Goal: Task Accomplishment & Management: Manage account settings

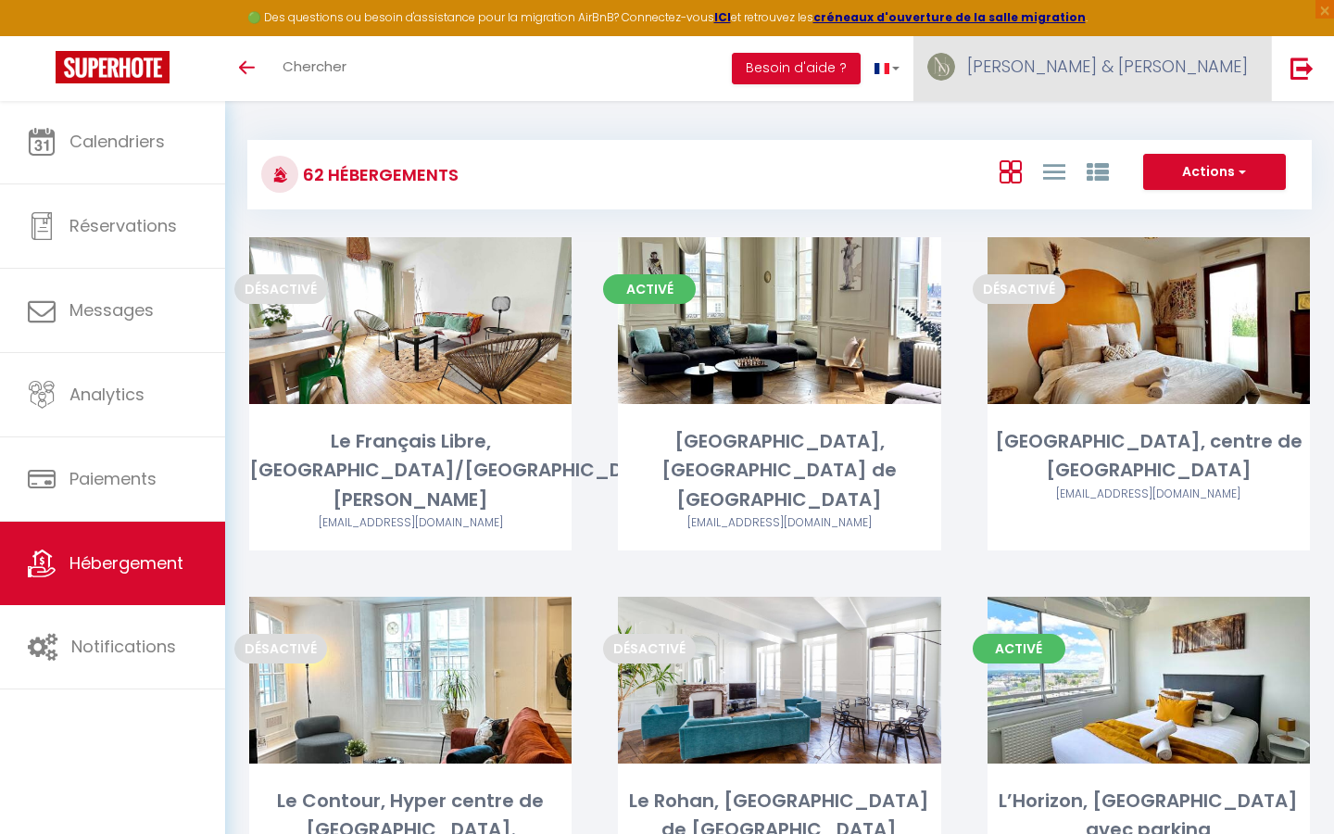
click at [1174, 41] on link "[PERSON_NAME] & [PERSON_NAME]" at bounding box center [1091, 68] width 357 height 65
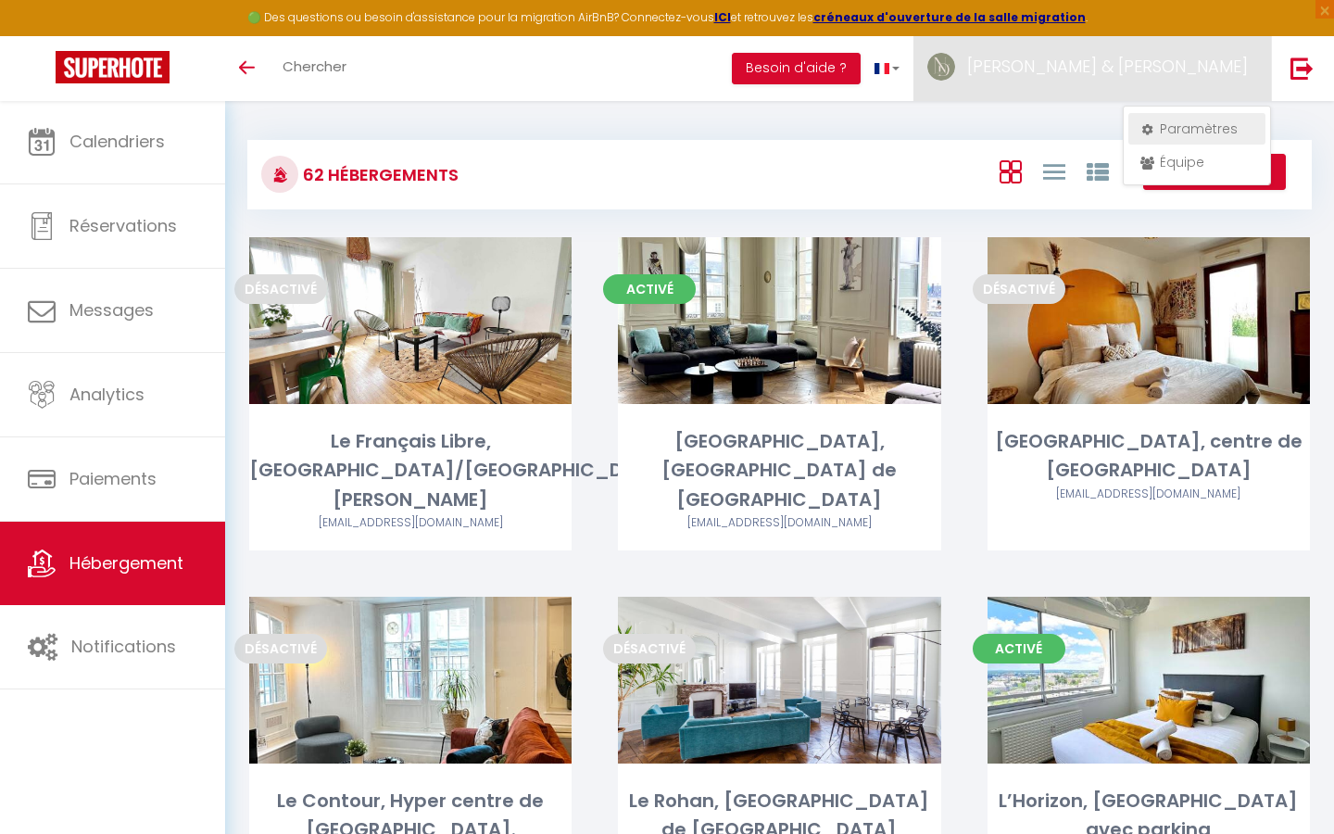
click at [1166, 120] on link "Paramètres" at bounding box center [1196, 128] width 137 height 31
select select "28"
select select "fr"
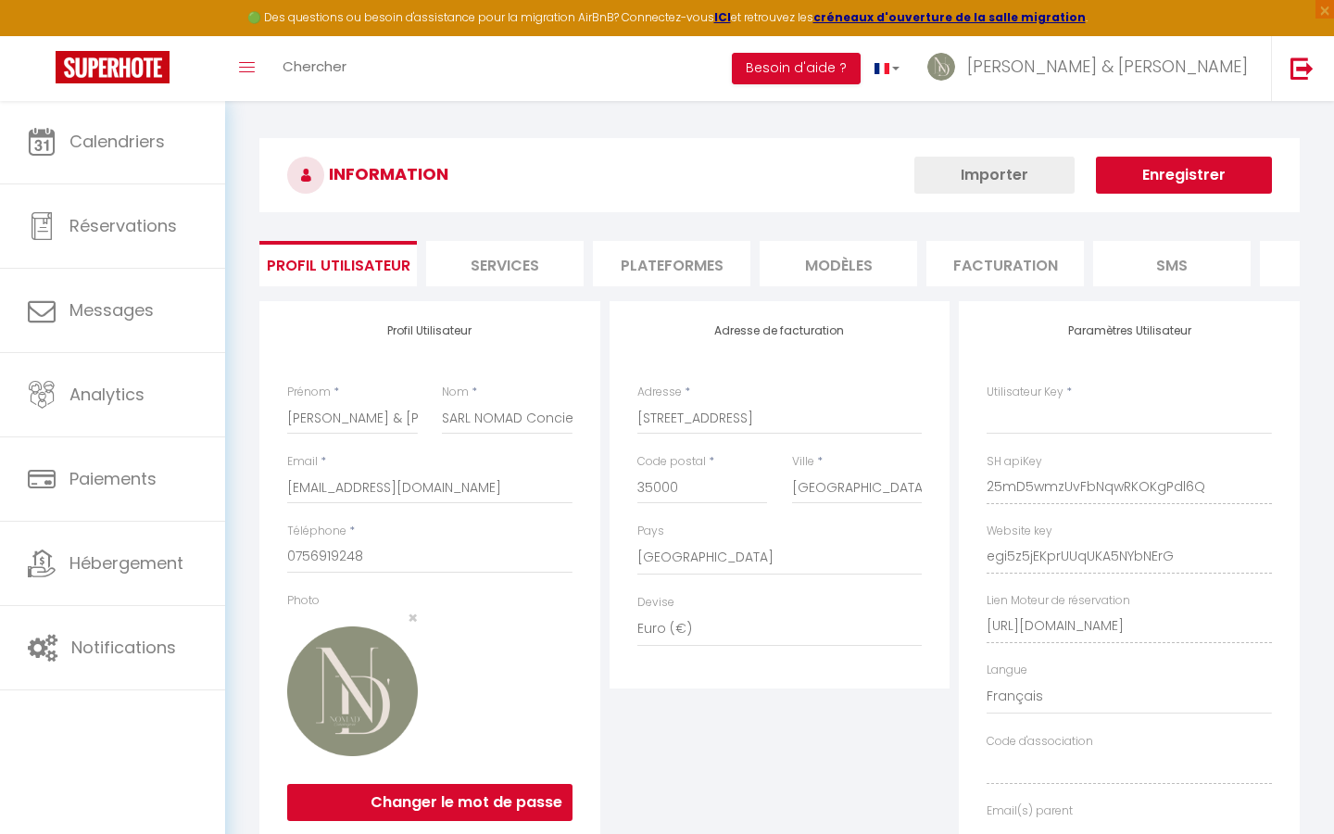
type input "25mD5wmzUvFbNqwRKOKgPdl6Q"
type input "egi5z5jEKprUUqUKA5NYbNErG"
type input "[URL][DOMAIN_NAME]"
select select "fr"
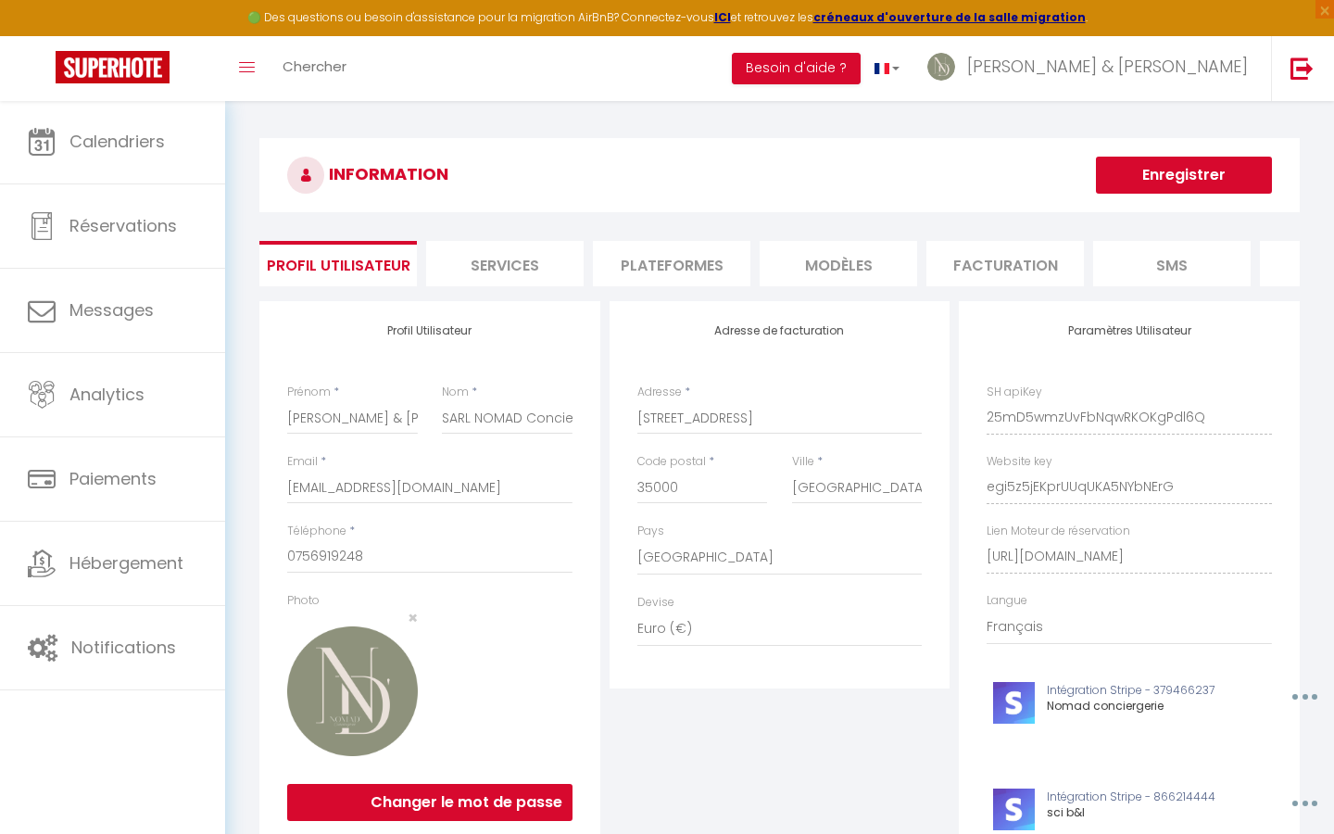
click at [669, 259] on li "Plateformes" at bounding box center [671, 263] width 157 height 45
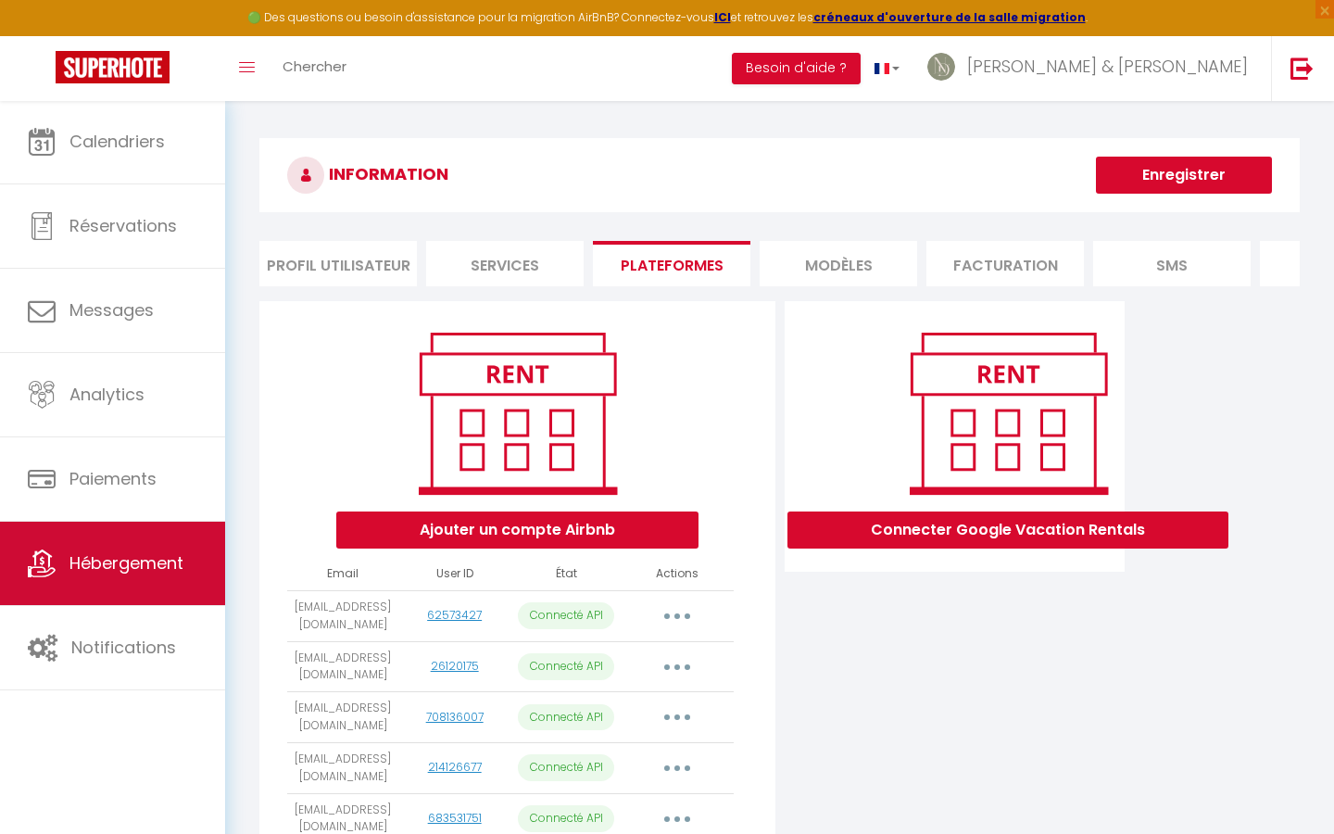
click at [130, 552] on span "Hébergement" at bounding box center [126, 562] width 114 height 23
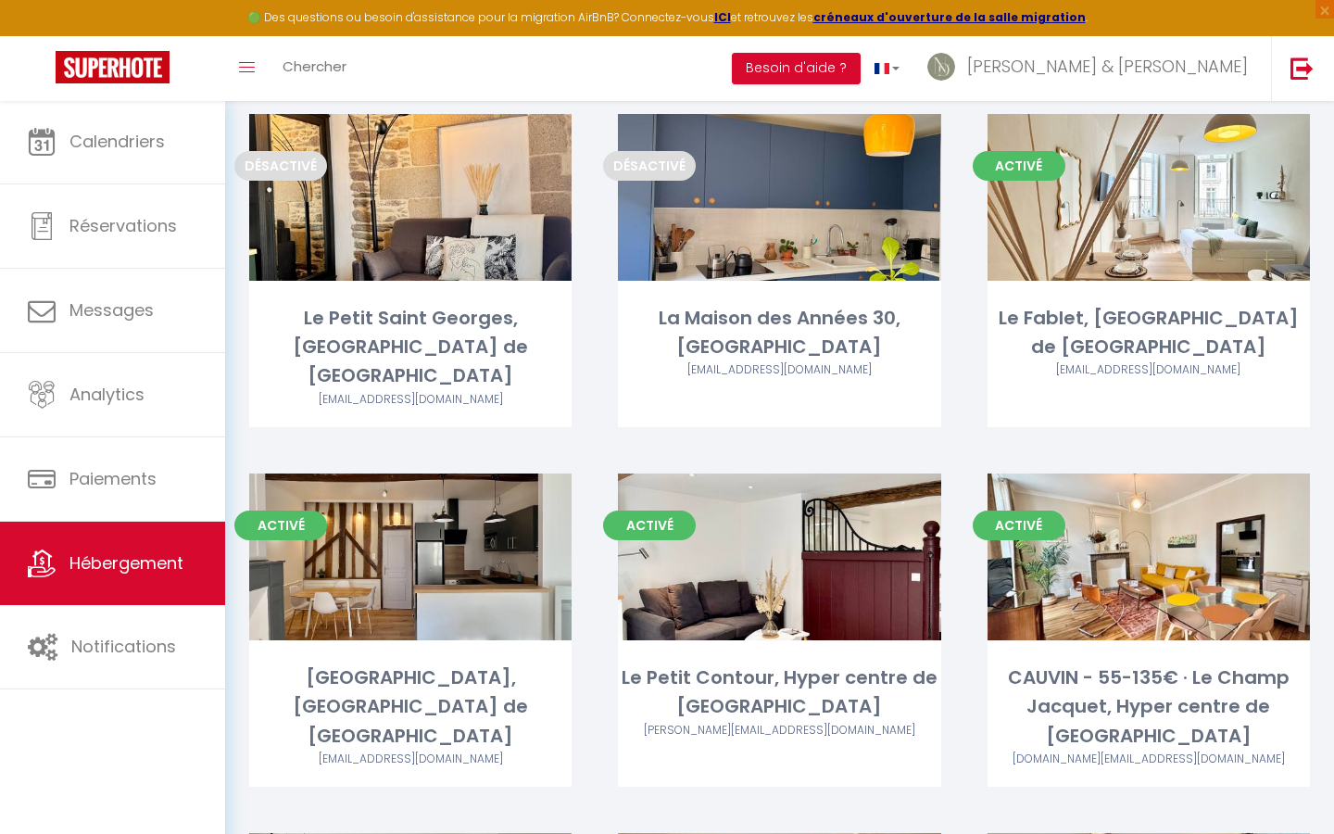
scroll to position [6300, 0]
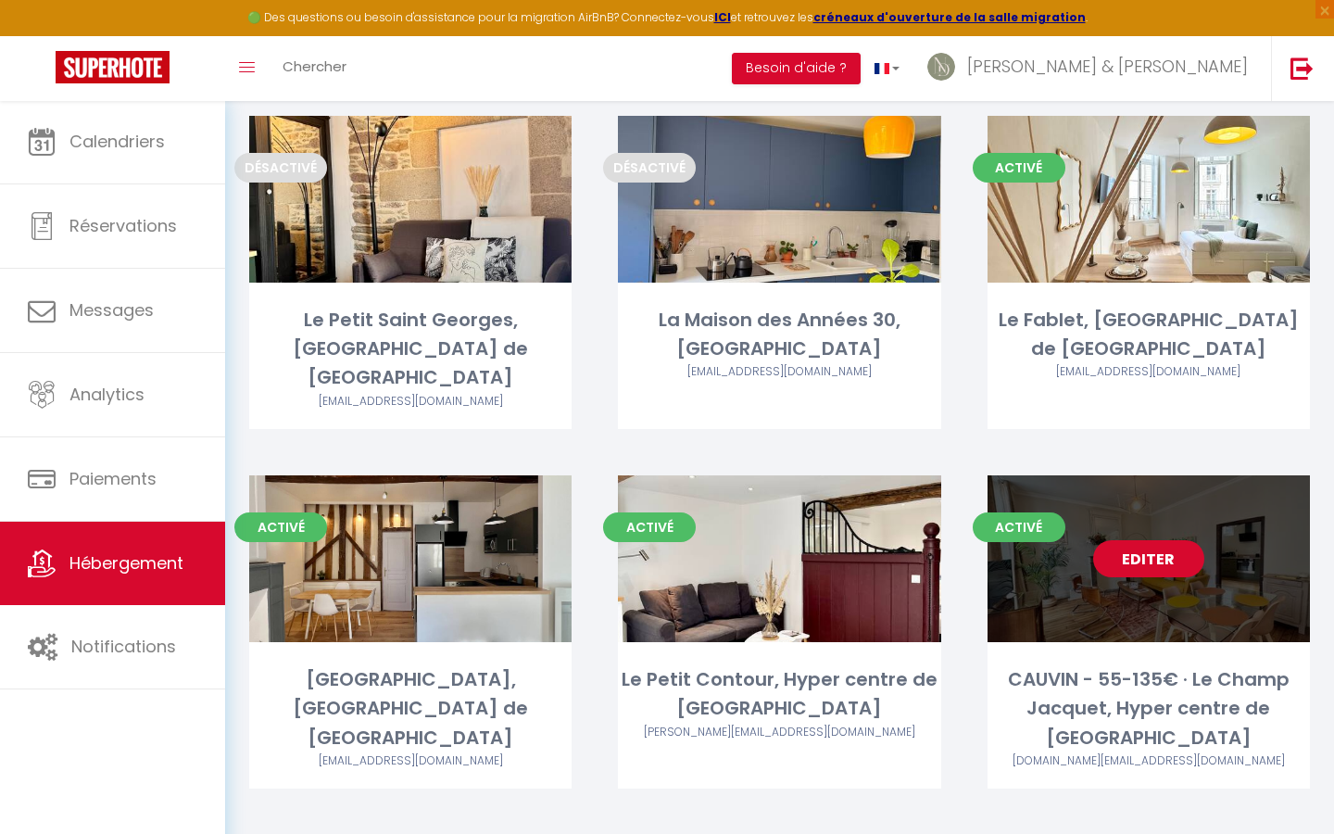
click at [1153, 540] on link "Editer" at bounding box center [1148, 558] width 111 height 37
select select "3"
select select "2"
select select "1"
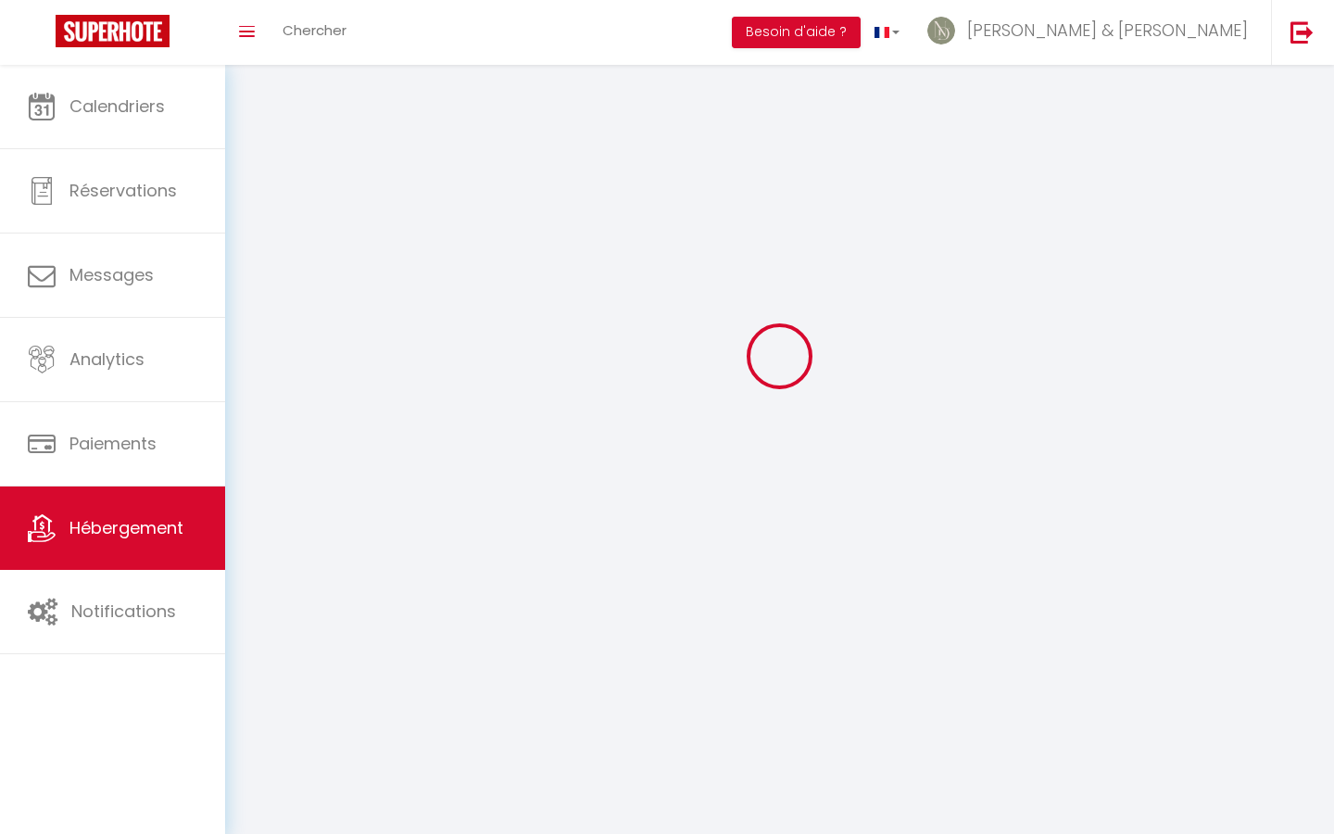
select select
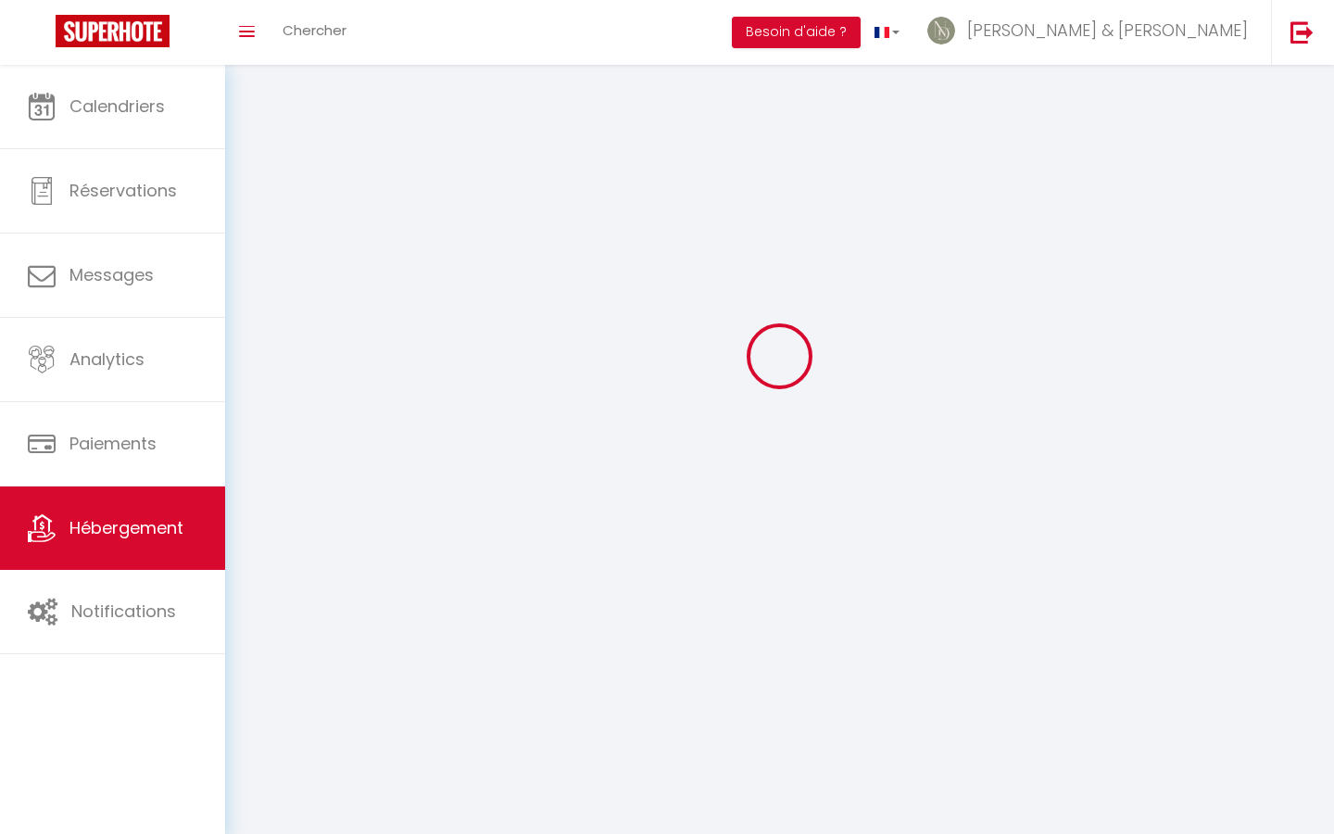
checkbox input "false"
select select
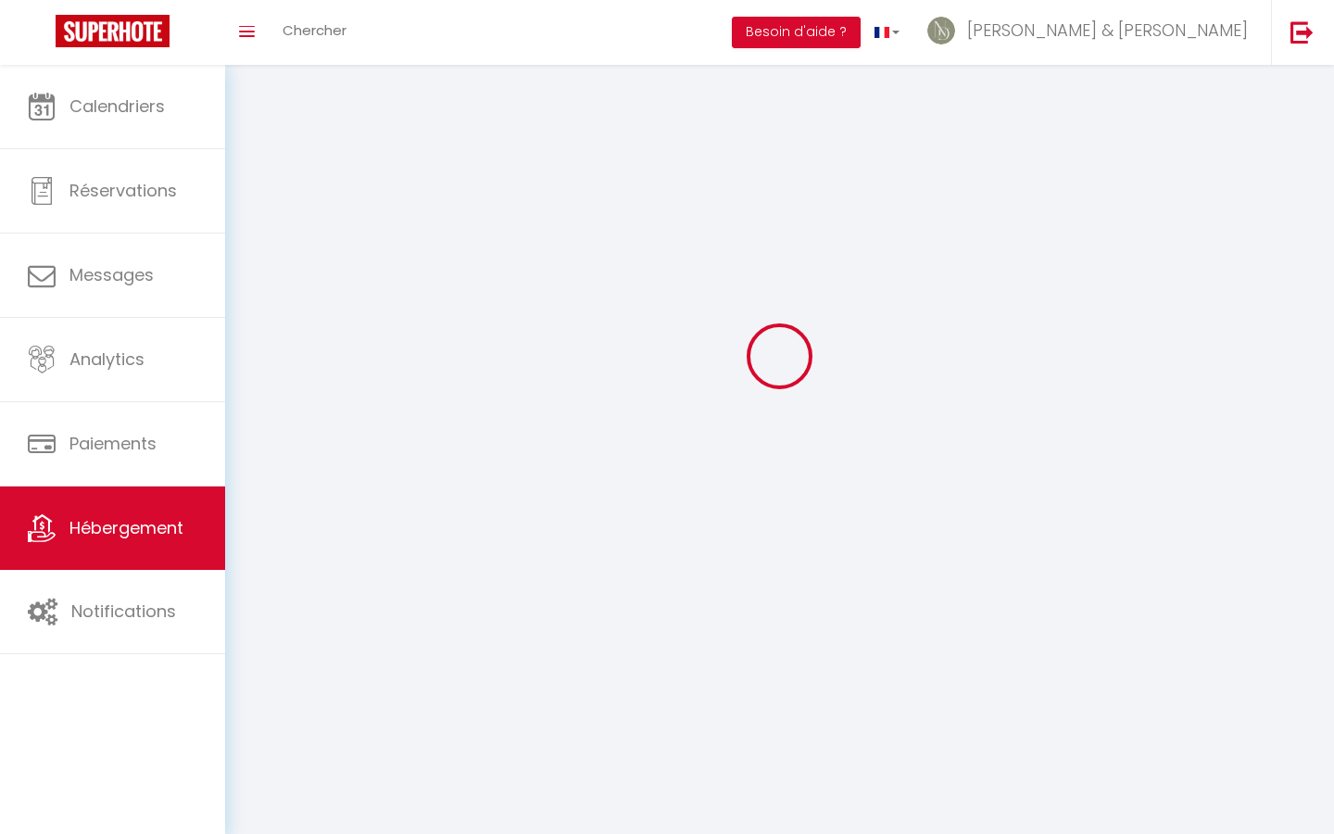
select select
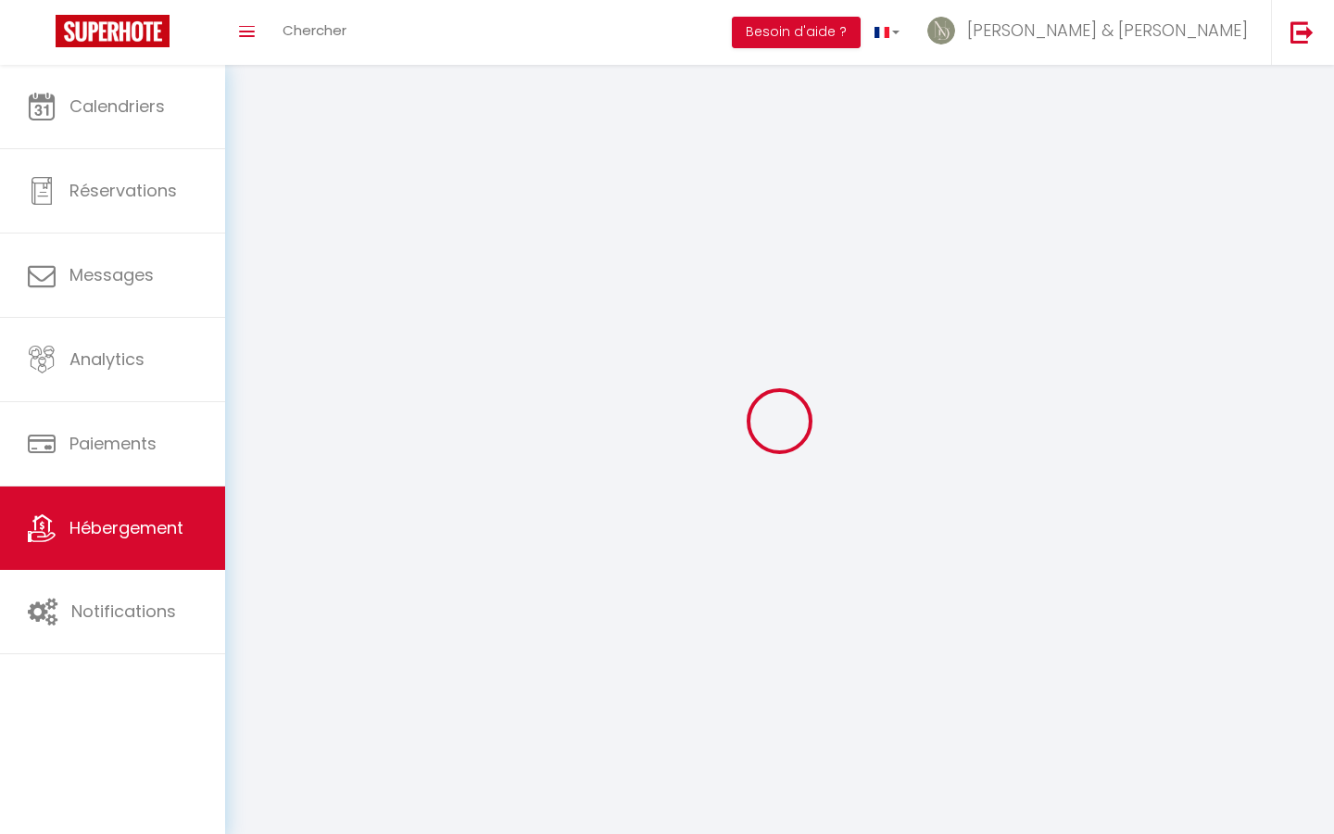
select select
checkbox input "false"
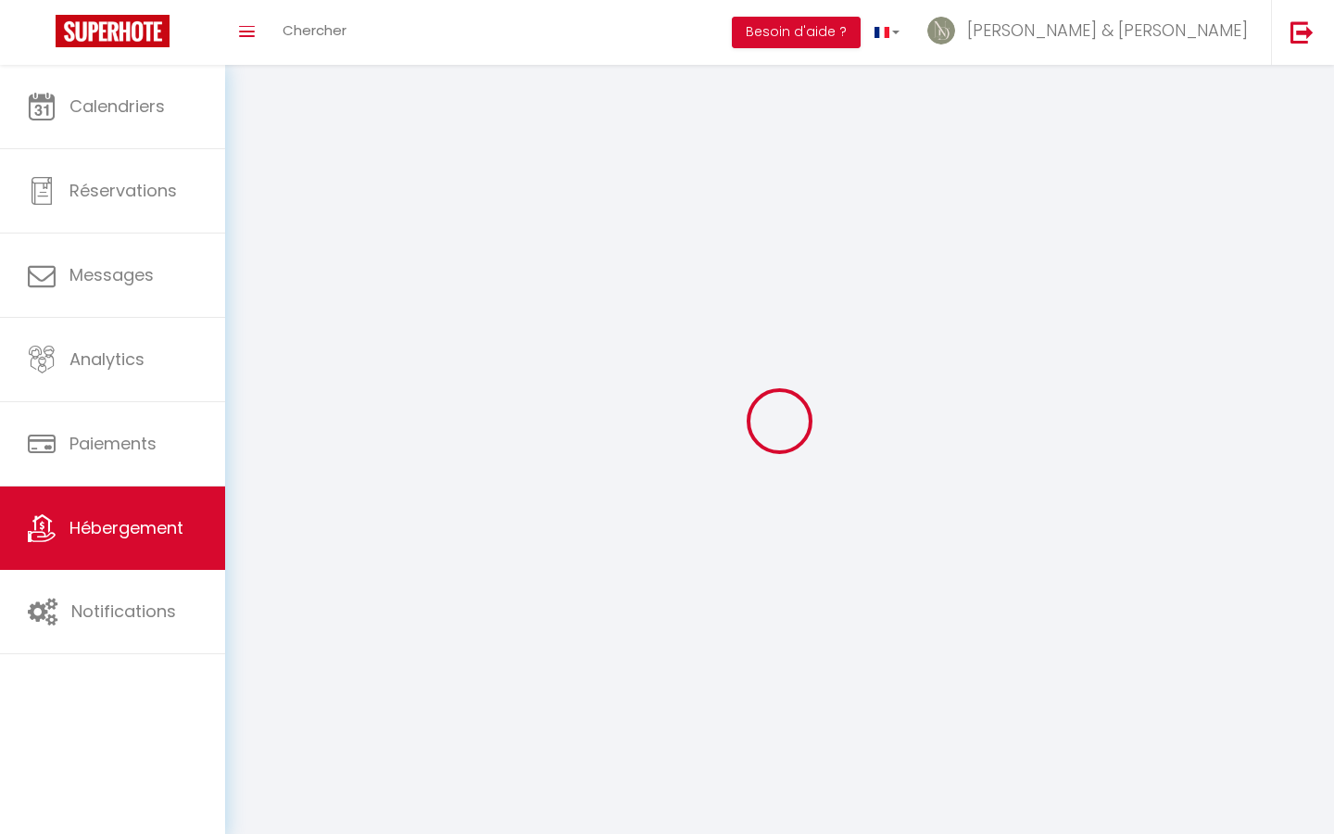
select select
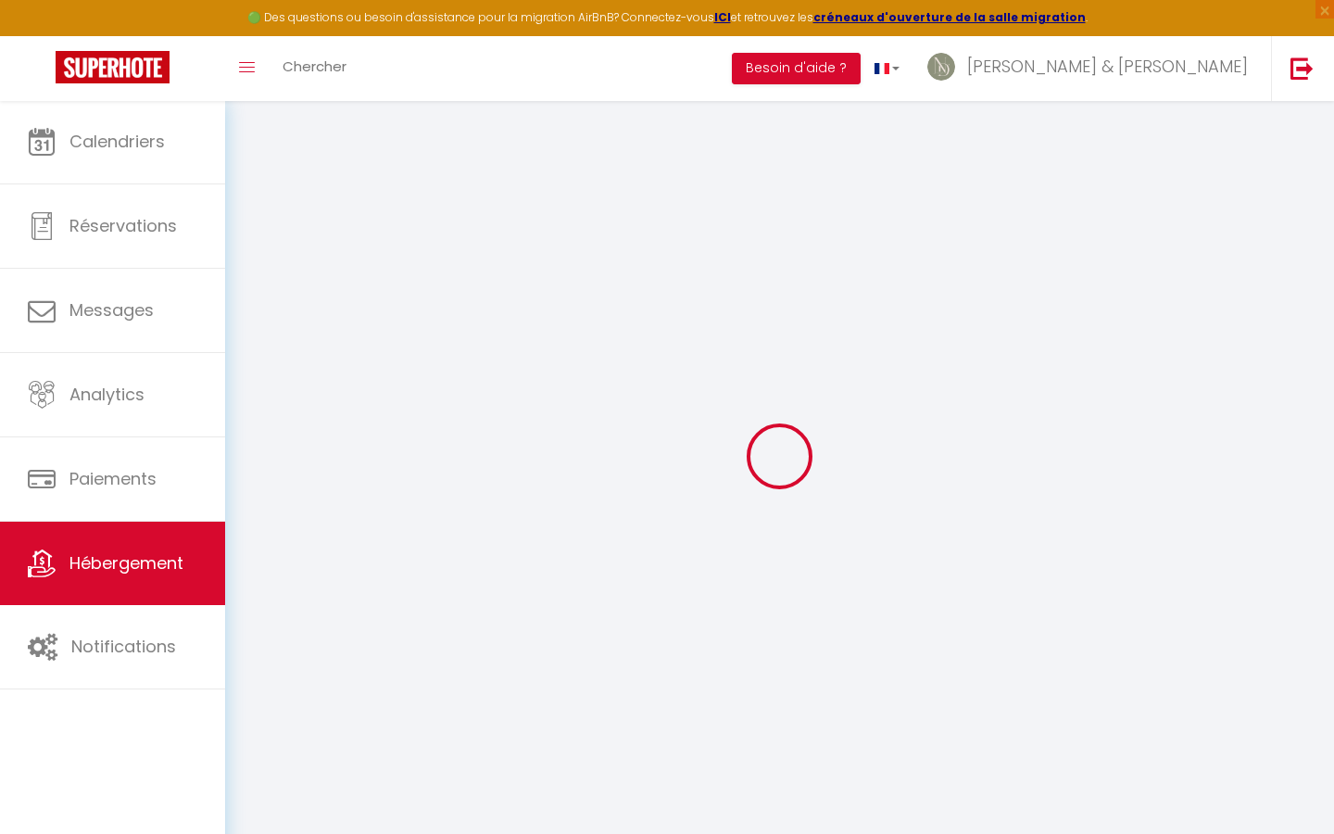
select select
checkbox input "false"
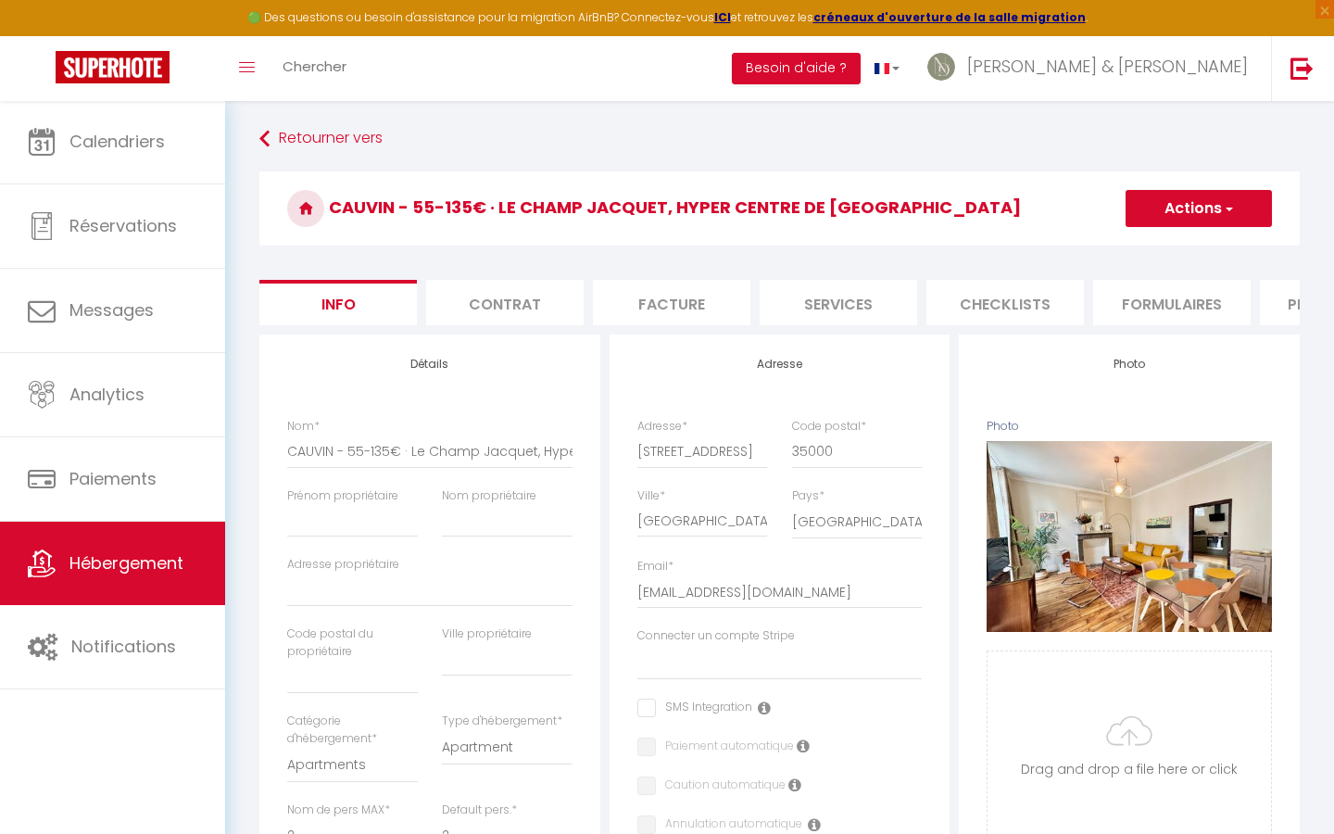
select select
checkbox input "false"
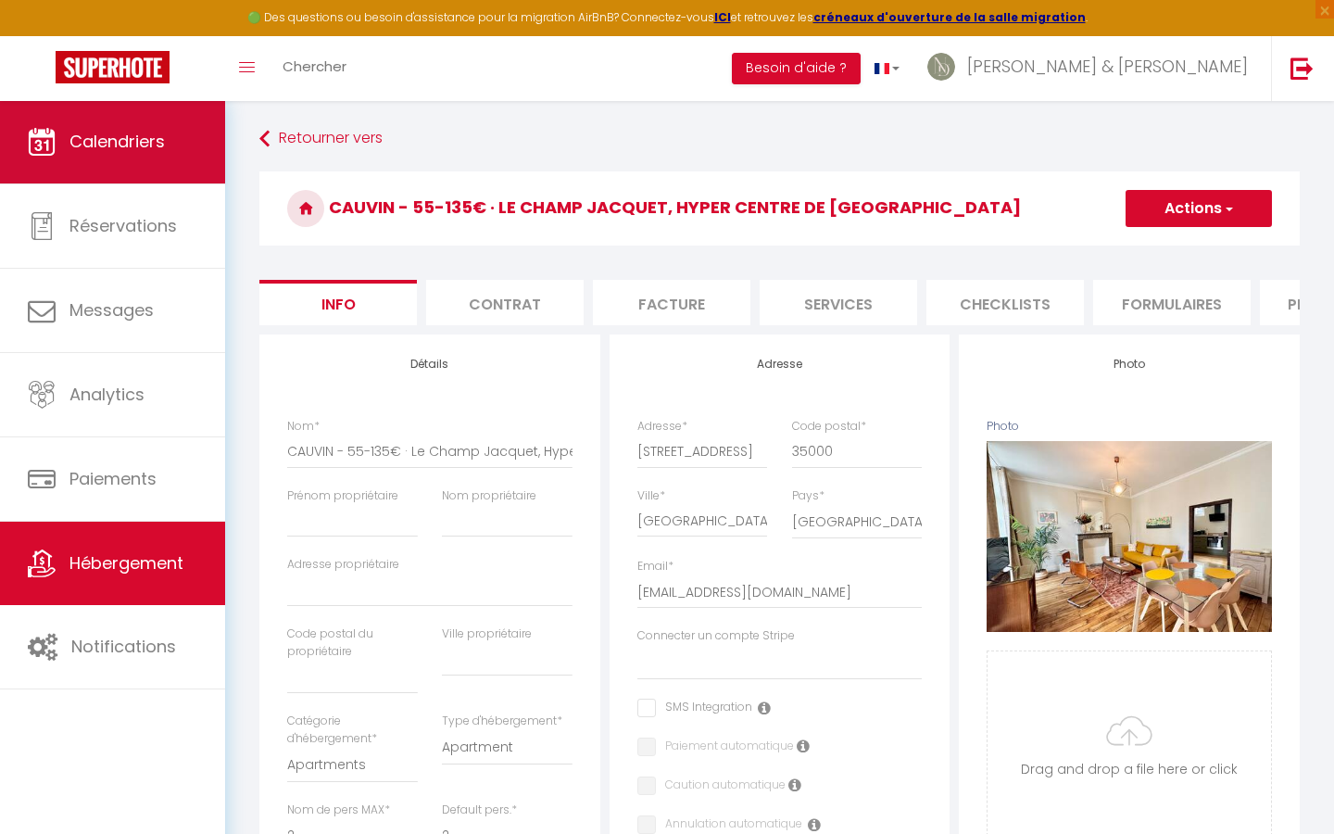
click at [83, 138] on span "Calendriers" at bounding box center [116, 141] width 95 height 23
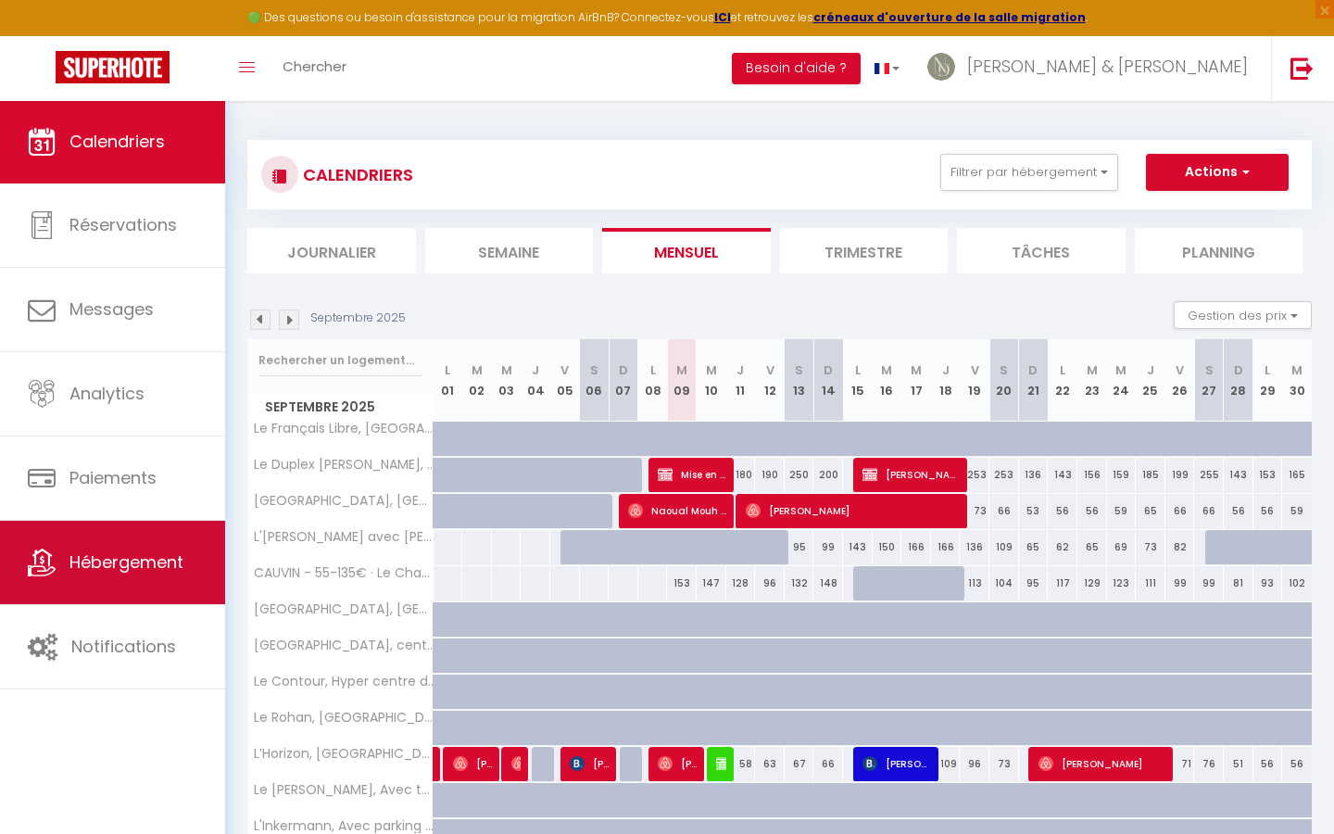
click at [119, 570] on span "Hébergement" at bounding box center [126, 561] width 114 height 23
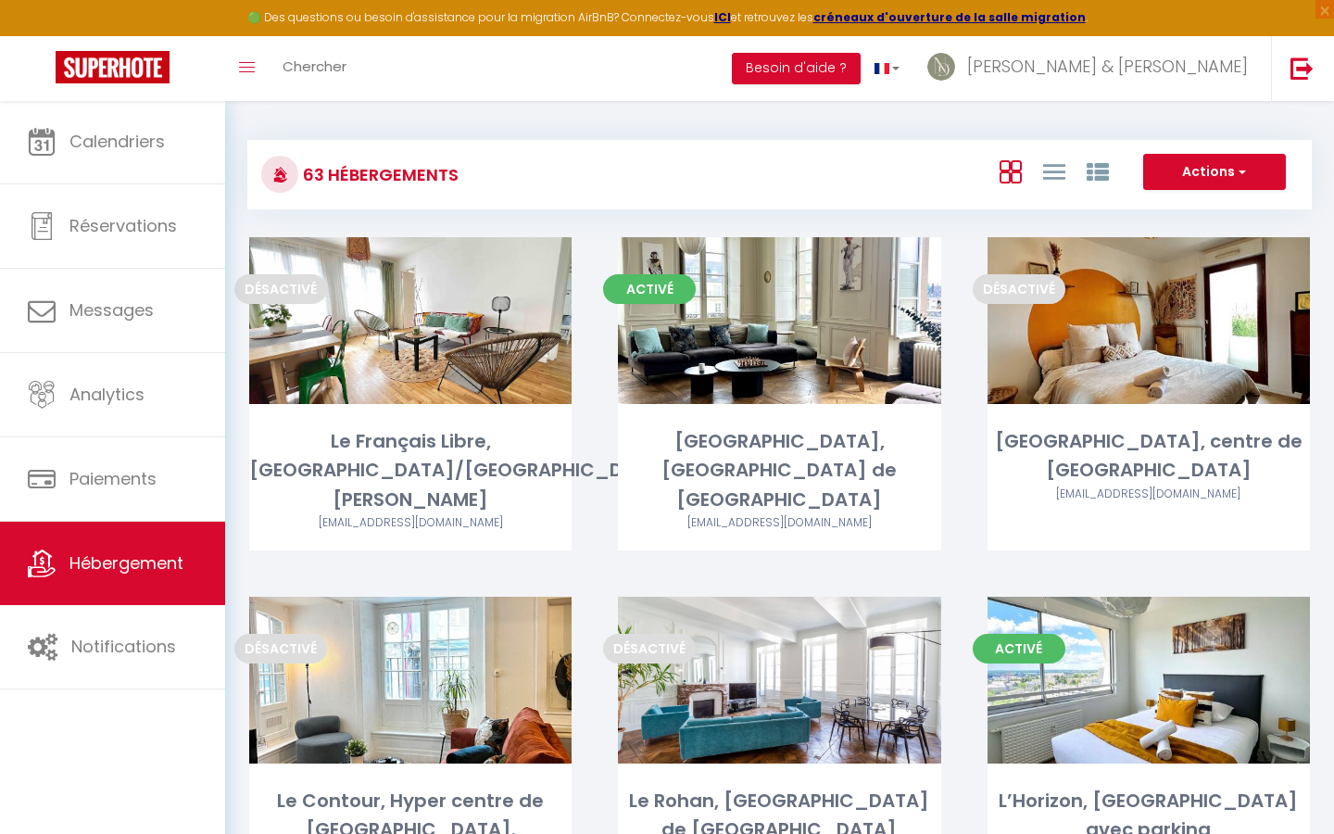
click at [1011, 171] on icon at bounding box center [1010, 171] width 22 height 23
click at [1060, 158] on link at bounding box center [1054, 171] width 22 height 31
checkbox Hélier "false"
checkbox Rennes "false"
checkbox Jacques "false"
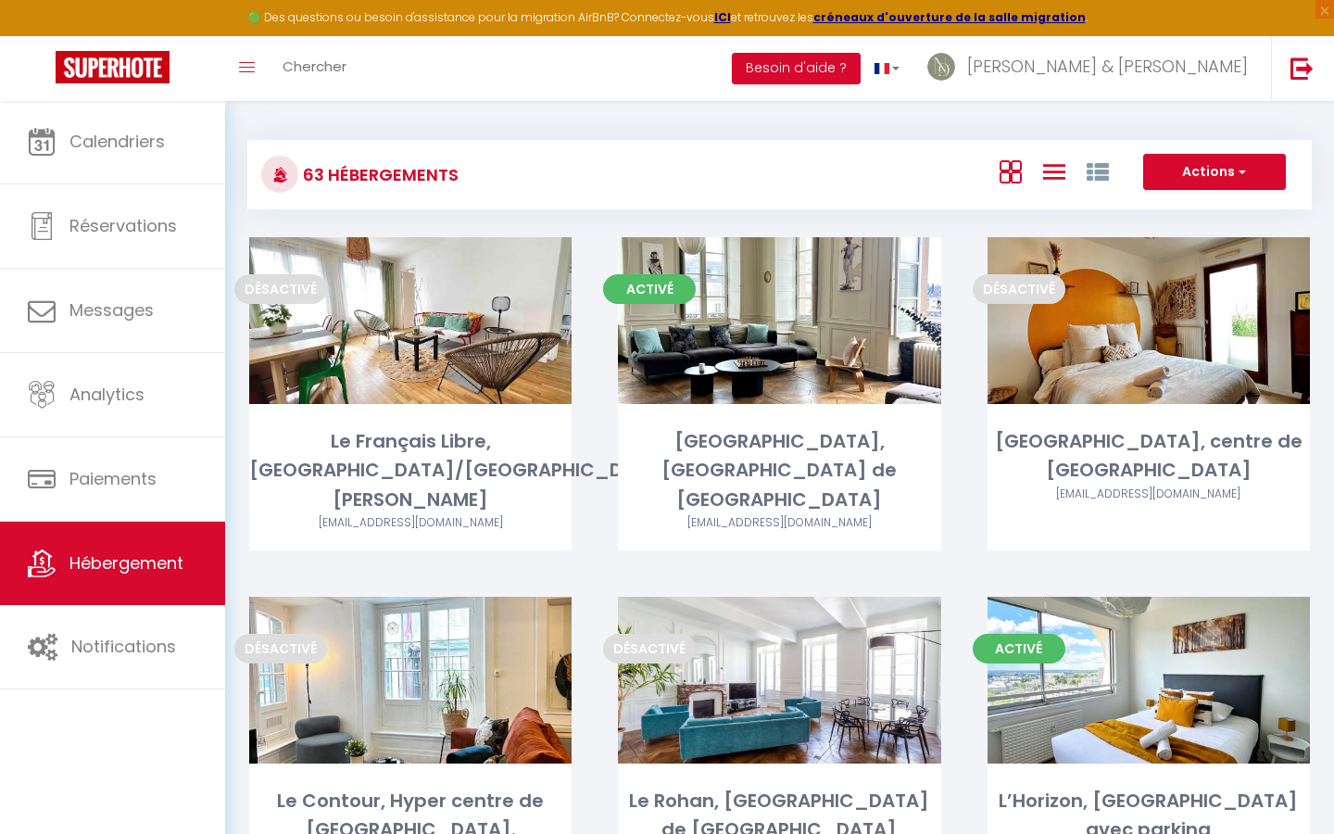
checkbox Rennes\ "false"
checkbox Rennes "false"
checkbox parking "false"
checkbox centre "false"
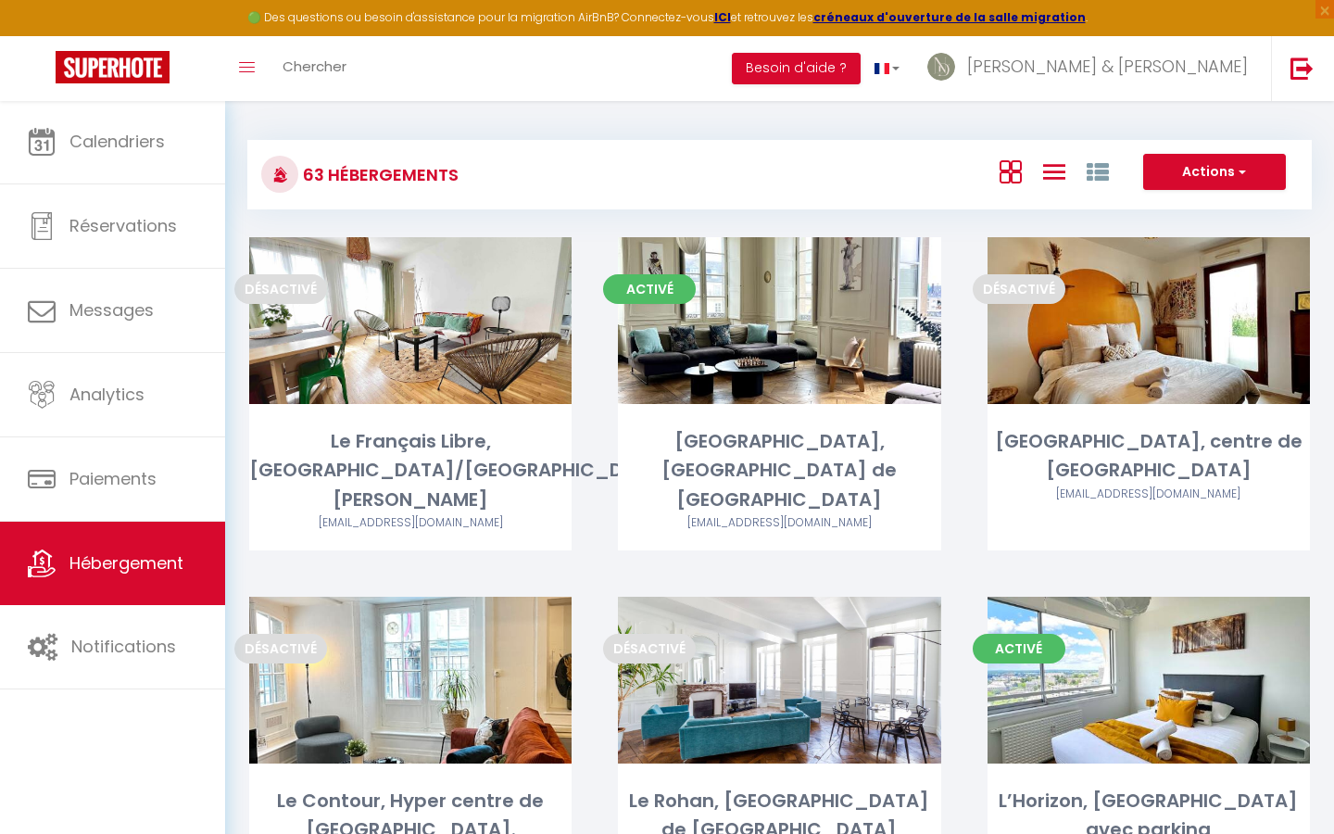
checkbox Hélier "false"
checkbox Rennes "false"
checkbox Centre "false"
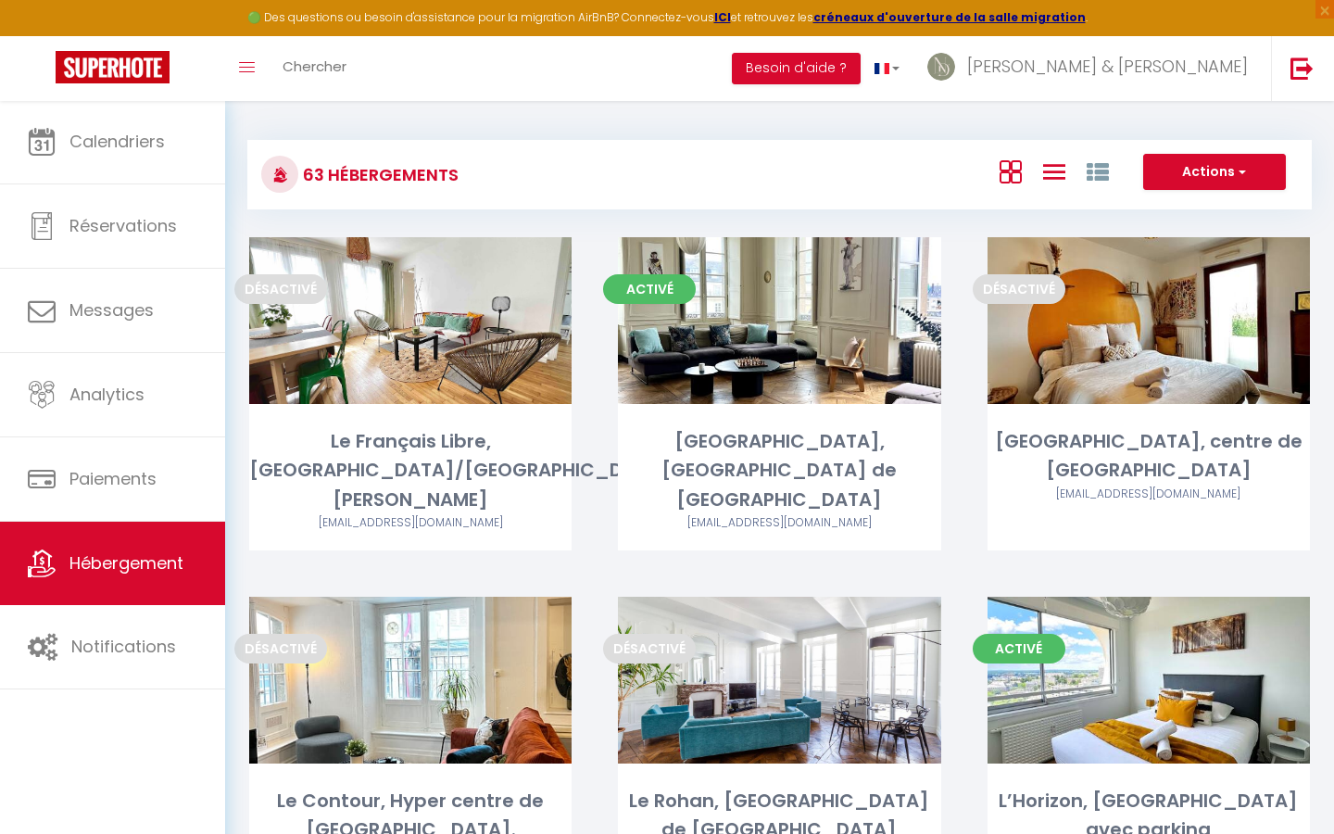
checkbox Rennes "false"
checkbox Jacques "false"
checkbox parking "false"
checkbox Centre "false"
checkbox Ville "false"
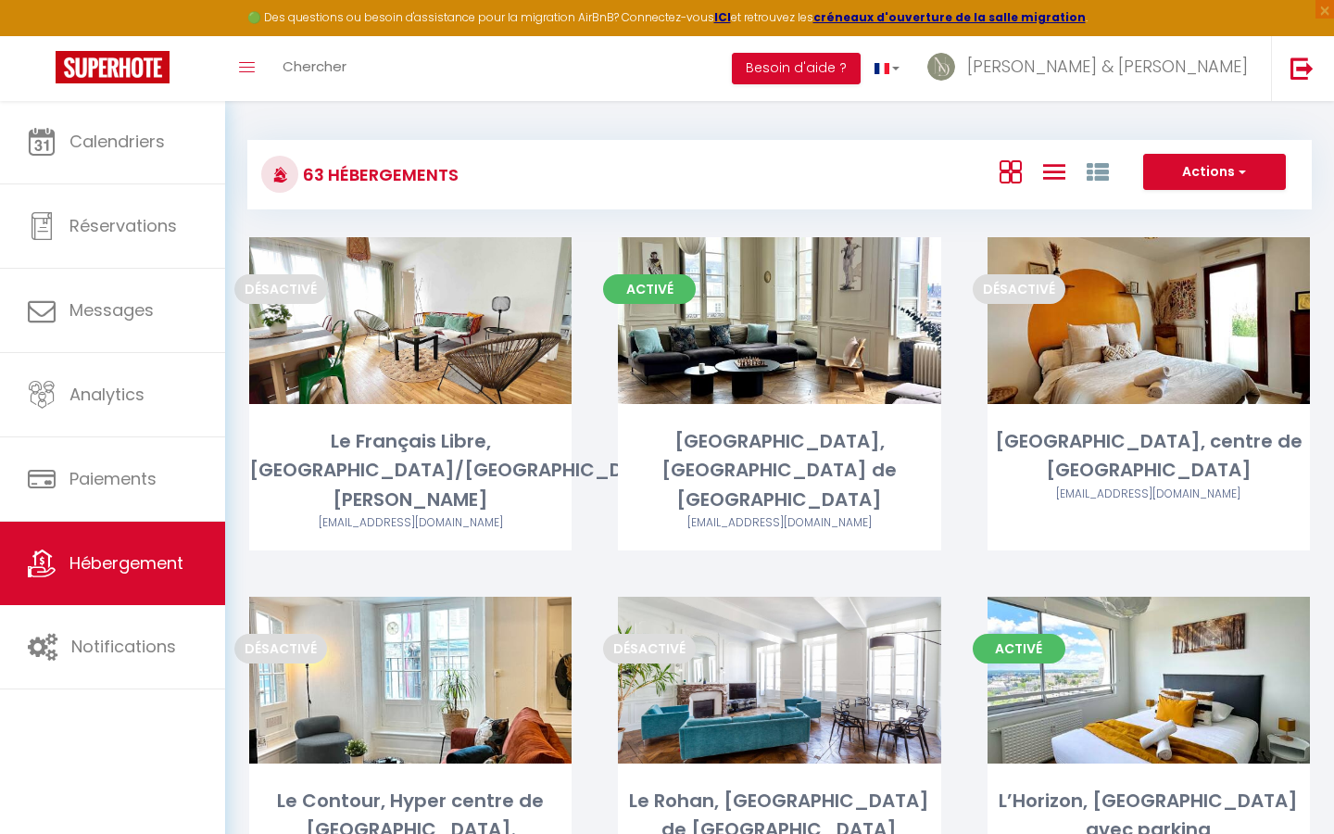
checkbox Rennes "false"
checkbox centre "false"
checkbox Ouest "false"
checkbox Rennes "false"
checkbox centre "false"
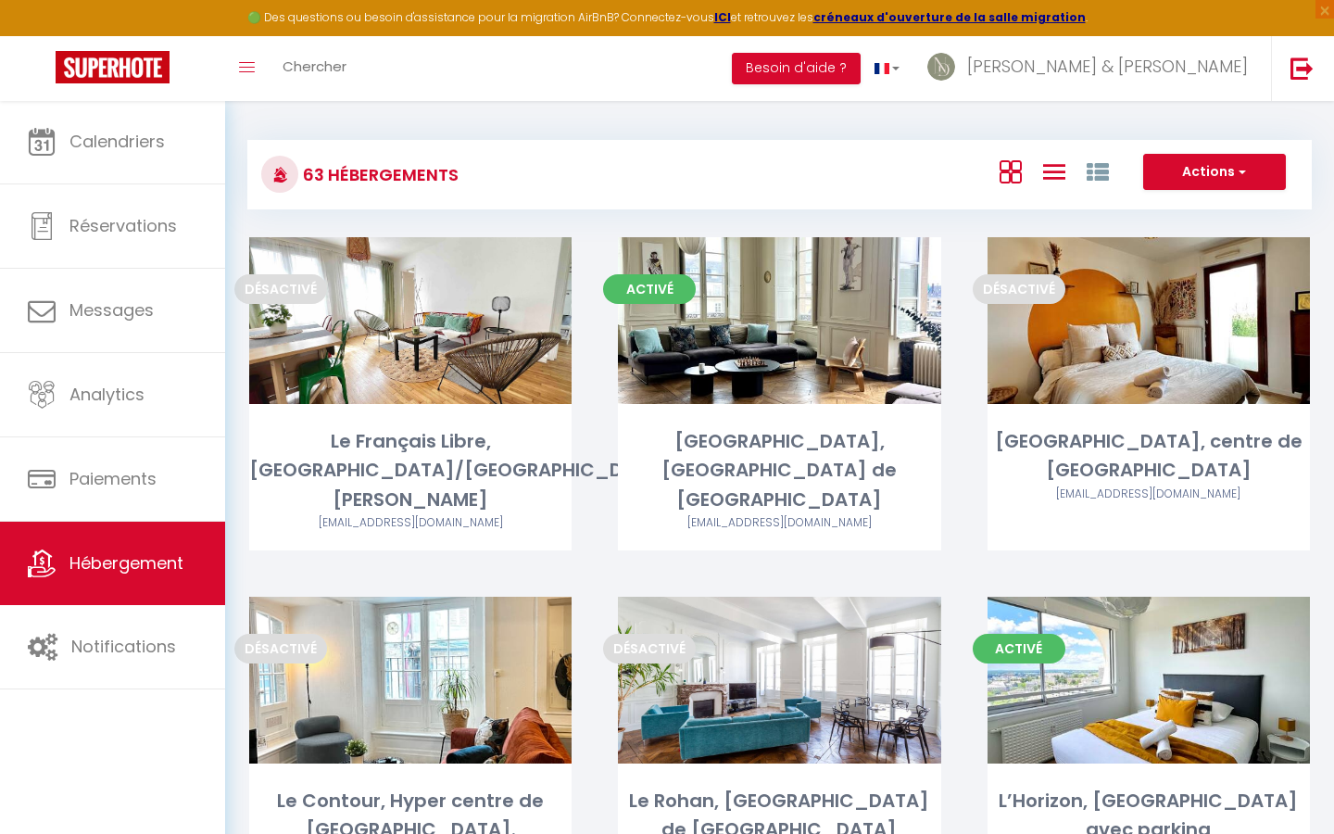
checkbox Centre "false"
checkbox balcon "false"
checkbox Nord "false"
checkbox Centre "false"
checkbox Rennes "false"
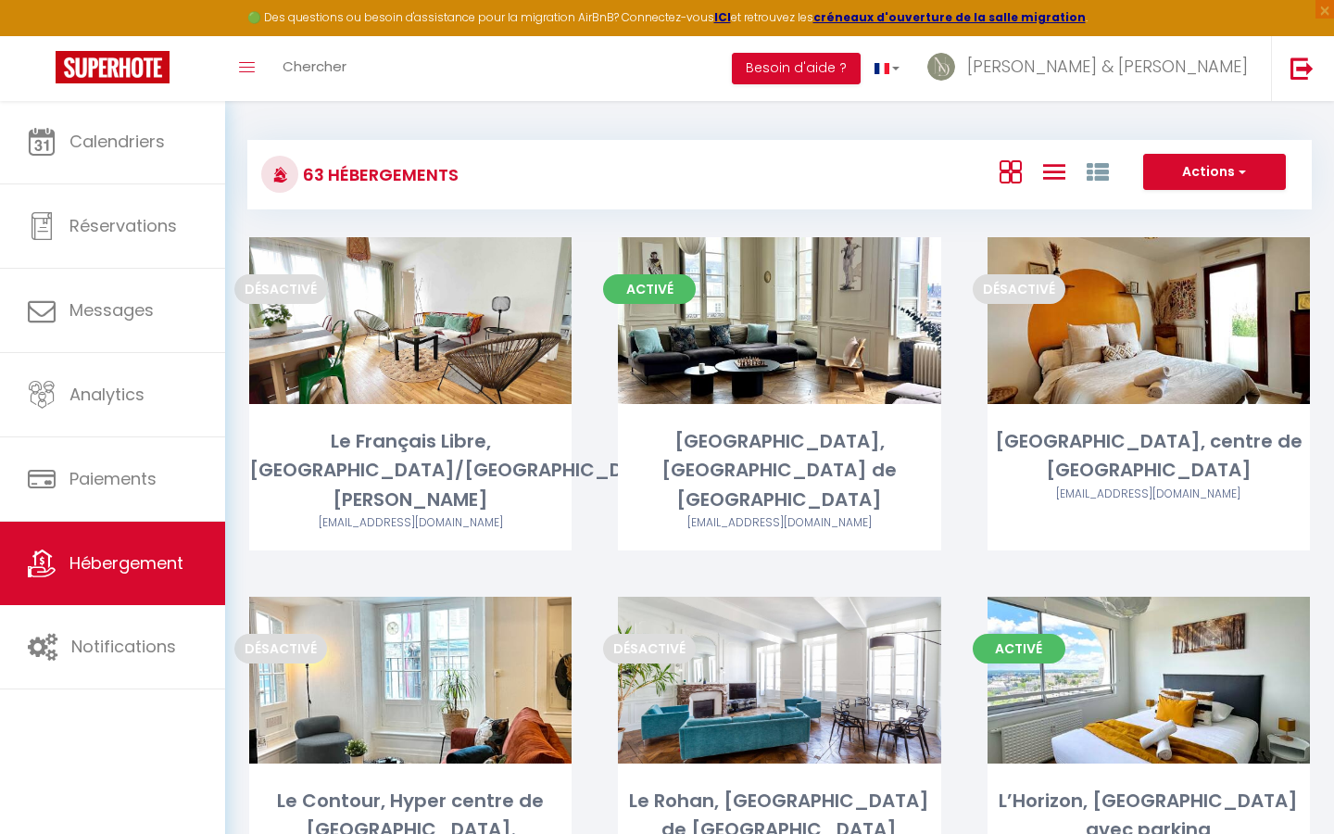
checkbox Rennes "false"
checkbox 1oom2\, "false"
checkbox parking "false"
checkbox Centre "false"
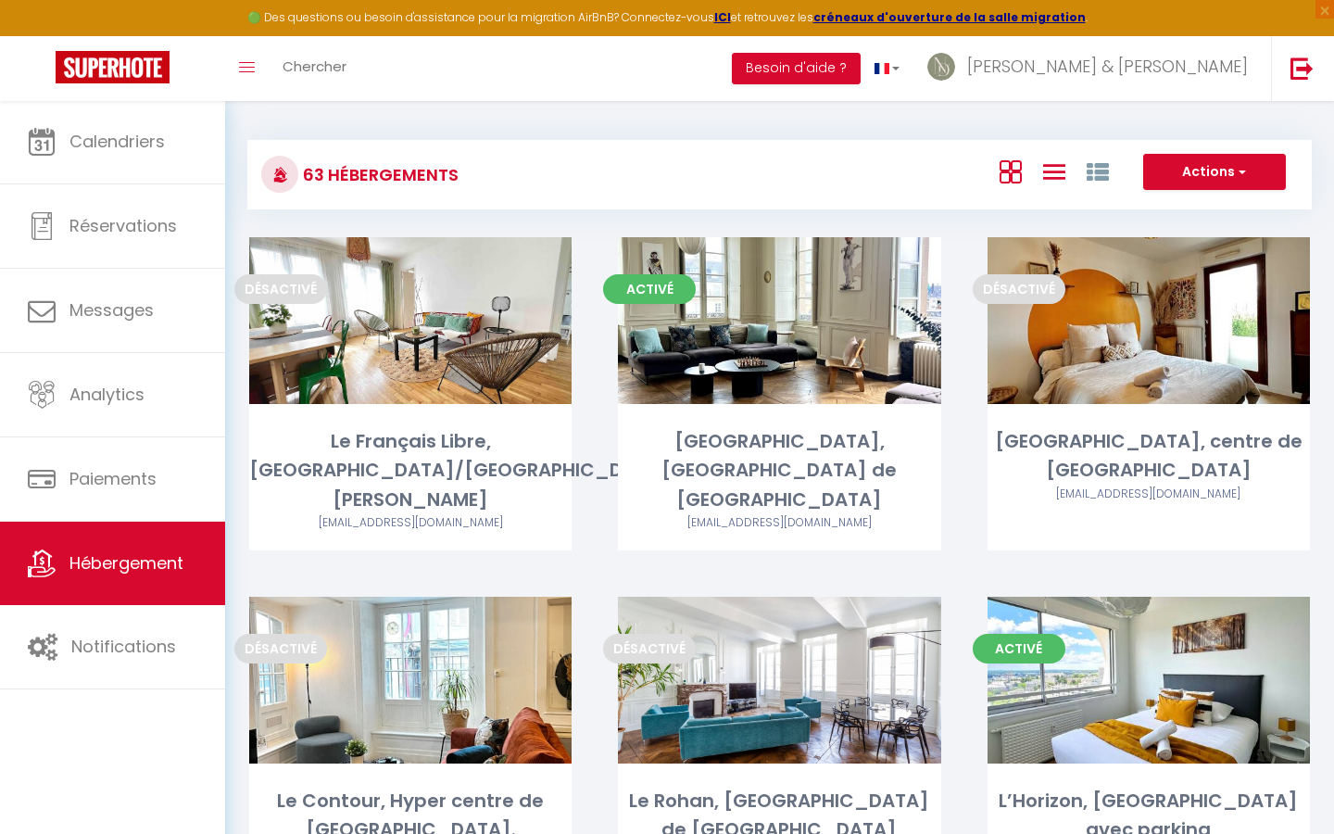
checkbox parking "false"
checkbox Rennes "false"
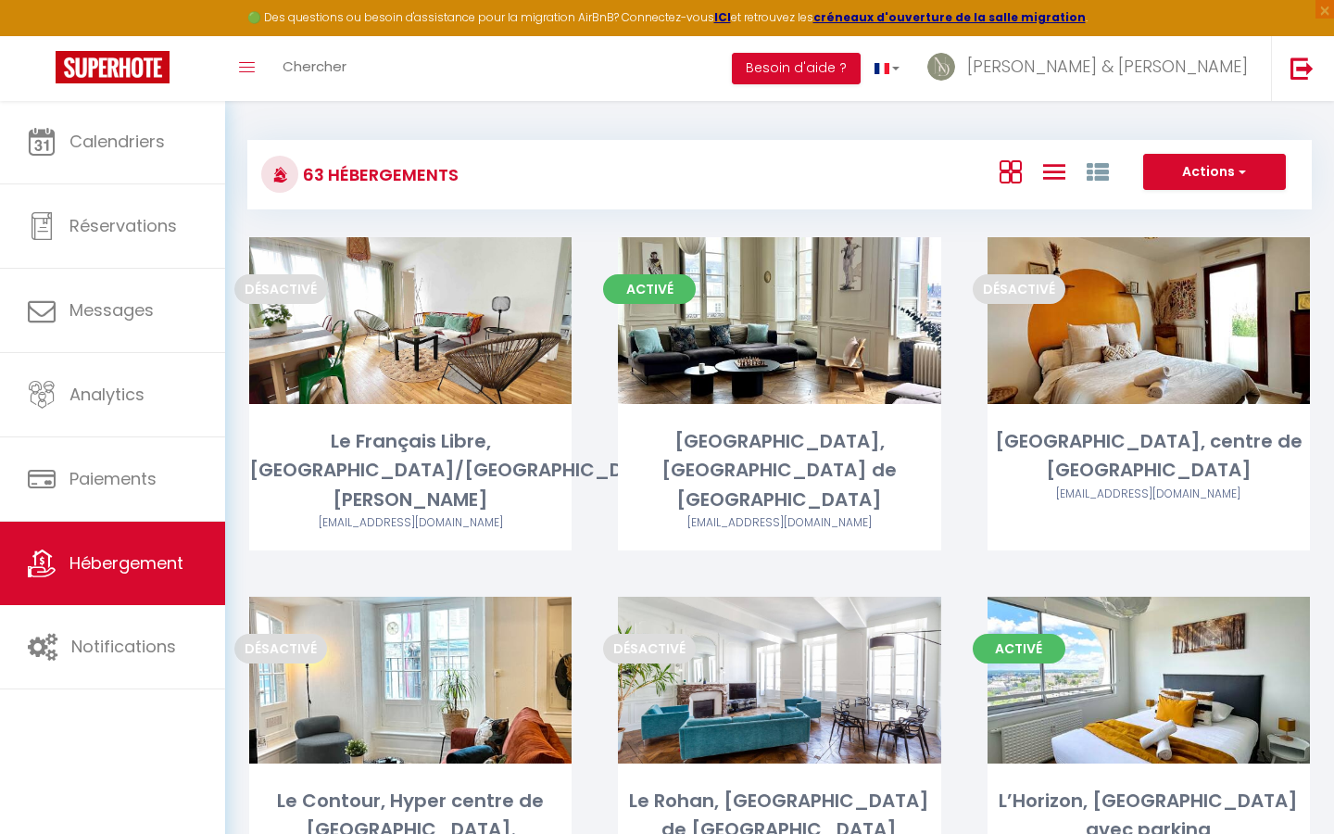
checkbox Rennes "false"
checkbox privé "false"
checkbox Rennes "false"
checkbox Saint-Pierre "false"
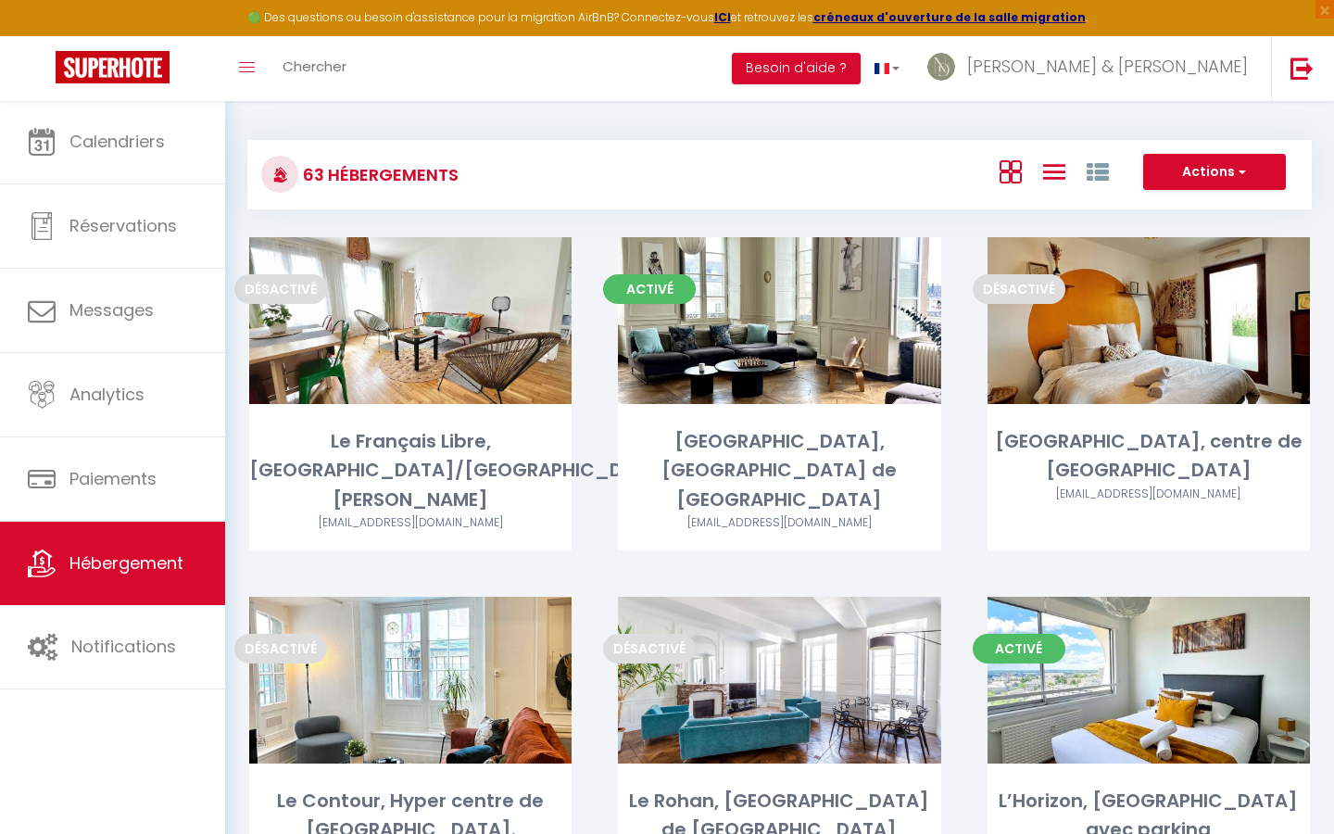
checkbox balcon "false"
checkbox Gregroire "false"
checkbox Rennes "false"
checkbox privé "false"
checkbox créateurs "false"
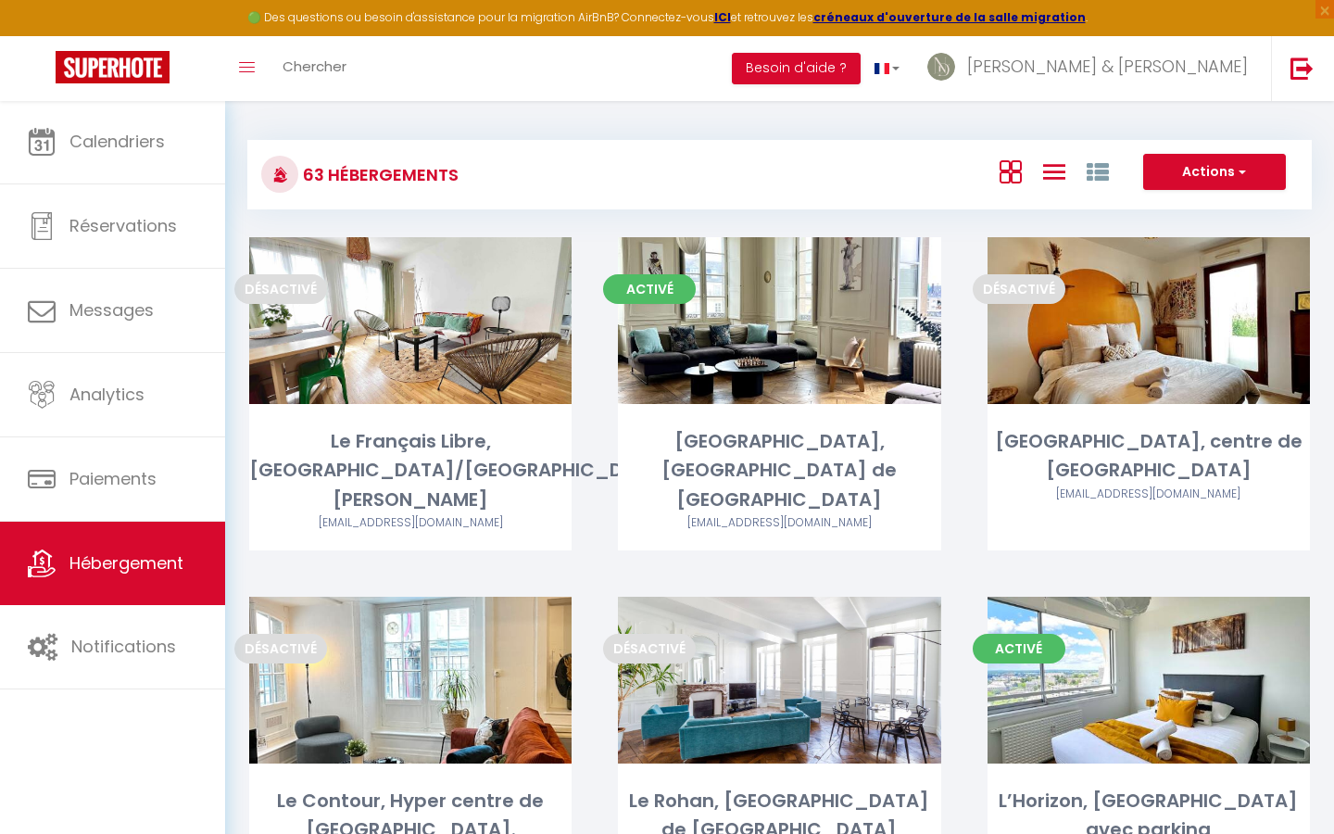
checkbox Rennes "false"
checkbox privé "false"
checkbox Rennes "false"
checkbox Nord "false"
checkbox Rennes "false"
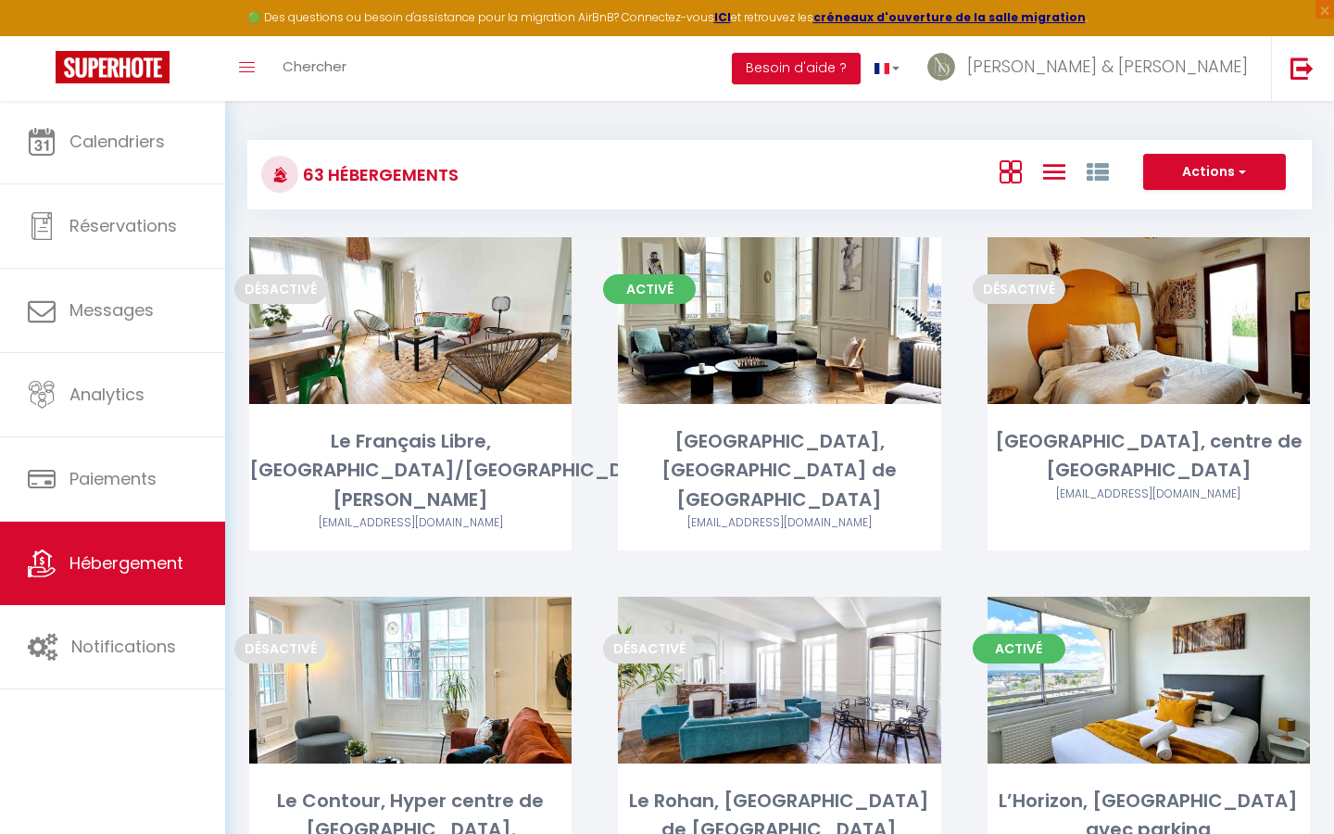
checkbox Rennes "false"
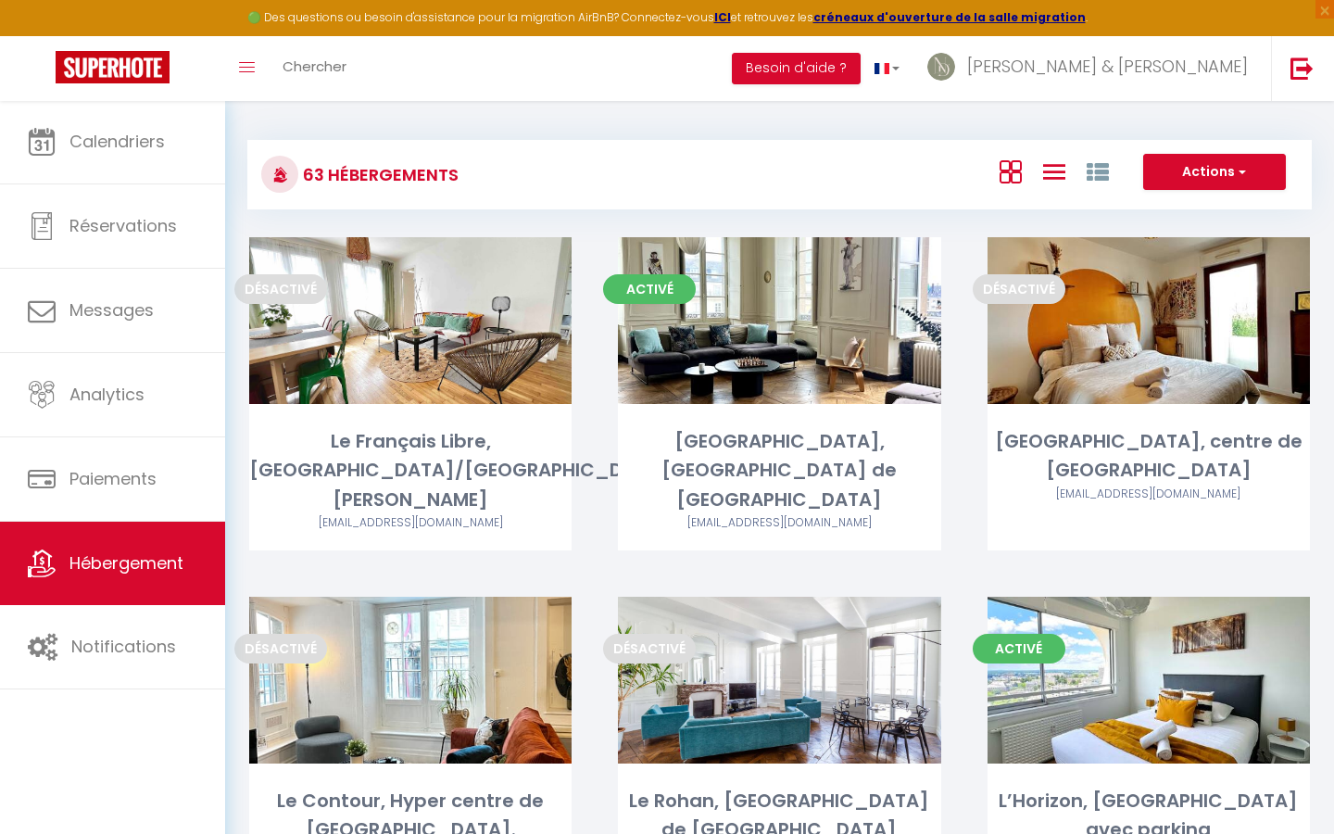
checkbox Rennes "false"
checkbox Rooftop "false"
checkbox Est "false"
checkbox Rennes "false"
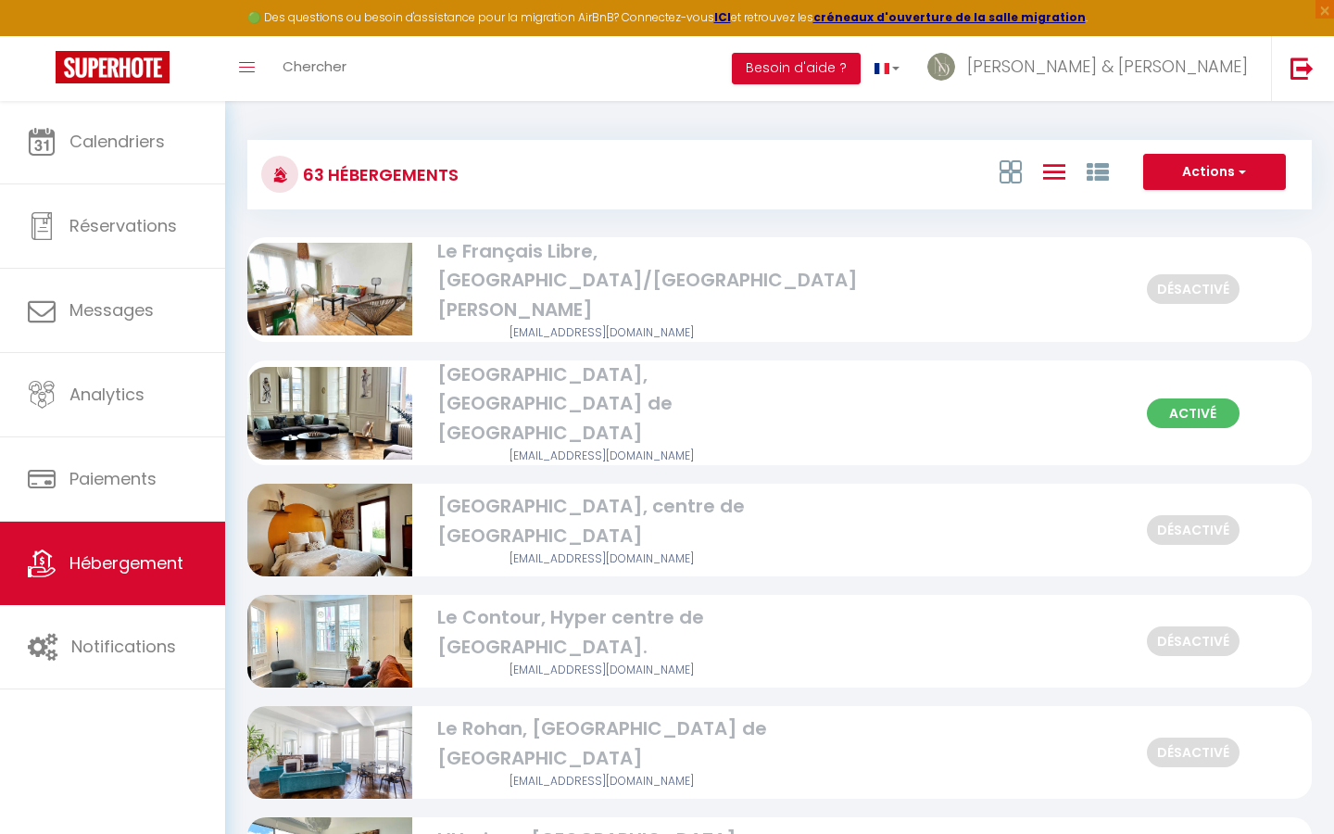
click at [1084, 169] on div at bounding box center [1054, 171] width 128 height 35
click at [1094, 171] on icon at bounding box center [1097, 172] width 22 height 22
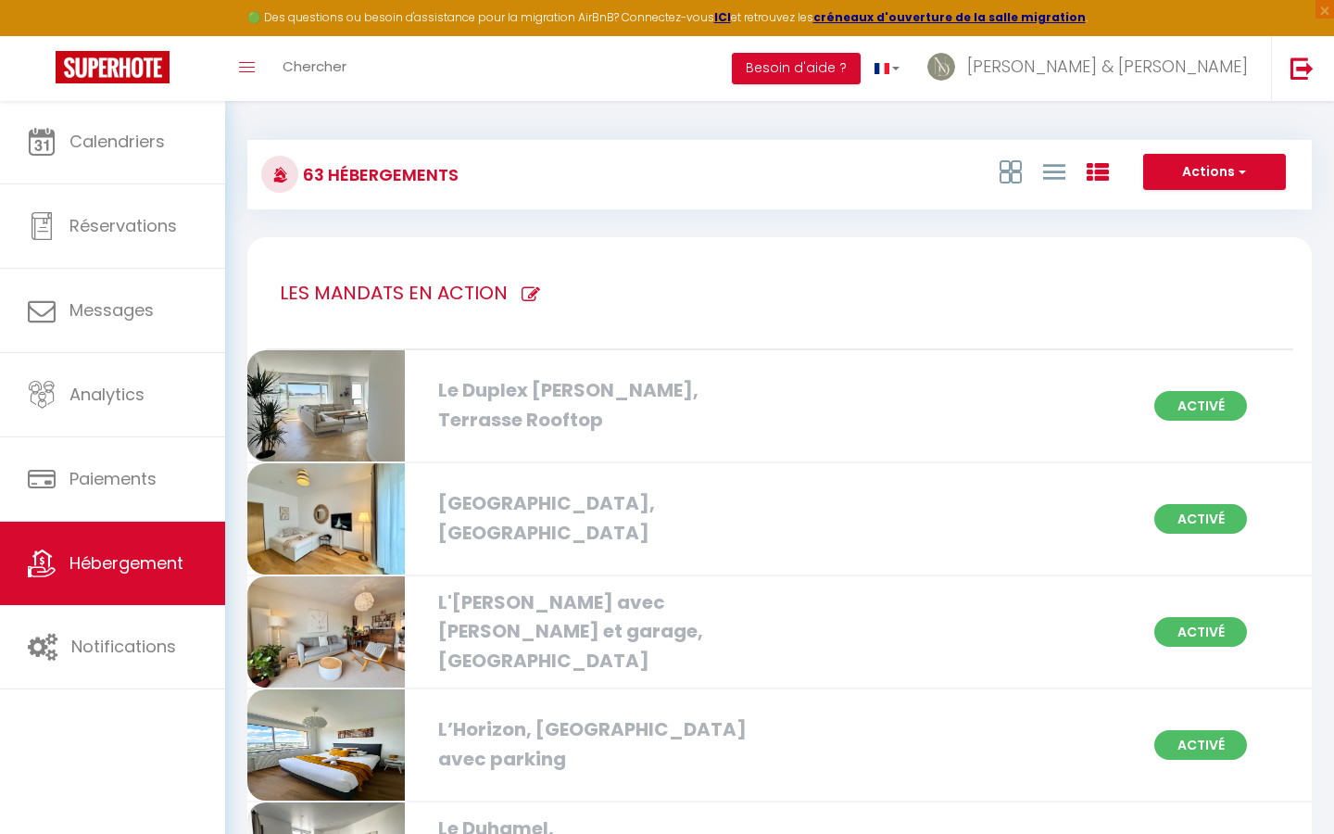
checkbox Hélier "false"
checkbox Rennes "false"
checkbox Jacques "false"
checkbox Rennes\ "false"
checkbox Rennes "false"
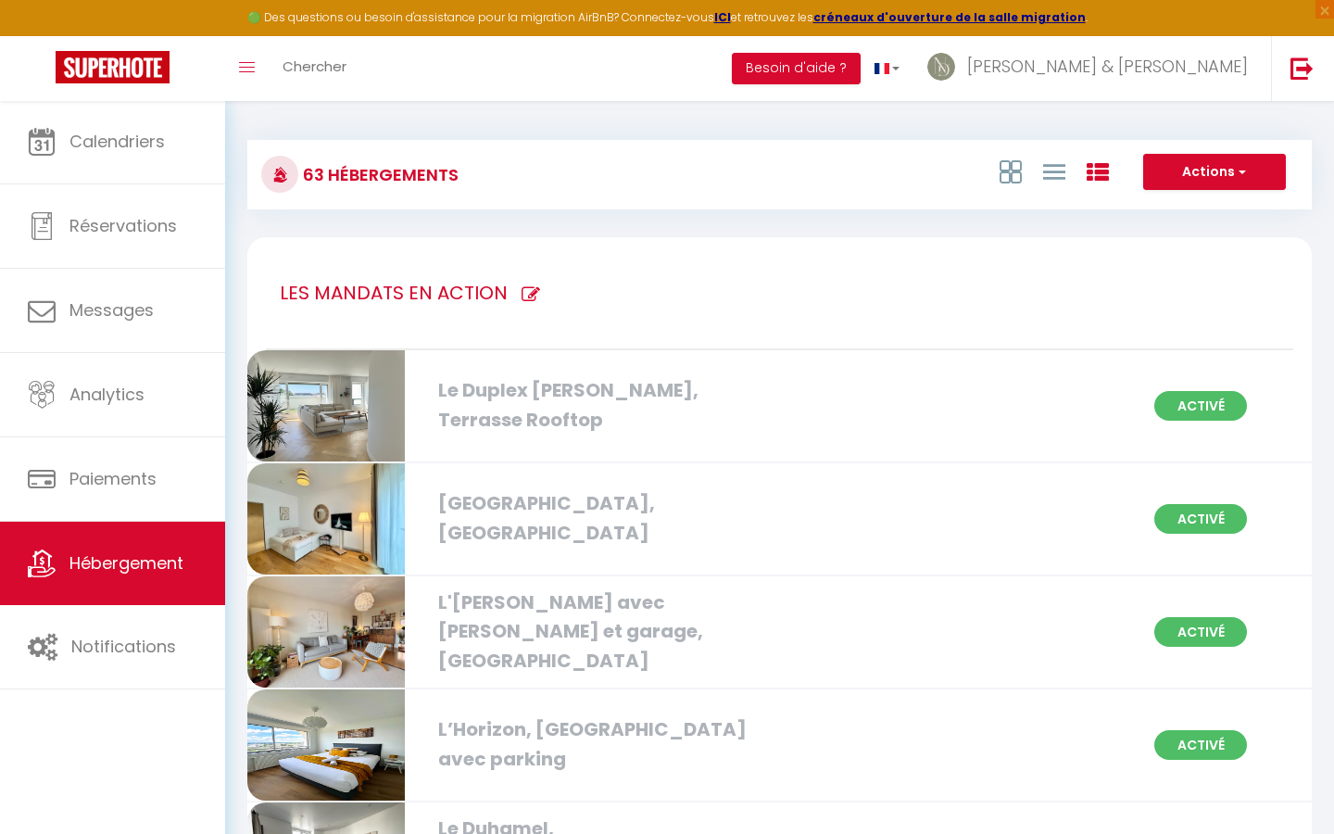
checkbox parking "false"
checkbox centre "false"
checkbox Hélier "false"
checkbox Rennes "false"
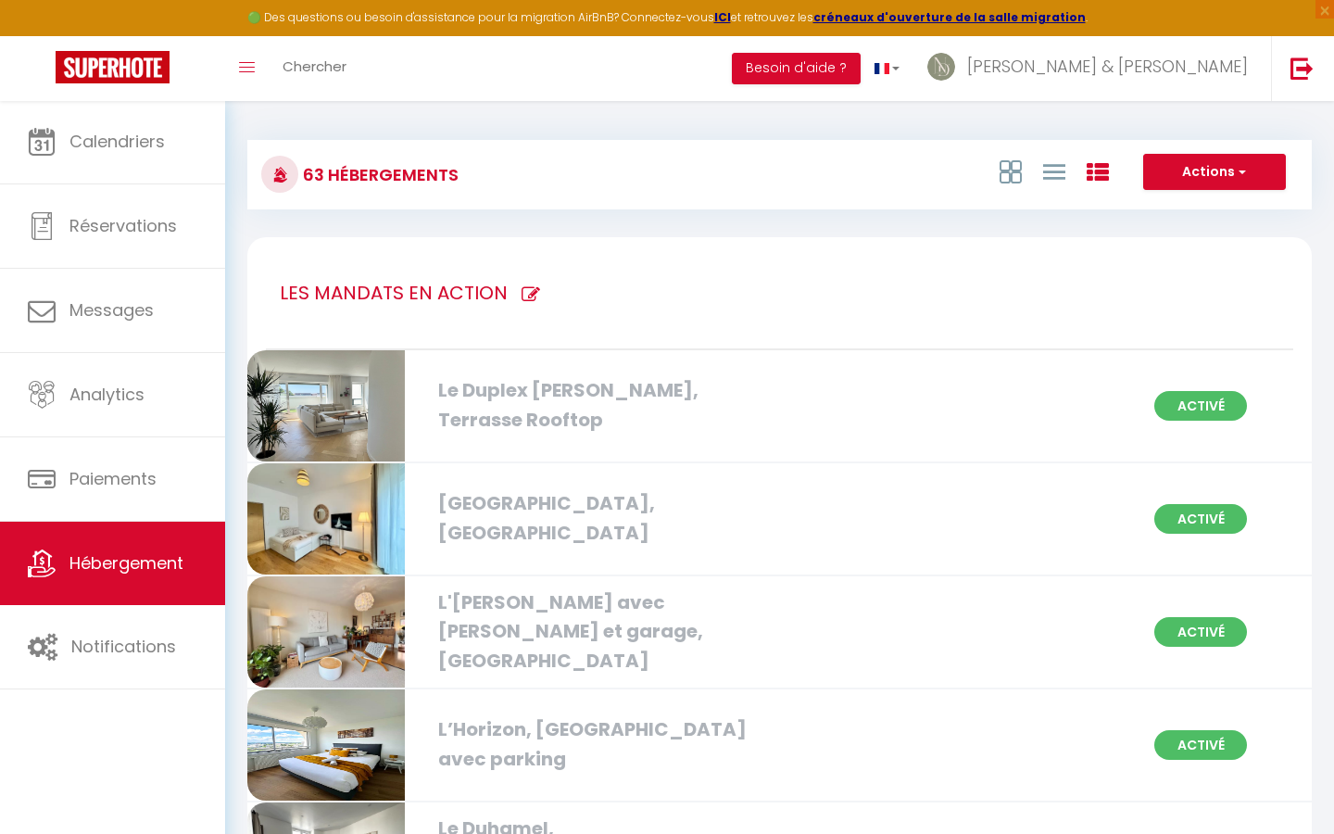
checkbox Rennes "false"
checkbox Centre "false"
checkbox Rennes "false"
checkbox Jacques "false"
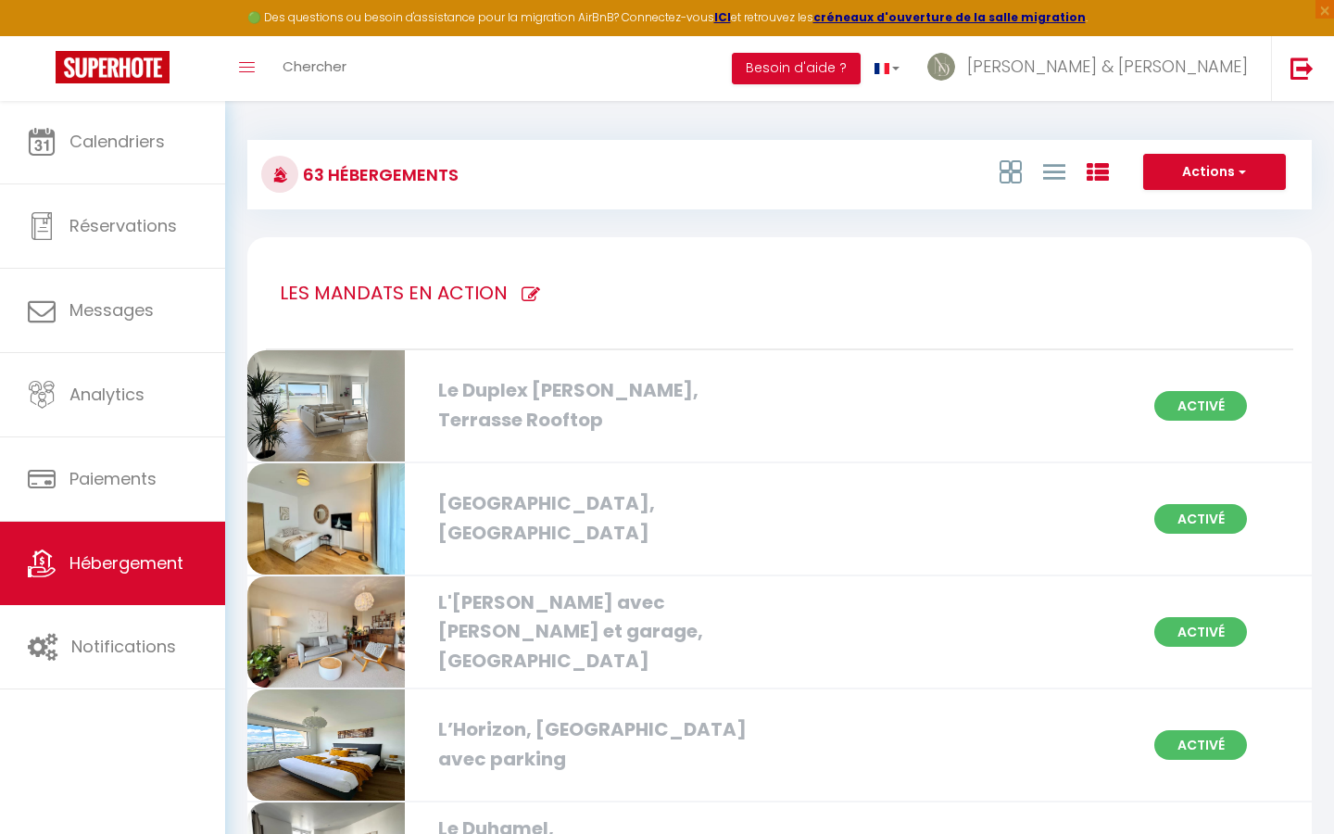
checkbox parking "false"
checkbox Centre "false"
checkbox Ville "false"
checkbox Rennes "false"
checkbox centre "false"
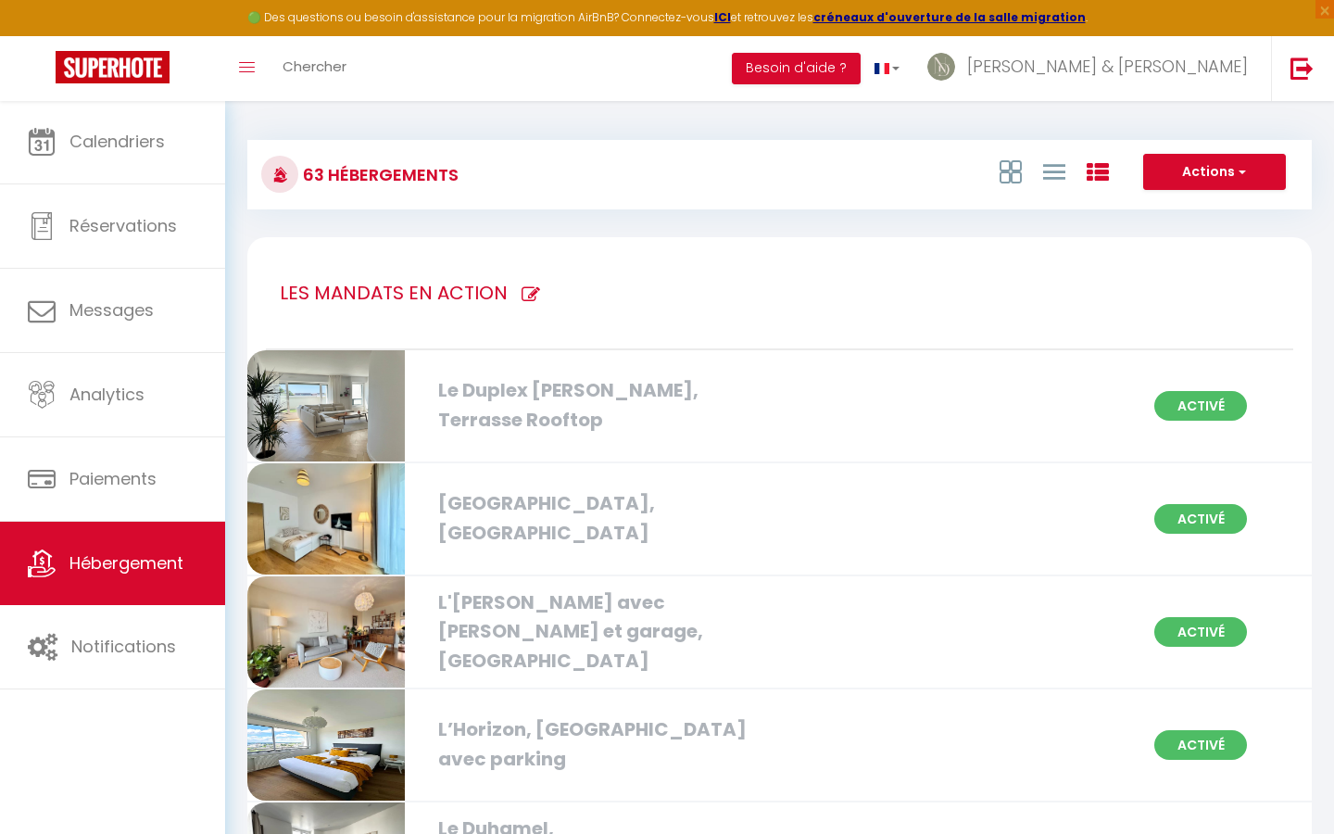
checkbox Ouest "false"
checkbox Rennes "false"
checkbox centre "false"
checkbox Centre "false"
checkbox balcon "false"
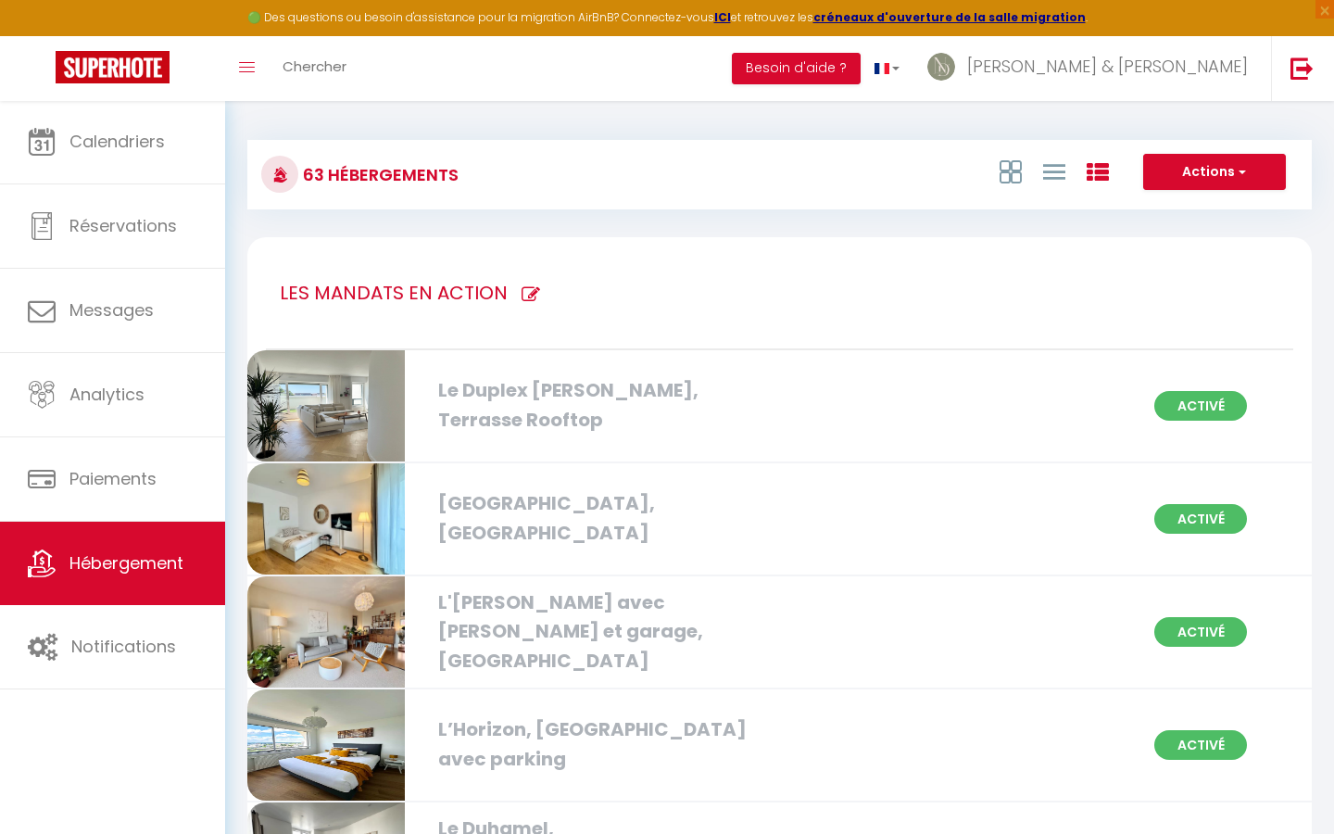
checkbox Nord "false"
checkbox Centre "false"
checkbox Rennes "false"
checkbox 1oom2\, "false"
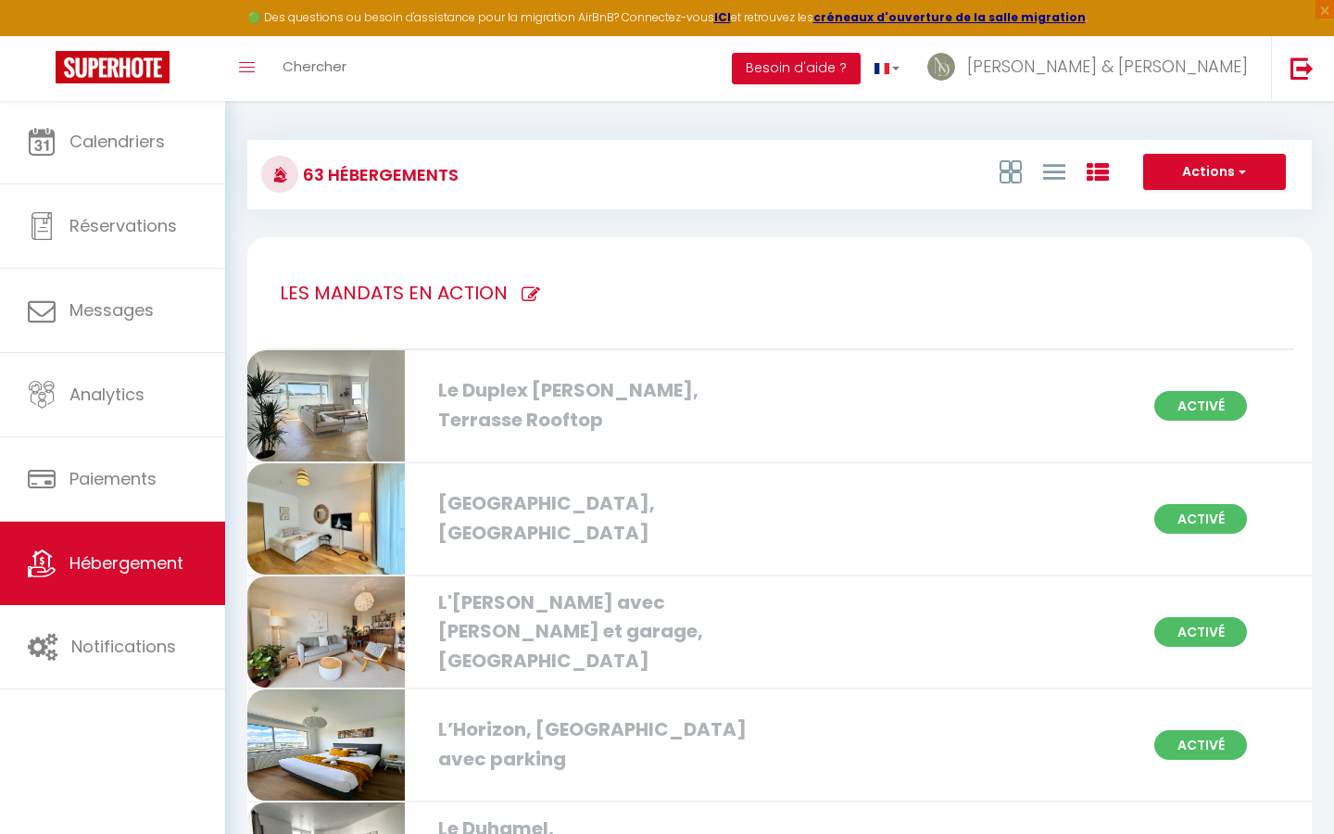
checkbox parking "false"
checkbox Centre "false"
checkbox parking "false"
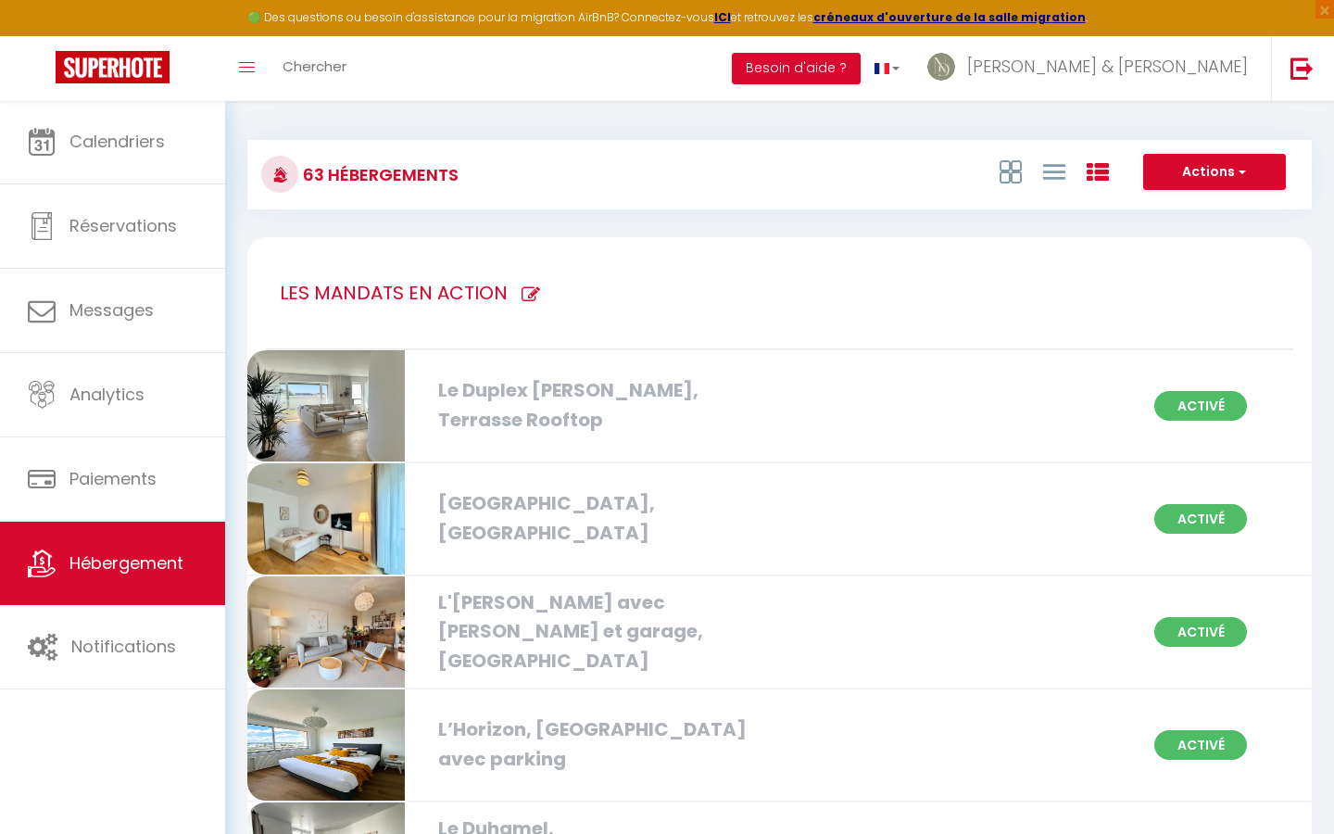
checkbox parking "false"
checkbox Rennes "false"
checkbox privé "false"
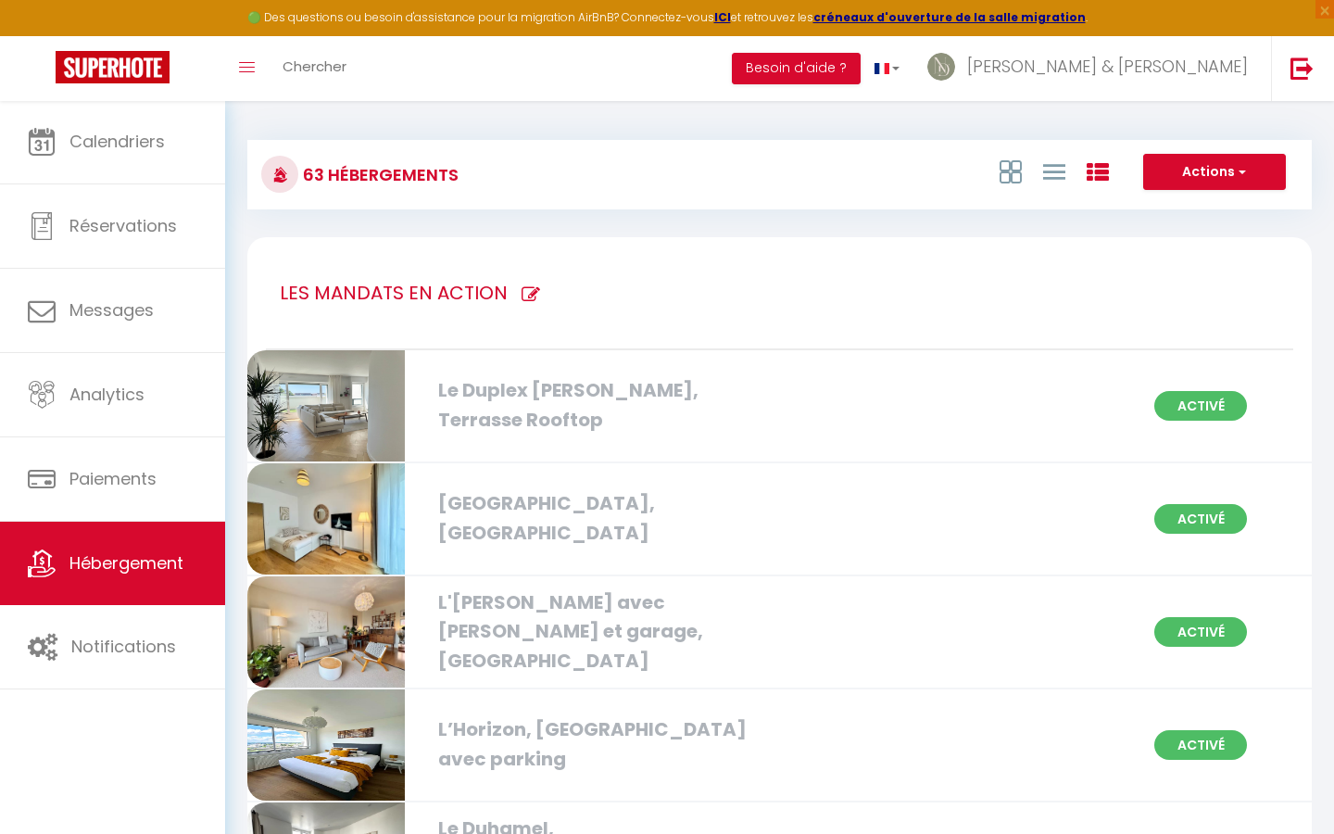
checkbox Rennes "false"
checkbox Saint-Pierre "false"
checkbox balcon "false"
checkbox Gregroire "false"
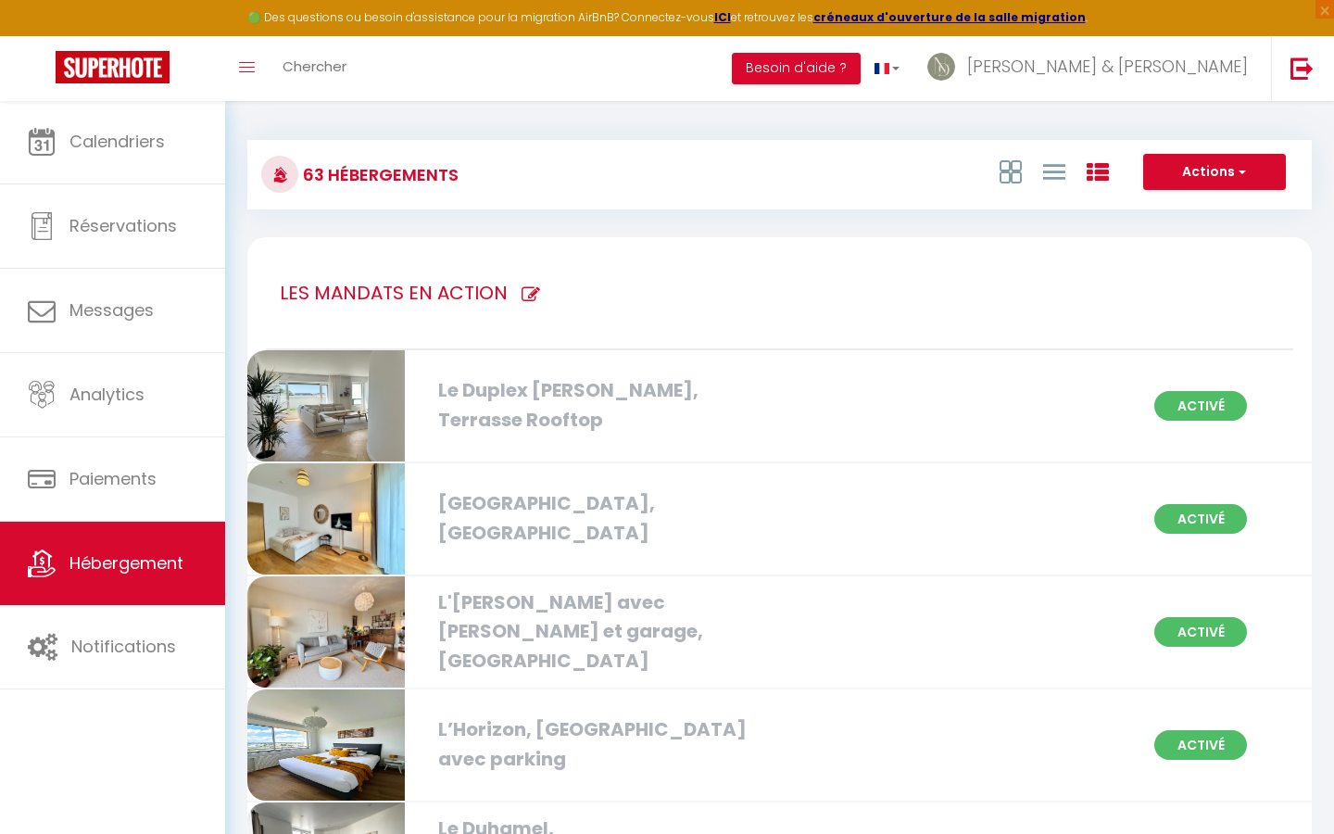
checkbox Rennes "false"
checkbox privé "false"
checkbox créateurs "false"
checkbox Rennes "false"
checkbox privé "false"
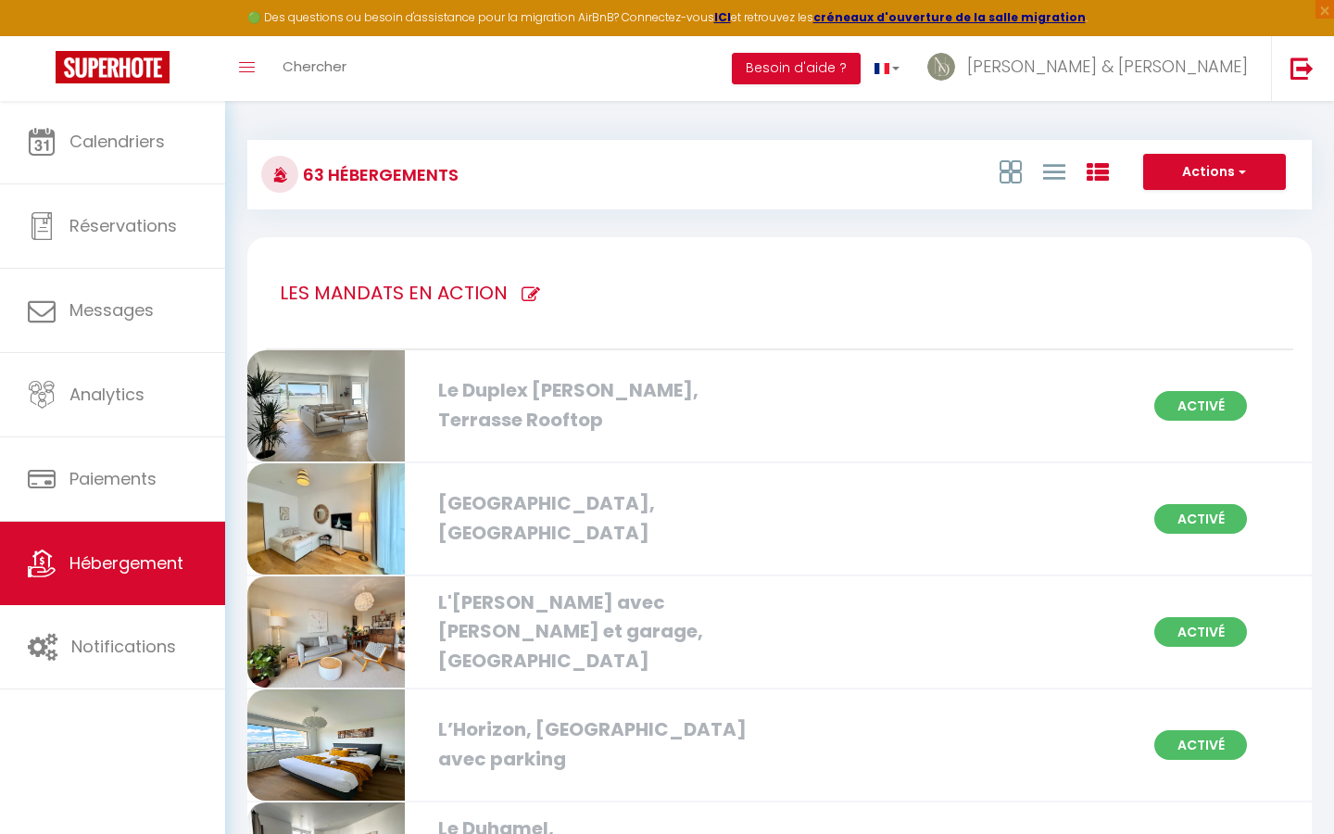
checkbox Rennes "false"
checkbox Nord "false"
checkbox Rennes "false"
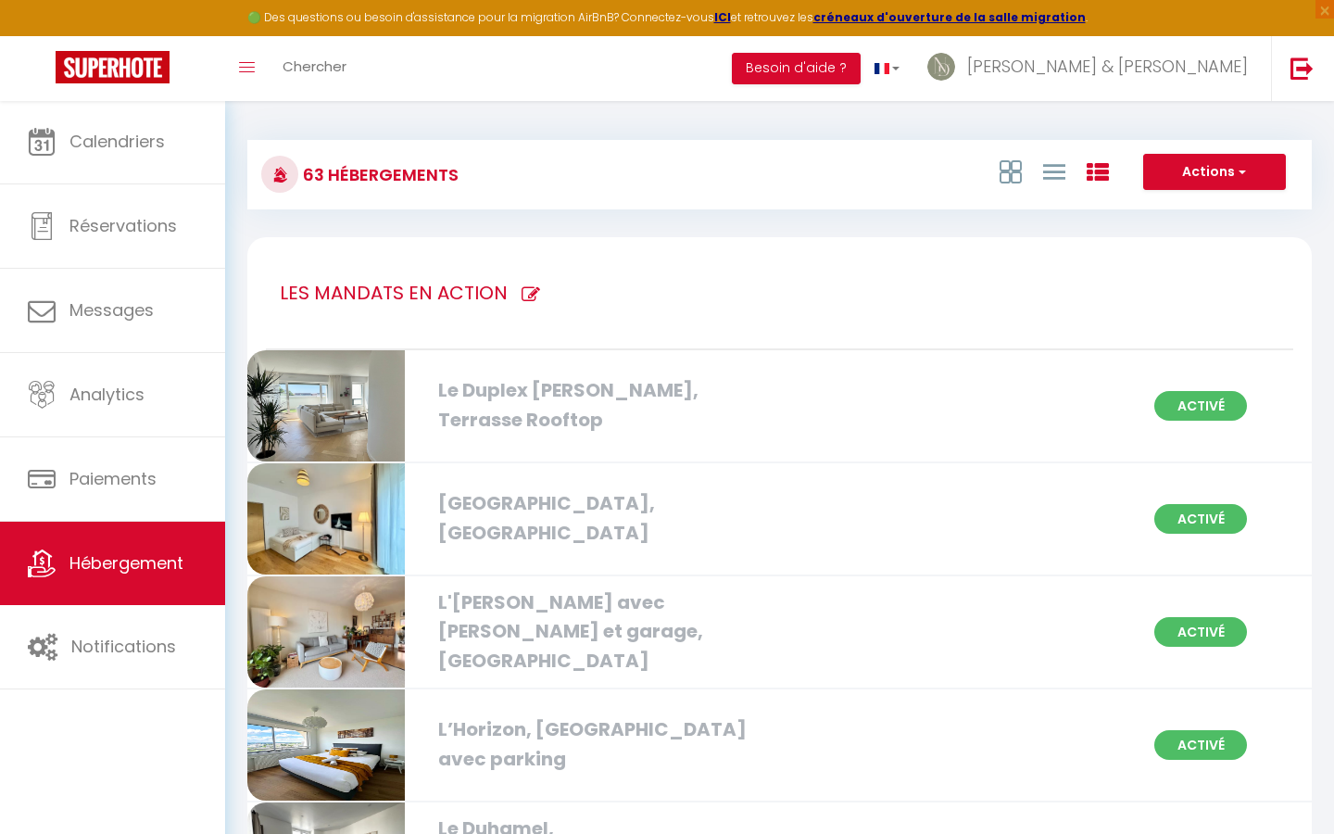
checkbox Rennes "false"
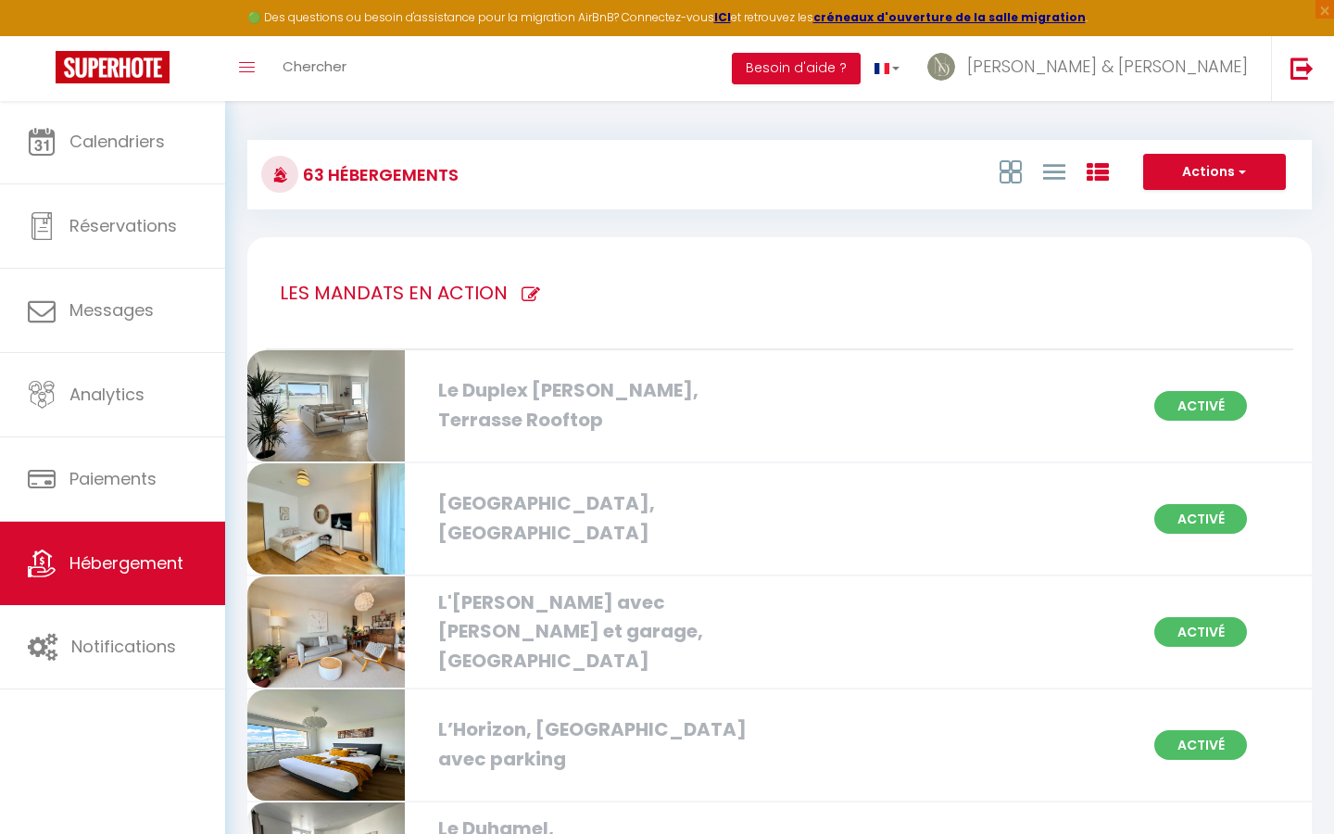
checkbox Rooftop "false"
checkbox Est "false"
checkbox Rennes "false"
click at [525, 298] on icon at bounding box center [530, 294] width 19 height 19
type input "LES MANDATS EN ACTION"
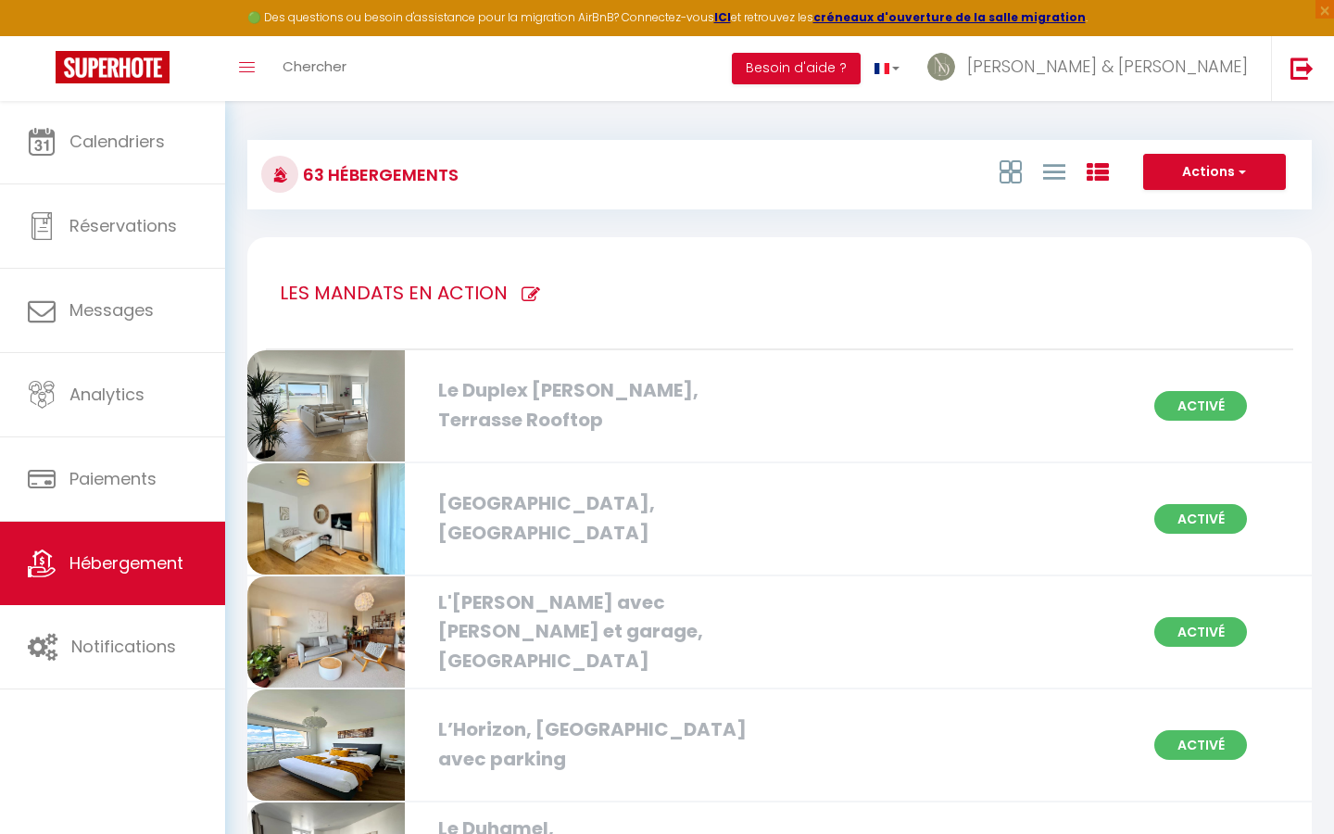
checkbox parking "true"
checkbox Hélier "true"
checkbox Rennes "true"
checkbox Jacques "true"
checkbox Ville "true"
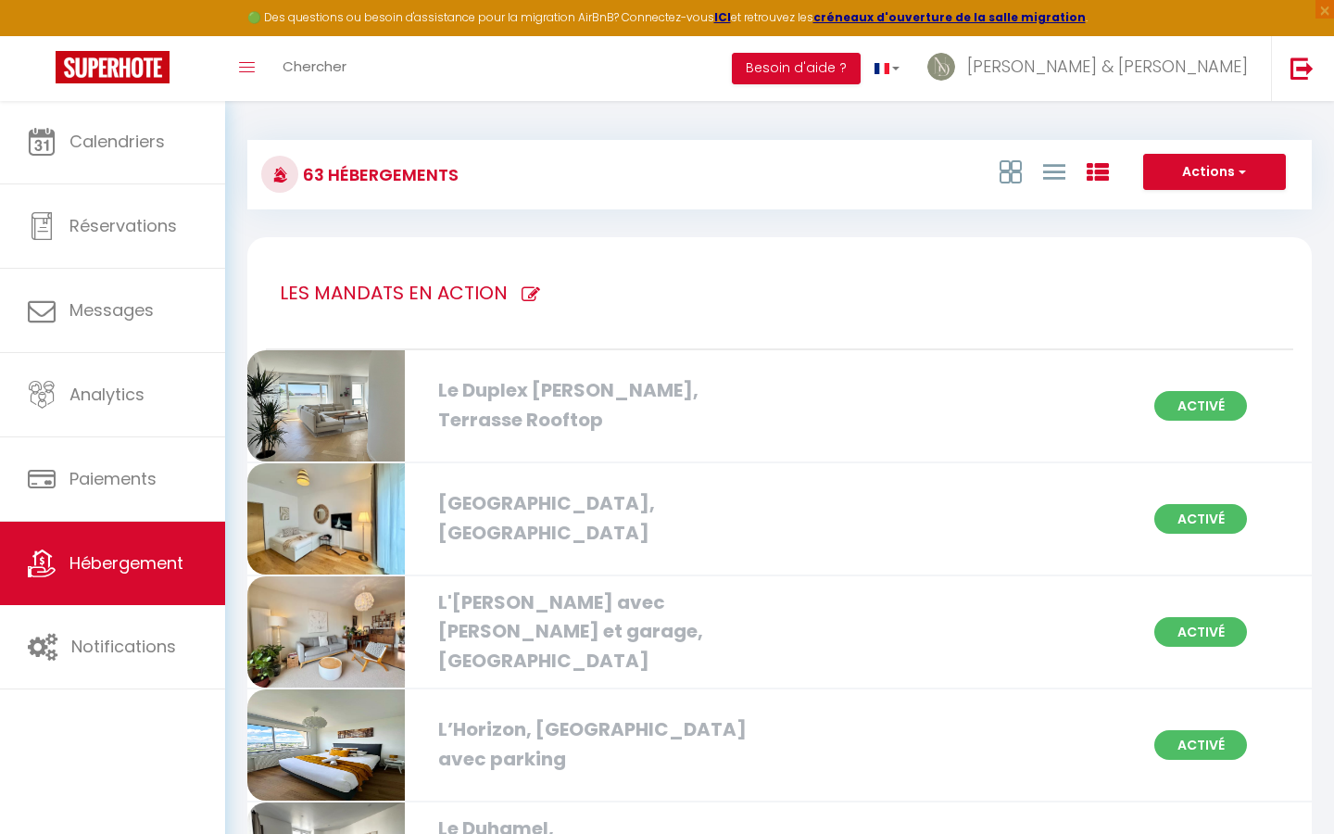
checkbox Ouest "true"
checkbox Rennes "true"
checkbox centre "true"
checkbox Centre "true"
checkbox balcon "true"
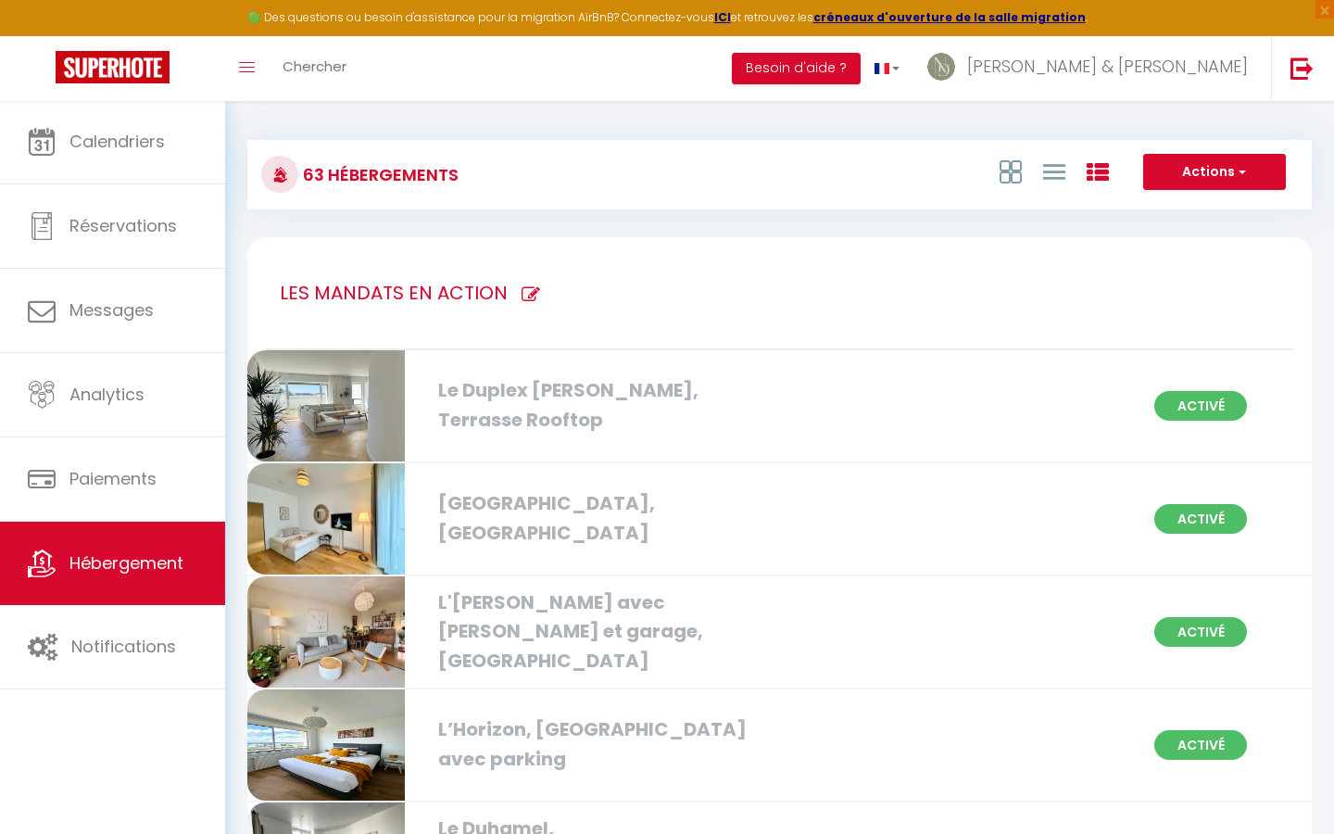
checkbox Nord "true"
checkbox Centre "true"
checkbox 1oom2\, "true"
checkbox Centre "true"
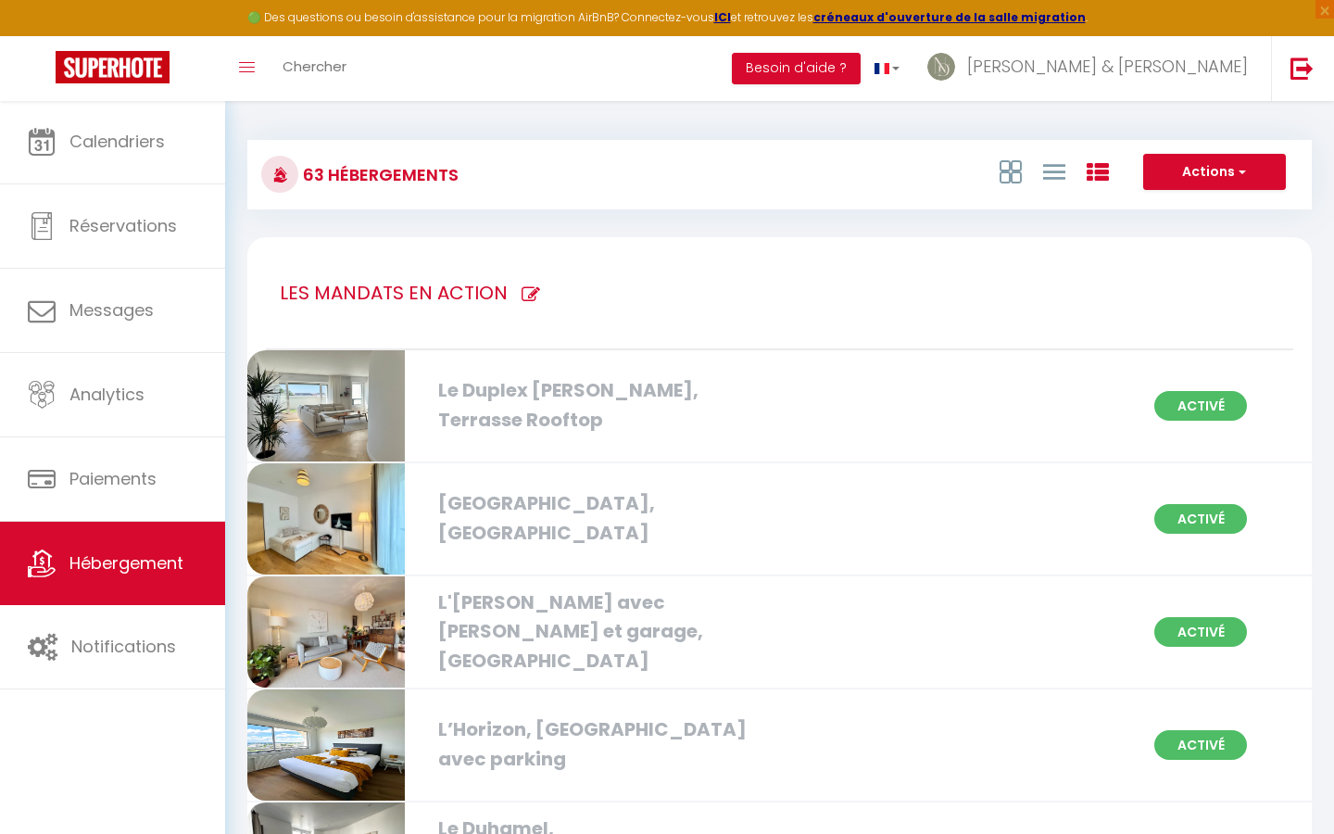
checkbox Rennes "true"
checkbox privé "true"
checkbox Rennes "true"
checkbox Saint-Pierre "true"
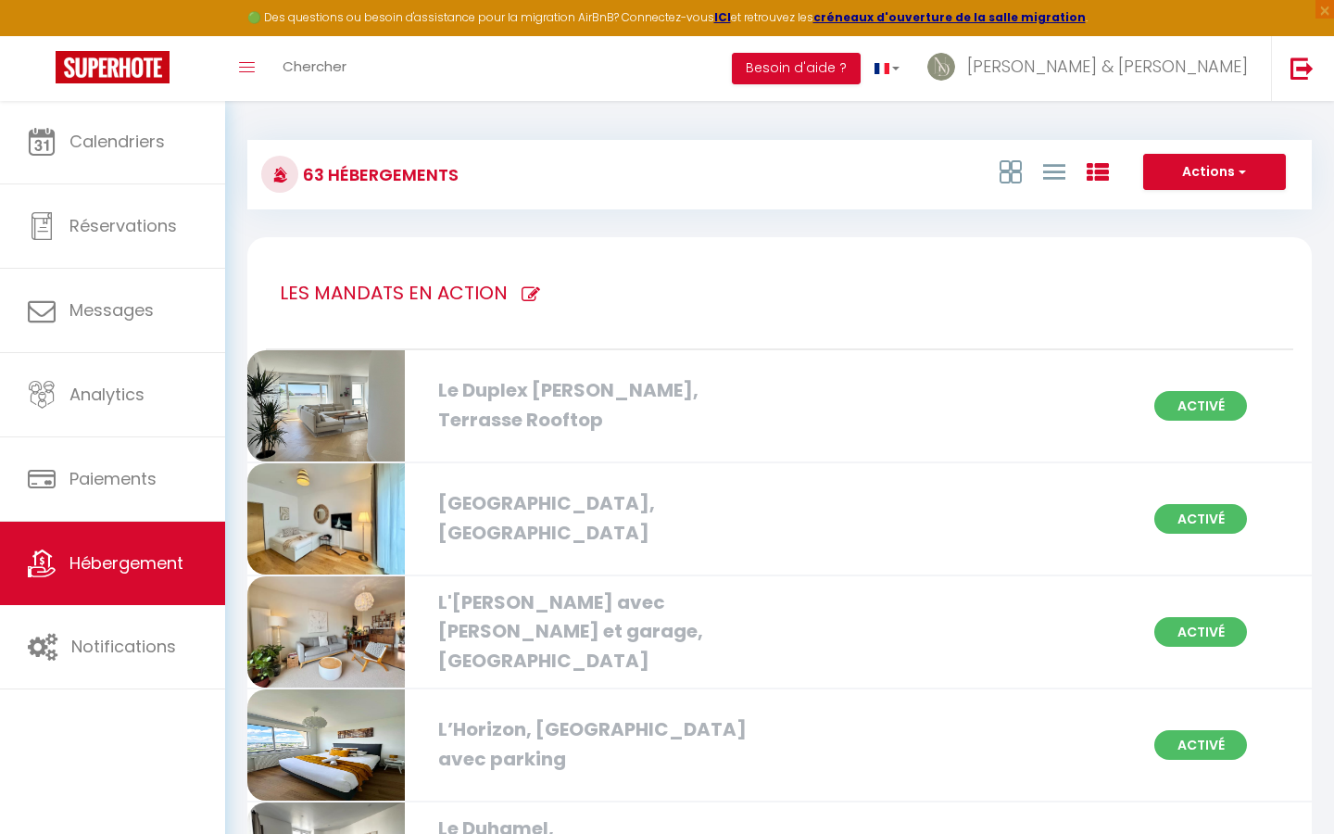
checkbox balcon "true"
checkbox Gregroire "true"
checkbox Rennes "true"
checkbox privé "true"
checkbox Rennes "true"
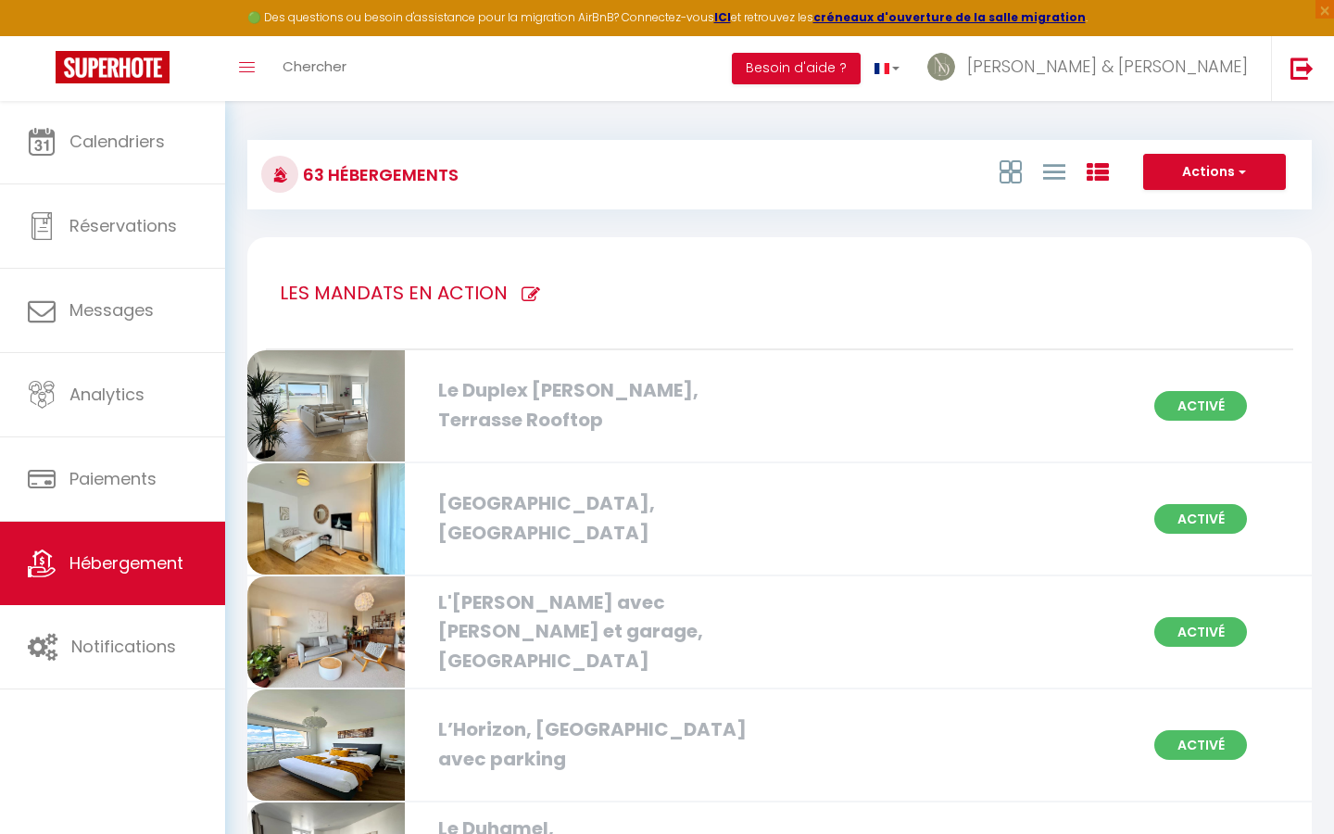
checkbox privé "true"
checkbox Rennes "true"
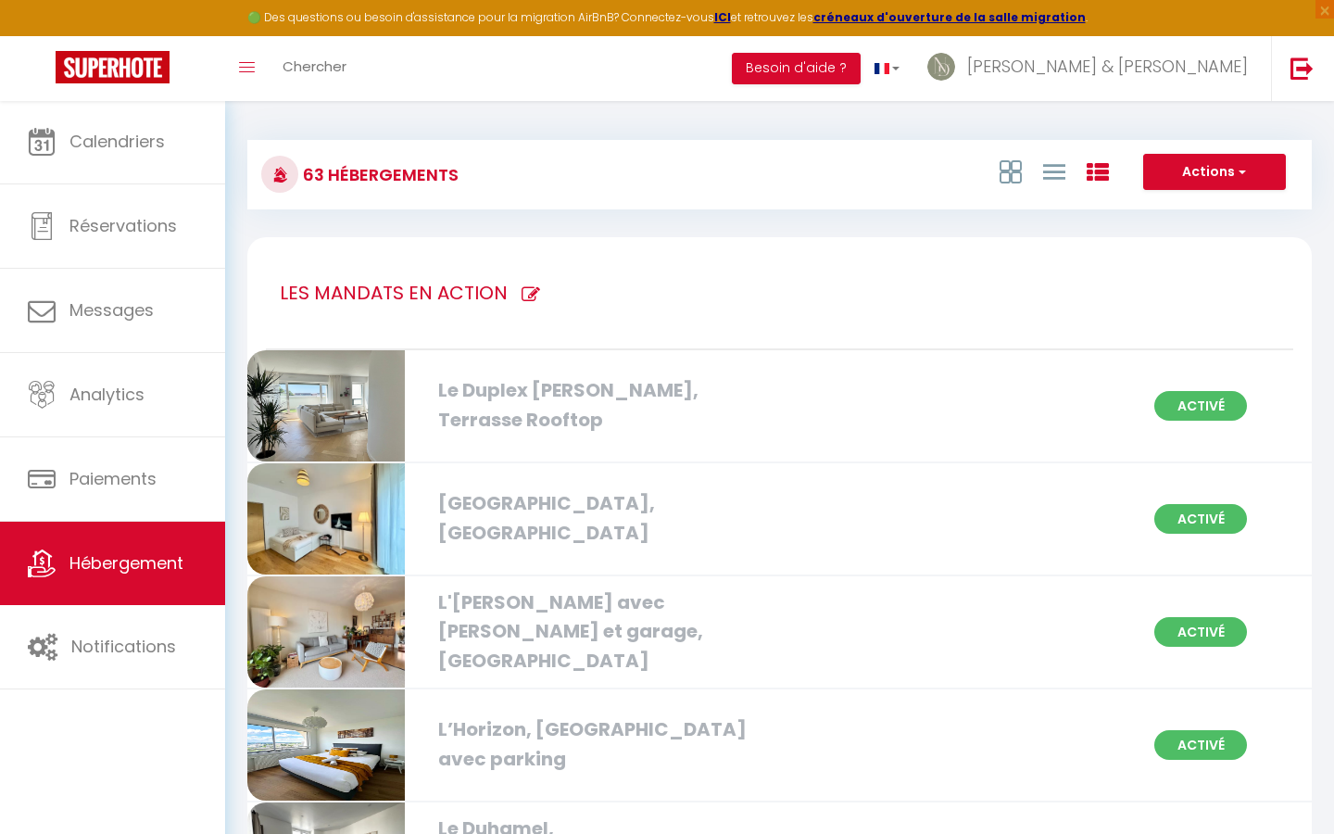
checkbox Rennes "true"
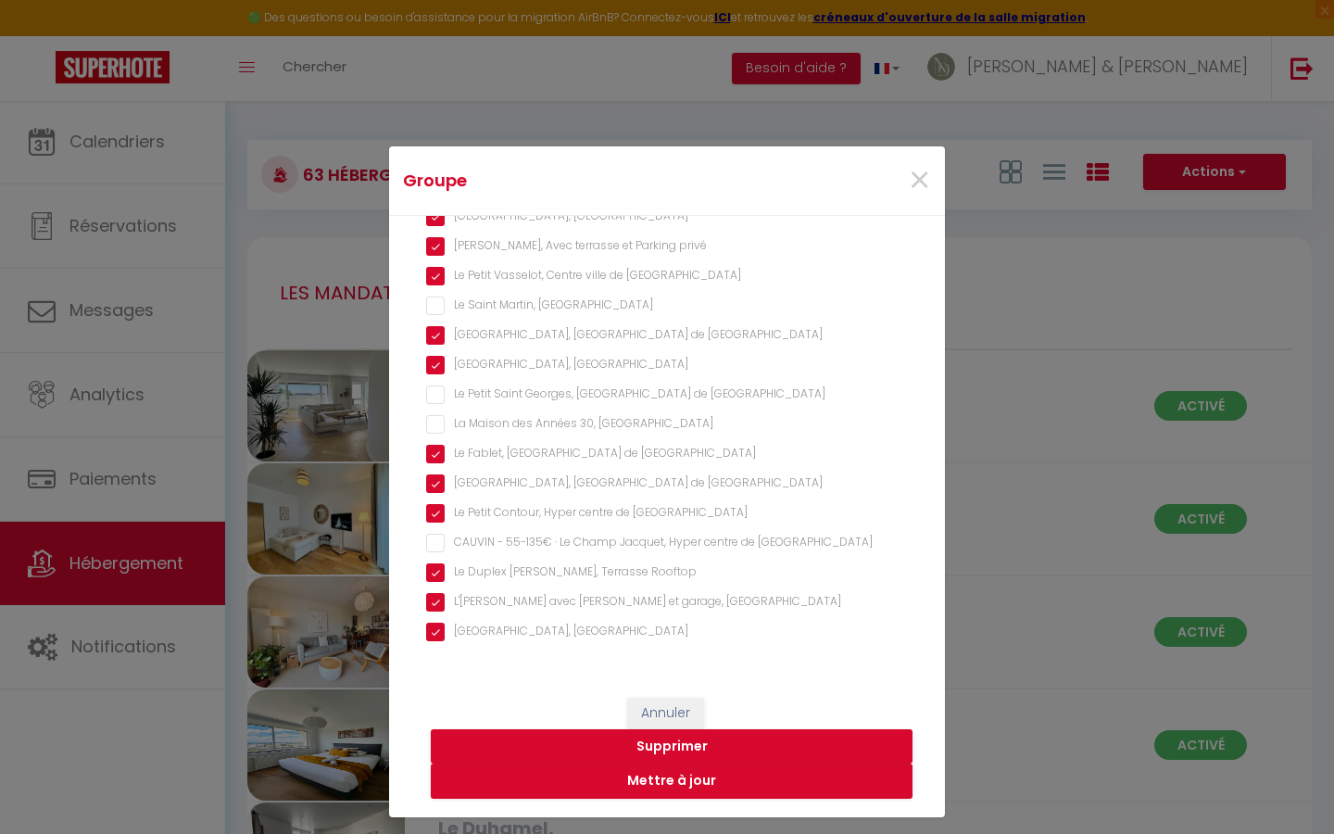
scroll to position [1545, 0]
click at [443, 537] on Rennes "CAUVIN - 55-135€ · Le Champ Jacquet, Hyper centre de [GEOGRAPHIC_DATA]" at bounding box center [667, 543] width 482 height 19
click at [674, 790] on button "Mettre à jour" at bounding box center [672, 780] width 482 height 35
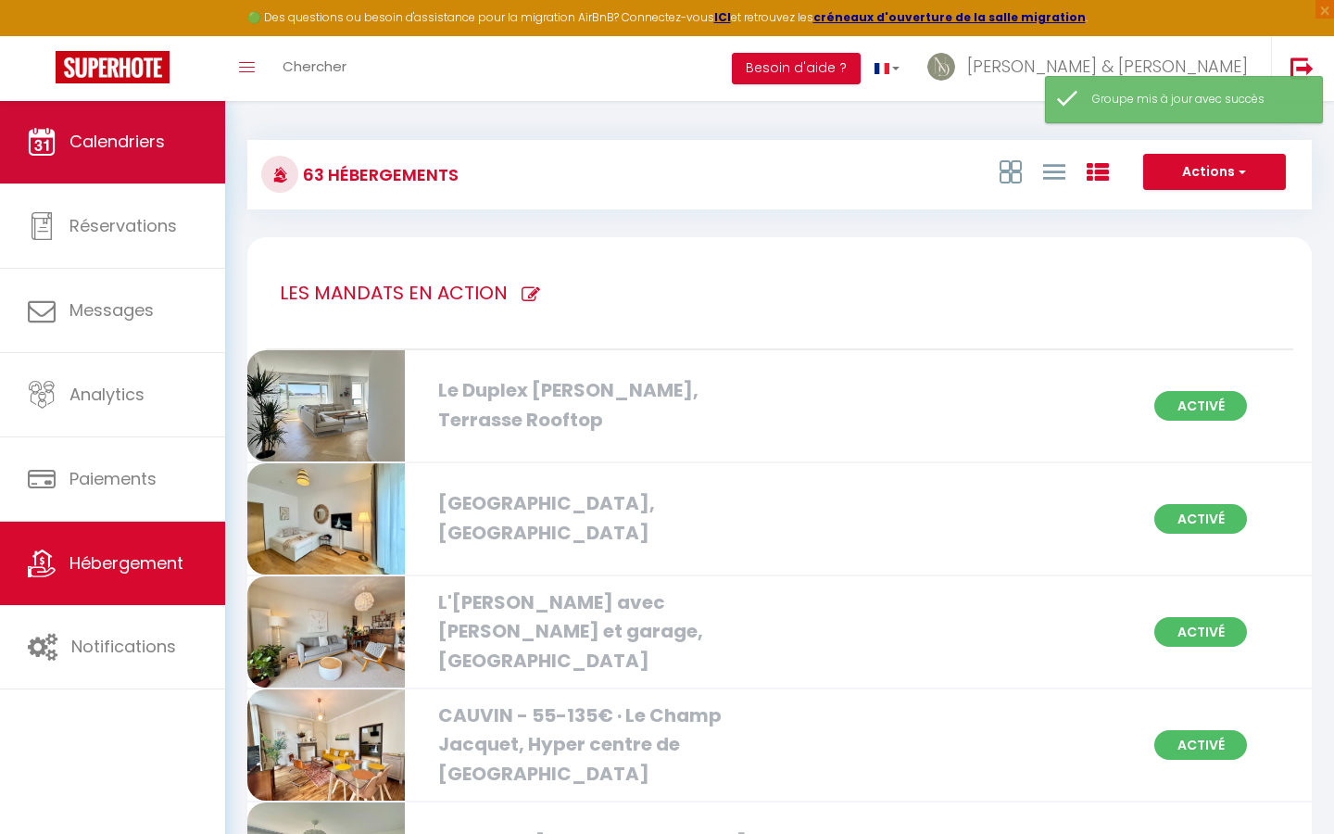
scroll to position [0, 0]
click at [106, 169] on link "Calendriers" at bounding box center [112, 141] width 225 height 83
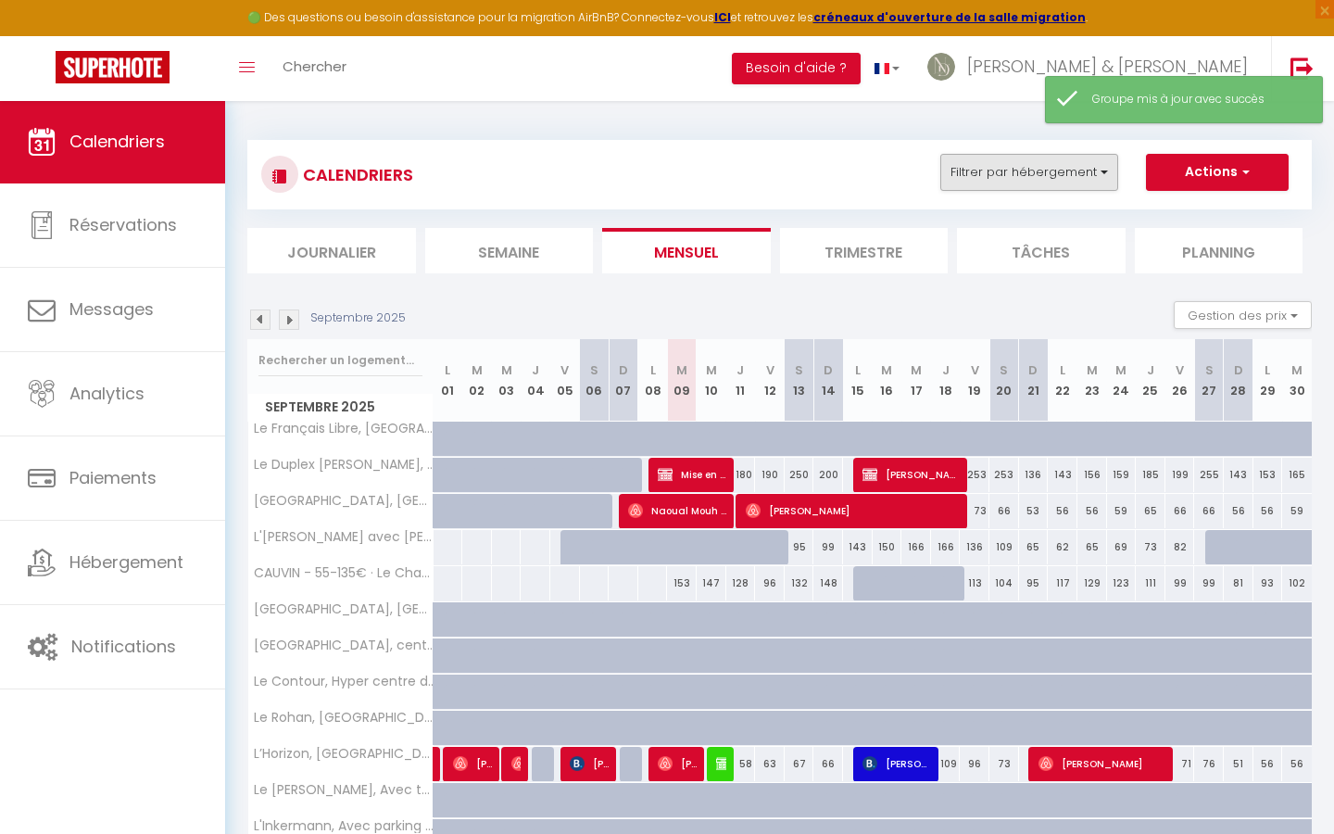
click at [1031, 180] on button "Filtrer par hébergement" at bounding box center [1029, 172] width 178 height 37
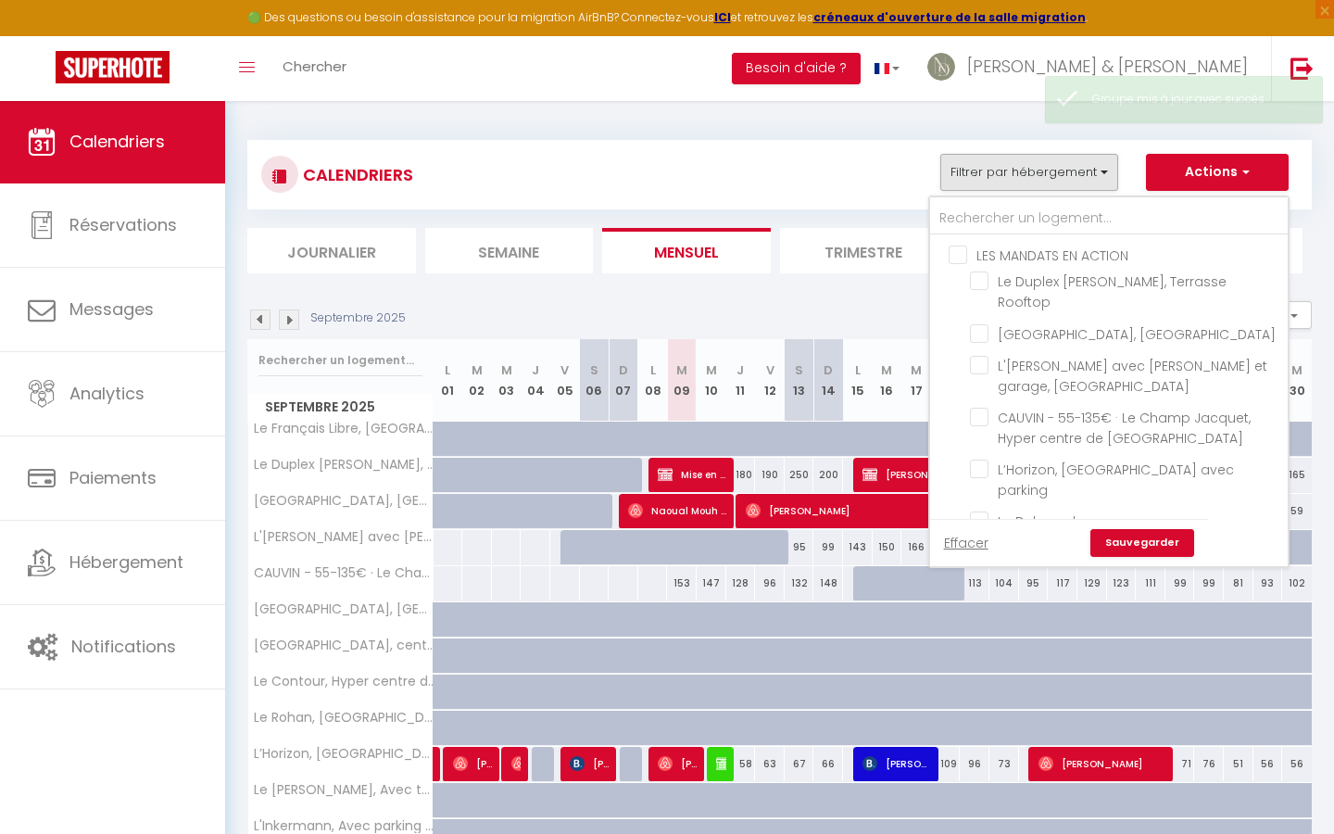
click at [957, 252] on input "LES MANDATS EN ACTION" at bounding box center [1126, 253] width 357 height 19
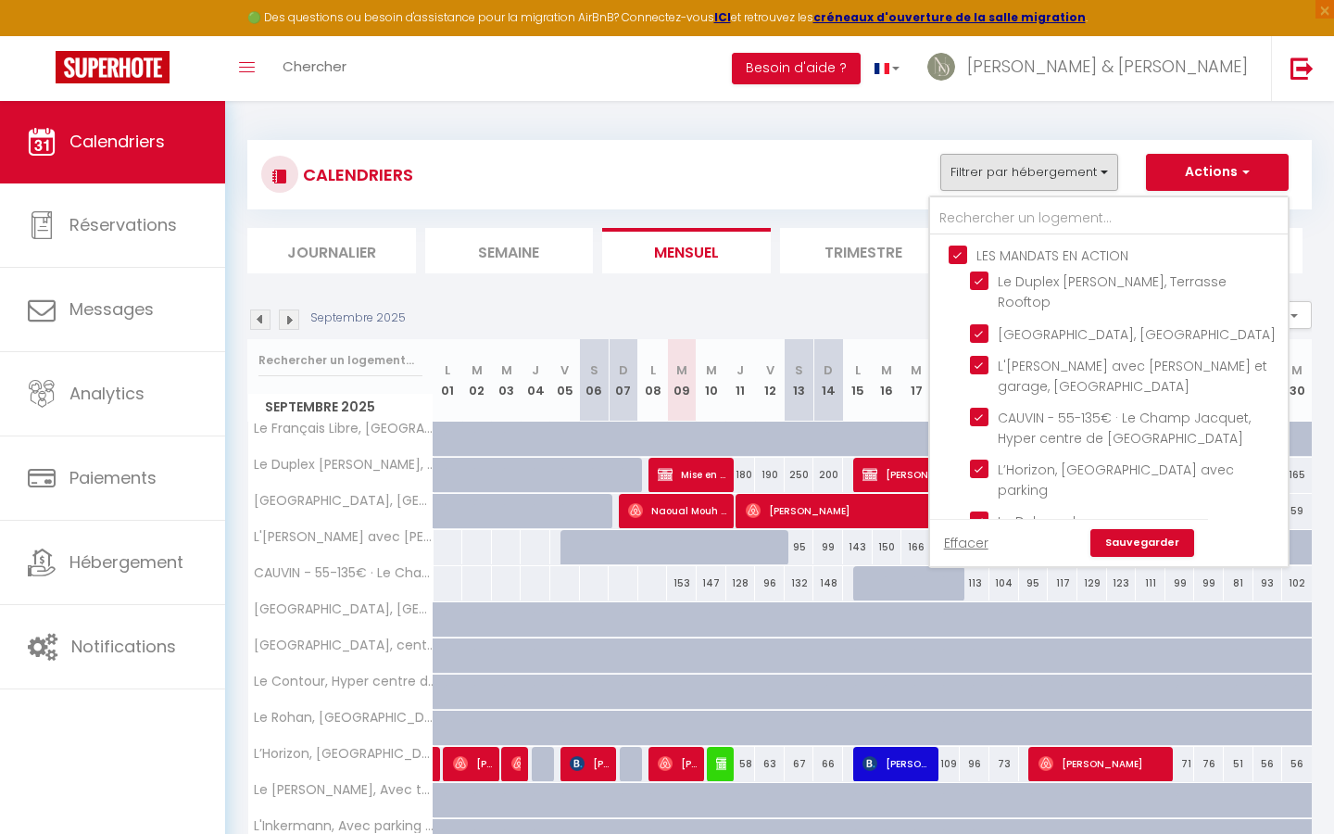
click at [1124, 542] on link "Sauvegarder" at bounding box center [1142, 543] width 104 height 28
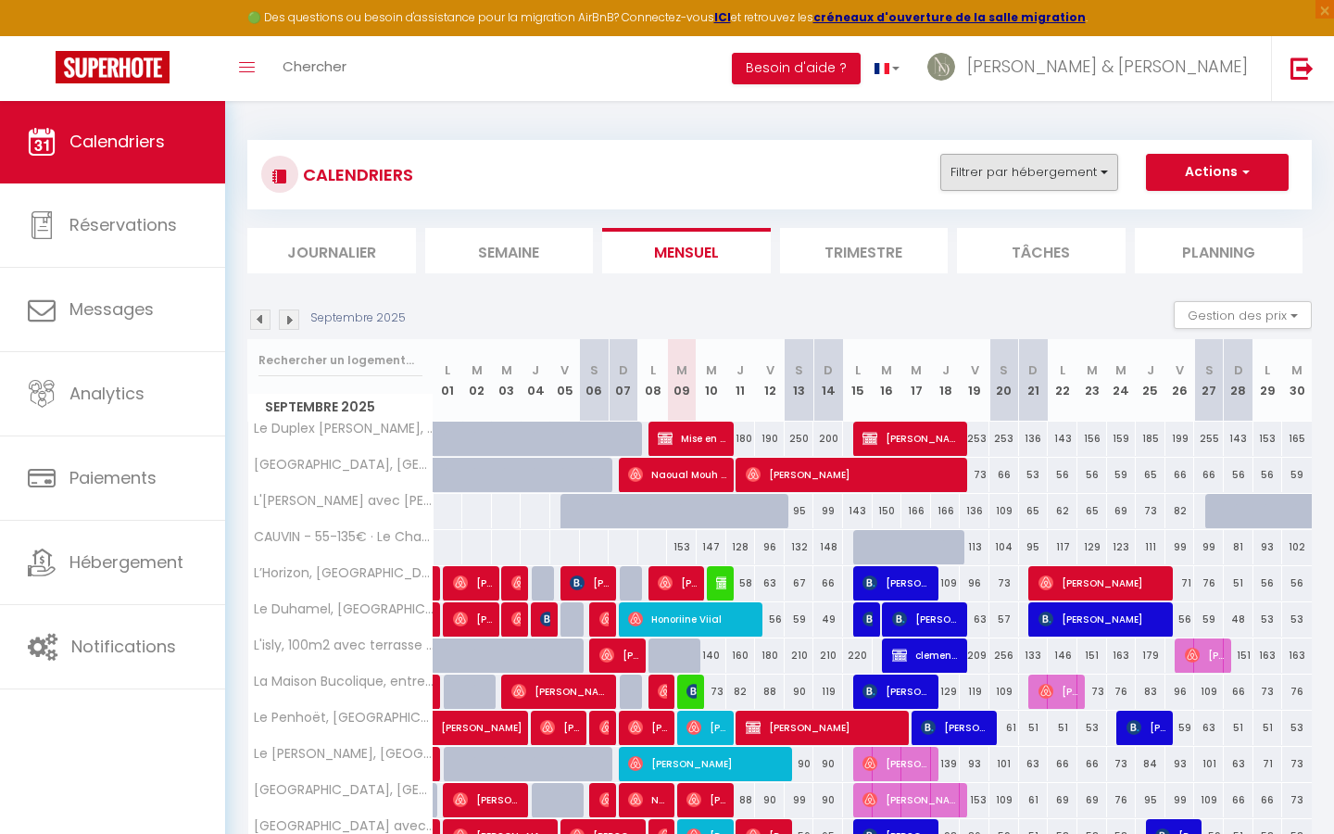
click at [968, 162] on button "Filtrer par hébergement" at bounding box center [1029, 172] width 178 height 37
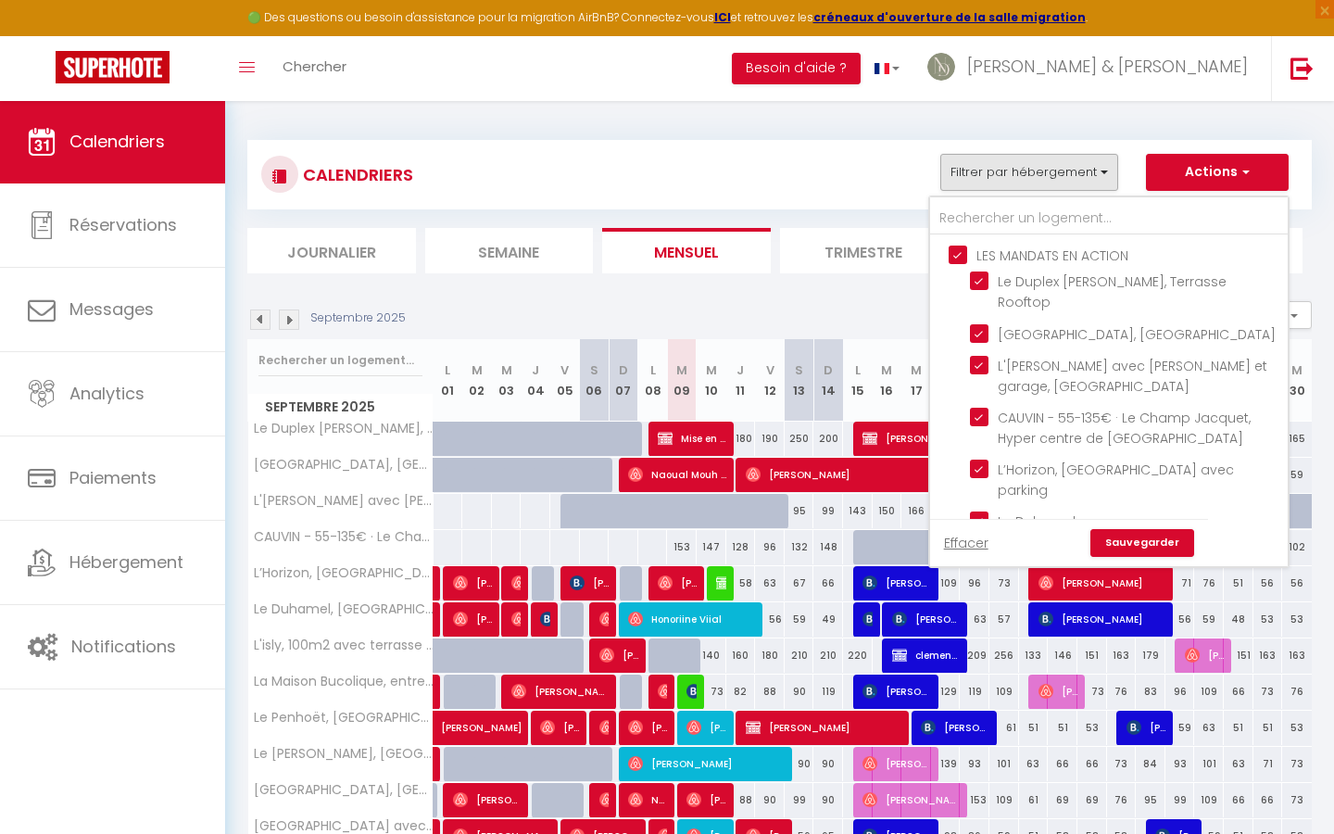
click at [962, 256] on input "LES MANDATS EN ACTION" at bounding box center [1126, 253] width 357 height 19
click at [959, 248] on input "LES MANDATS EN ACTION" at bounding box center [1126, 253] width 357 height 19
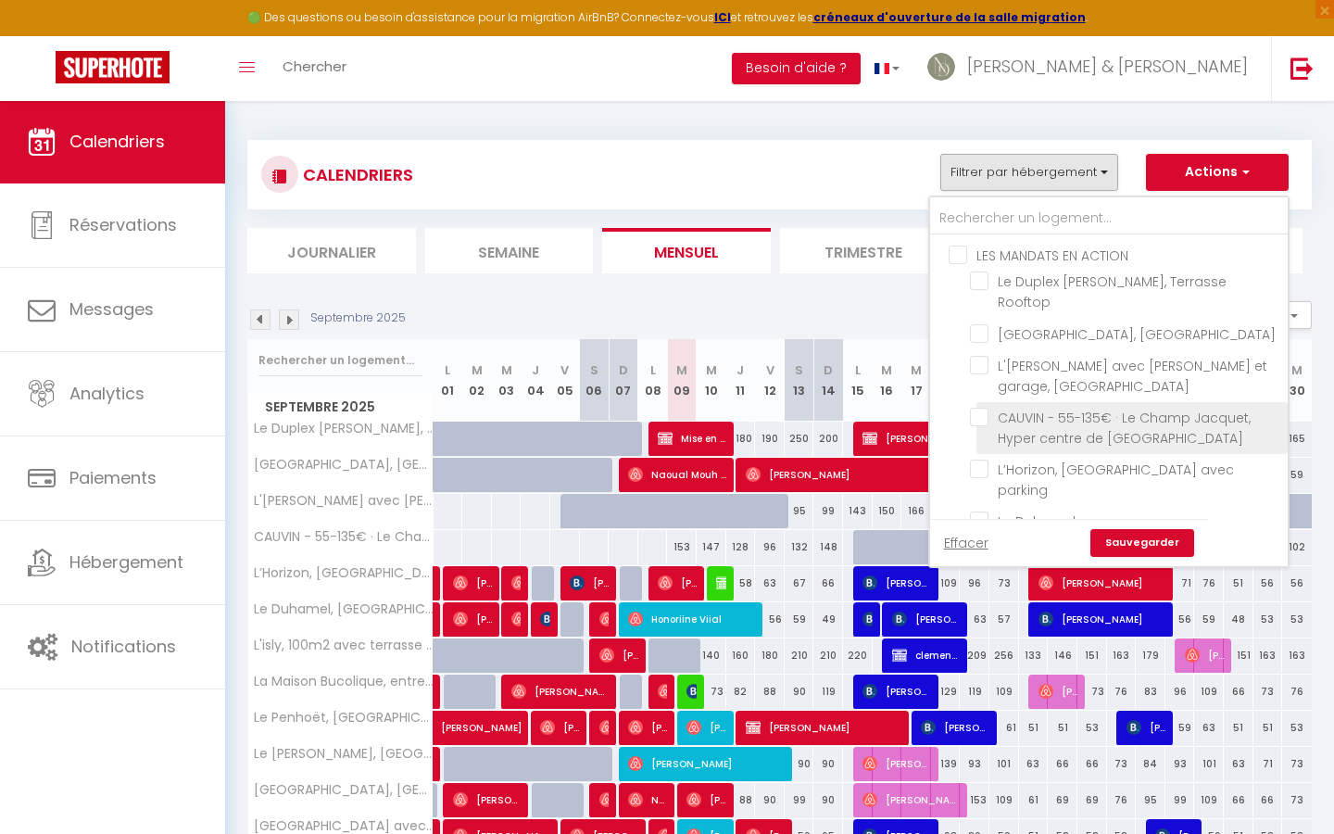
click at [978, 426] on input "CAUVIN - 55-135€ · Le Champ Jacquet, Hyper centre de [GEOGRAPHIC_DATA]" at bounding box center [1125, 416] width 311 height 19
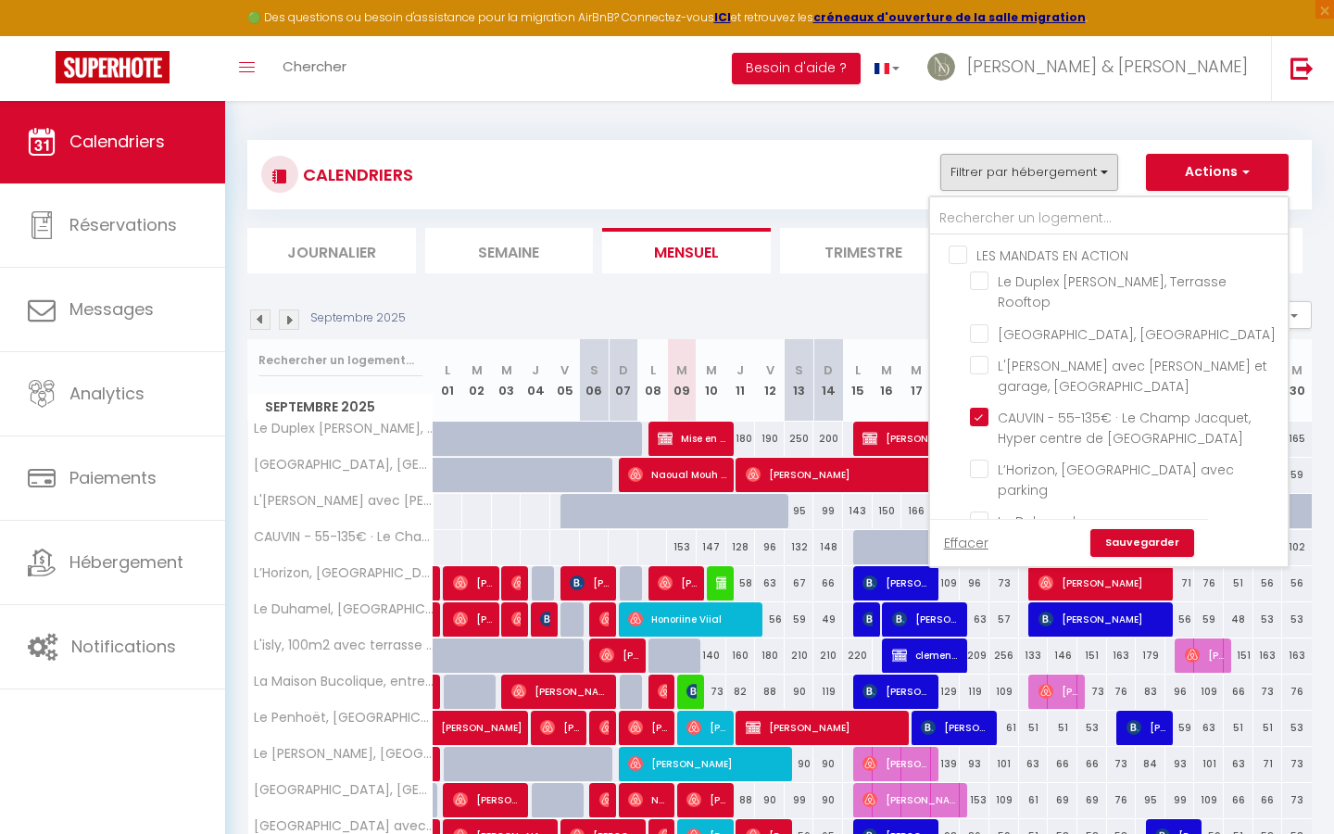
click at [1115, 548] on link "Sauvegarder" at bounding box center [1142, 543] width 104 height 28
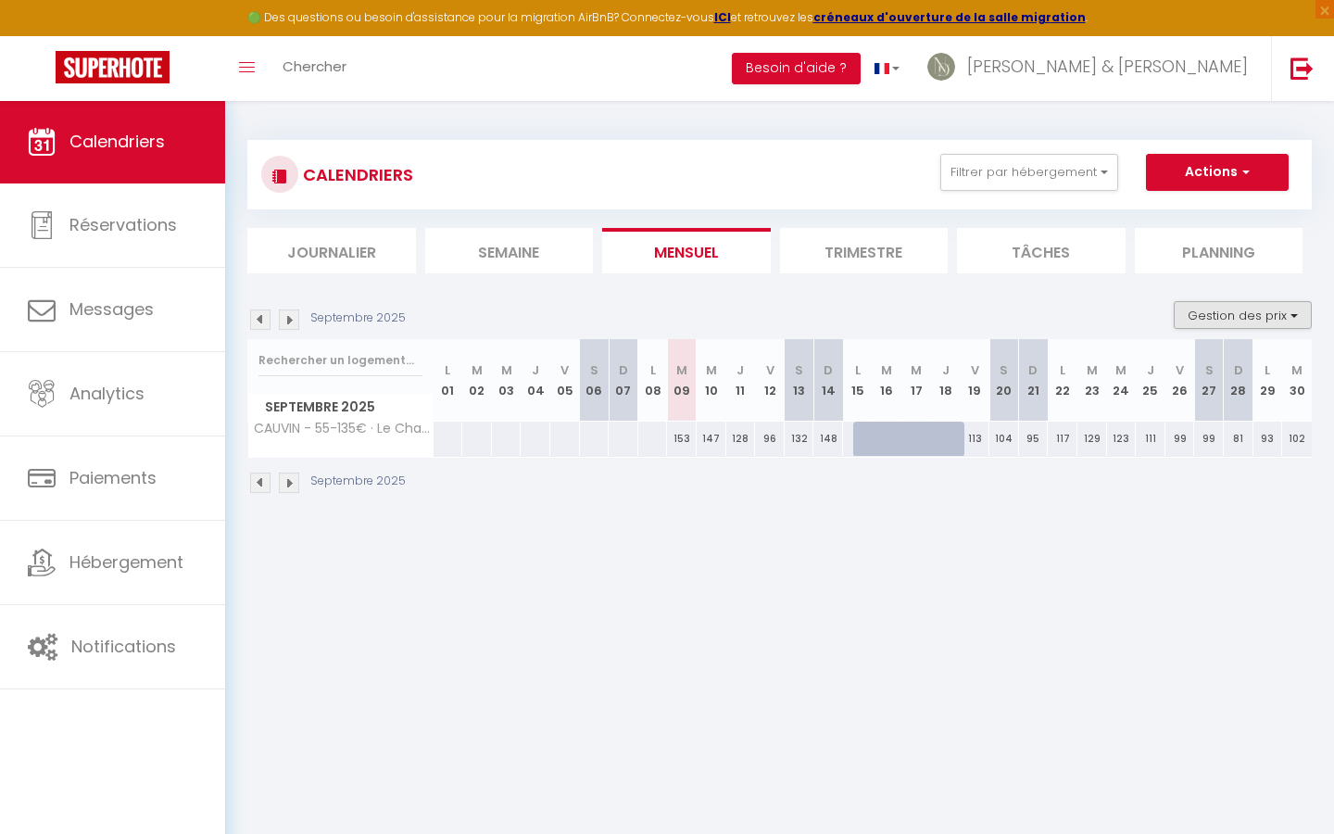
click at [1230, 312] on button "Gestion des prix" at bounding box center [1242, 315] width 138 height 28
click at [1159, 372] on input "Nb Nuits minimum" at bounding box center [1227, 372] width 167 height 19
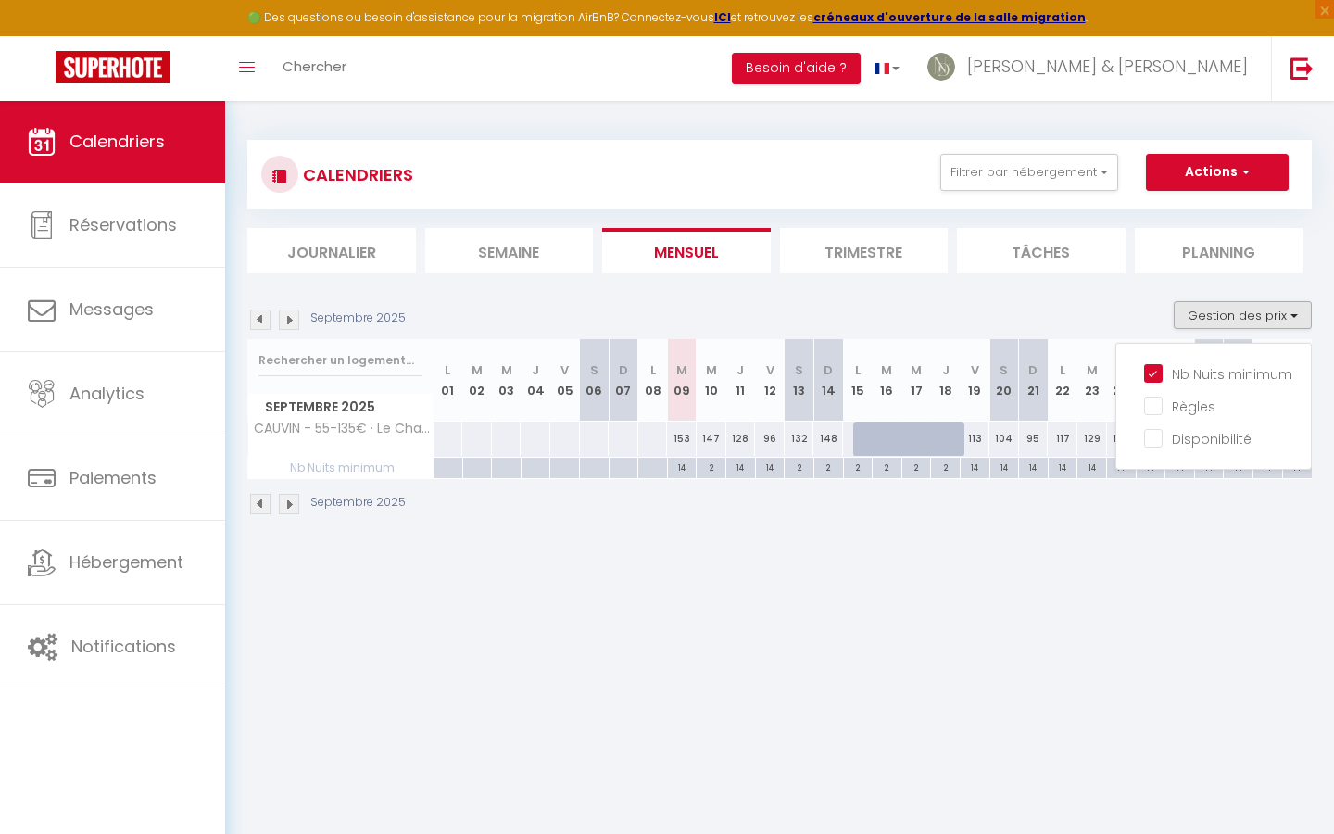
click at [974, 656] on body "🟢 Des questions ou besoin d'assistance pour la migration AirBnB? Connectez-vous…" at bounding box center [667, 517] width 1334 height 834
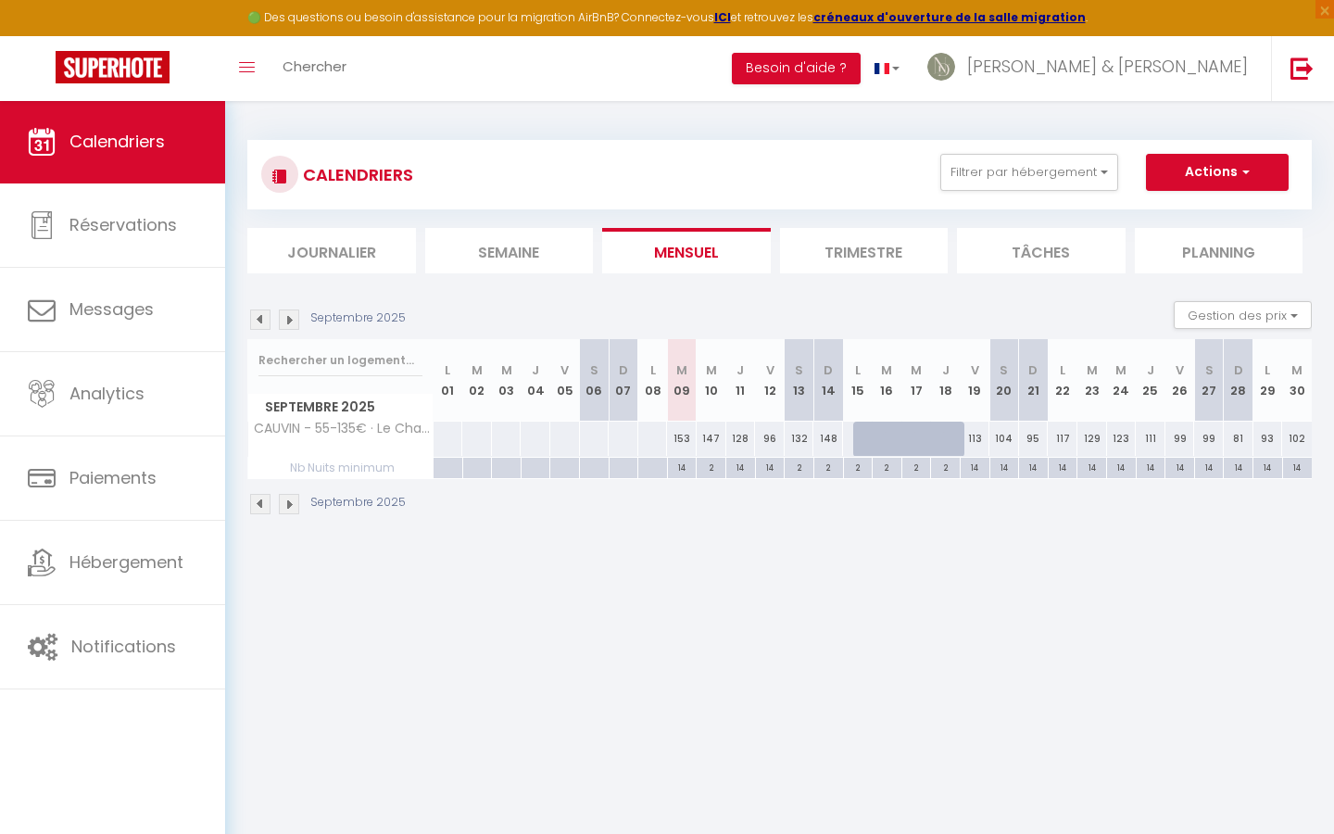
click at [686, 469] on div "14" at bounding box center [682, 467] width 29 height 18
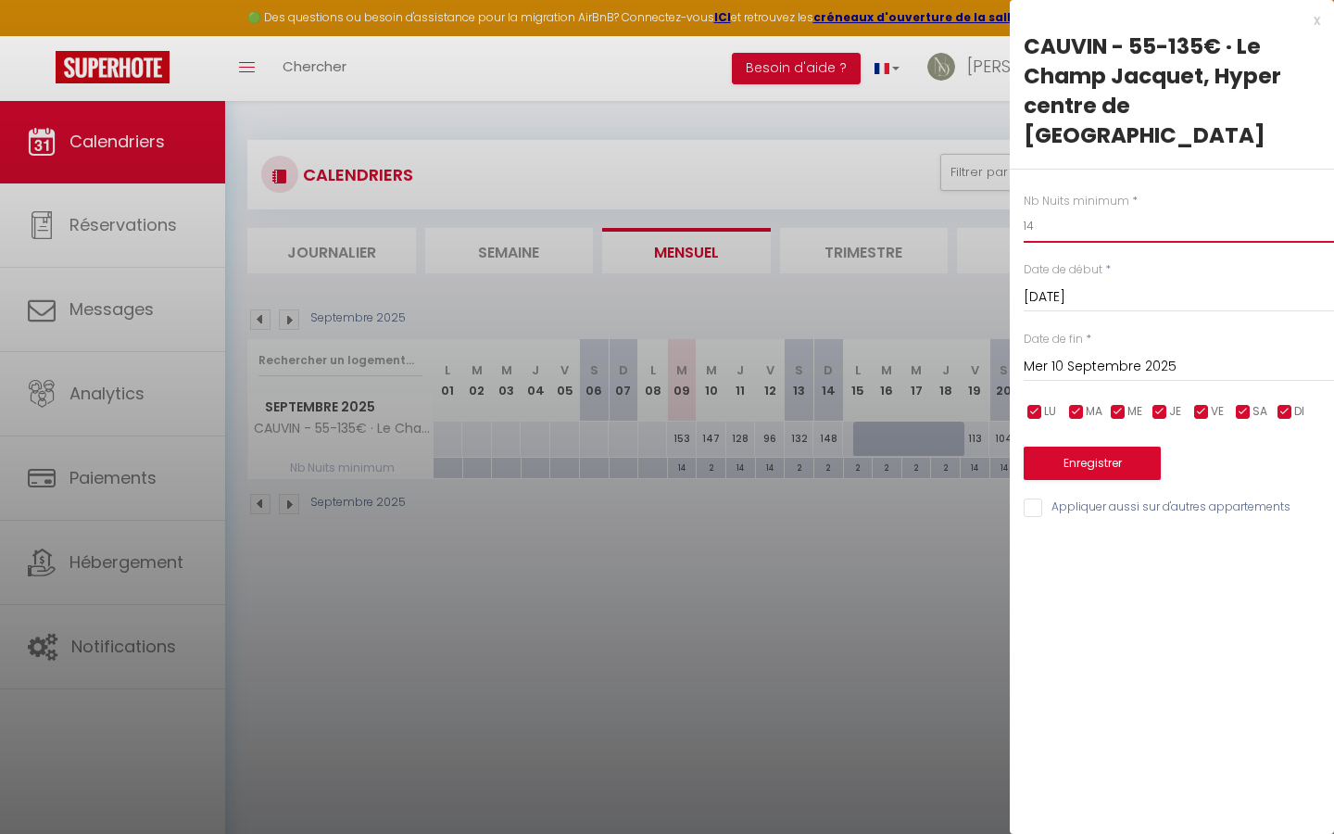
click at [1067, 209] on input "14" at bounding box center [1178, 225] width 310 height 33
click at [1052, 209] on input "14" at bounding box center [1178, 225] width 310 height 33
click at [1101, 355] on input "Mer 10 Septembre 2025" at bounding box center [1178, 367] width 310 height 24
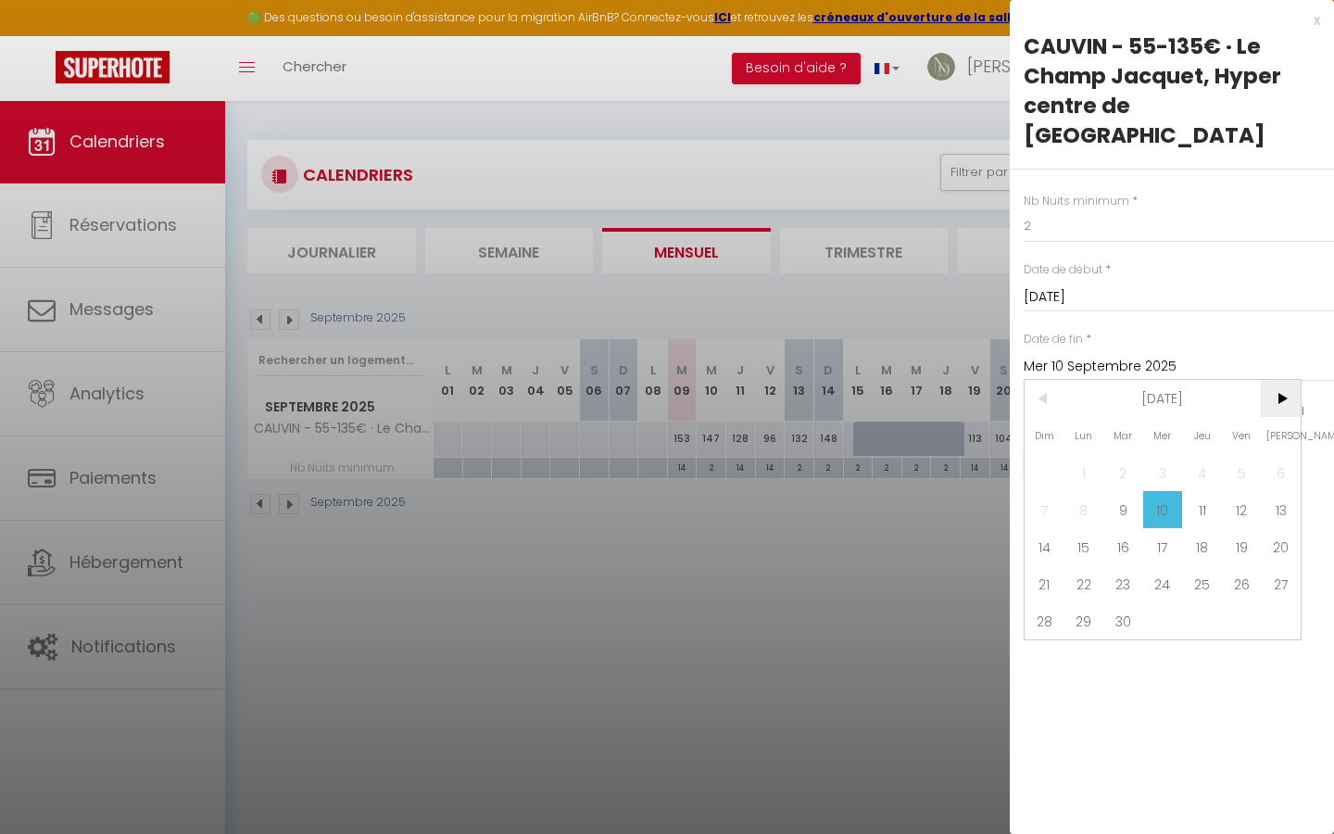
click at [1272, 380] on span ">" at bounding box center [1280, 398] width 40 height 37
click at [1162, 602] on span "31" at bounding box center [1163, 620] width 40 height 37
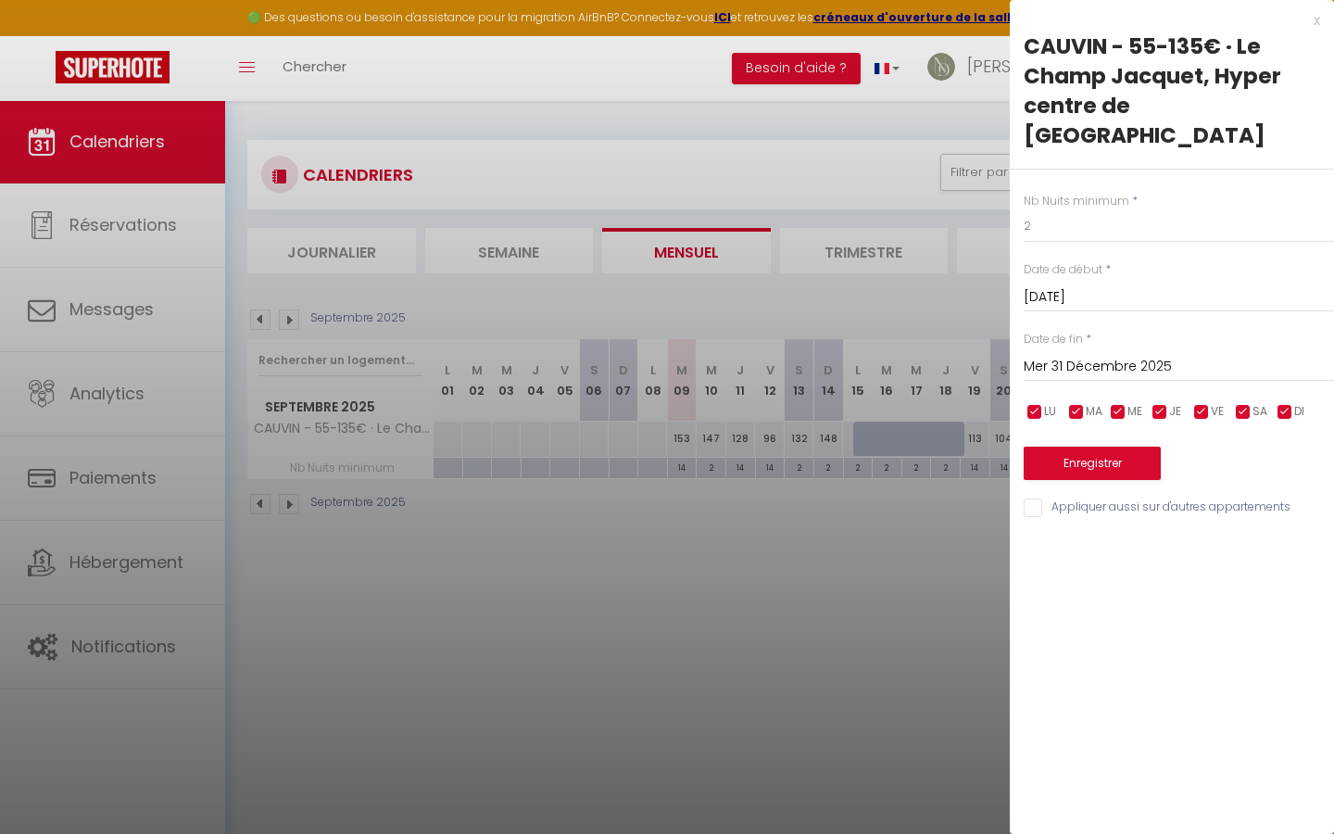
click at [1123, 446] on button "Enregistrer" at bounding box center [1091, 462] width 137 height 33
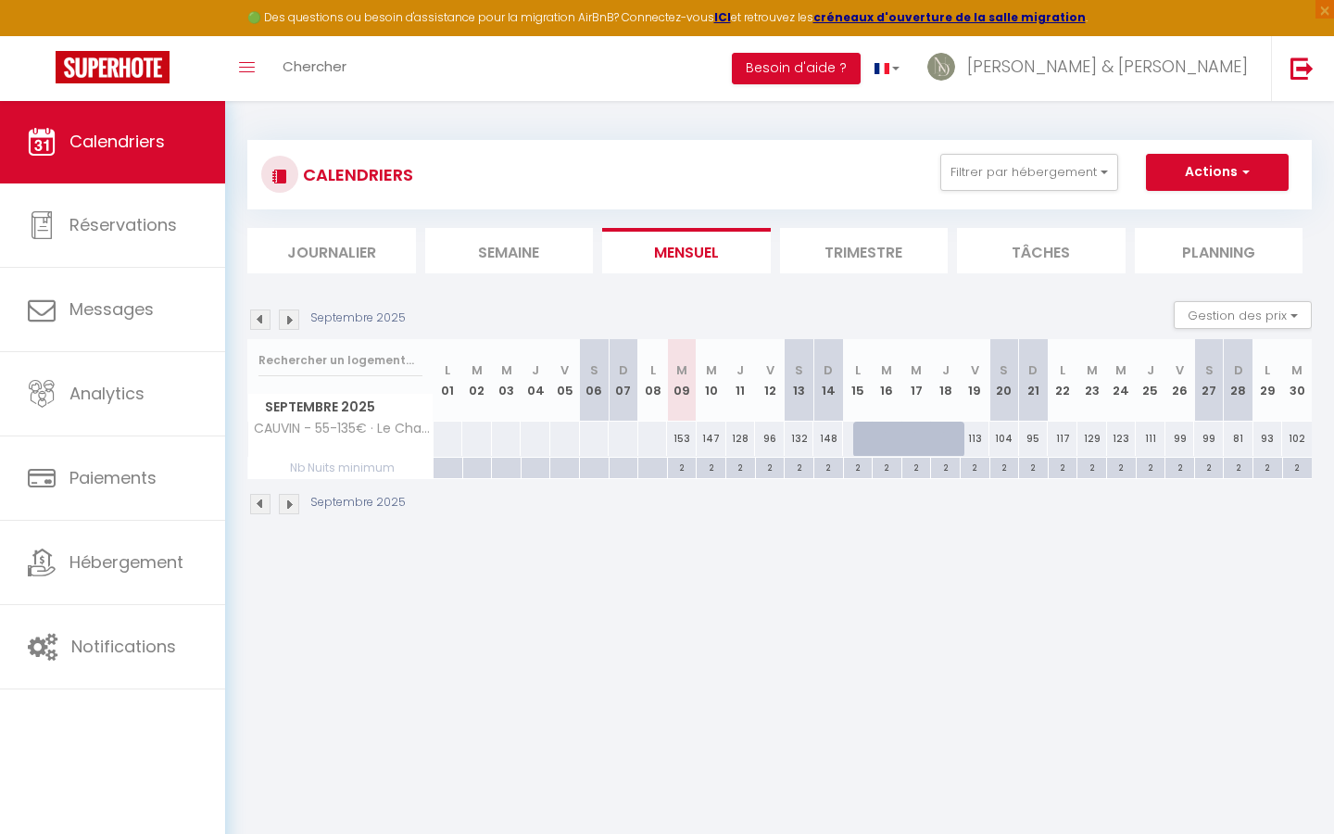
click at [290, 319] on img at bounding box center [289, 319] width 20 height 20
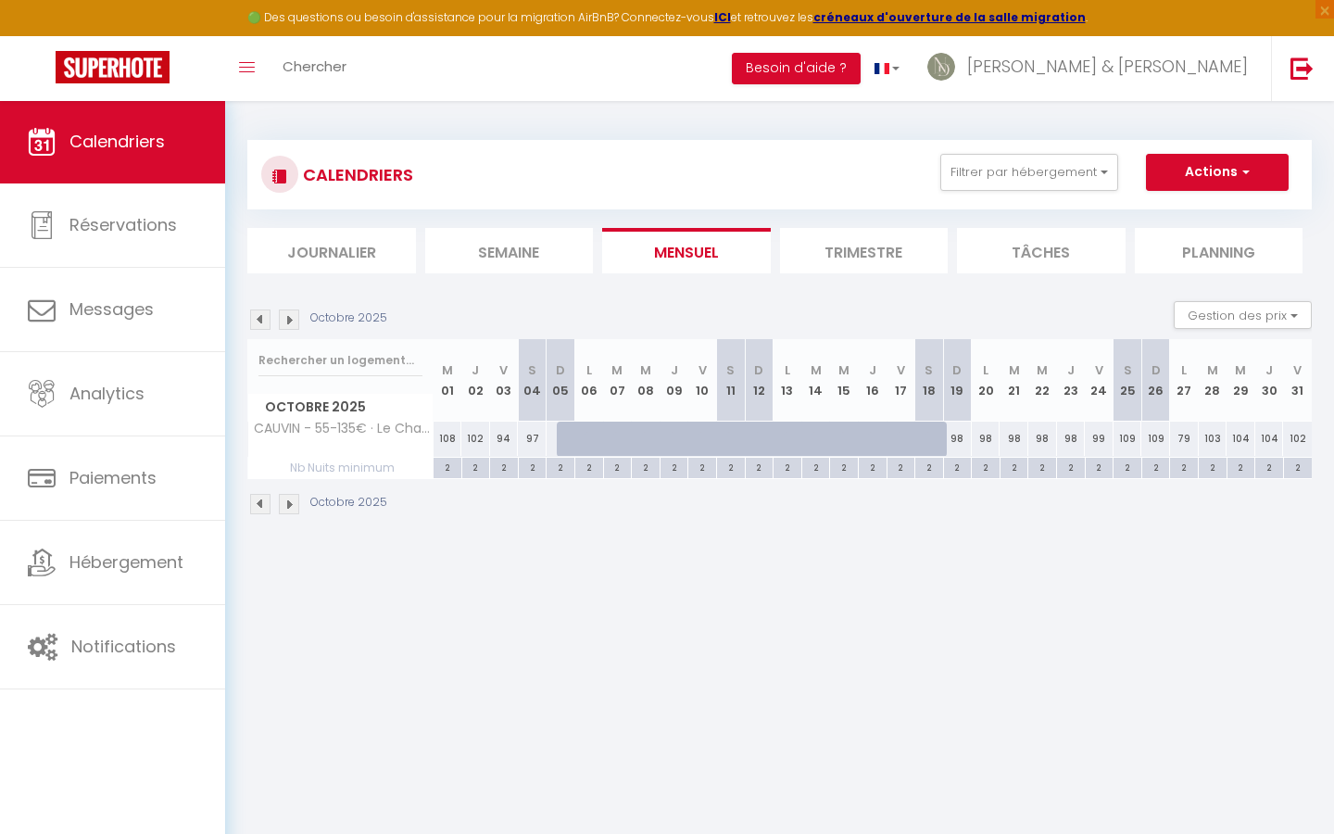
click at [291, 314] on img at bounding box center [289, 319] width 20 height 20
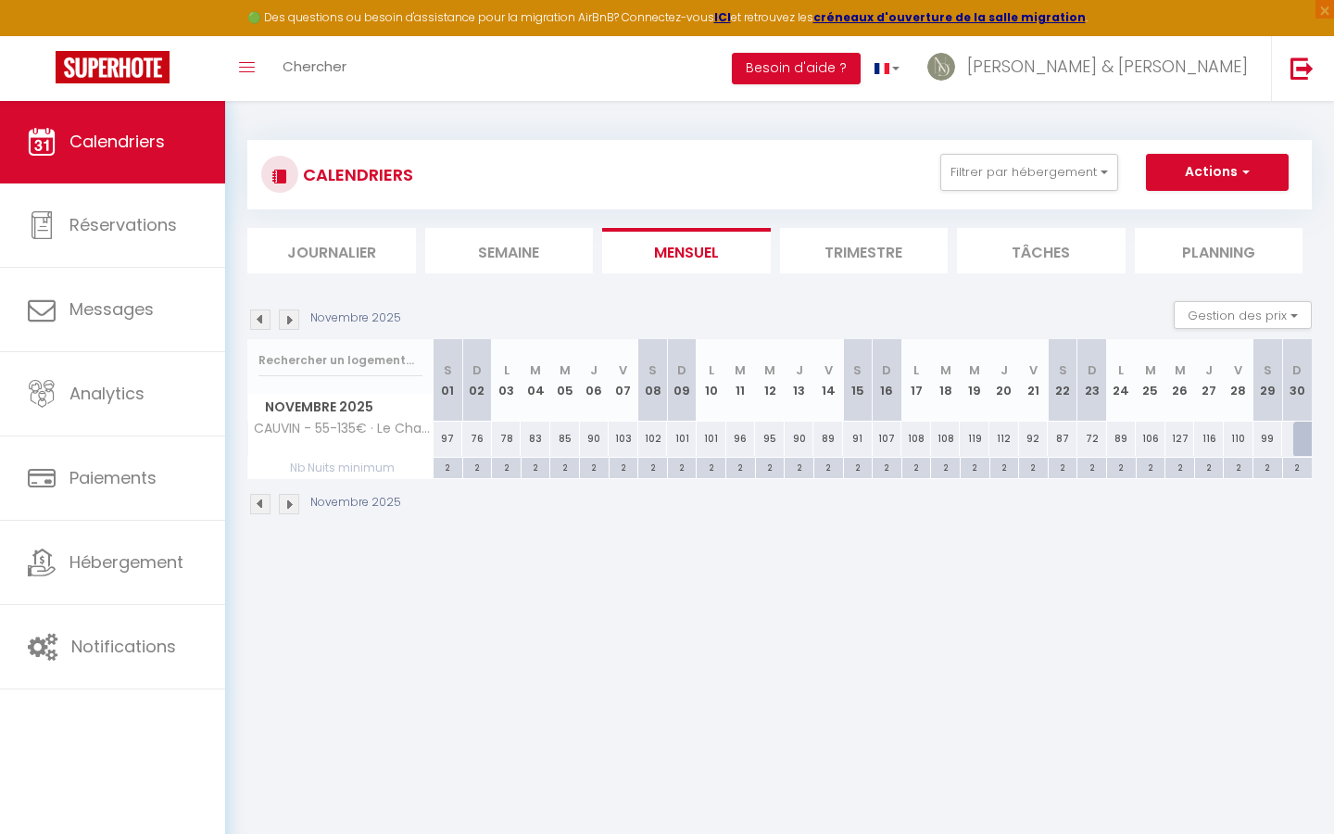
click at [283, 318] on img at bounding box center [289, 319] width 20 height 20
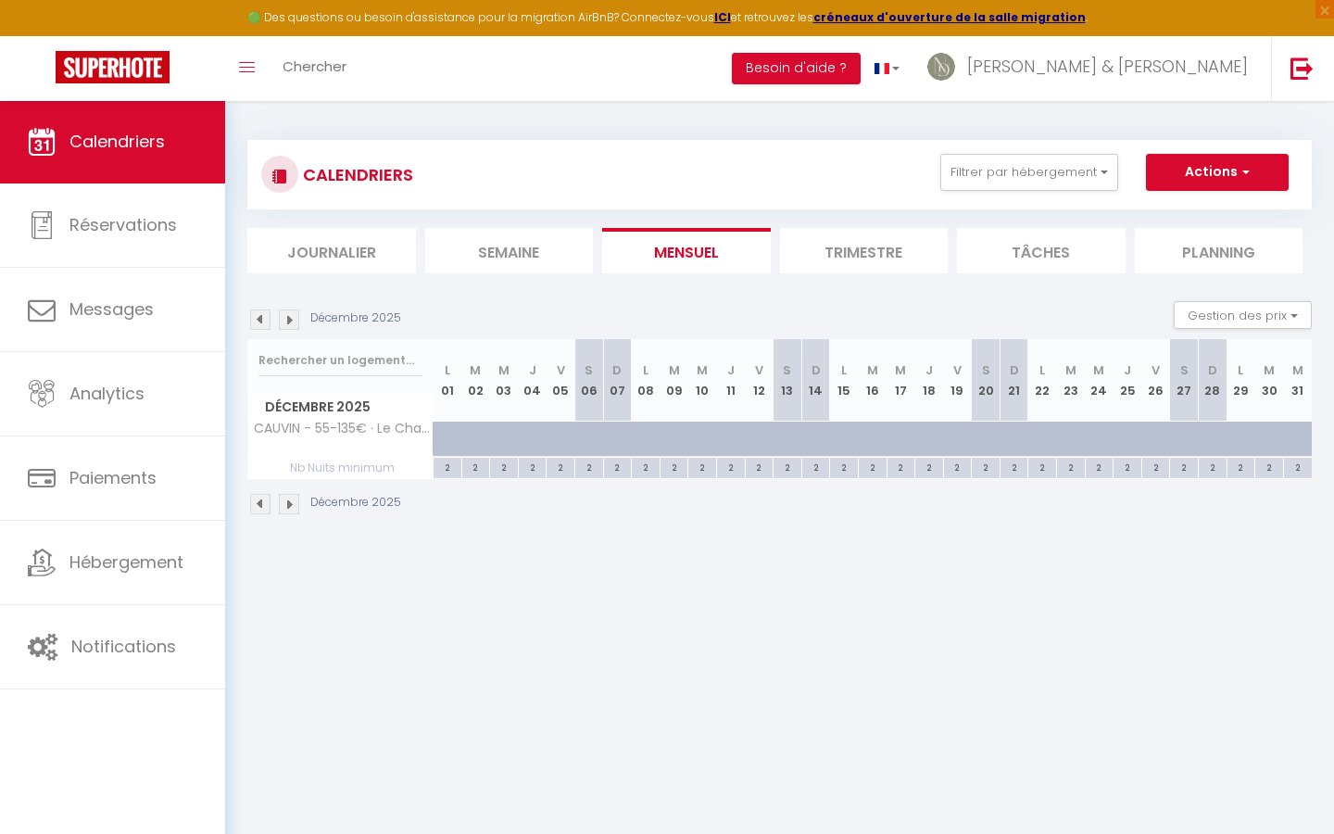
click at [265, 317] on img at bounding box center [260, 319] width 20 height 20
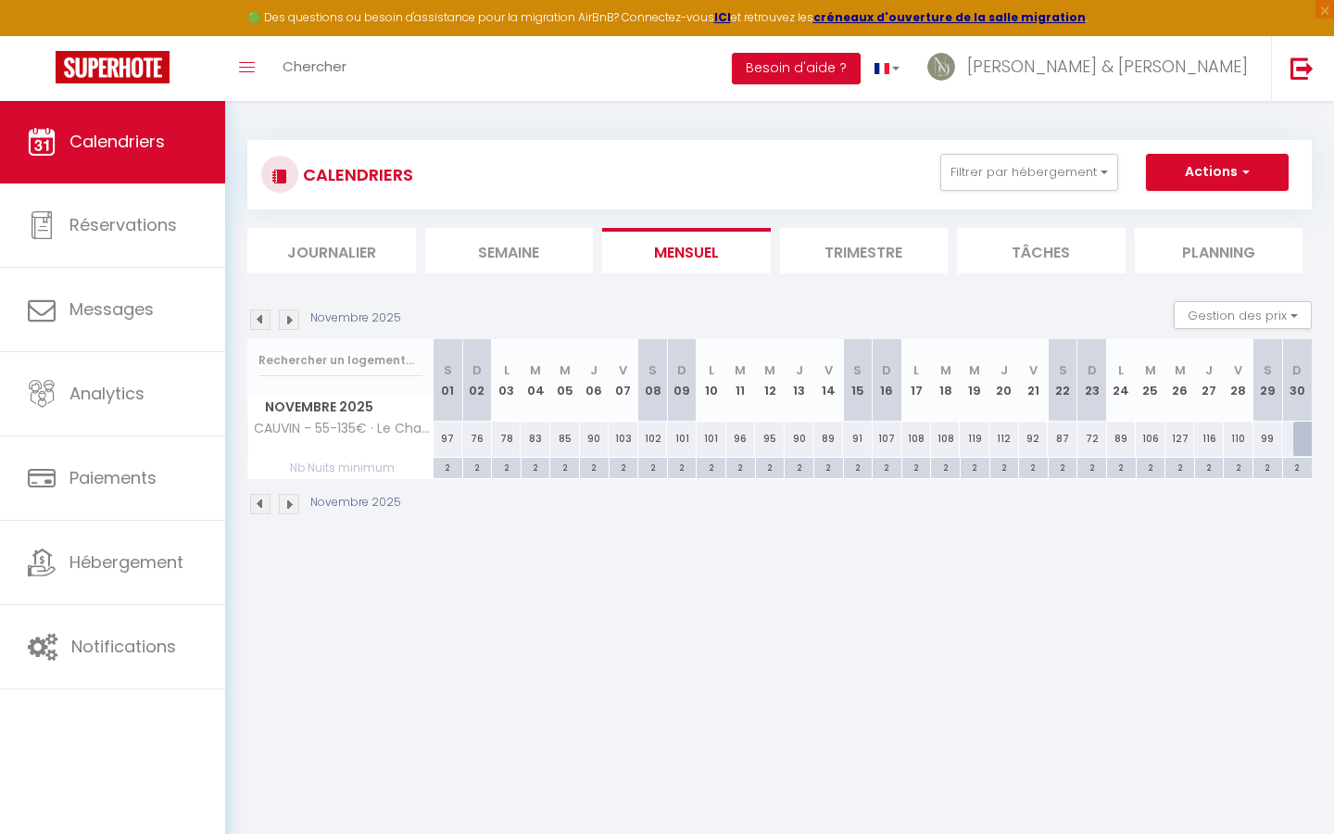
click at [264, 317] on img at bounding box center [260, 319] width 20 height 20
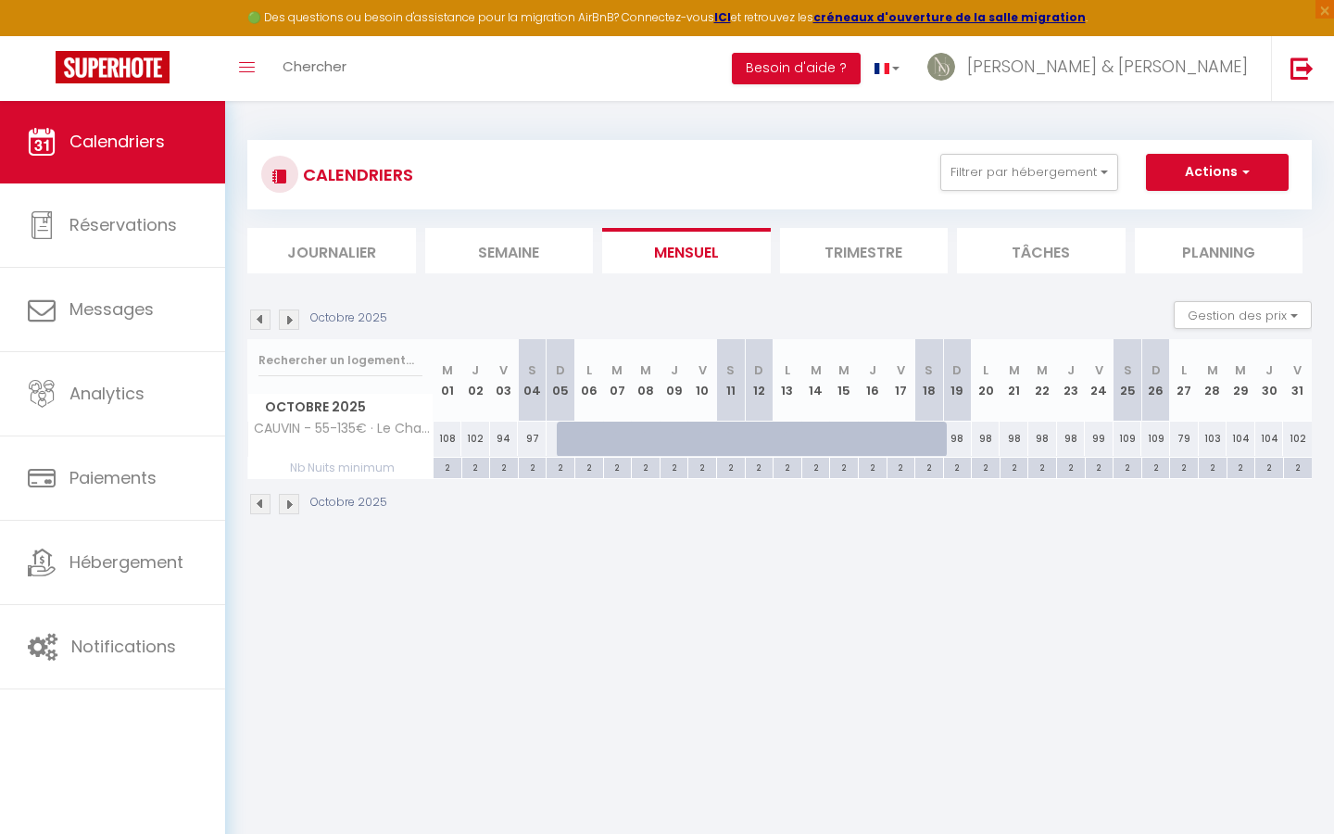
click at [264, 317] on img at bounding box center [260, 319] width 20 height 20
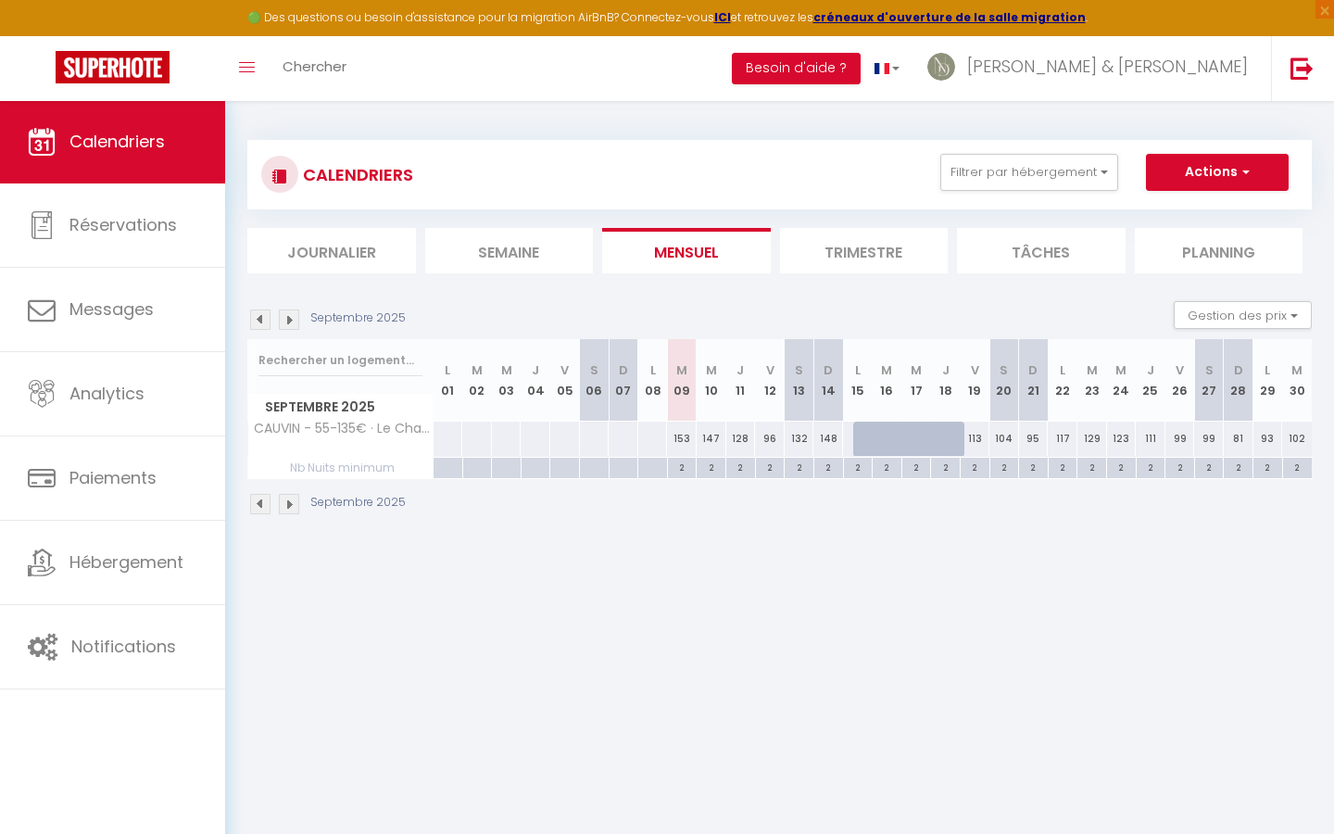
click at [294, 315] on img at bounding box center [289, 319] width 20 height 20
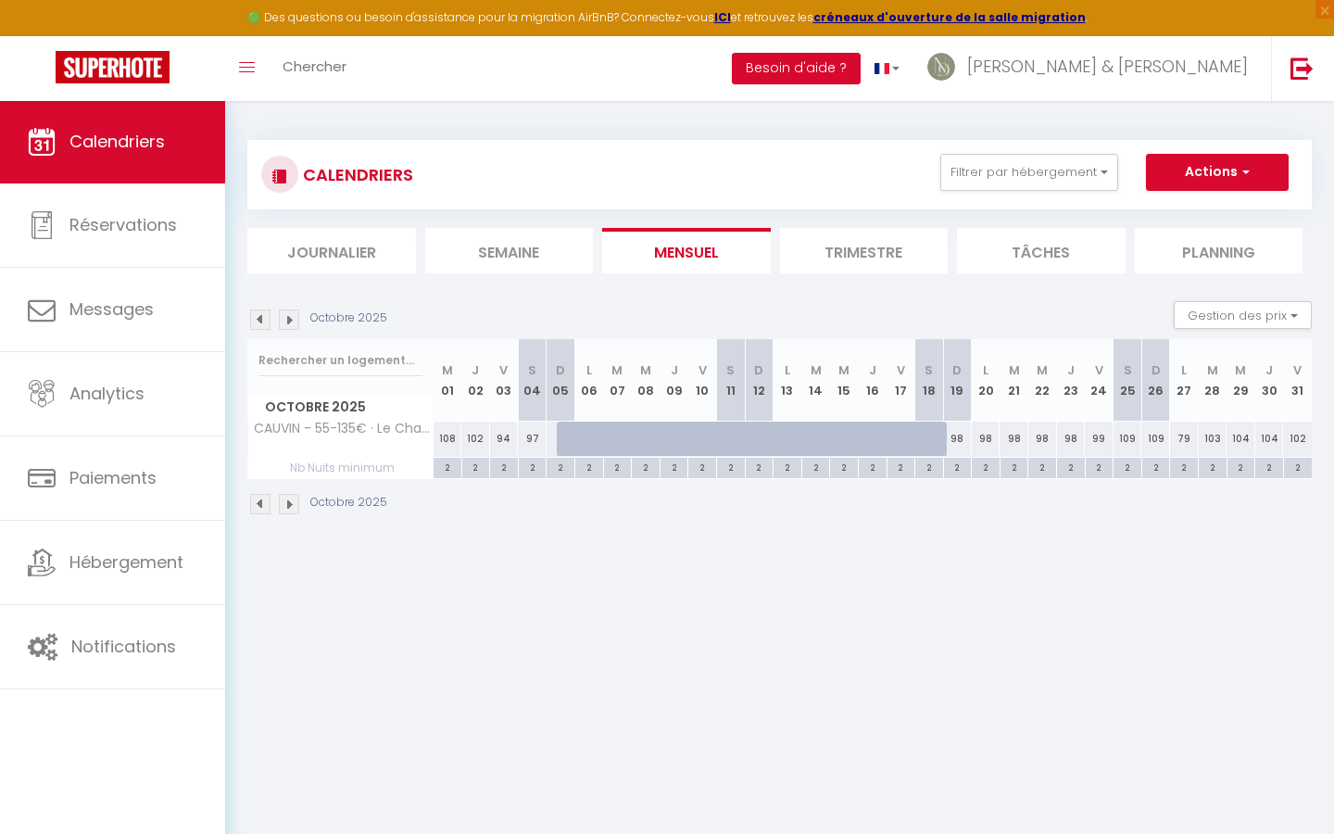
click at [294, 315] on img at bounding box center [289, 319] width 20 height 20
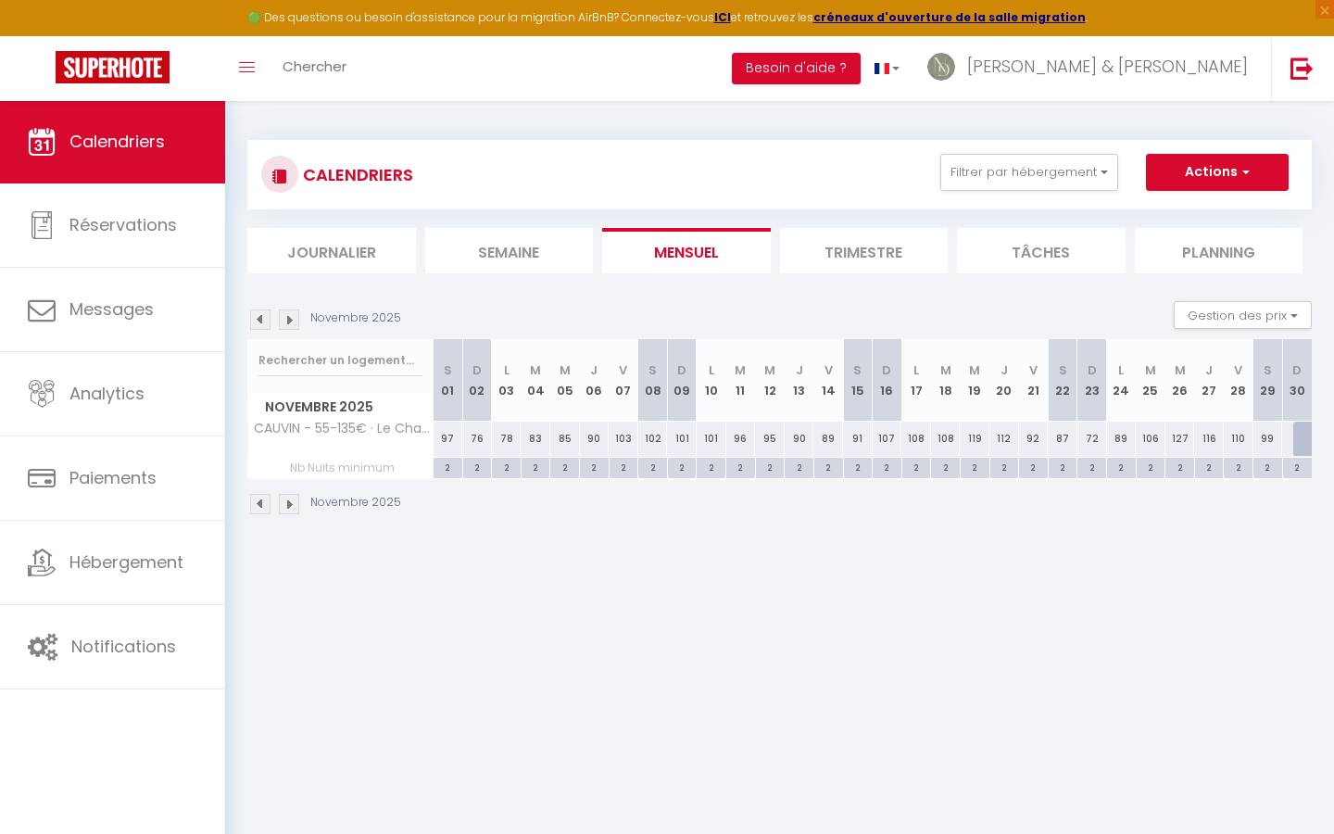
click at [259, 321] on img at bounding box center [260, 319] width 20 height 20
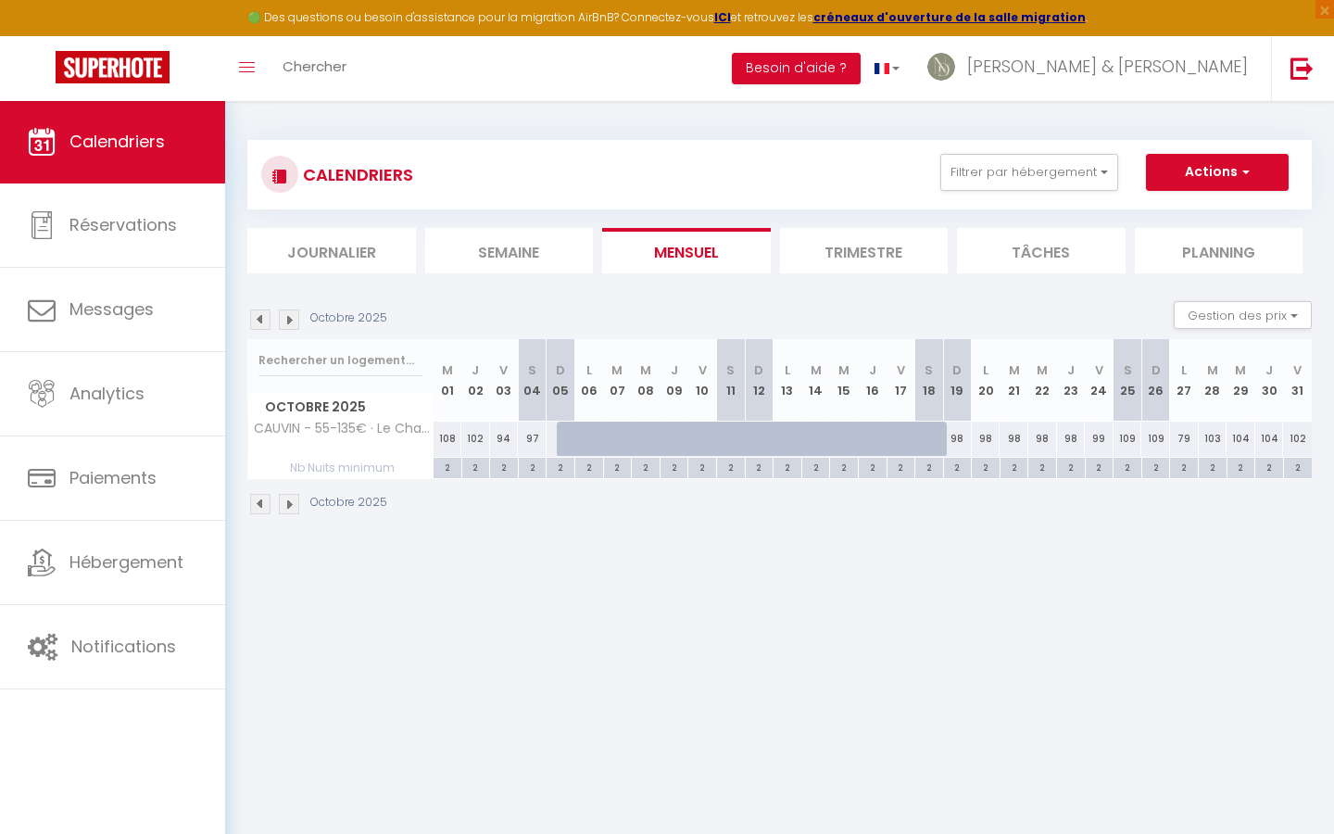
click at [259, 321] on img at bounding box center [260, 319] width 20 height 20
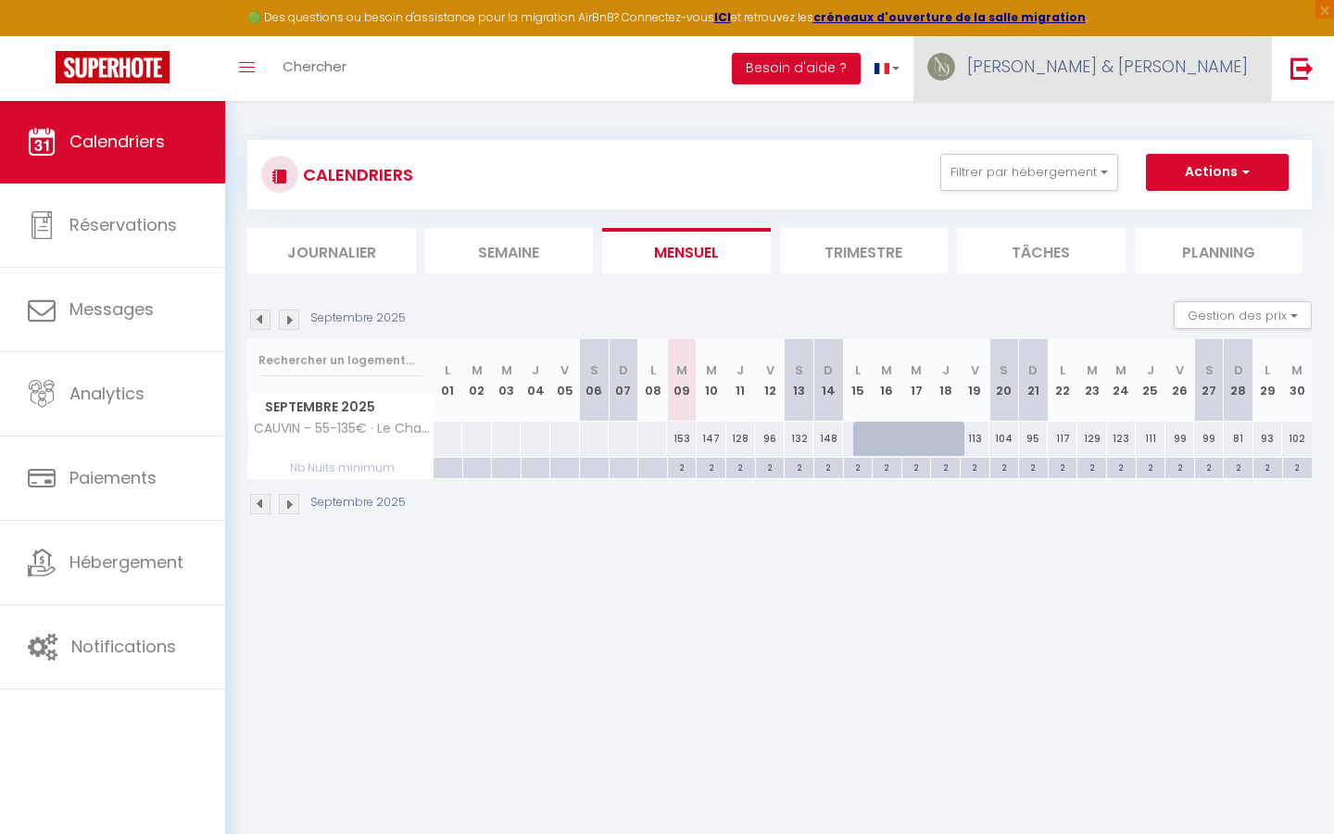
click at [1110, 87] on link "[PERSON_NAME] & [PERSON_NAME]" at bounding box center [1091, 68] width 357 height 65
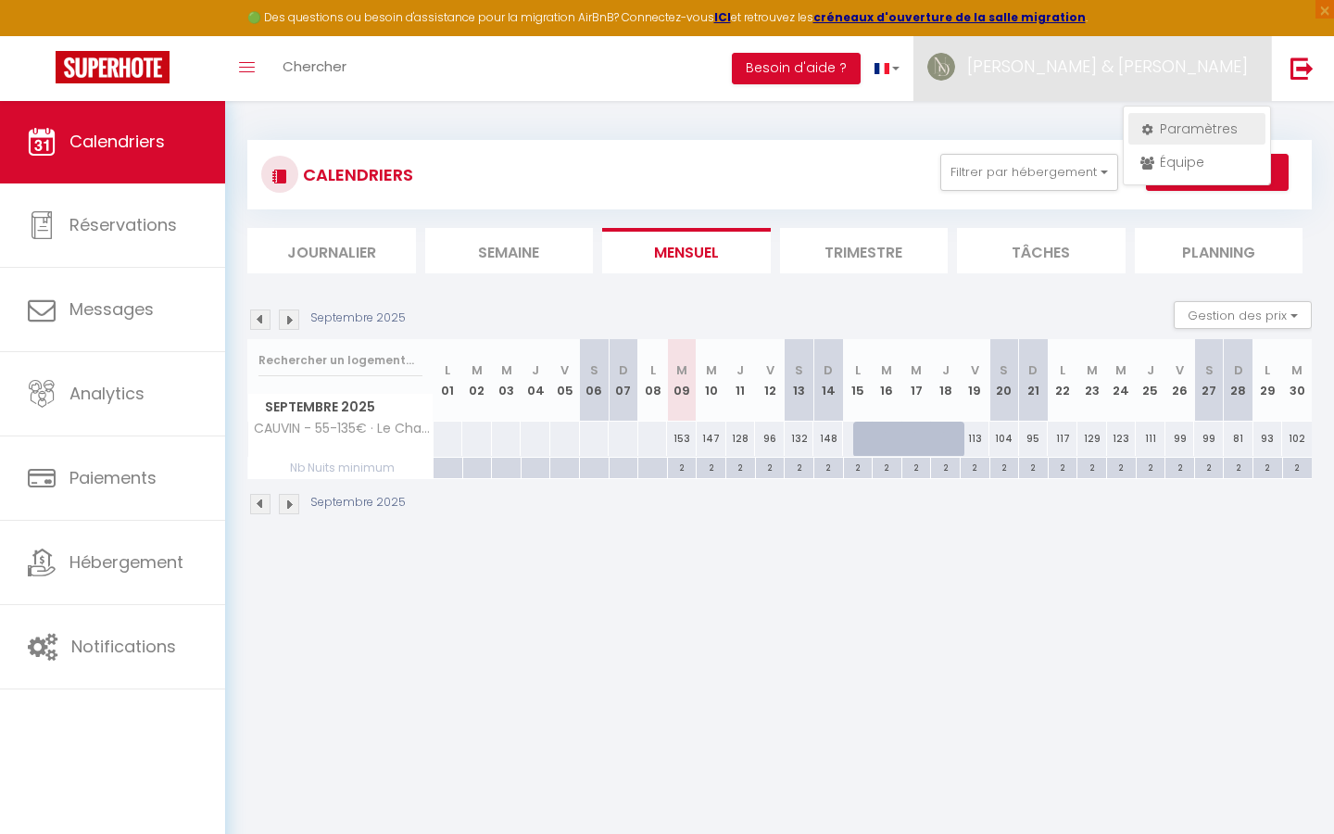
click at [1173, 136] on link "Paramètres" at bounding box center [1196, 128] width 137 height 31
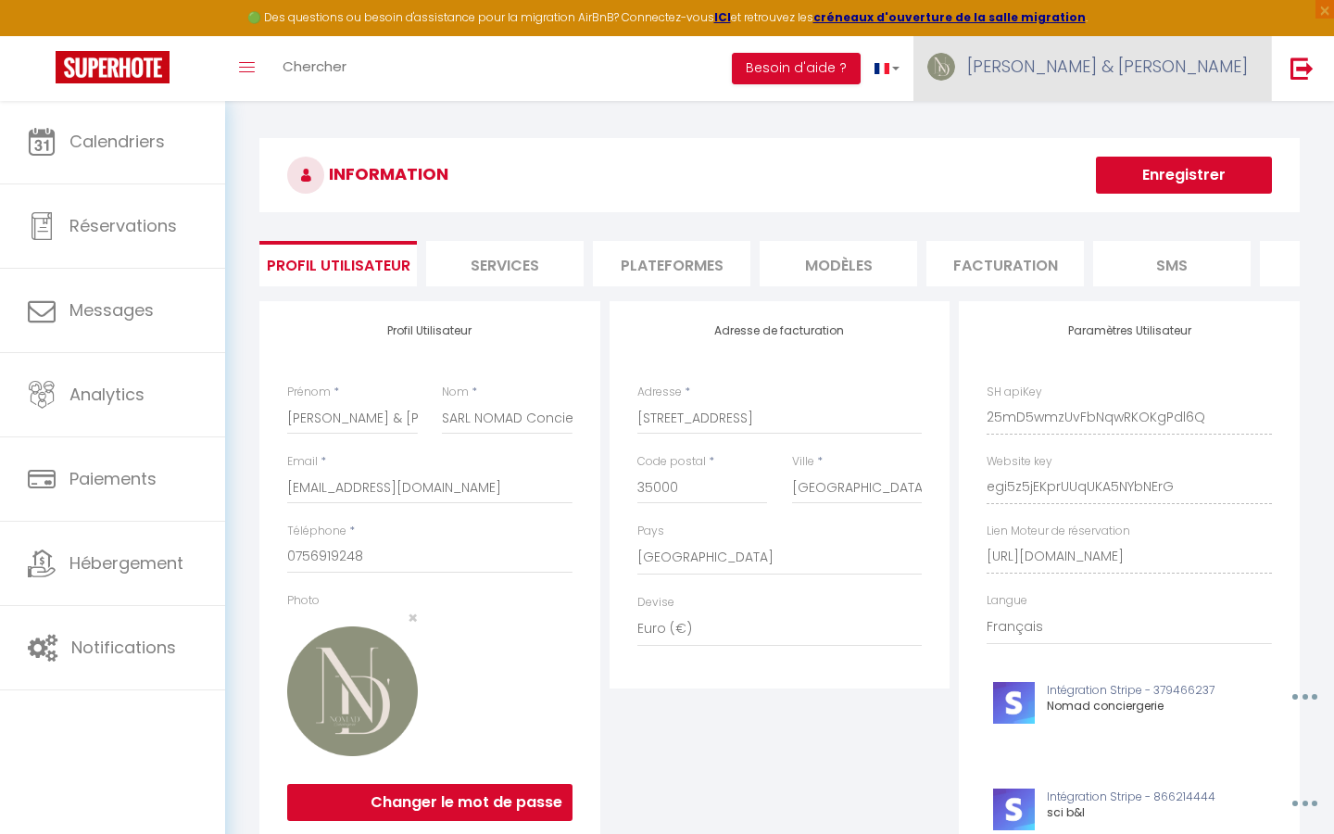
click at [1148, 55] on span "[PERSON_NAME] & [PERSON_NAME]" at bounding box center [1107, 66] width 281 height 23
click at [1153, 62] on span "[PERSON_NAME] & [PERSON_NAME]" at bounding box center [1107, 66] width 281 height 23
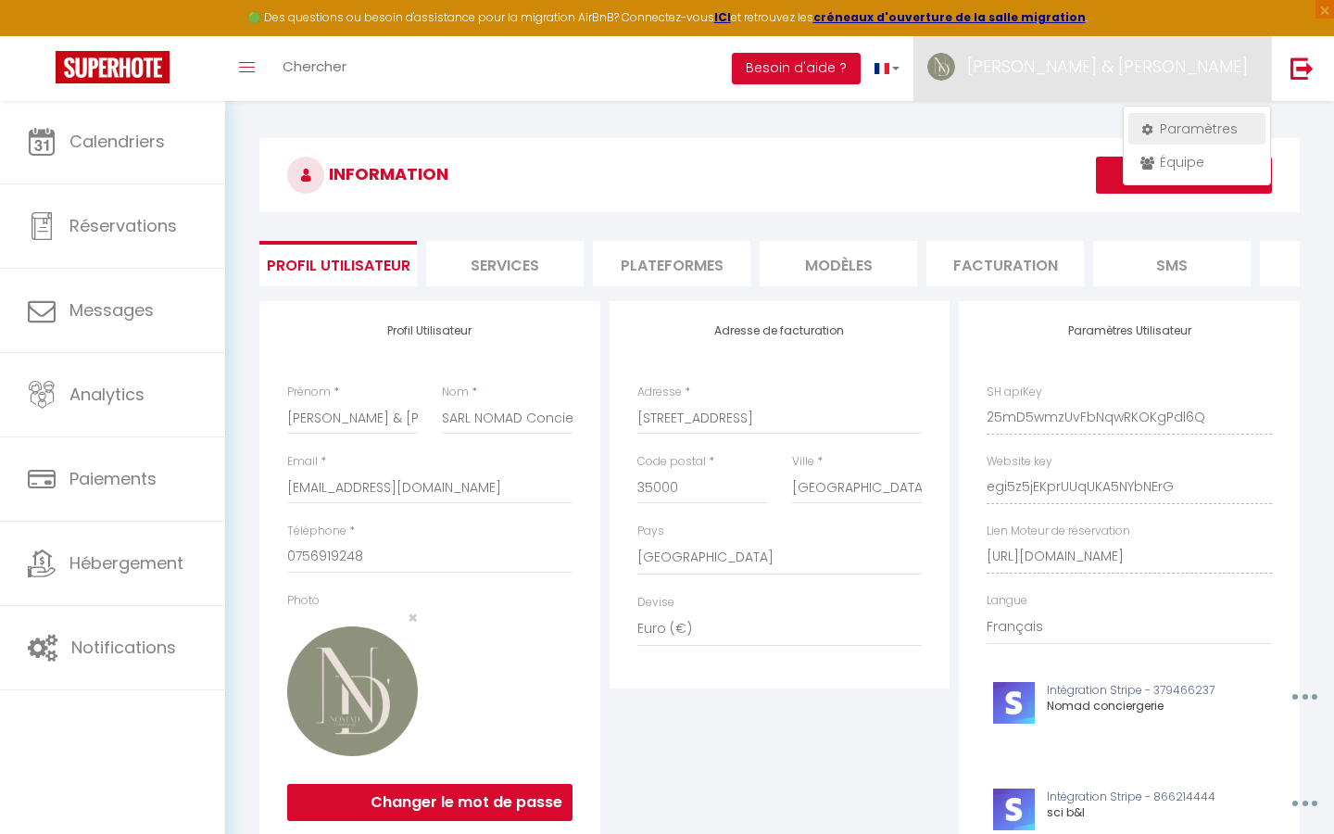
click at [1167, 133] on link "Paramètres" at bounding box center [1196, 128] width 137 height 31
click at [1171, 170] on link "Équipe" at bounding box center [1196, 161] width 137 height 31
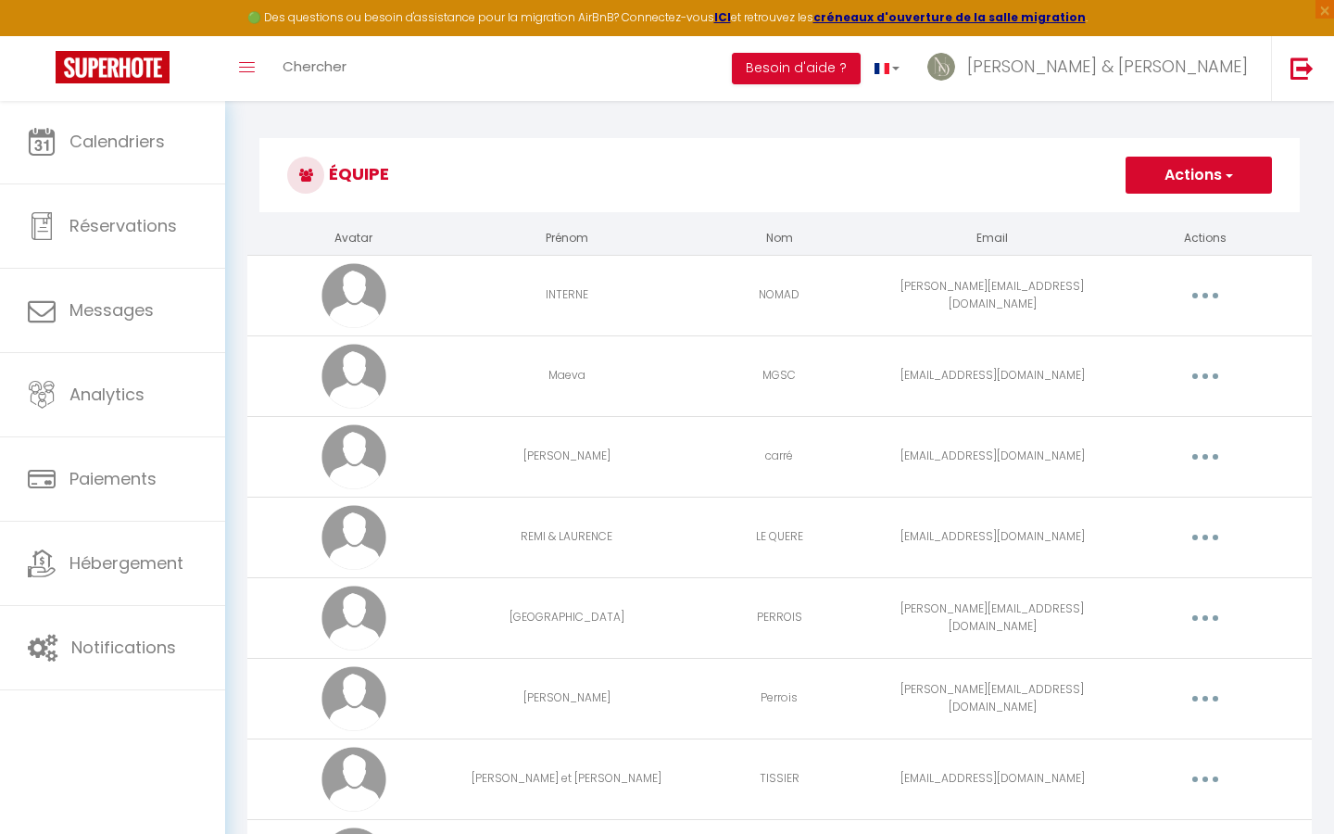
click at [1198, 295] on button "button" at bounding box center [1205, 296] width 52 height 30
click at [1144, 337] on link "Editer" at bounding box center [1156, 337] width 137 height 31
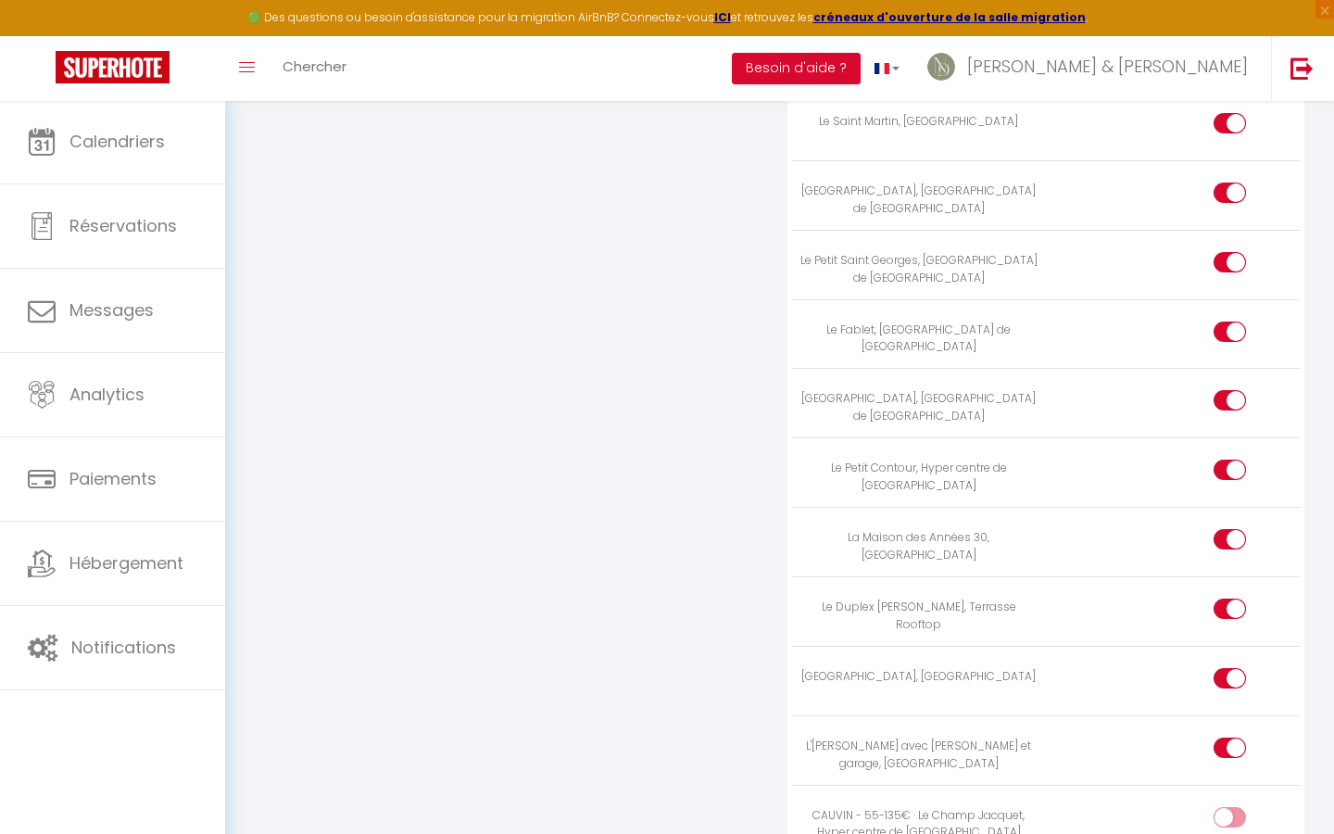
click at [1238, 807] on input "checkbox" at bounding box center [1245, 821] width 32 height 28
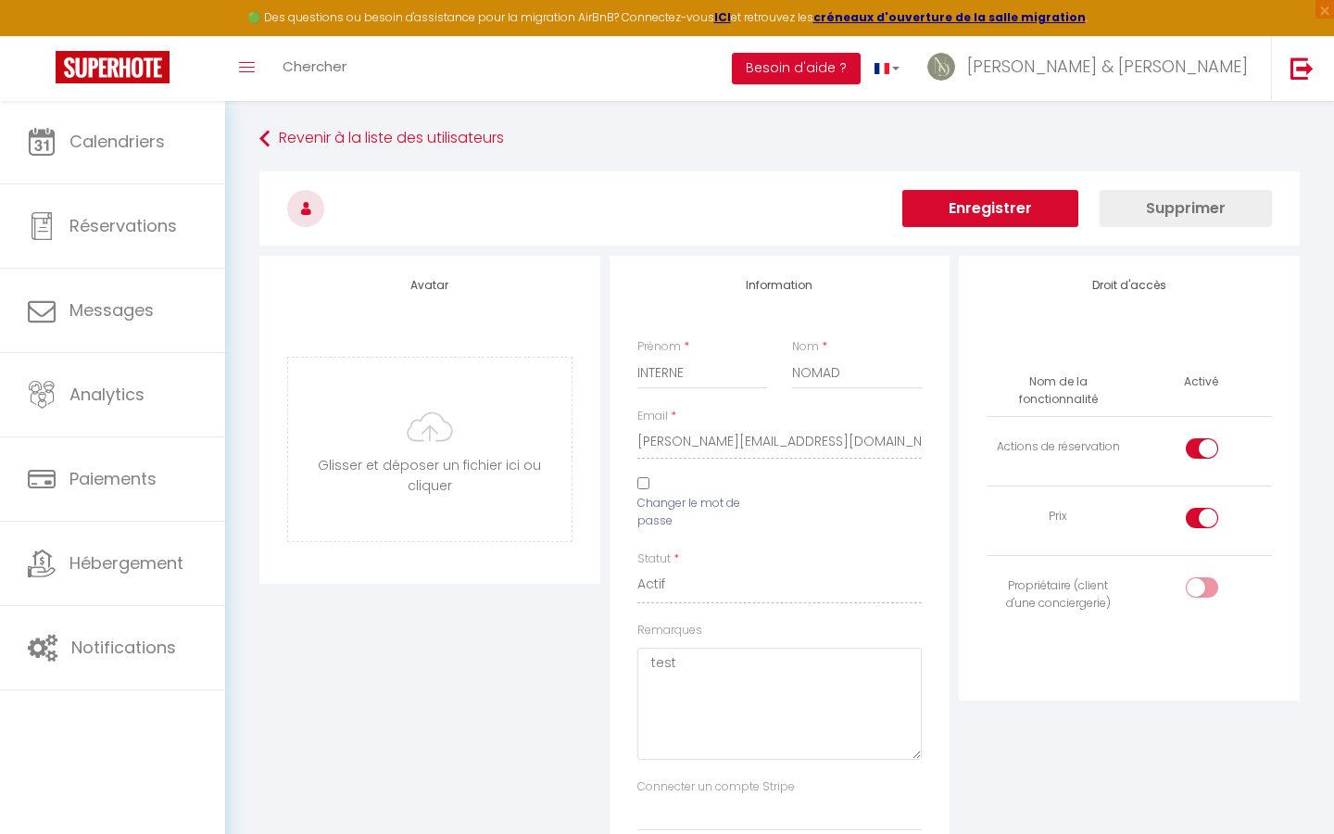
click at [977, 203] on button "Enregistrer" at bounding box center [990, 208] width 176 height 37
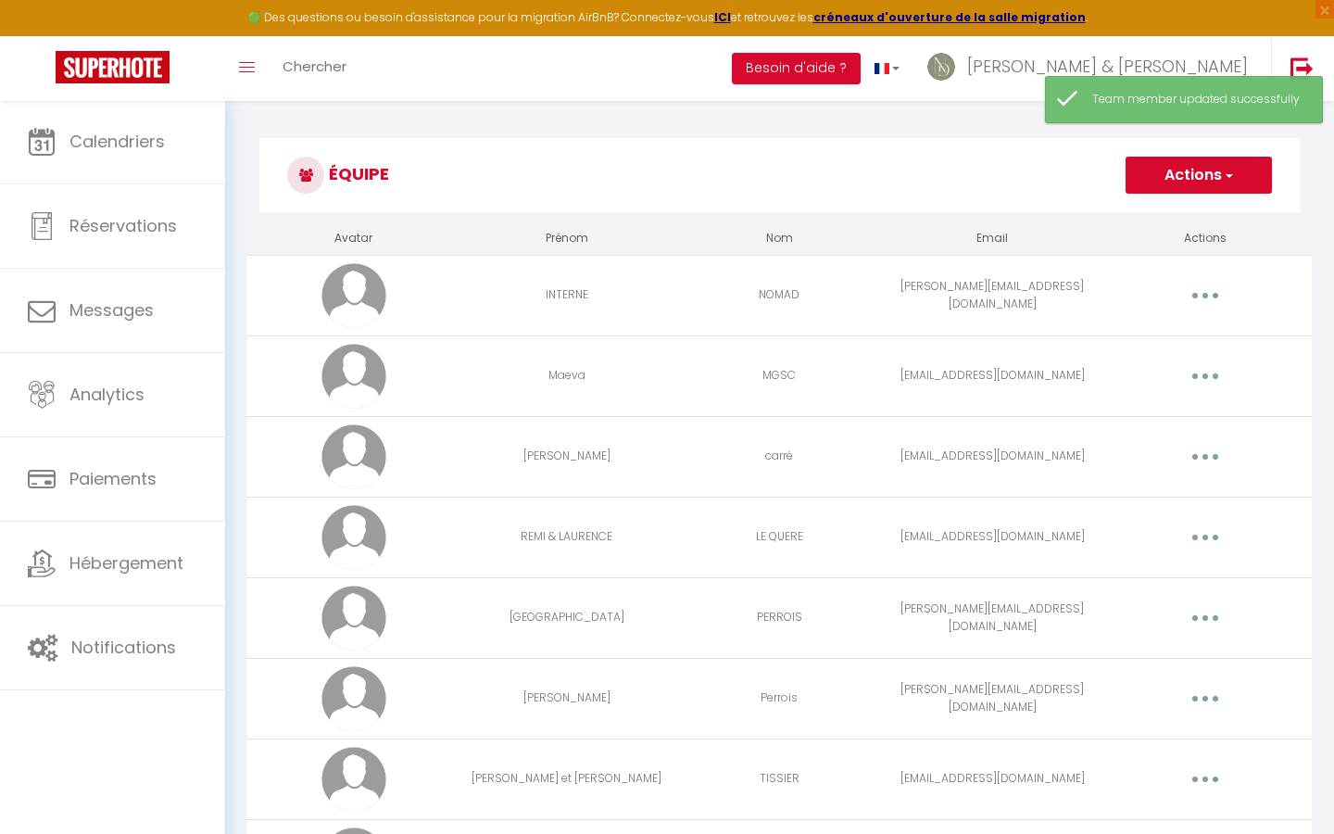
click at [1202, 377] on icon "button" at bounding box center [1205, 376] width 6 height 6
click at [1137, 418] on link "Editer" at bounding box center [1156, 418] width 137 height 31
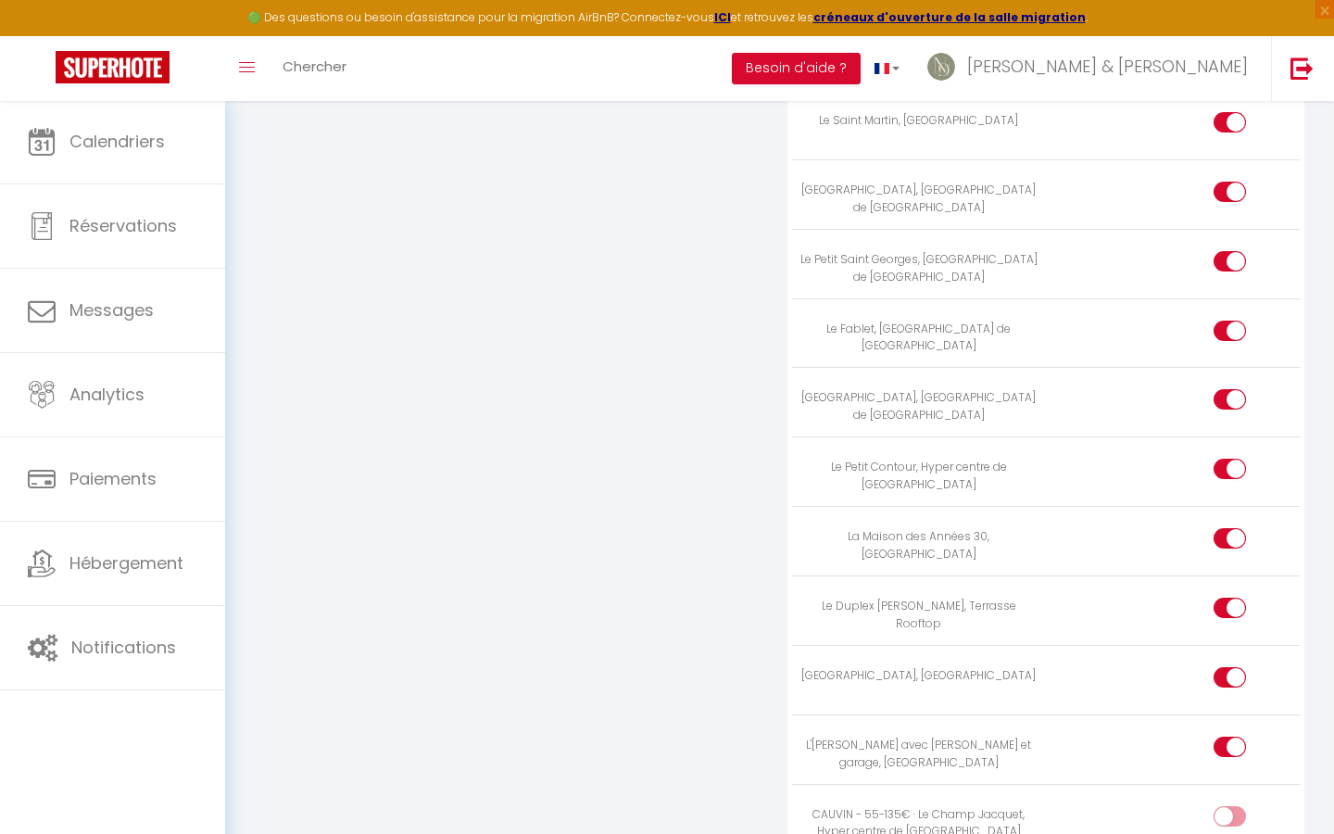
scroll to position [4766, 0]
click at [1233, 784] on td at bounding box center [1173, 818] width 254 height 69
click at [1233, 807] on input "checkbox" at bounding box center [1245, 821] width 32 height 28
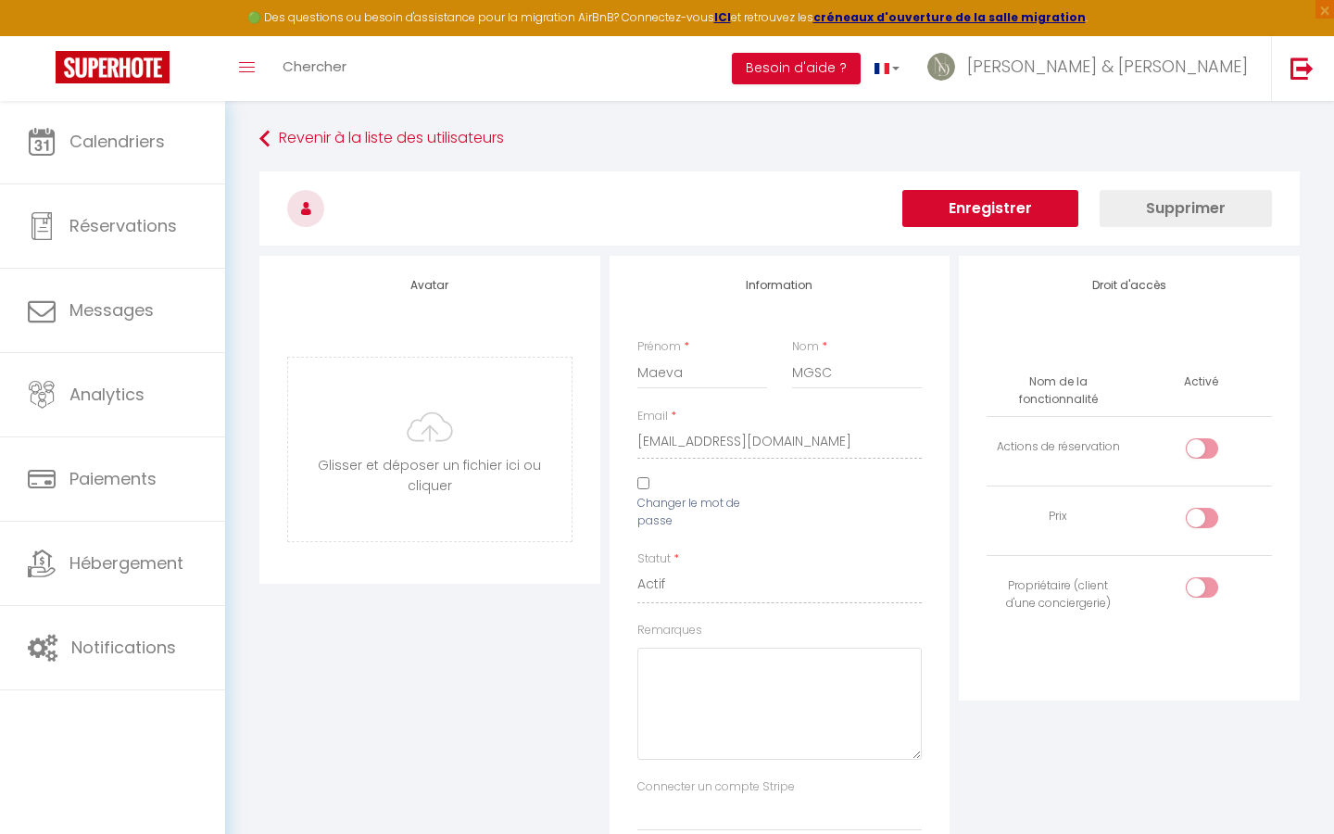
scroll to position [-1, 0]
click at [1001, 212] on button "Enregistrer" at bounding box center [990, 208] width 176 height 37
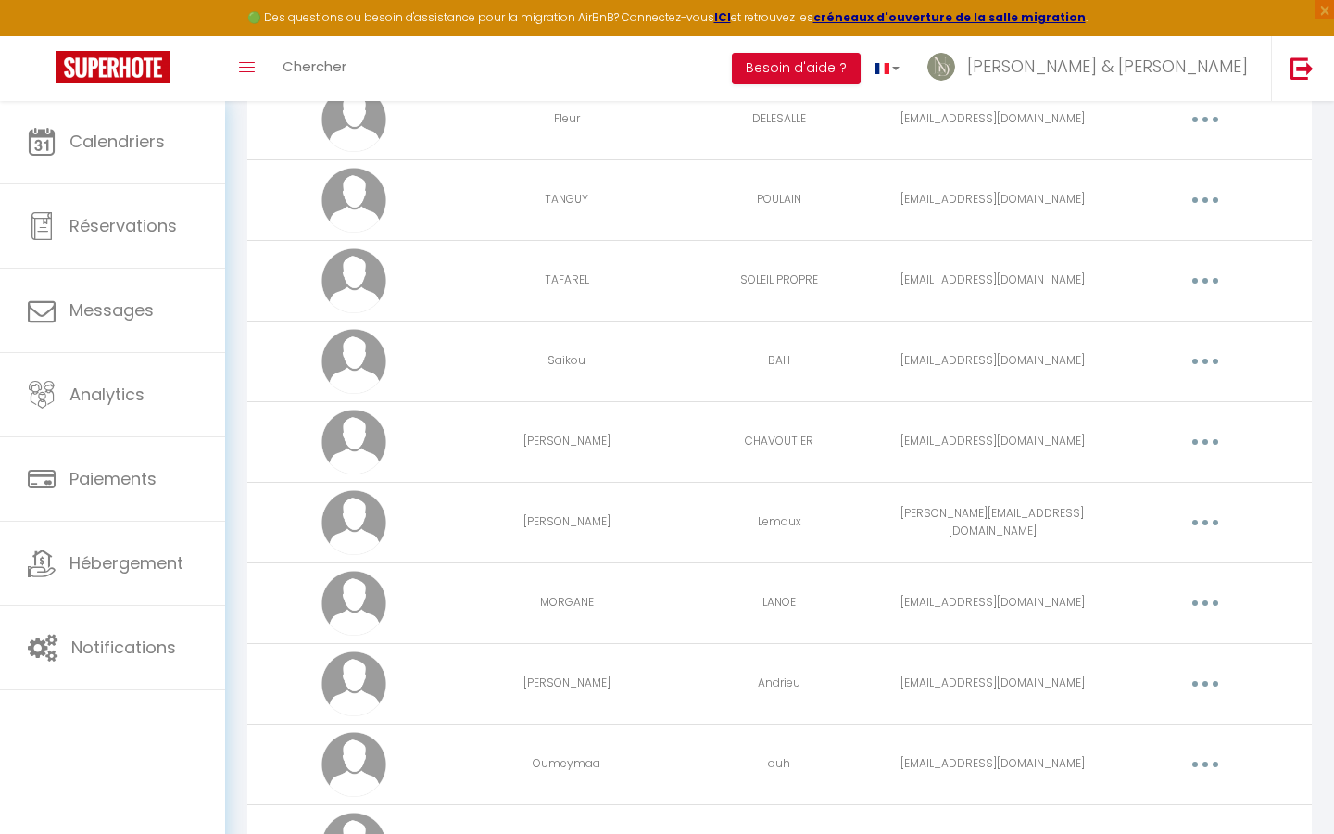
scroll to position [2212, 0]
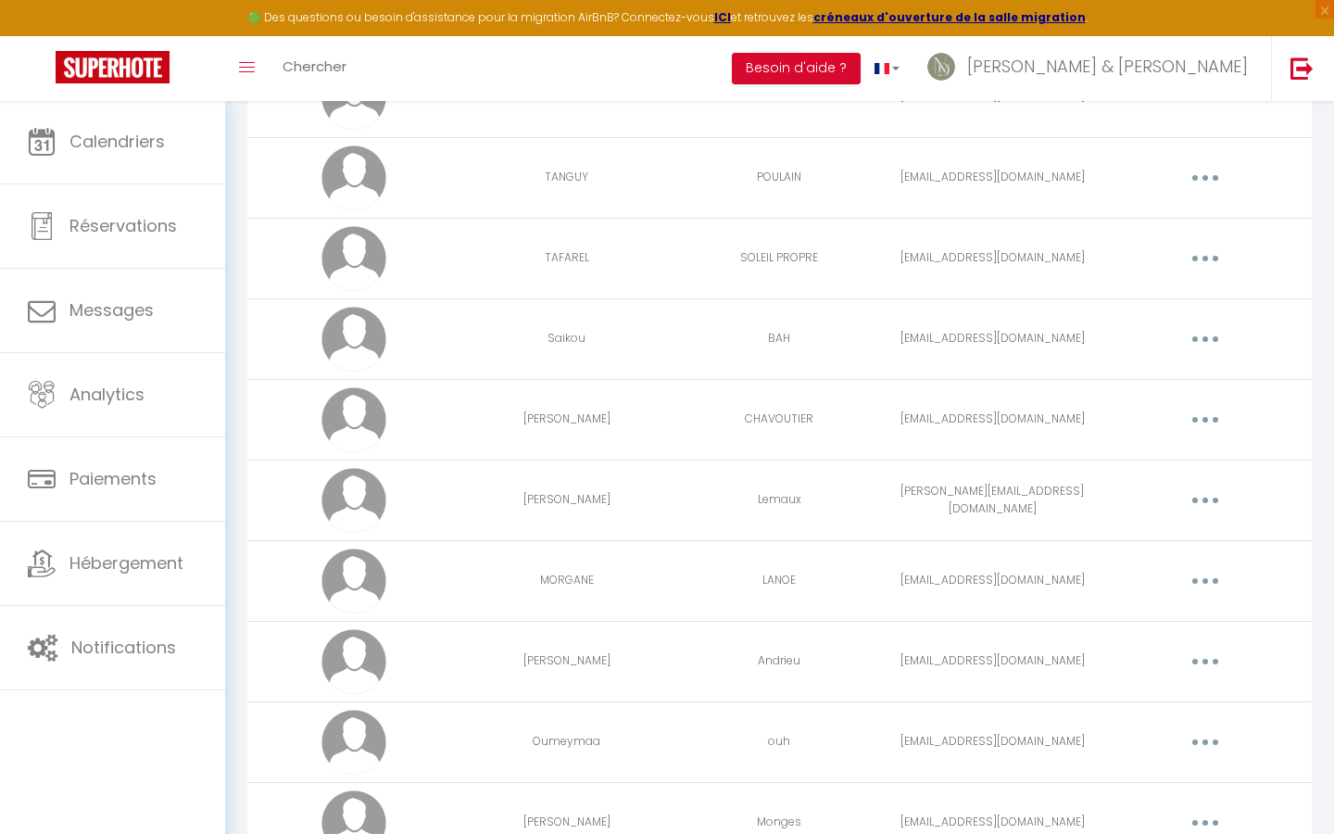
click at [1214, 498] on button "button" at bounding box center [1205, 500] width 52 height 30
click at [1166, 539] on link "Editer" at bounding box center [1156, 542] width 137 height 31
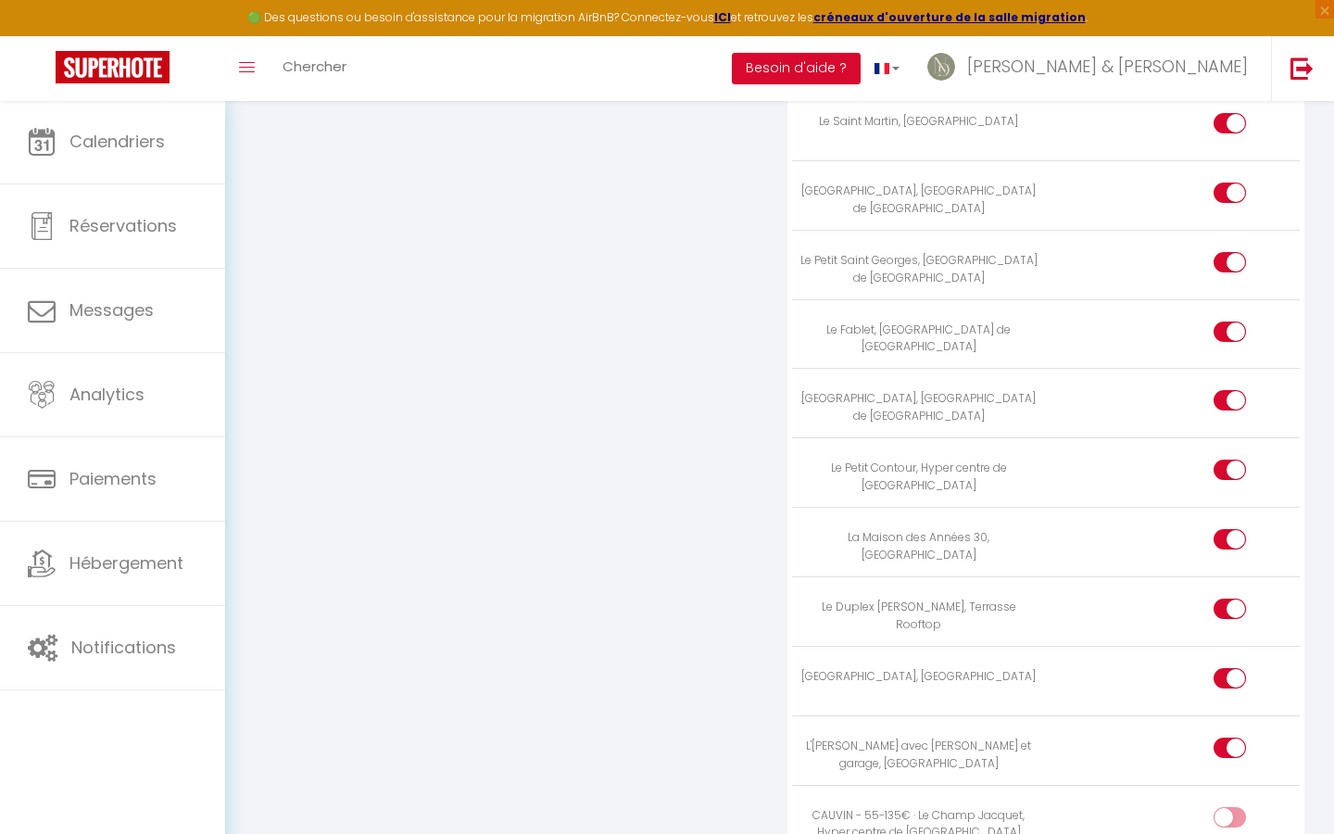
click at [1224, 807] on div at bounding box center [1229, 817] width 32 height 20
click at [1229, 807] on input "checkbox" at bounding box center [1245, 821] width 32 height 28
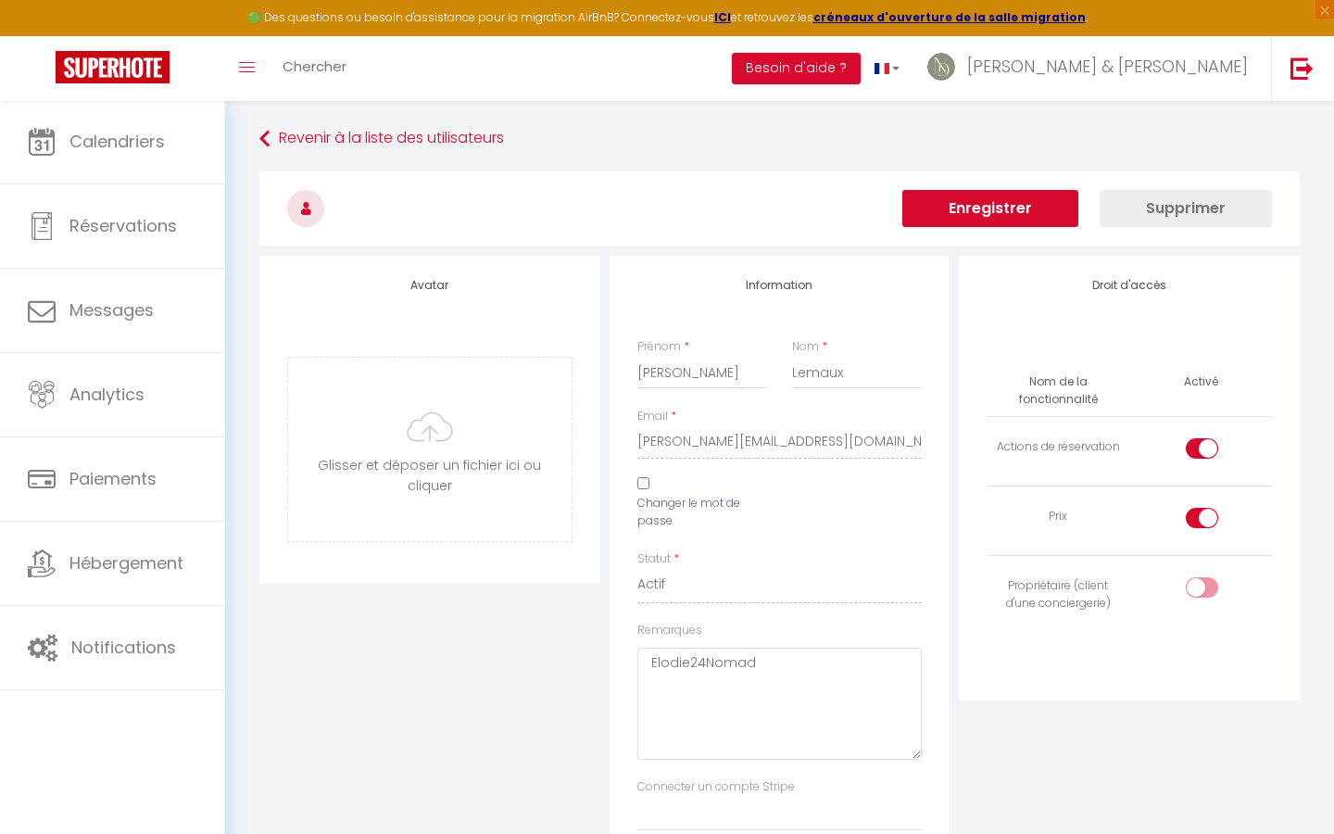
scroll to position [0, 0]
click at [997, 198] on button "Enregistrer" at bounding box center [990, 208] width 176 height 37
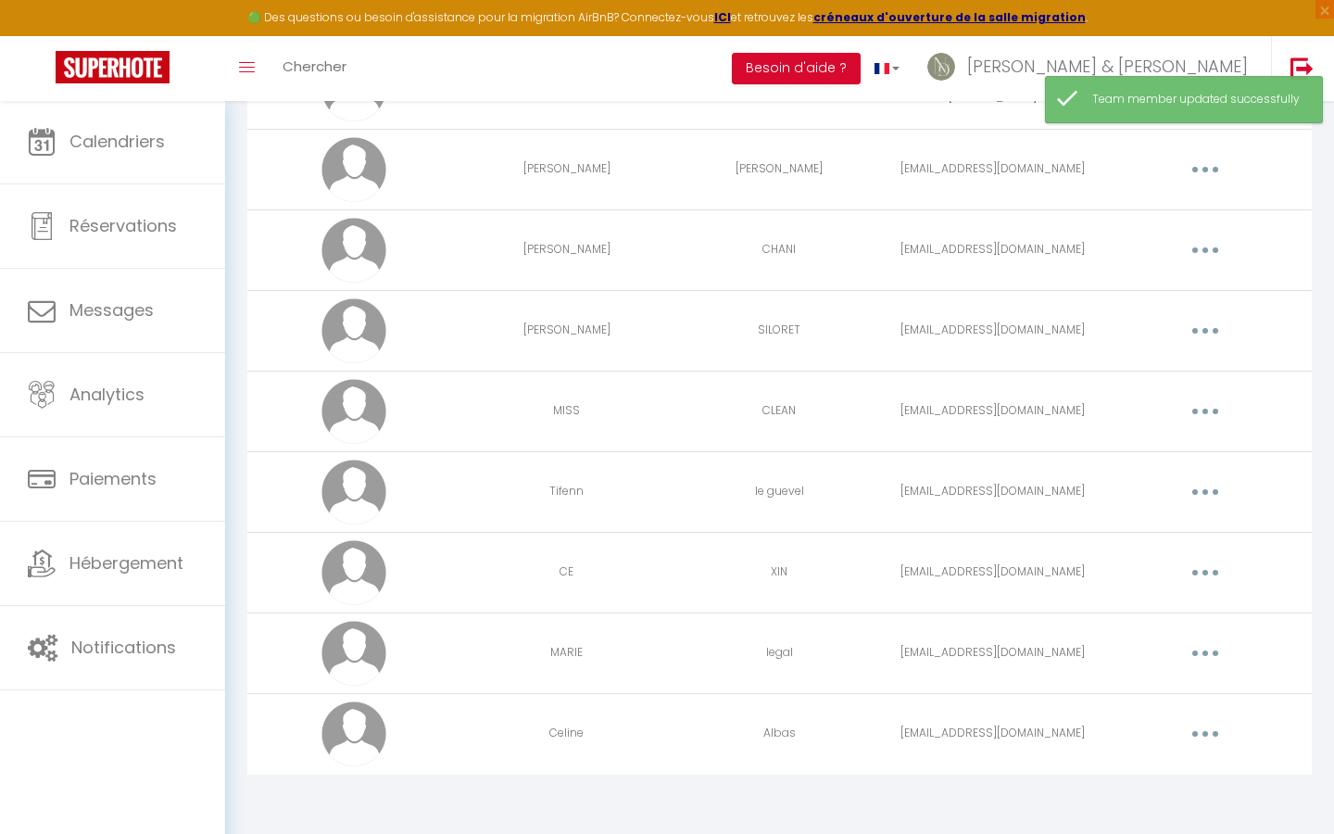
scroll to position [4637, 0]
click at [1204, 652] on icon "button" at bounding box center [1205, 654] width 6 height 6
click at [1126, 690] on link "Editer" at bounding box center [1156, 696] width 137 height 31
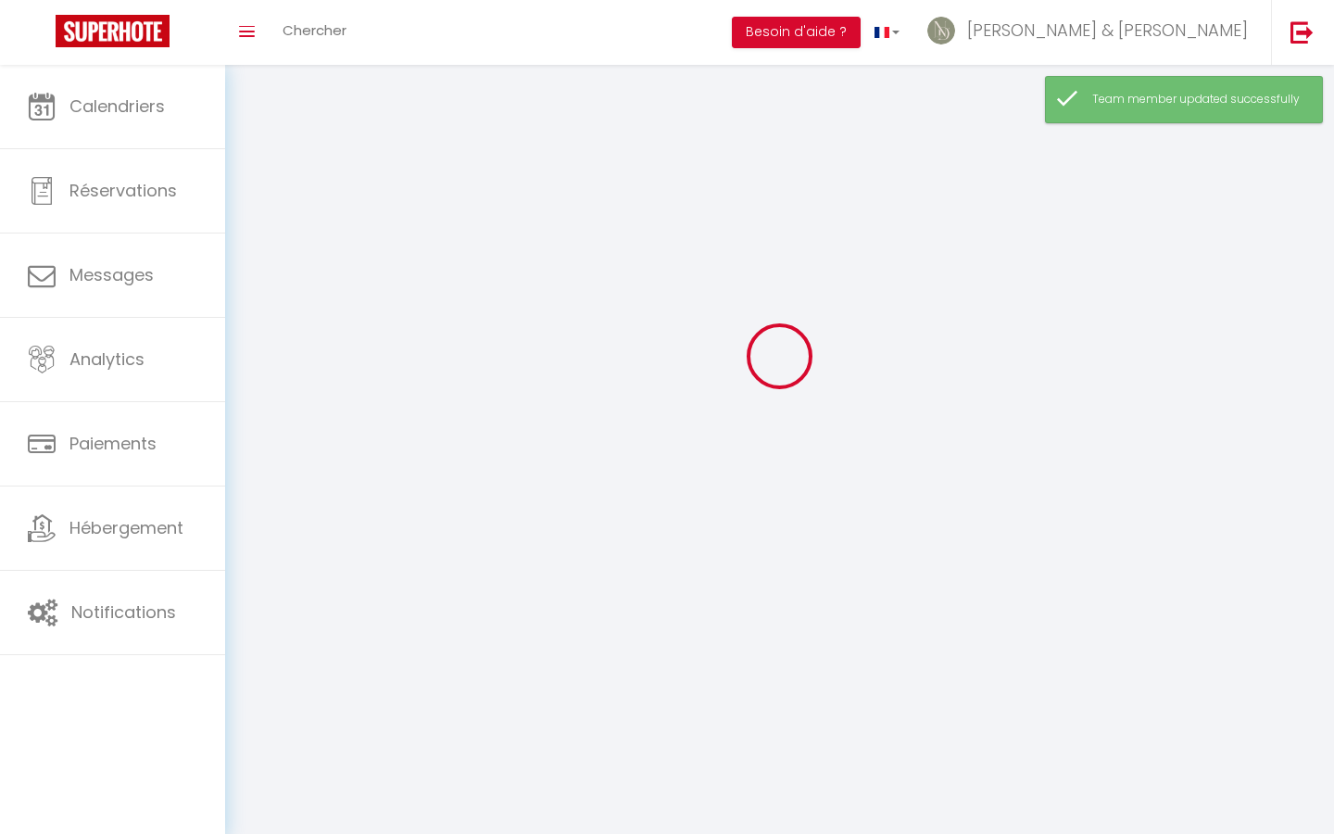
scroll to position [65, 0]
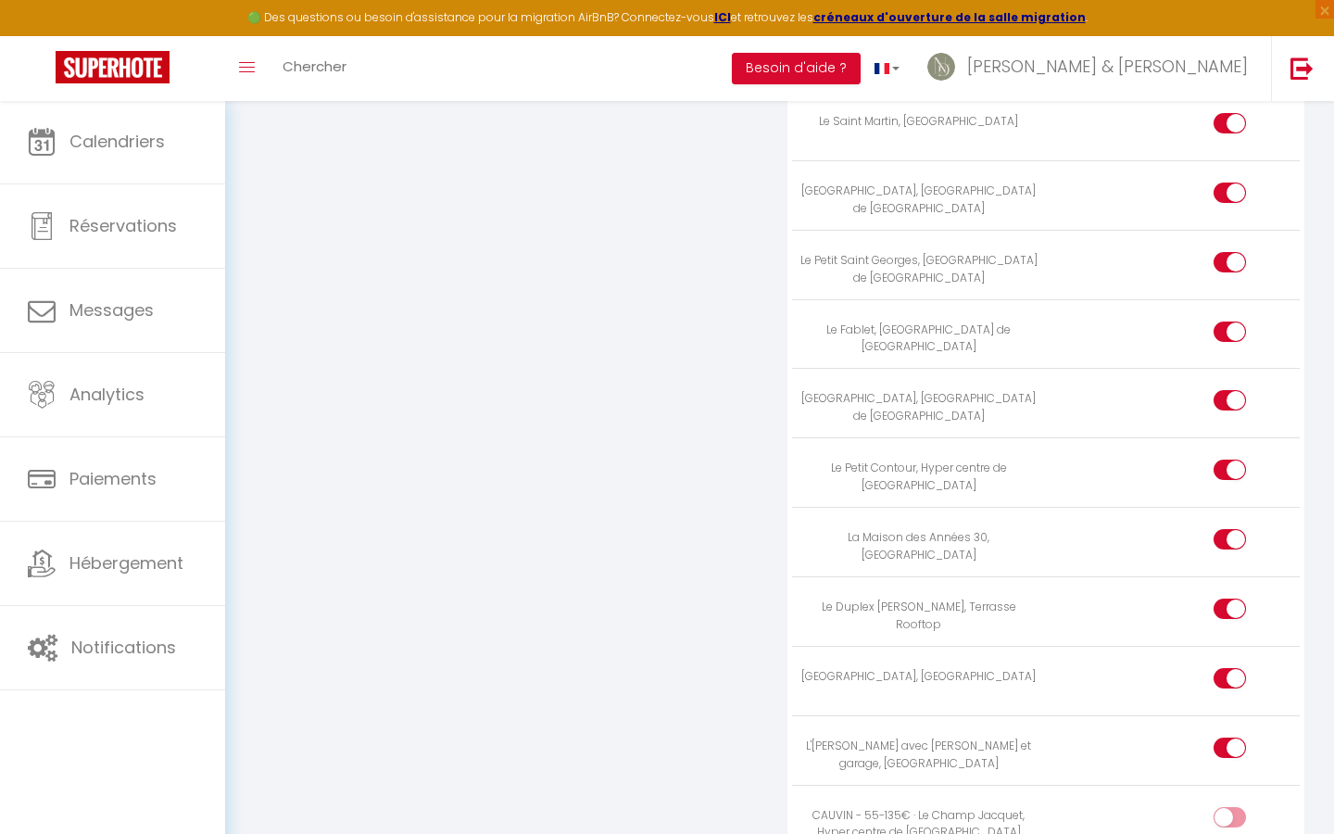
click at [1242, 807] on input "checkbox" at bounding box center [1245, 821] width 32 height 28
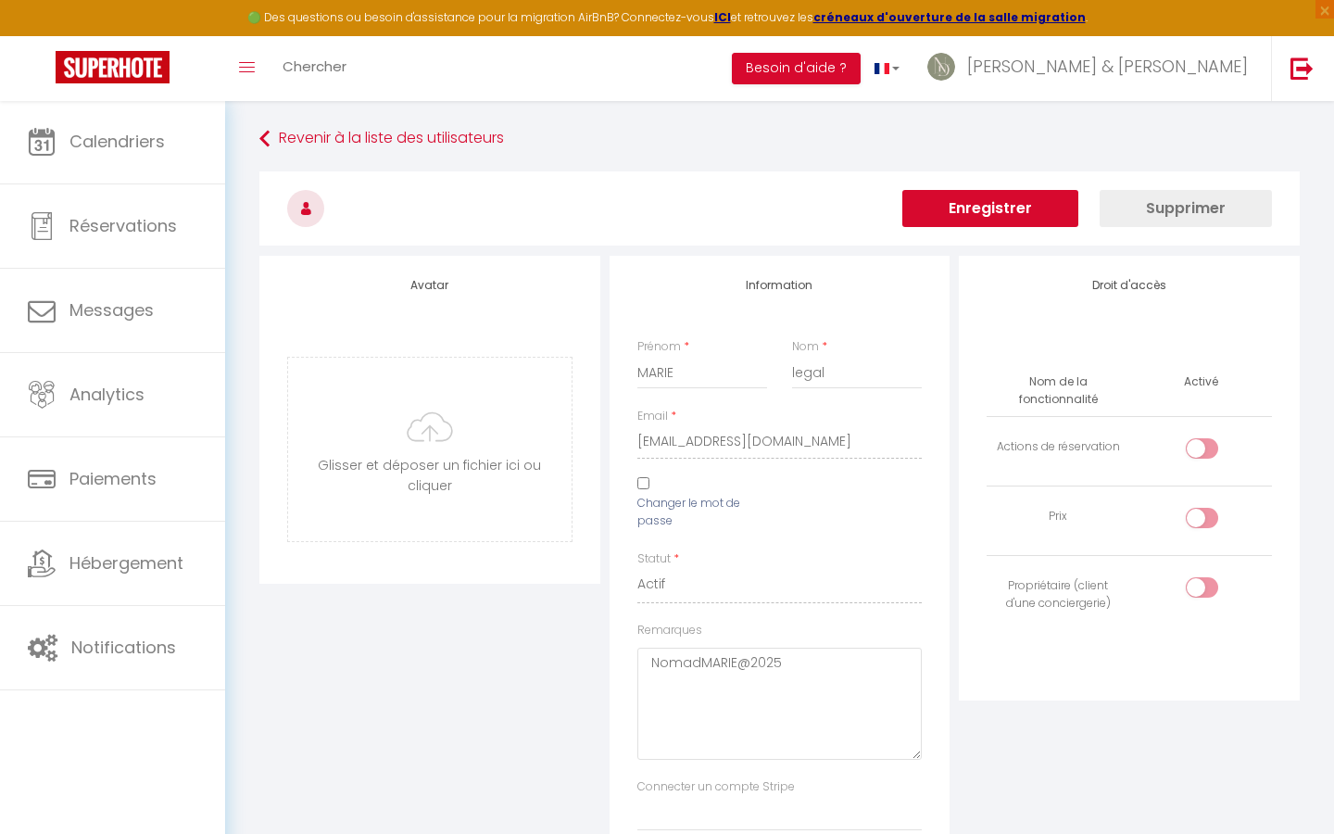
scroll to position [-1, 0]
click at [1001, 215] on button "Enregistrer" at bounding box center [990, 208] width 176 height 37
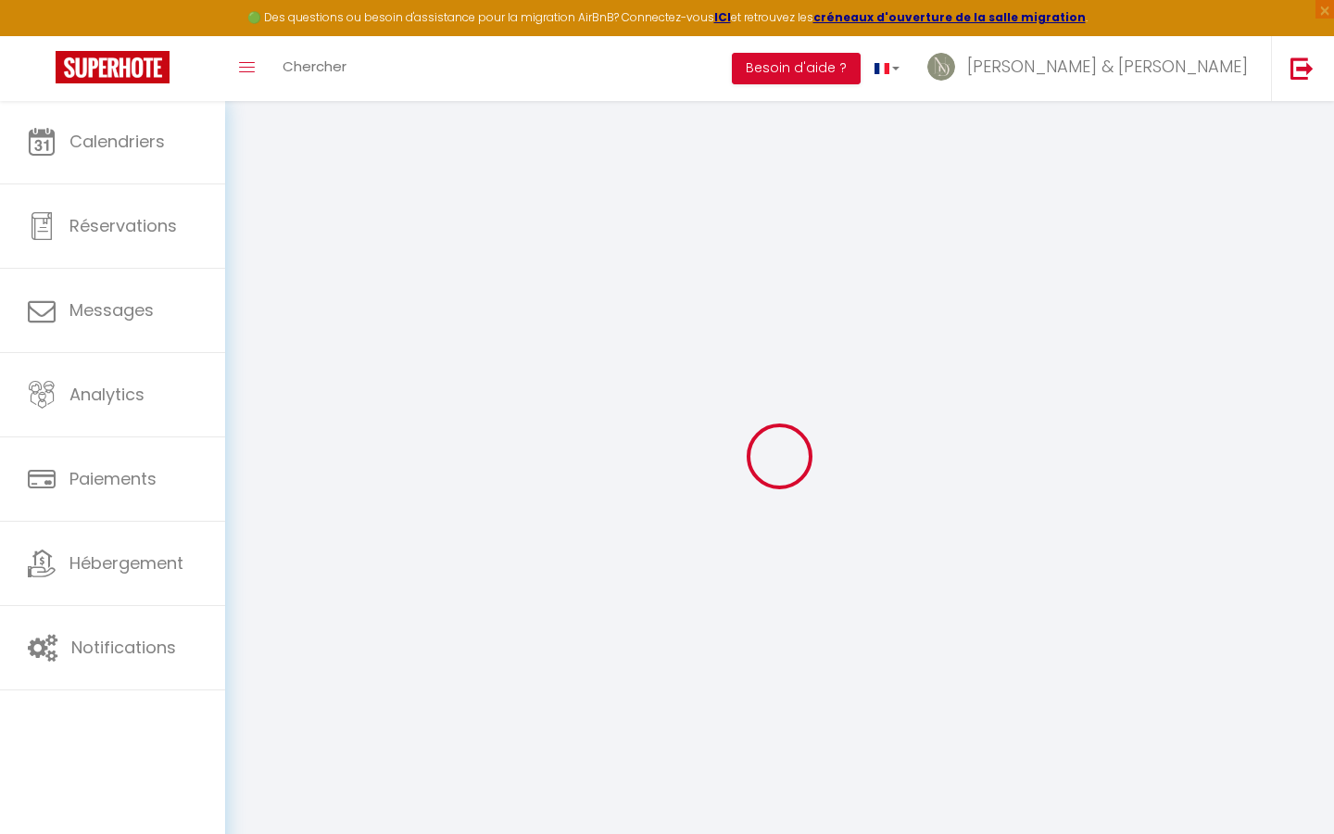
scroll to position [0, 0]
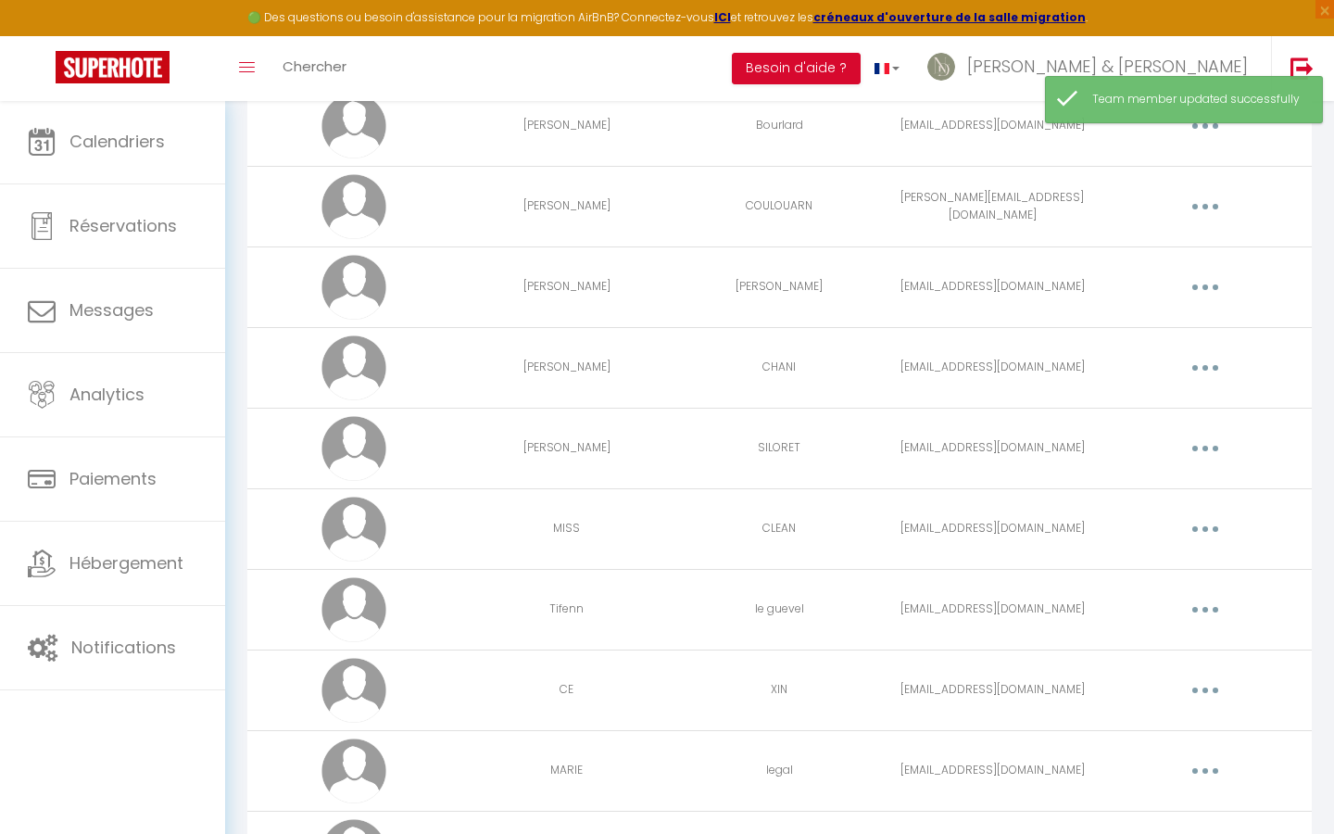
scroll to position [4510, 0]
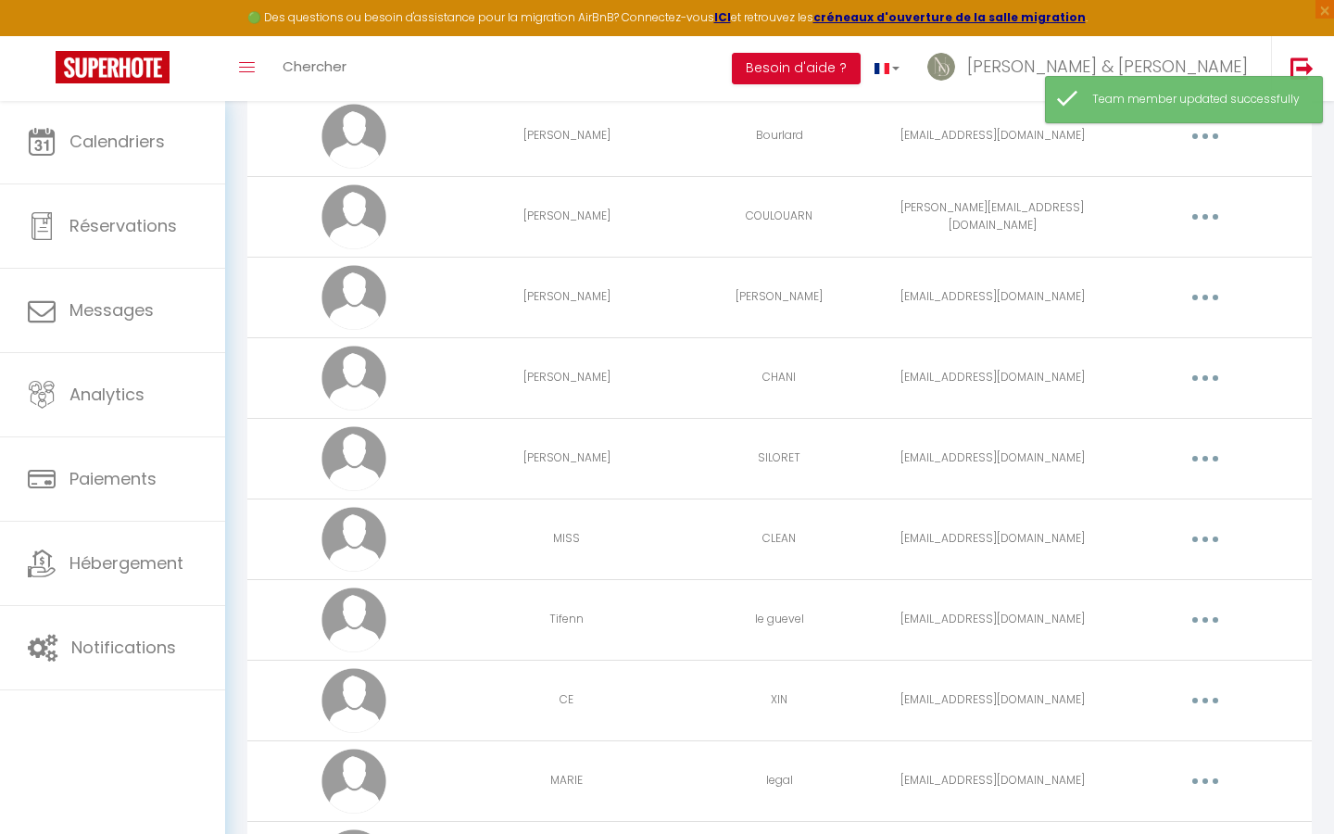
click at [1204, 463] on button "button" at bounding box center [1205, 459] width 52 height 30
click at [1165, 487] on link "Editer" at bounding box center [1156, 500] width 137 height 31
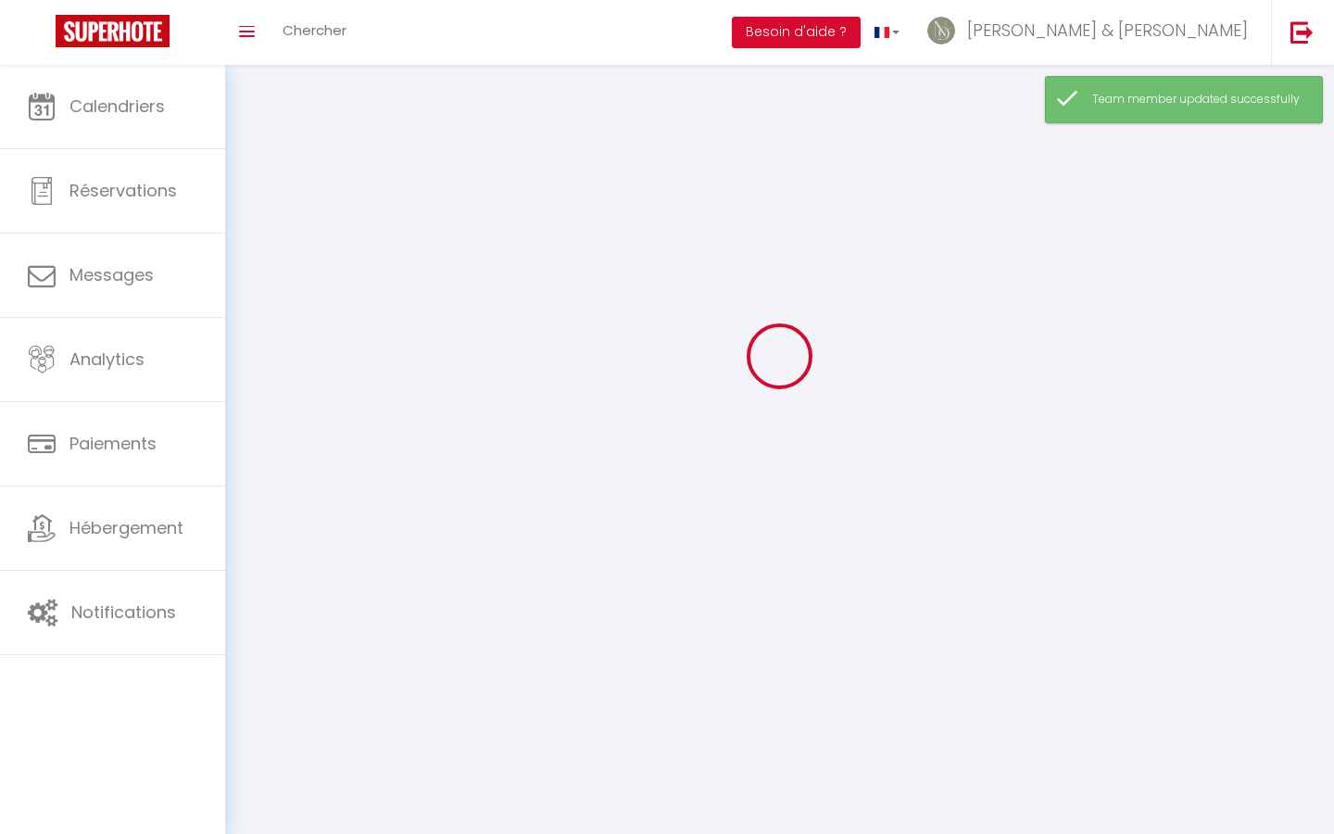
scroll to position [65, 0]
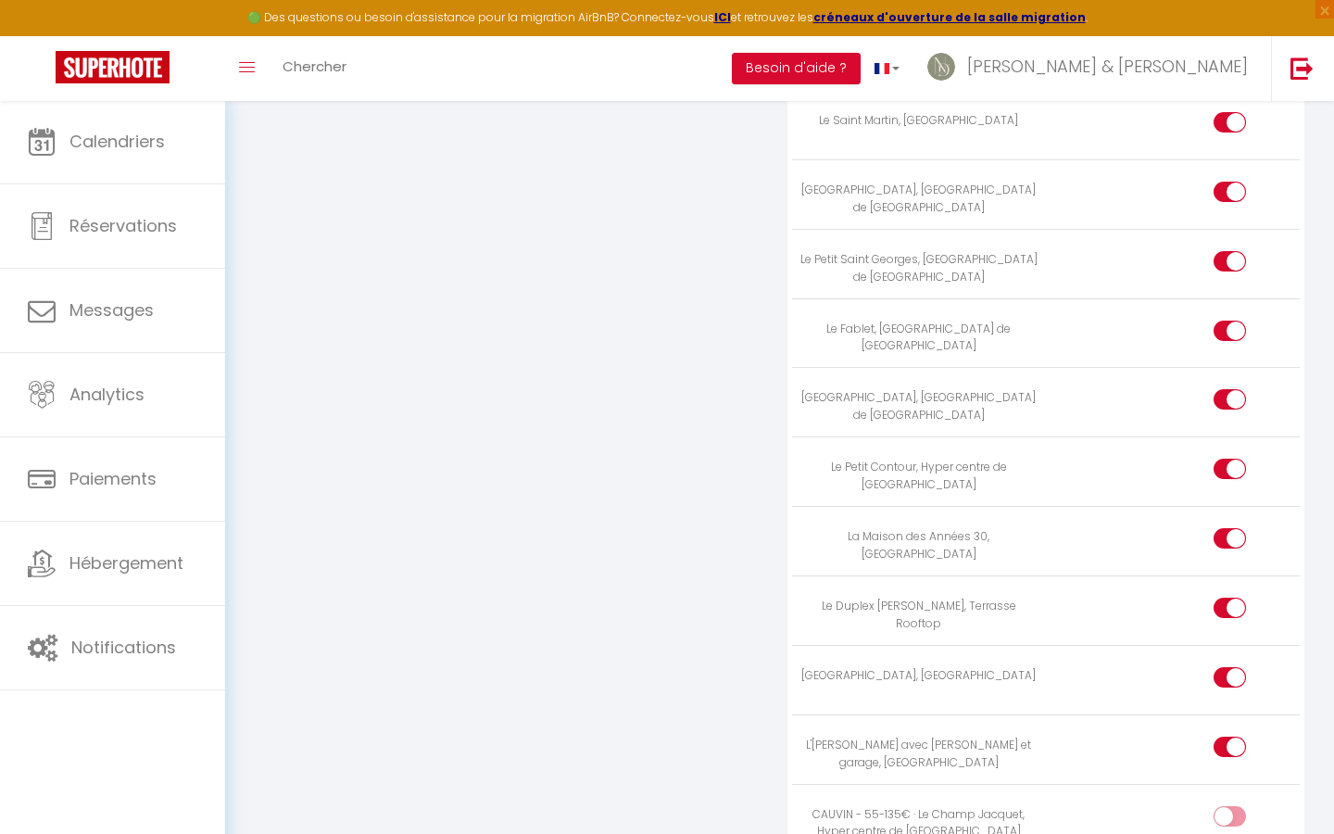
click at [1227, 806] on div at bounding box center [1229, 816] width 32 height 20
click at [1229, 806] on input "checkbox" at bounding box center [1245, 820] width 32 height 28
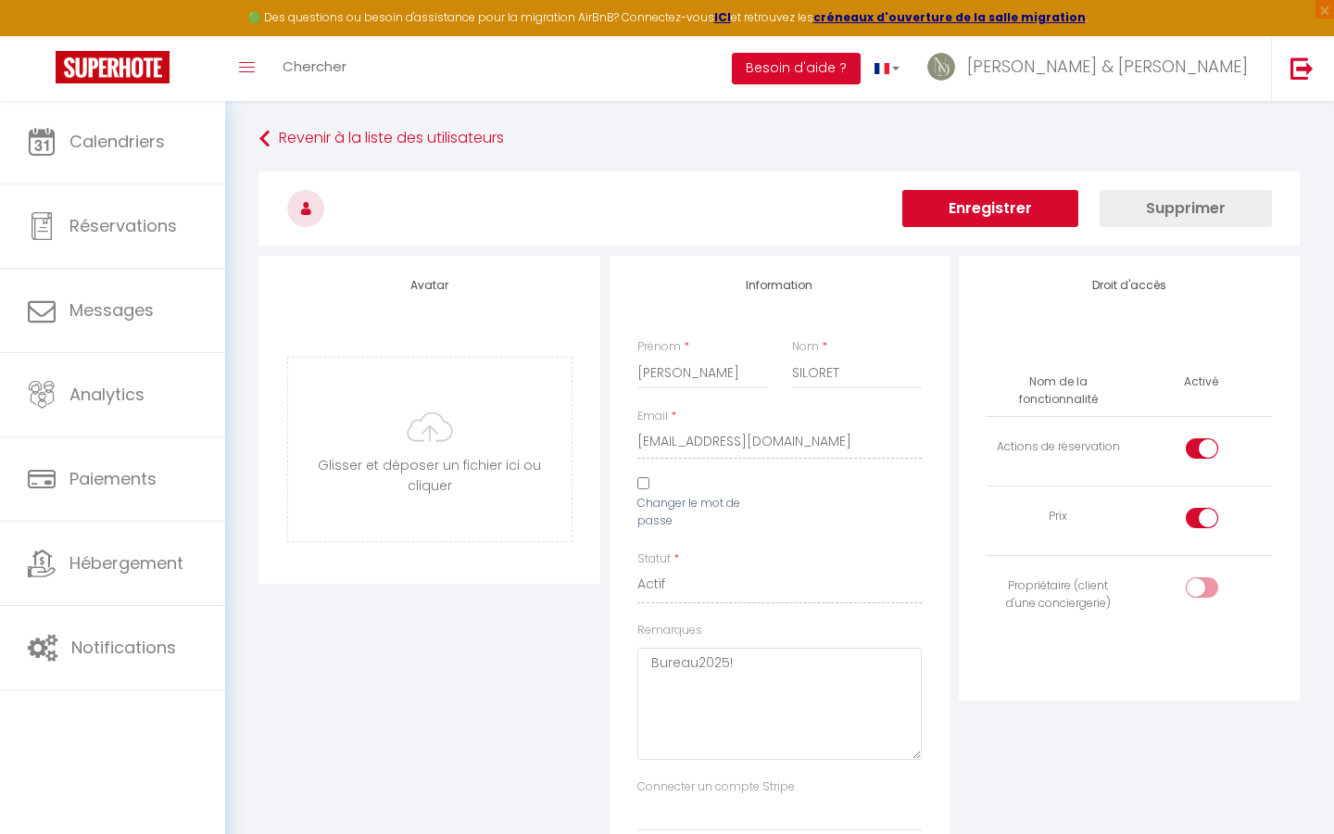
scroll to position [-1, 0]
click at [984, 224] on button "Enregistrer" at bounding box center [990, 208] width 176 height 37
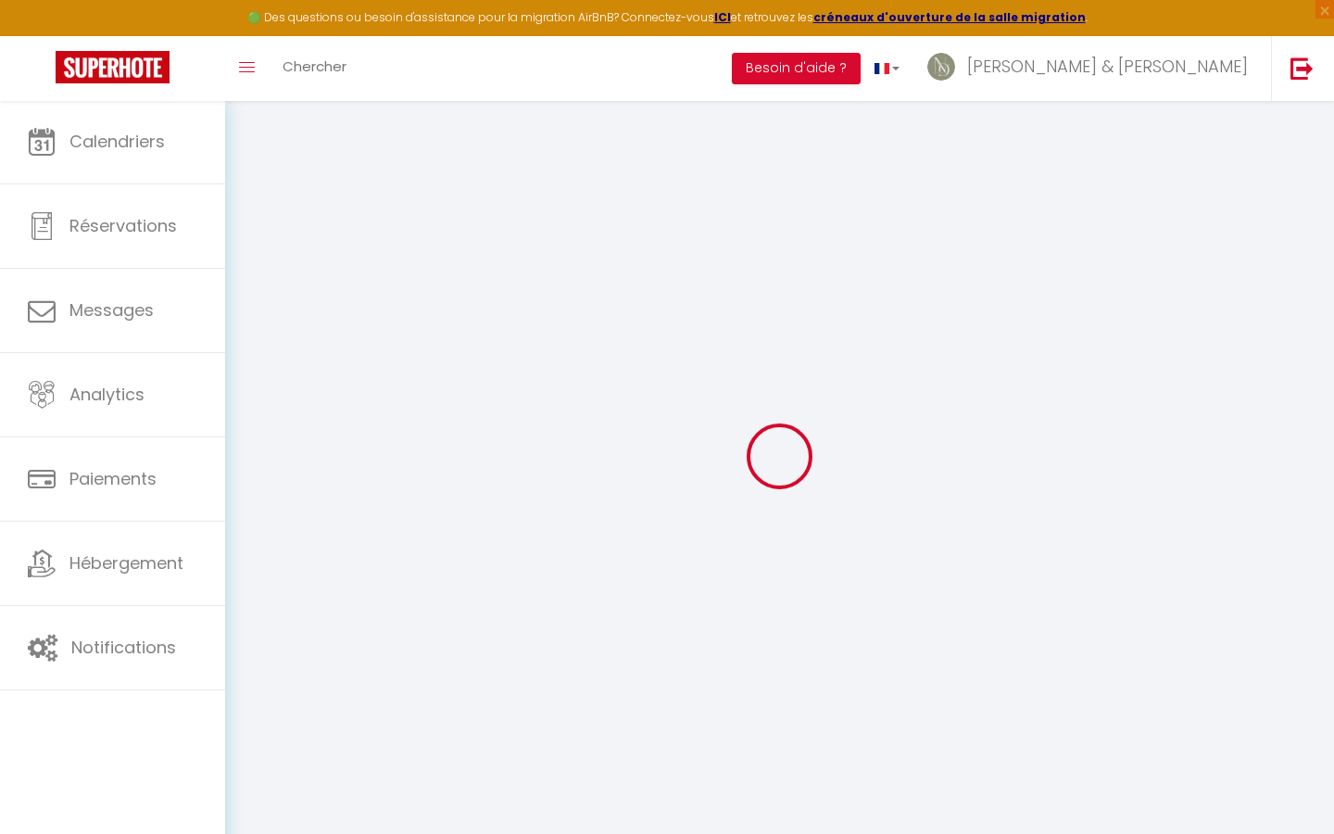
scroll to position [0, 0]
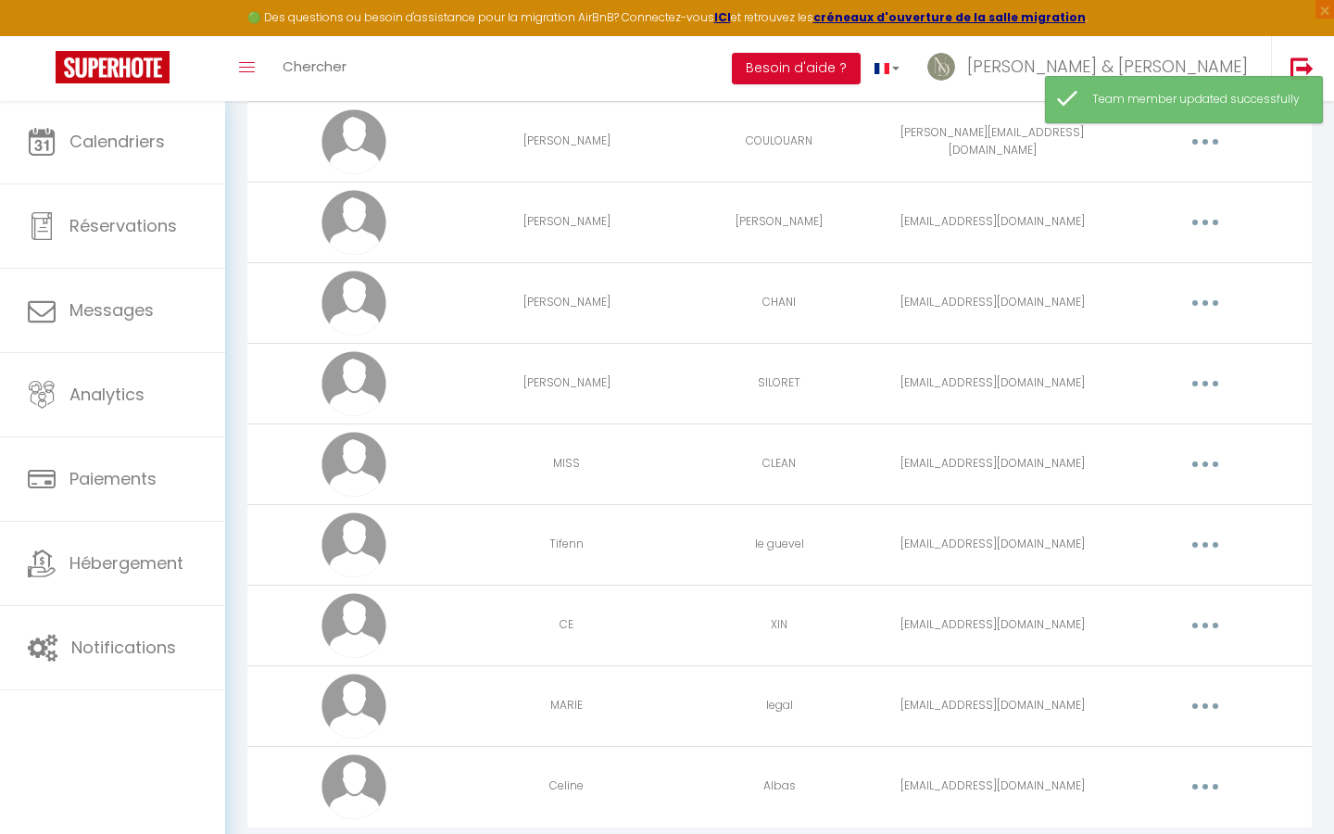
scroll to position [4584, 0]
click at [1199, 544] on button "button" at bounding box center [1205, 546] width 52 height 30
click at [1145, 583] on link "Editer" at bounding box center [1156, 587] width 137 height 31
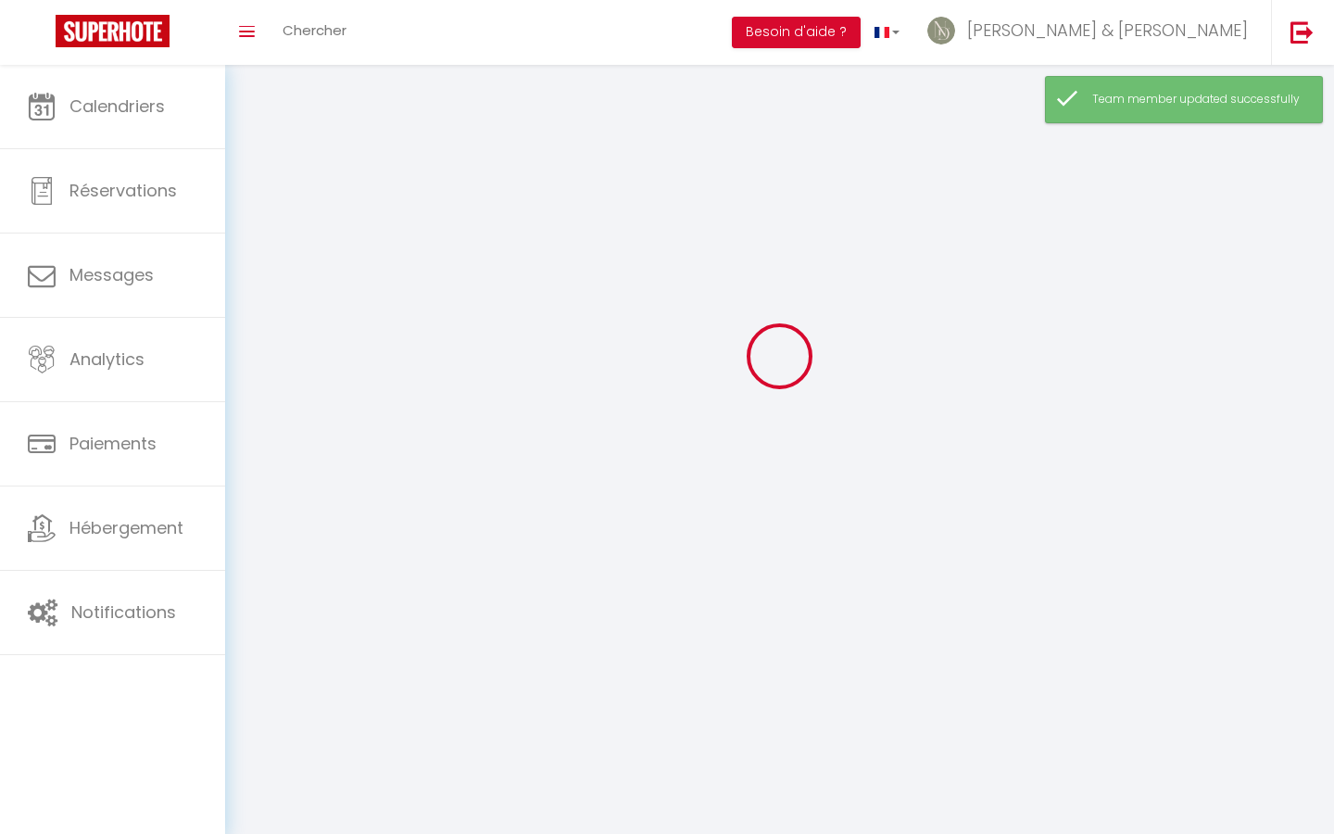
scroll to position [65, 0]
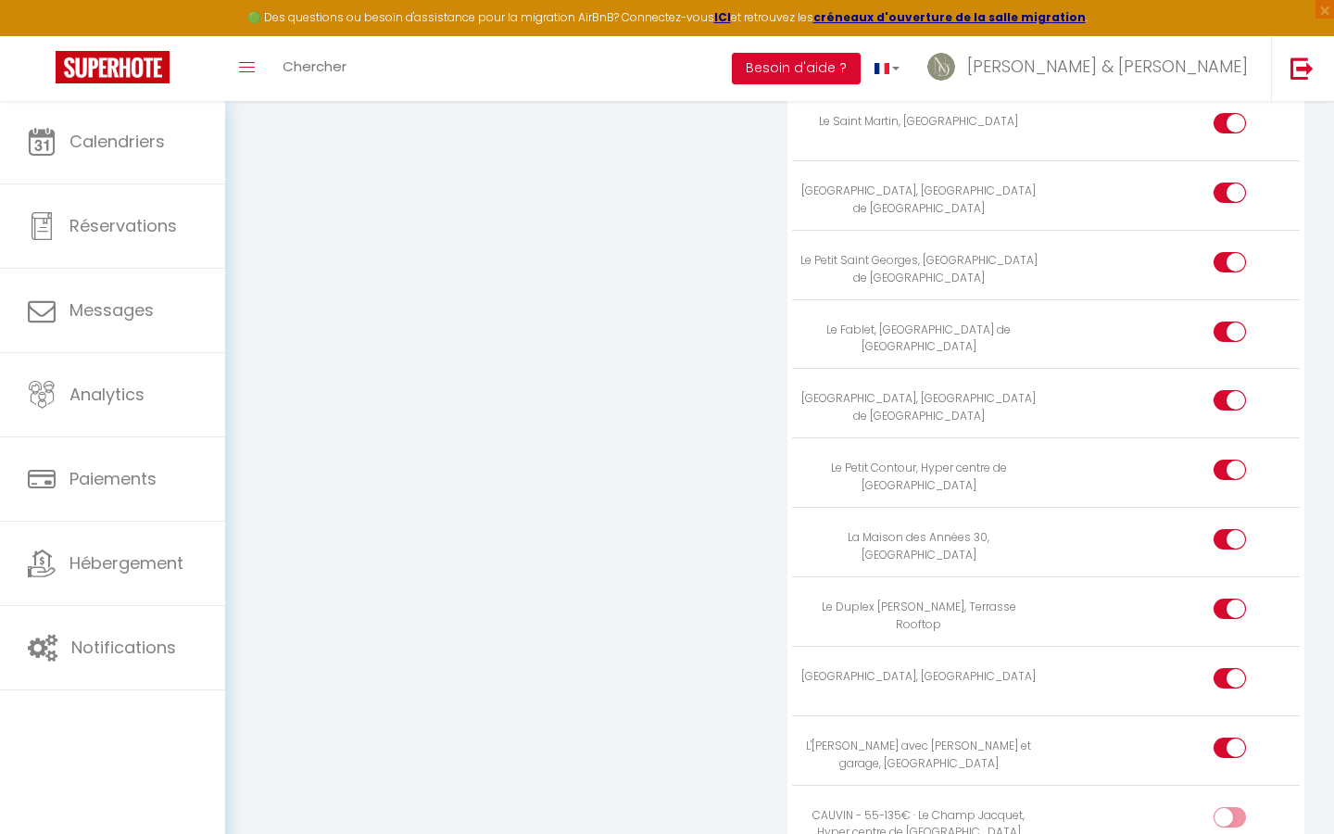
click at [1221, 807] on div at bounding box center [1229, 817] width 32 height 20
click at [1229, 807] on input "checkbox" at bounding box center [1245, 821] width 32 height 28
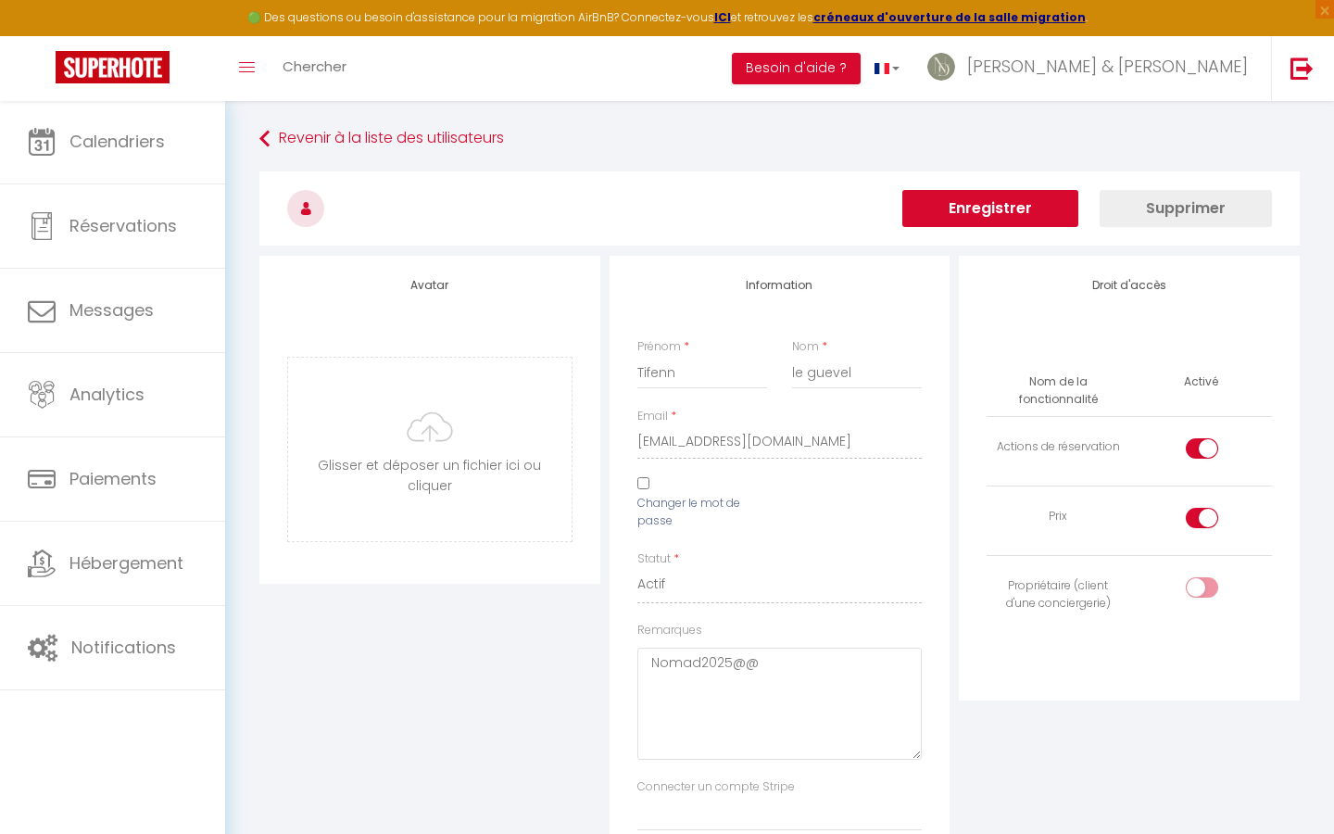
scroll to position [0, 0]
click at [946, 210] on button "Enregistrer" at bounding box center [990, 208] width 176 height 37
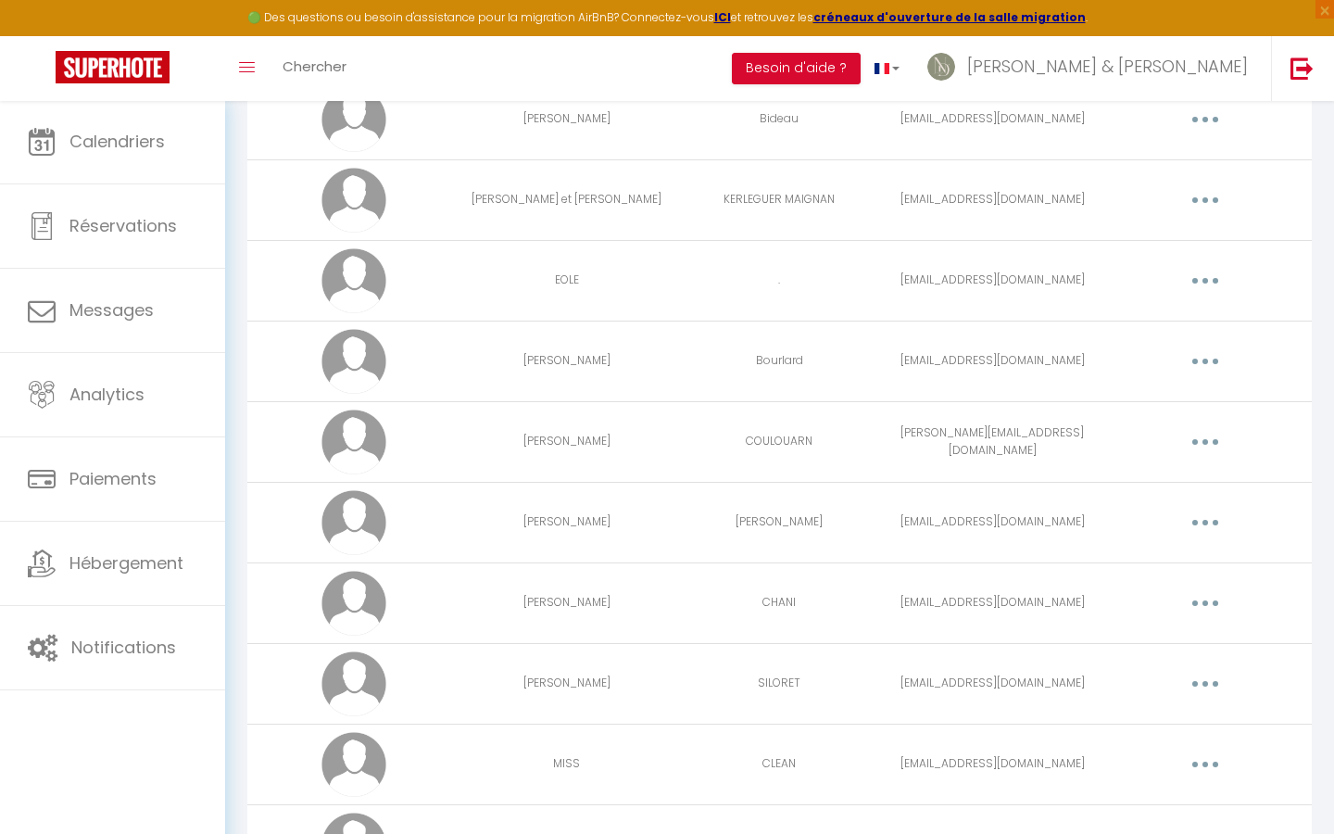
scroll to position [4279, 0]
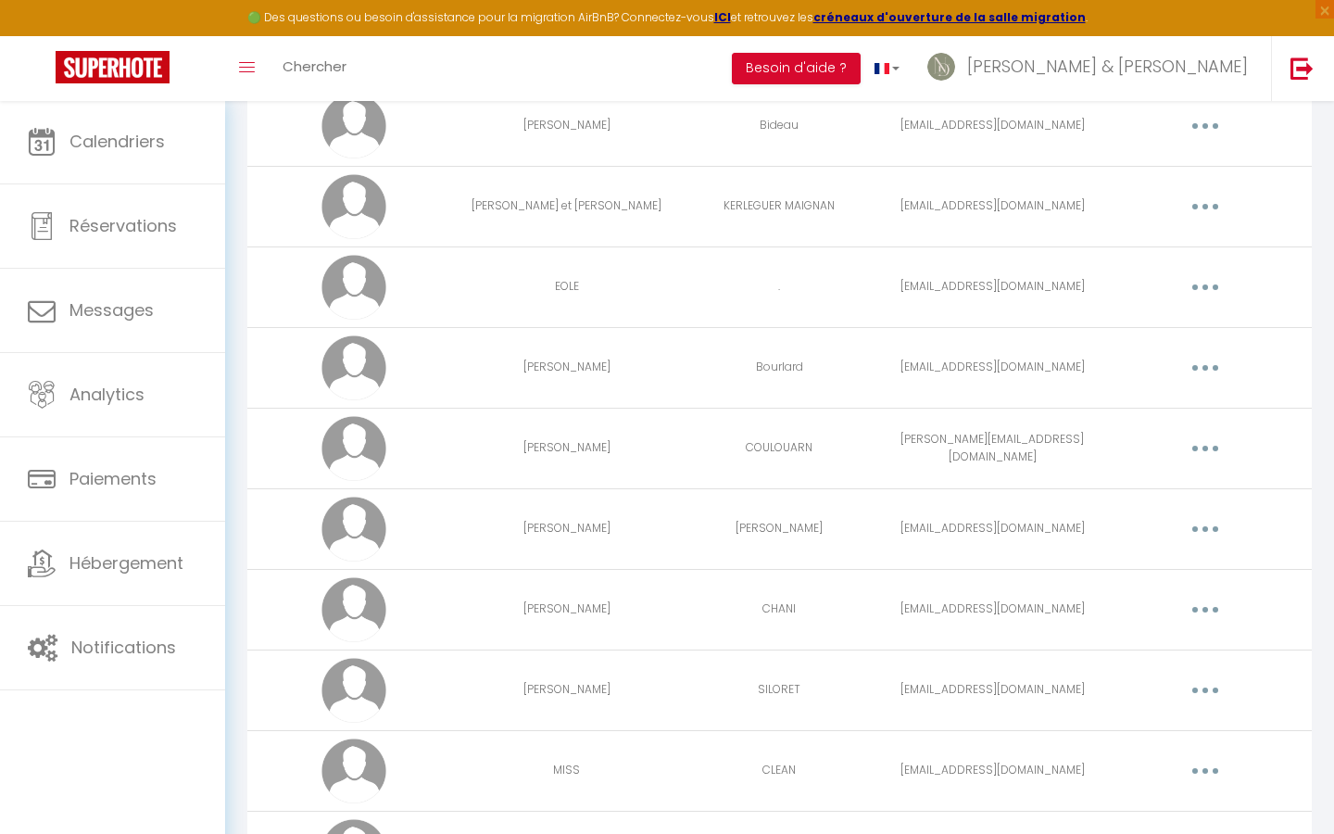
click at [1200, 284] on button "button" at bounding box center [1205, 287] width 52 height 30
click at [1143, 327] on link "Editer" at bounding box center [1156, 329] width 137 height 31
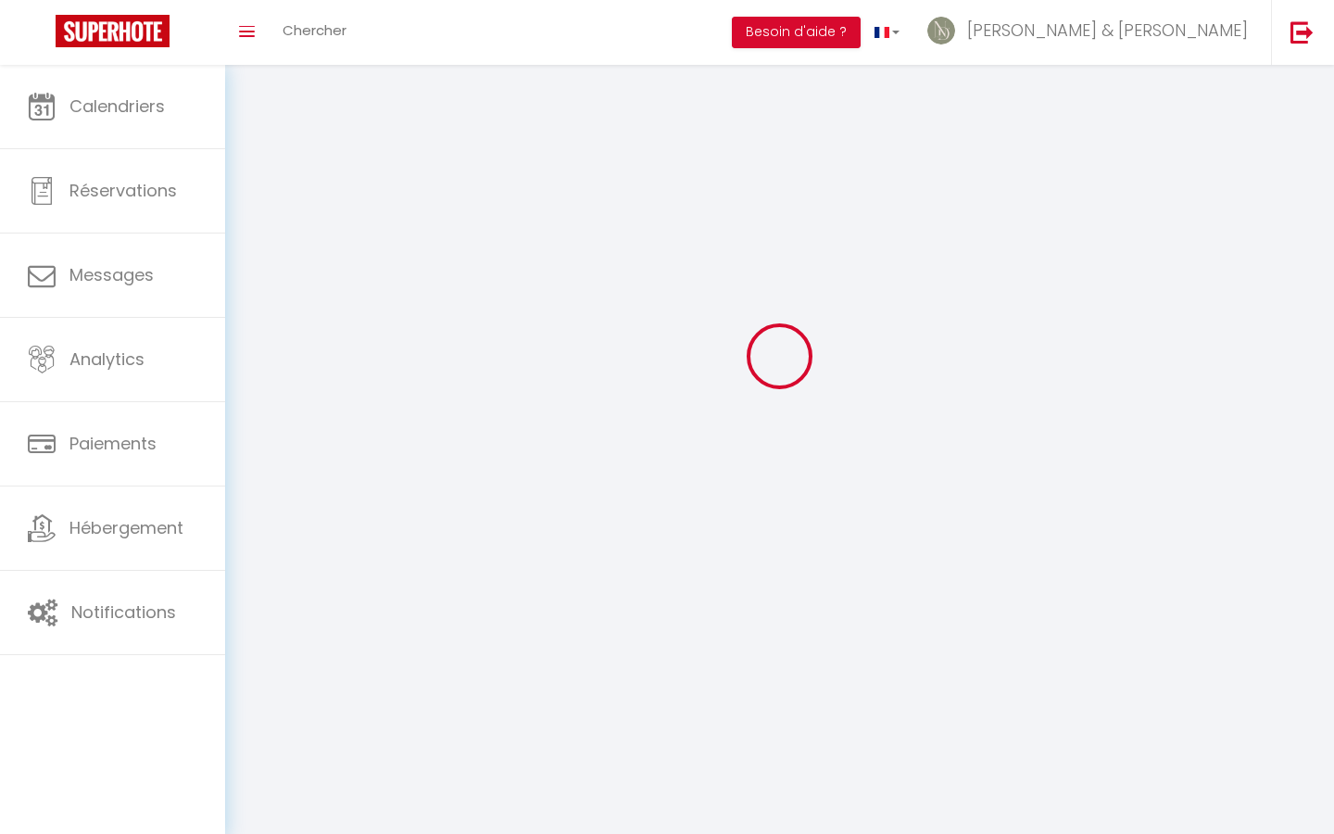
scroll to position [65, 0]
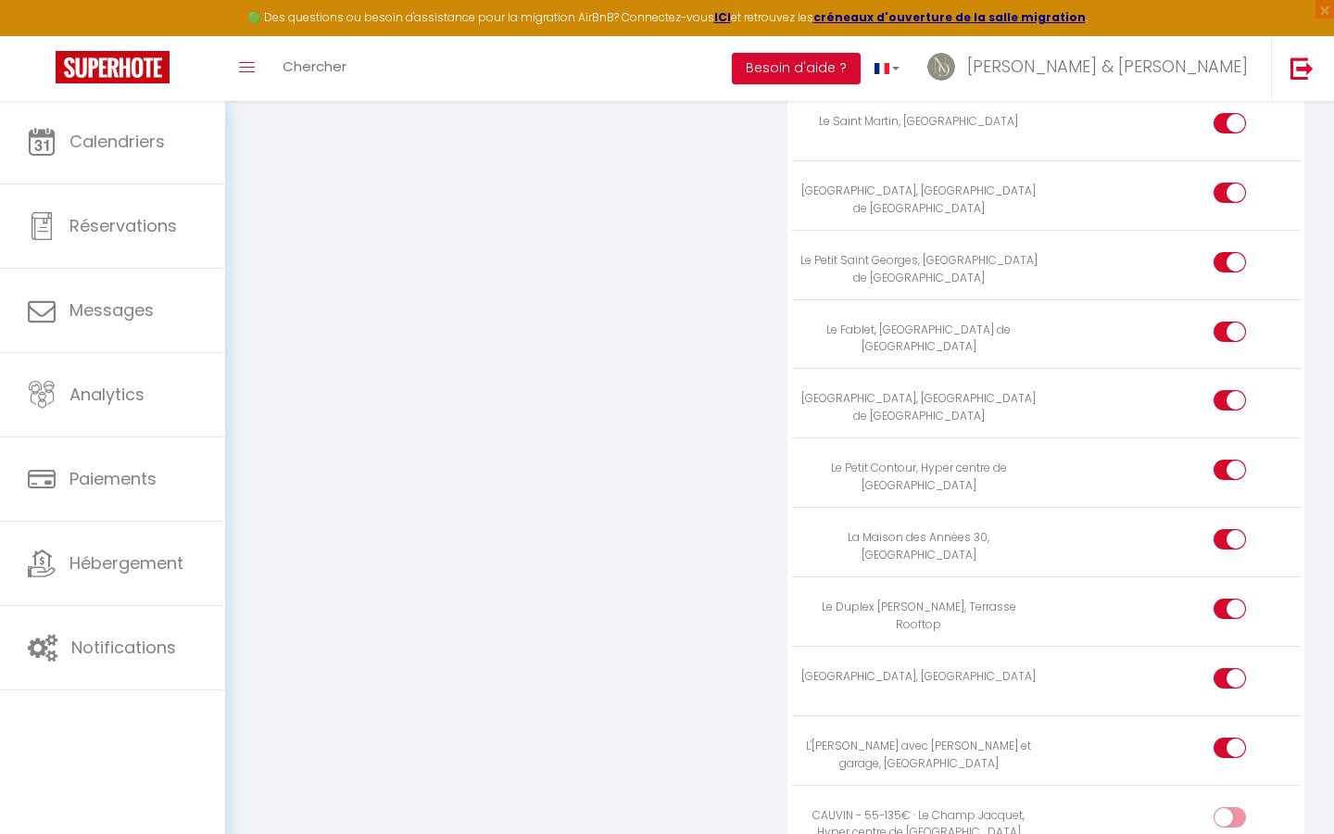
click at [1238, 807] on input "checkbox" at bounding box center [1245, 821] width 32 height 28
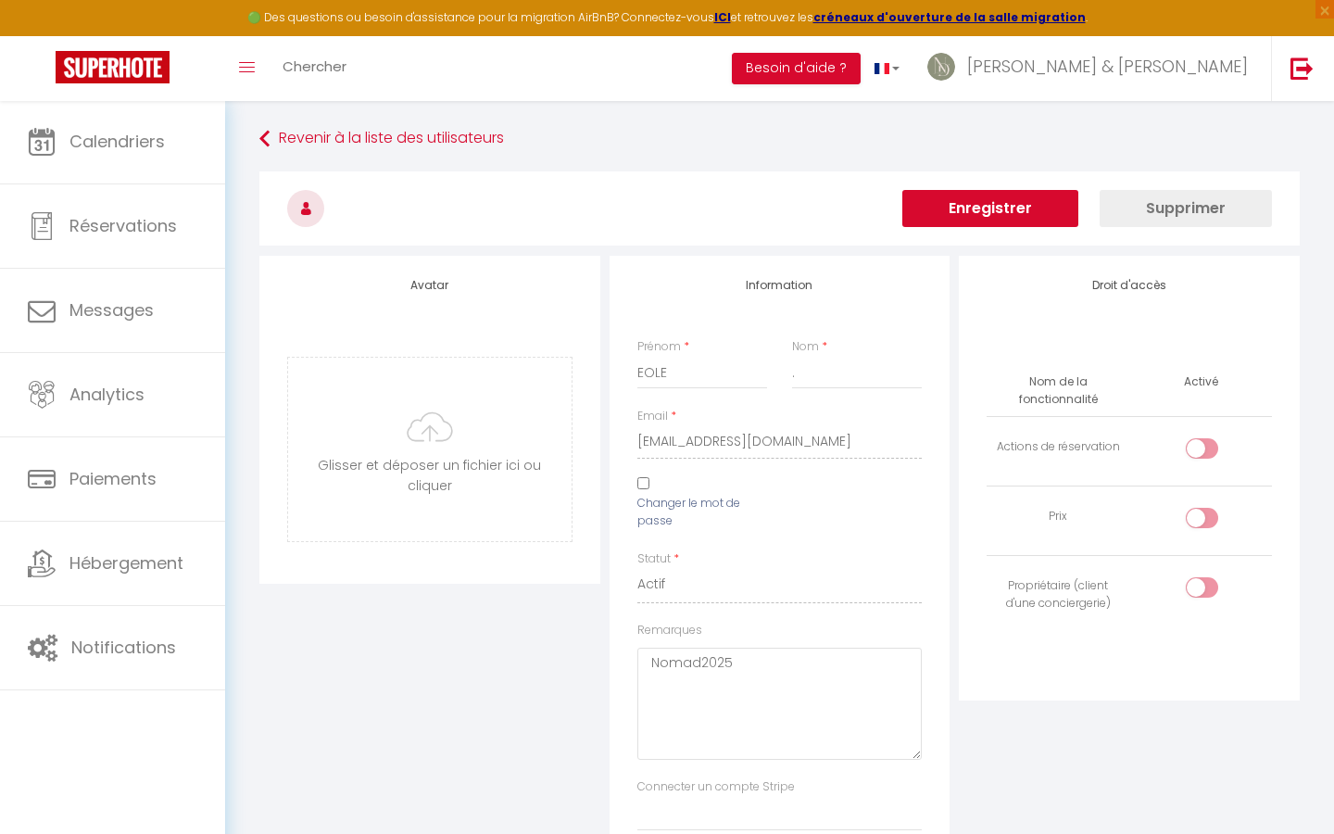
scroll to position [0, 0]
click at [976, 216] on button "Enregistrer" at bounding box center [990, 208] width 176 height 37
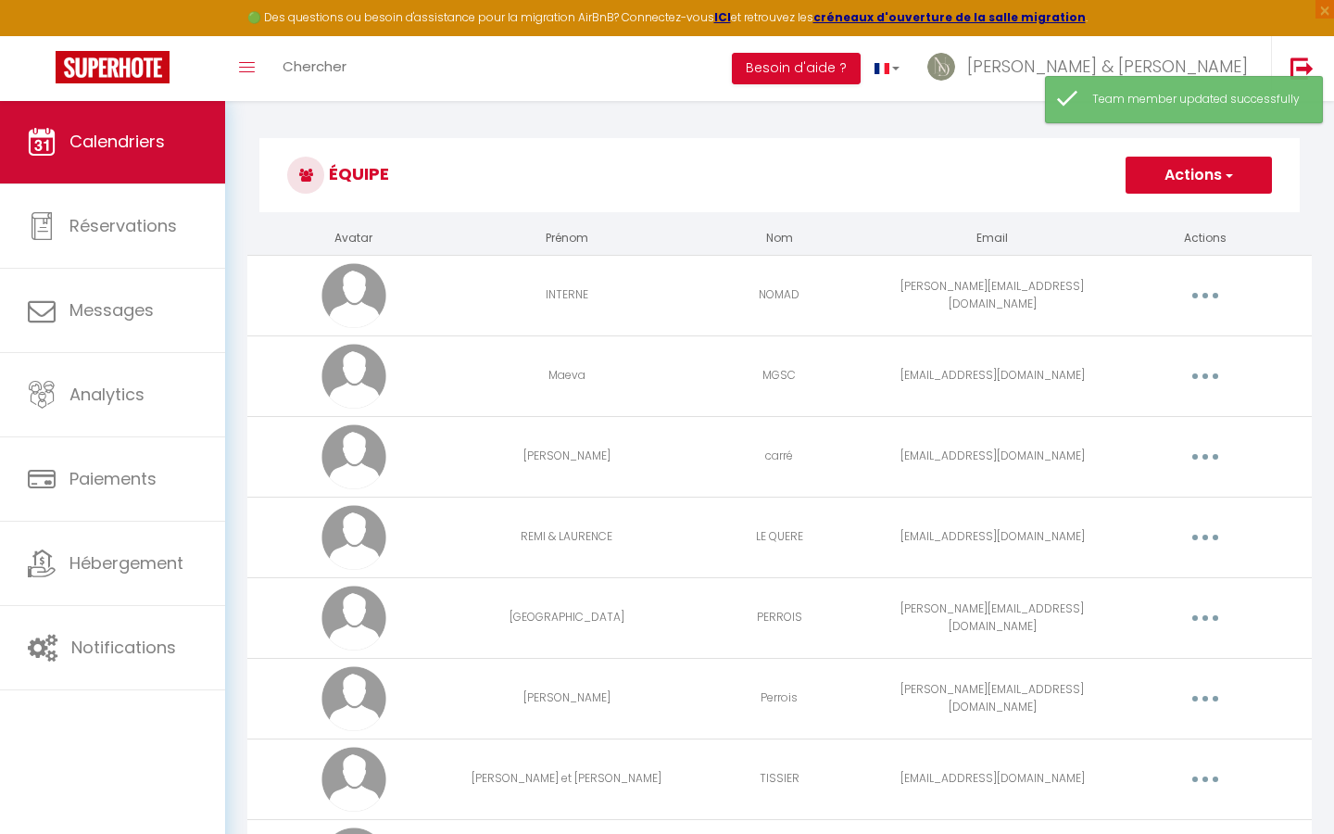
click at [125, 137] on span "Calendriers" at bounding box center [116, 141] width 95 height 23
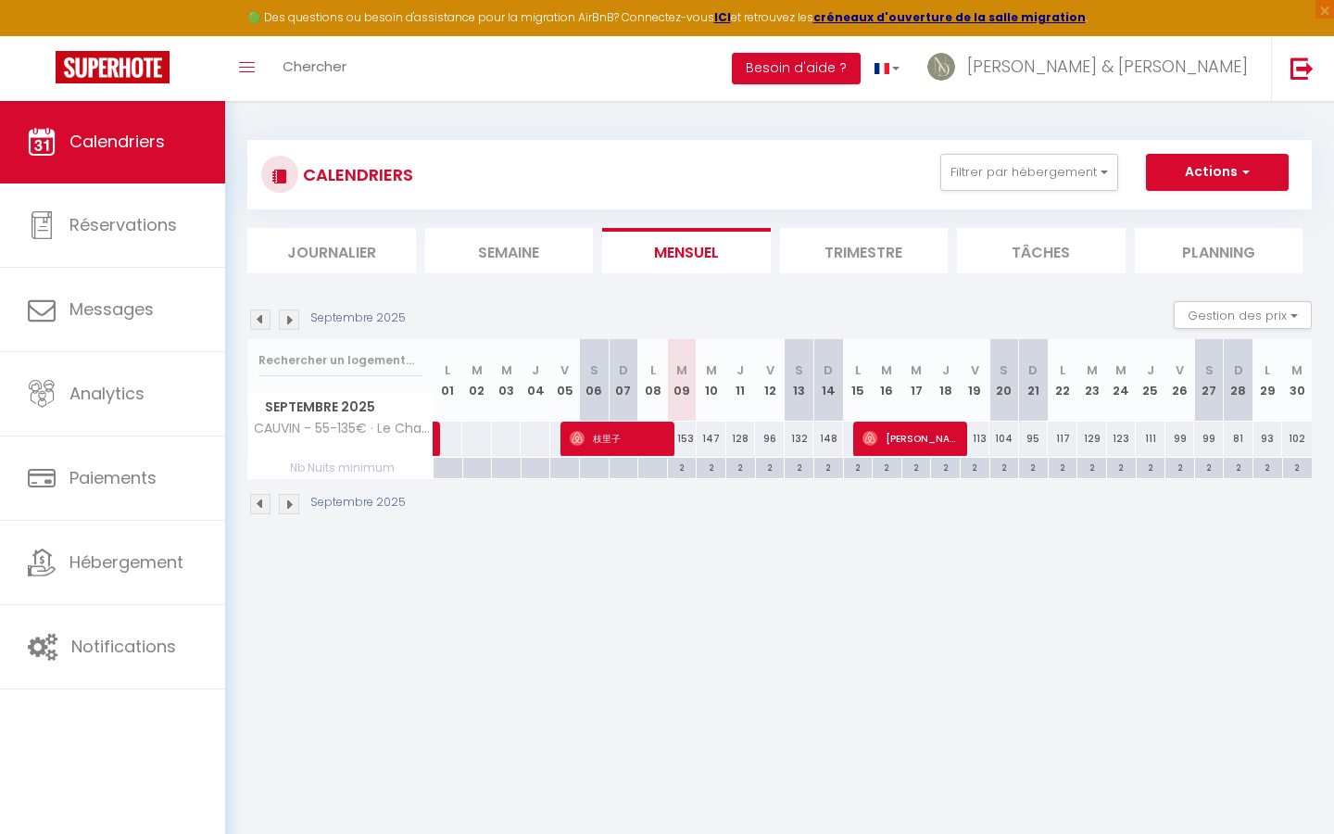
click at [691, 441] on div "153" at bounding box center [682, 438] width 30 height 34
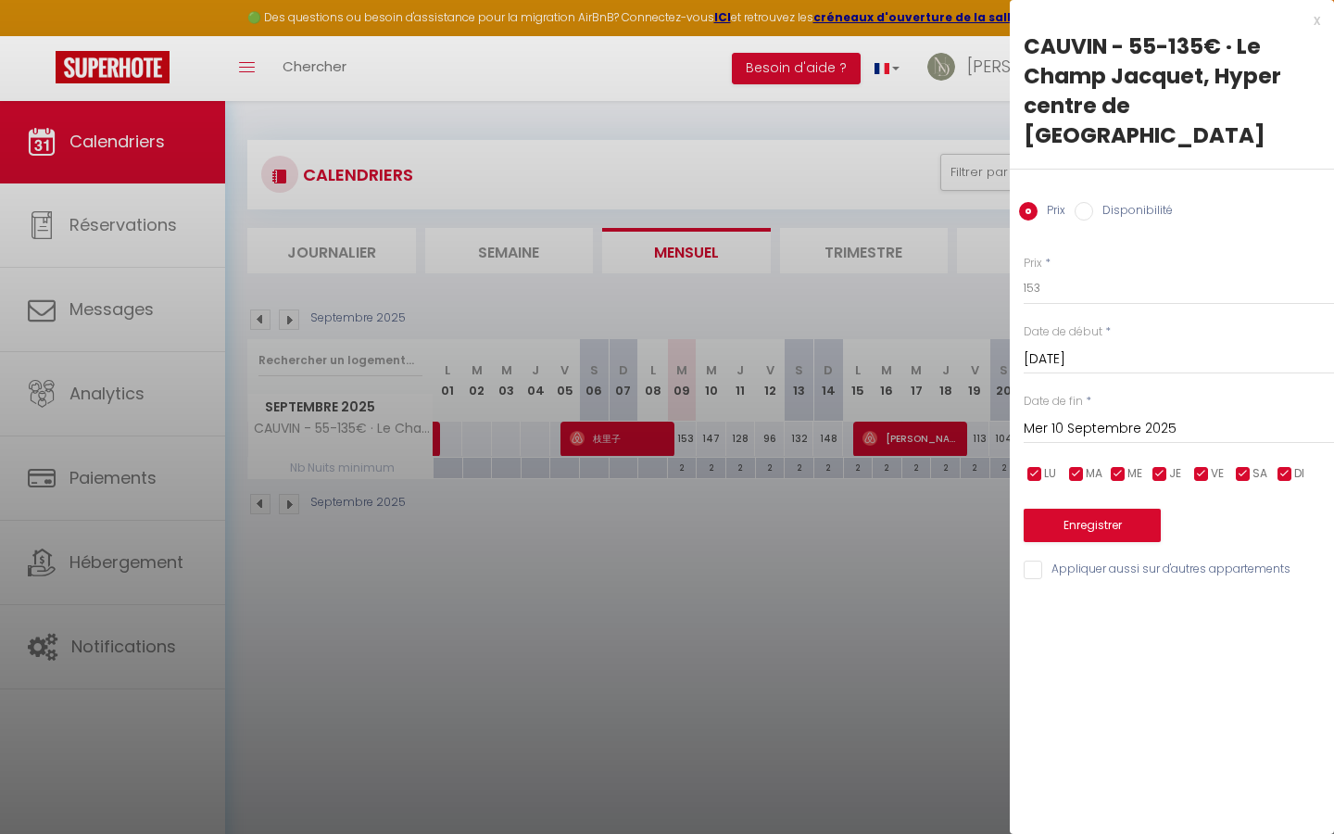
click at [1095, 202] on label "Disponibilité" at bounding box center [1133, 212] width 80 height 20
click at [1093, 202] on input "Disponibilité" at bounding box center [1083, 211] width 19 height 19
click at [1079, 510] on button "Enregistrer" at bounding box center [1091, 526] width 137 height 33
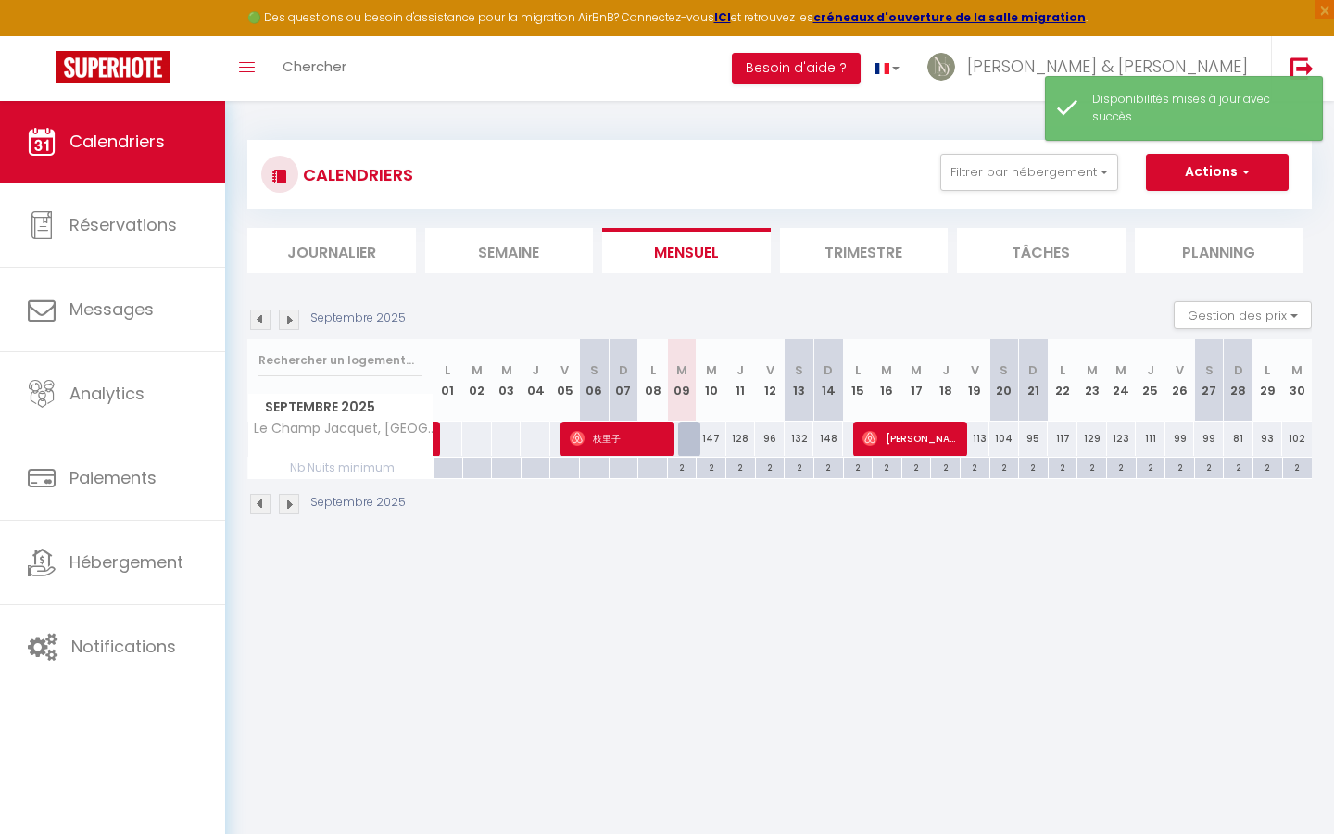
click at [712, 434] on div "147" at bounding box center [711, 438] width 30 height 34
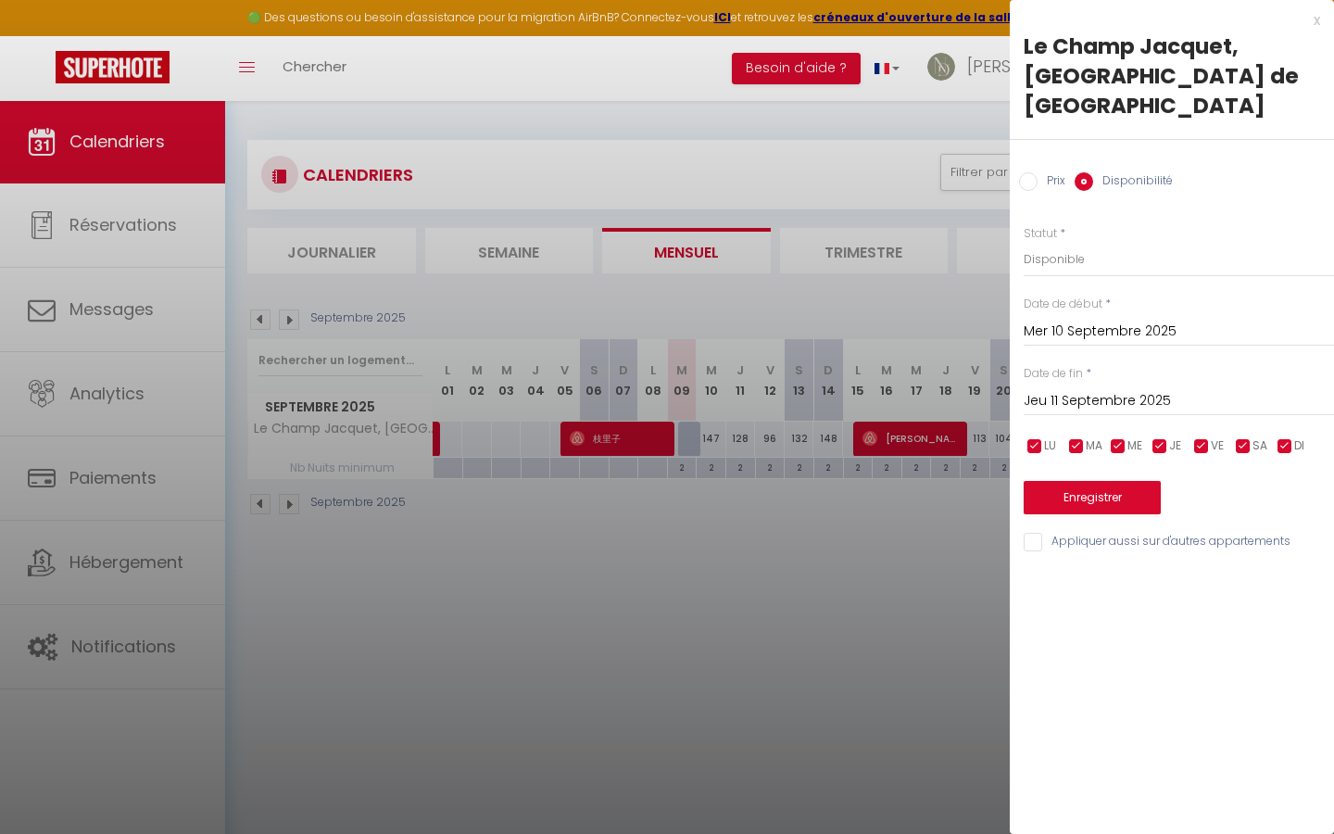
click at [1316, 19] on div "x" at bounding box center [1164, 20] width 310 height 22
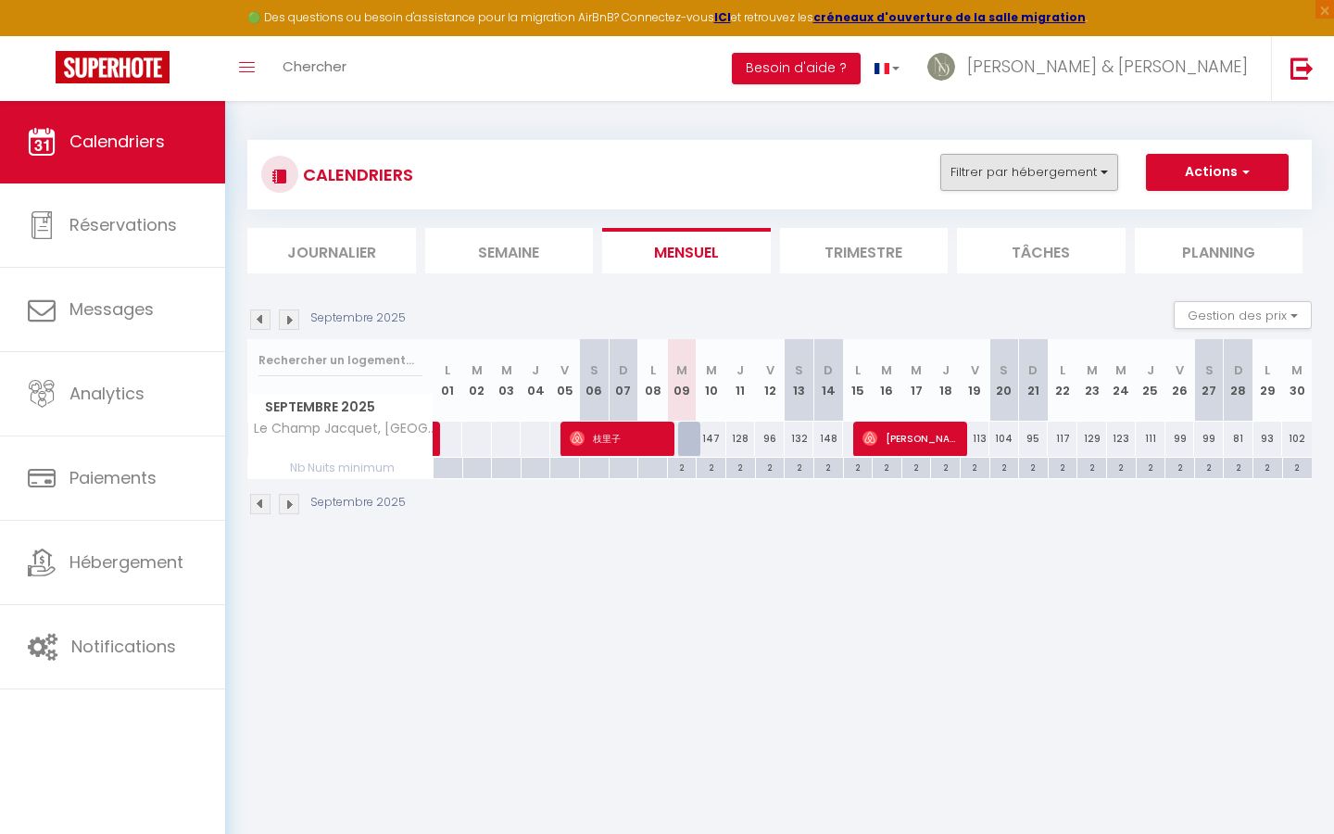
click at [1033, 188] on button "Filtrer par hébergement" at bounding box center [1029, 172] width 178 height 37
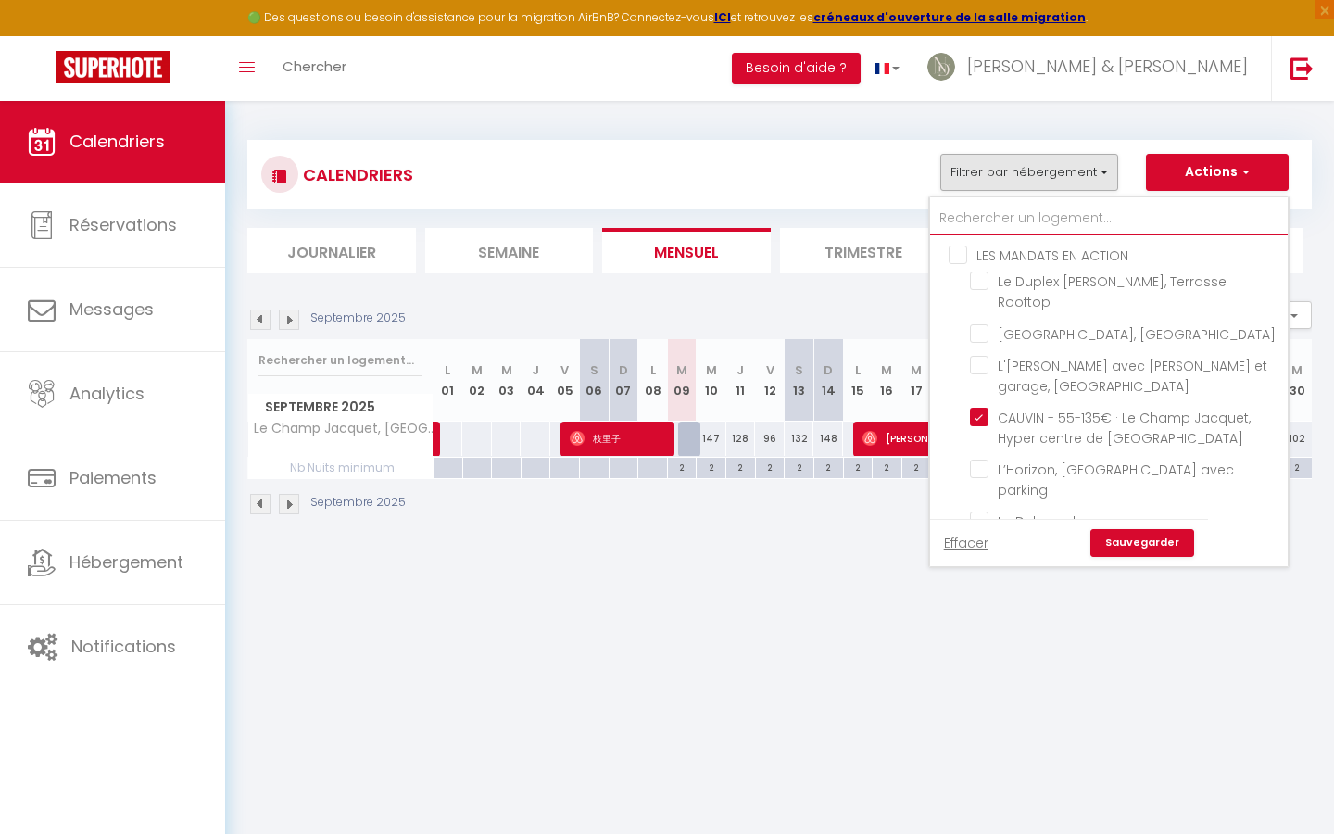
click at [994, 204] on input "text" at bounding box center [1108, 218] width 357 height 33
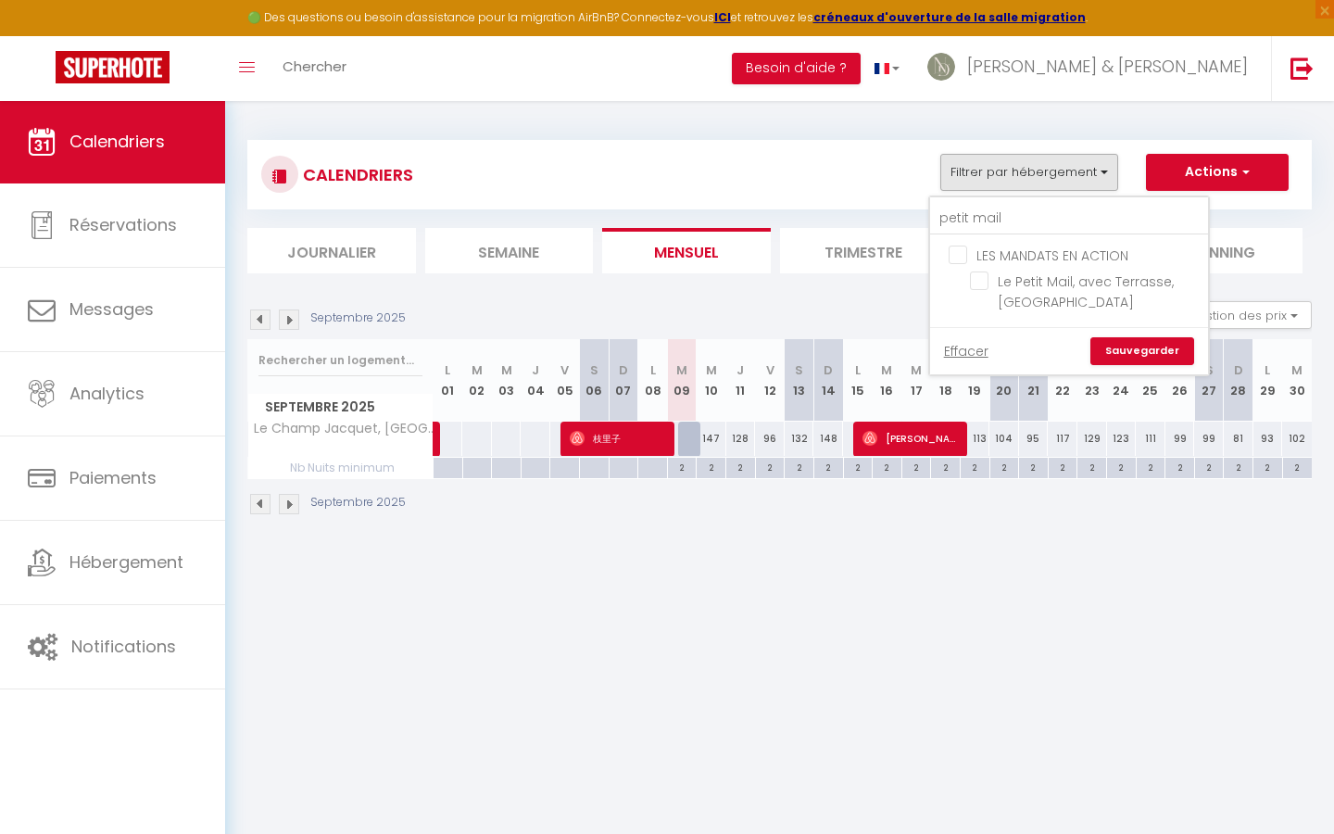
click at [968, 282] on ul "LES MANDATS EN ACTION Le Petit Mail, avec Terrasse, [GEOGRAPHIC_DATA]" at bounding box center [1069, 281] width 278 height 92
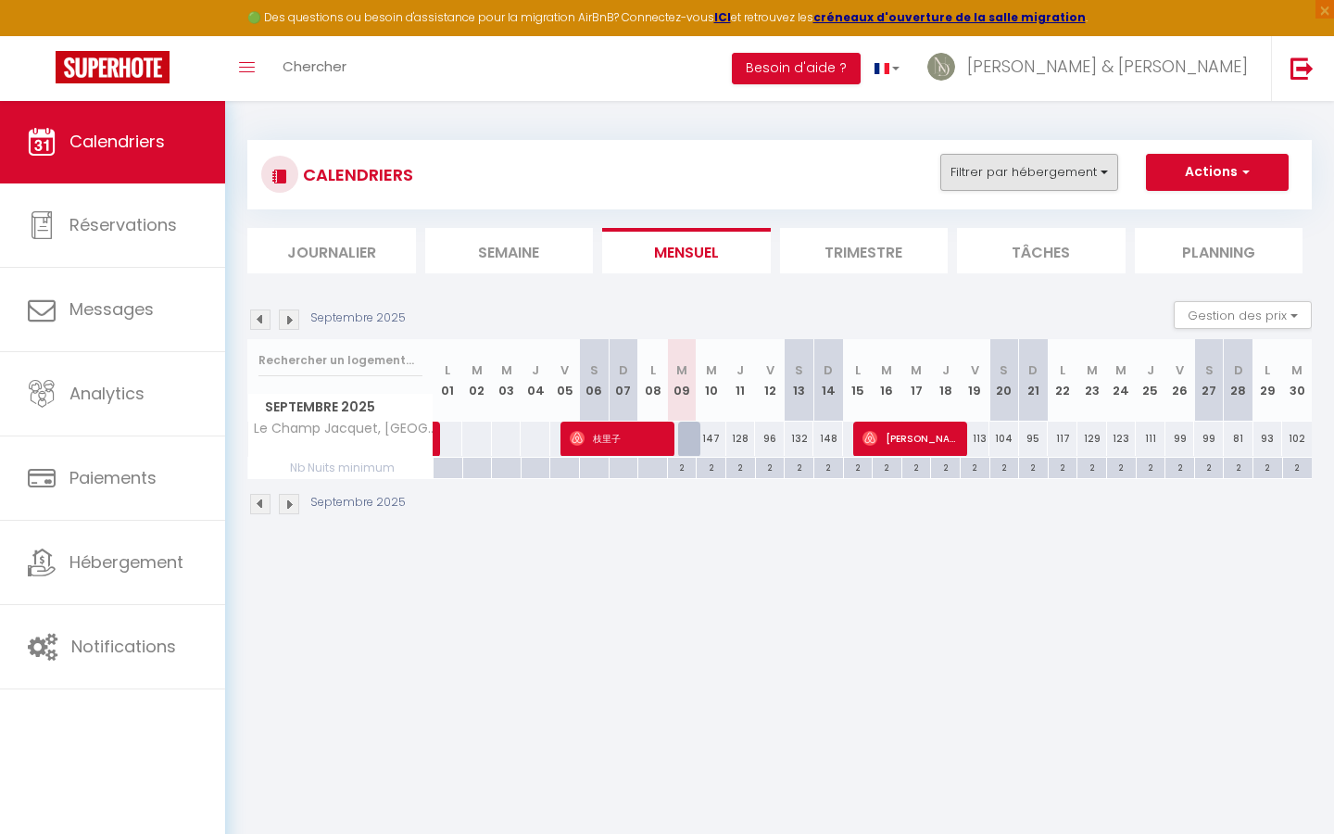
click at [1007, 179] on button "Filtrer par hébergement" at bounding box center [1029, 172] width 178 height 37
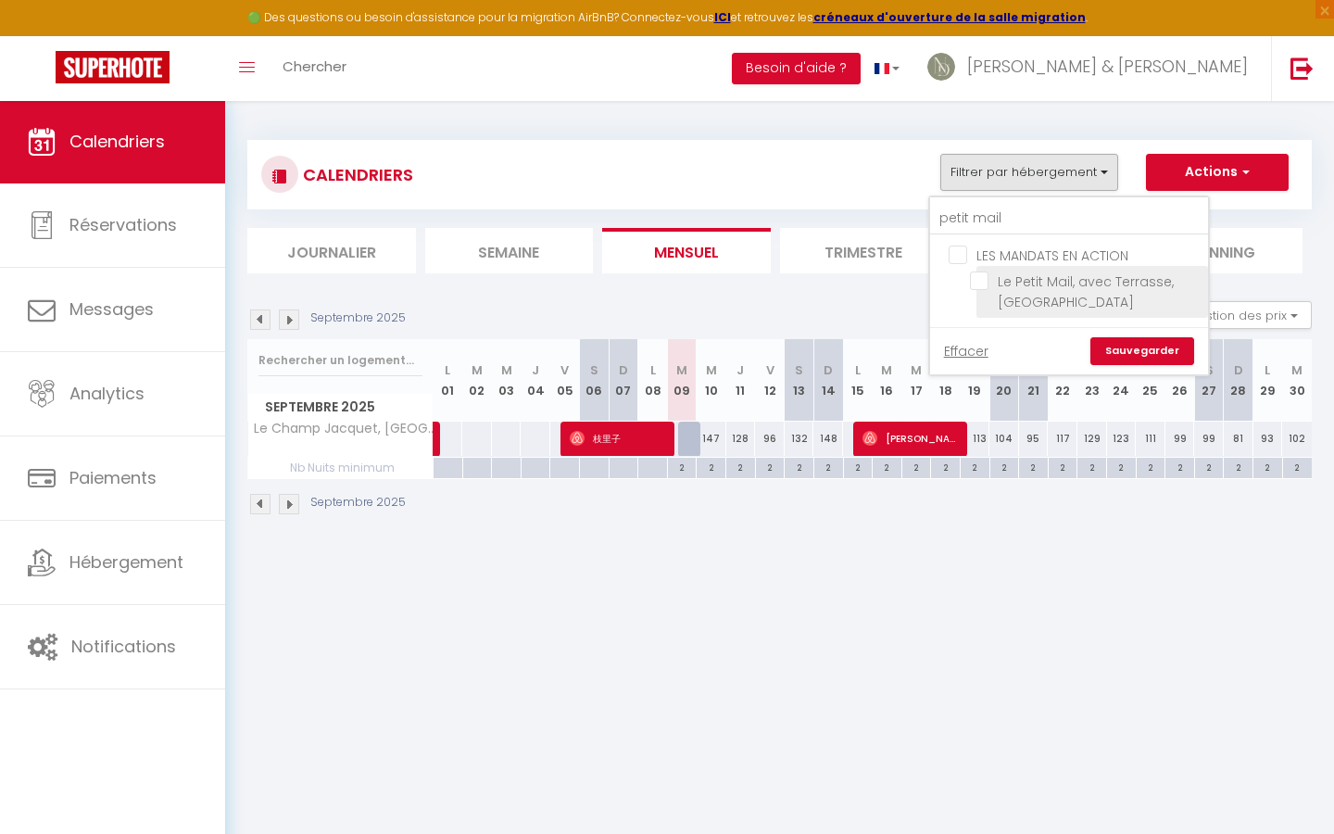
click at [983, 283] on input "Le Petit Mail, avec Terrasse, [GEOGRAPHIC_DATA]" at bounding box center [1086, 280] width 232 height 19
click at [1110, 350] on link "Sauvegarder" at bounding box center [1142, 351] width 104 height 28
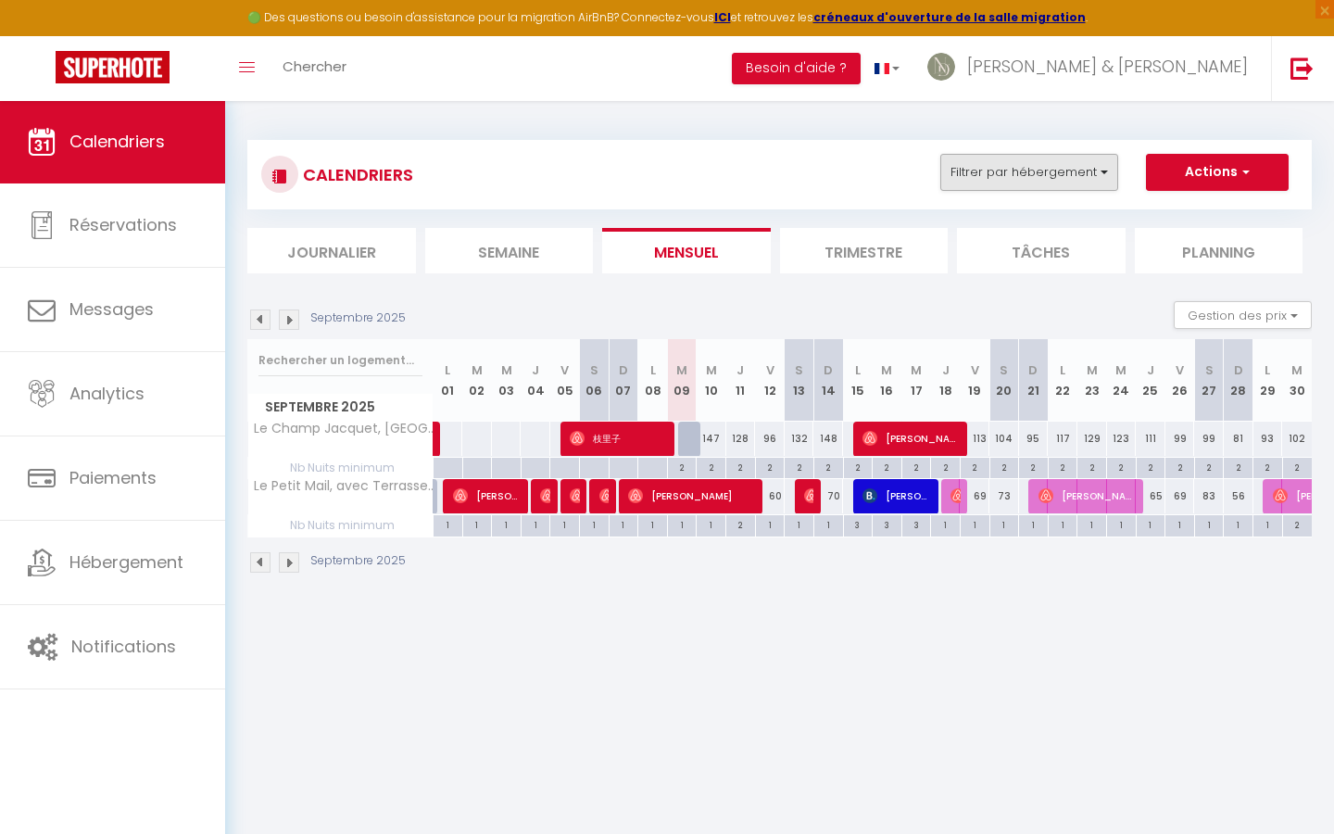
click at [1047, 157] on button "Filtrer par hébergement" at bounding box center [1029, 172] width 178 height 37
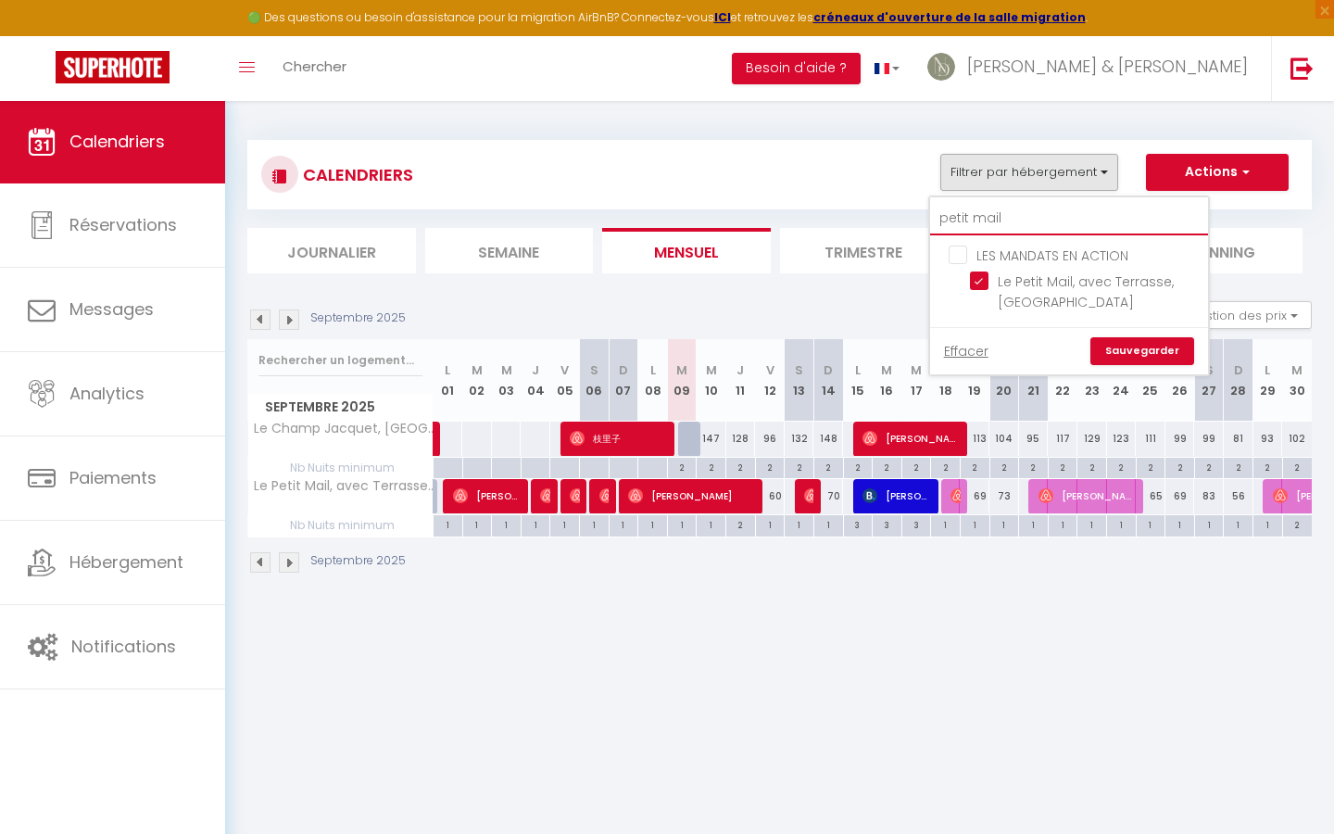
click at [1028, 211] on input "petit mail" at bounding box center [1069, 218] width 278 height 33
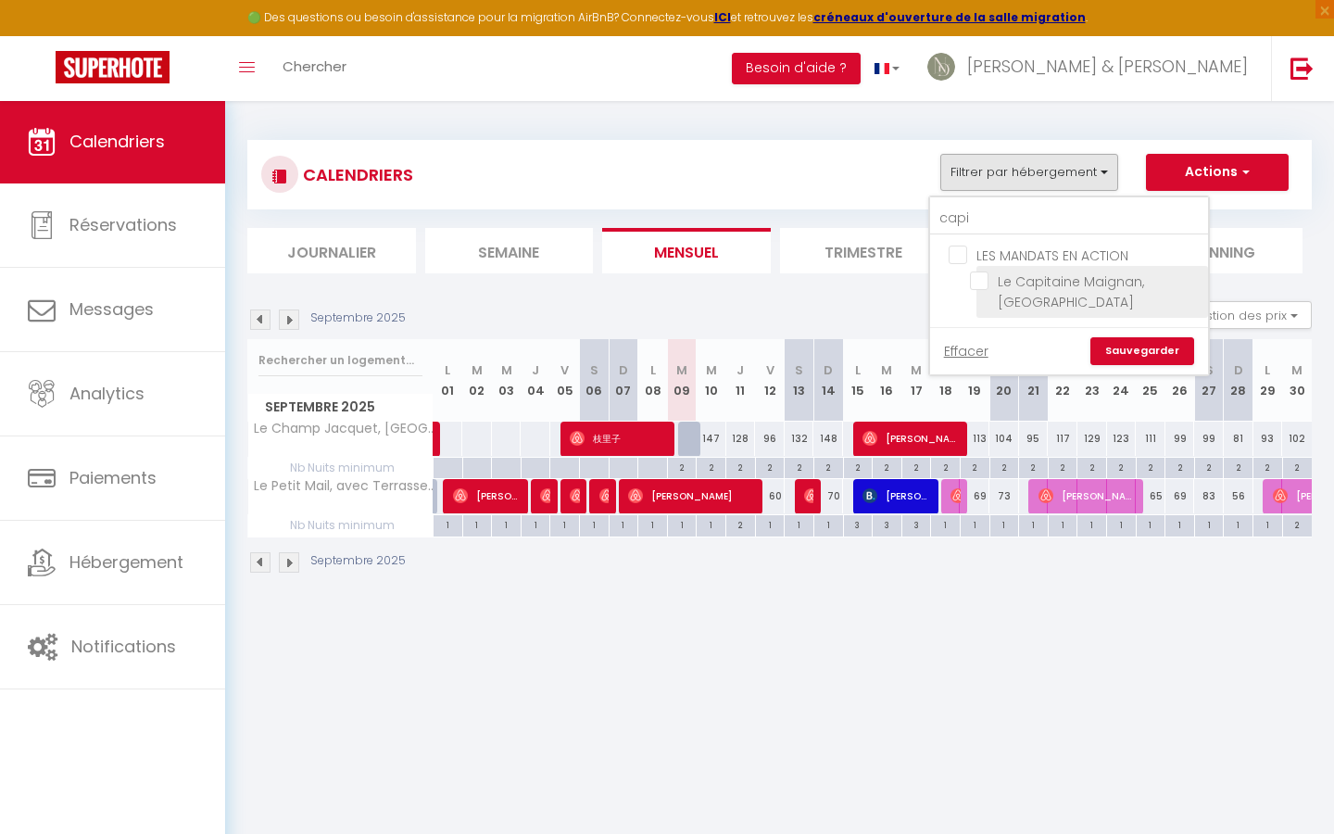
click at [974, 286] on input "Le Capitaine Maignan, [GEOGRAPHIC_DATA]" at bounding box center [1086, 280] width 232 height 19
click at [1105, 352] on link "Sauvegarder" at bounding box center [1142, 351] width 104 height 28
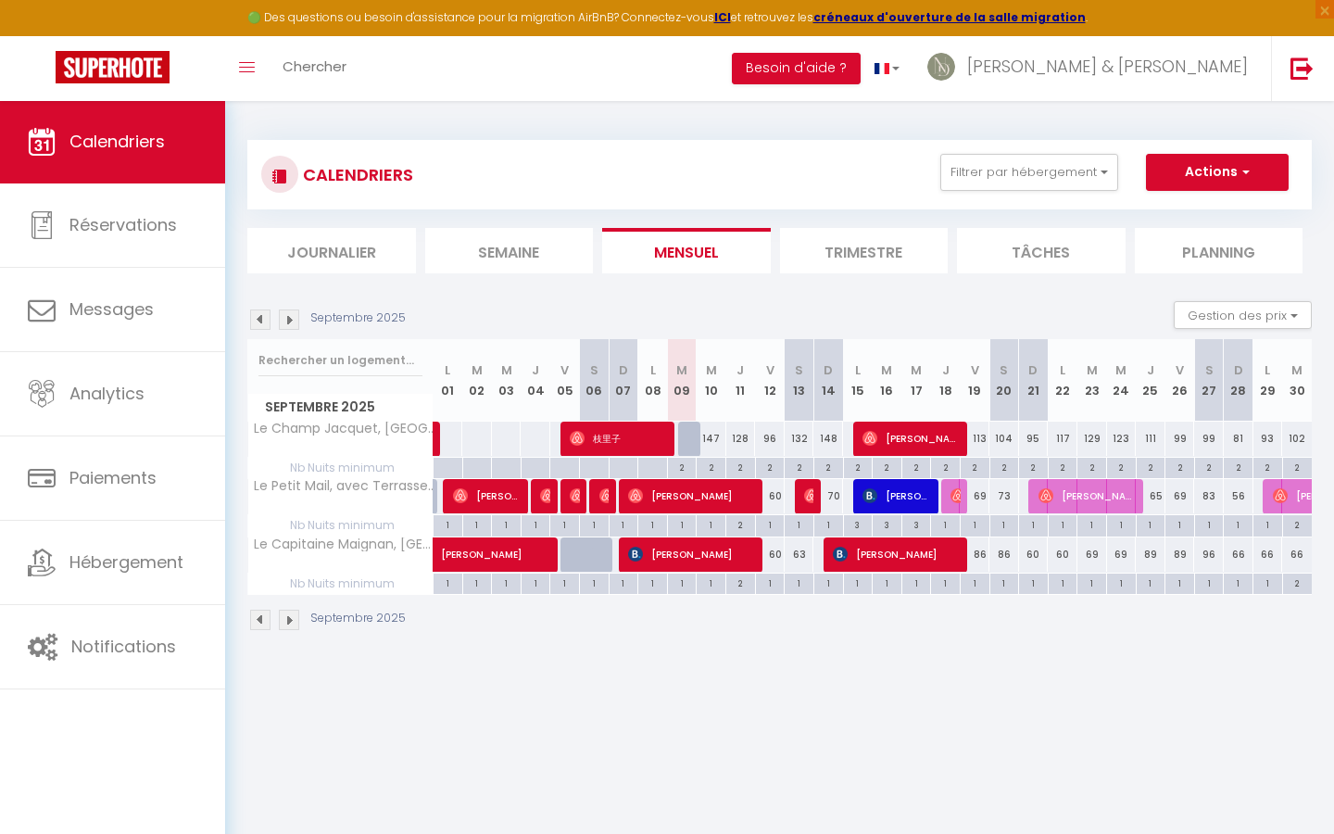
click at [293, 321] on img at bounding box center [289, 319] width 20 height 20
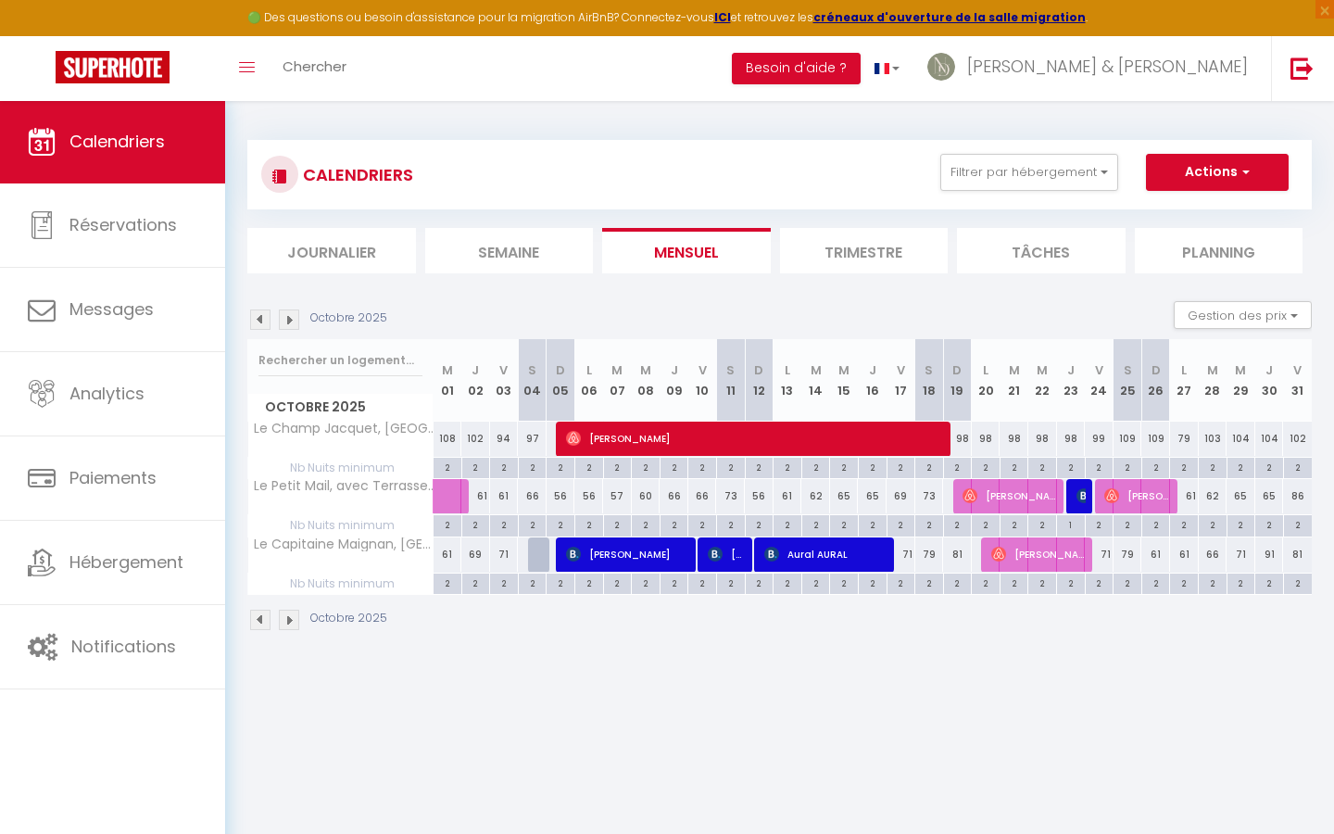
click at [292, 321] on img at bounding box center [289, 319] width 20 height 20
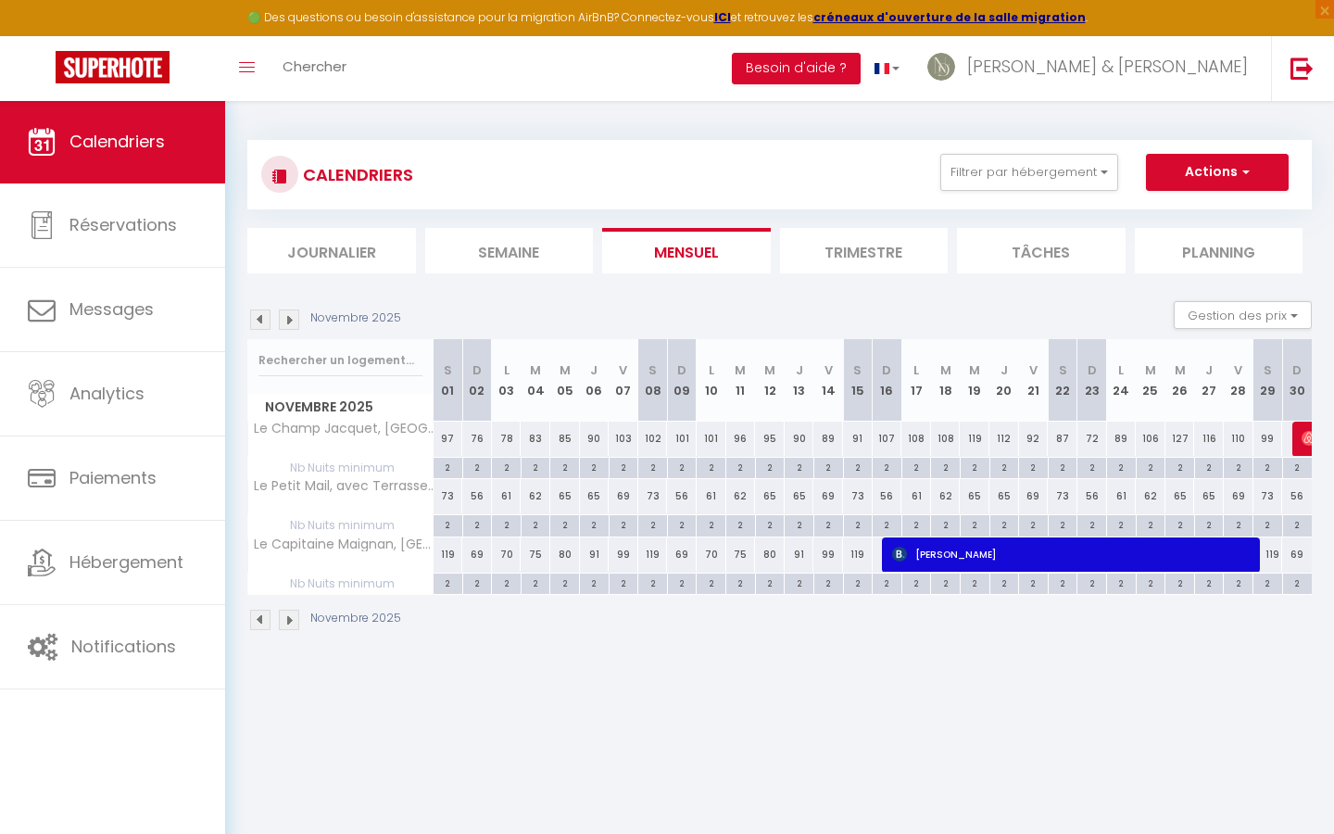
click at [258, 320] on img at bounding box center [260, 319] width 20 height 20
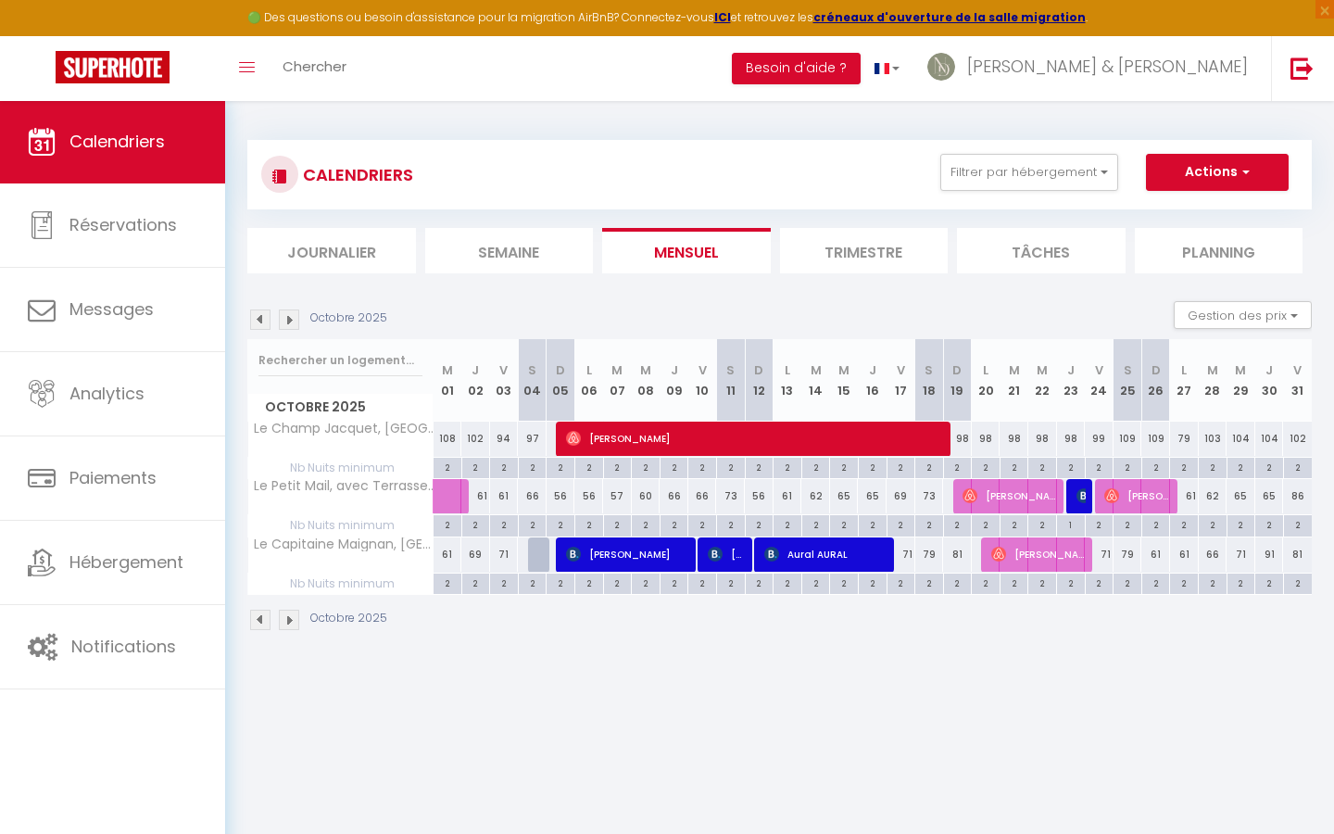
click at [258, 320] on img at bounding box center [260, 319] width 20 height 20
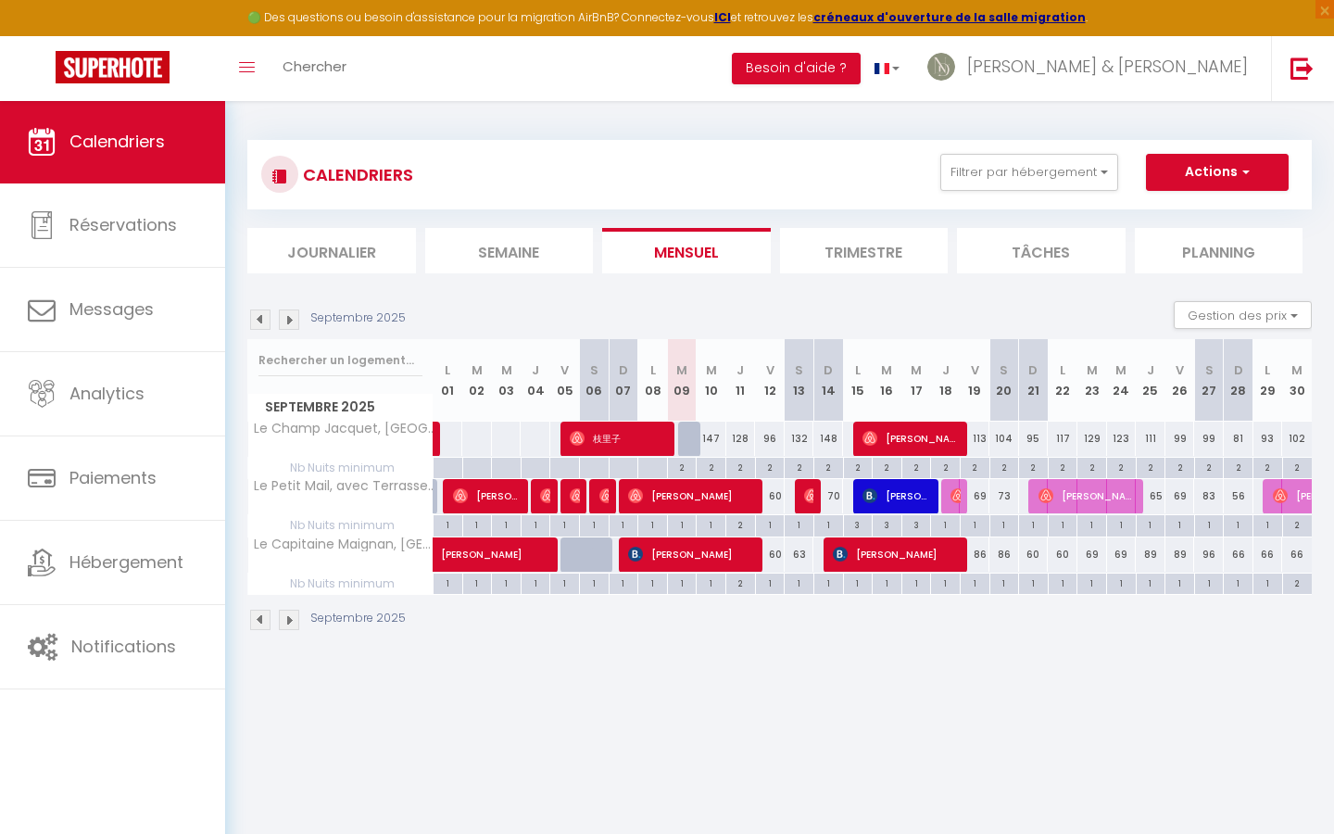
click at [713, 438] on div "147" at bounding box center [711, 438] width 30 height 34
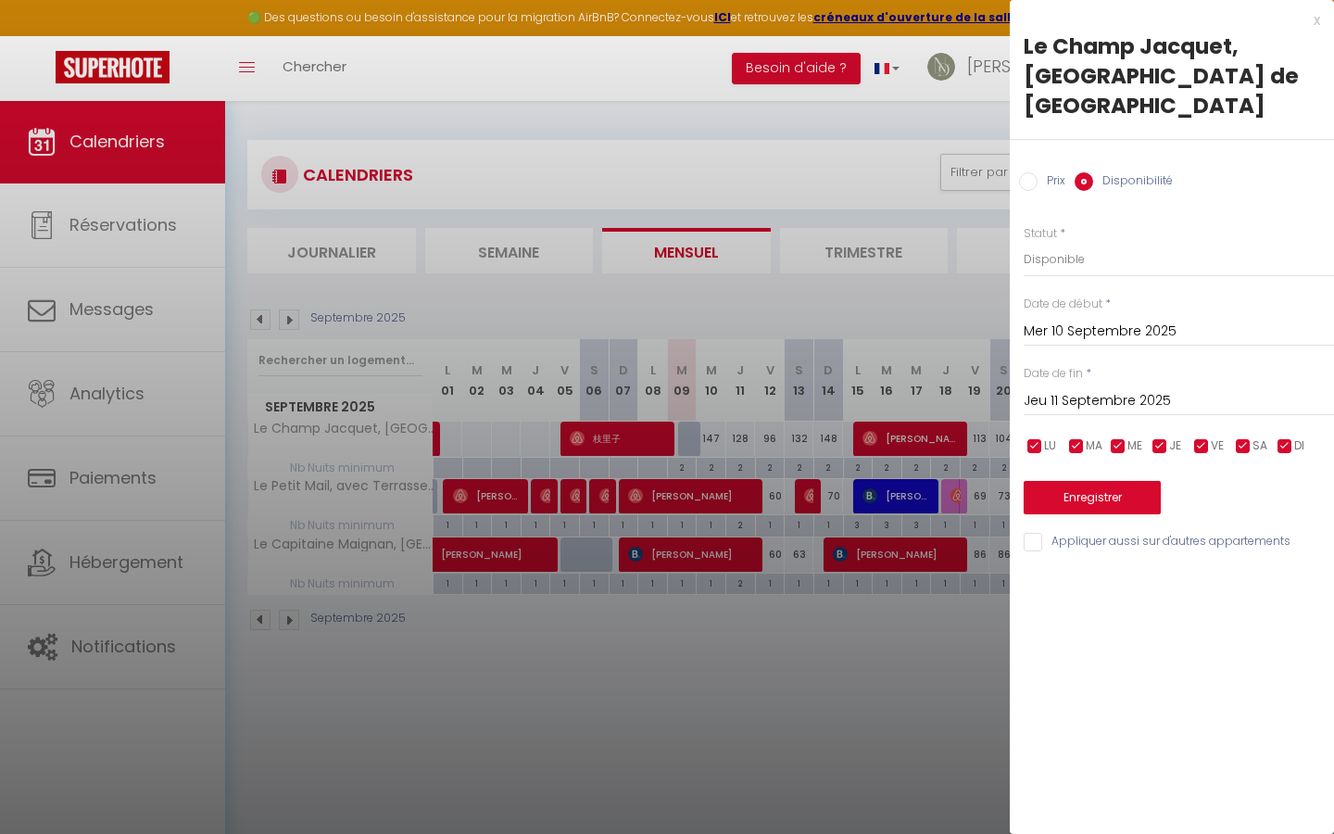
click at [1031, 164] on div "Prix Disponibilité" at bounding box center [1171, 171] width 324 height 62
click at [1030, 172] on input "Prix" at bounding box center [1028, 181] width 19 height 19
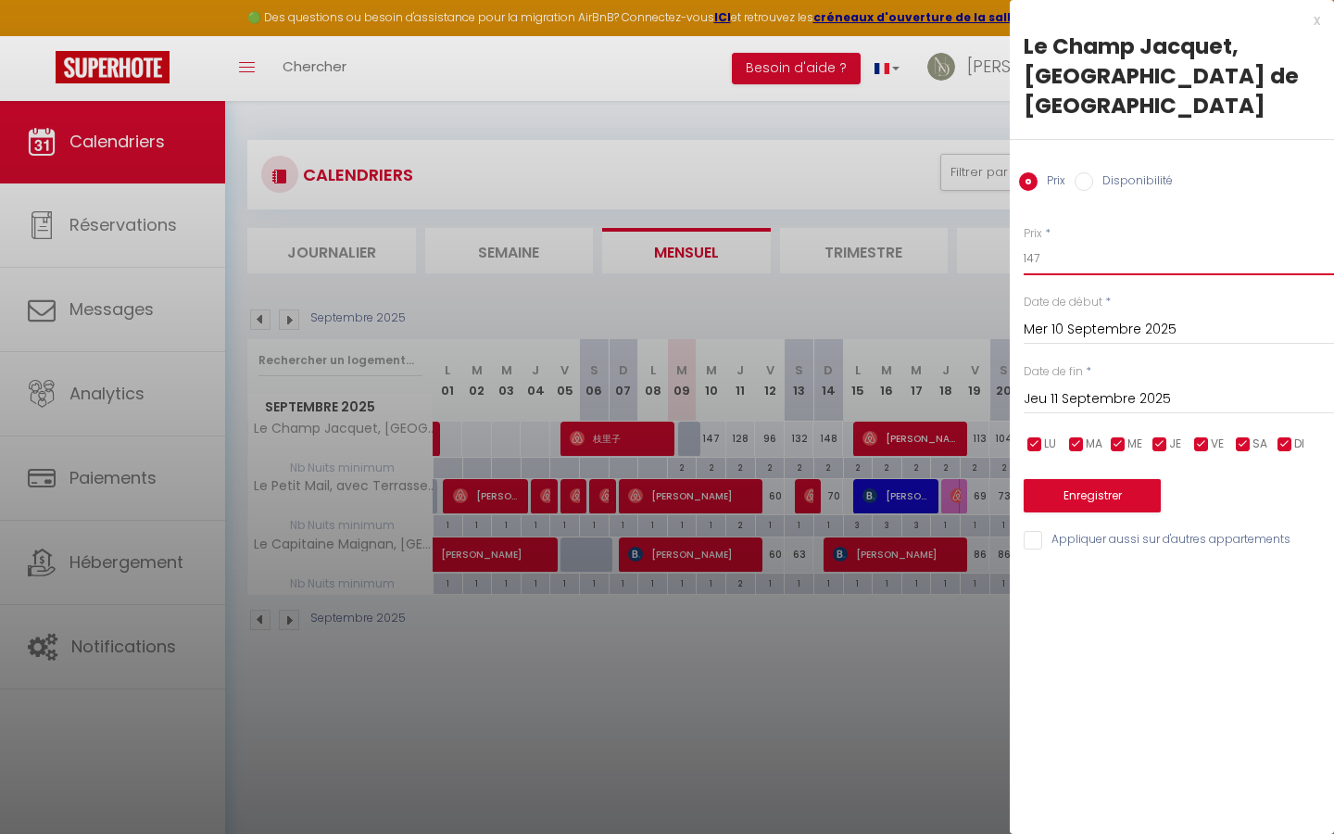
click at [1062, 242] on input "147" at bounding box center [1178, 258] width 310 height 33
click at [1063, 387] on input "Jeu 11 Septembre 2025" at bounding box center [1178, 399] width 310 height 24
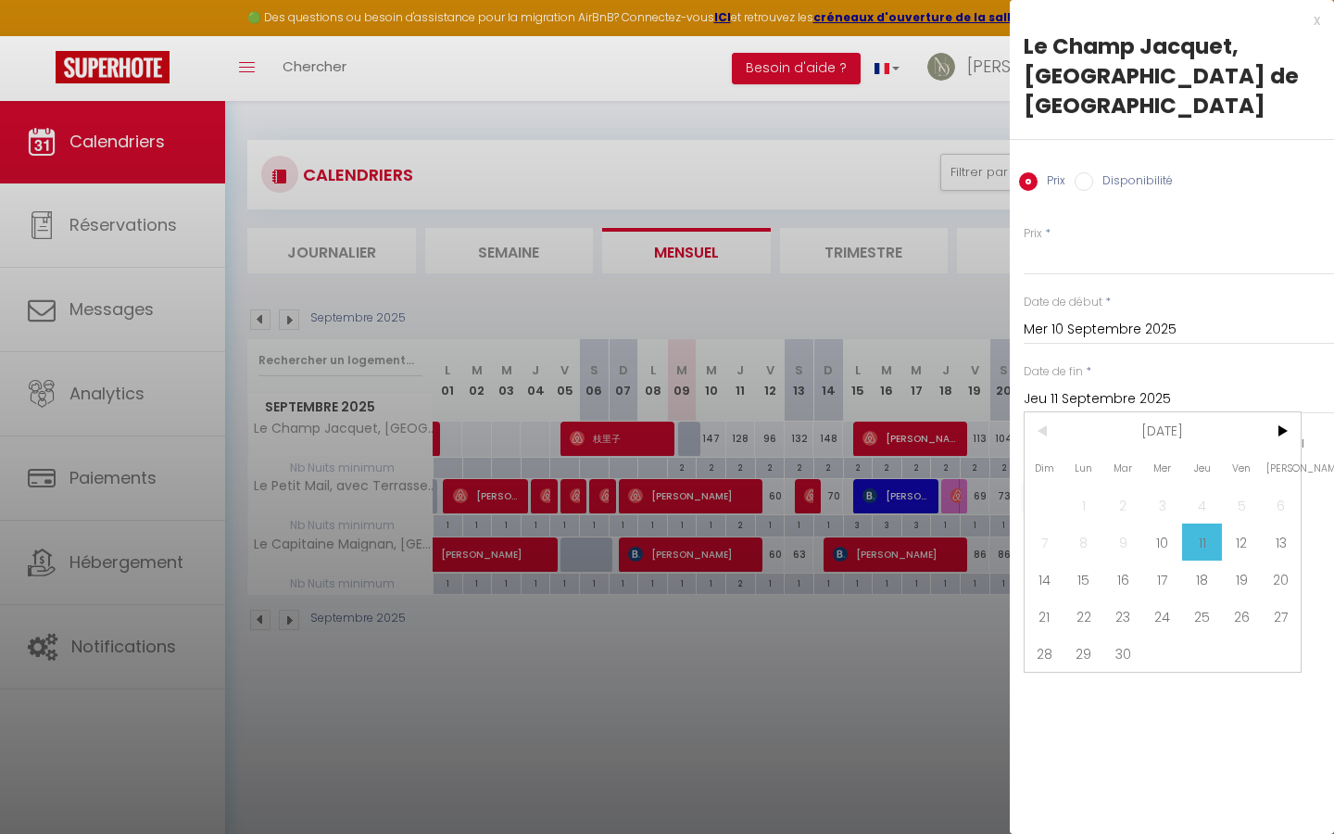
click at [956, 126] on div at bounding box center [667, 417] width 1334 height 834
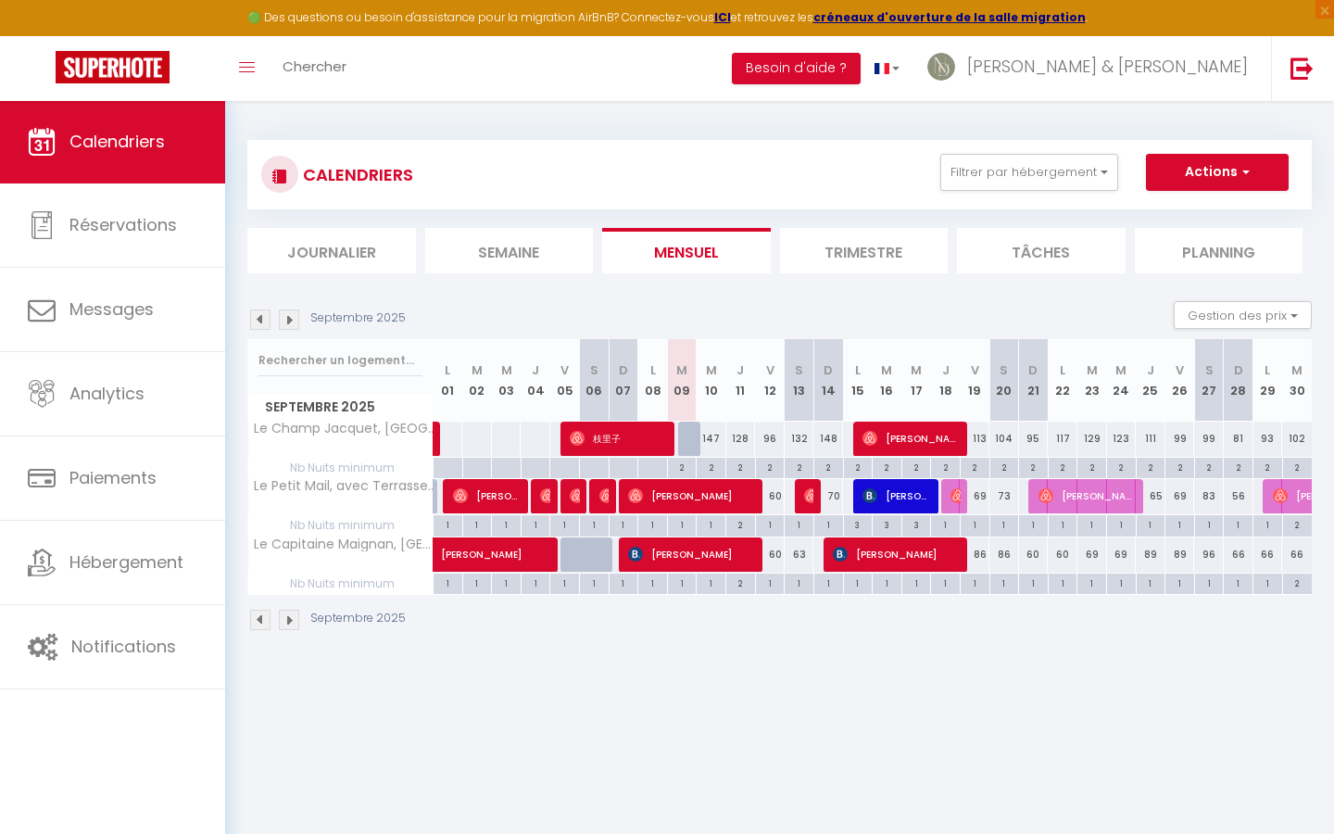
click at [716, 435] on div "147" at bounding box center [711, 438] width 30 height 34
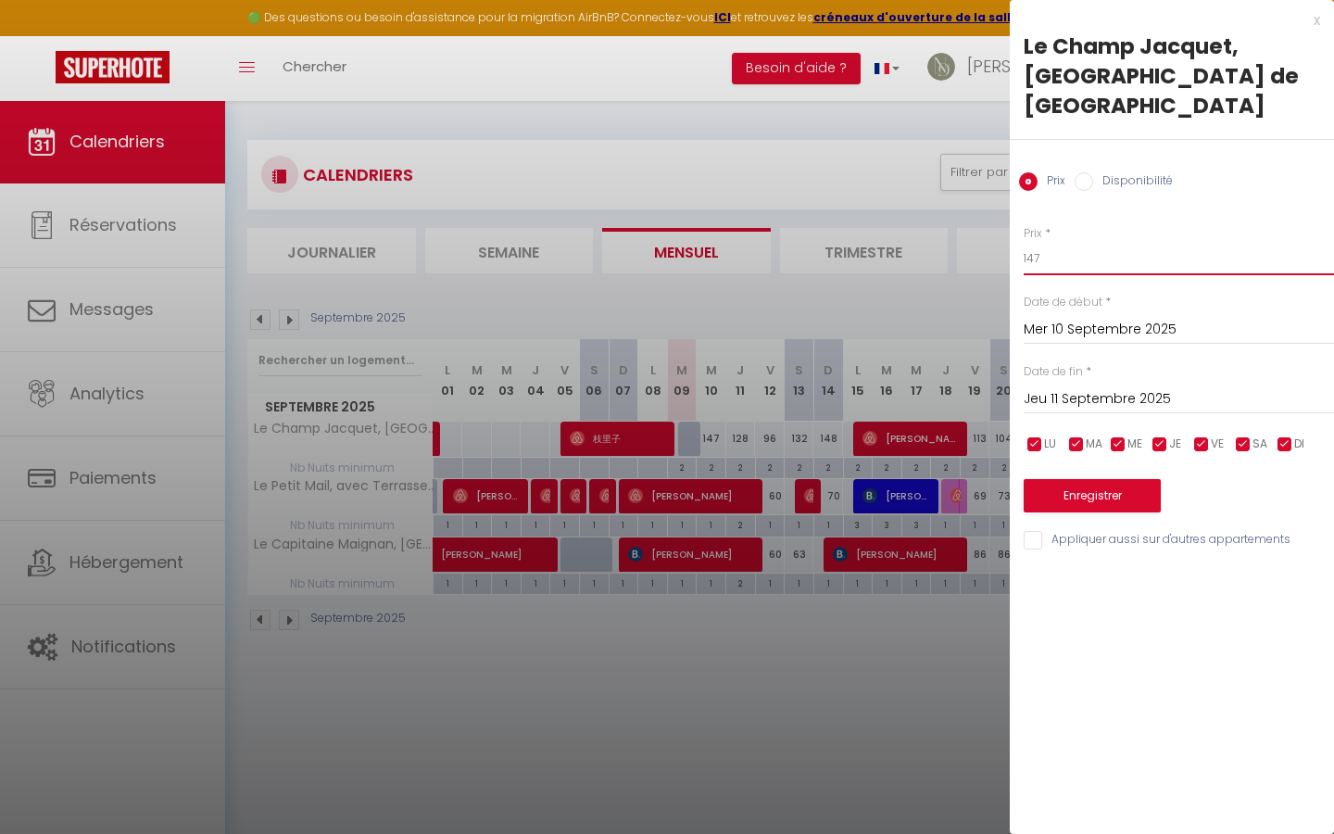
click at [1047, 242] on input "147" at bounding box center [1178, 258] width 310 height 33
click at [1109, 387] on input "Jeu 11 Septembre 2025" at bounding box center [1178, 399] width 310 height 24
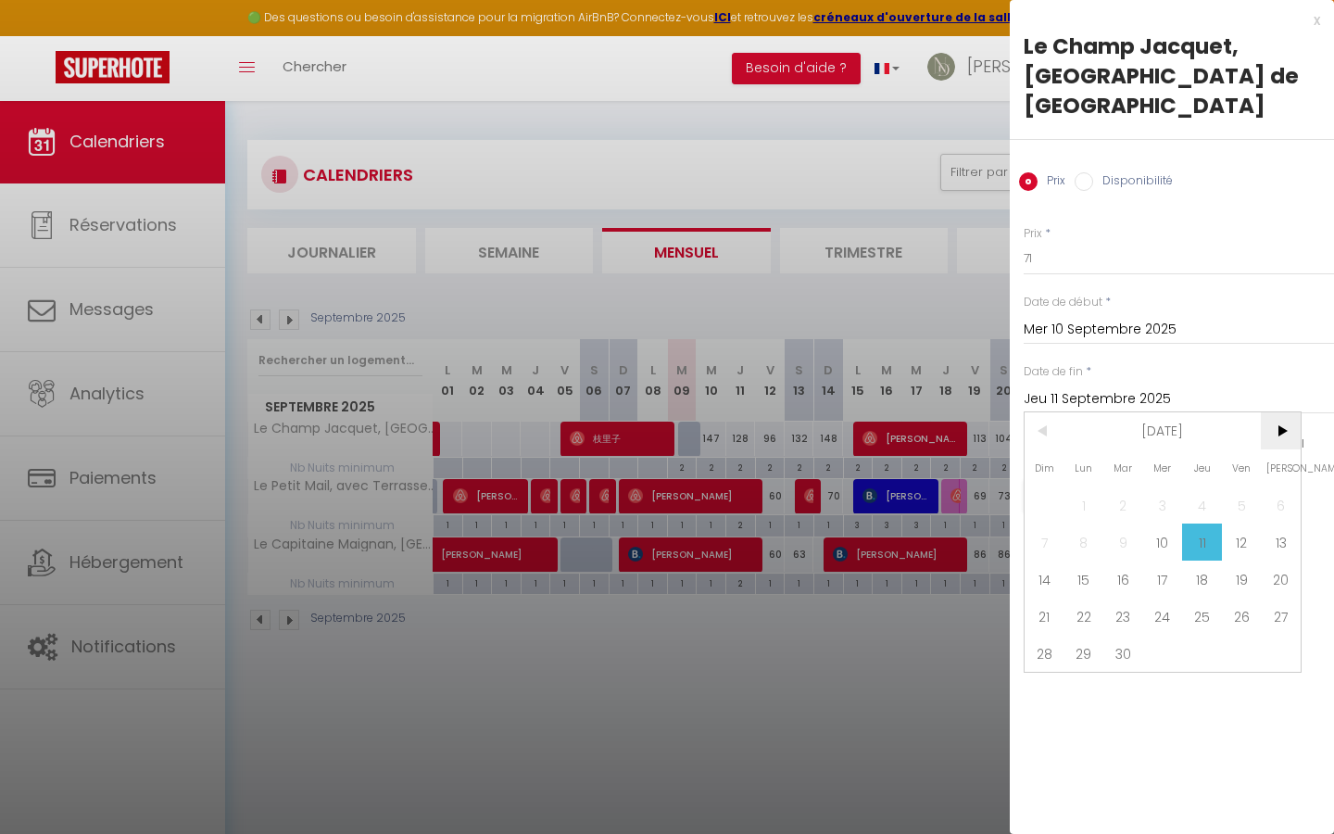
click at [1285, 412] on span ">" at bounding box center [1280, 430] width 40 height 37
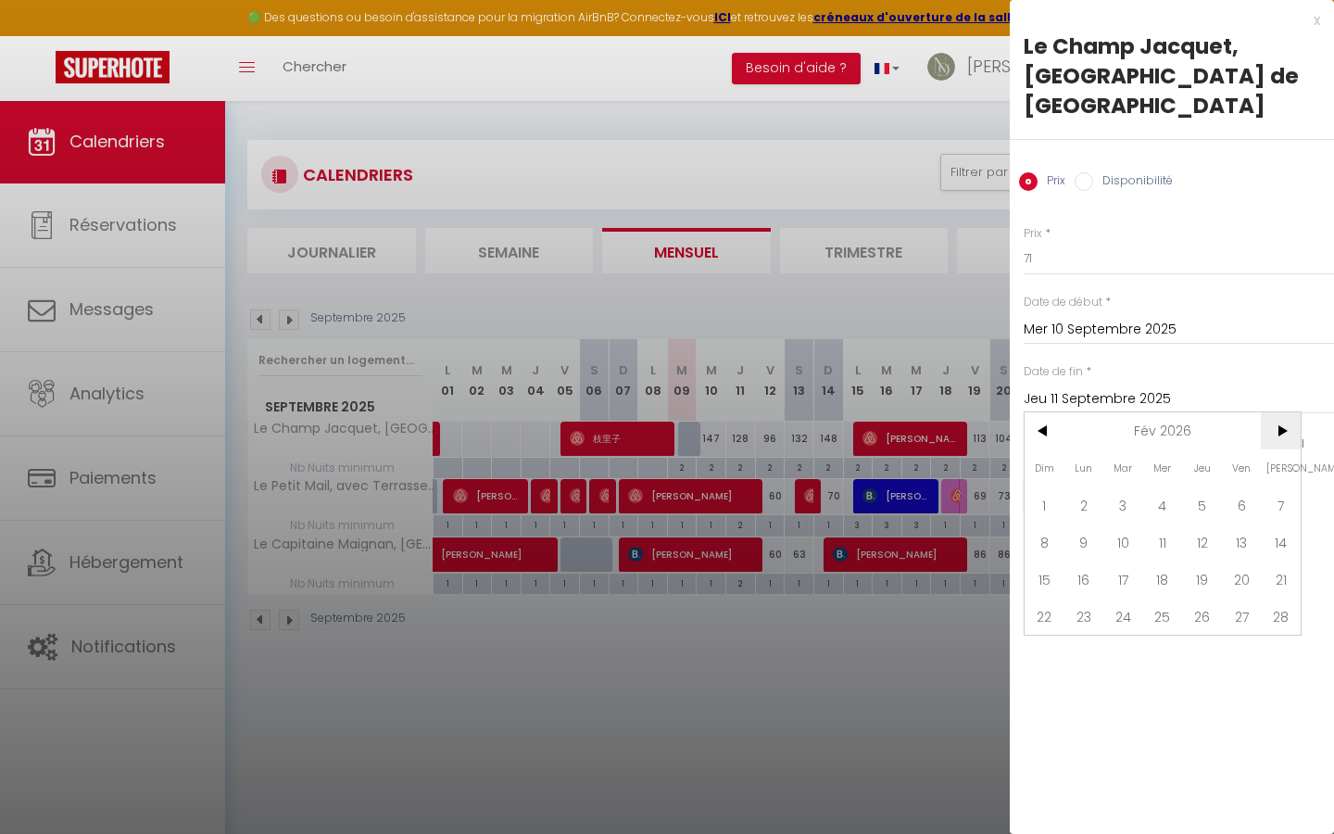
click at [1285, 412] on span ">" at bounding box center [1280, 430] width 40 height 37
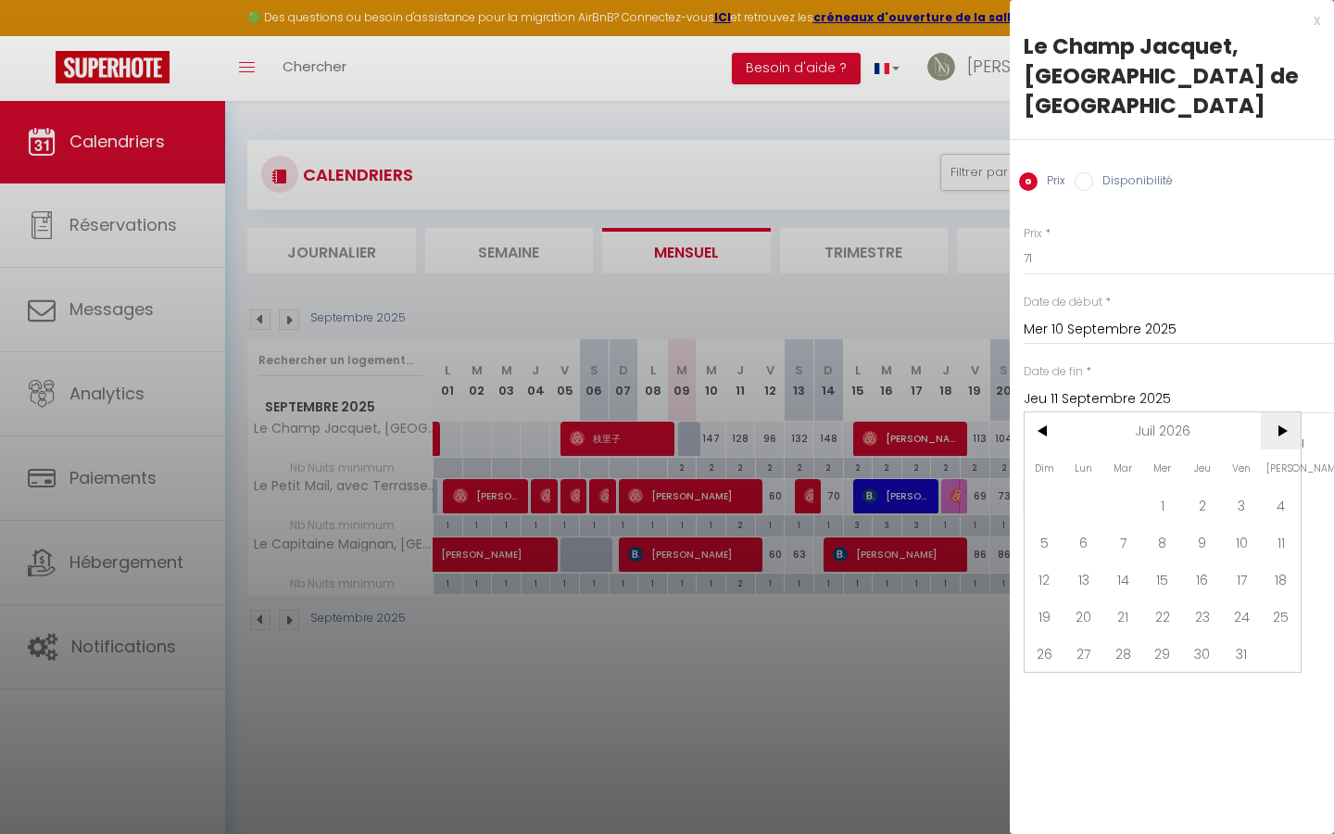
click at [1285, 412] on span ">" at bounding box center [1280, 430] width 40 height 37
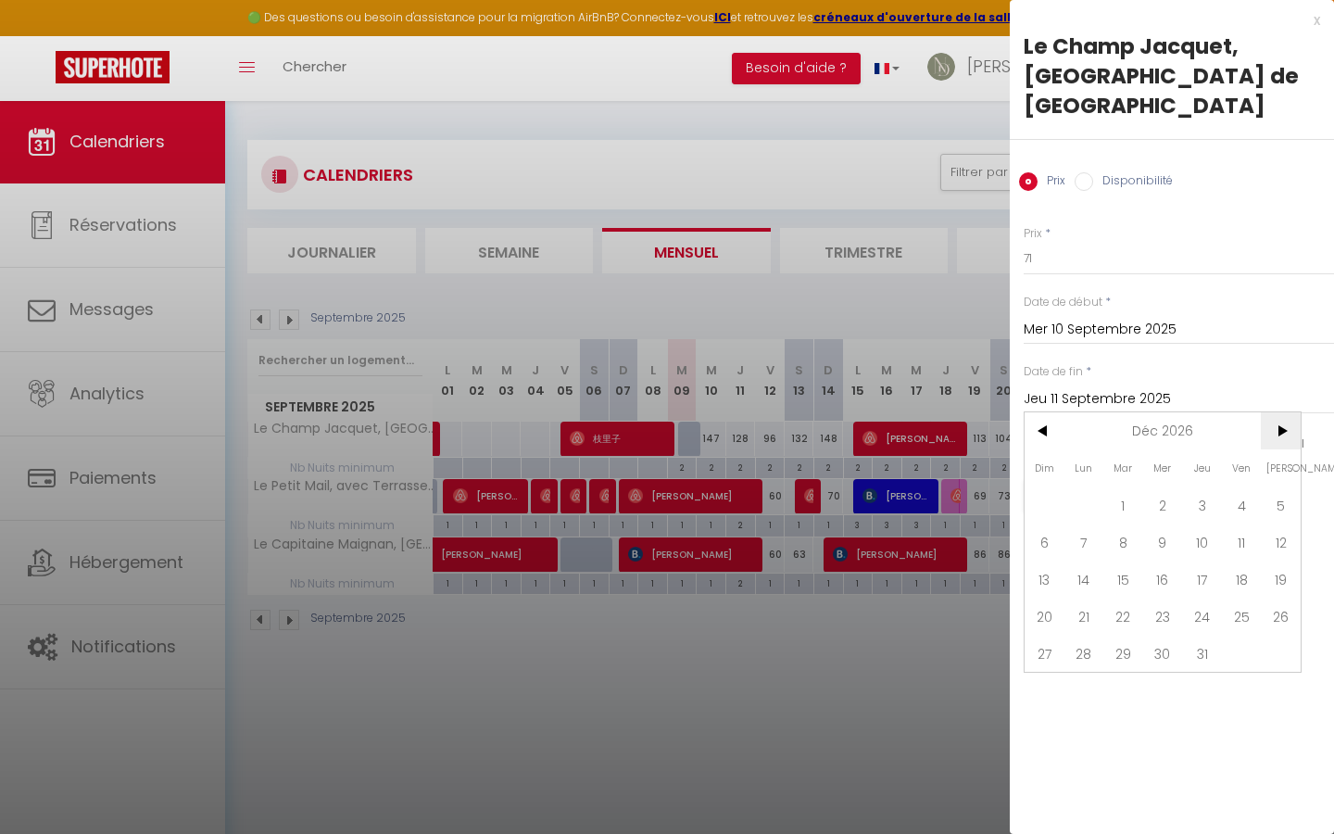
click at [1285, 412] on span ">" at bounding box center [1280, 430] width 40 height 37
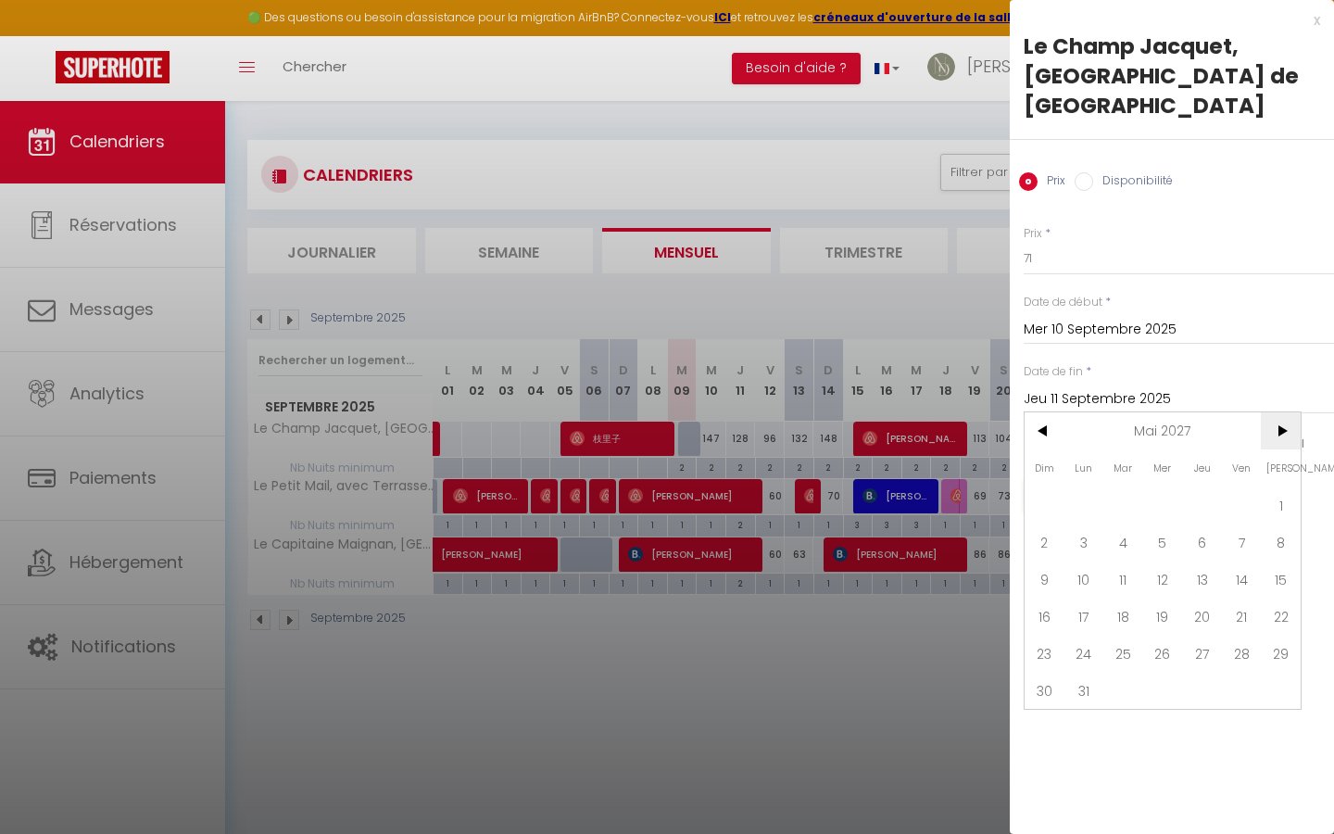
click at [1285, 412] on span ">" at bounding box center [1280, 430] width 40 height 37
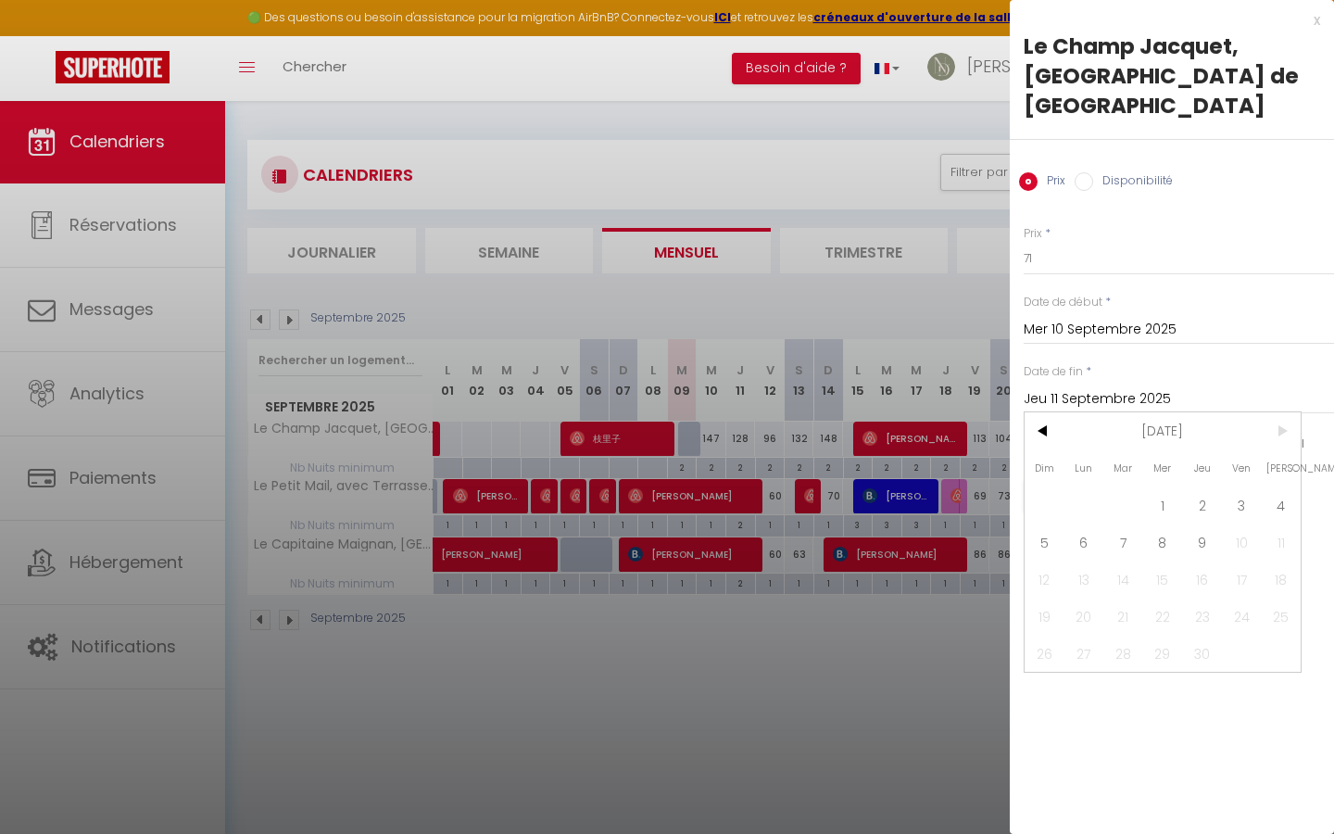
click at [1285, 412] on span ">" at bounding box center [1280, 430] width 40 height 37
click at [1214, 523] on span "9" at bounding box center [1202, 541] width 40 height 37
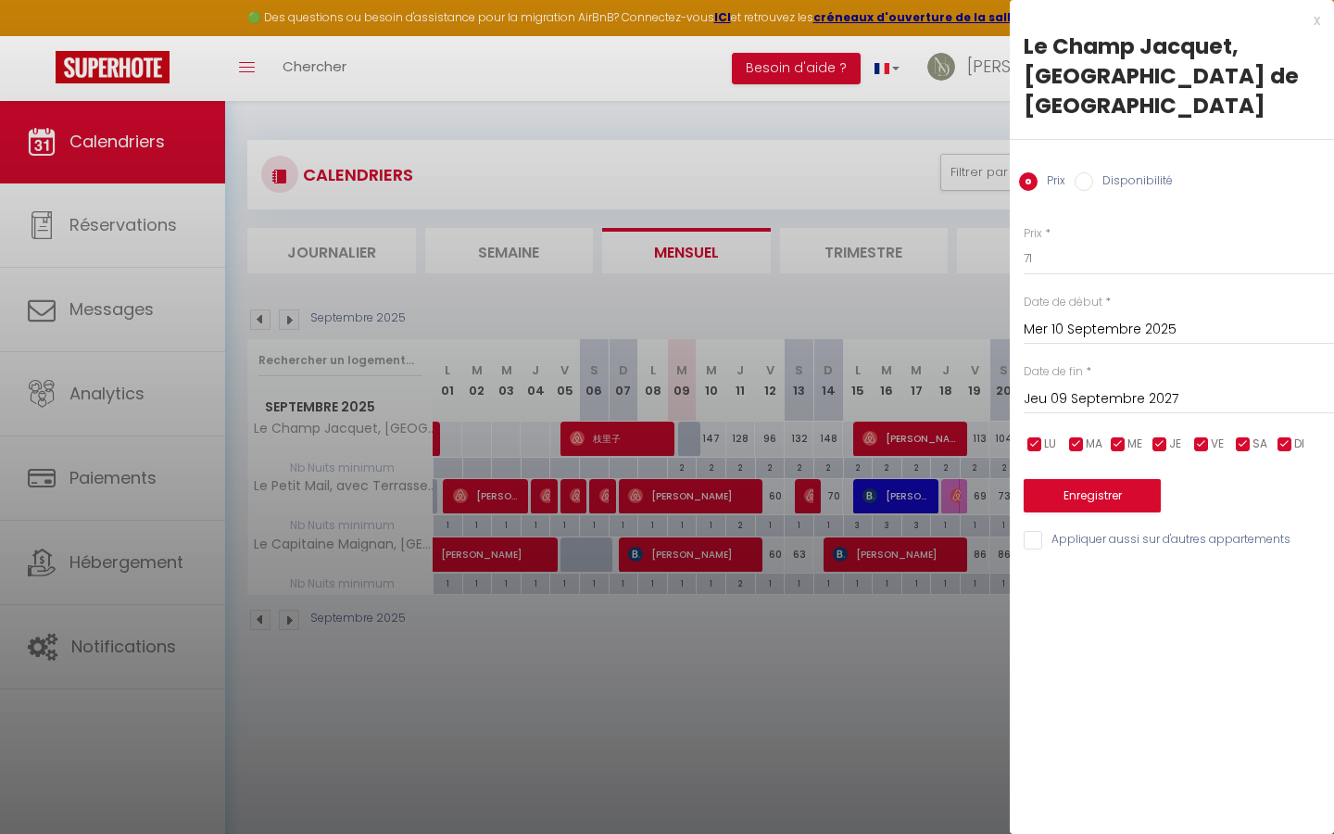
click at [1030, 435] on input "checkbox" at bounding box center [1034, 444] width 19 height 19
click at [1081, 435] on input "checkbox" at bounding box center [1076, 444] width 19 height 19
click at [1158, 435] on input "checkbox" at bounding box center [1159, 444] width 19 height 19
click at [1210, 435] on input "checkbox" at bounding box center [1201, 444] width 19 height 19
click at [1240, 435] on input "checkbox" at bounding box center [1243, 444] width 19 height 19
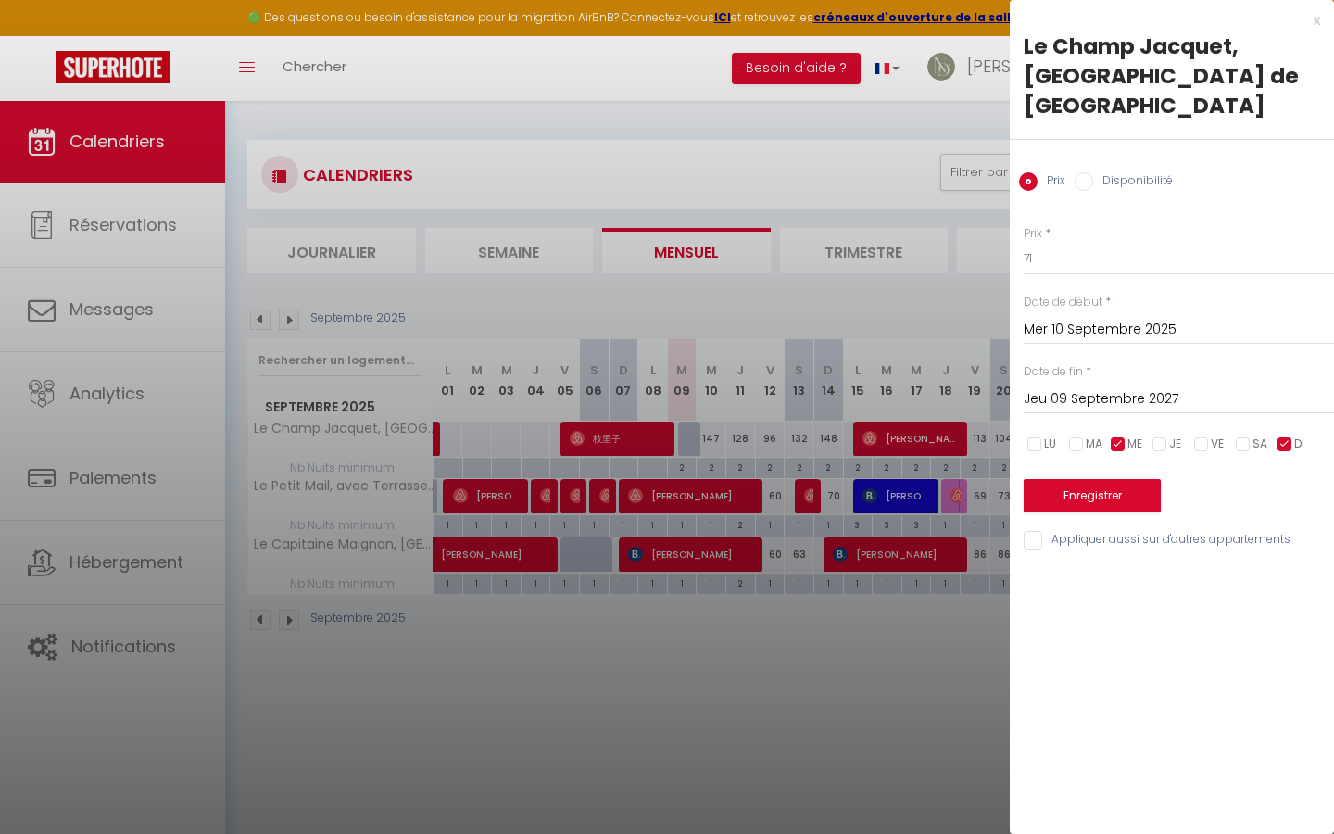
click at [1288, 435] on input "checkbox" at bounding box center [1284, 444] width 19 height 19
click at [1115, 479] on button "Enregistrer" at bounding box center [1091, 495] width 137 height 33
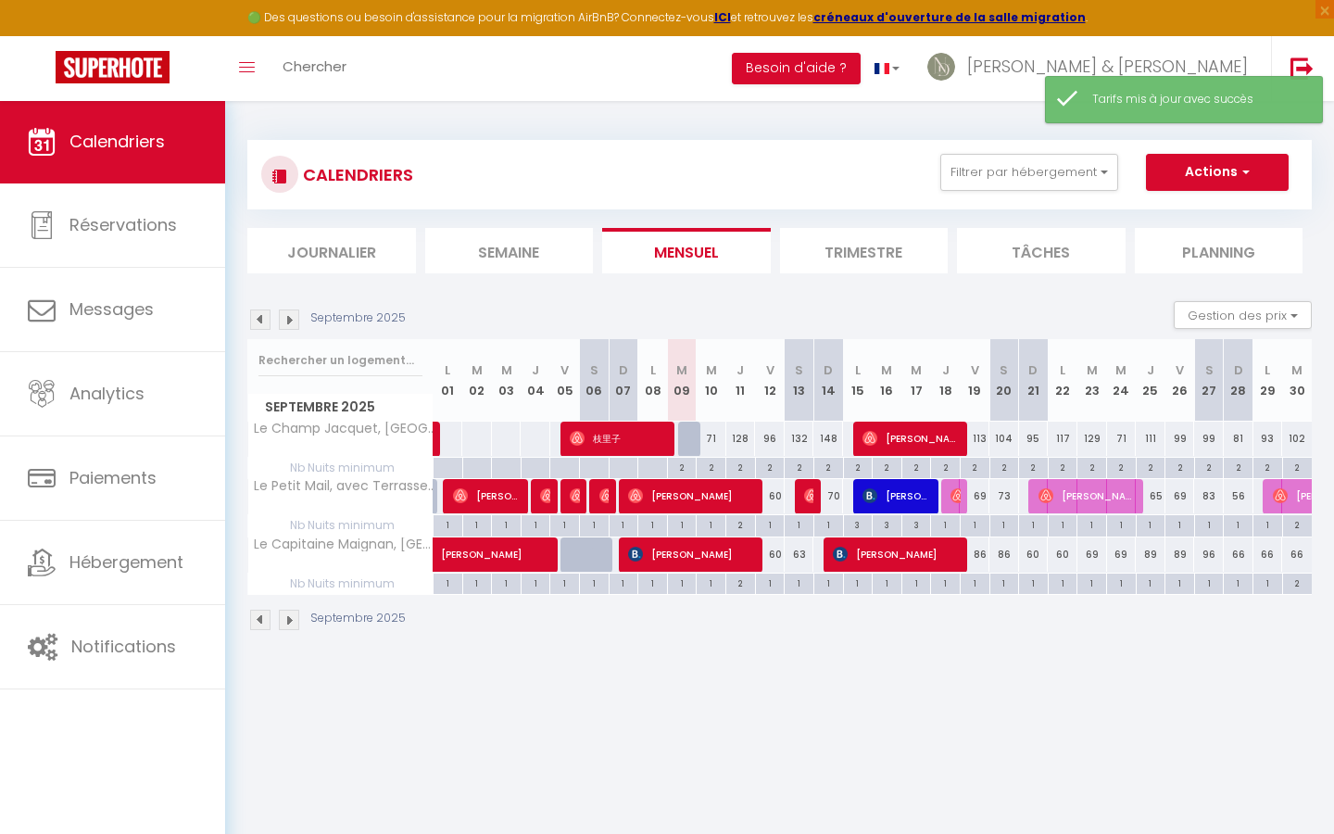
click at [743, 432] on div "128" at bounding box center [741, 438] width 30 height 34
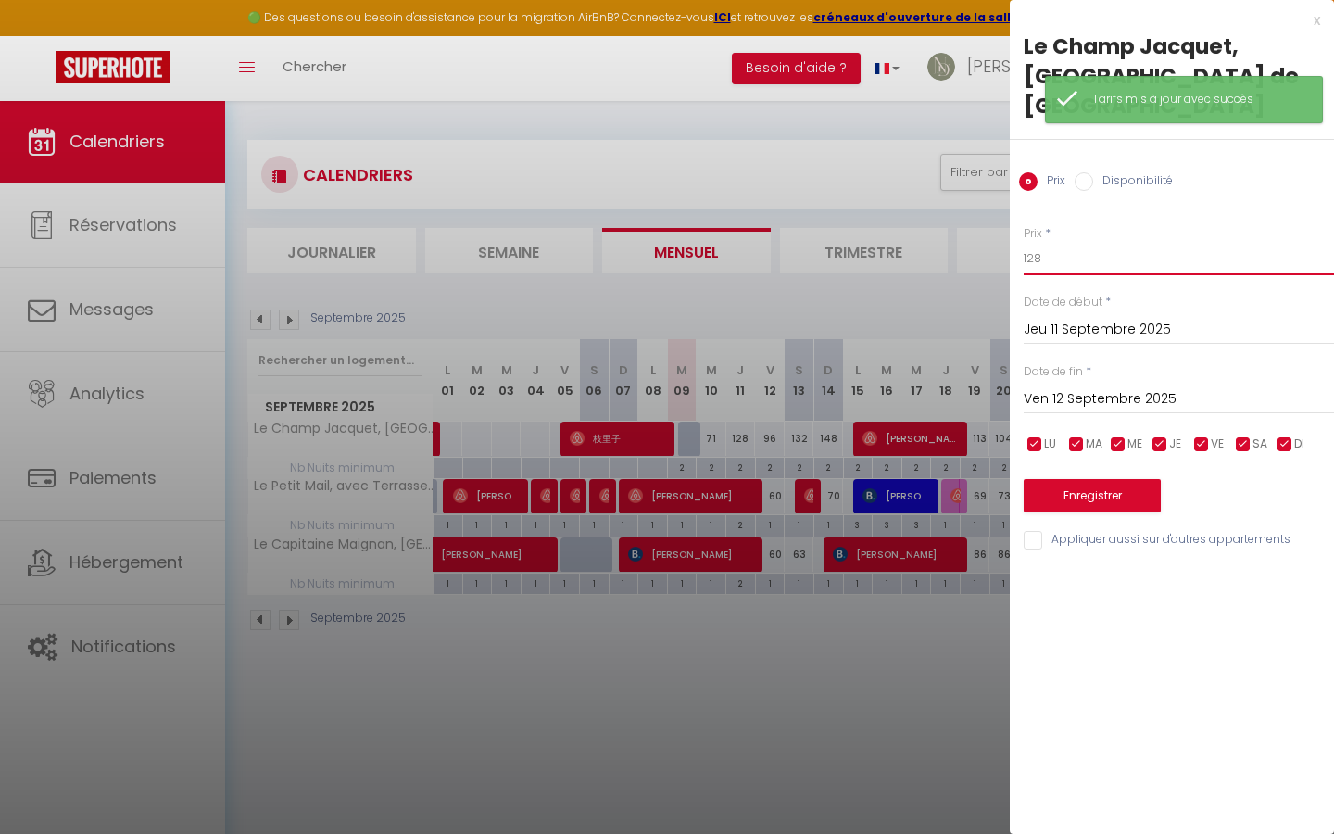
click at [1112, 242] on input "128" at bounding box center [1178, 258] width 310 height 33
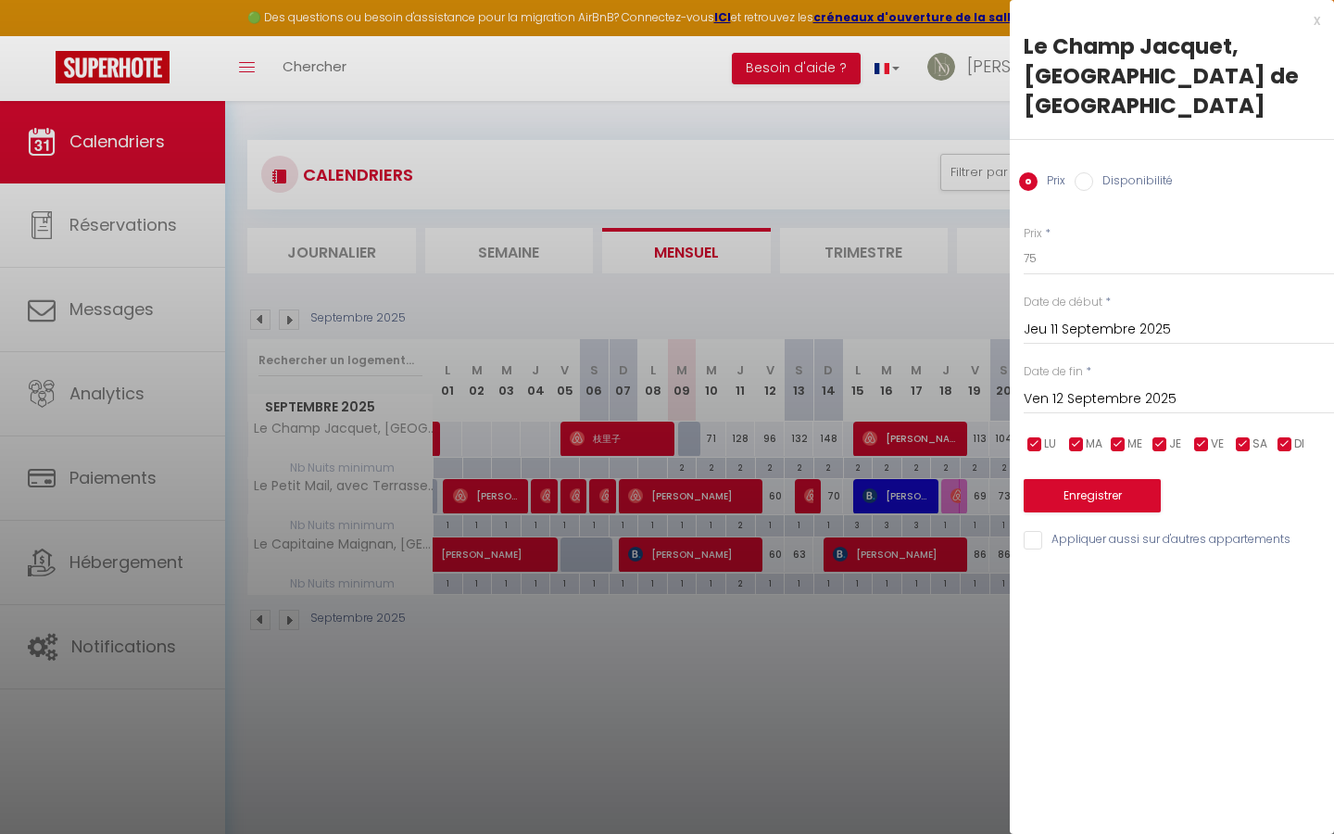
click at [1114, 435] on input "checkbox" at bounding box center [1118, 444] width 19 height 19
click at [1093, 435] on span "MA" at bounding box center [1093, 444] width 17 height 18
click at [1030, 435] on input "checkbox" at bounding box center [1034, 444] width 19 height 19
click at [1204, 435] on input "checkbox" at bounding box center [1201, 444] width 19 height 19
click at [1232, 432] on div "LU MA ME JE VE SA DI" at bounding box center [1178, 443] width 334 height 23
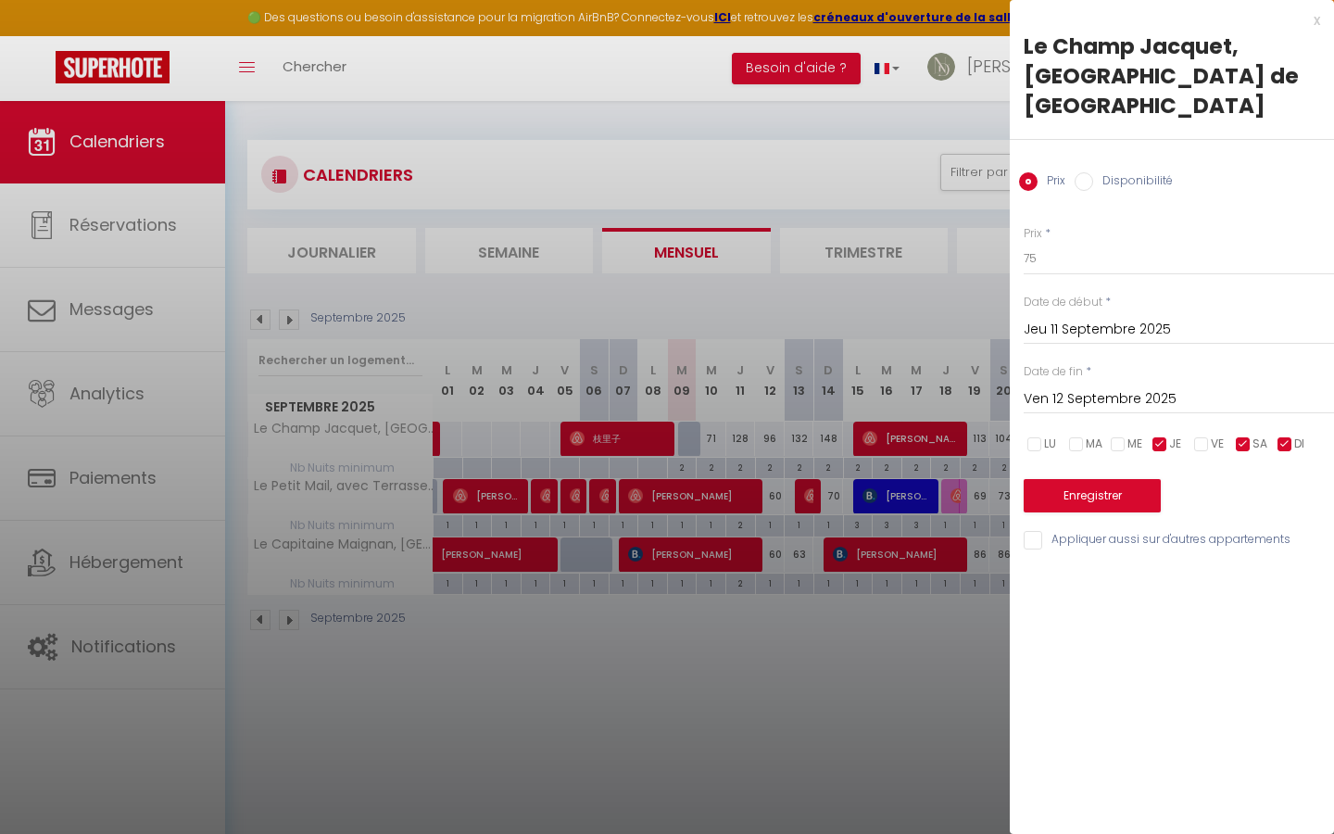
click at [1234, 435] on input "checkbox" at bounding box center [1243, 444] width 19 height 19
click at [1285, 435] on input "checkbox" at bounding box center [1284, 444] width 19 height 19
click at [1131, 387] on input "Ven 12 Septembre 2025" at bounding box center [1178, 399] width 310 height 24
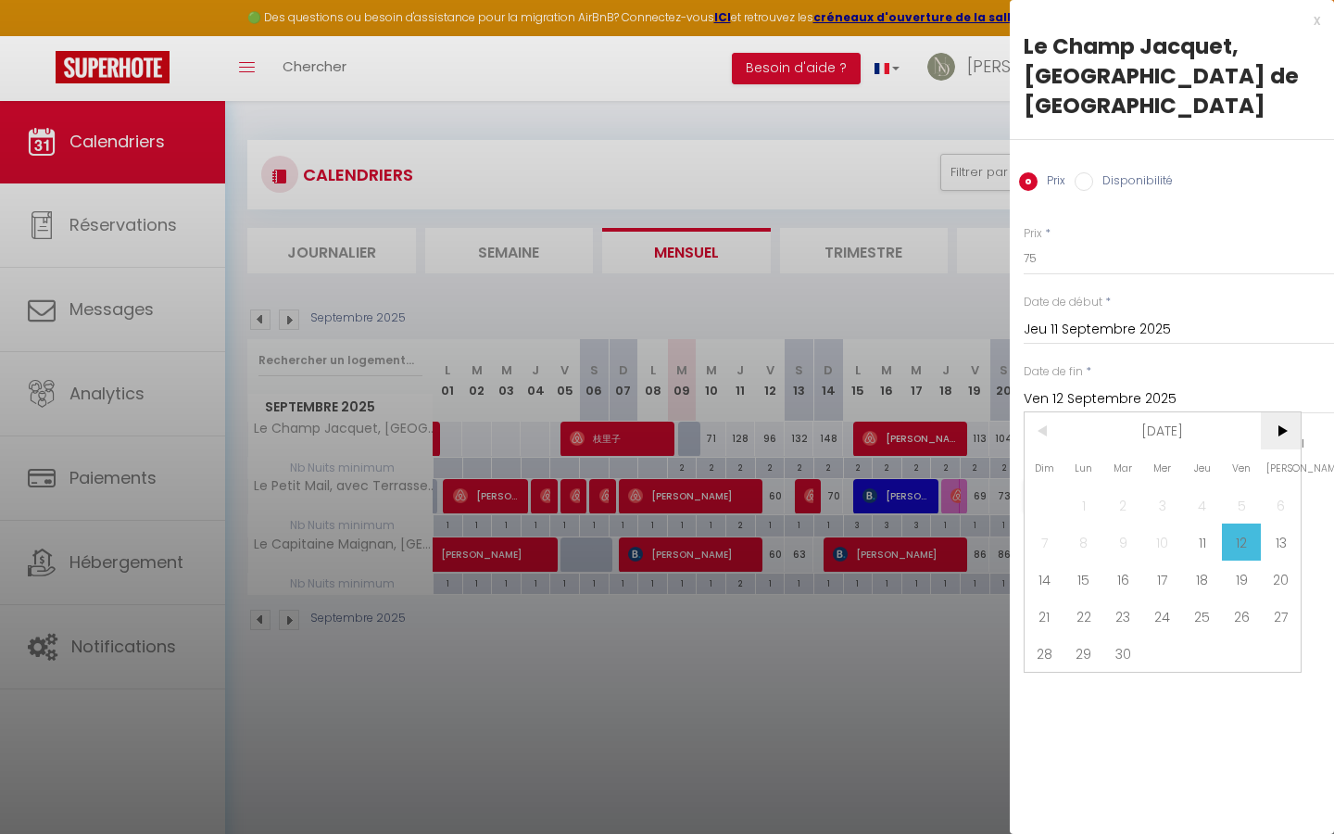
click at [1274, 412] on span ">" at bounding box center [1280, 430] width 40 height 37
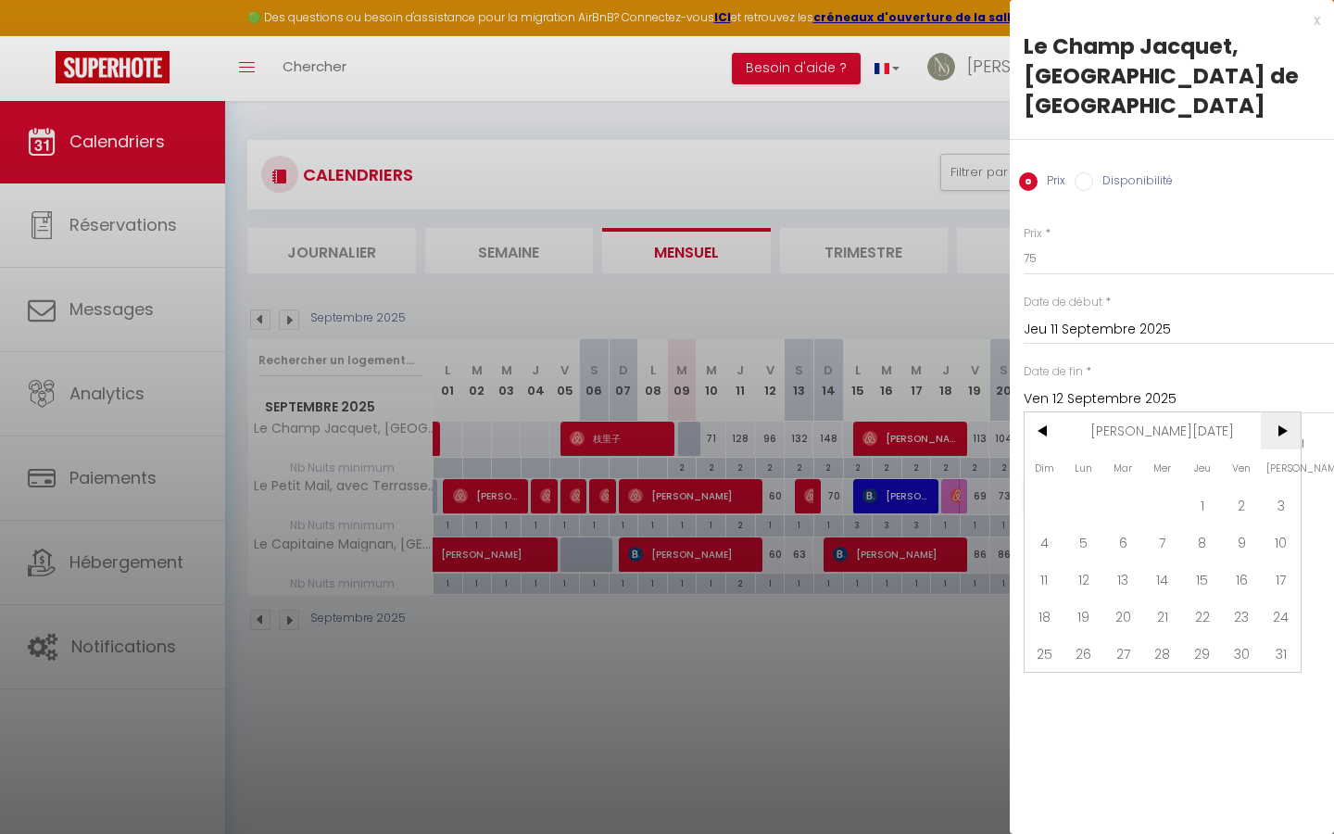
click at [1274, 412] on span ">" at bounding box center [1280, 430] width 40 height 37
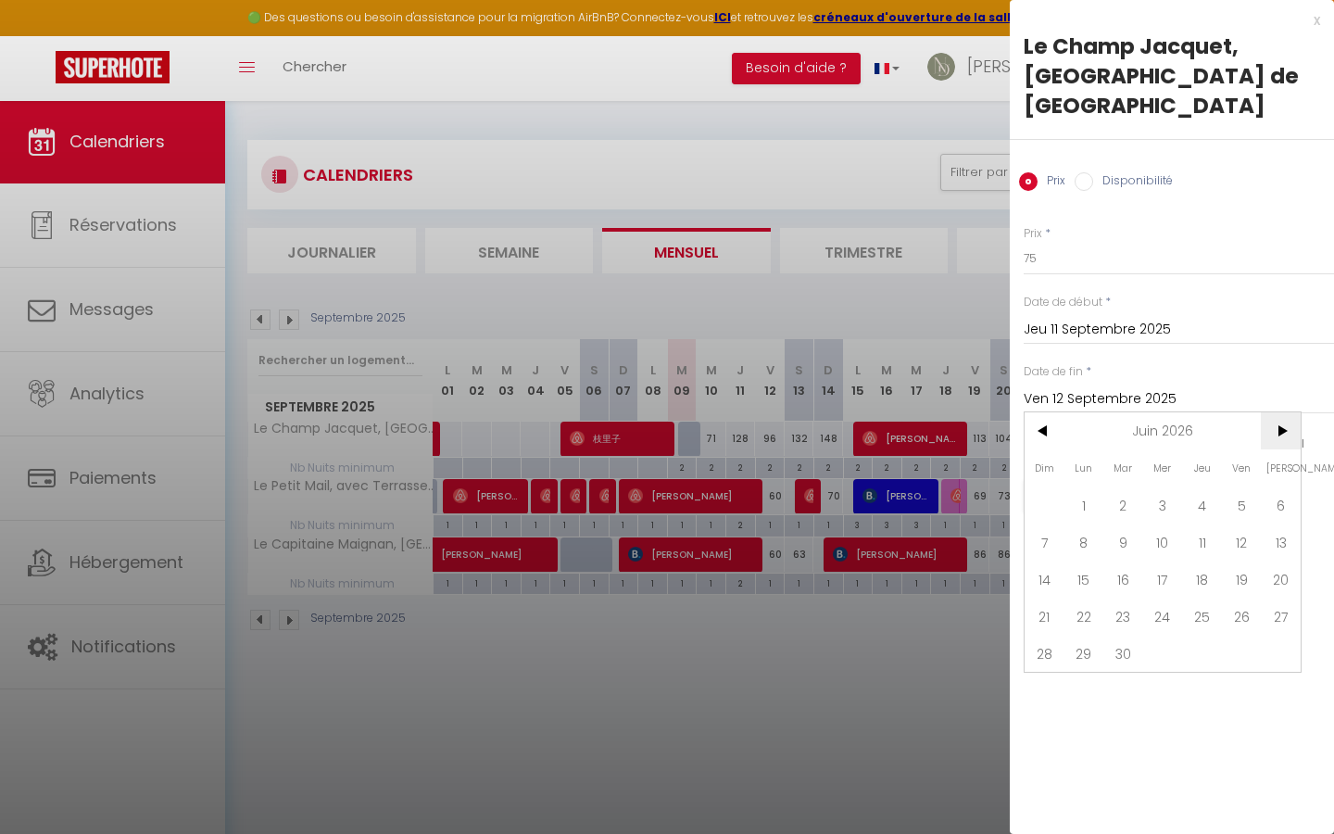
click at [1274, 412] on span ">" at bounding box center [1280, 430] width 40 height 37
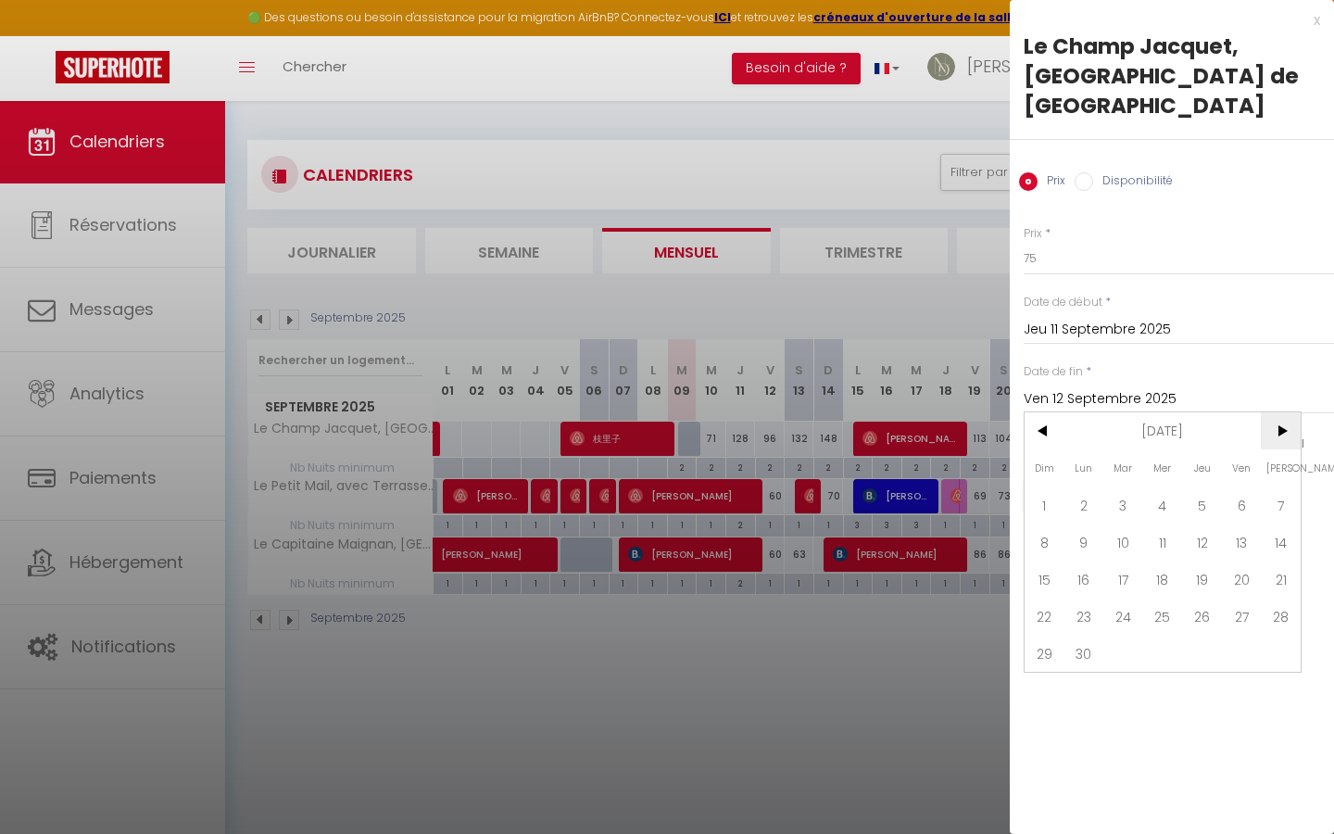
click at [1274, 412] on span ">" at bounding box center [1280, 430] width 40 height 37
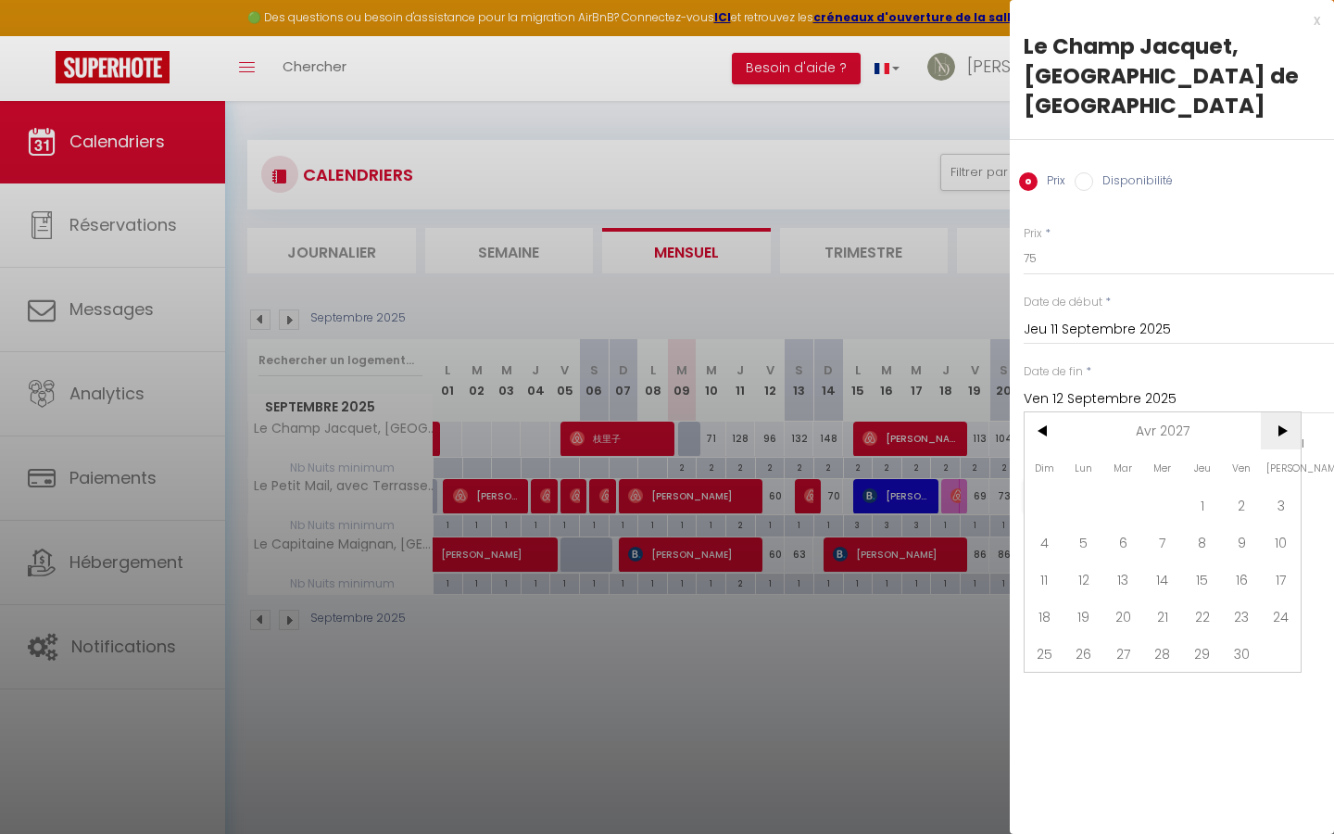
click at [1274, 412] on span ">" at bounding box center [1280, 430] width 40 height 37
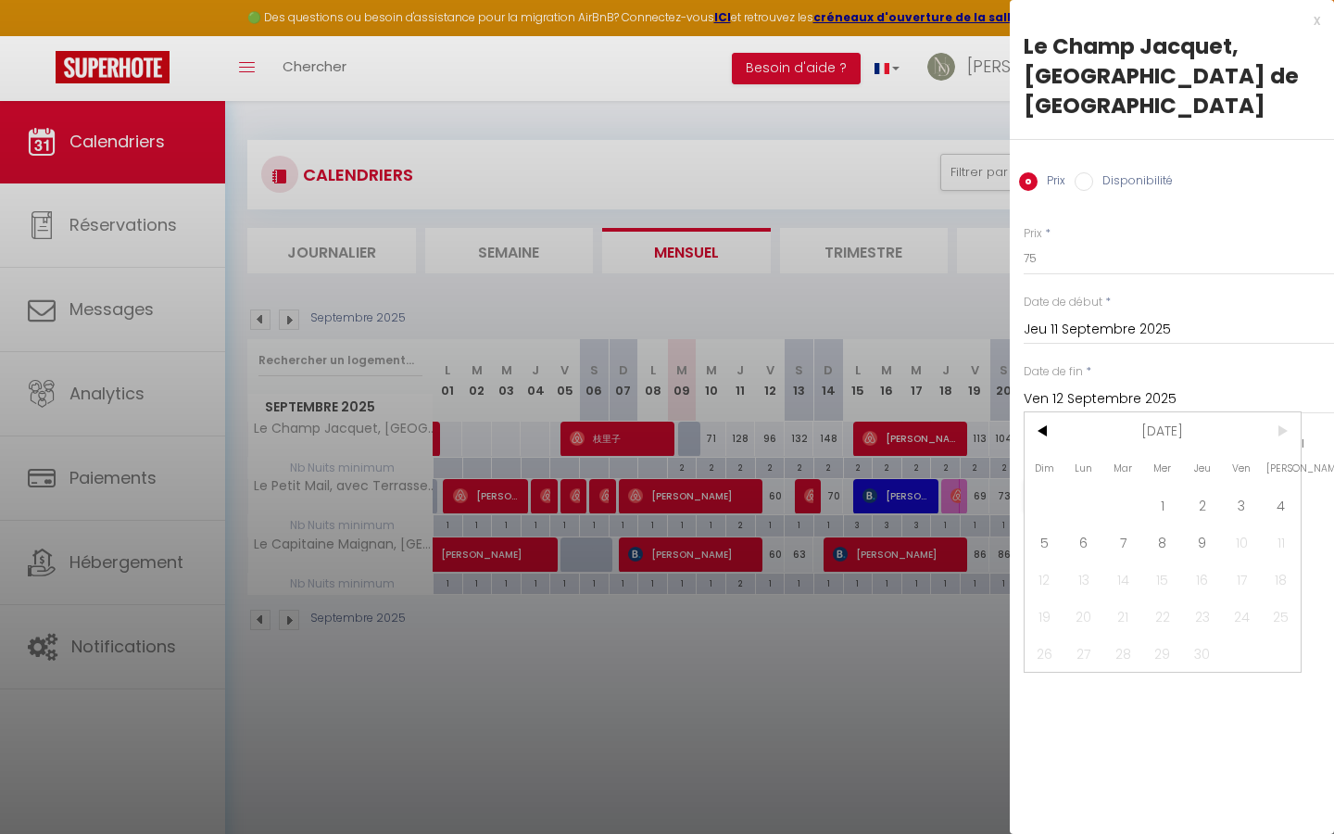
click at [1274, 412] on span ">" at bounding box center [1280, 430] width 40 height 37
click at [1197, 523] on span "9" at bounding box center [1202, 541] width 40 height 37
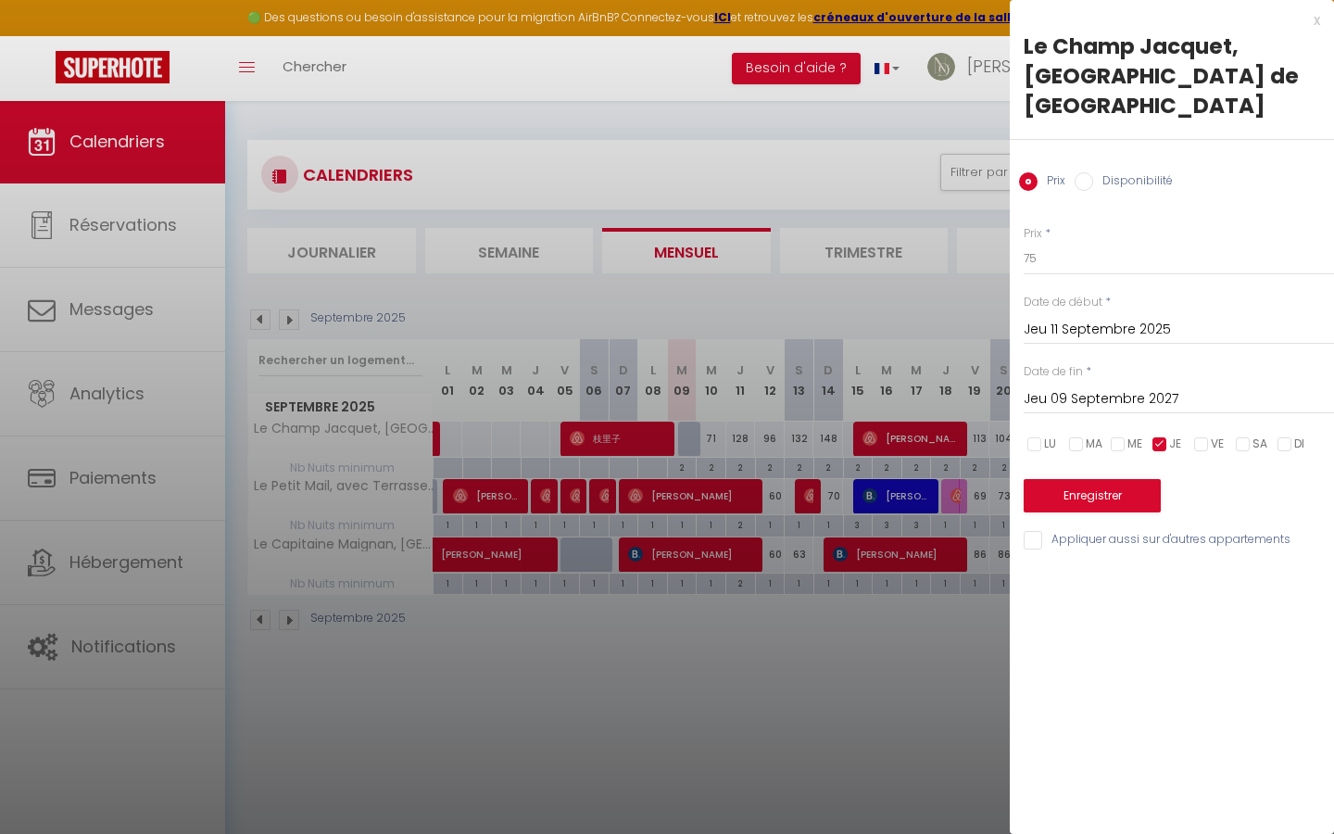
click at [1128, 479] on button "Enregistrer" at bounding box center [1091, 495] width 137 height 33
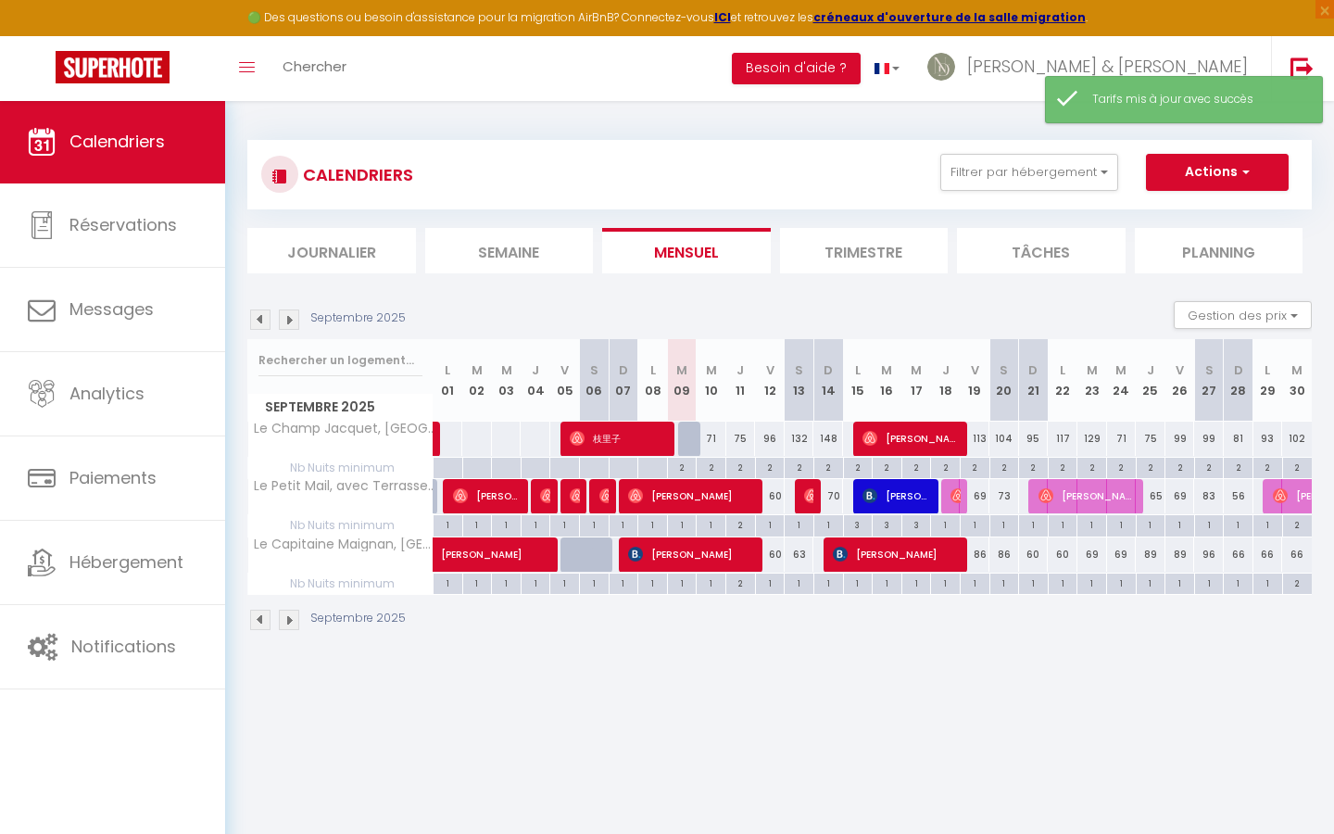
click at [801, 435] on div "132" at bounding box center [799, 438] width 30 height 34
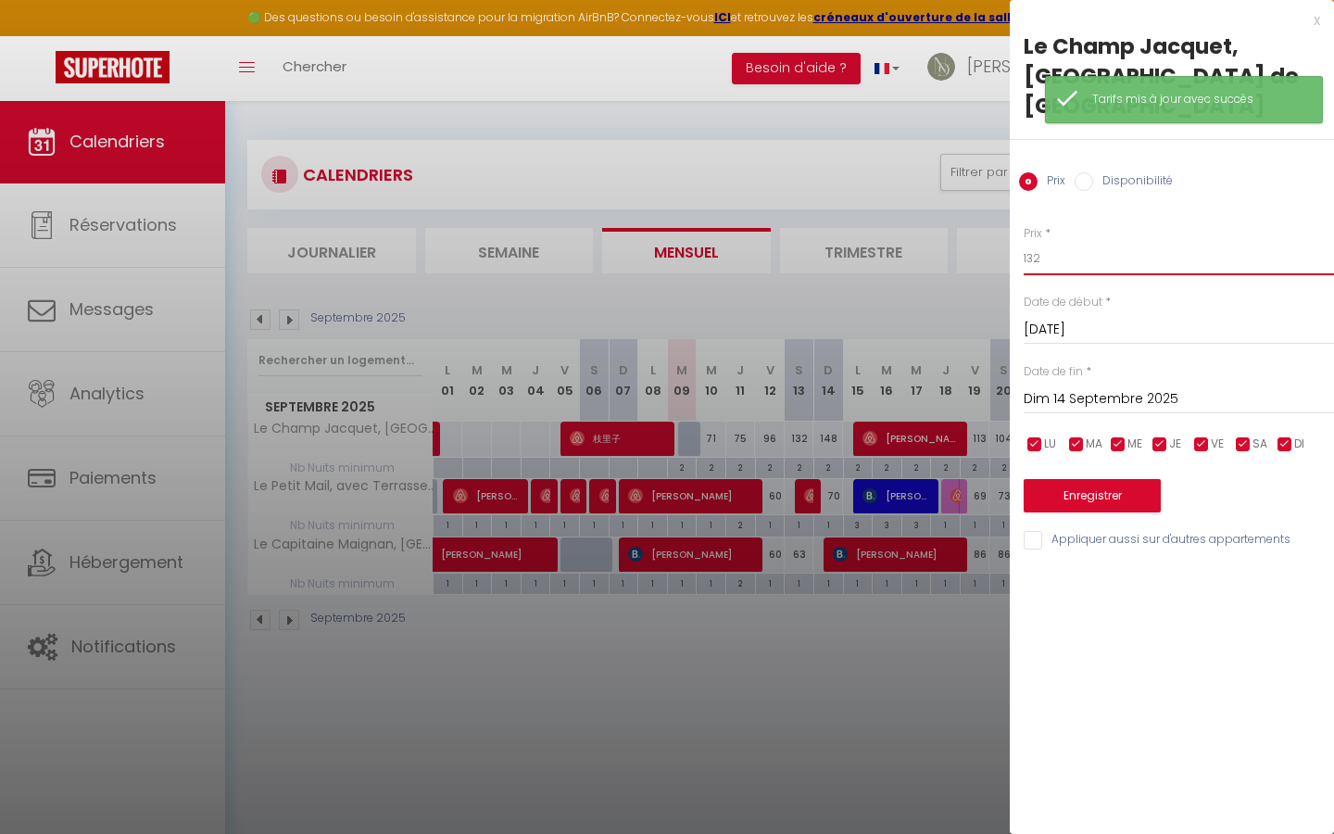
click at [1079, 242] on input "132" at bounding box center [1178, 258] width 310 height 33
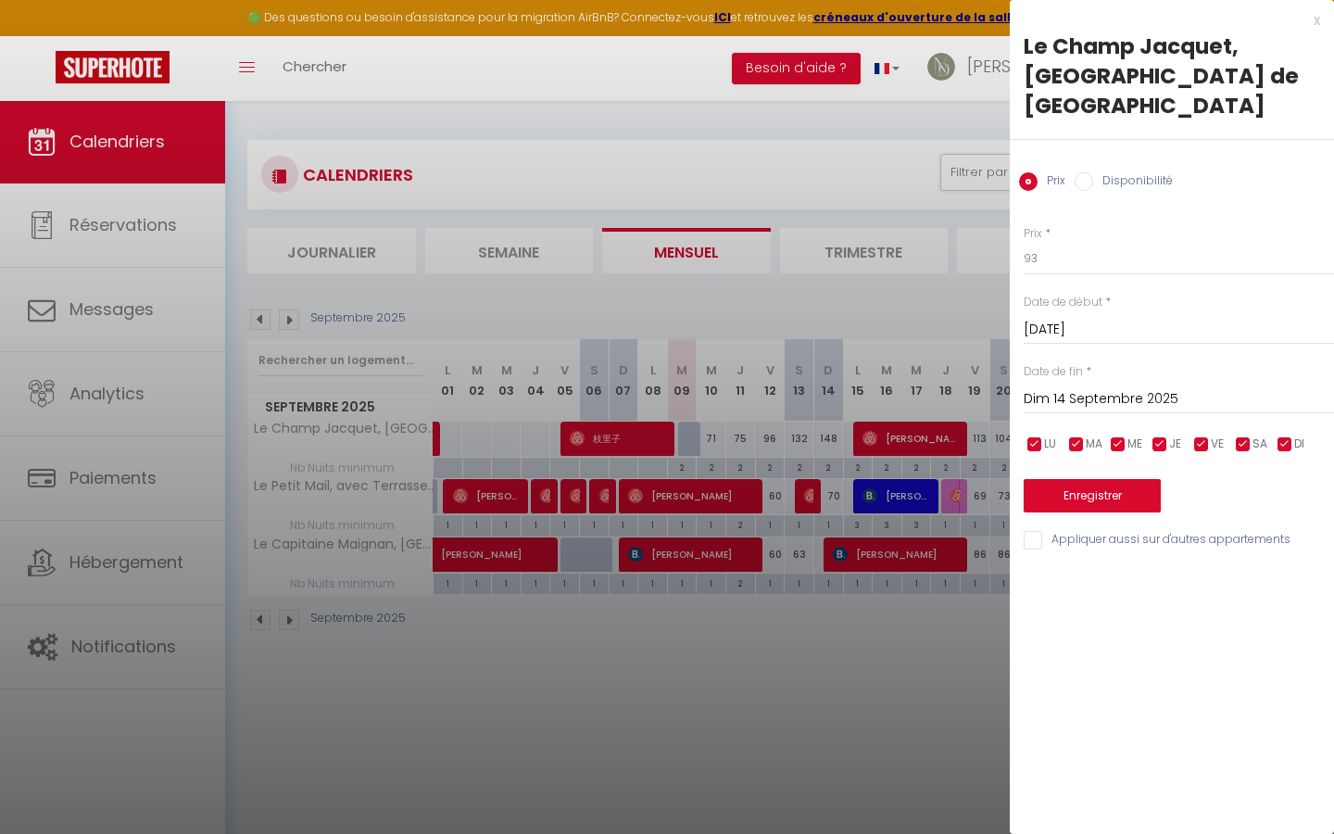
click at [1088, 387] on input "Dim 14 Septembre 2025" at bounding box center [1178, 399] width 310 height 24
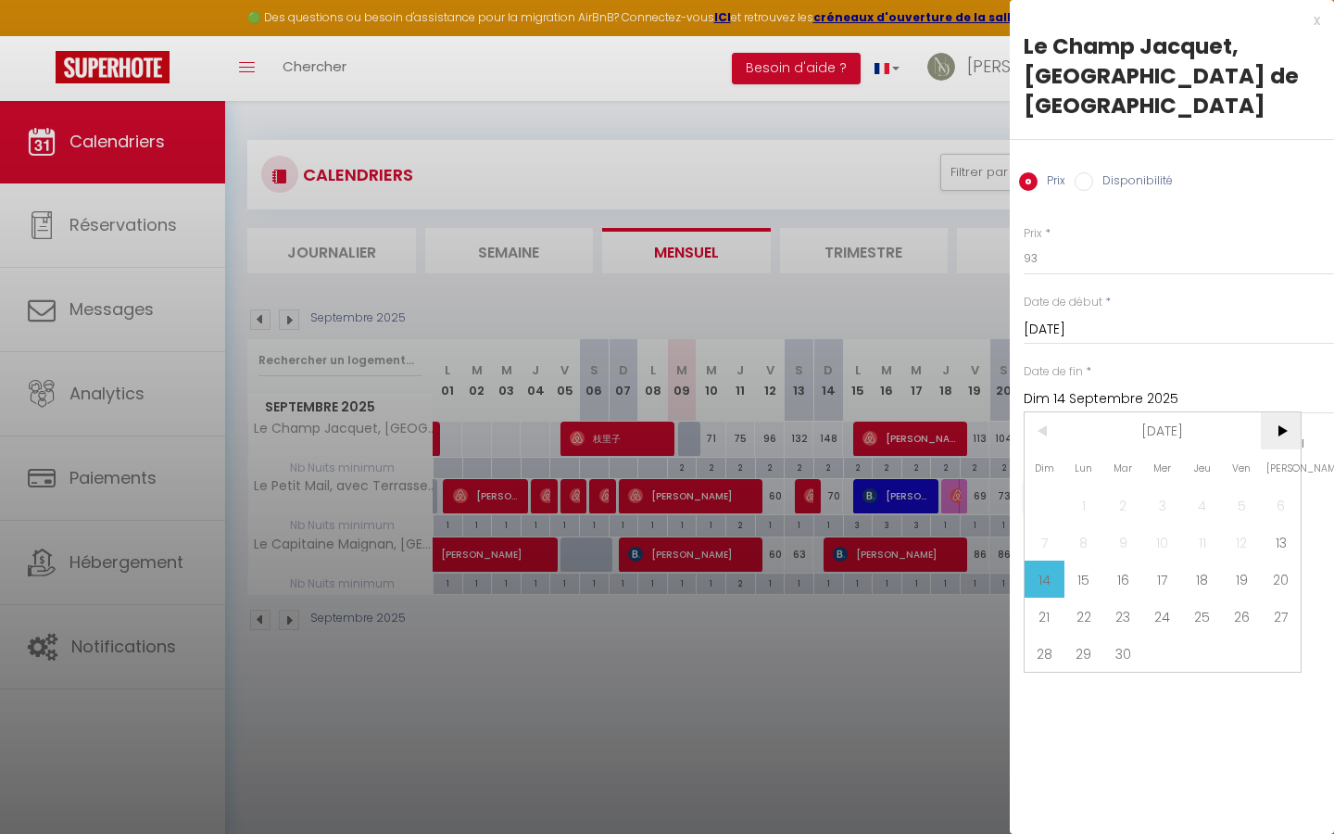
click at [1282, 412] on span ">" at bounding box center [1280, 430] width 40 height 37
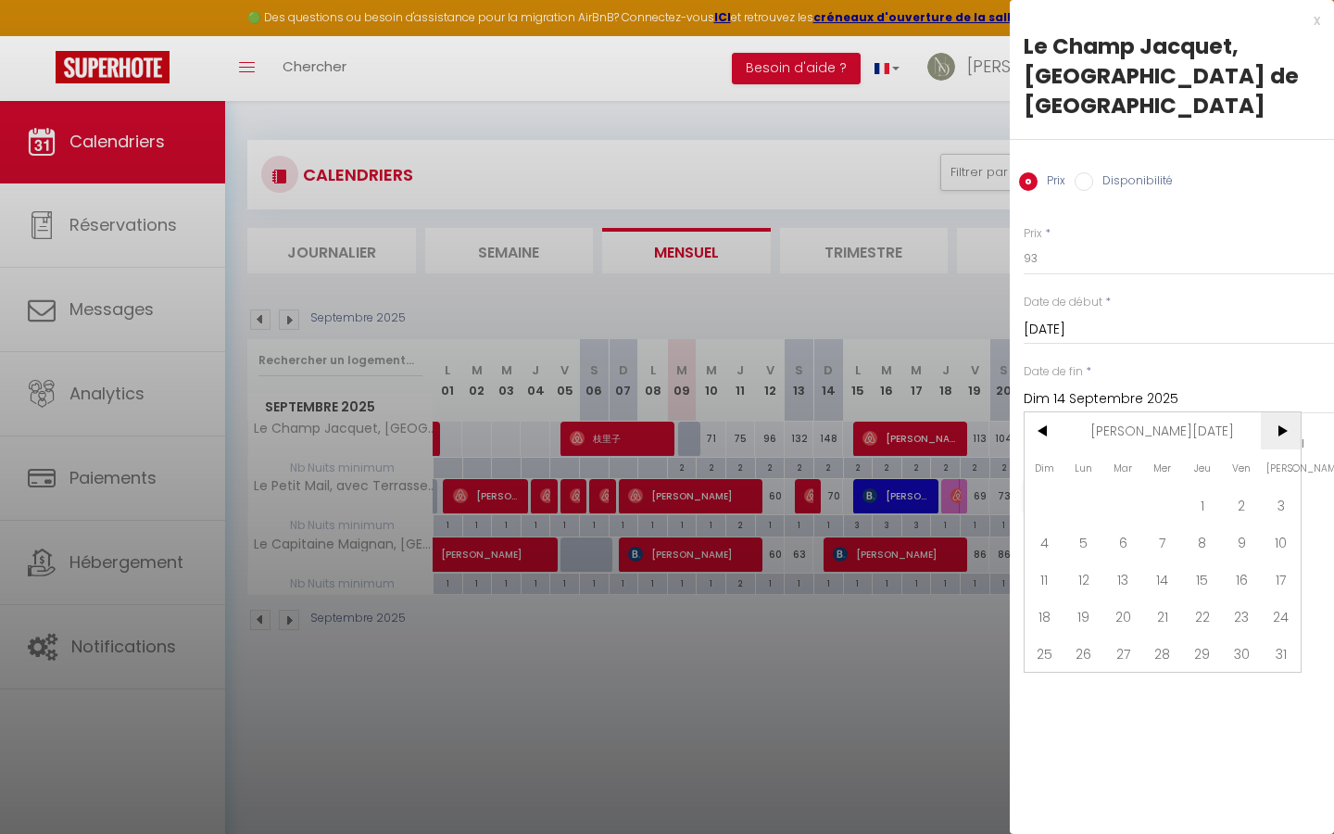
click at [1282, 412] on span ">" at bounding box center [1280, 430] width 40 height 37
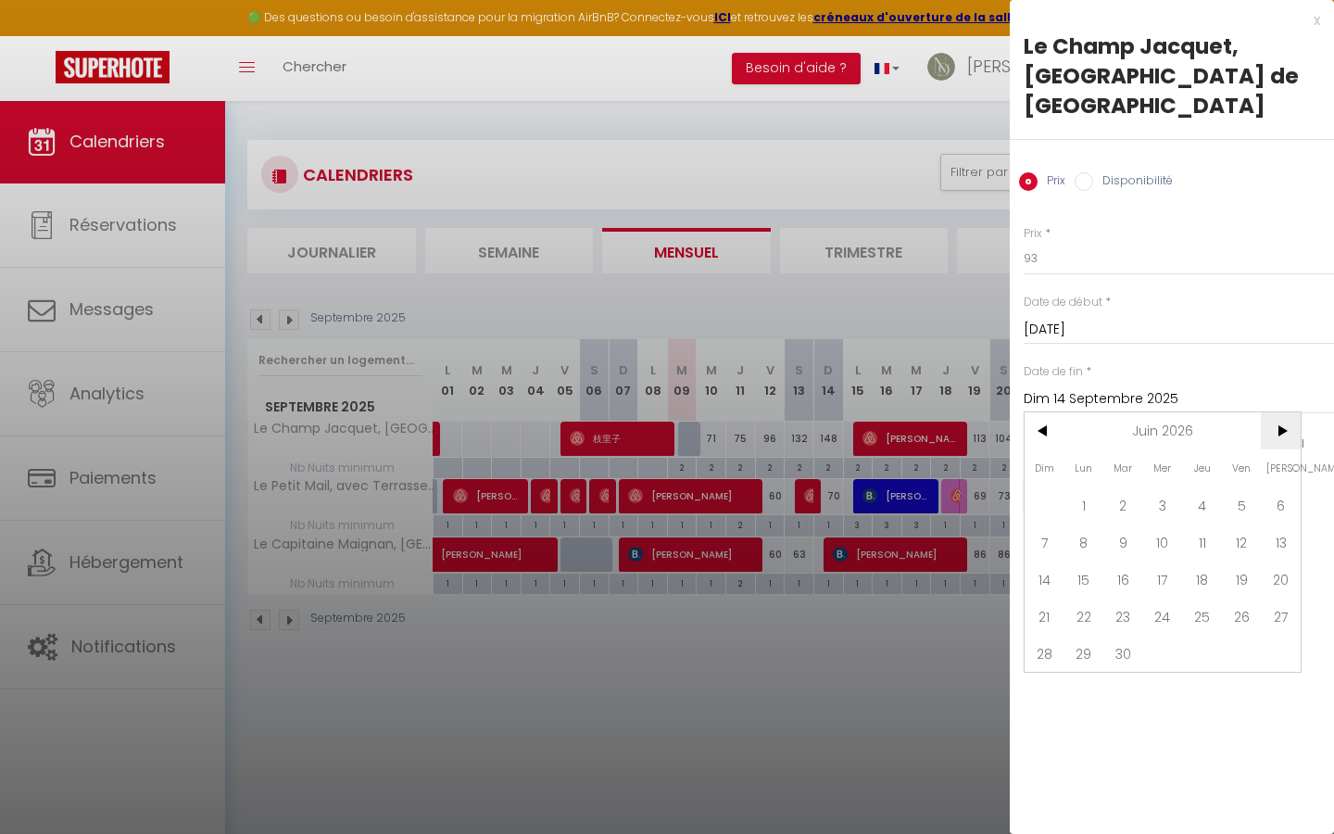
click at [1282, 412] on span ">" at bounding box center [1280, 430] width 40 height 37
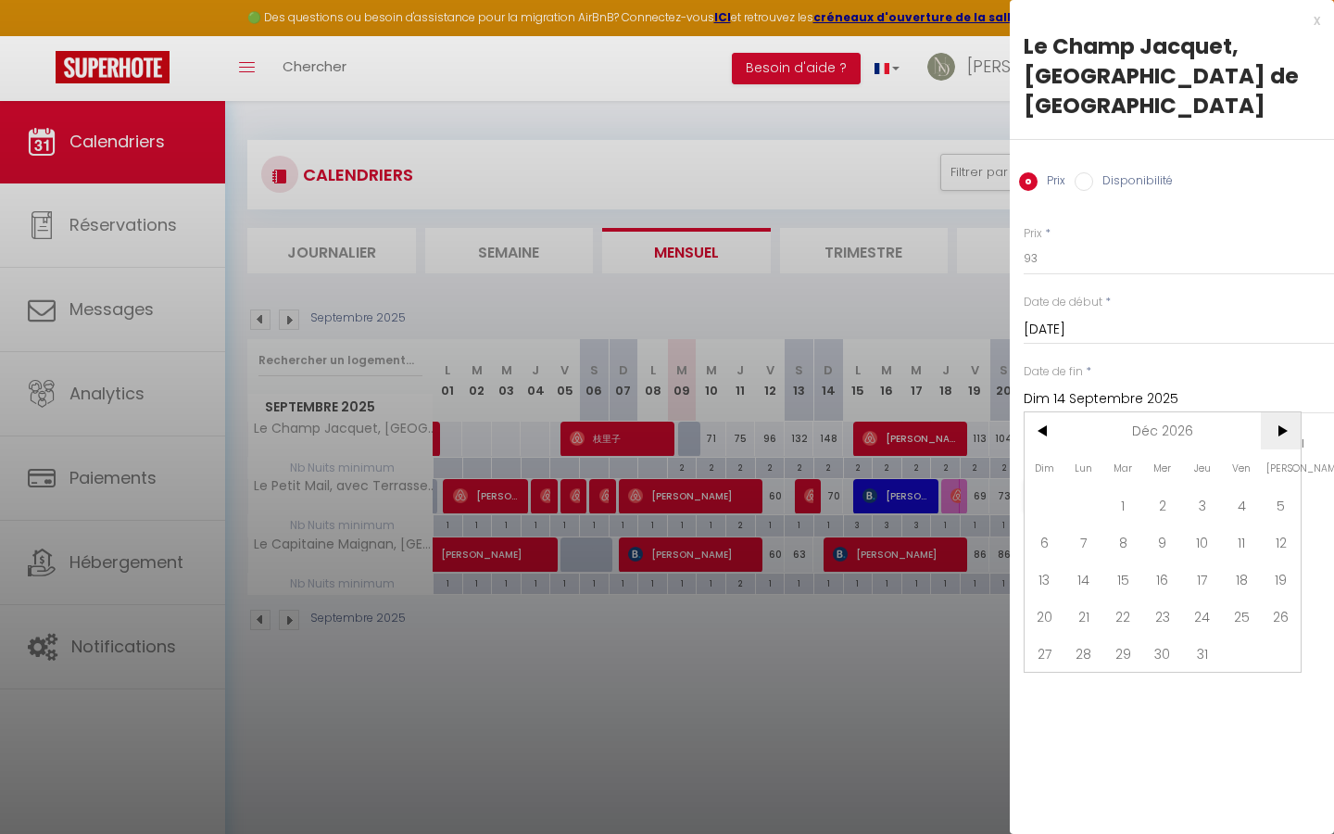
click at [1282, 412] on span ">" at bounding box center [1280, 430] width 40 height 37
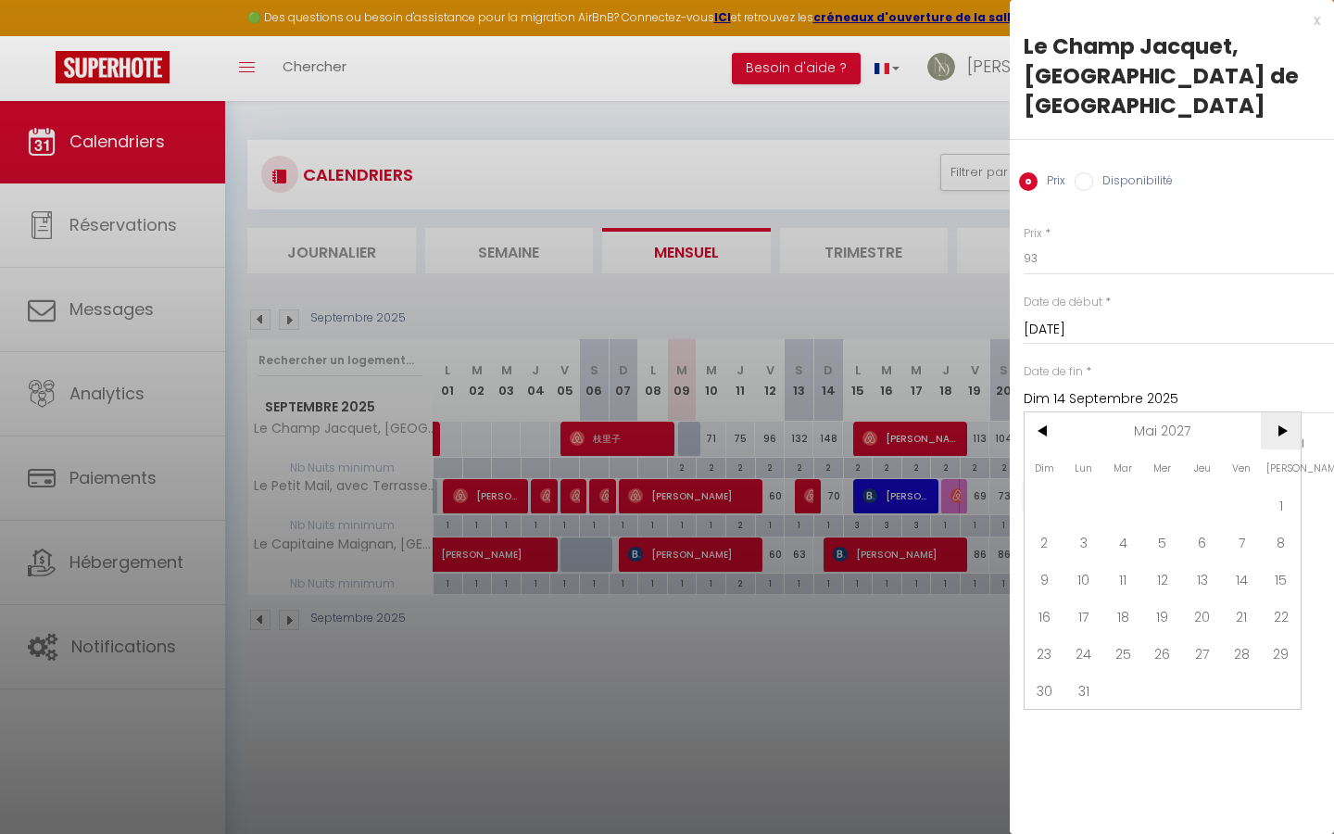
click at [1282, 412] on span ">" at bounding box center [1280, 430] width 40 height 37
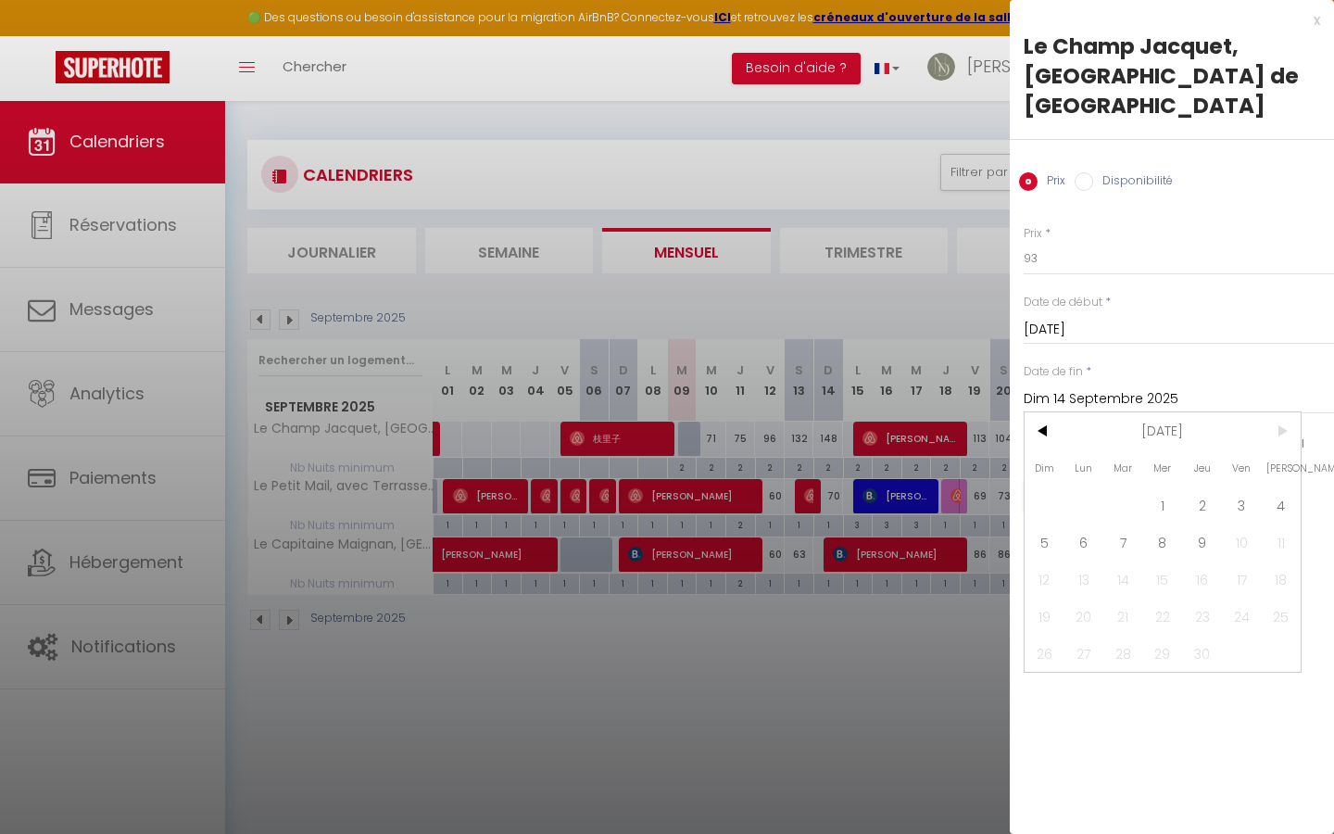
click at [1282, 412] on span ">" at bounding box center [1280, 430] width 40 height 37
click at [1188, 523] on span "9" at bounding box center [1202, 541] width 40 height 37
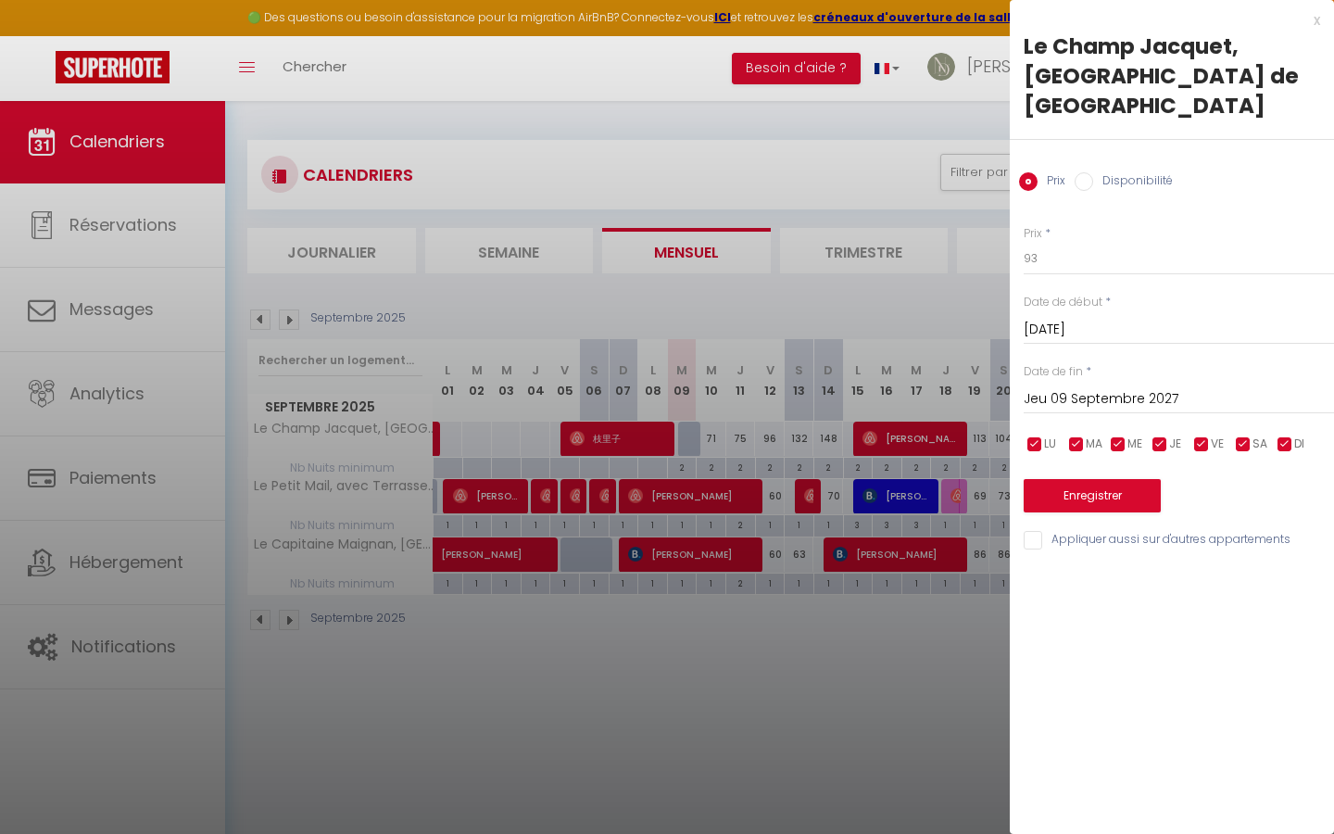
click at [1198, 435] on input "checkbox" at bounding box center [1201, 444] width 19 height 19
click at [1163, 435] on input "checkbox" at bounding box center [1159, 444] width 19 height 19
click at [1123, 435] on input "checkbox" at bounding box center [1118, 444] width 19 height 19
click at [1084, 435] on input "checkbox" at bounding box center [1076, 444] width 19 height 19
click at [1029, 435] on input "checkbox" at bounding box center [1034, 444] width 19 height 19
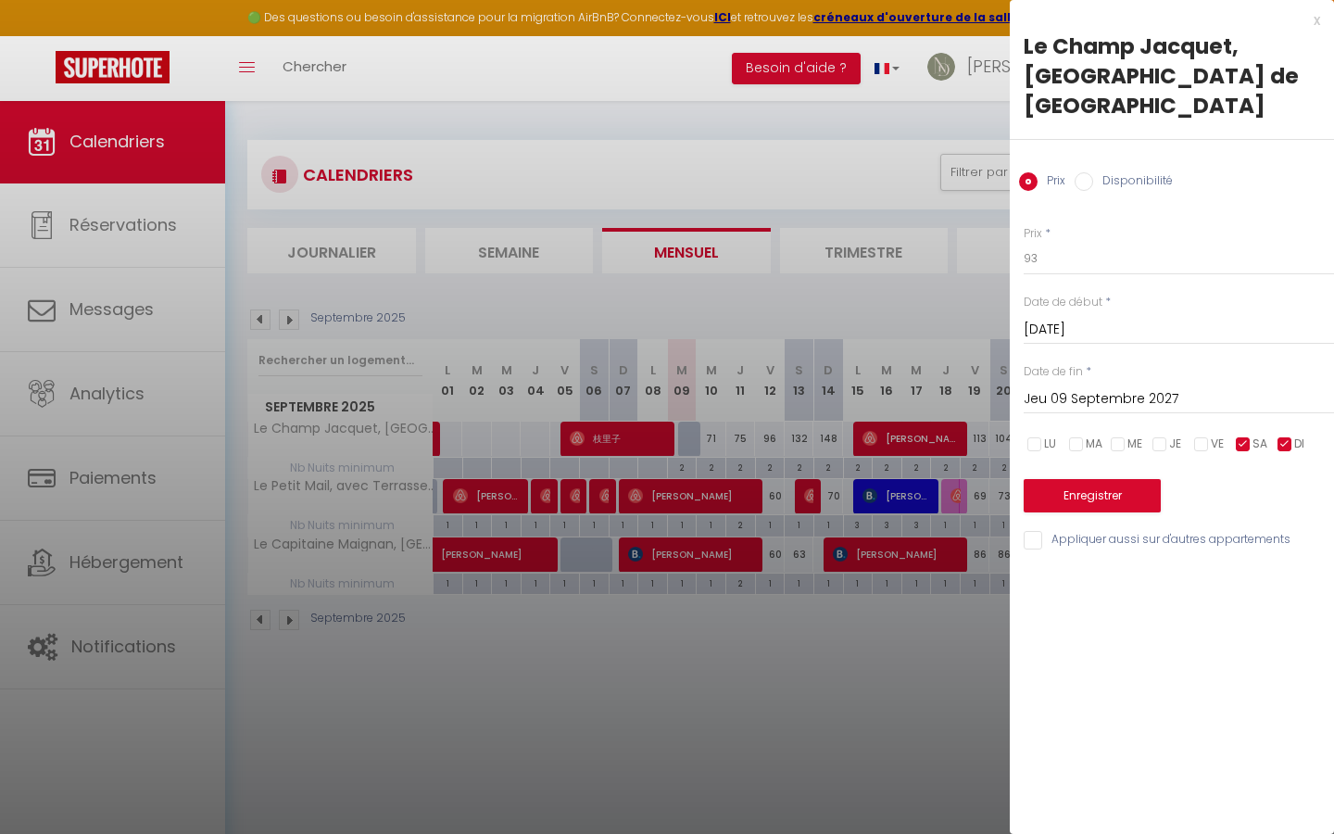
click at [1282, 435] on input "checkbox" at bounding box center [1284, 444] width 19 height 19
click at [1131, 479] on button "Enregistrer" at bounding box center [1091, 495] width 137 height 33
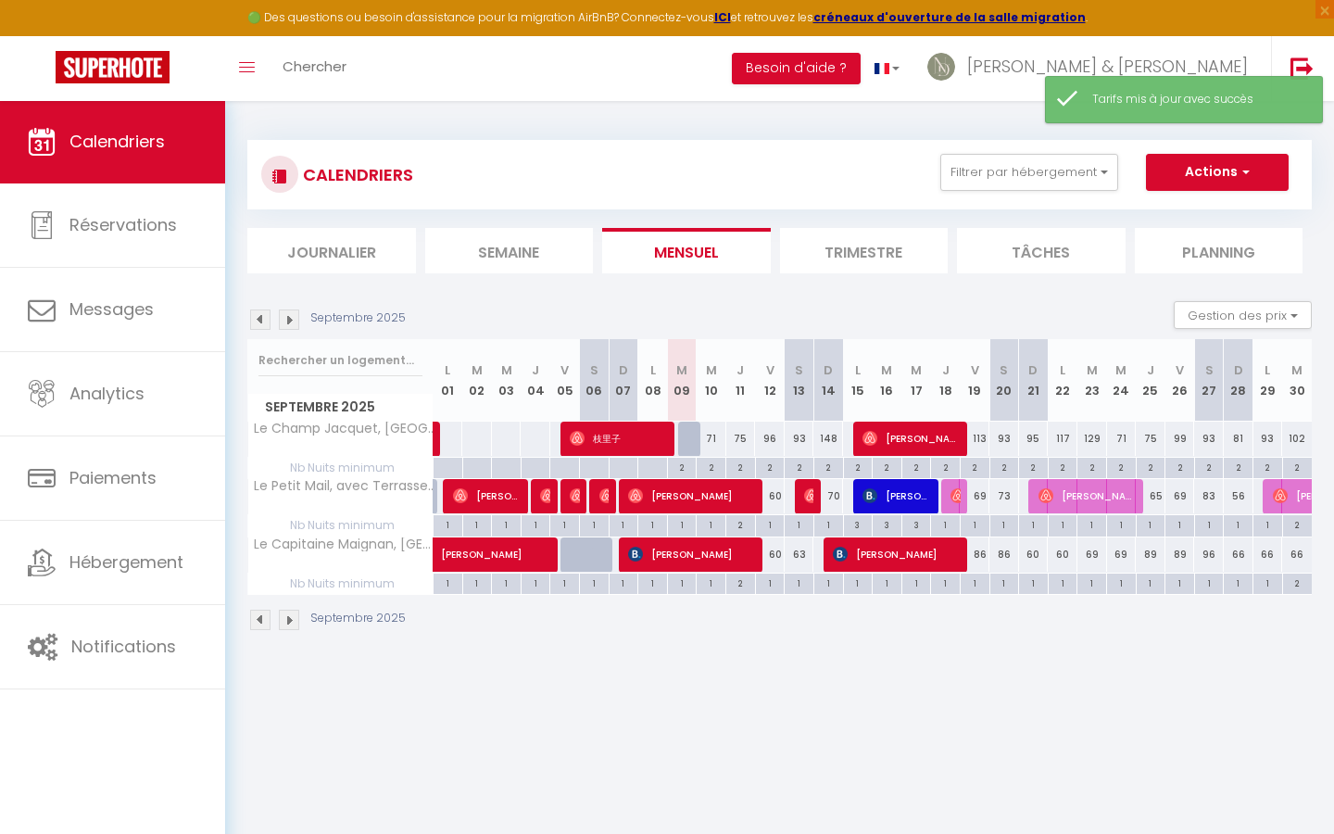
click at [774, 436] on div "96" at bounding box center [770, 438] width 30 height 34
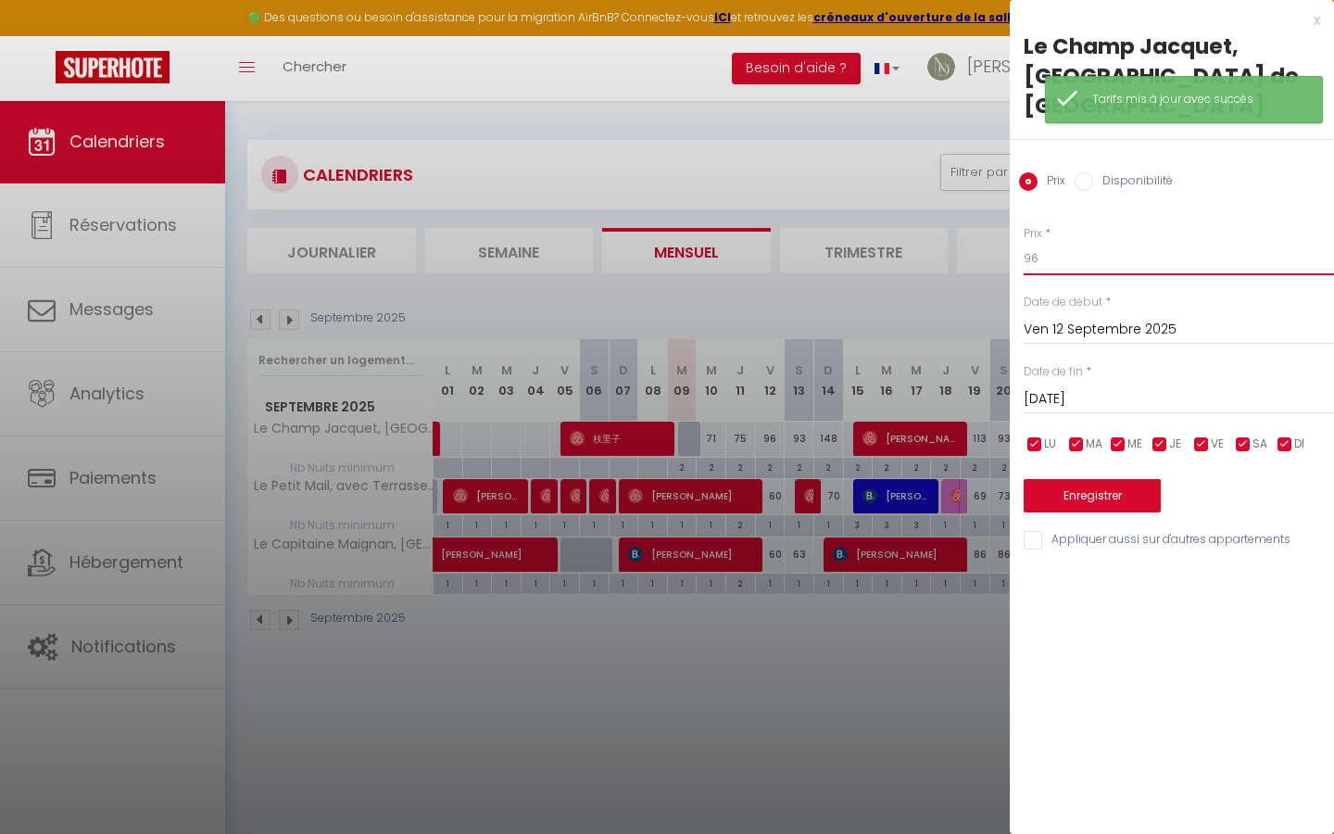
click at [1069, 242] on input "96" at bounding box center [1178, 258] width 310 height 33
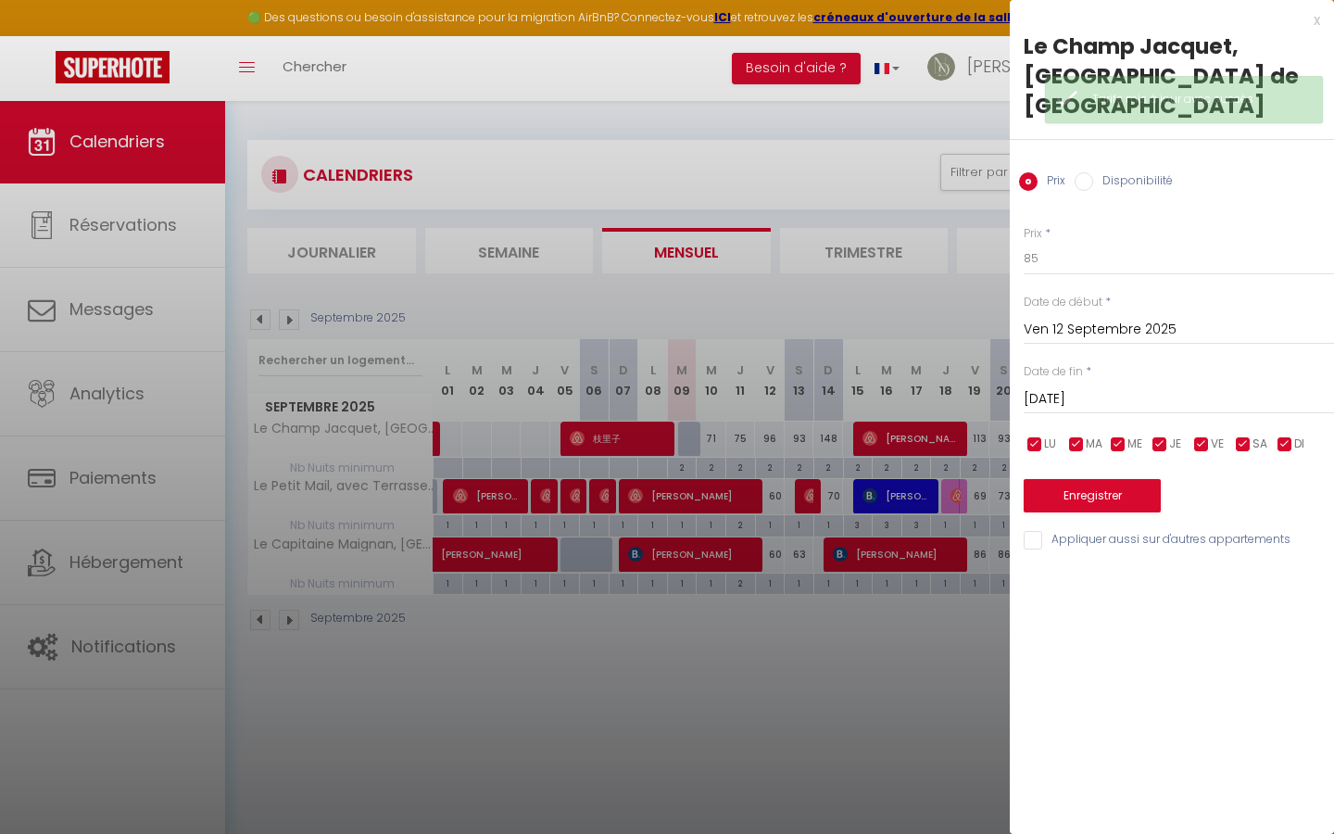
click at [1167, 435] on input "checkbox" at bounding box center [1159, 444] width 19 height 19
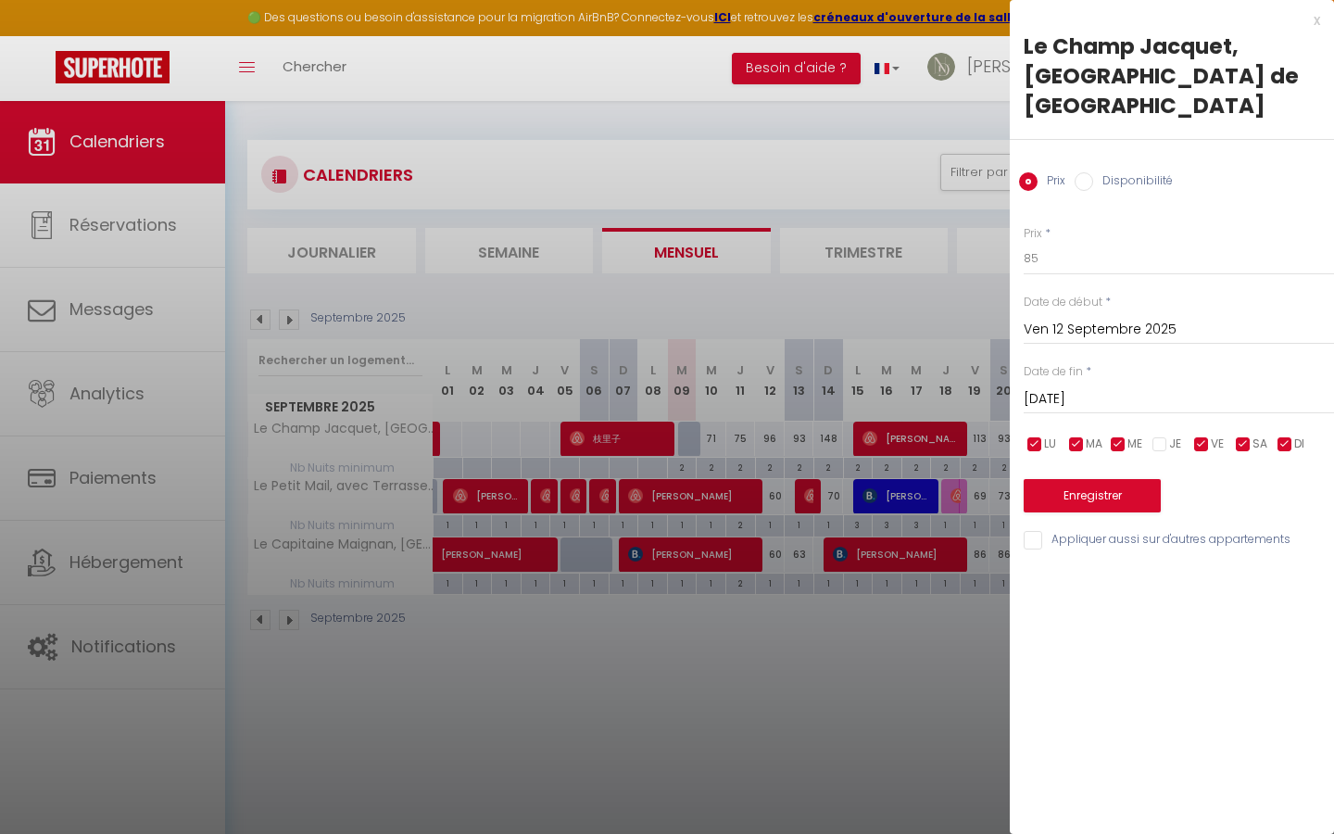
click at [1123, 435] on input "checkbox" at bounding box center [1118, 444] width 19 height 19
click at [1078, 435] on input "checkbox" at bounding box center [1076, 444] width 19 height 19
click at [1036, 435] on input "checkbox" at bounding box center [1034, 444] width 19 height 19
click at [1243, 435] on input "checkbox" at bounding box center [1243, 444] width 19 height 19
click at [1281, 435] on input "checkbox" at bounding box center [1284, 444] width 19 height 19
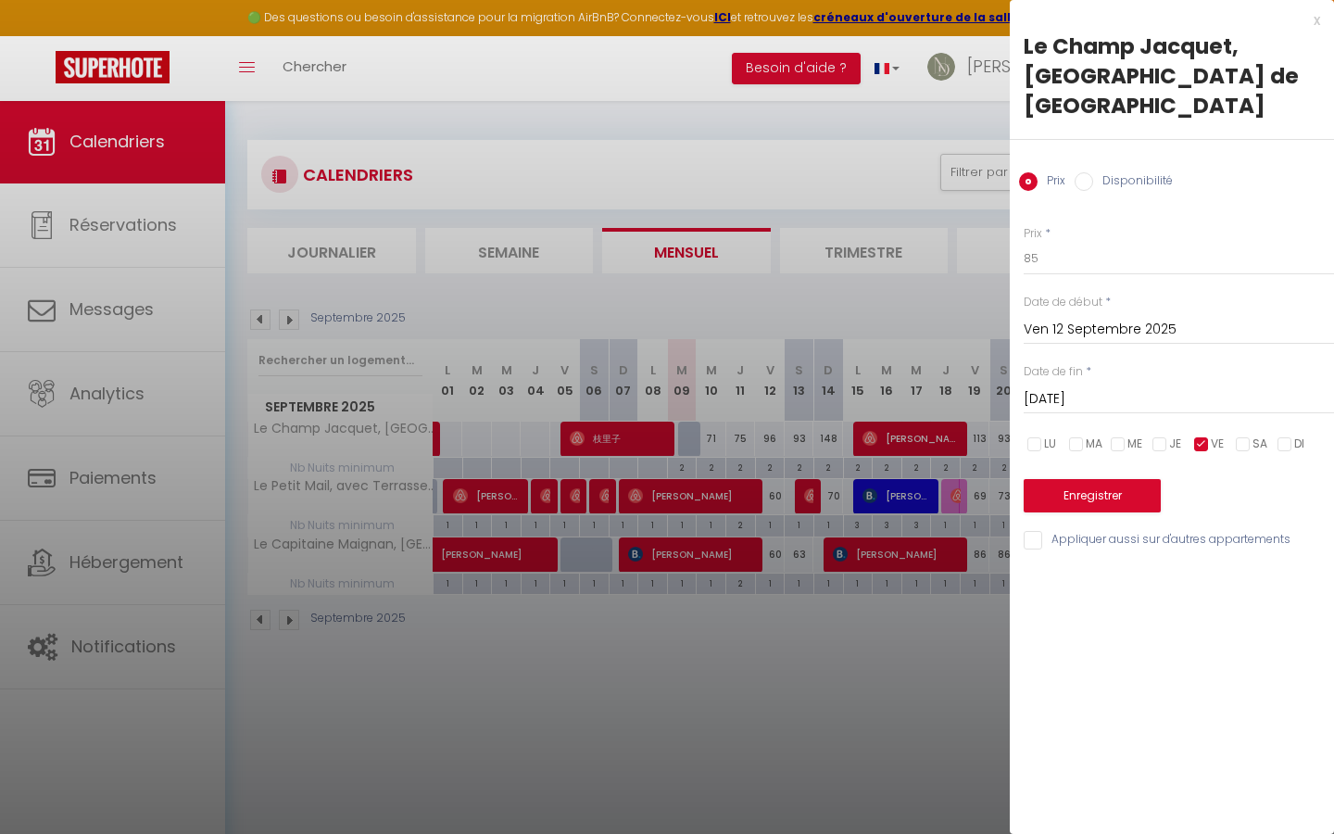
click at [1150, 387] on input "[DATE]" at bounding box center [1178, 399] width 310 height 24
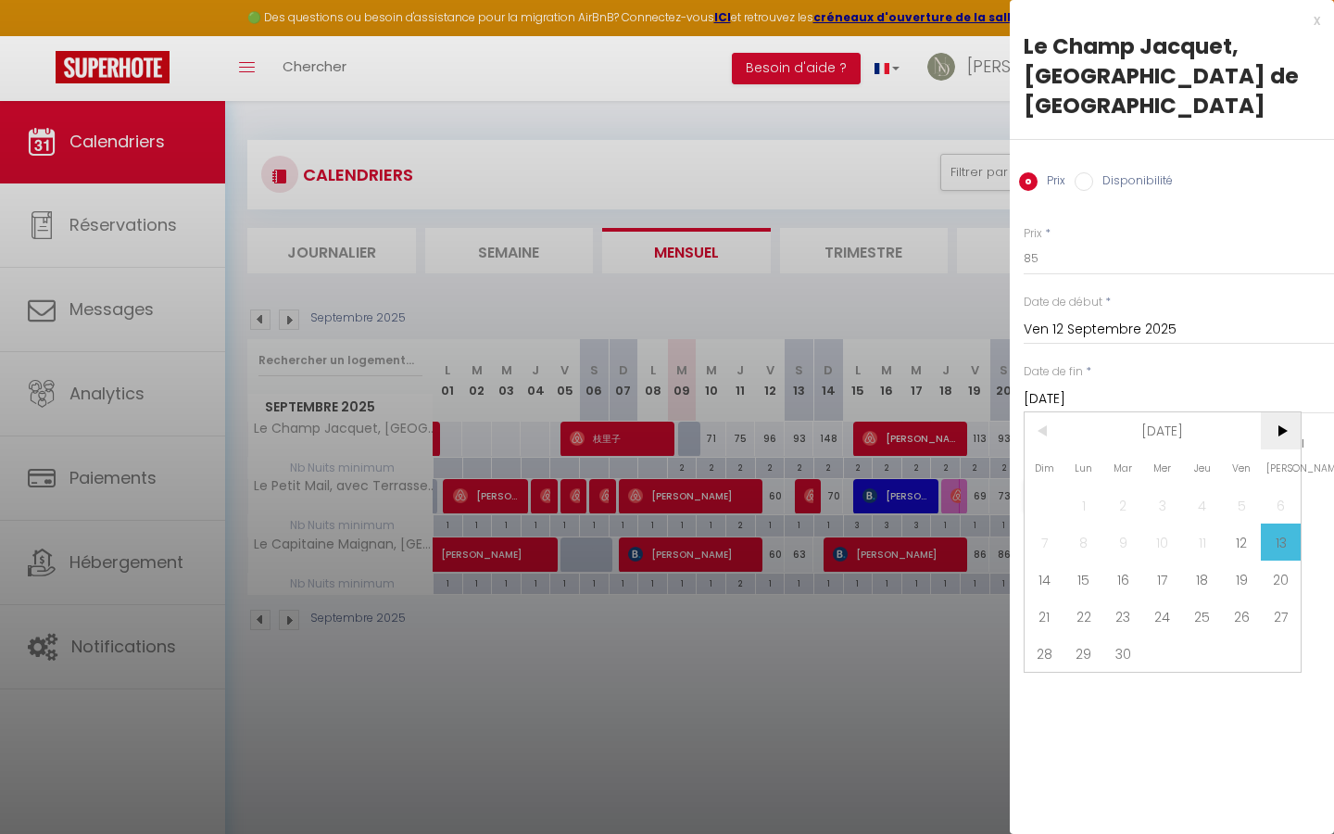
click at [1268, 412] on span ">" at bounding box center [1280, 430] width 40 height 37
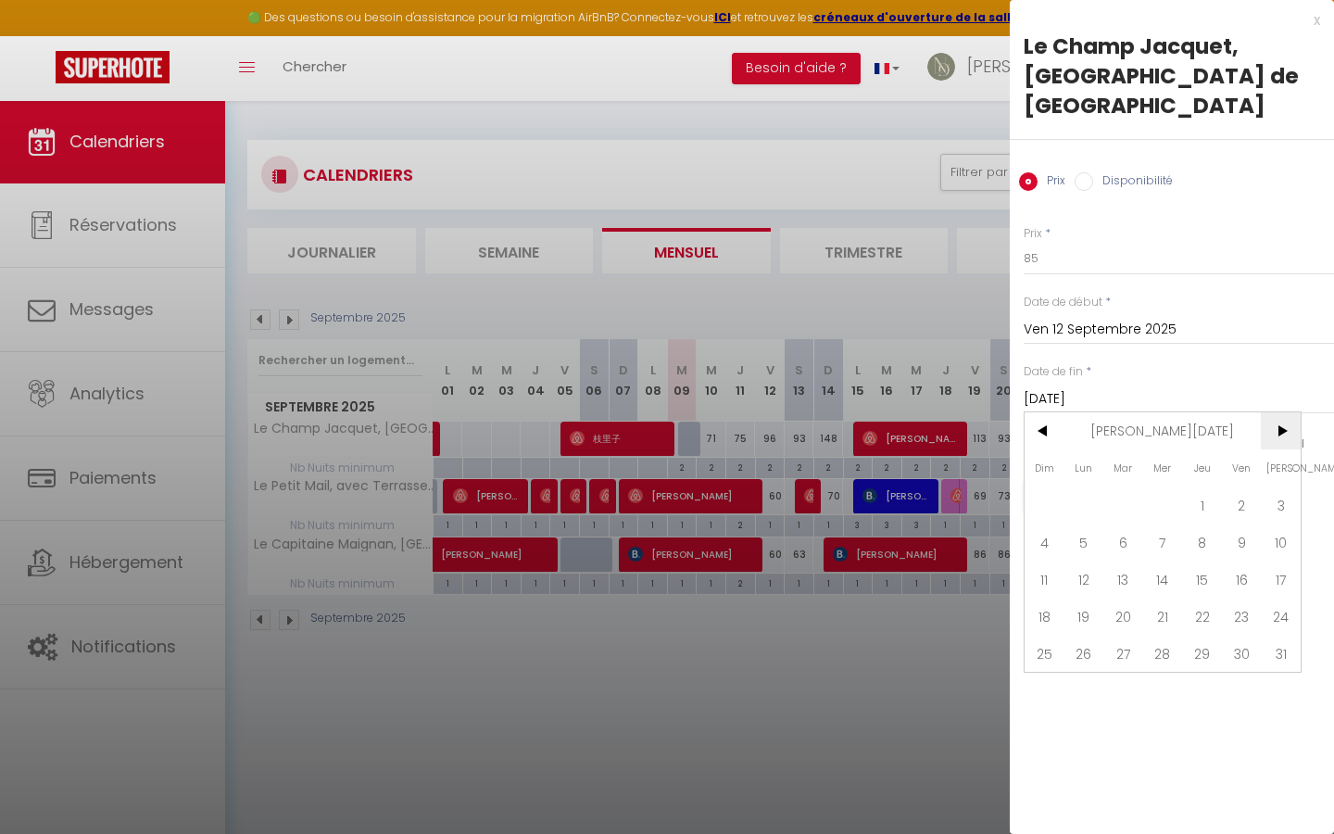
click at [1268, 412] on span ">" at bounding box center [1280, 430] width 40 height 37
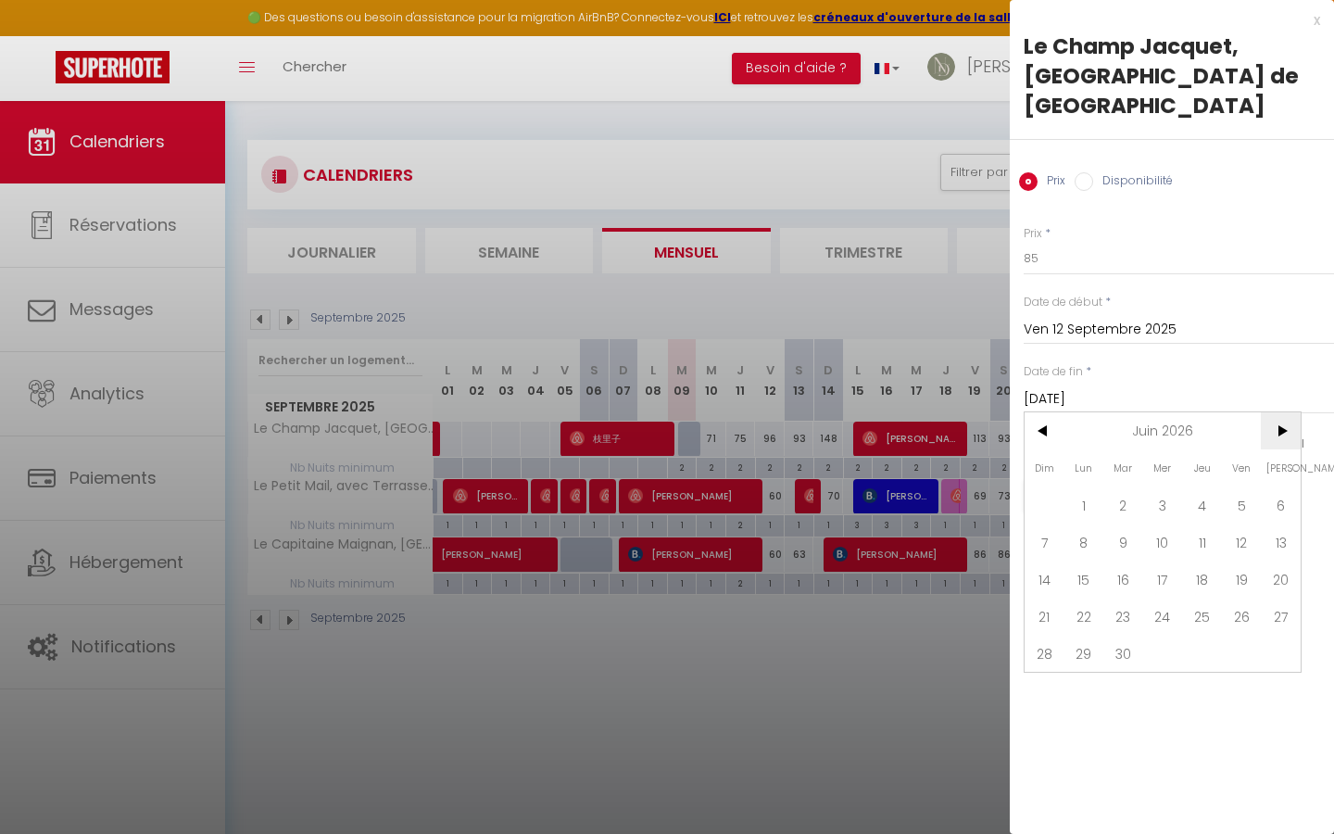
click at [1268, 412] on span ">" at bounding box center [1280, 430] width 40 height 37
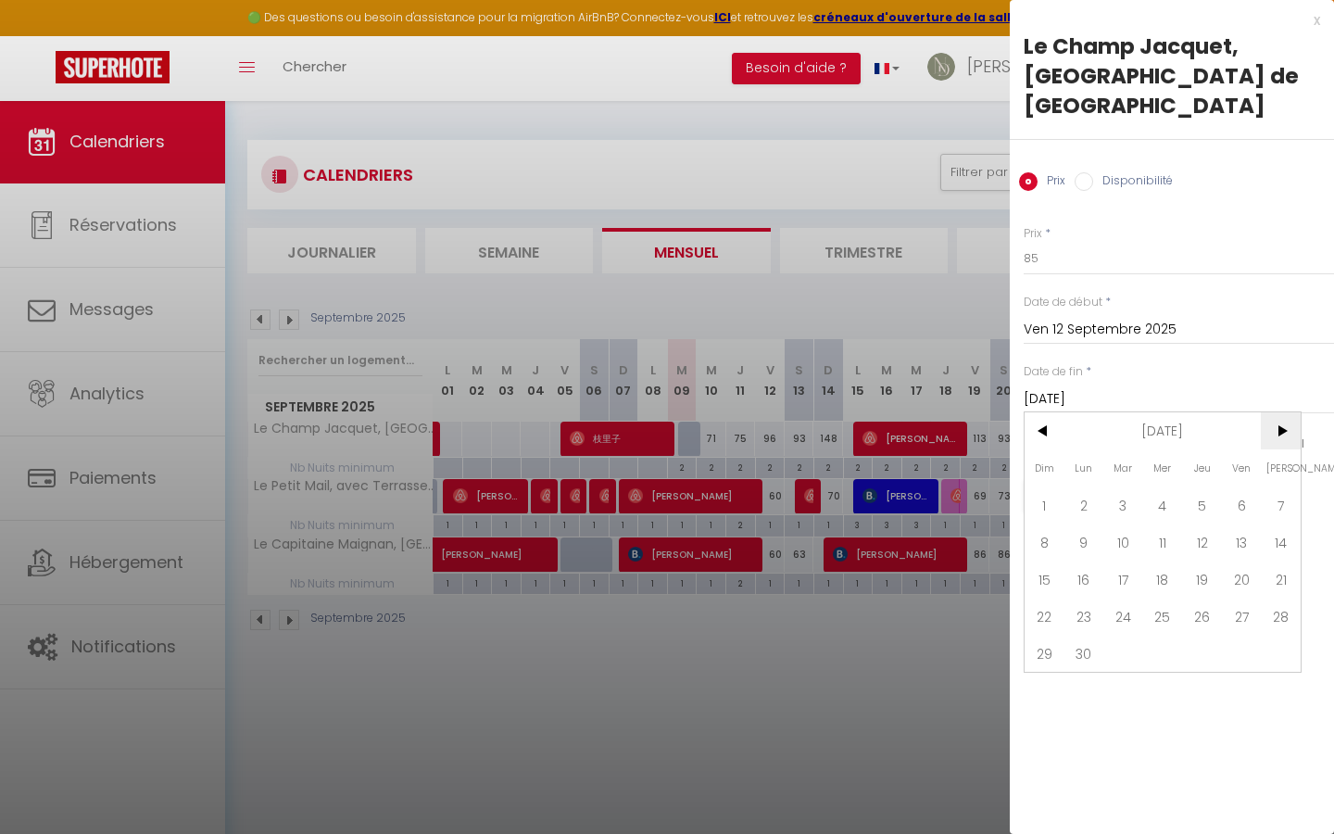
click at [1268, 412] on span ">" at bounding box center [1280, 430] width 40 height 37
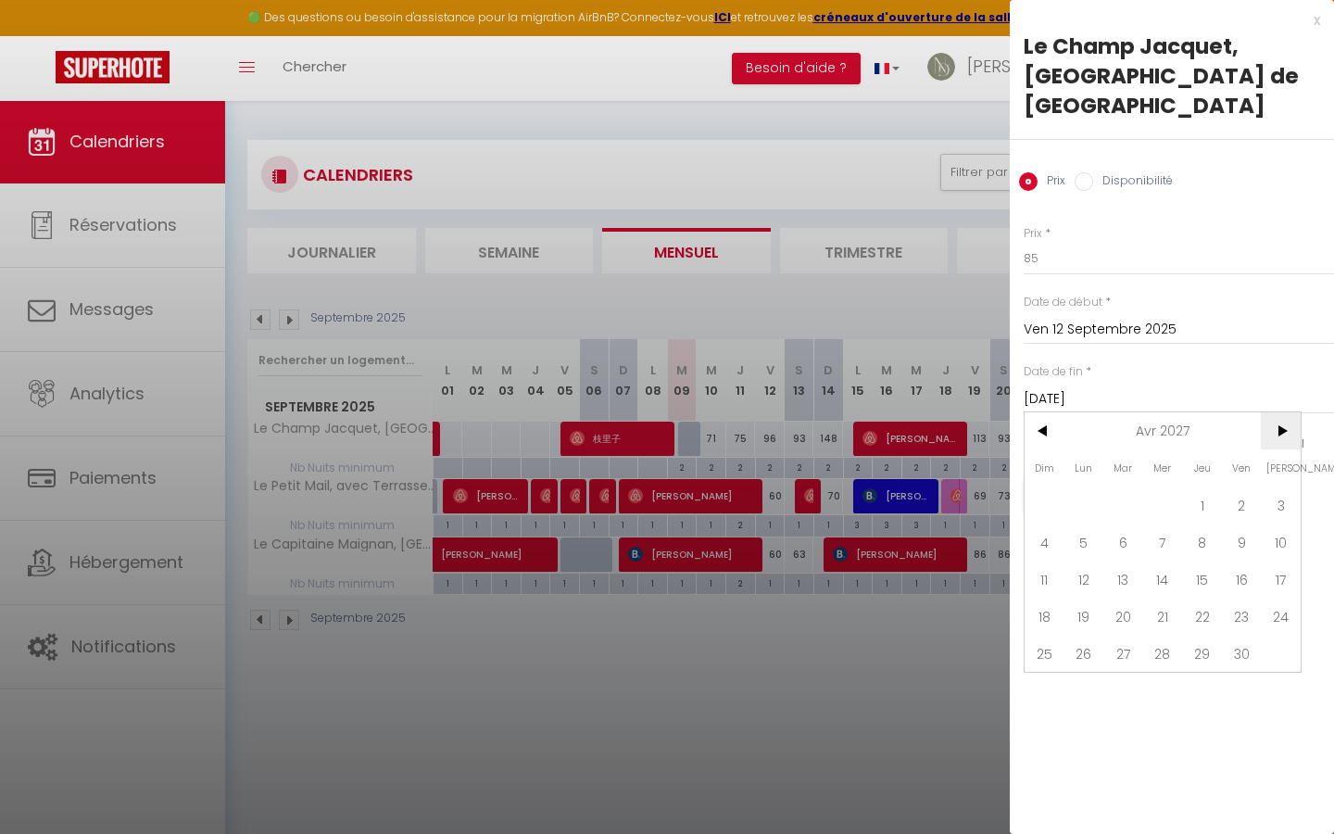
click at [1268, 412] on span ">" at bounding box center [1280, 430] width 40 height 37
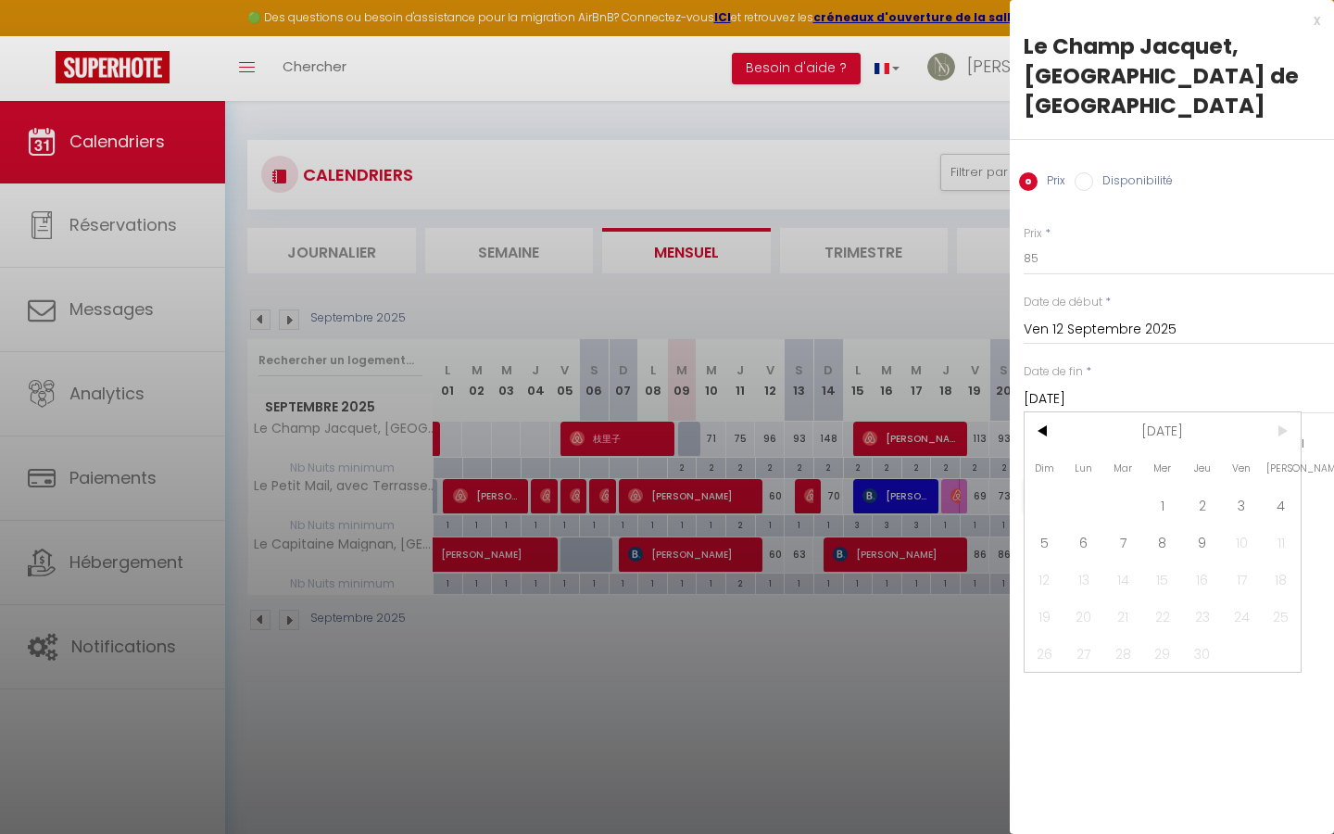
click at [1268, 412] on span ">" at bounding box center [1280, 430] width 40 height 37
click at [1194, 523] on span "9" at bounding box center [1202, 541] width 40 height 37
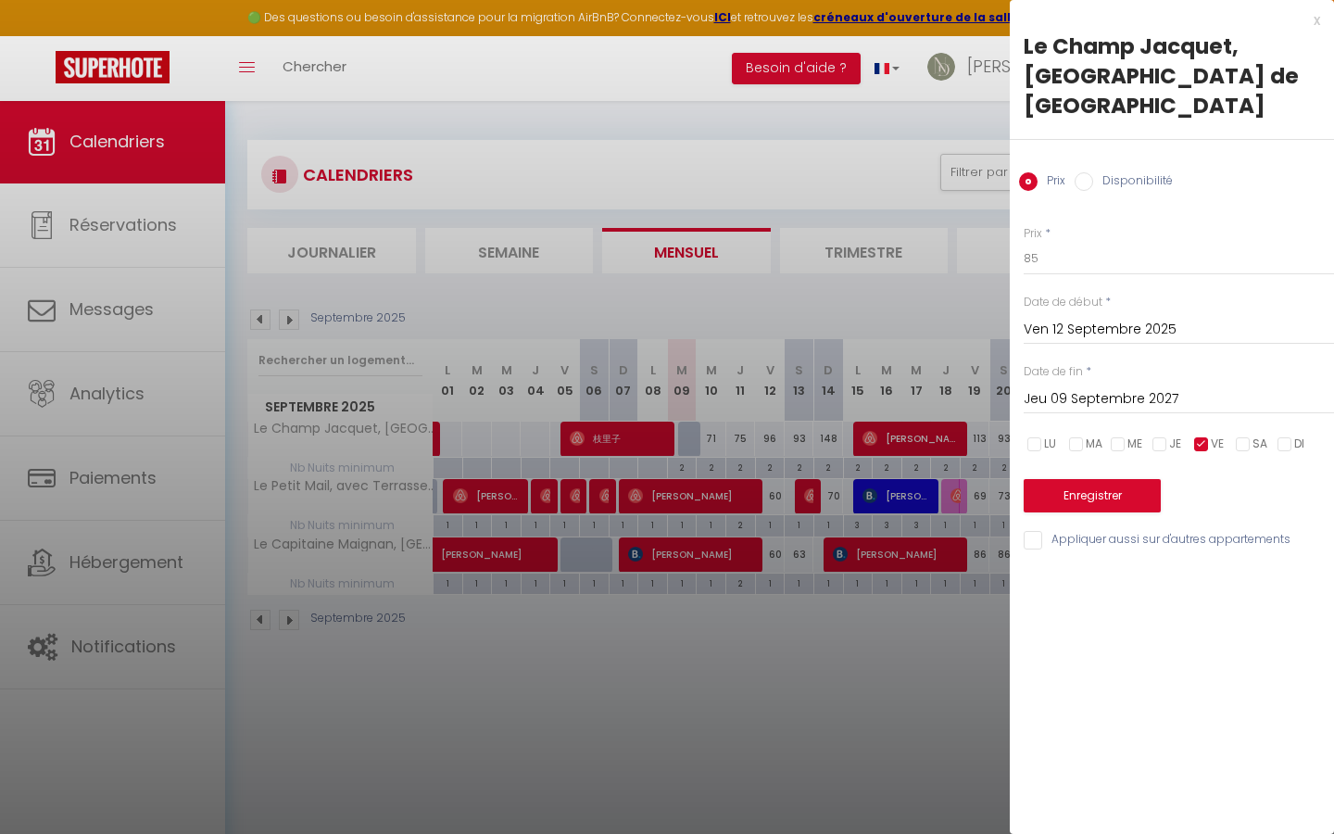
click at [1104, 479] on button "Enregistrer" at bounding box center [1091, 495] width 137 height 33
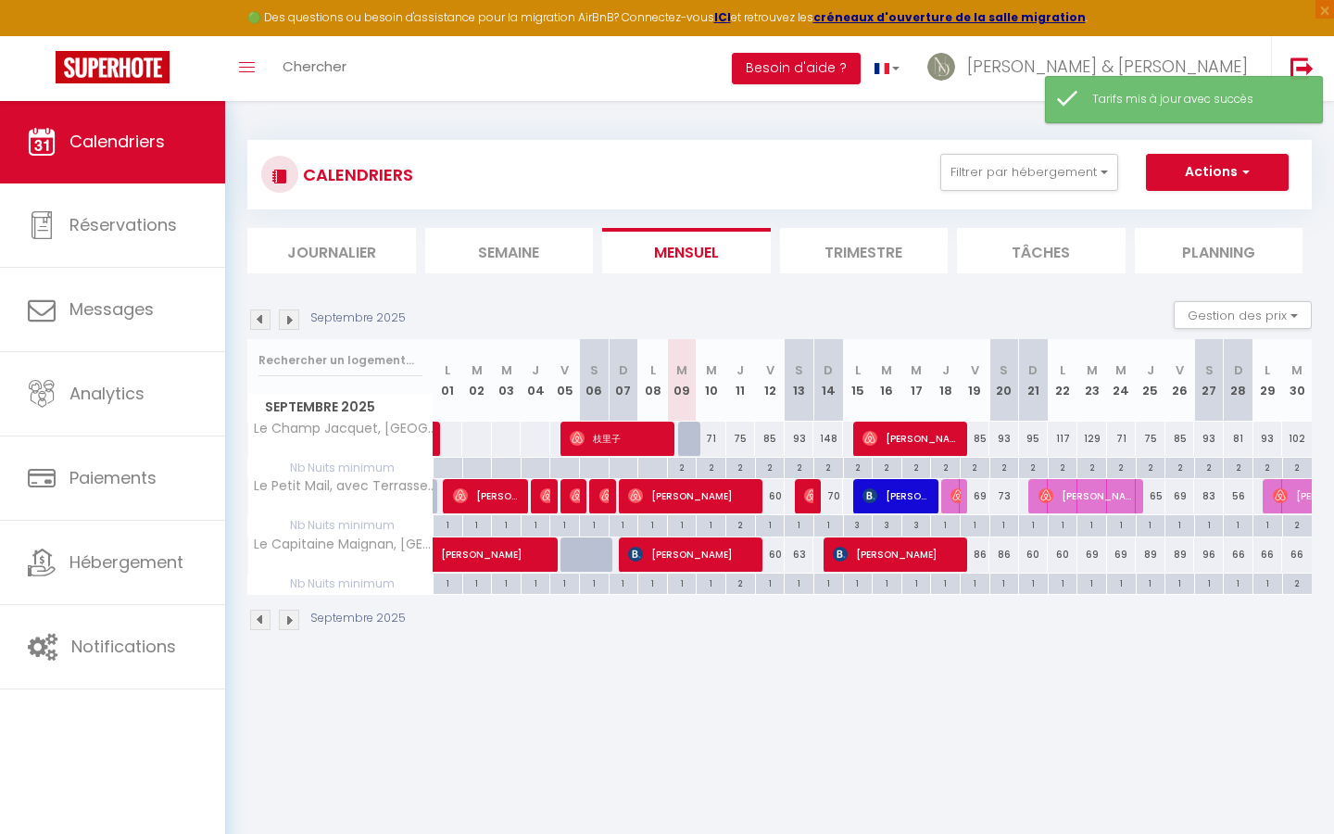
click at [826, 450] on div "148" at bounding box center [828, 438] width 30 height 34
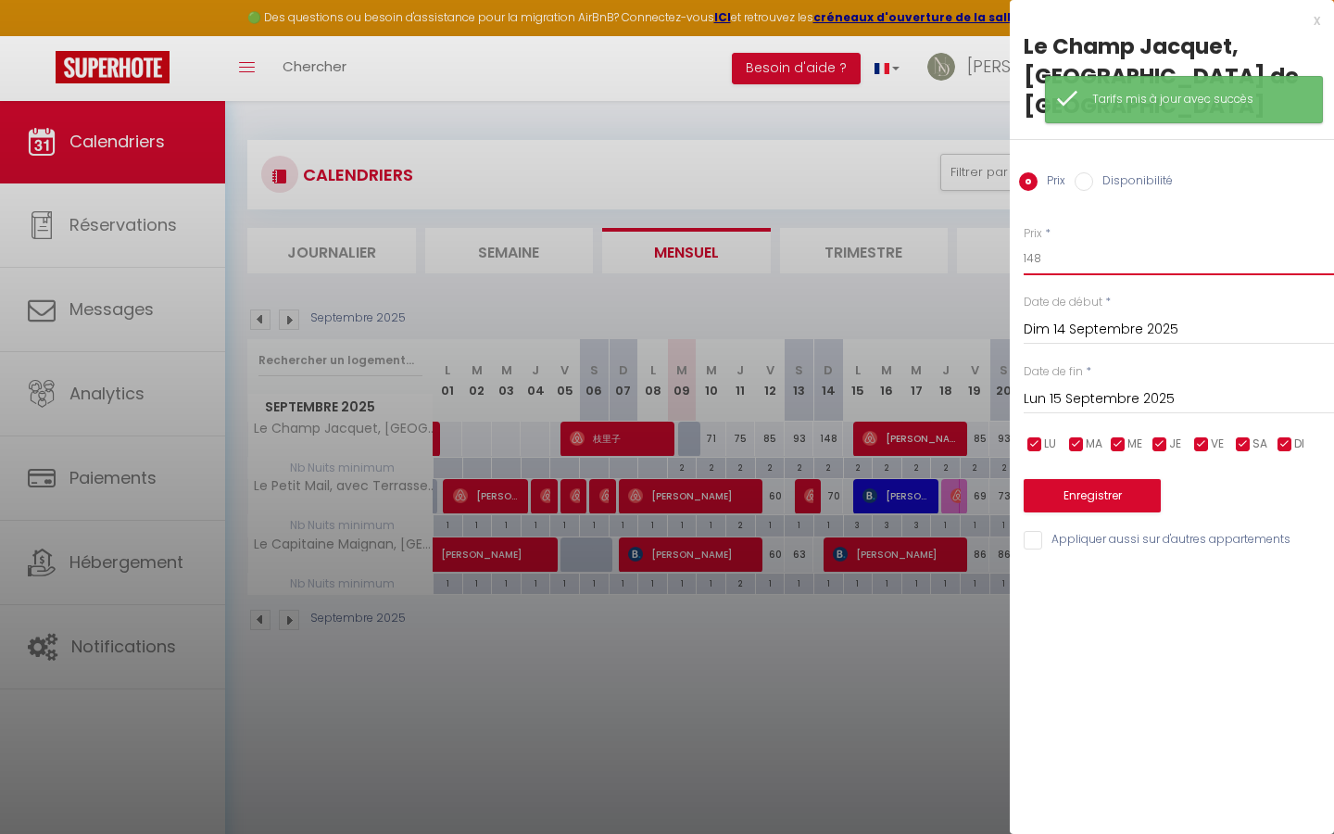
click at [1073, 242] on input "148" at bounding box center [1178, 258] width 310 height 33
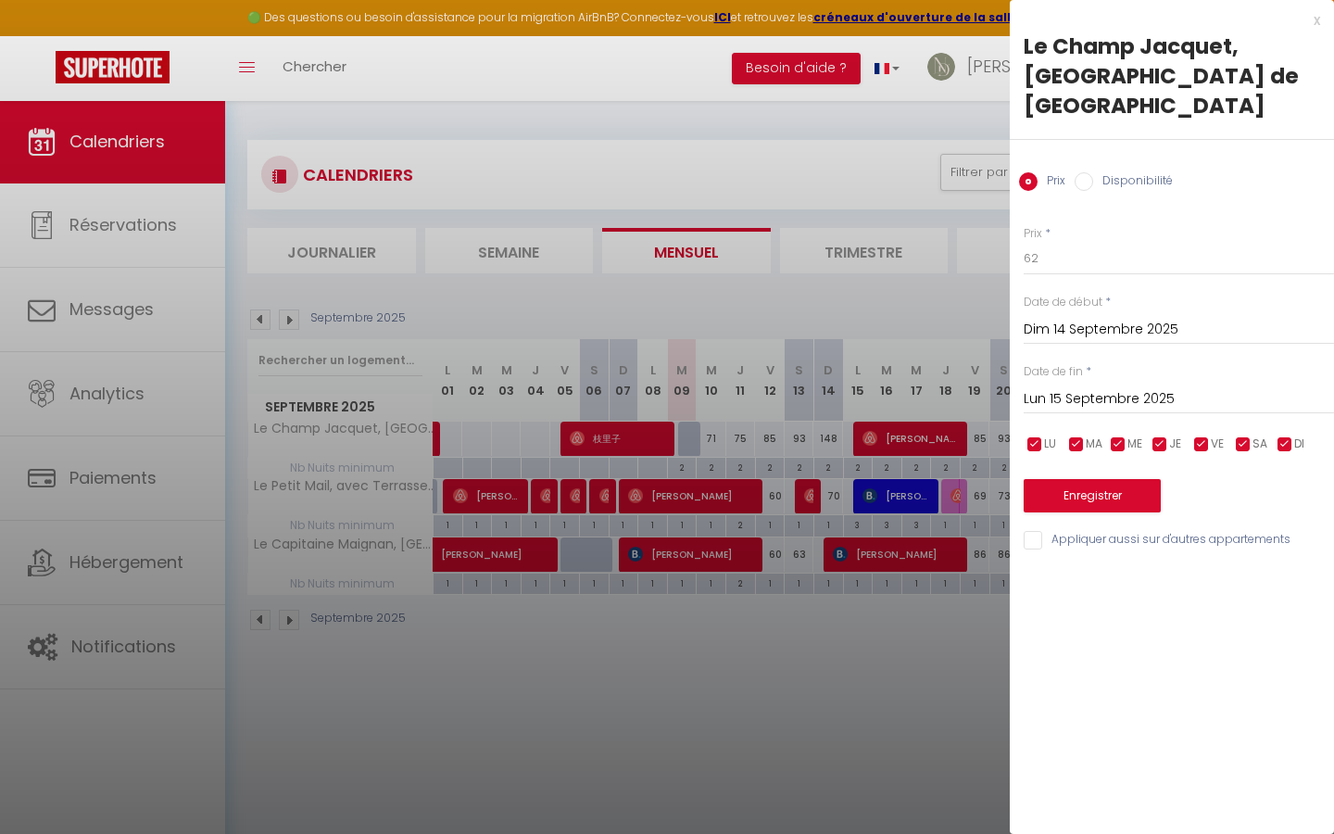
click at [1127, 435] on span "ME" at bounding box center [1134, 444] width 15 height 18
click at [1078, 435] on input "checkbox" at bounding box center [1076, 444] width 19 height 19
click at [1041, 435] on input "checkbox" at bounding box center [1034, 444] width 19 height 19
click at [1162, 435] on input "checkbox" at bounding box center [1159, 444] width 19 height 19
click at [1216, 435] on span "VE" at bounding box center [1216, 444] width 13 height 18
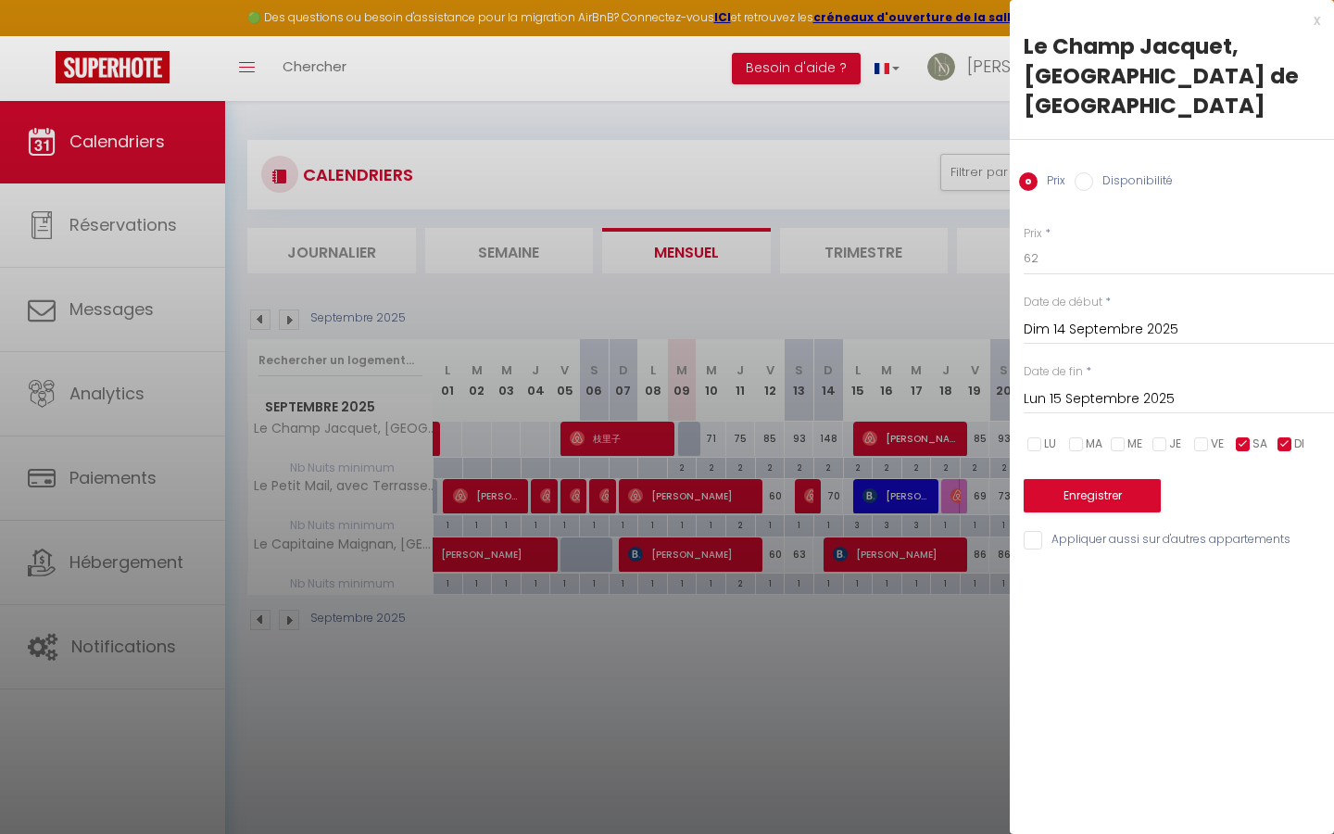
click at [1247, 435] on input "checkbox" at bounding box center [1243, 444] width 19 height 19
click at [1161, 387] on input "Lun 15 Septembre 2025" at bounding box center [1178, 399] width 310 height 24
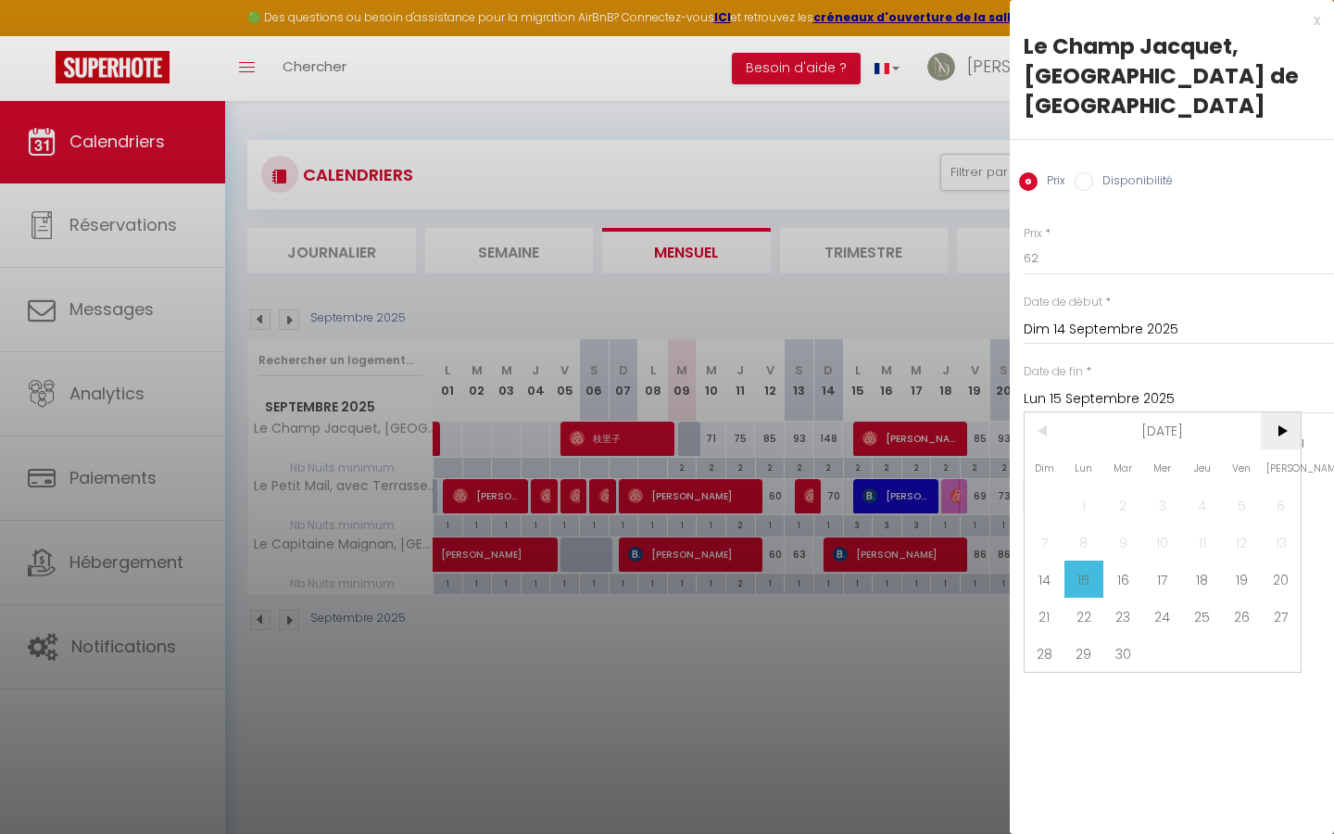
click at [1274, 412] on span ">" at bounding box center [1280, 430] width 40 height 37
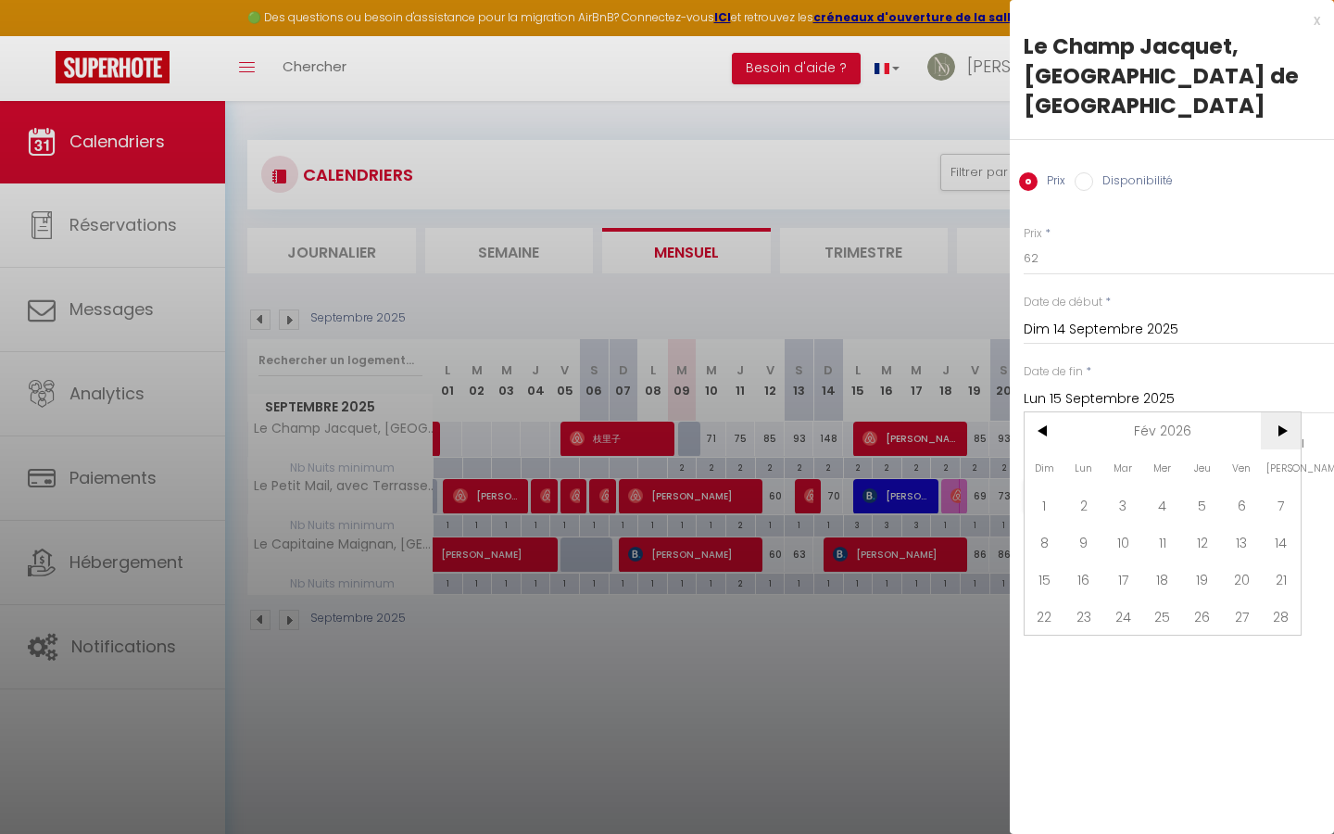
click at [1274, 412] on span ">" at bounding box center [1280, 430] width 40 height 37
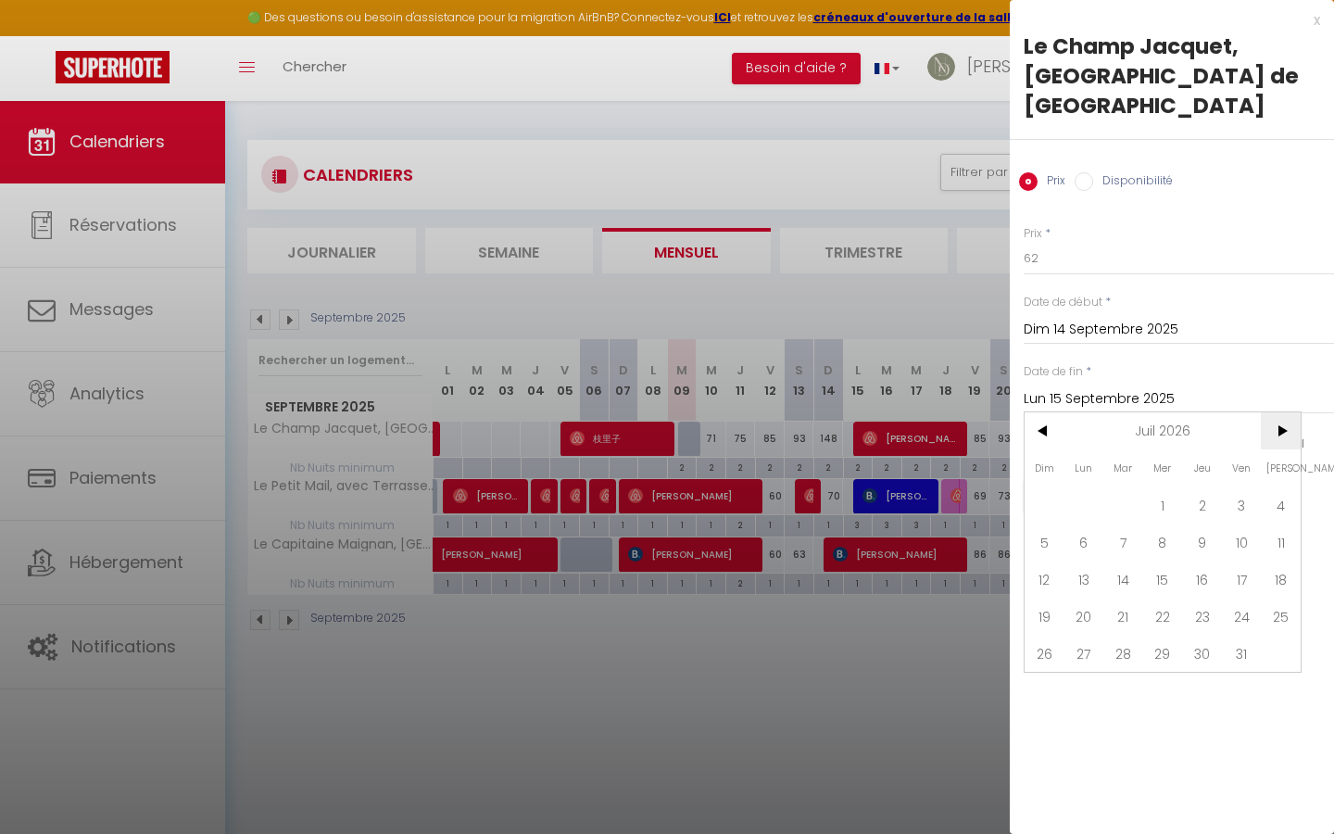
click at [1274, 412] on span ">" at bounding box center [1280, 430] width 40 height 37
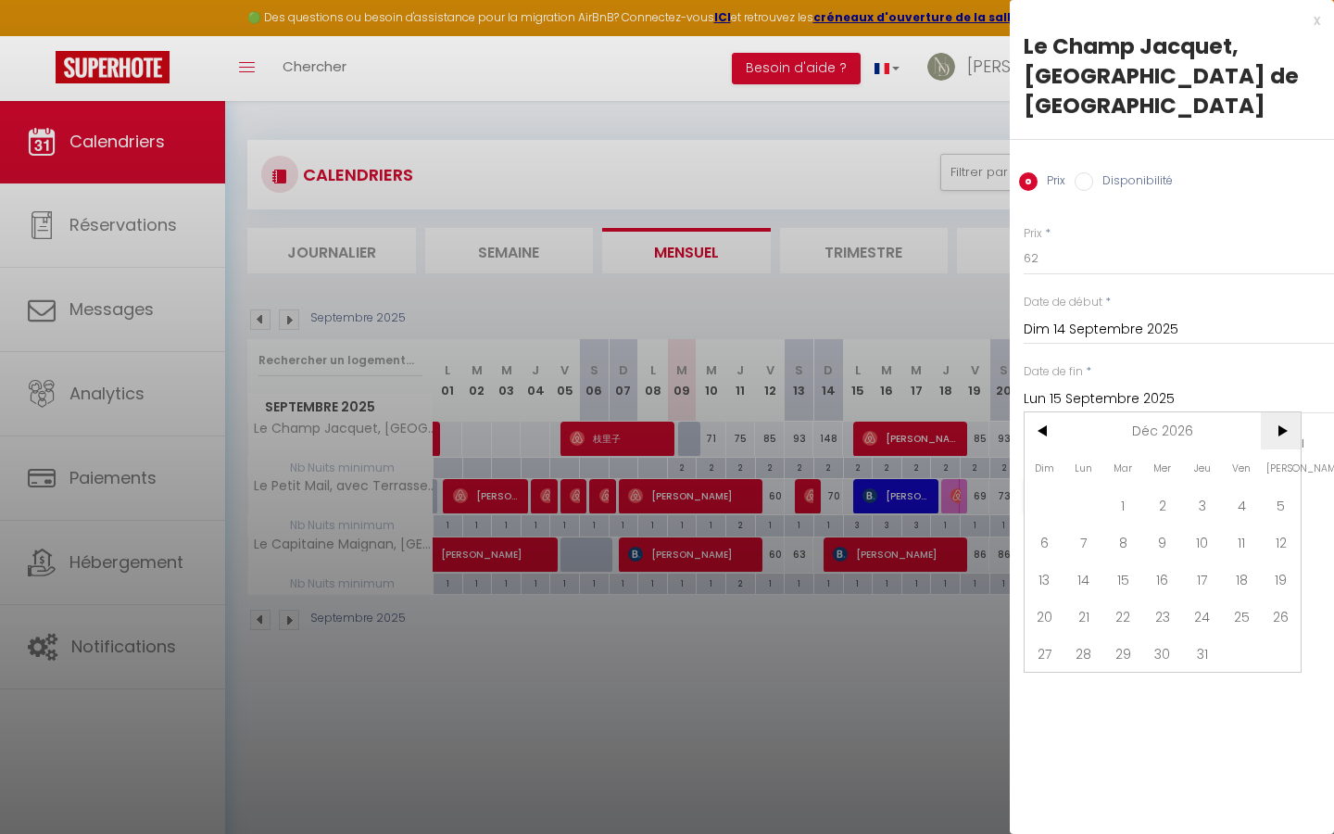
click at [1274, 412] on span ">" at bounding box center [1280, 430] width 40 height 37
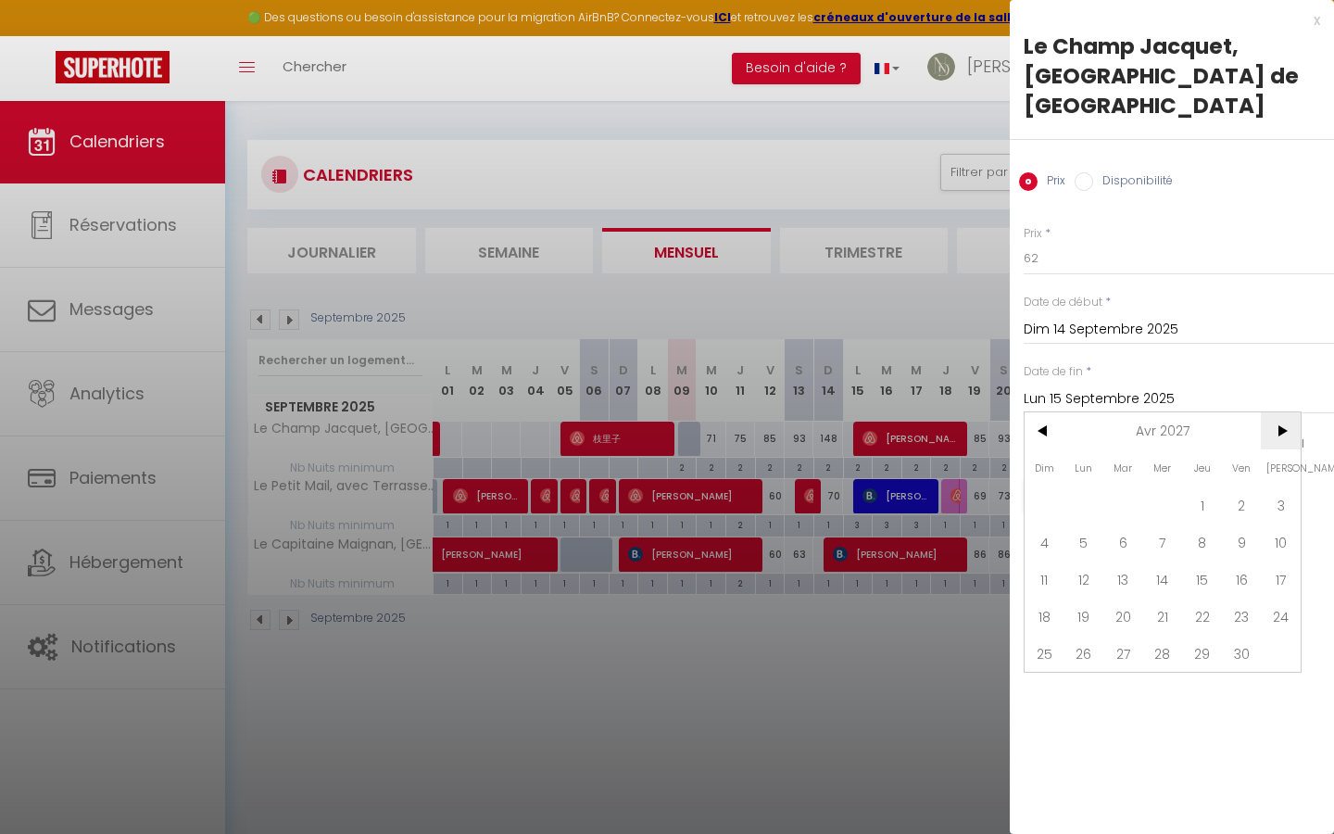
click at [1274, 412] on span ">" at bounding box center [1280, 430] width 40 height 37
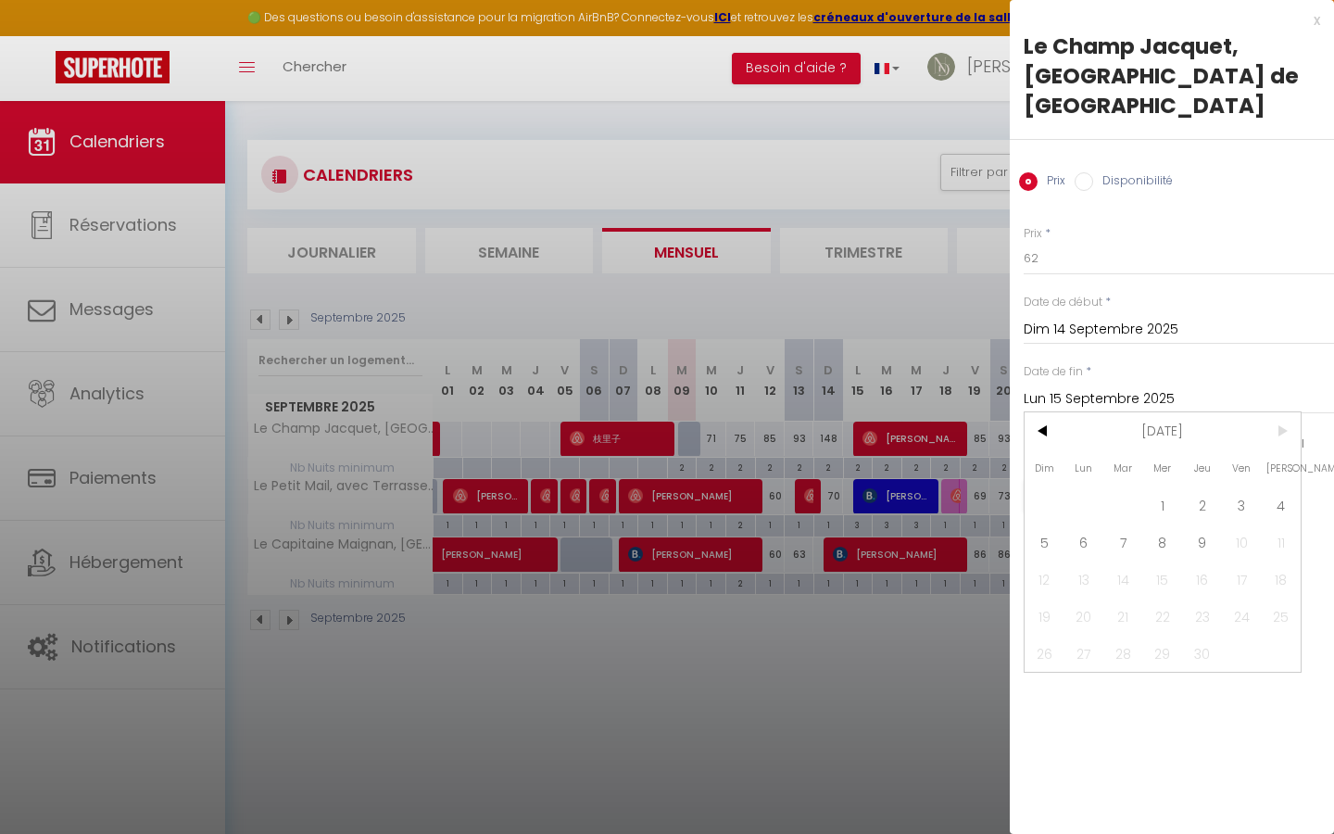
click at [1274, 412] on span ">" at bounding box center [1280, 430] width 40 height 37
click at [1192, 523] on span "9" at bounding box center [1202, 541] width 40 height 37
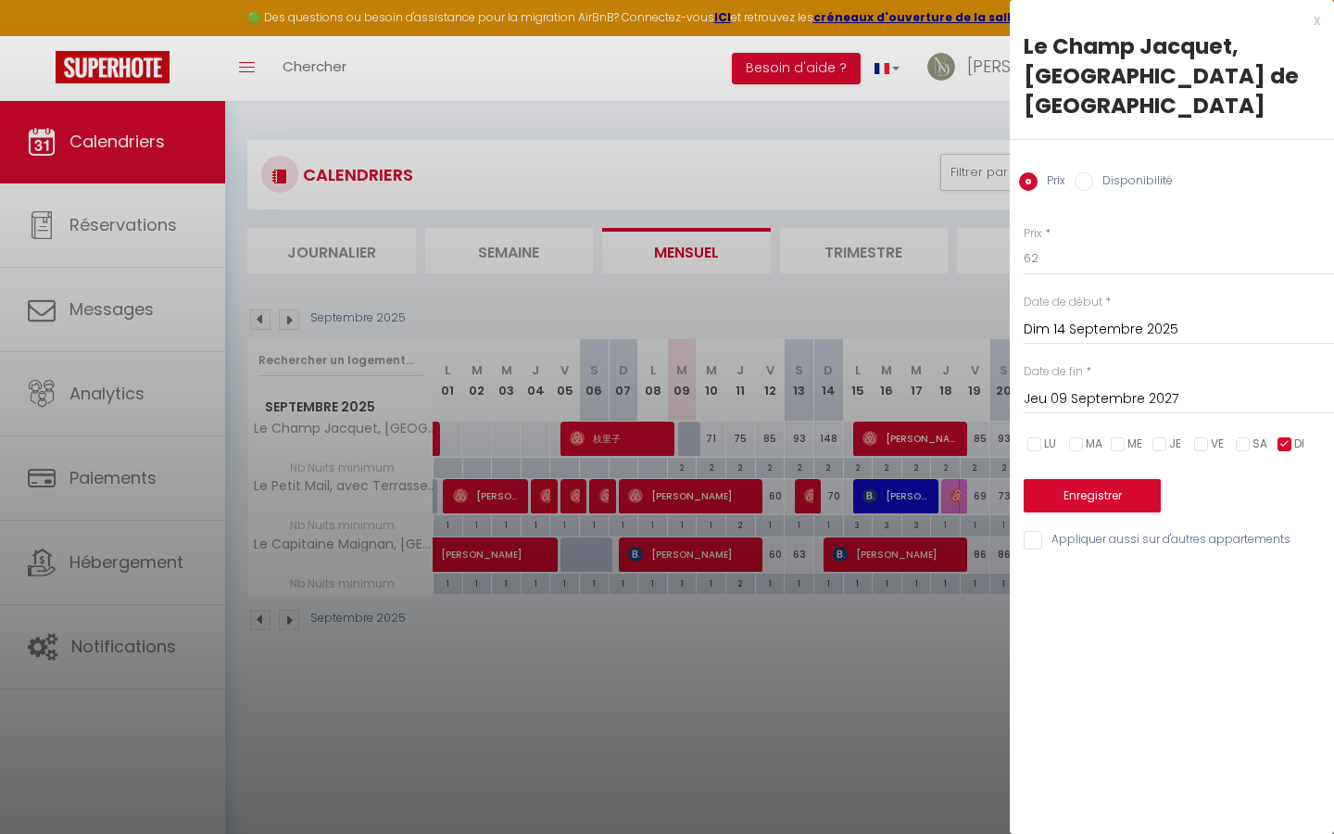
click at [1102, 479] on button "Enregistrer" at bounding box center [1091, 495] width 137 height 33
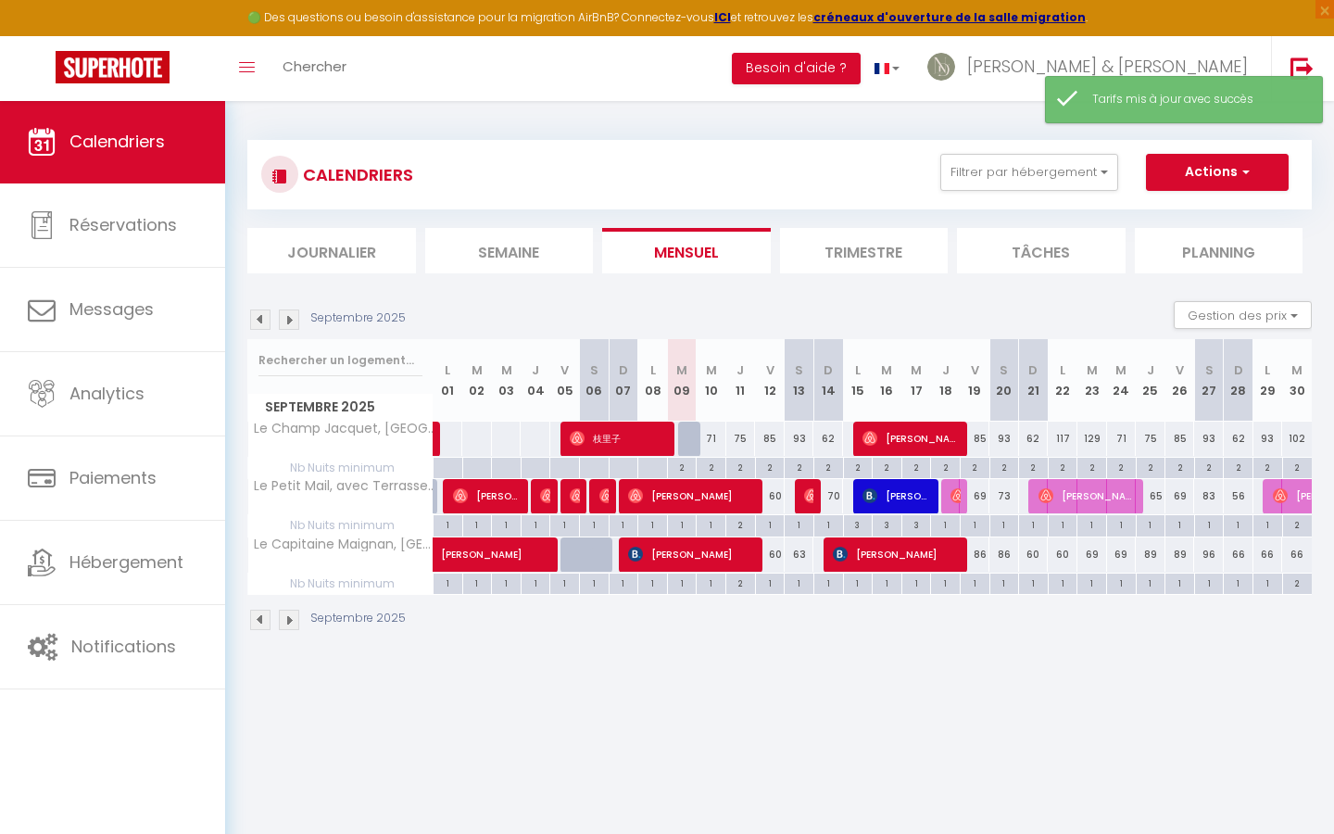
click at [1060, 437] on div "117" at bounding box center [1062, 438] width 30 height 34
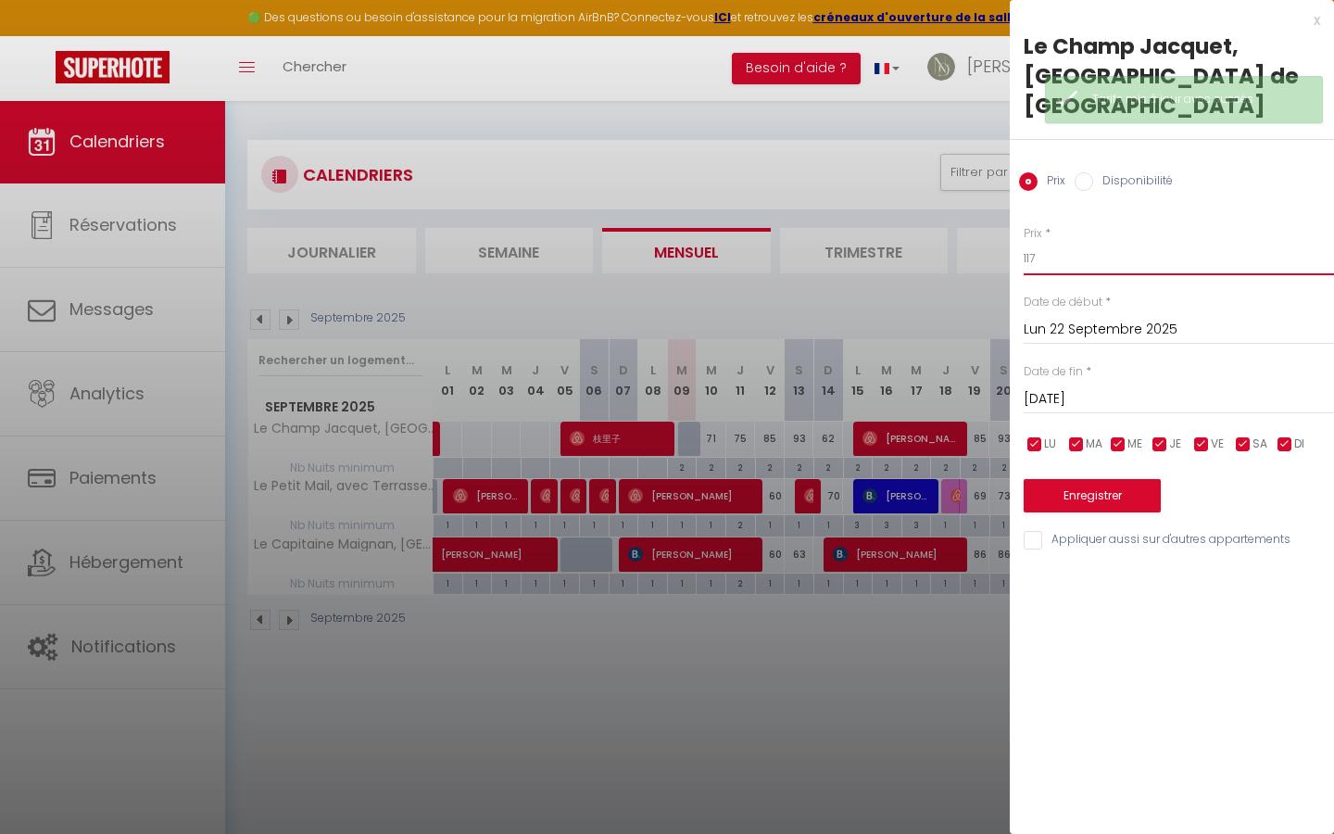
click at [1051, 242] on input "117" at bounding box center [1178, 258] width 310 height 33
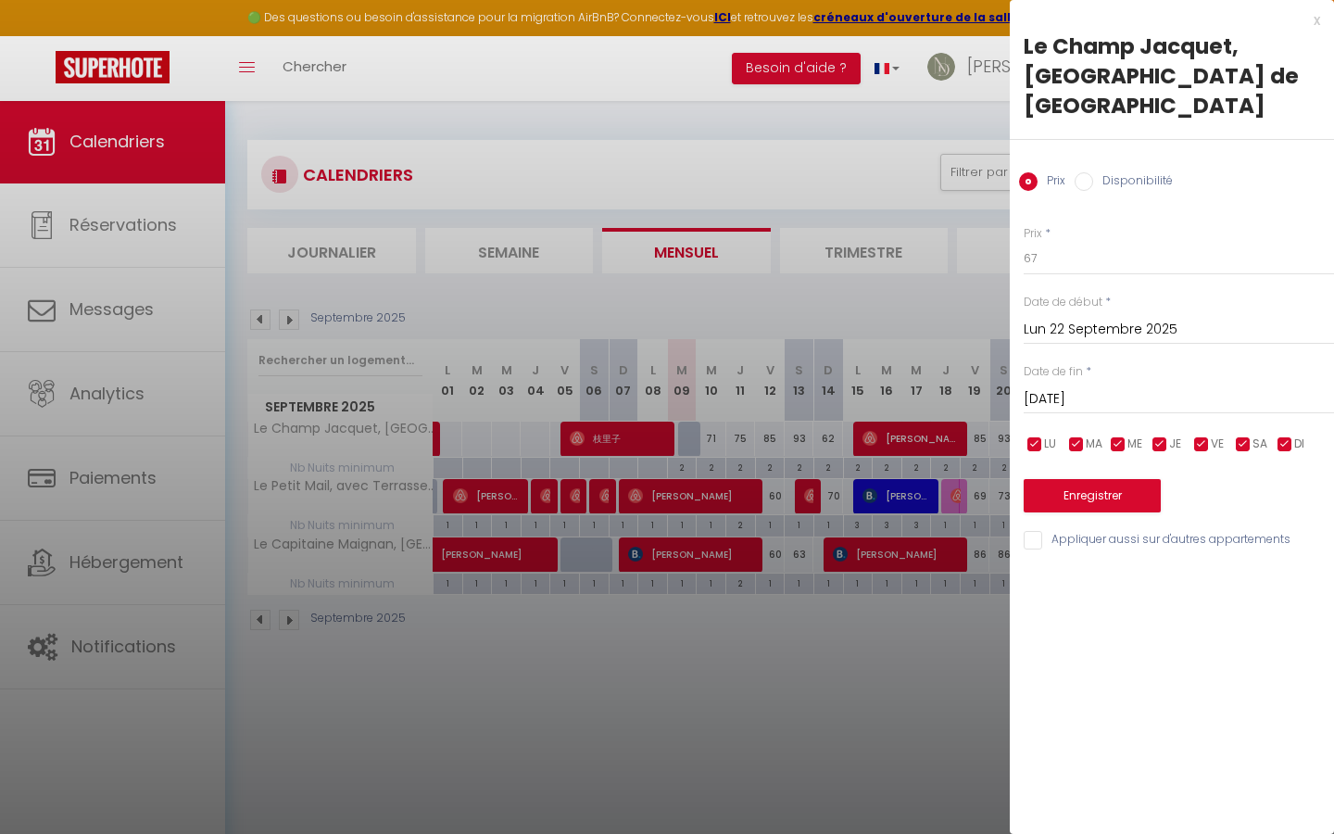
click at [1083, 435] on input "checkbox" at bounding box center [1076, 444] width 19 height 19
click at [1126, 435] on input "checkbox" at bounding box center [1118, 444] width 19 height 19
click at [1163, 435] on input "checkbox" at bounding box center [1159, 444] width 19 height 19
click at [1199, 435] on input "checkbox" at bounding box center [1201, 444] width 19 height 19
click at [1238, 435] on input "checkbox" at bounding box center [1243, 444] width 19 height 19
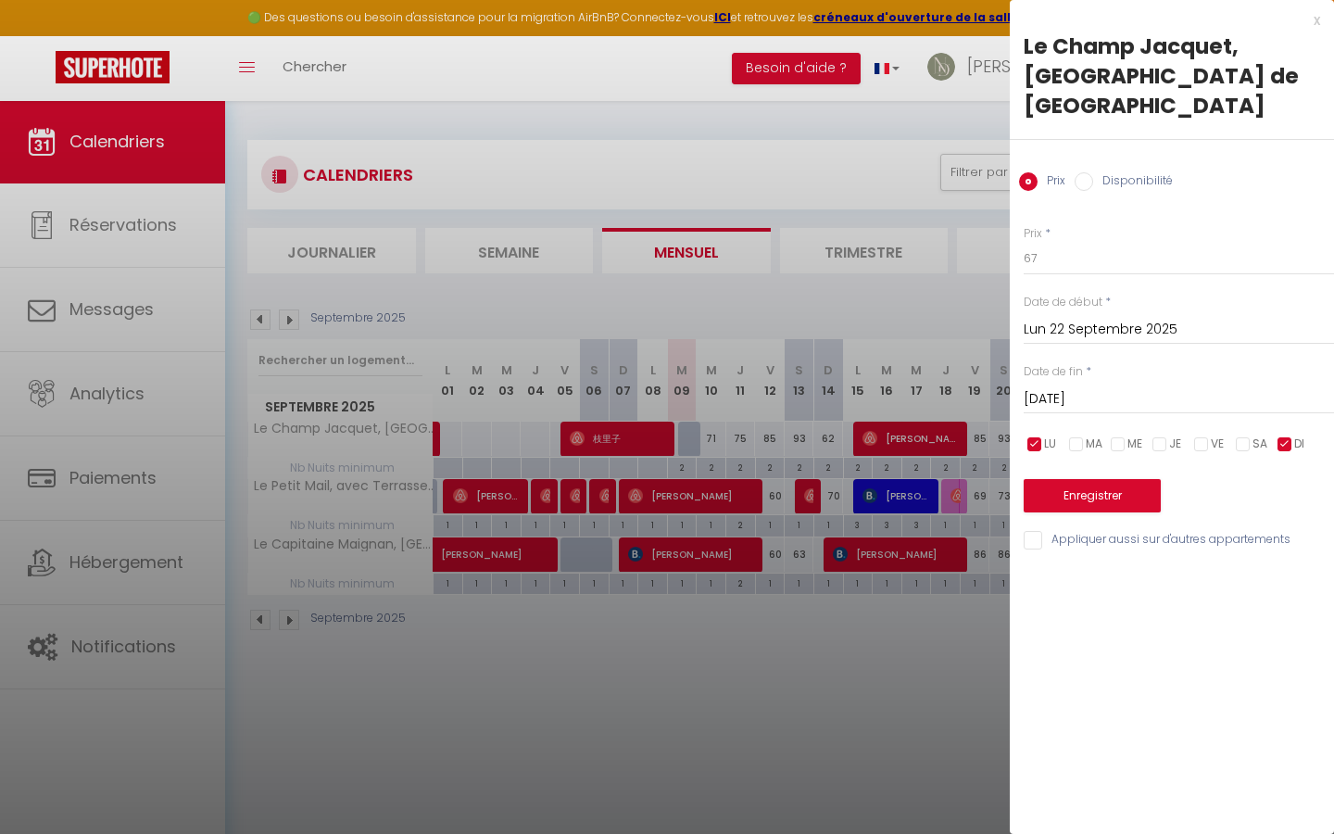
click at [1281, 435] on input "checkbox" at bounding box center [1284, 444] width 19 height 19
click at [1114, 387] on input "[DATE]" at bounding box center [1178, 399] width 310 height 24
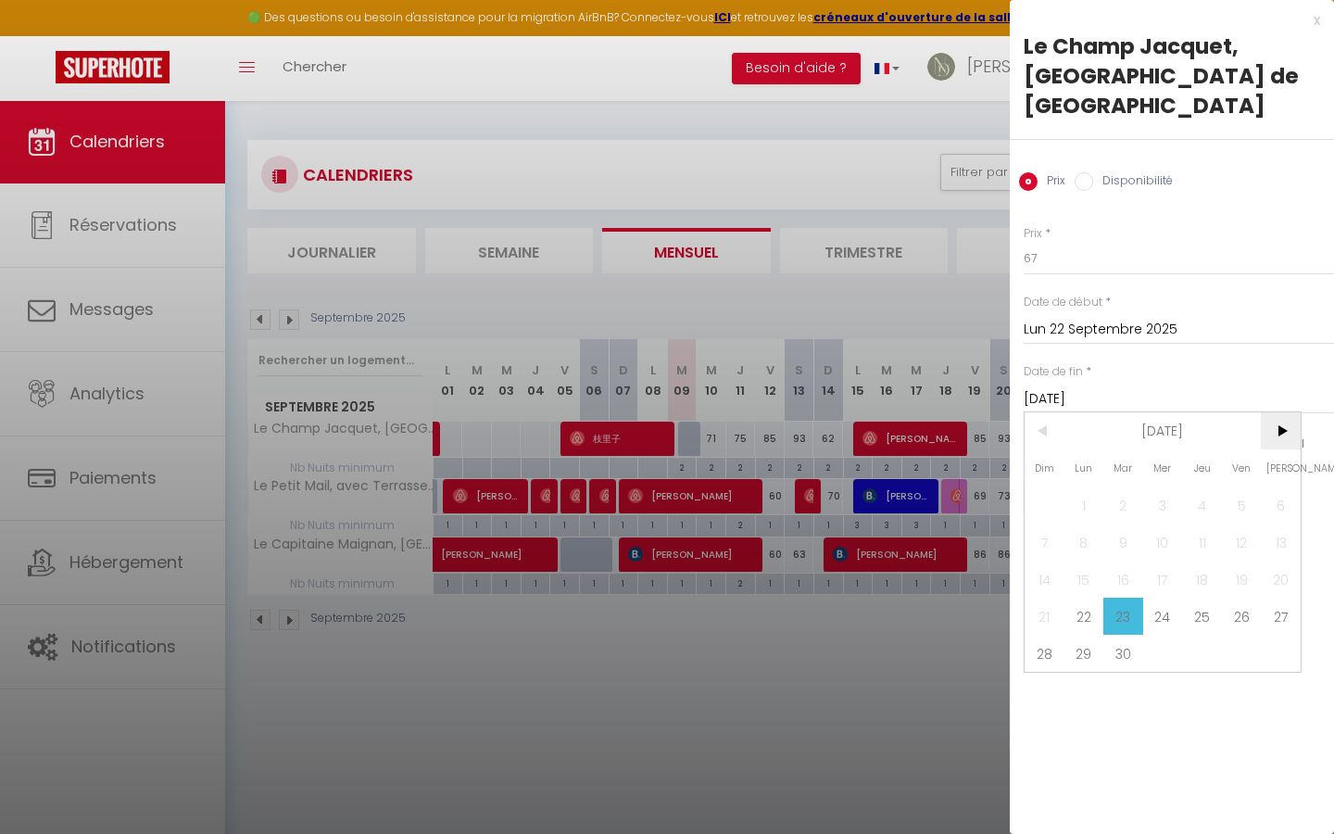
click at [1292, 412] on span ">" at bounding box center [1280, 430] width 40 height 37
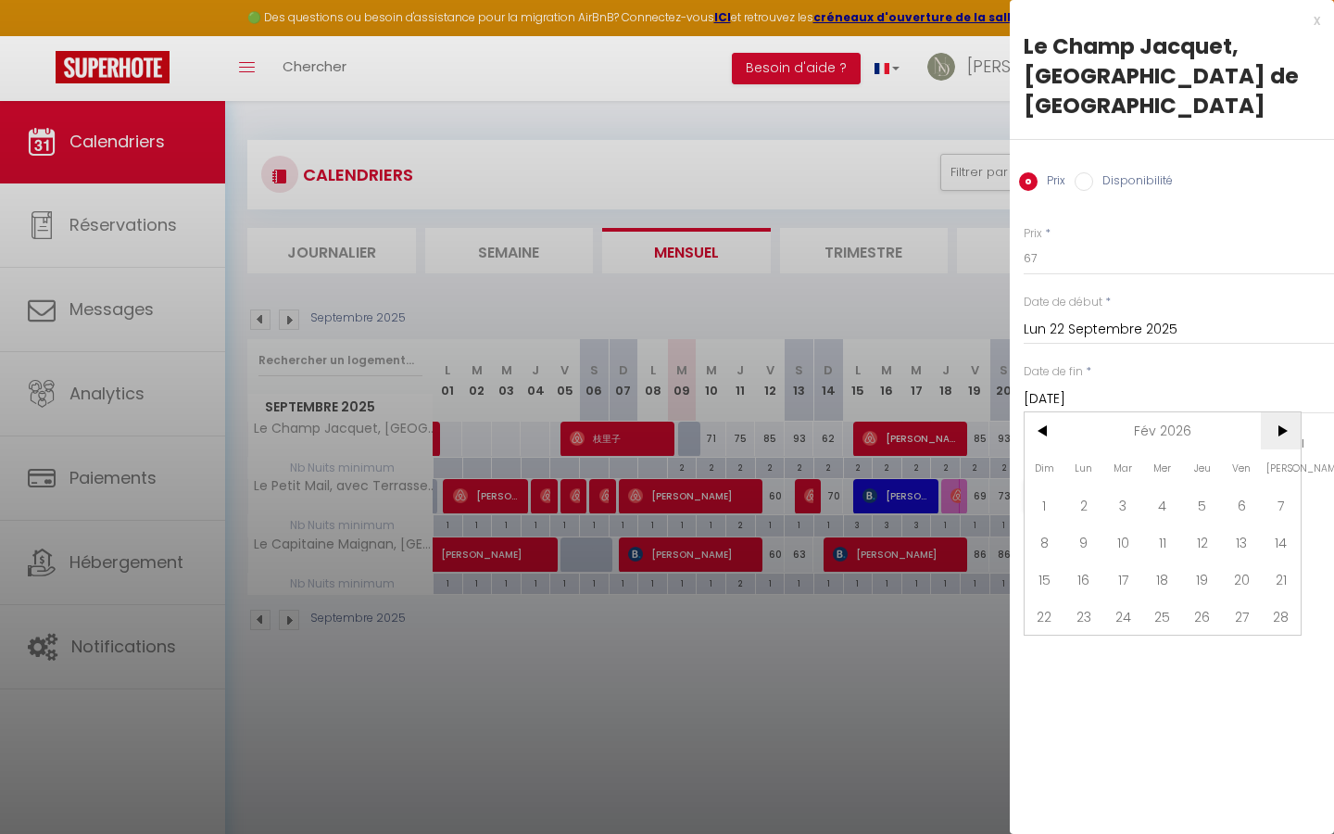
click at [1292, 412] on span ">" at bounding box center [1280, 430] width 40 height 37
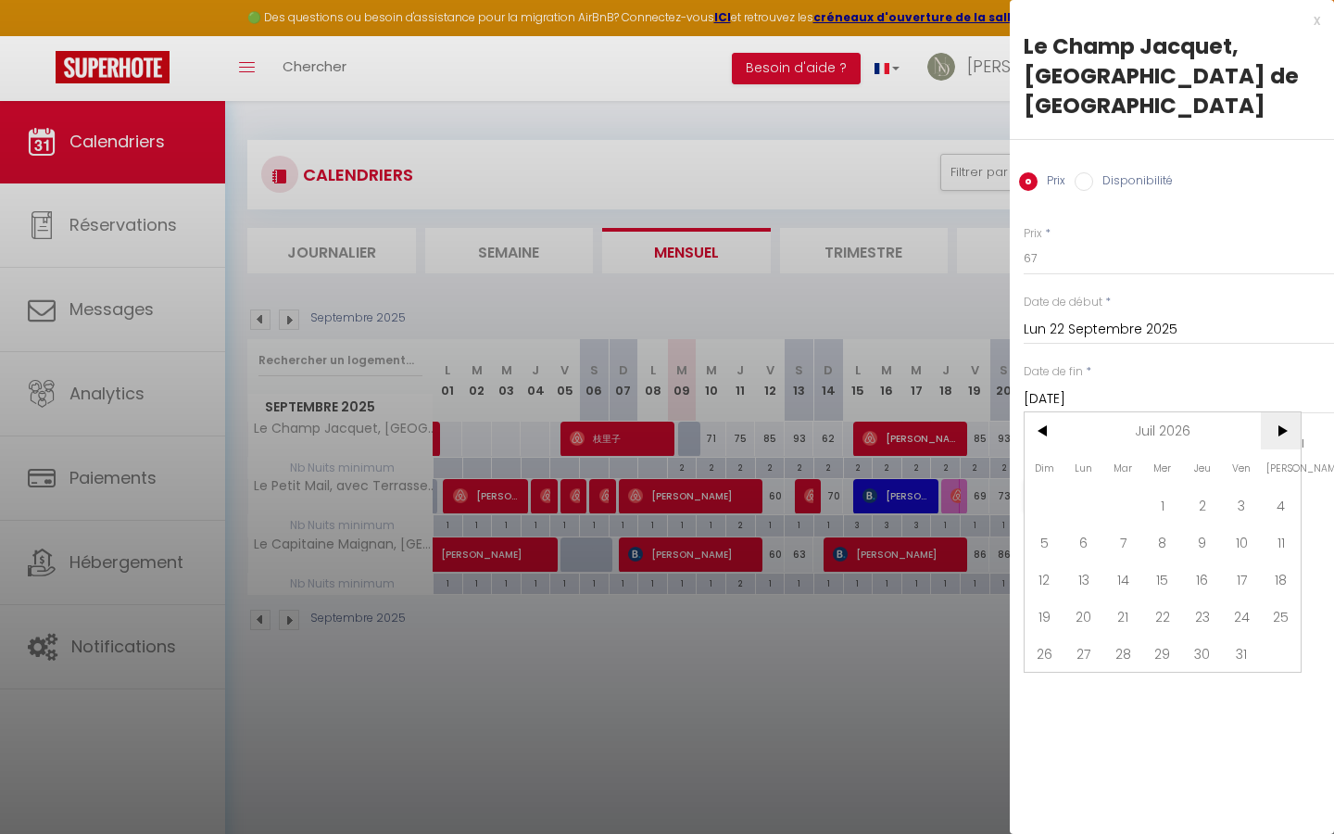
click at [1292, 412] on span ">" at bounding box center [1280, 430] width 40 height 37
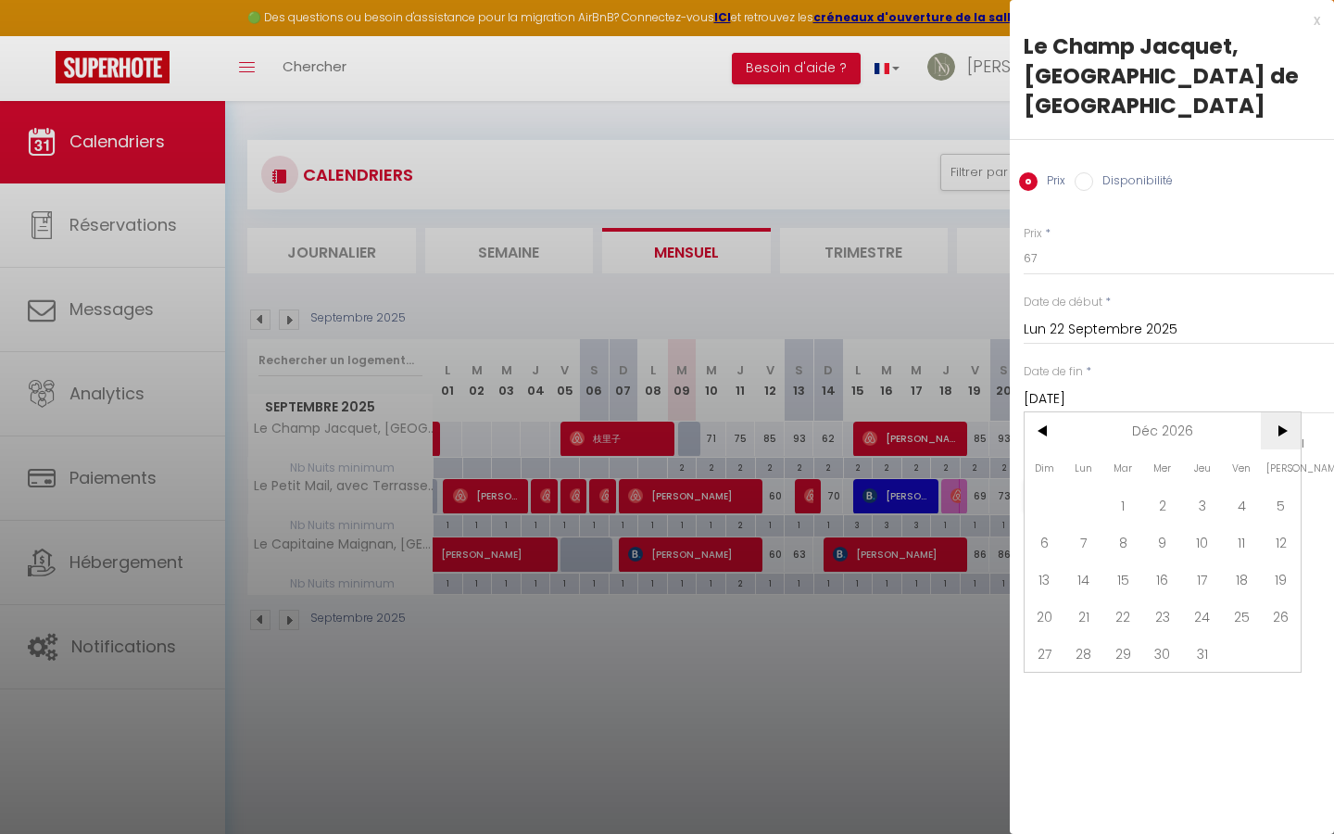
click at [1292, 412] on span ">" at bounding box center [1280, 430] width 40 height 37
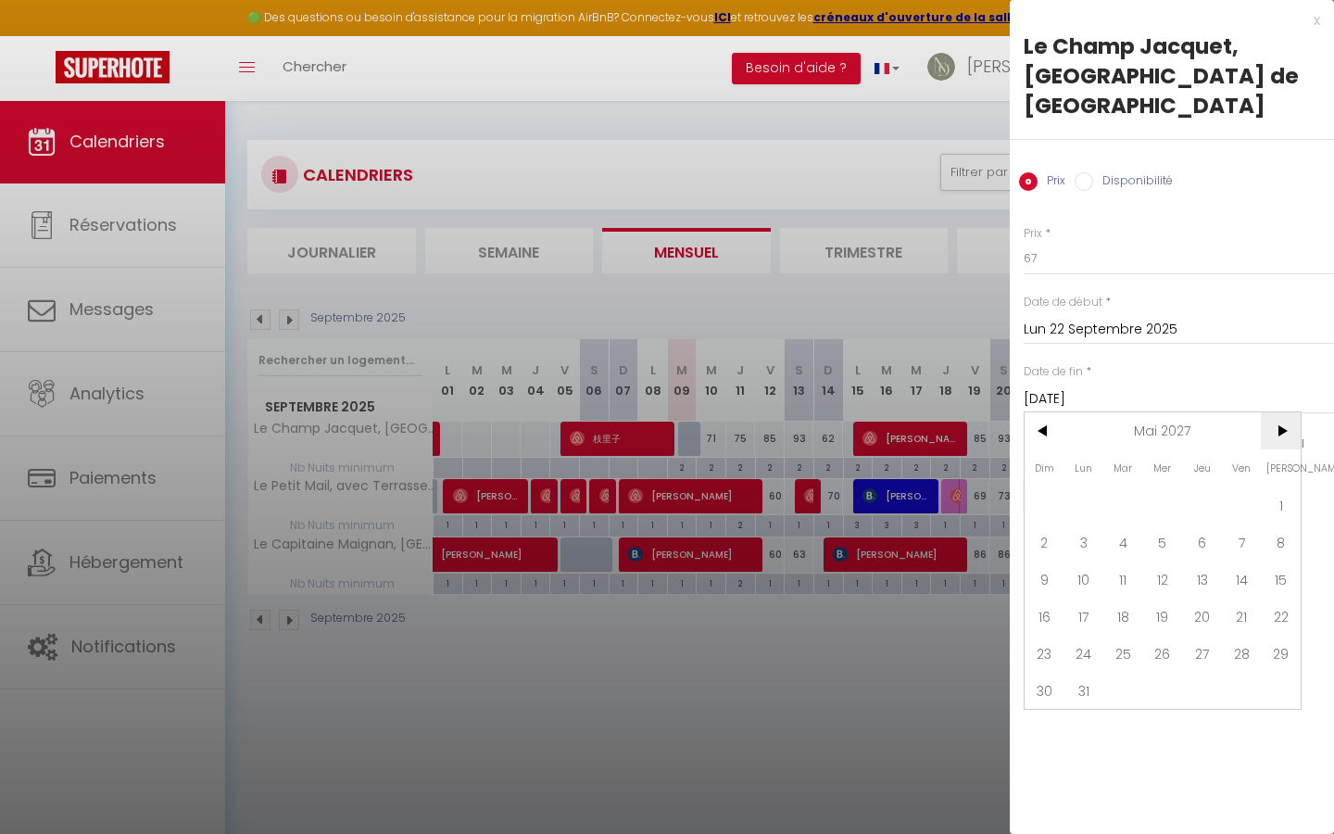
click at [1292, 412] on span ">" at bounding box center [1280, 430] width 40 height 37
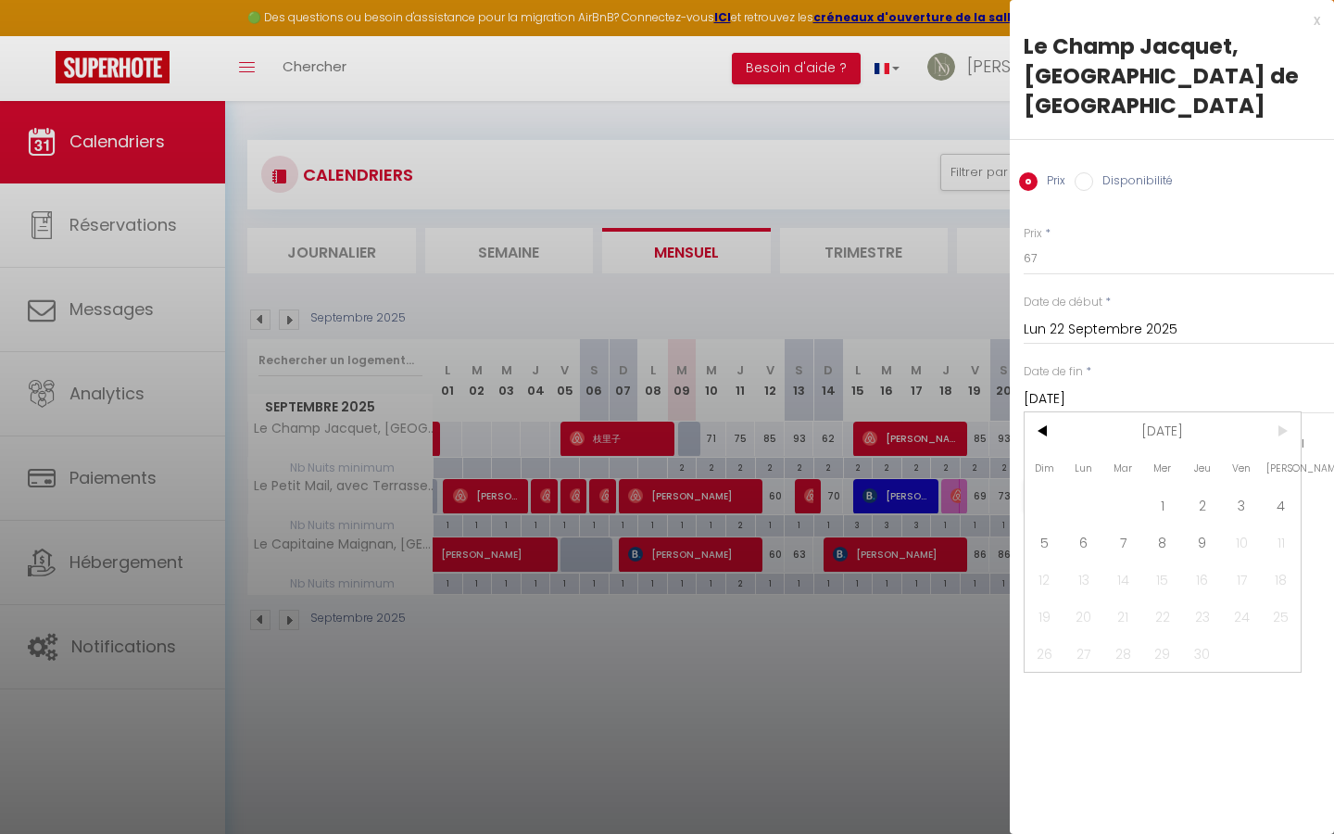
click at [1292, 412] on span ">" at bounding box center [1280, 430] width 40 height 37
click at [1197, 523] on span "9" at bounding box center [1202, 541] width 40 height 37
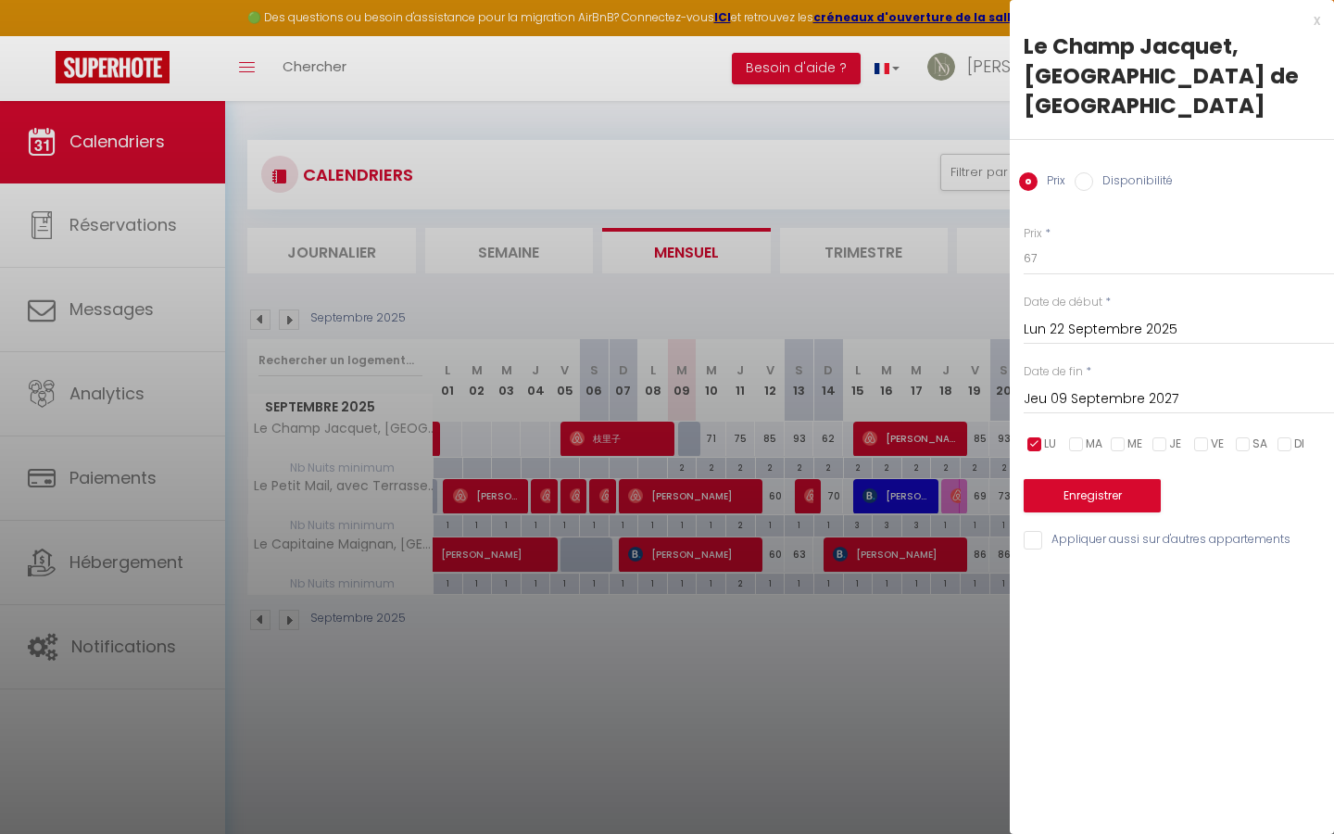
click at [1119, 479] on button "Enregistrer" at bounding box center [1091, 495] width 137 height 33
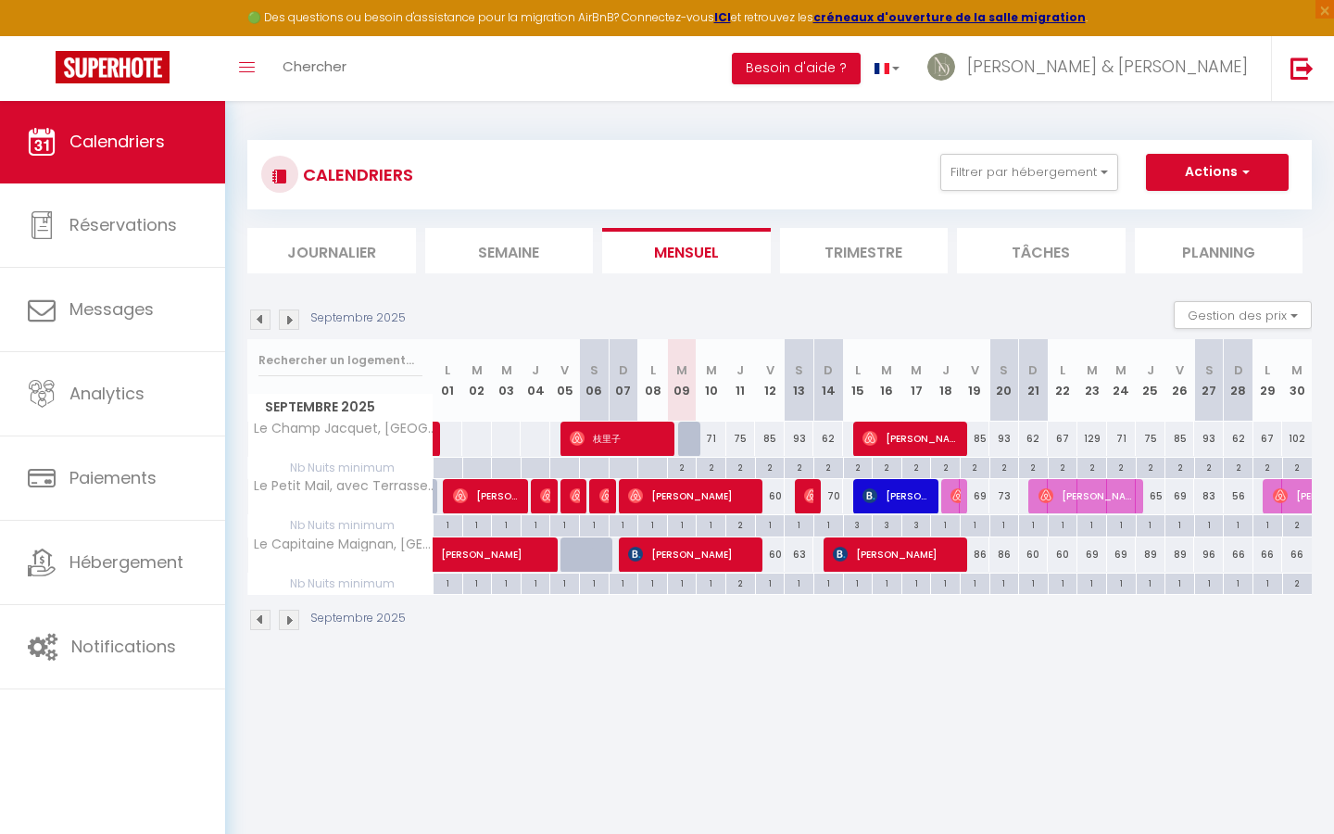
click at [1092, 438] on div "129" at bounding box center [1092, 438] width 30 height 34
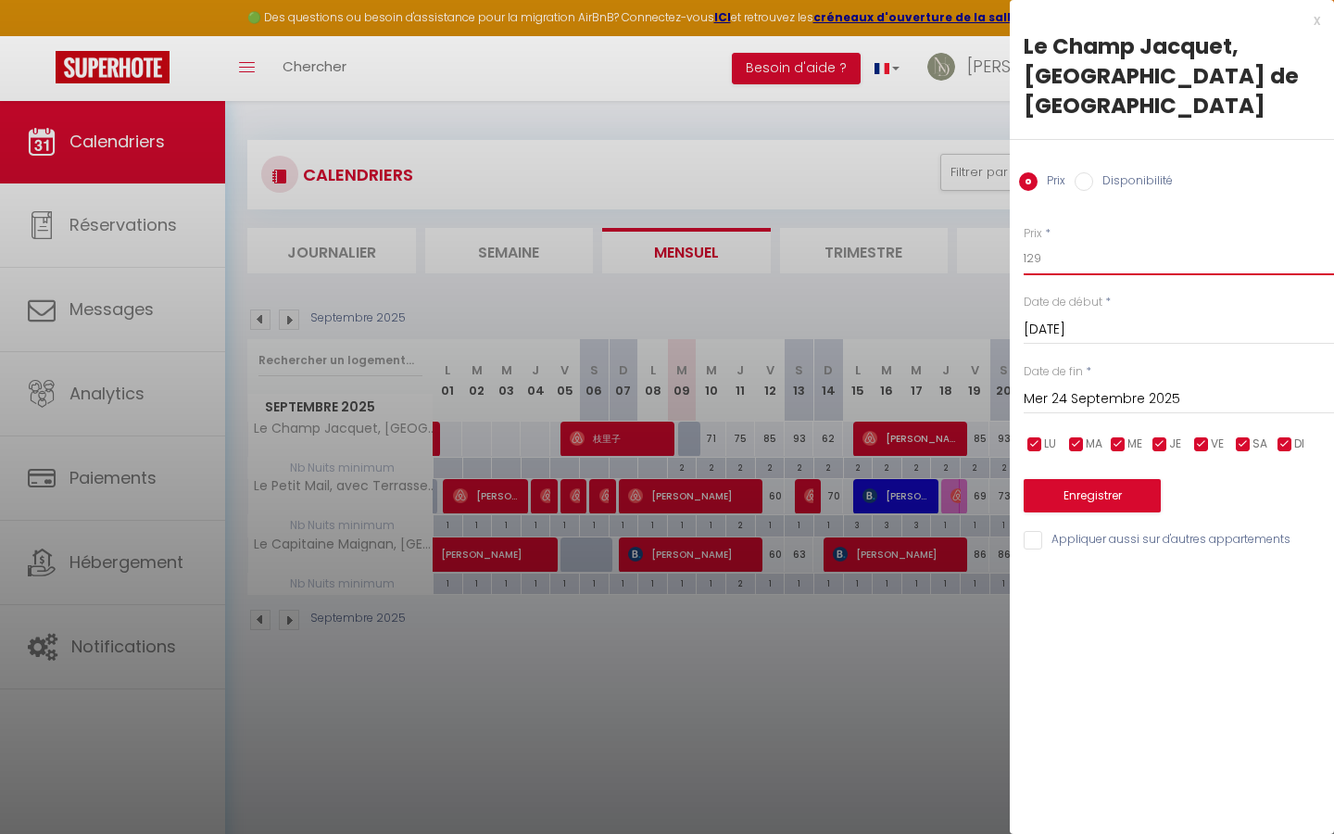
click at [1058, 242] on input "129" at bounding box center [1178, 258] width 310 height 33
click at [1152, 435] on input "checkbox" at bounding box center [1159, 444] width 19 height 19
click at [1197, 435] on input "checkbox" at bounding box center [1201, 444] width 19 height 19
click at [1244, 435] on input "checkbox" at bounding box center [1243, 444] width 19 height 19
click at [1276, 435] on input "checkbox" at bounding box center [1284, 444] width 19 height 19
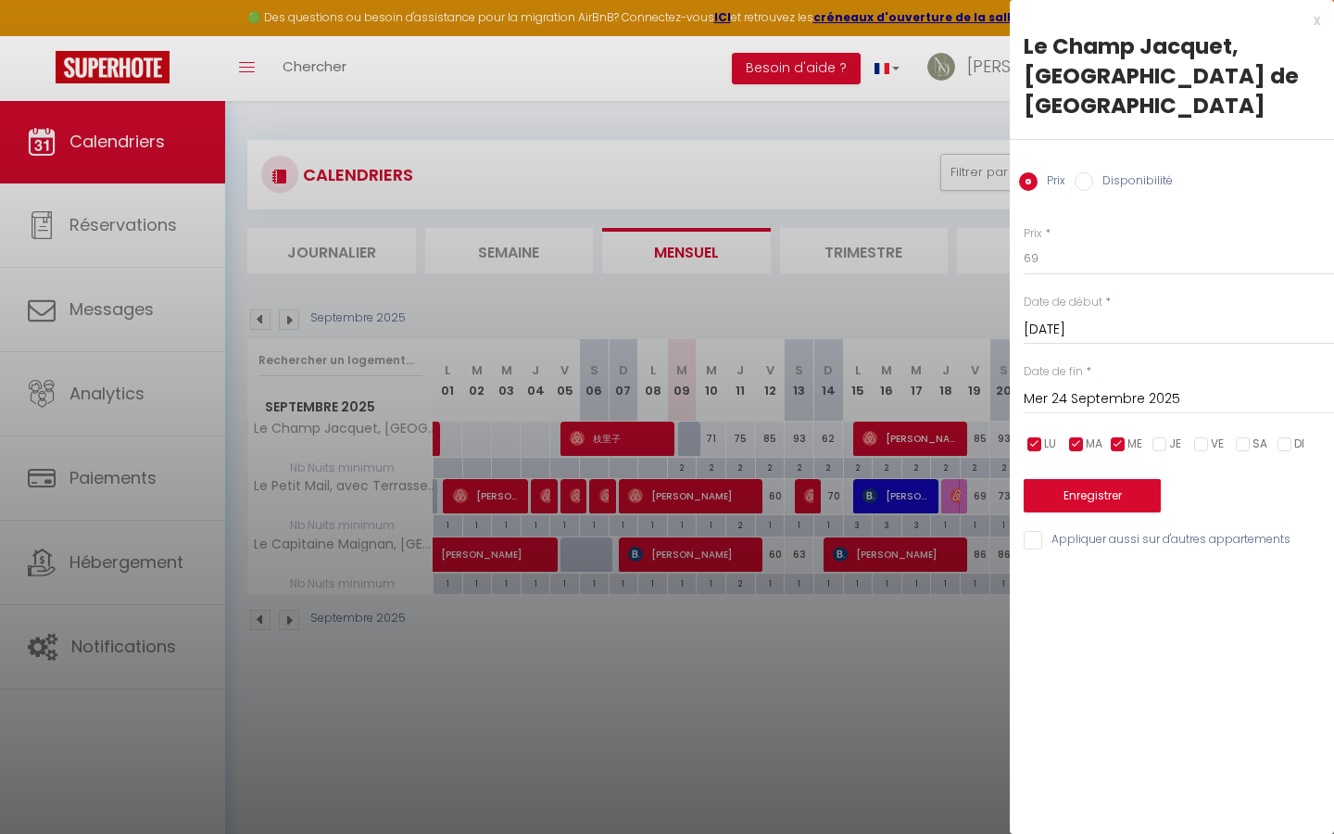
click at [1034, 435] on input "checkbox" at bounding box center [1034, 444] width 19 height 19
click at [1118, 435] on input "checkbox" at bounding box center [1118, 444] width 19 height 19
click at [1109, 387] on input "Mer 24 Septembre 2025" at bounding box center [1178, 399] width 310 height 24
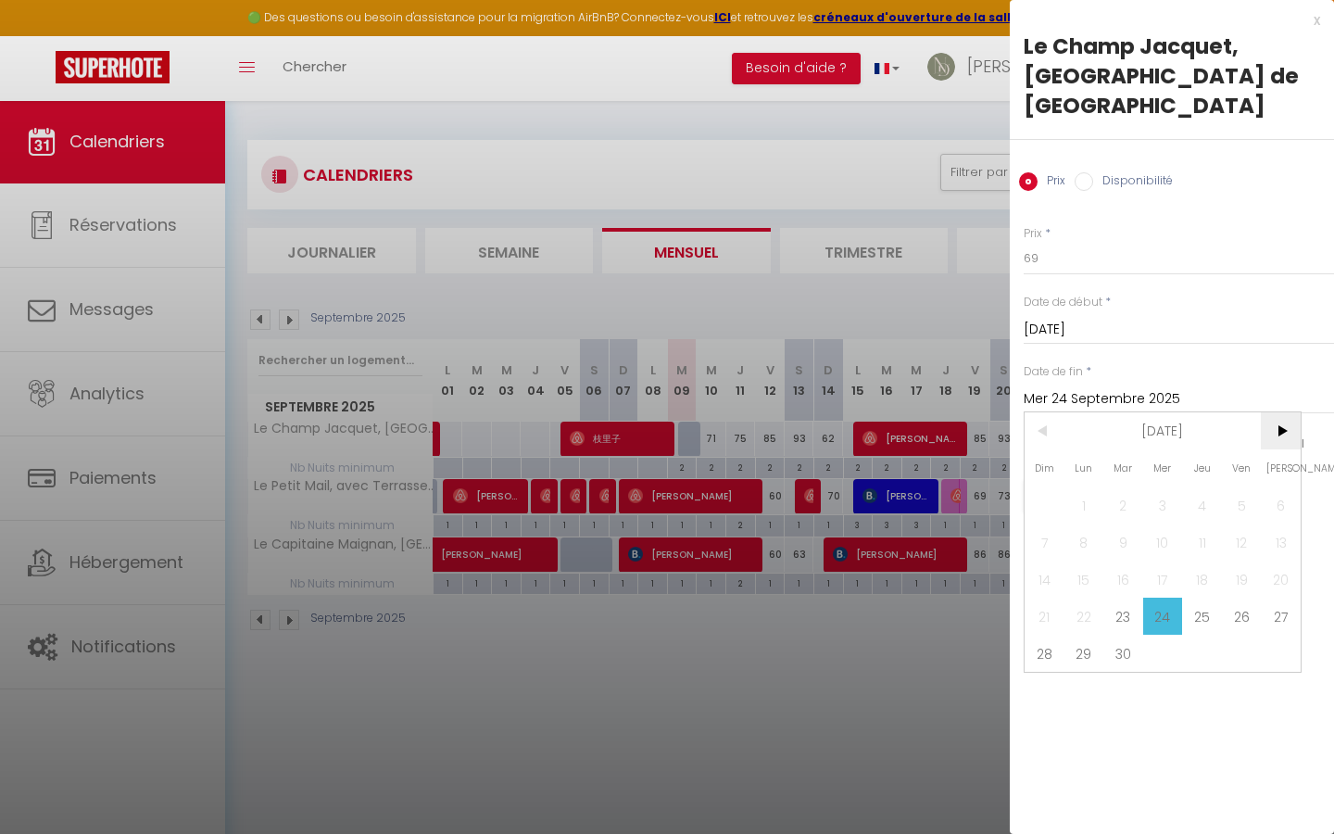
click at [1275, 412] on span ">" at bounding box center [1280, 430] width 40 height 37
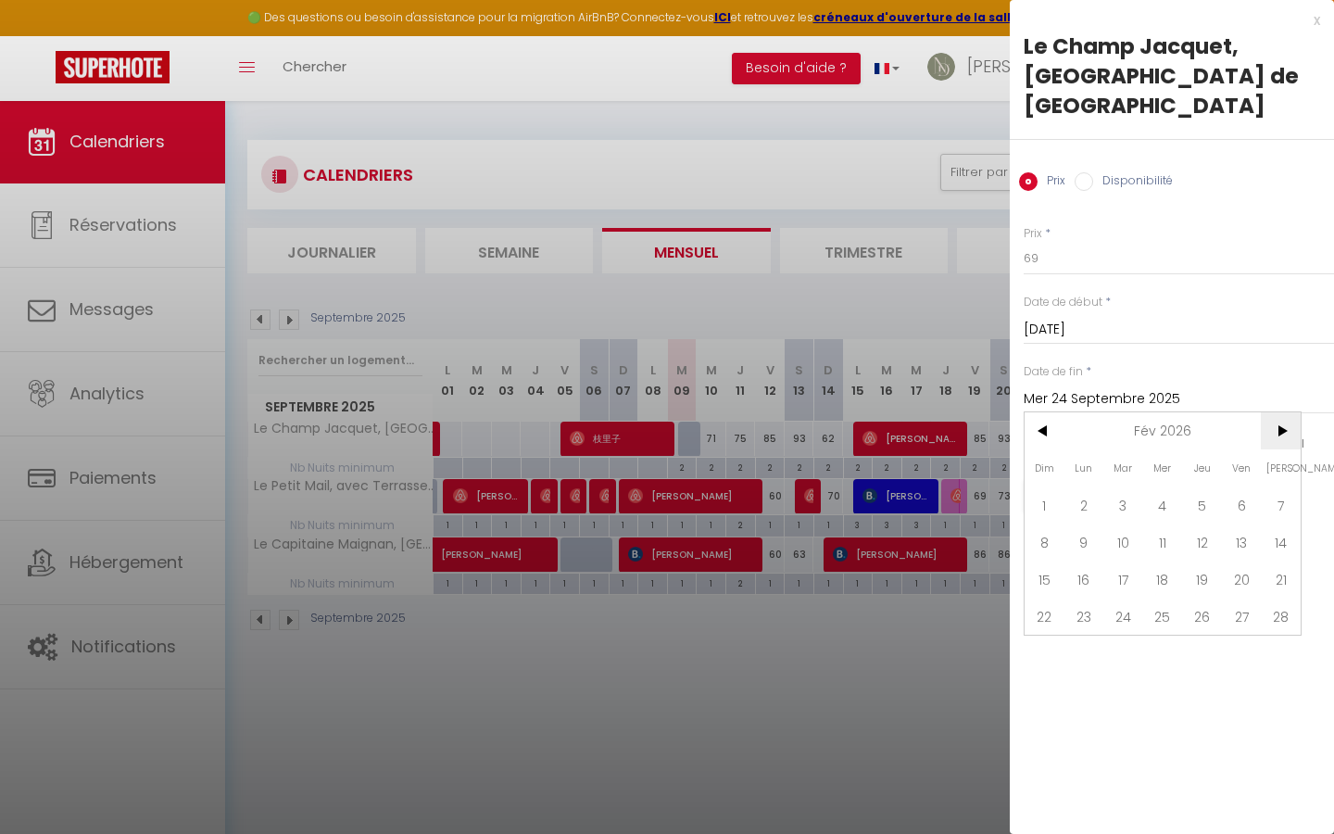
click at [1275, 412] on span ">" at bounding box center [1280, 430] width 40 height 37
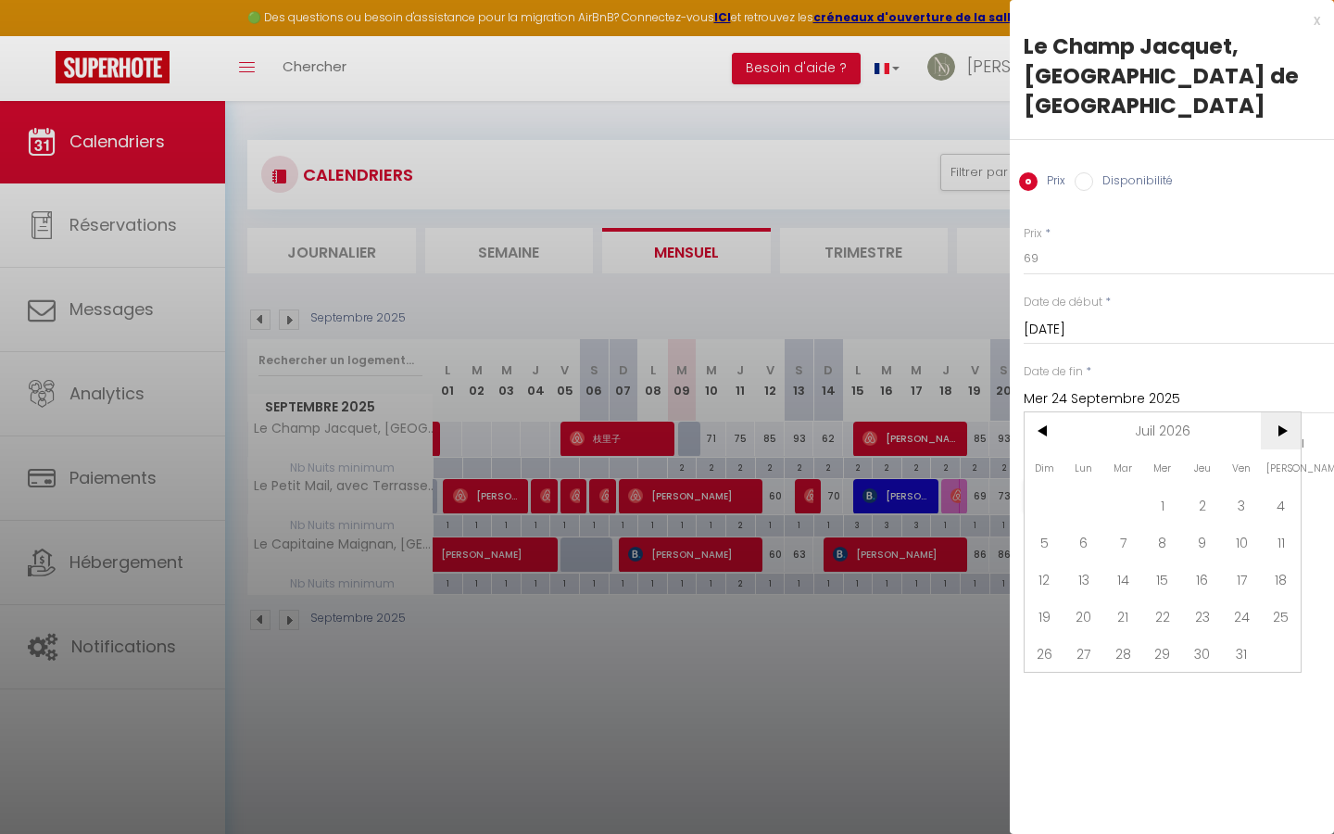
click at [1275, 412] on span ">" at bounding box center [1280, 430] width 40 height 37
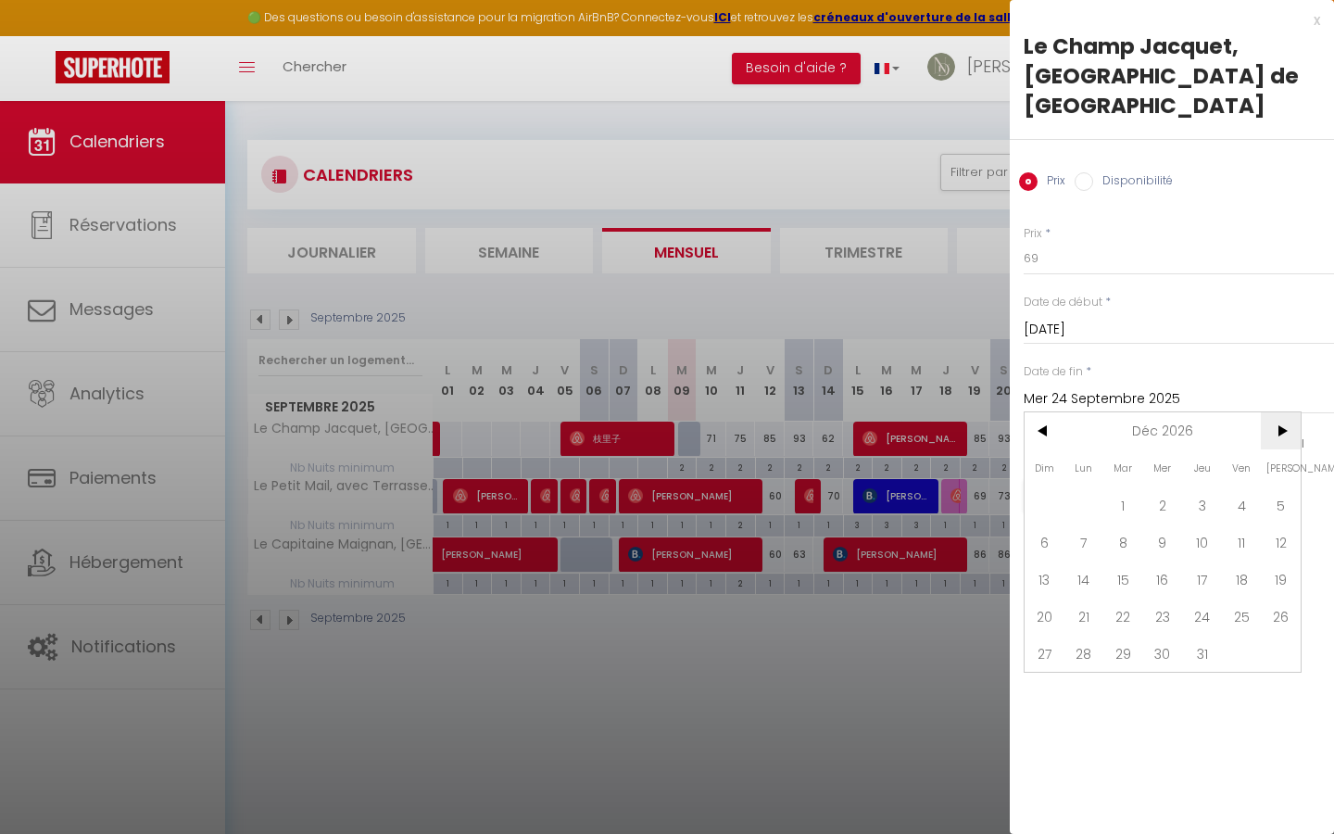
click at [1275, 412] on span ">" at bounding box center [1280, 430] width 40 height 37
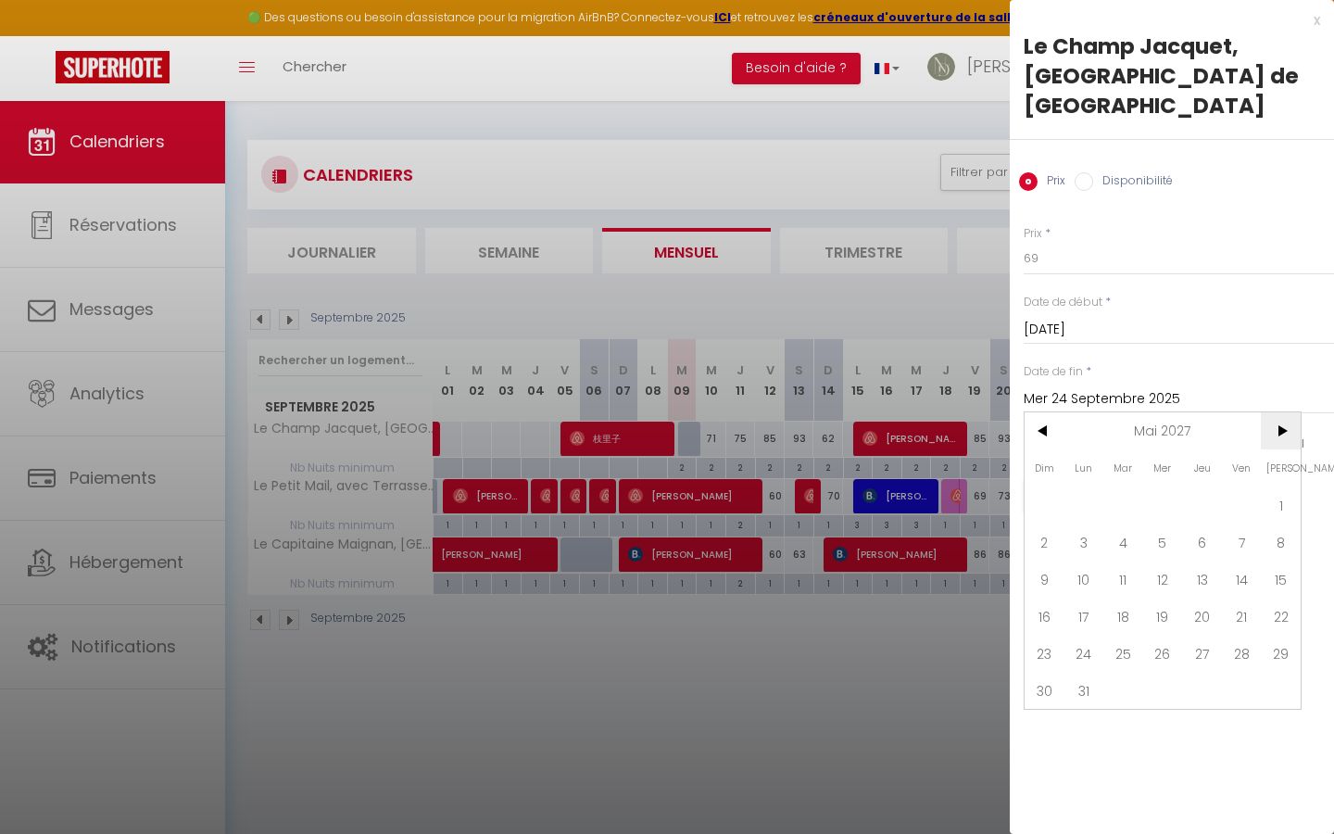
click at [1275, 412] on span ">" at bounding box center [1280, 430] width 40 height 37
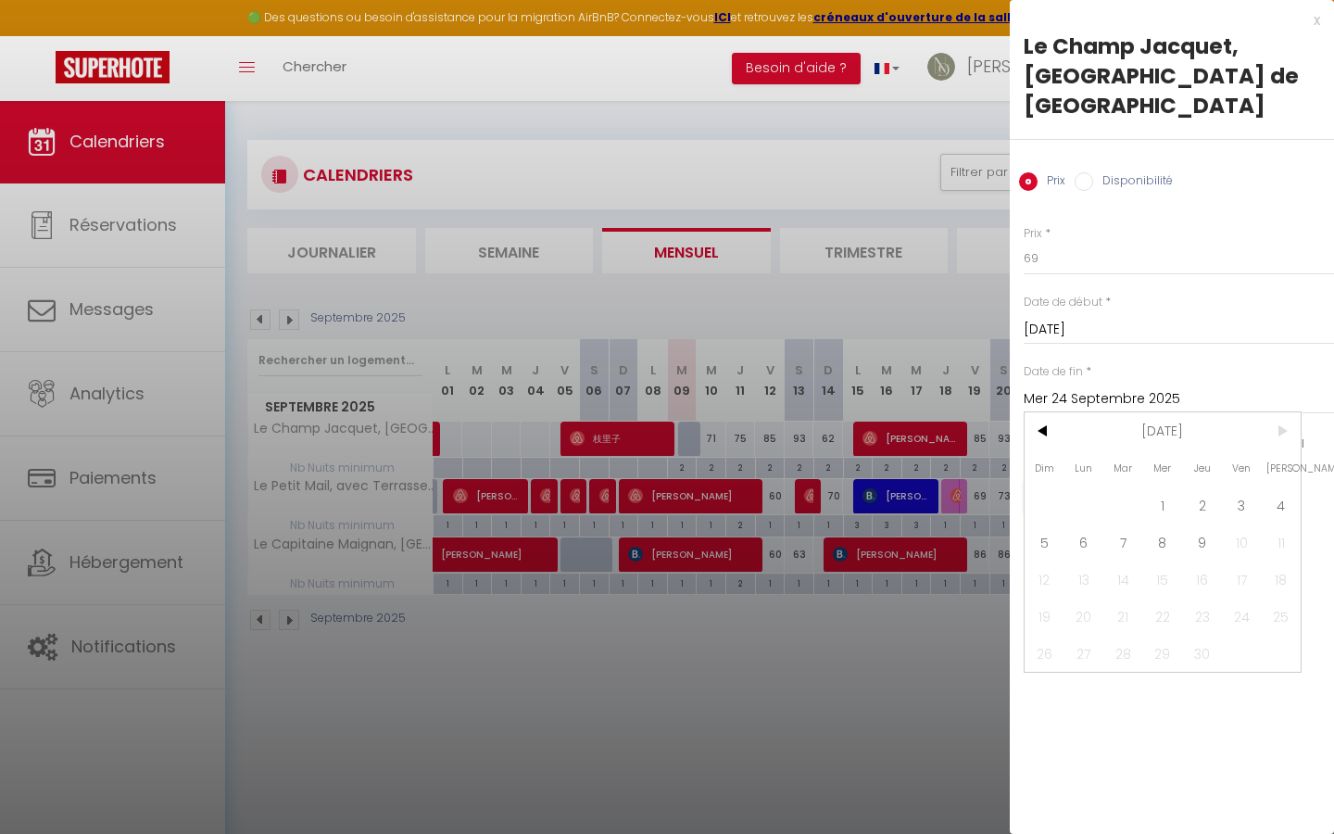
click at [1275, 412] on span ">" at bounding box center [1280, 430] width 40 height 37
click at [1198, 523] on span "9" at bounding box center [1202, 541] width 40 height 37
click at [1113, 479] on button "Enregistrer" at bounding box center [1091, 495] width 137 height 33
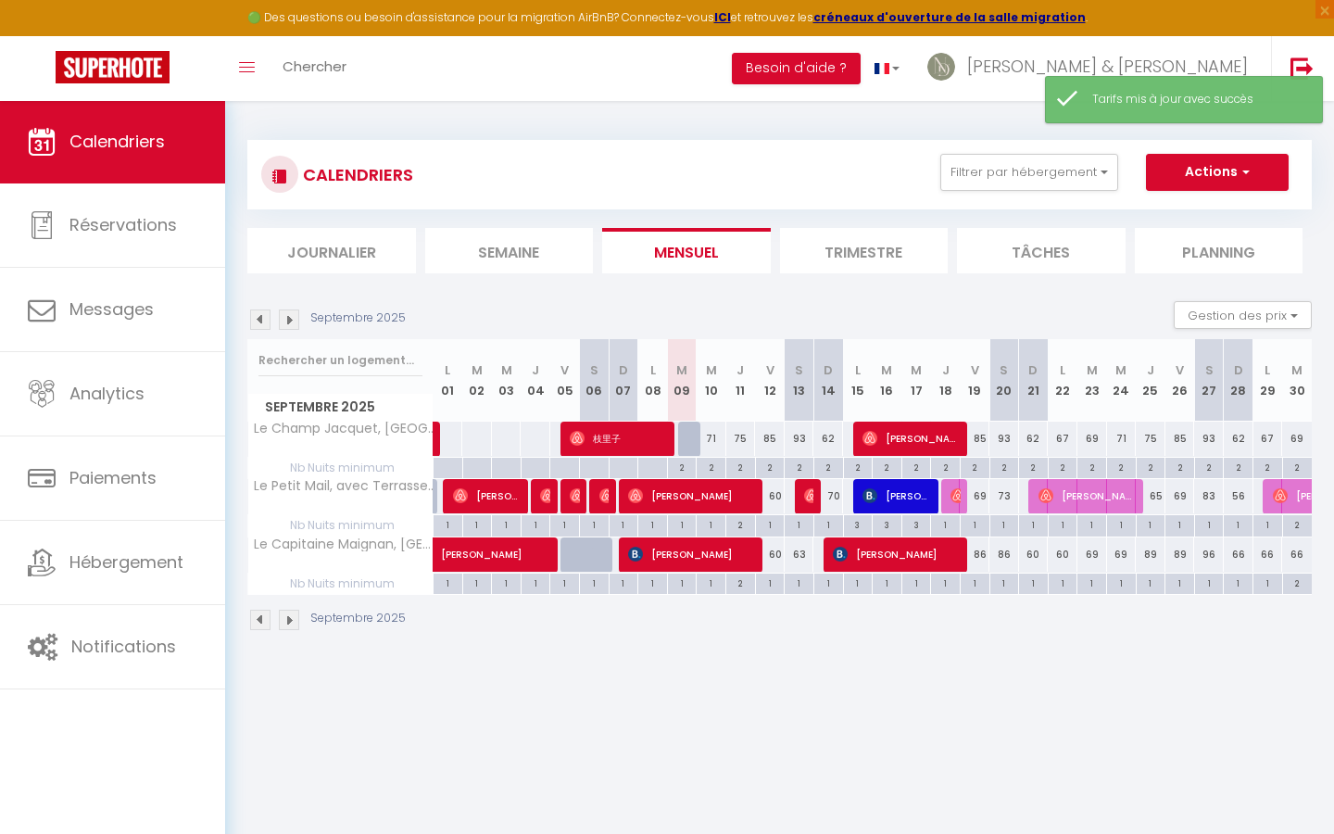
click at [288, 317] on img at bounding box center [289, 319] width 20 height 20
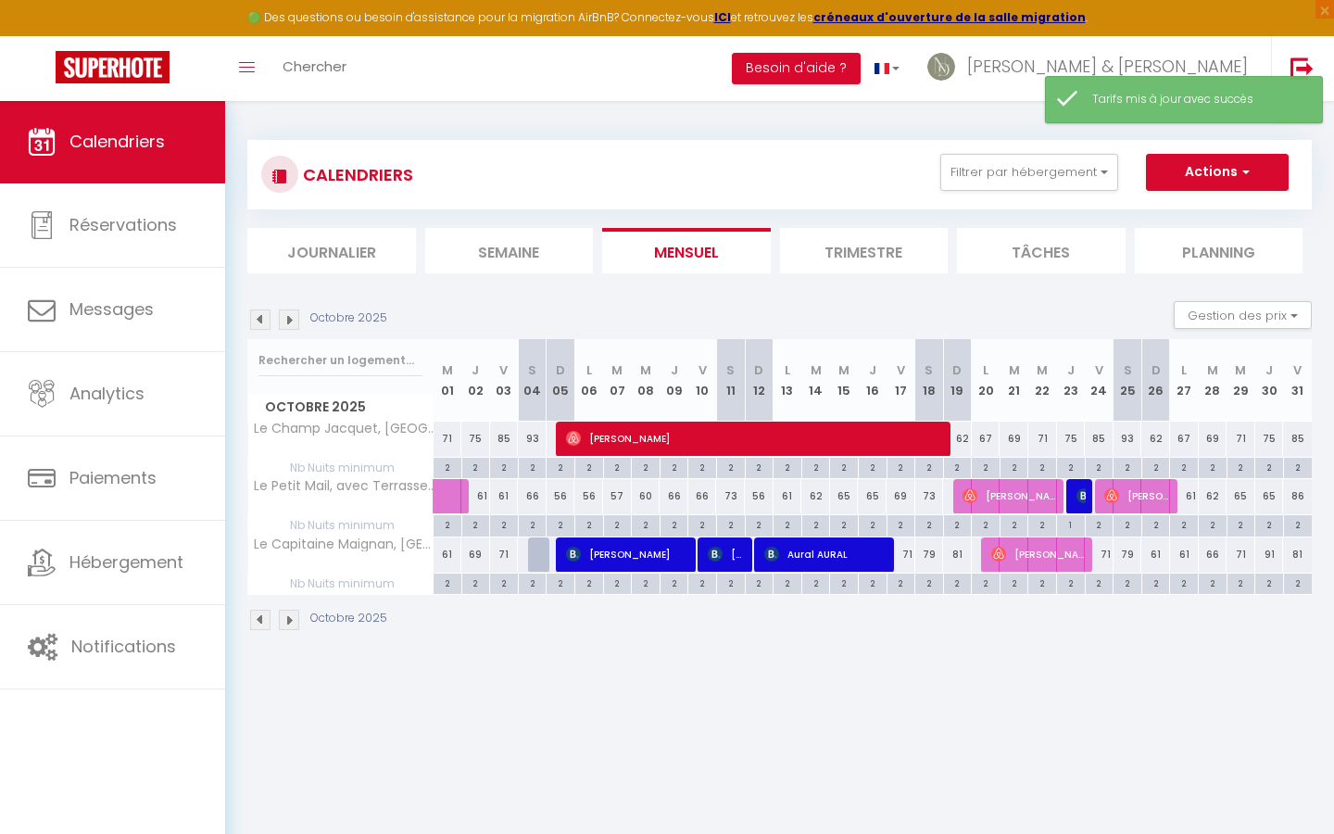
click at [288, 317] on img at bounding box center [289, 319] width 20 height 20
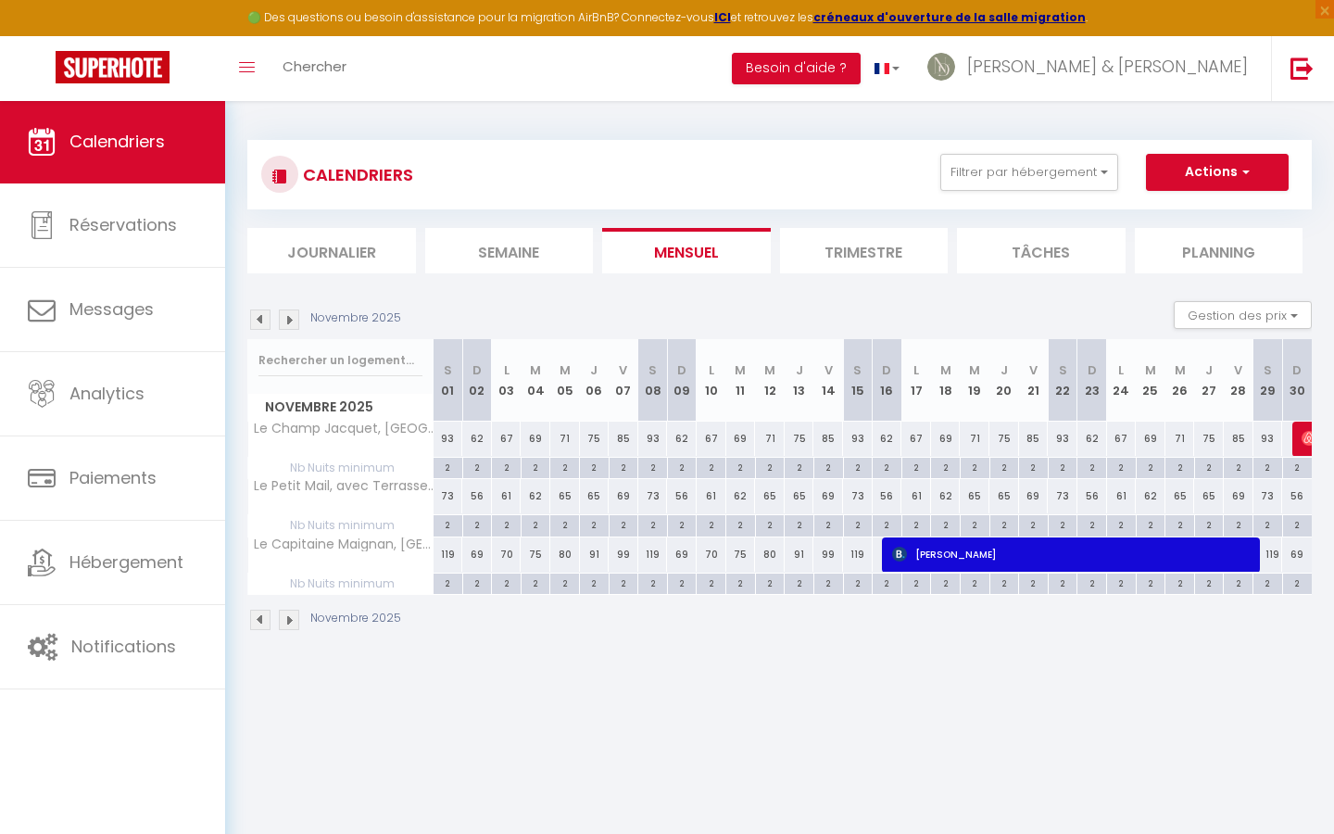
click at [289, 317] on img at bounding box center [289, 319] width 20 height 20
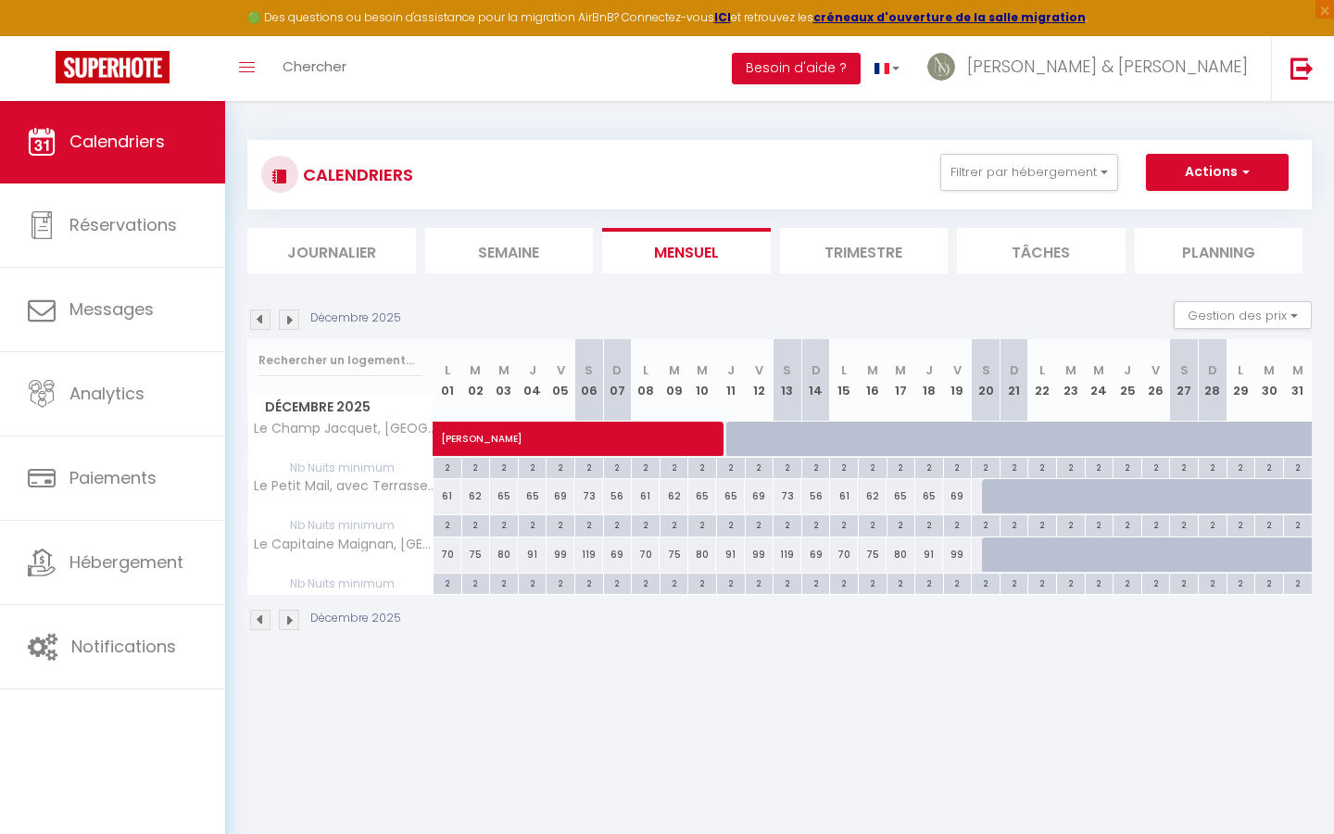
click at [738, 433] on span "[PERSON_NAME]" at bounding box center [654, 428] width 426 height 35
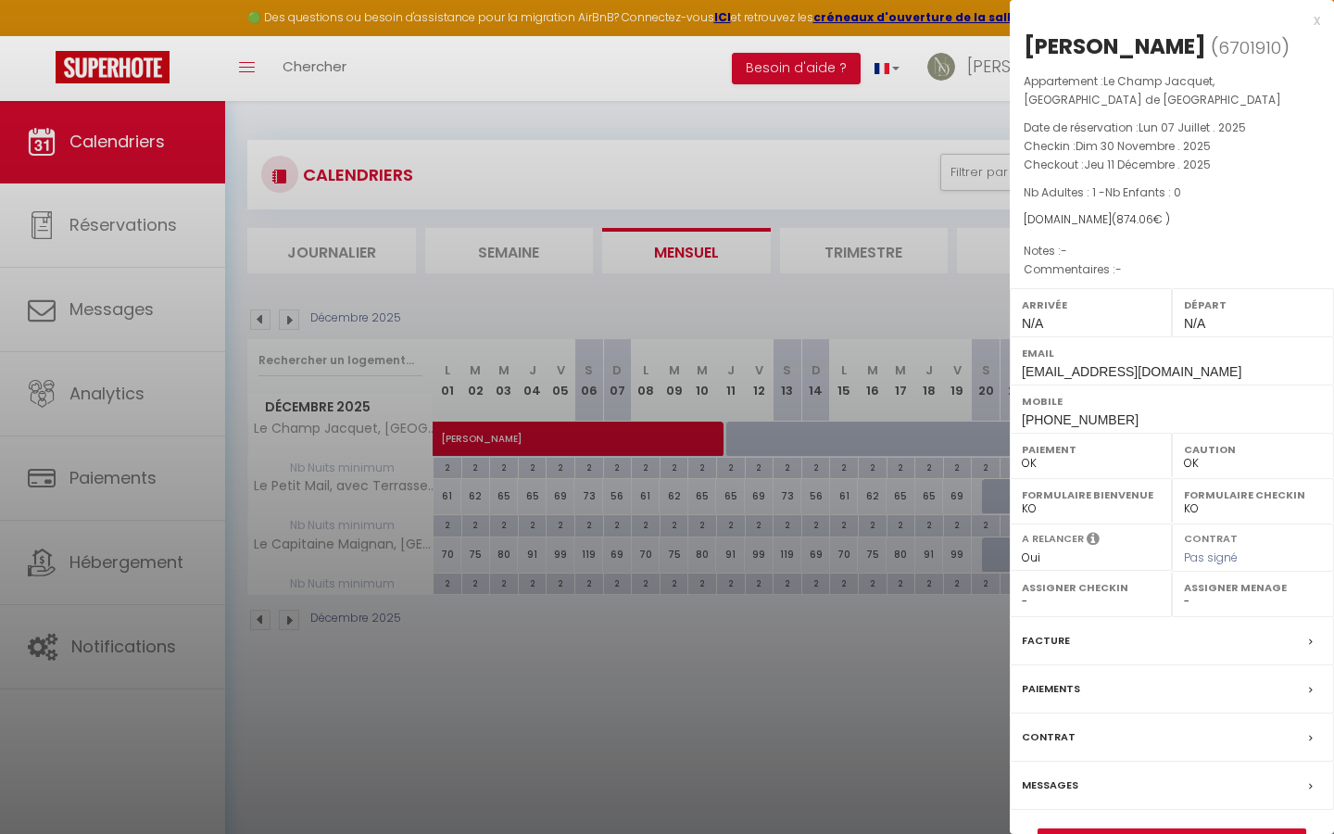
click at [1315, 21] on div "x" at bounding box center [1164, 20] width 310 height 22
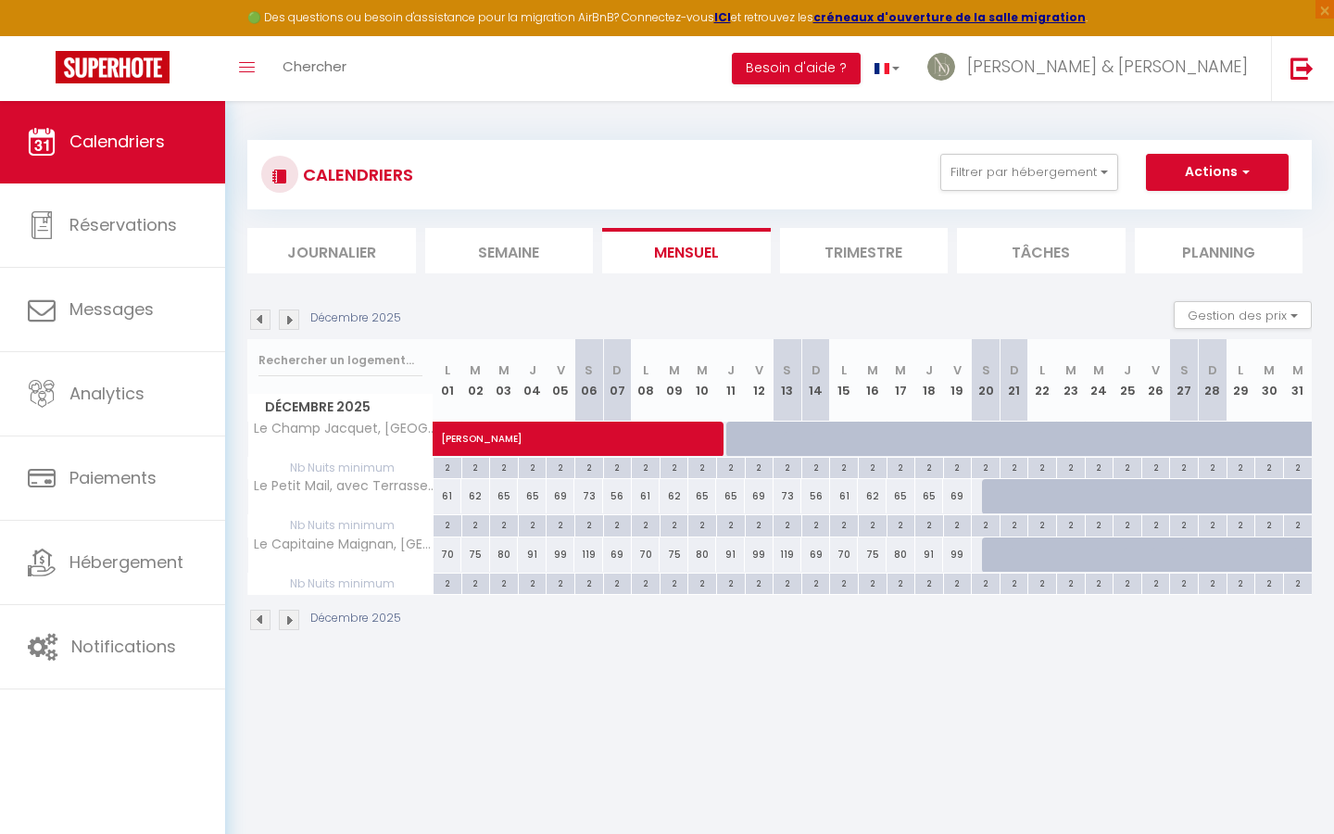
click at [819, 436] on span "[PERSON_NAME]" at bounding box center [654, 428] width 426 height 35
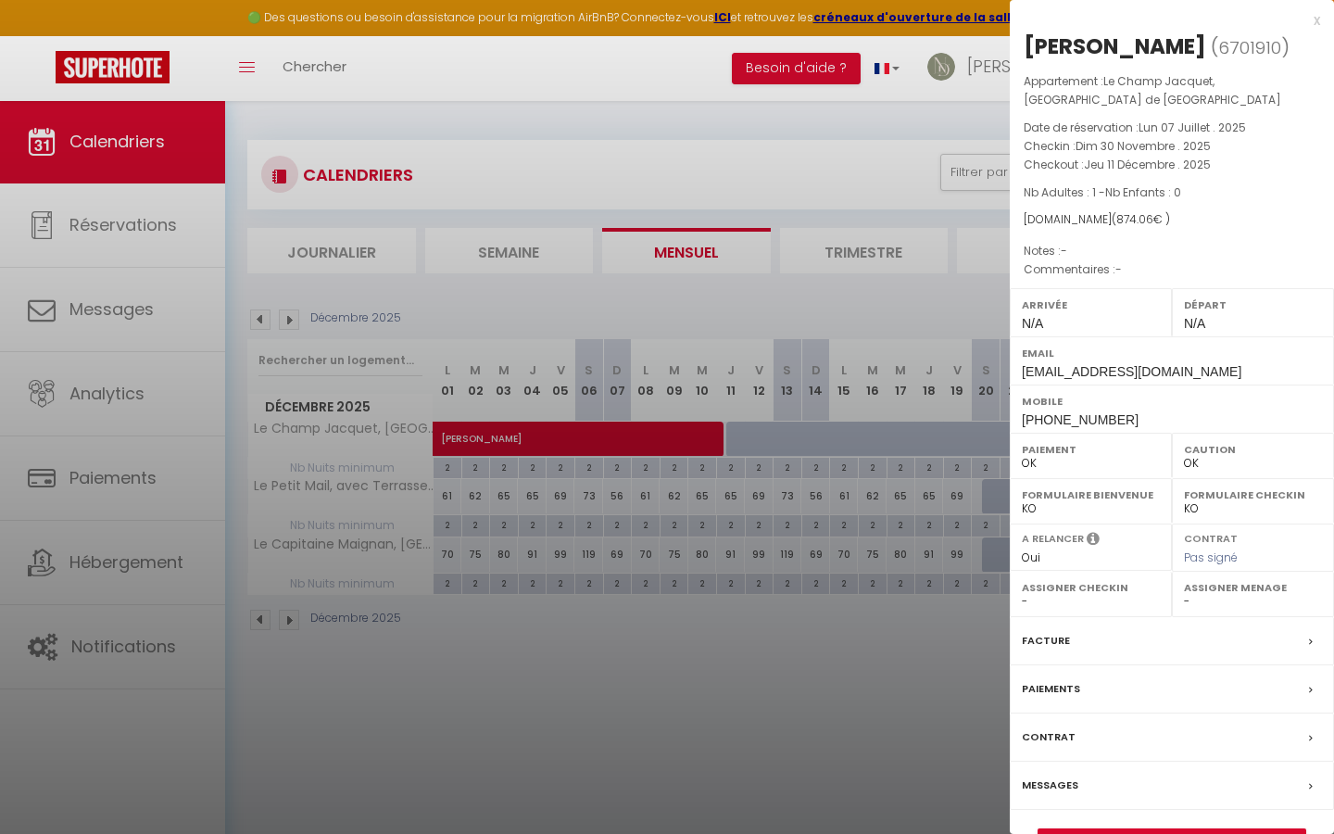
click at [1314, 18] on div "x" at bounding box center [1164, 20] width 310 height 22
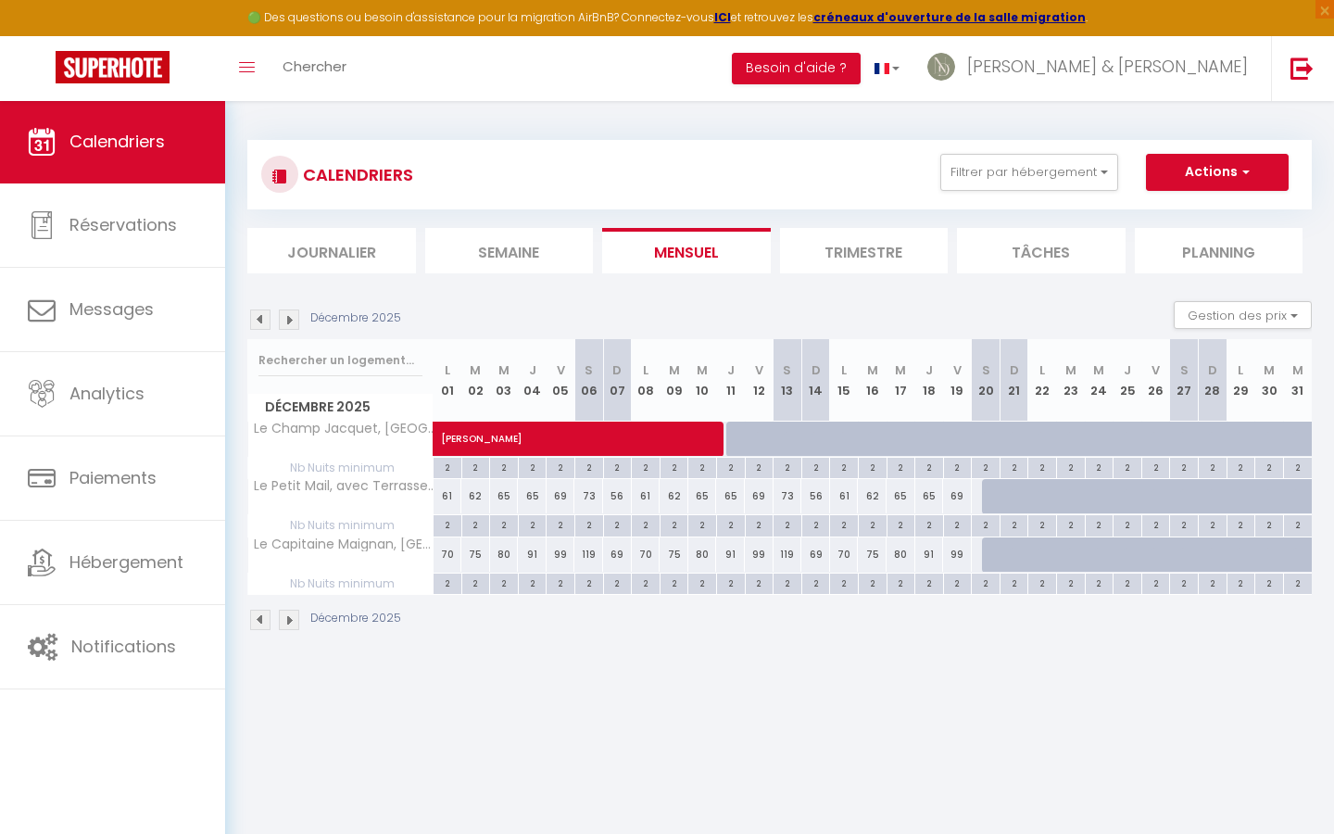
click at [998, 437] on div "62" at bounding box center [1013, 438] width 30 height 34
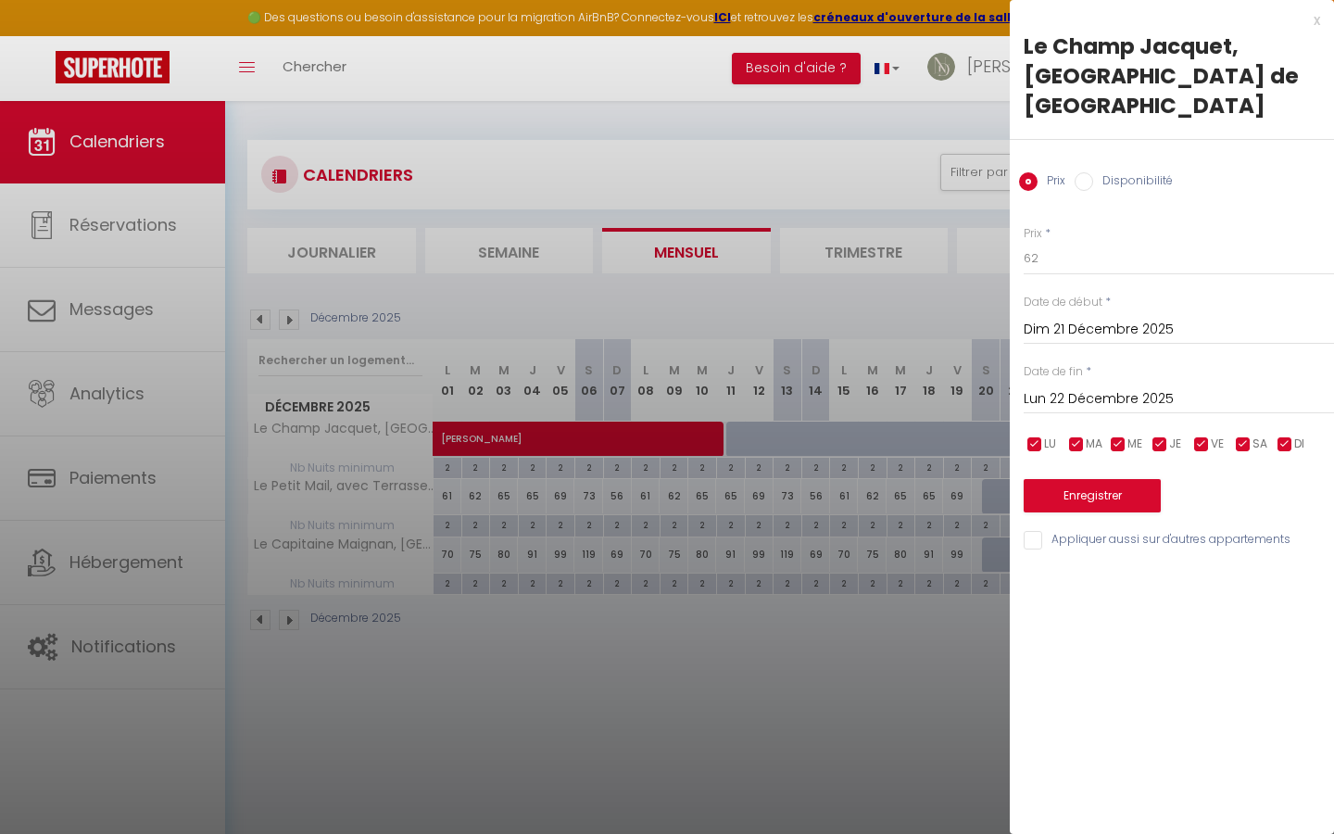
click at [1080, 164] on div "Prix Disponibilité" at bounding box center [1171, 171] width 324 height 62
click at [1079, 172] on input "Disponibilité" at bounding box center [1083, 181] width 19 height 19
click at [1065, 320] on input "Dim 21 Décembre 2025" at bounding box center [1178, 332] width 310 height 24
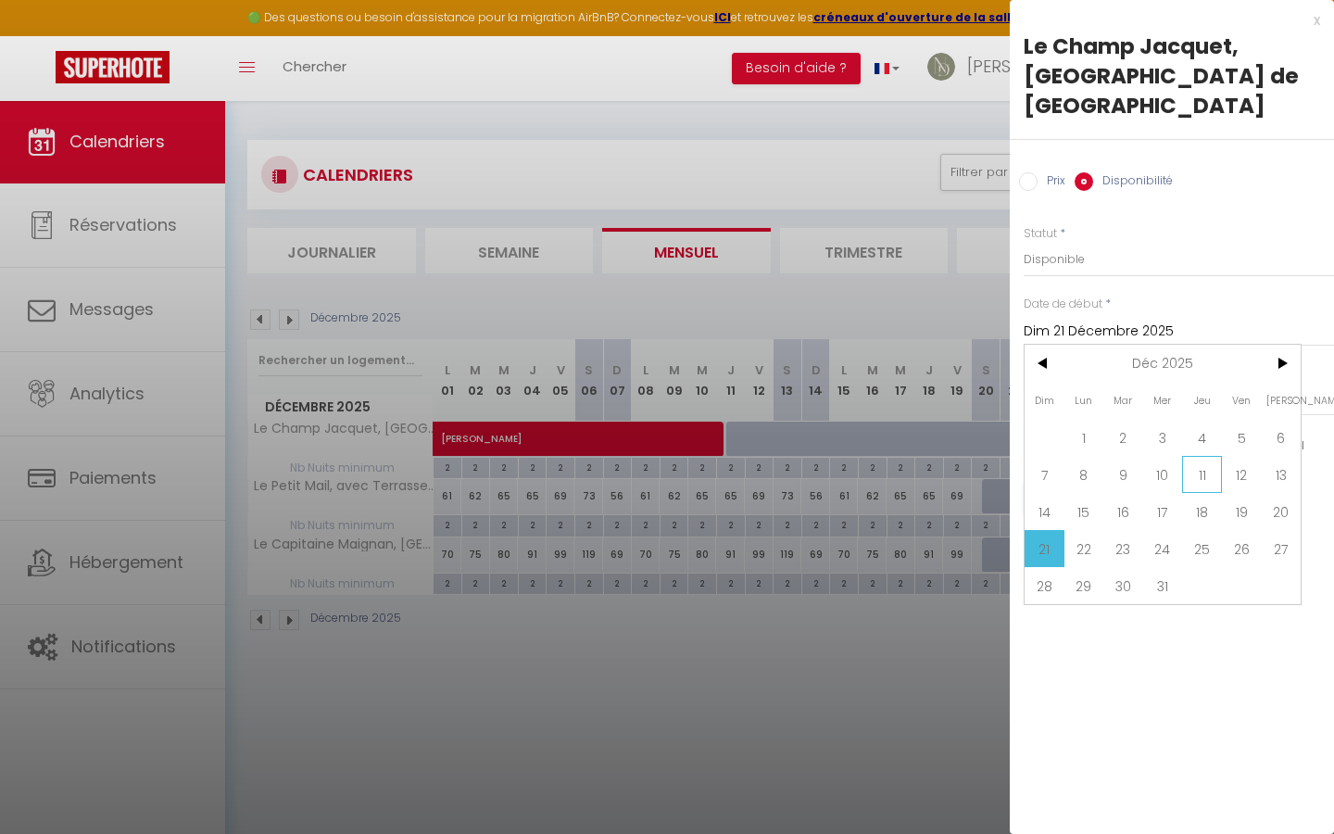
click at [1190, 456] on span "11" at bounding box center [1202, 474] width 40 height 37
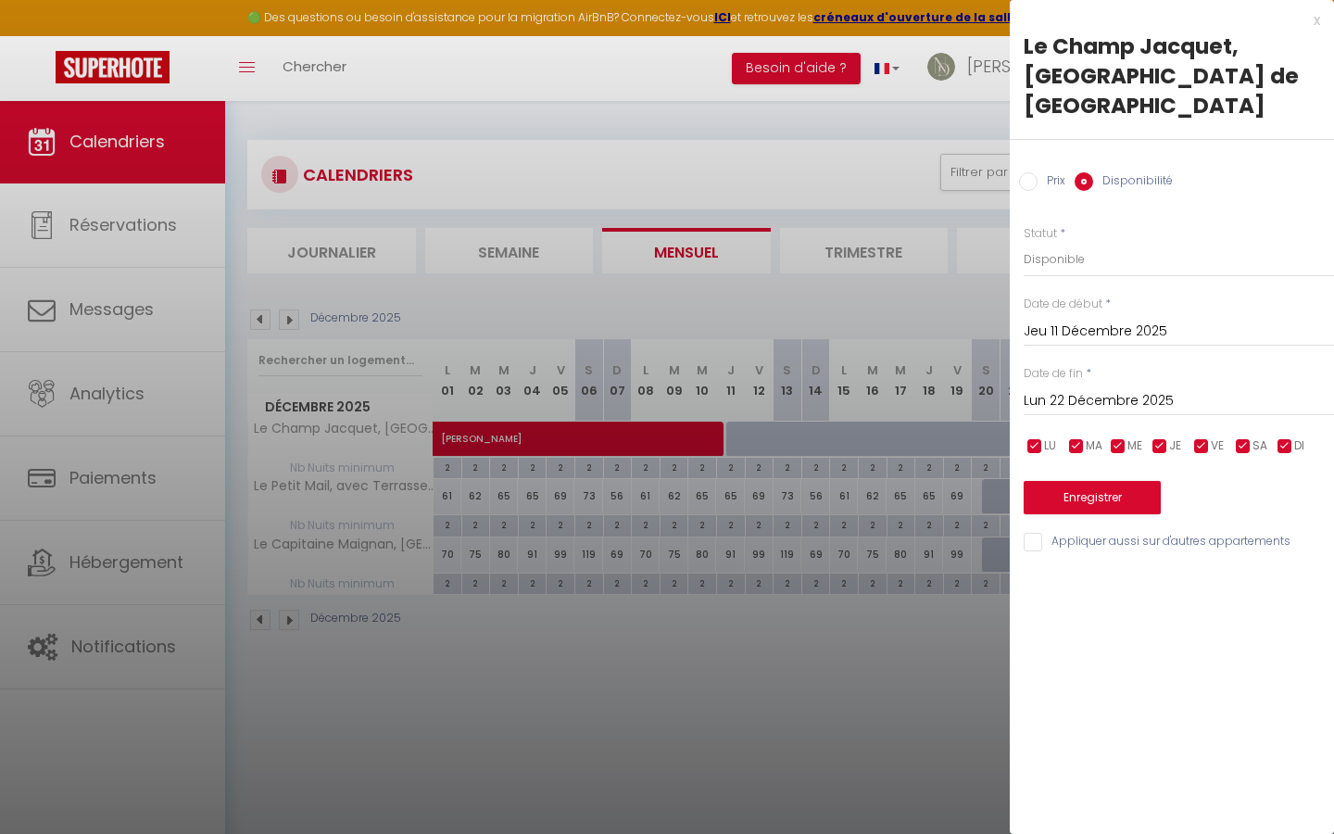
click at [1141, 389] on input "Lun 22 Décembre 2025" at bounding box center [1178, 401] width 310 height 24
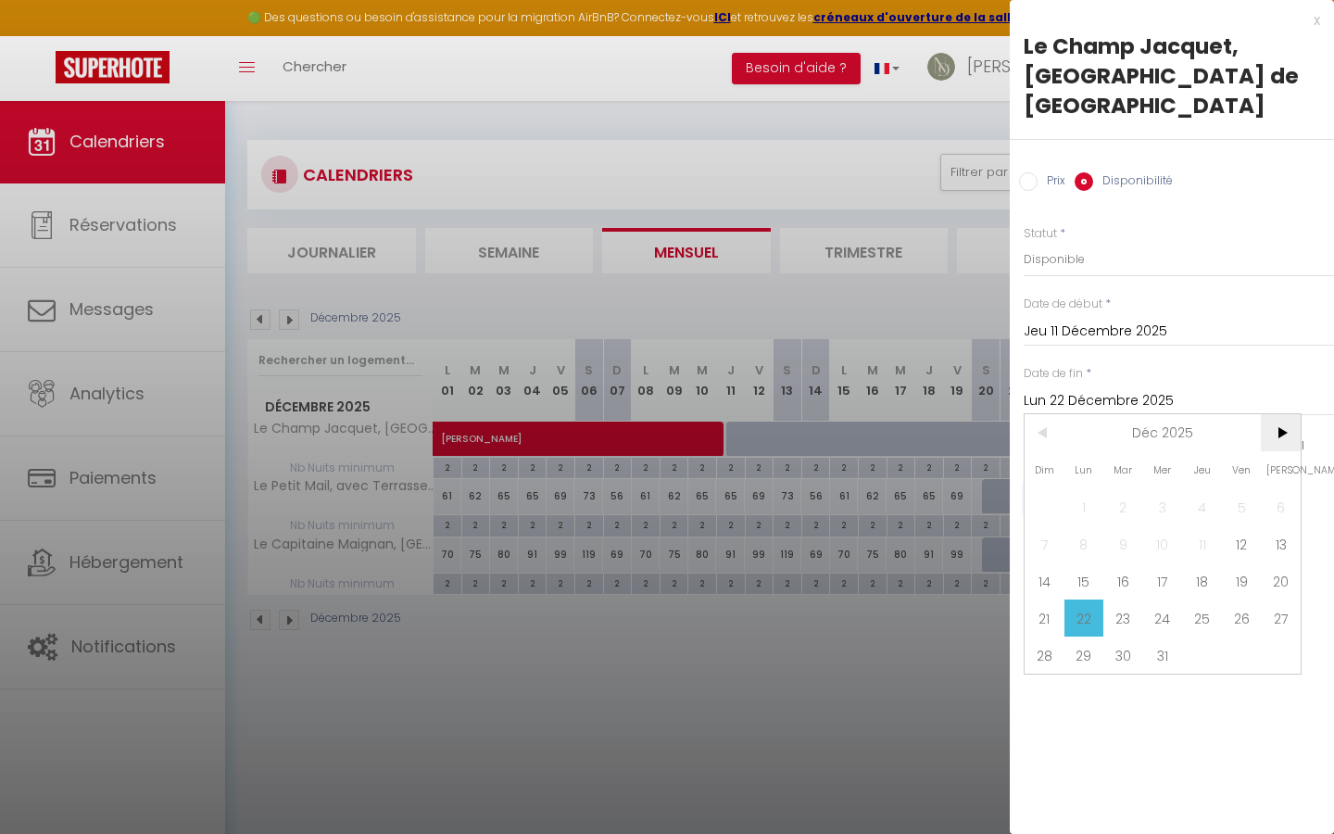
click at [1280, 414] on span ">" at bounding box center [1280, 432] width 40 height 37
click at [1205, 488] on span "1" at bounding box center [1202, 506] width 40 height 37
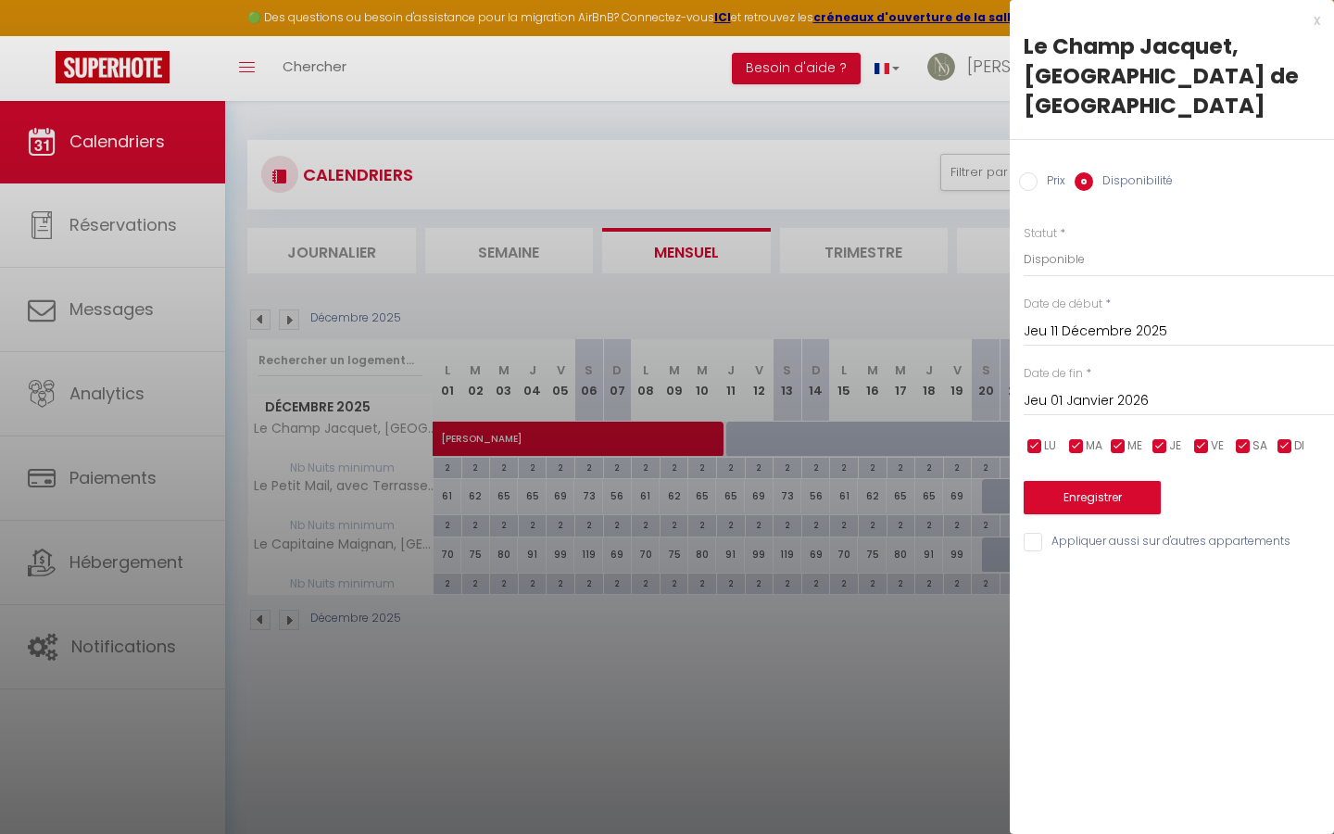
click at [1122, 481] on button "Enregistrer" at bounding box center [1091, 497] width 137 height 33
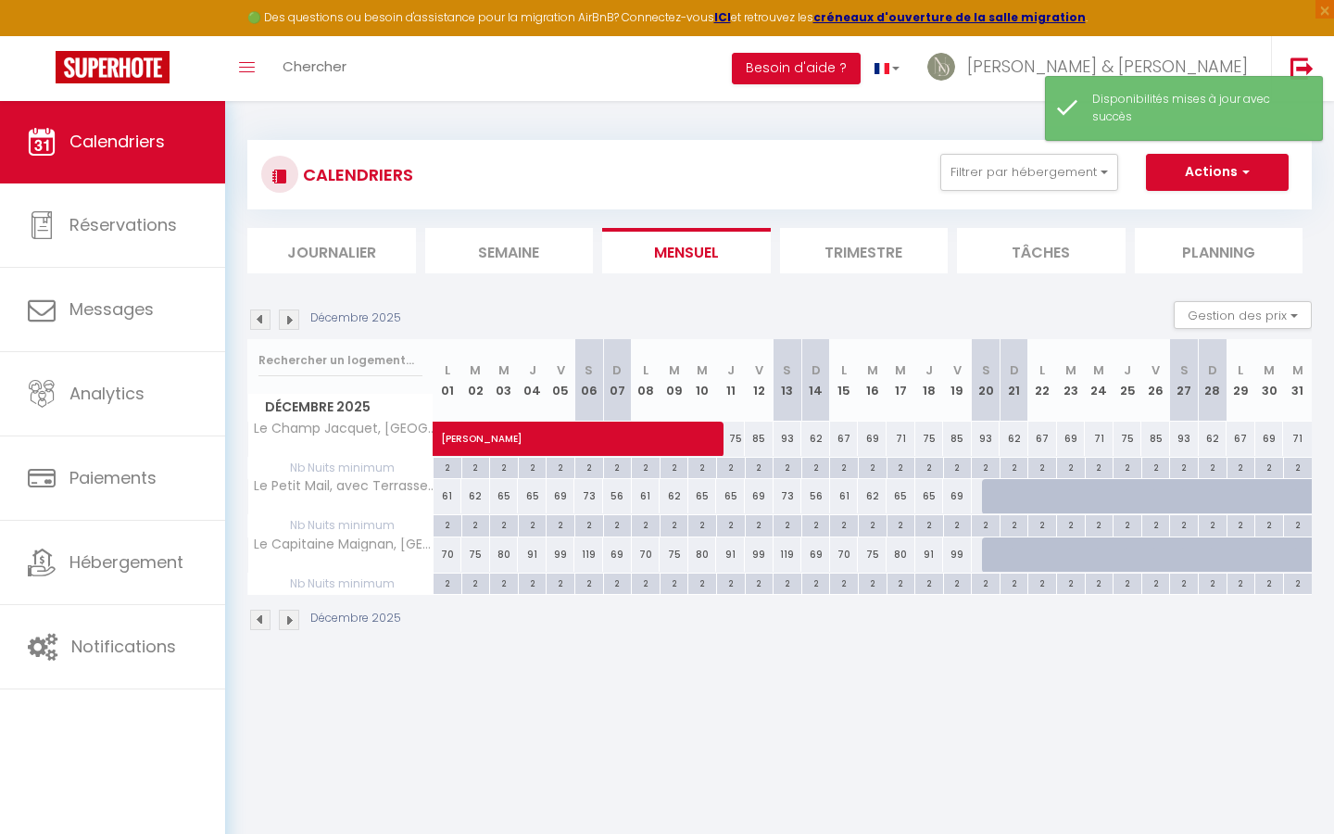
click at [1297, 440] on div "71" at bounding box center [1297, 438] width 29 height 34
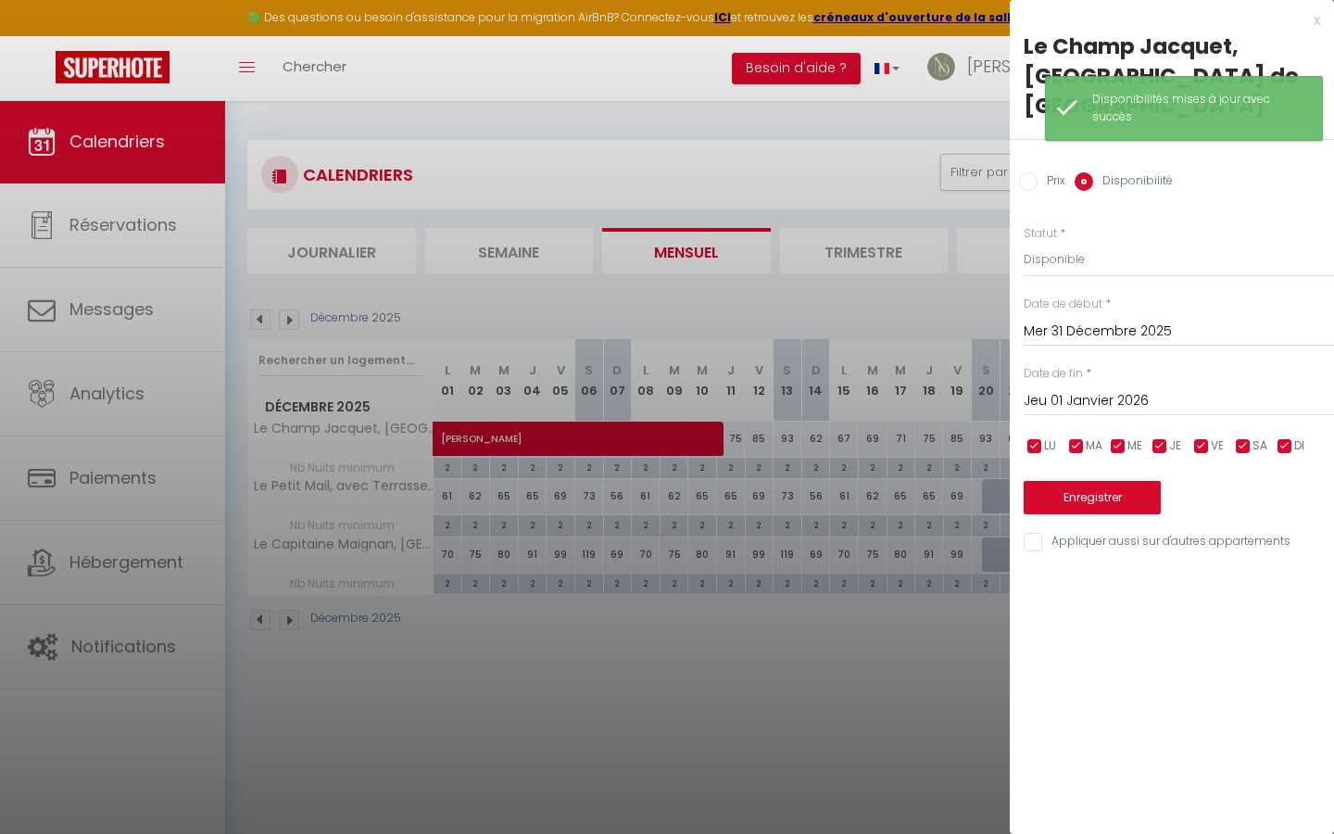
click at [1033, 172] on input "Prix" at bounding box center [1028, 181] width 19 height 19
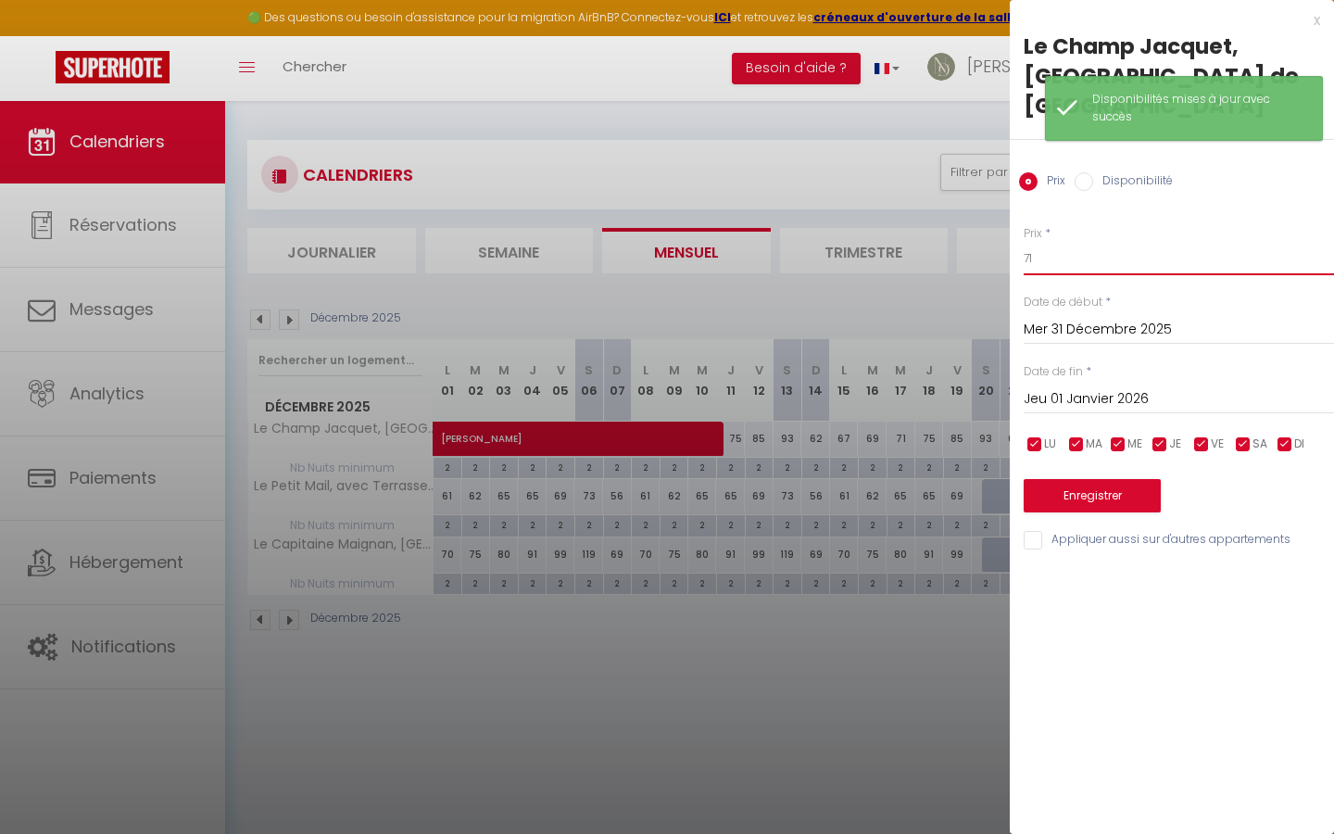
click at [1092, 242] on input "71" at bounding box center [1178, 258] width 310 height 33
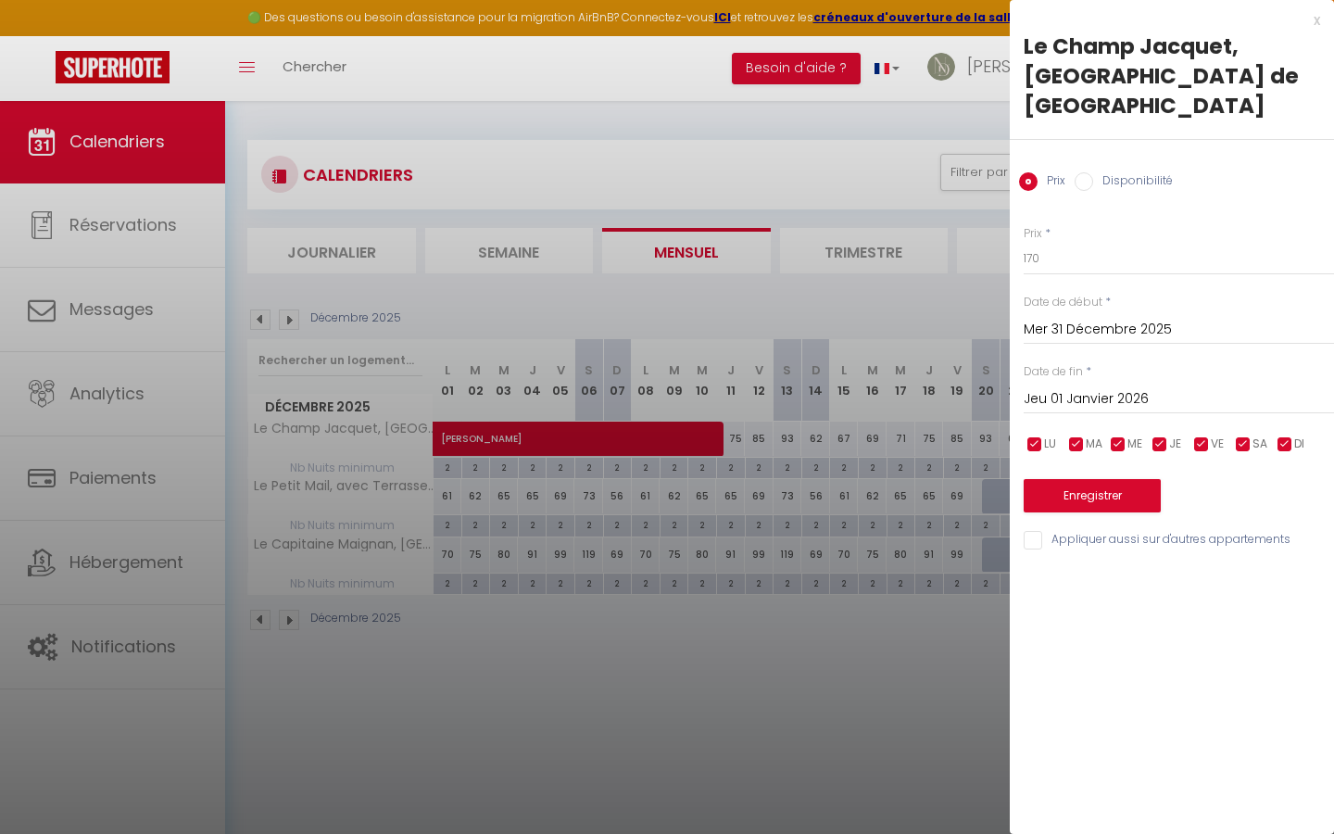
click at [1114, 479] on button "Enregistrer" at bounding box center [1091, 495] width 137 height 33
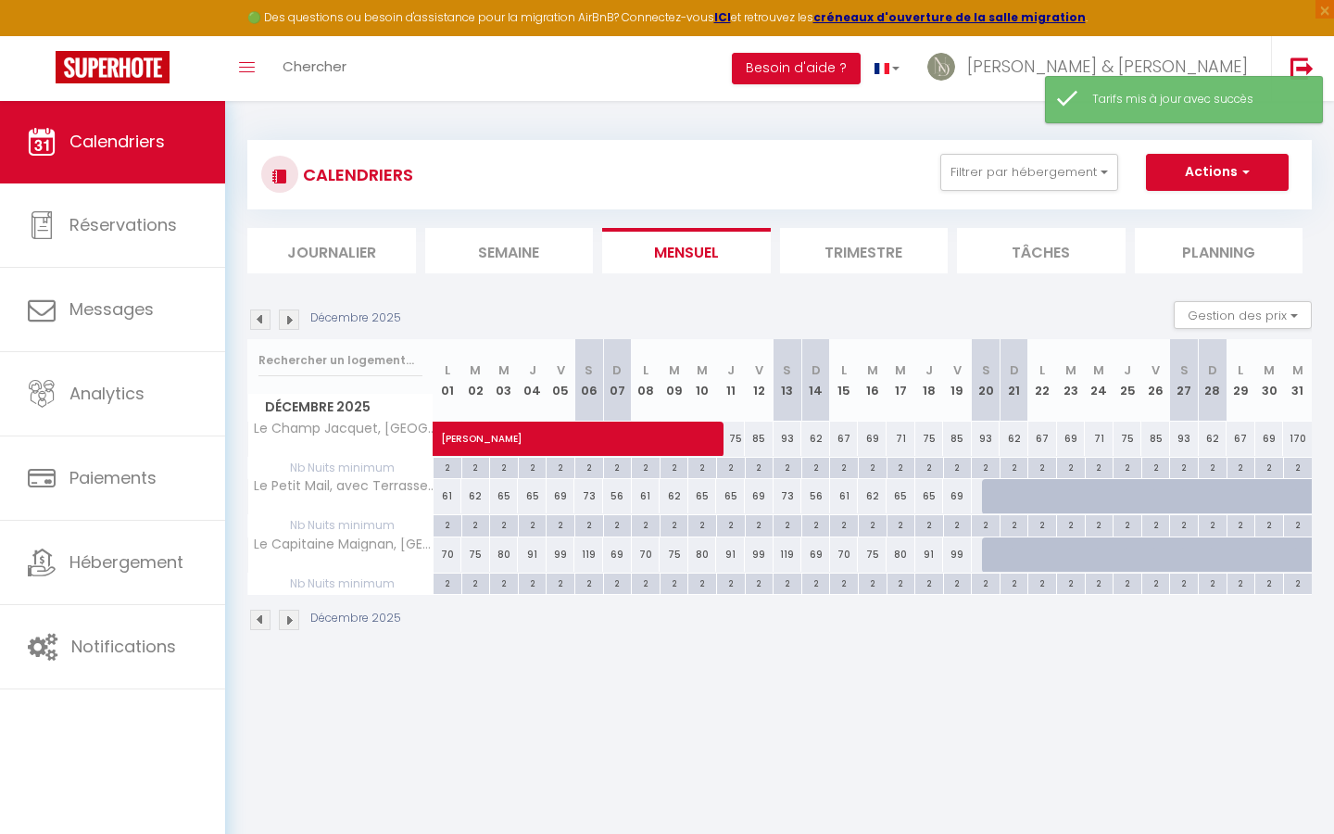
click at [1299, 466] on div "2" at bounding box center [1298, 467] width 28 height 18
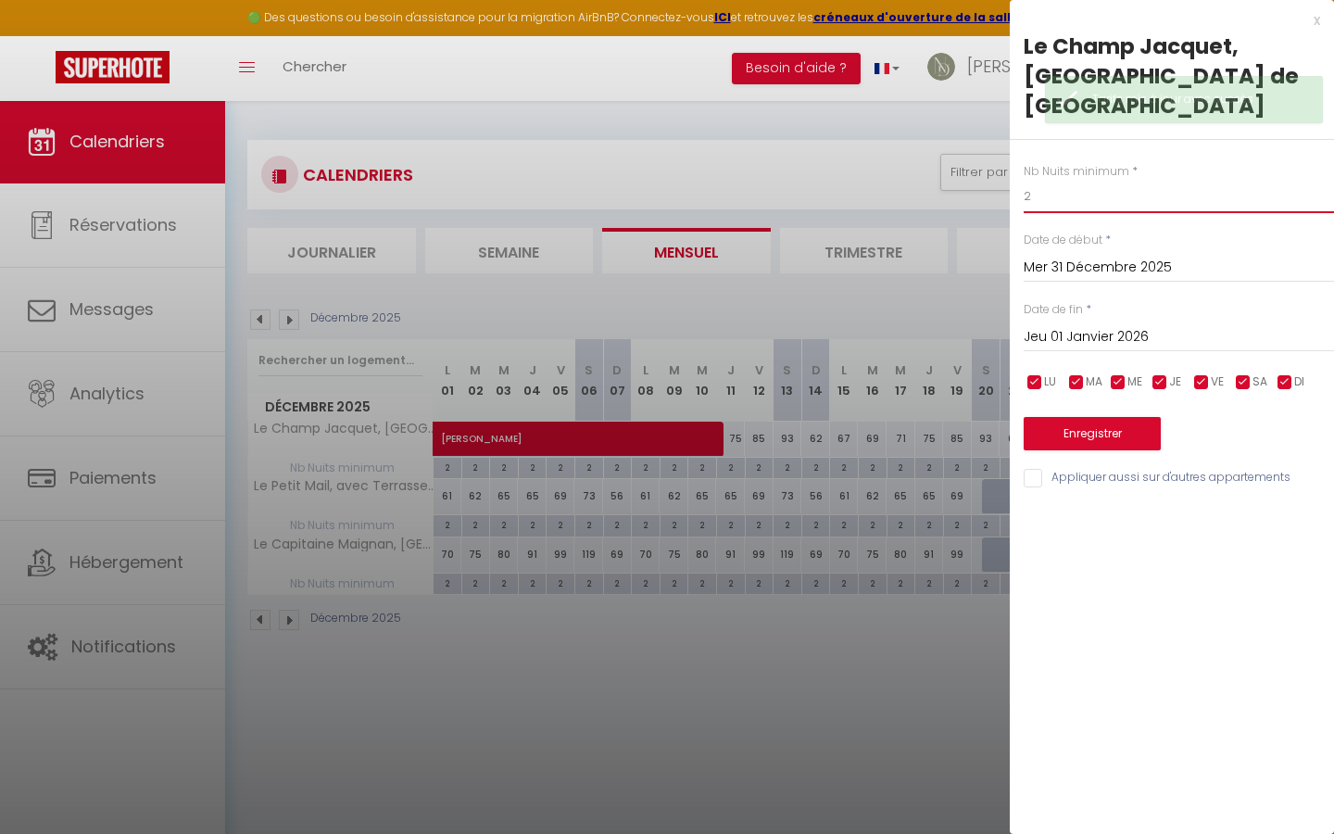
click at [1053, 180] on input "2" at bounding box center [1178, 196] width 310 height 33
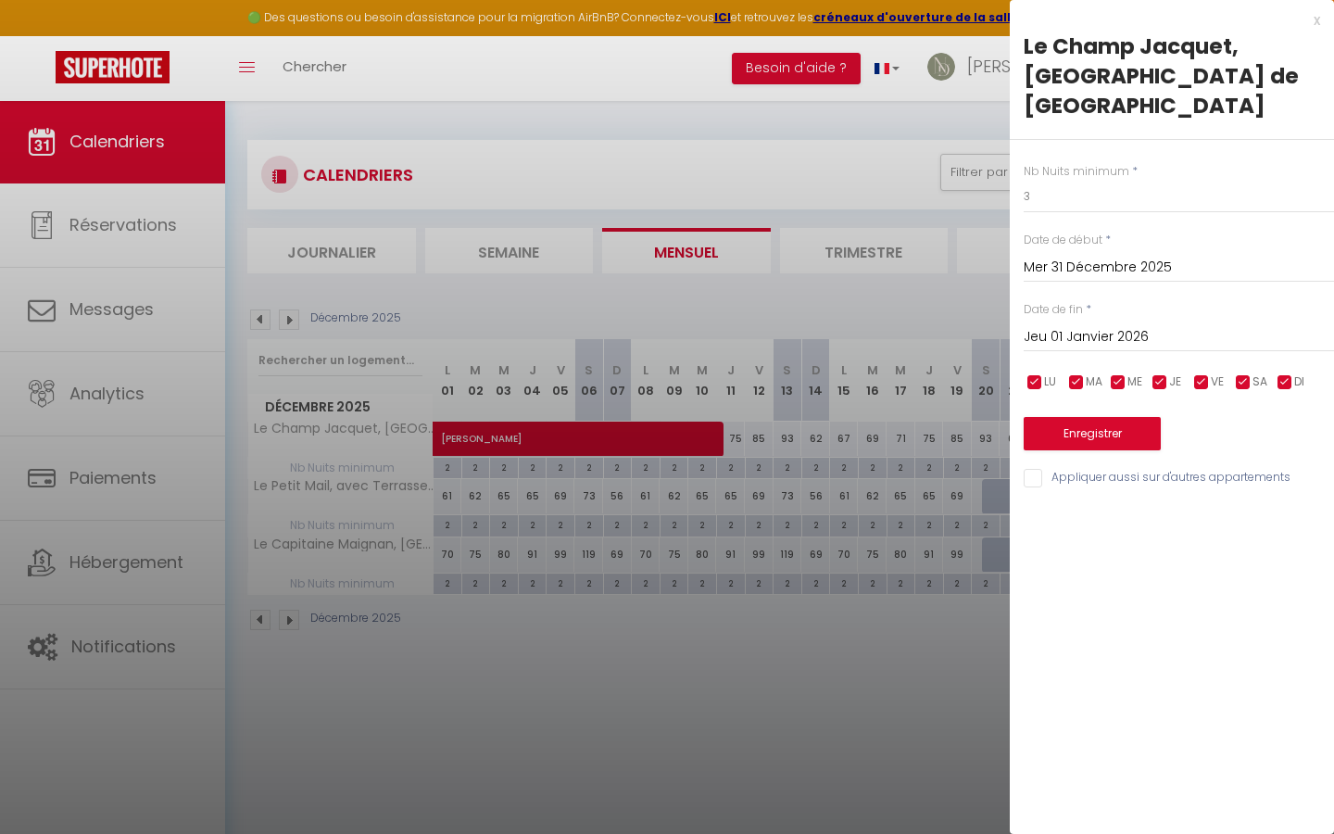
click at [1060, 417] on button "Enregistrer" at bounding box center [1091, 433] width 137 height 33
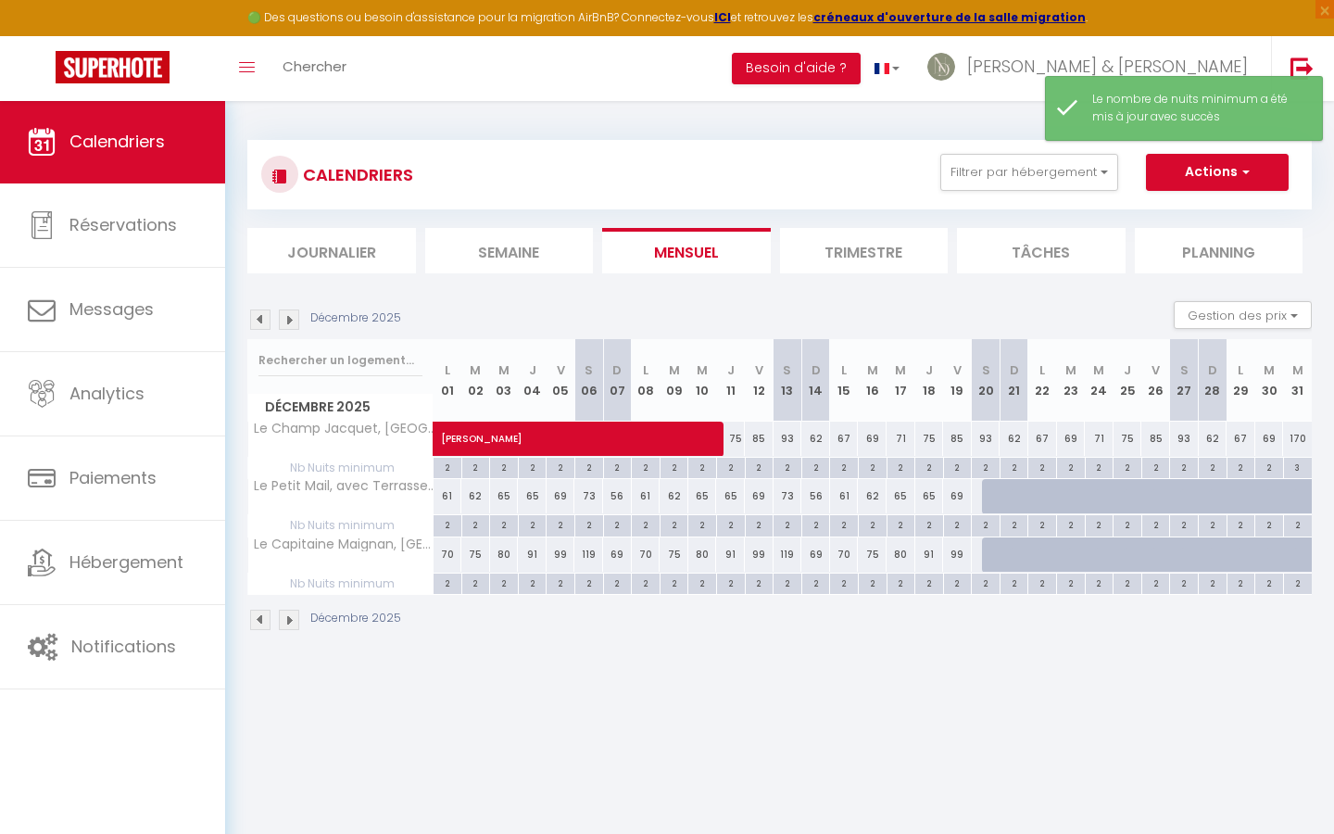
click at [1298, 439] on div "170" at bounding box center [1297, 438] width 29 height 34
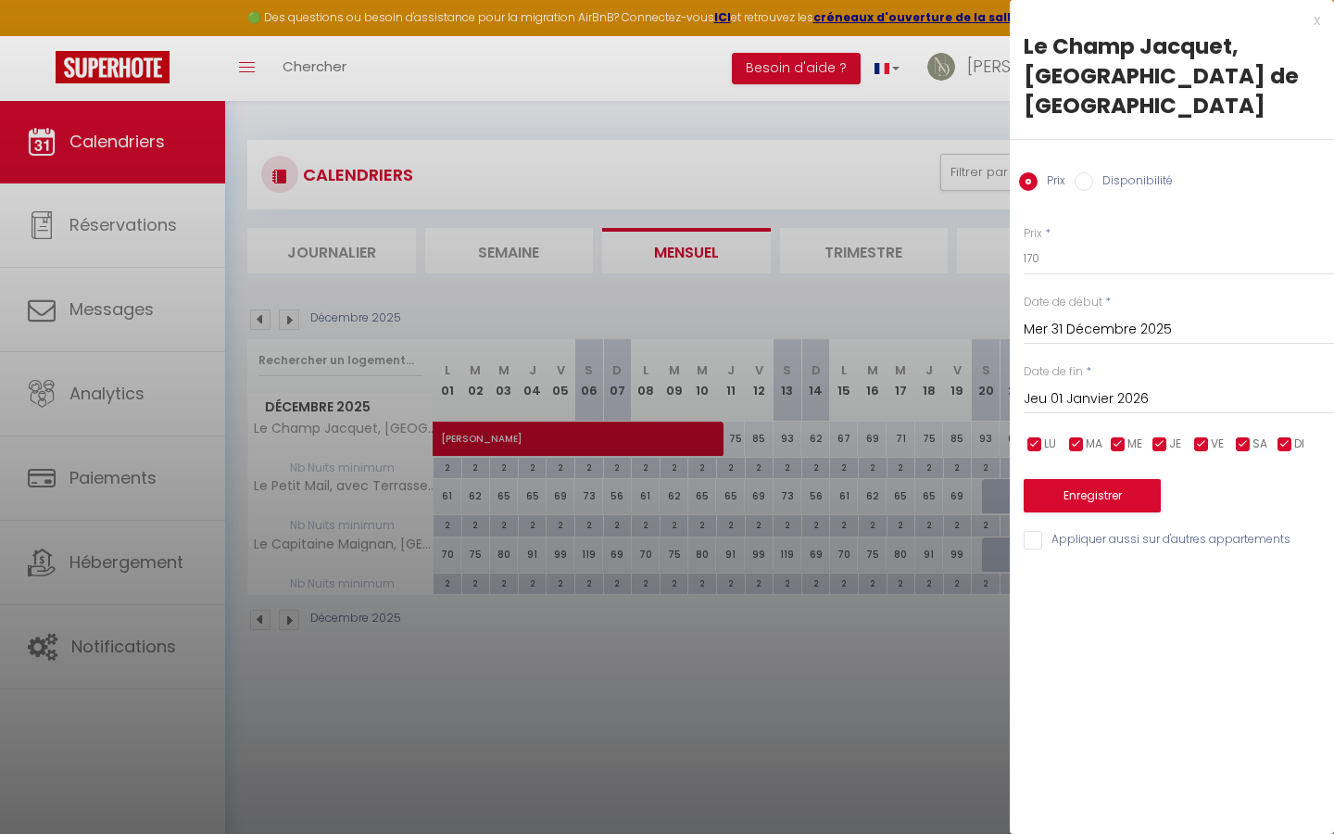
click at [979, 278] on div at bounding box center [667, 417] width 1334 height 834
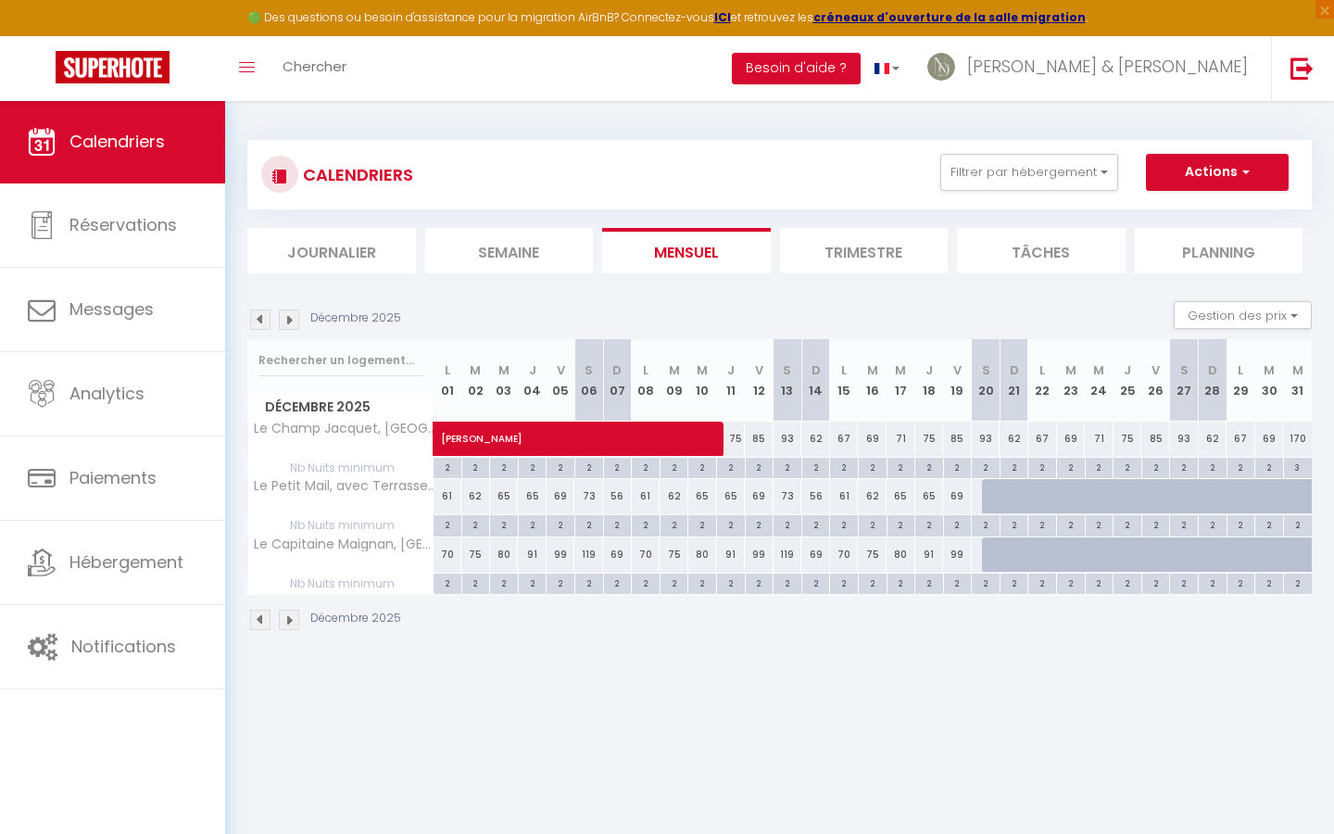
click at [1299, 462] on div "3" at bounding box center [1298, 467] width 28 height 18
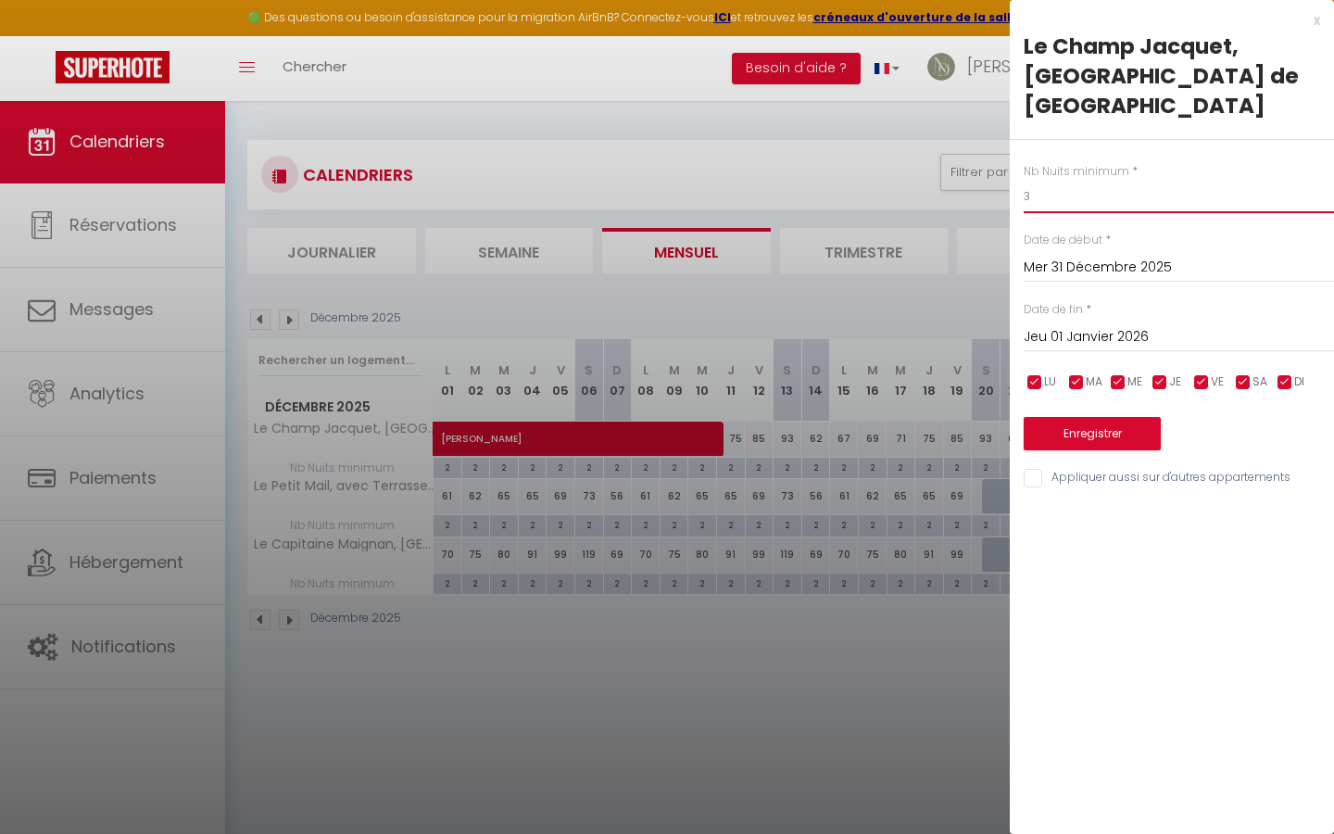
click at [1060, 180] on input "3" at bounding box center [1178, 196] width 310 height 33
click at [1066, 417] on button "Enregistrer" at bounding box center [1091, 433] width 137 height 33
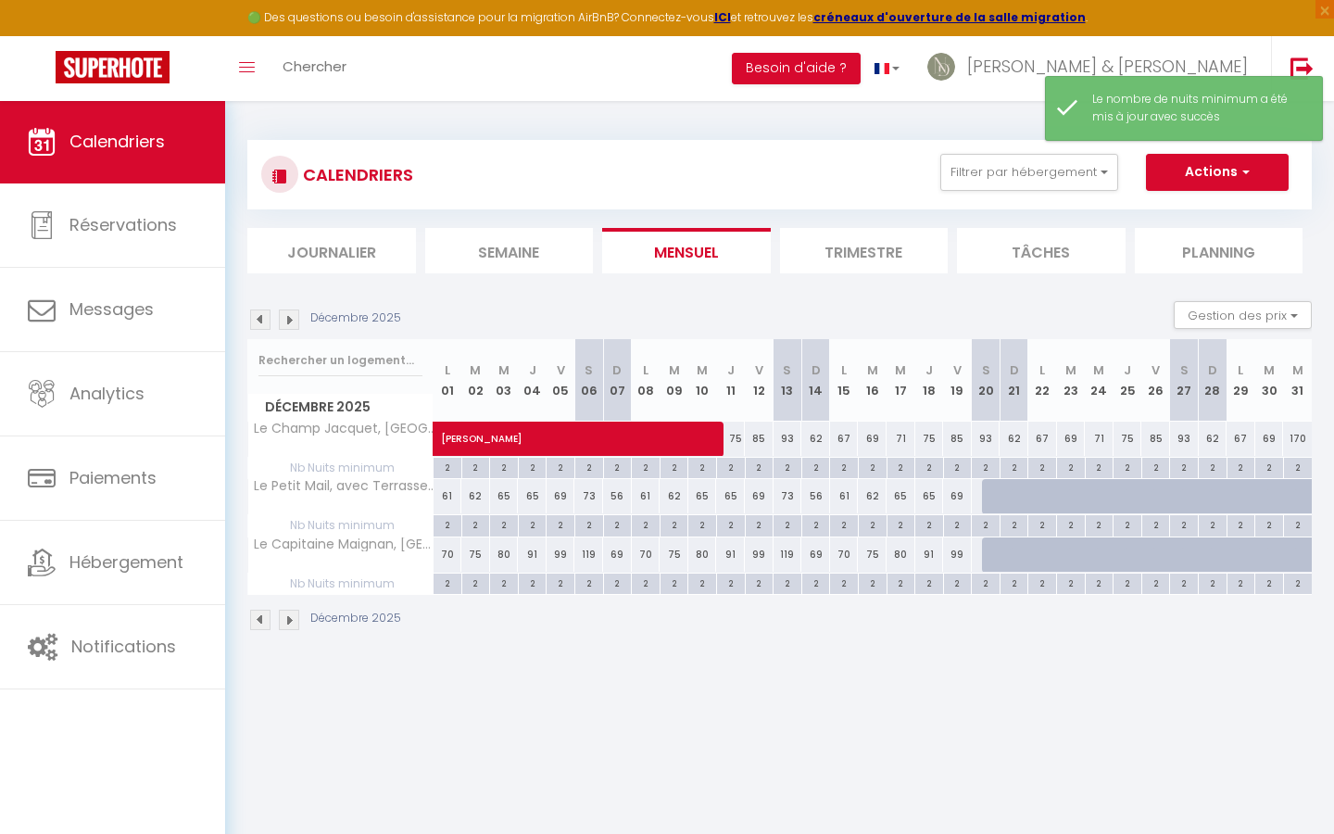
click at [1273, 437] on div "69" at bounding box center [1269, 438] width 29 height 34
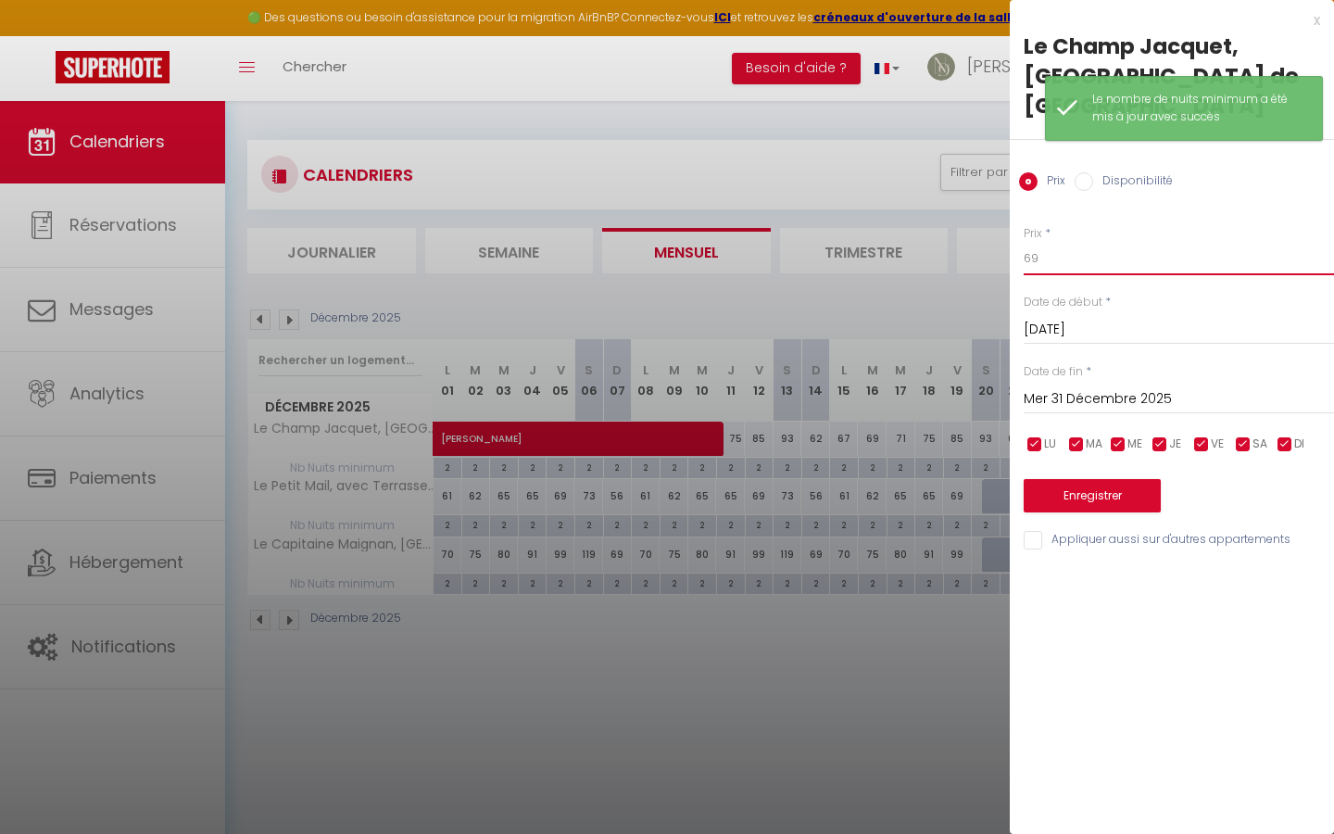
click at [1088, 242] on input "69" at bounding box center [1178, 258] width 310 height 33
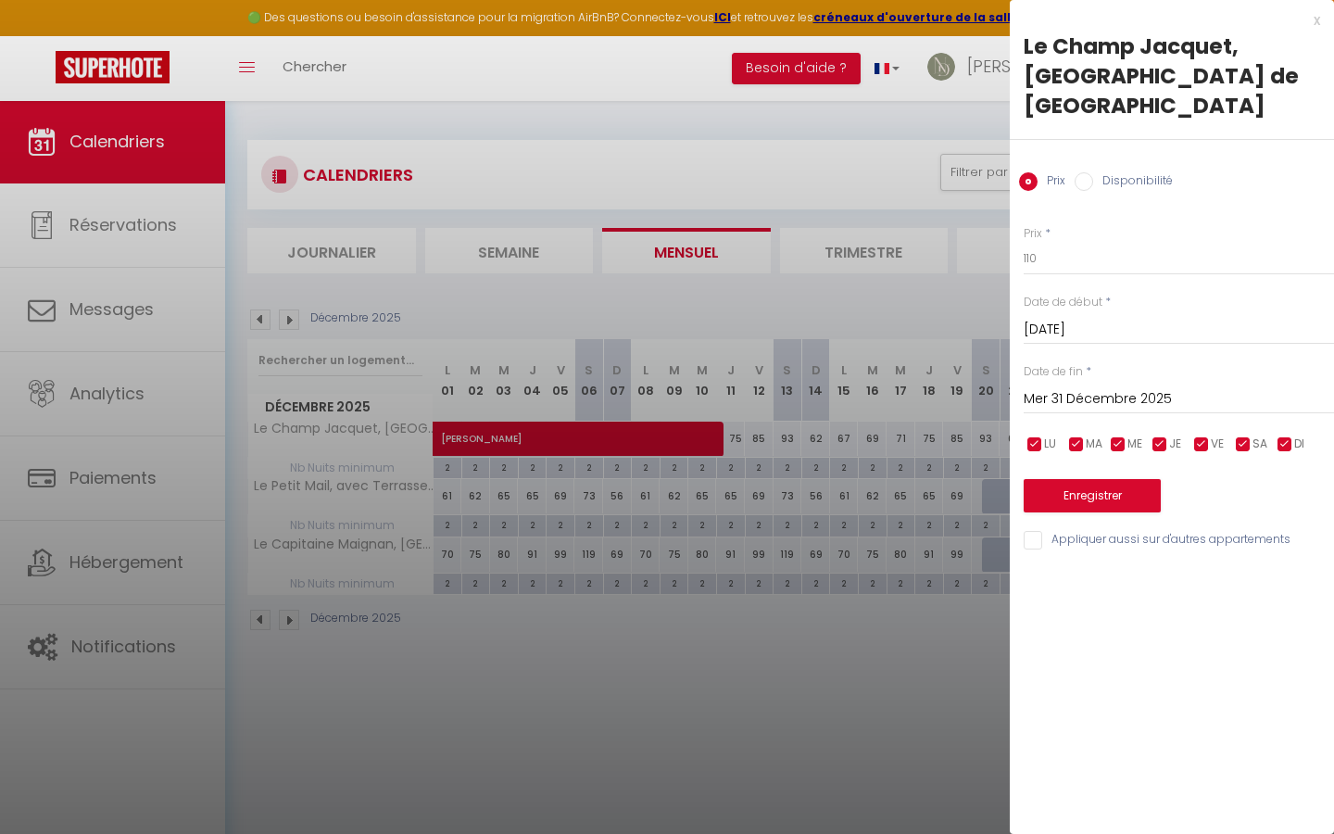
click at [1077, 479] on button "Enregistrer" at bounding box center [1091, 495] width 137 height 33
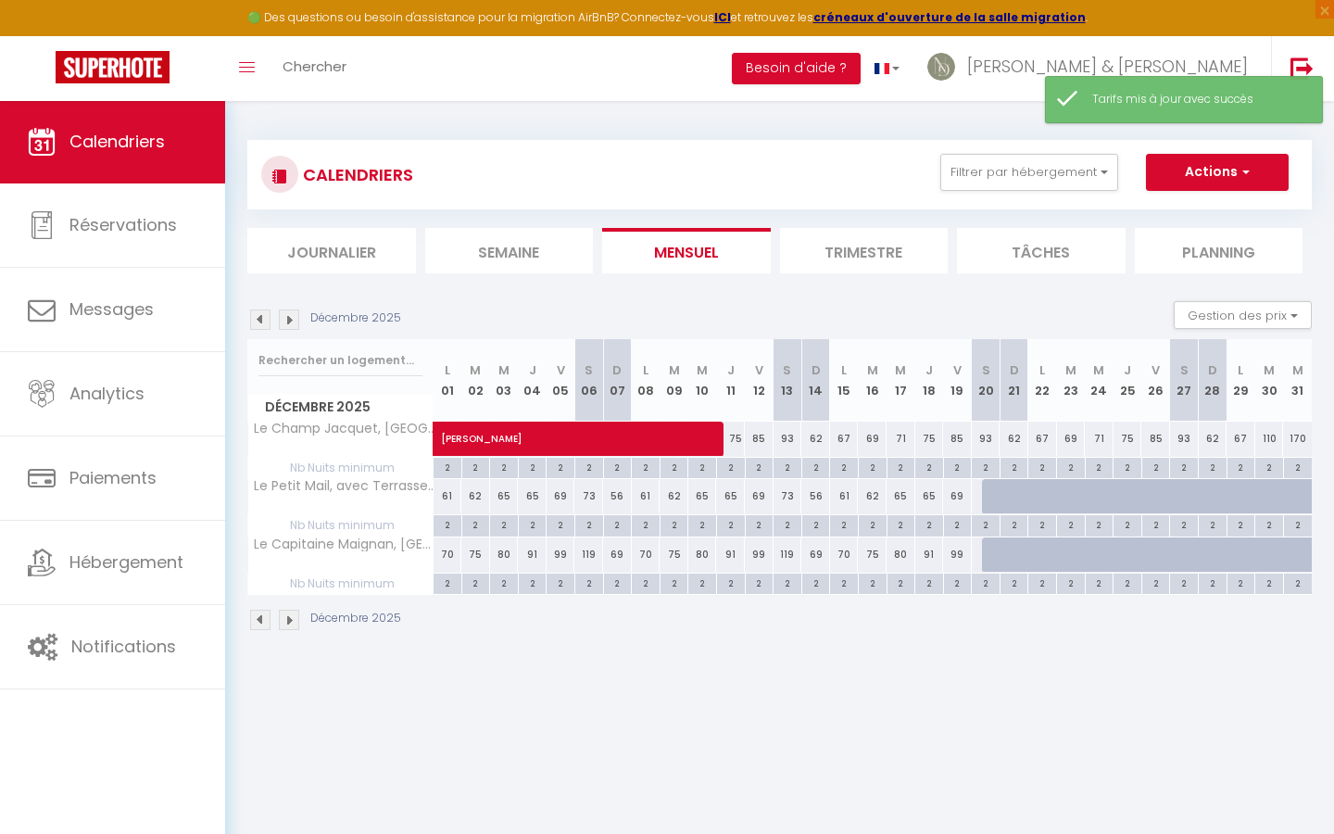
click at [290, 319] on img at bounding box center [289, 319] width 20 height 20
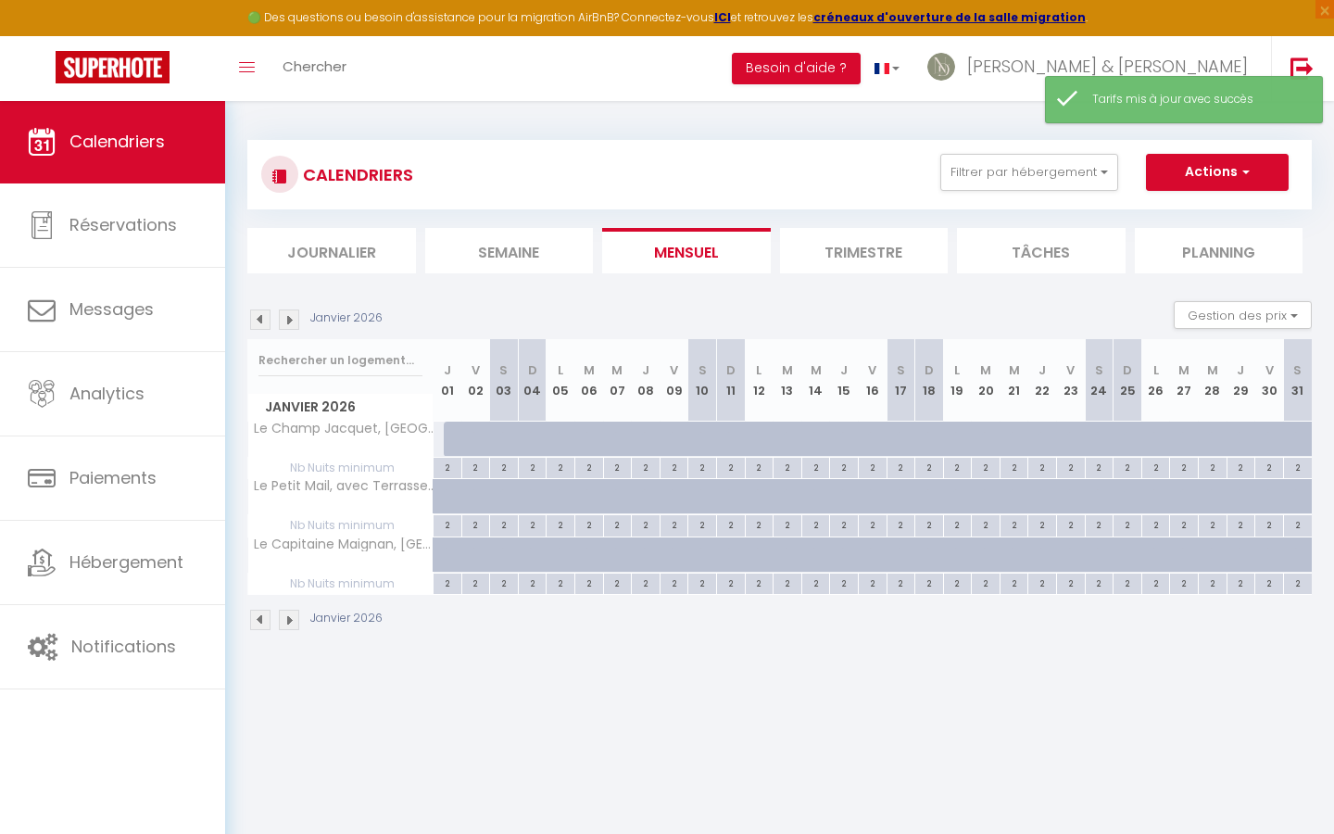
click at [257, 322] on img at bounding box center [260, 319] width 20 height 20
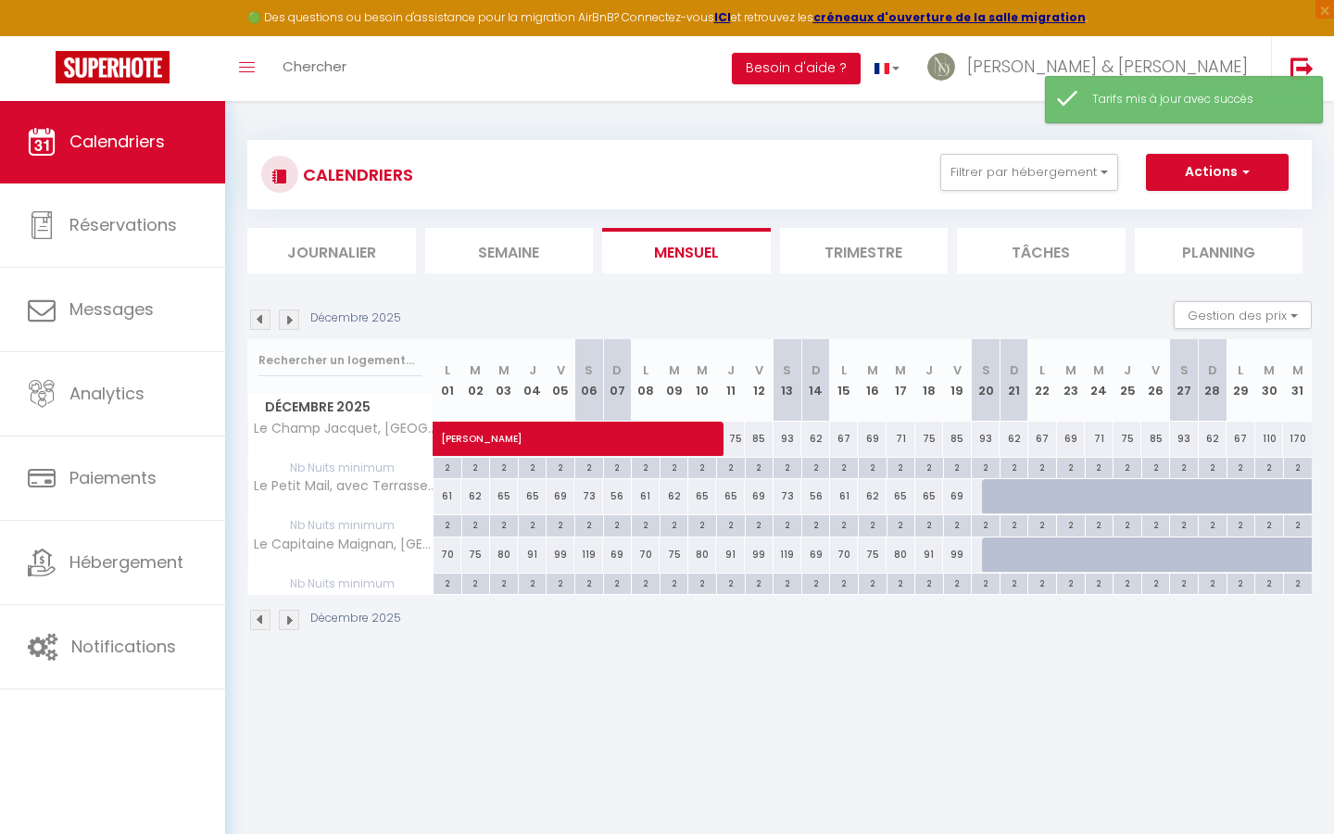
click at [259, 315] on img at bounding box center [260, 319] width 20 height 20
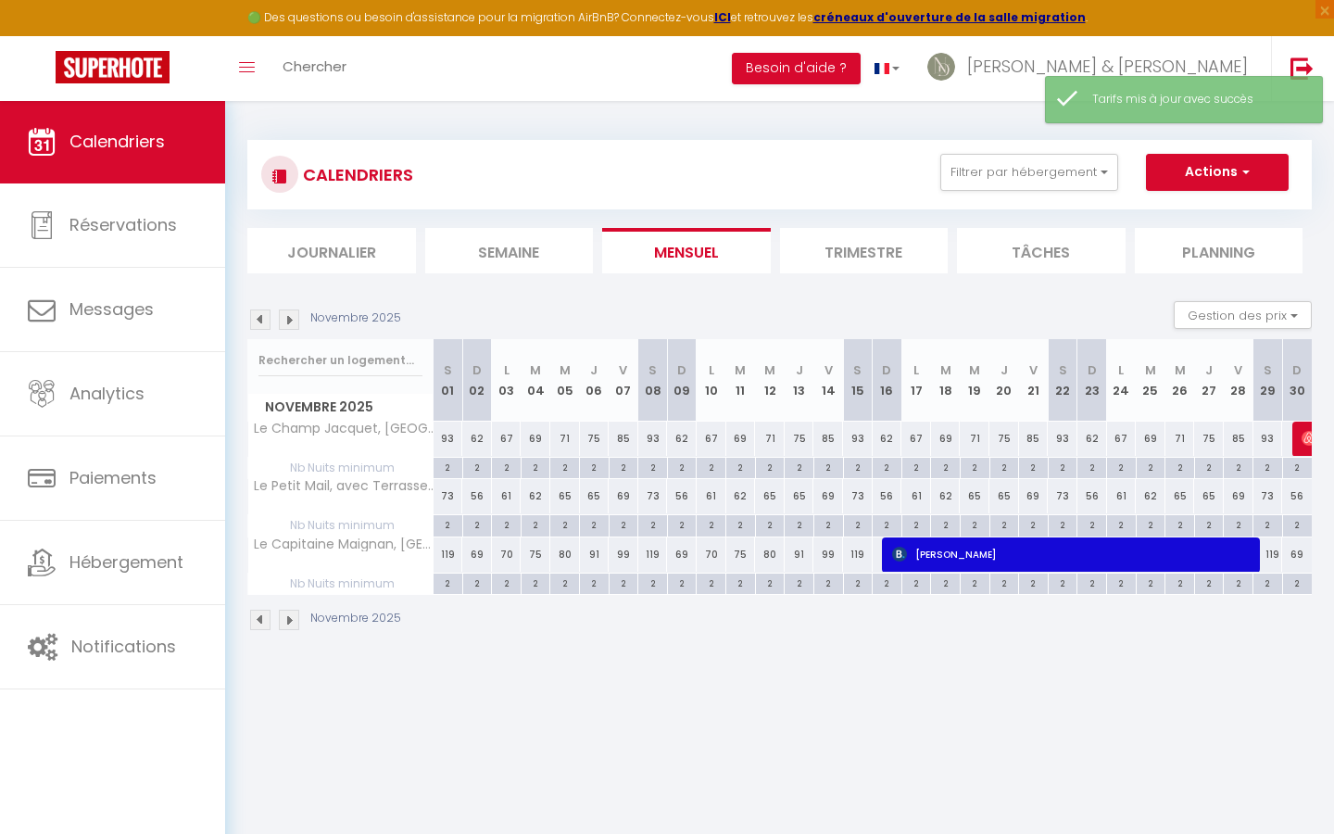
click at [259, 315] on img at bounding box center [260, 319] width 20 height 20
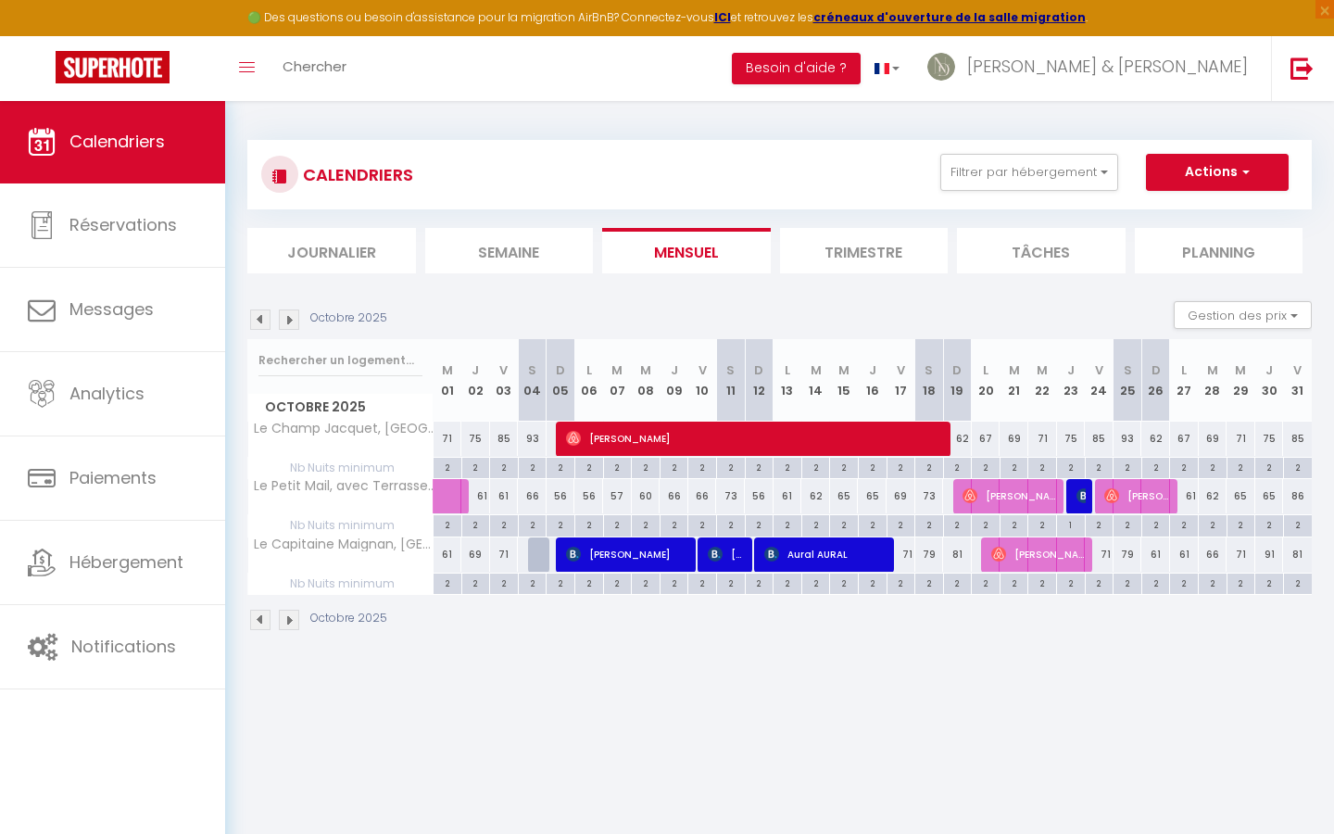
click at [259, 315] on img at bounding box center [260, 319] width 20 height 20
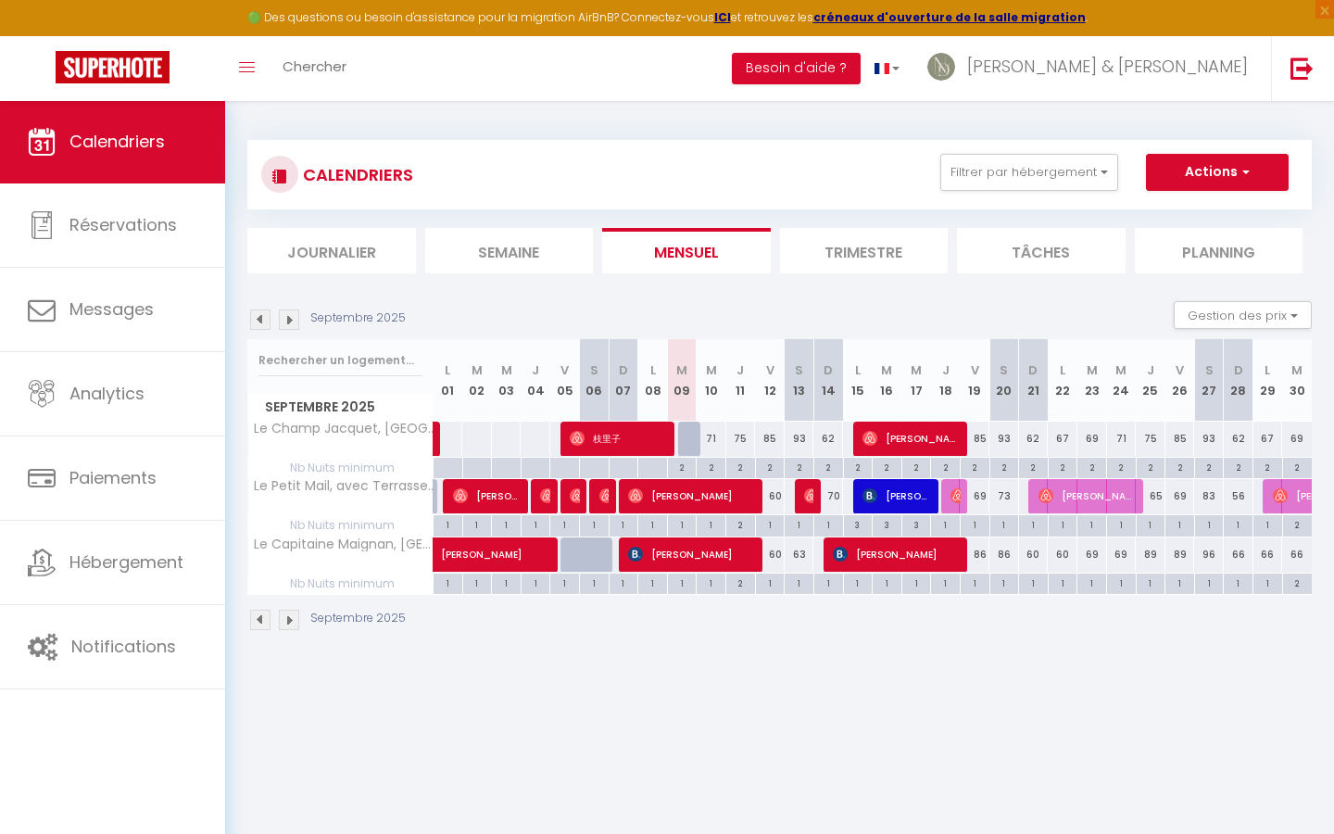
click at [709, 466] on div "2" at bounding box center [710, 467] width 29 height 18
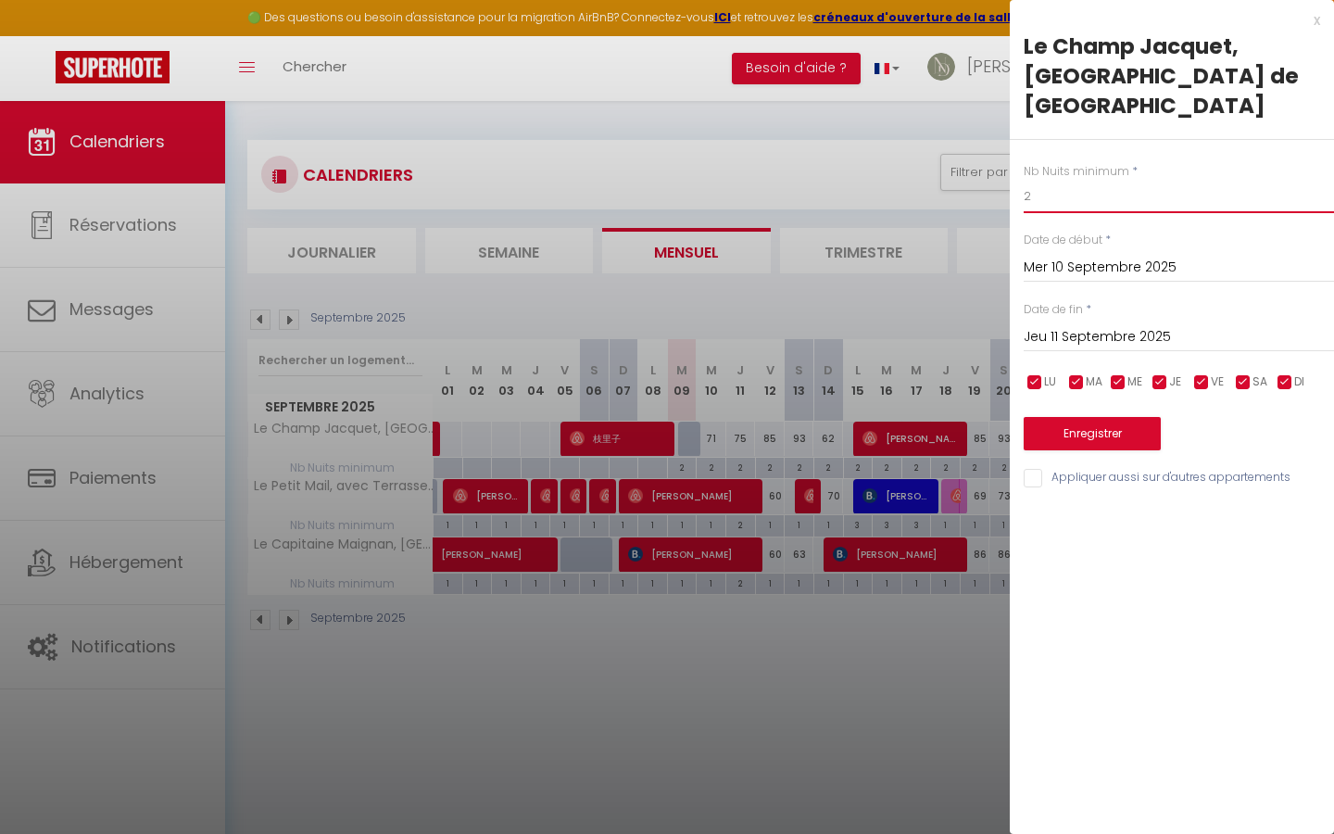
click at [1068, 180] on input "2" at bounding box center [1178, 196] width 310 height 33
click at [1109, 325] on input "Jeu 11 Septembre 2025" at bounding box center [1178, 337] width 310 height 24
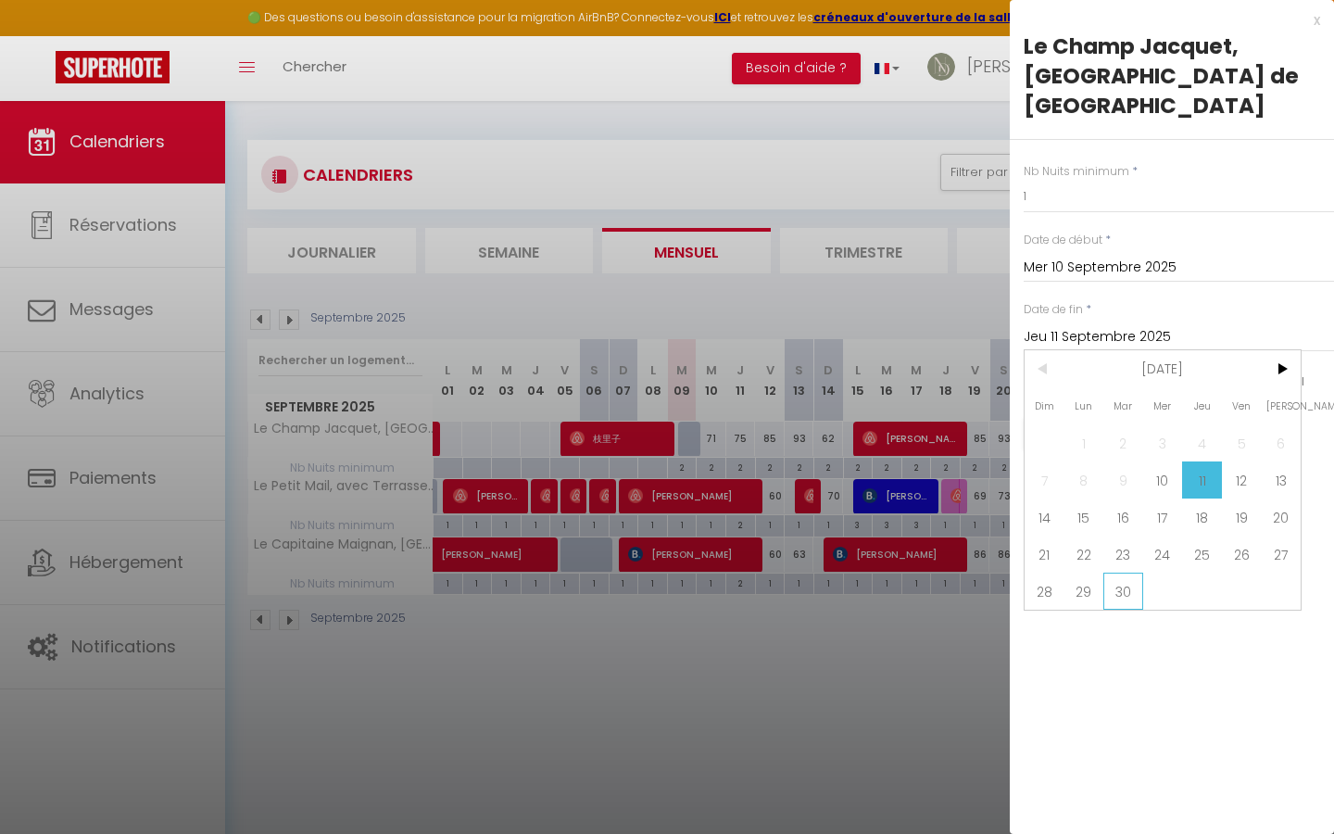
click at [1134, 572] on span "30" at bounding box center [1123, 590] width 40 height 37
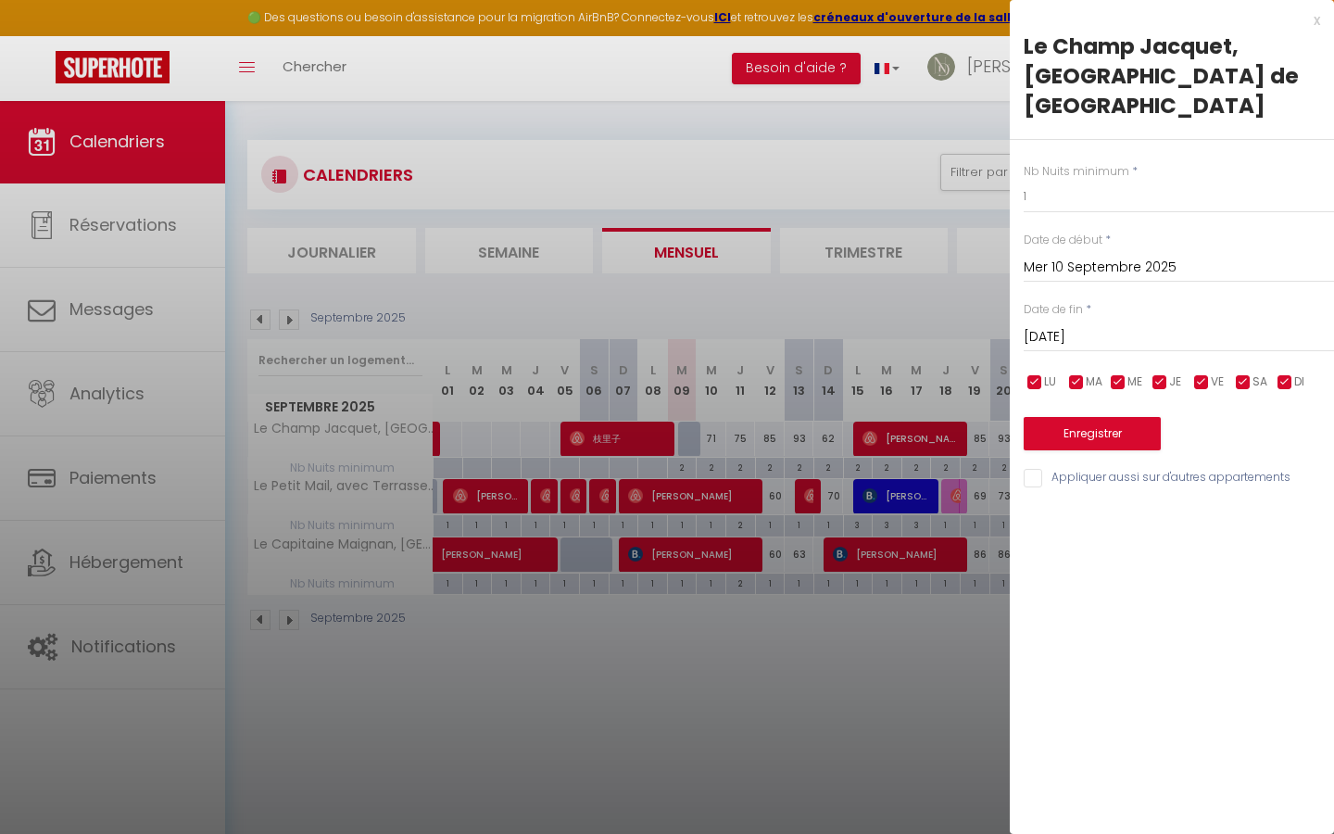
click at [1109, 417] on button "Enregistrer" at bounding box center [1091, 433] width 137 height 33
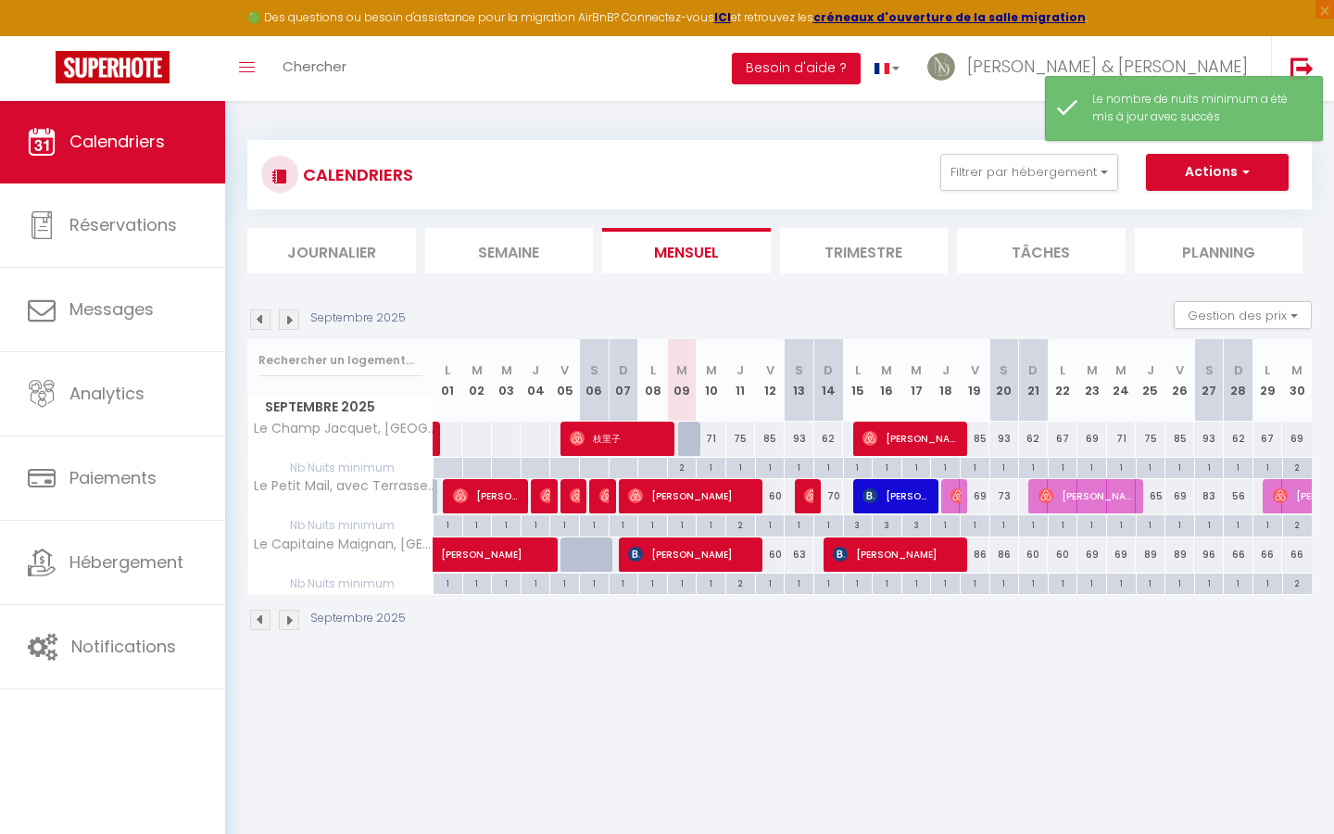
click at [829, 439] on div "62" at bounding box center [828, 438] width 30 height 34
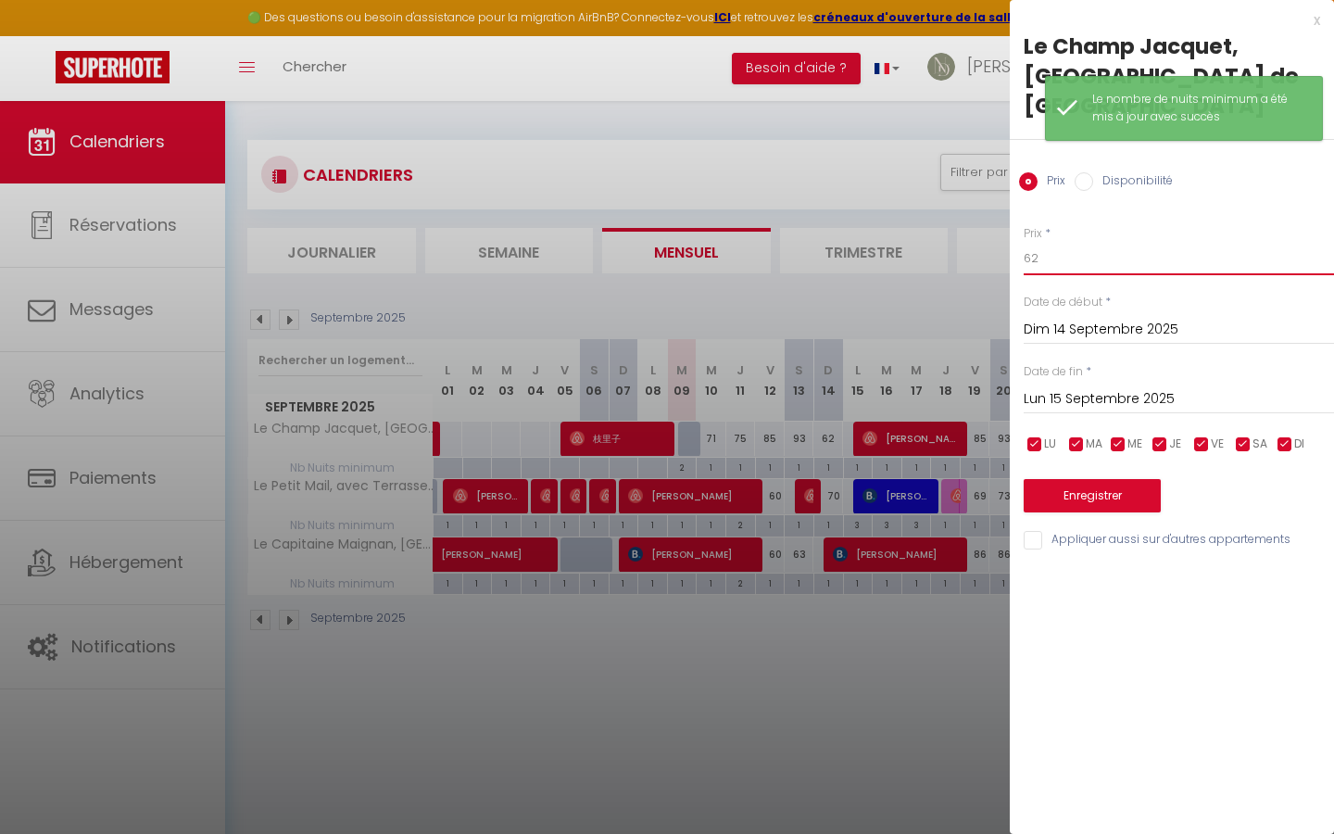
click at [1059, 242] on input "62" at bounding box center [1178, 258] width 310 height 33
click at [1071, 479] on button "Enregistrer" at bounding box center [1091, 495] width 137 height 33
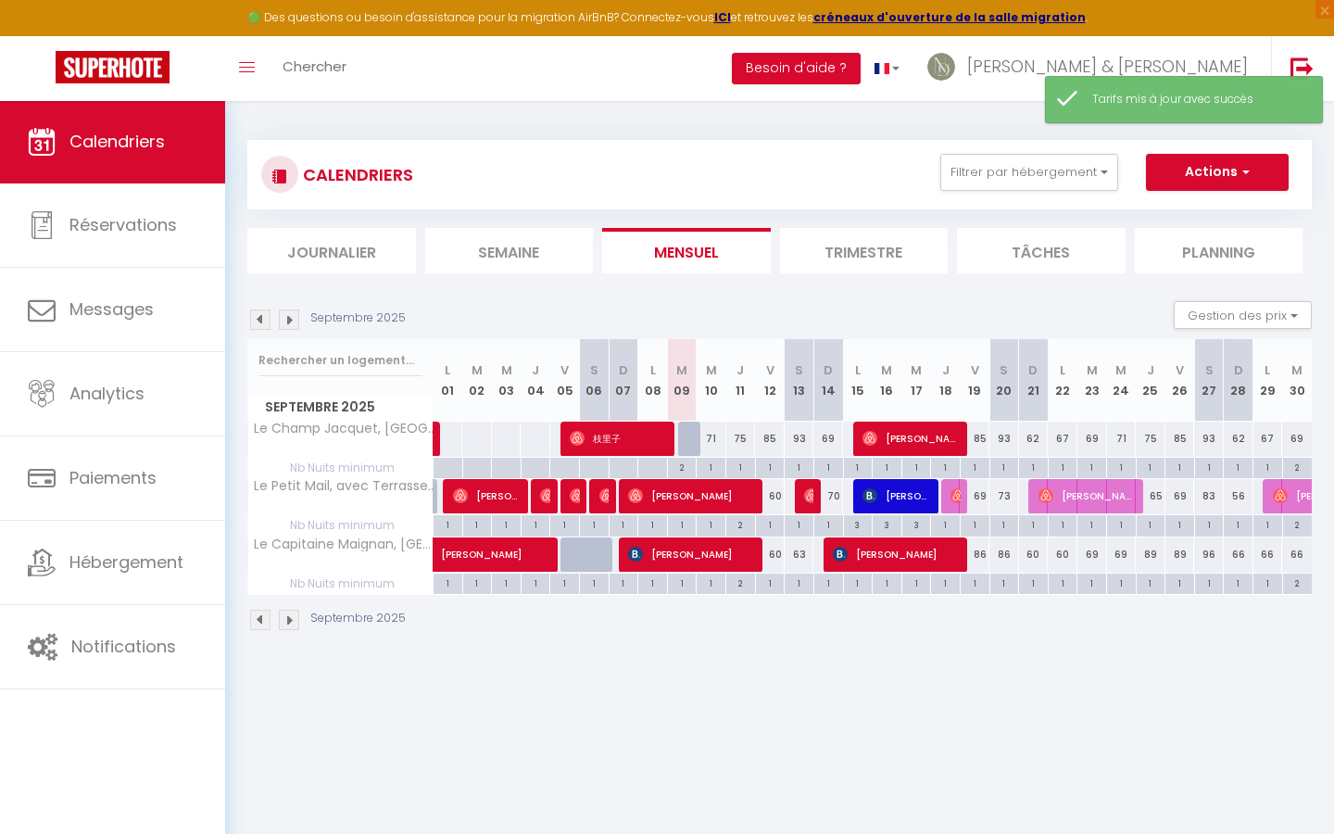
click at [983, 439] on div "85" at bounding box center [974, 438] width 30 height 34
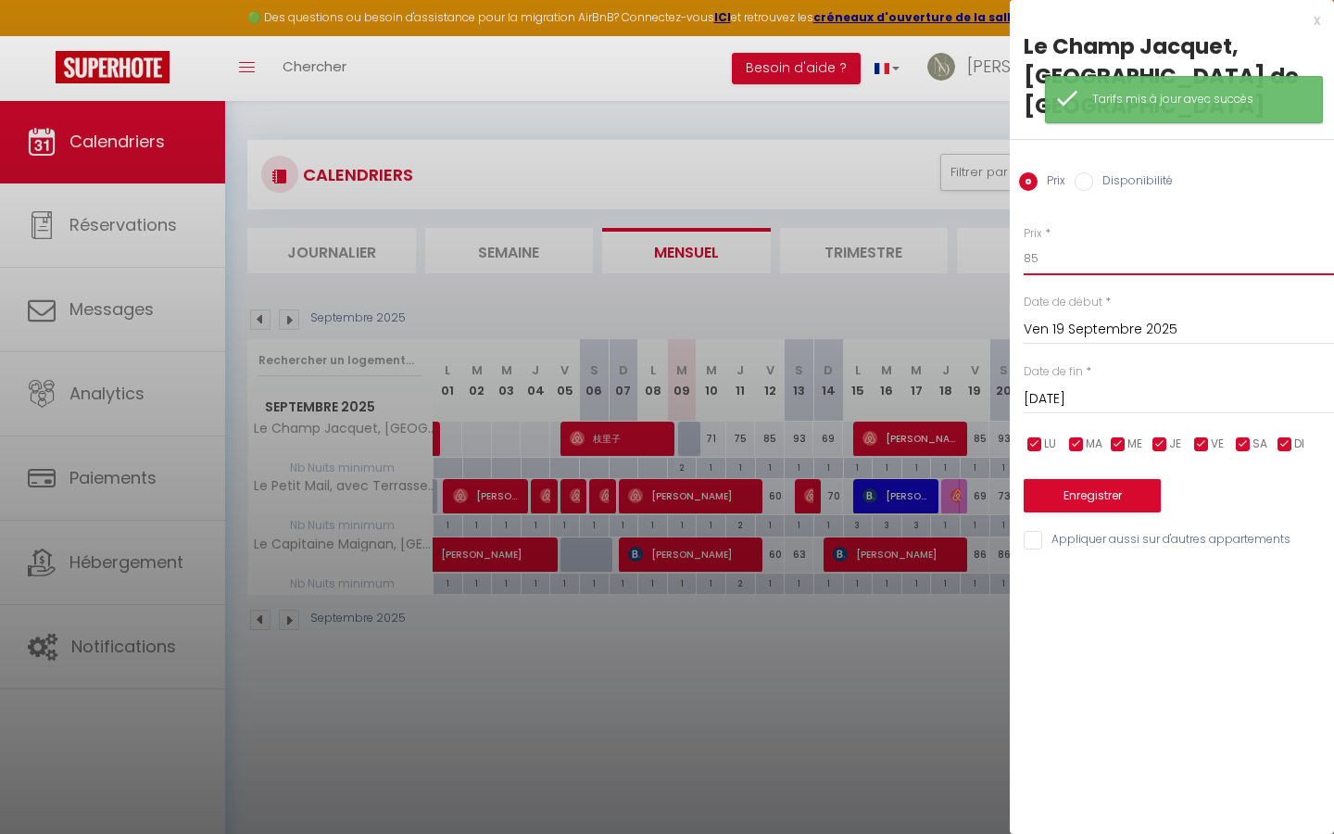
click at [1081, 242] on input "85" at bounding box center [1178, 258] width 310 height 33
click at [1080, 479] on button "Enregistrer" at bounding box center [1091, 495] width 137 height 33
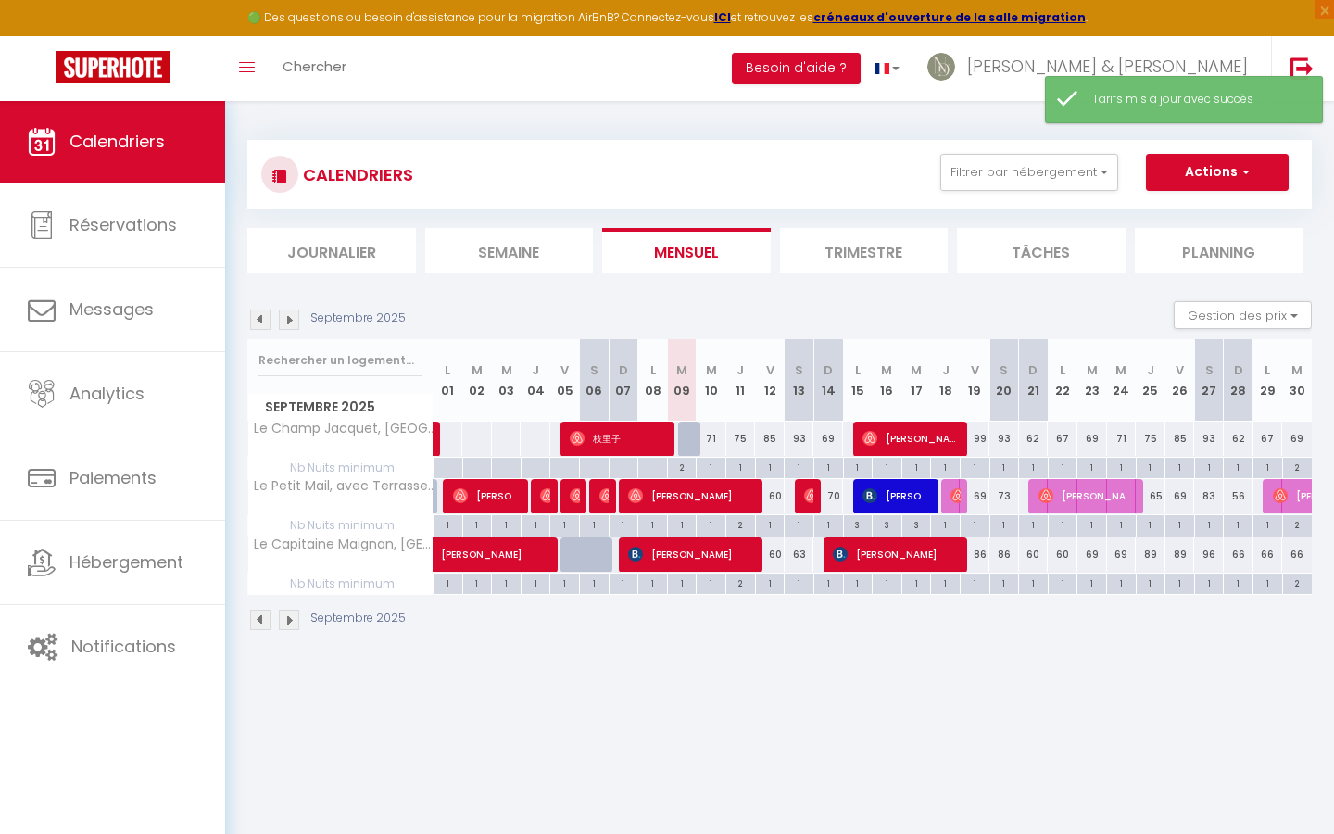
click at [1067, 436] on div "67" at bounding box center [1062, 438] width 30 height 34
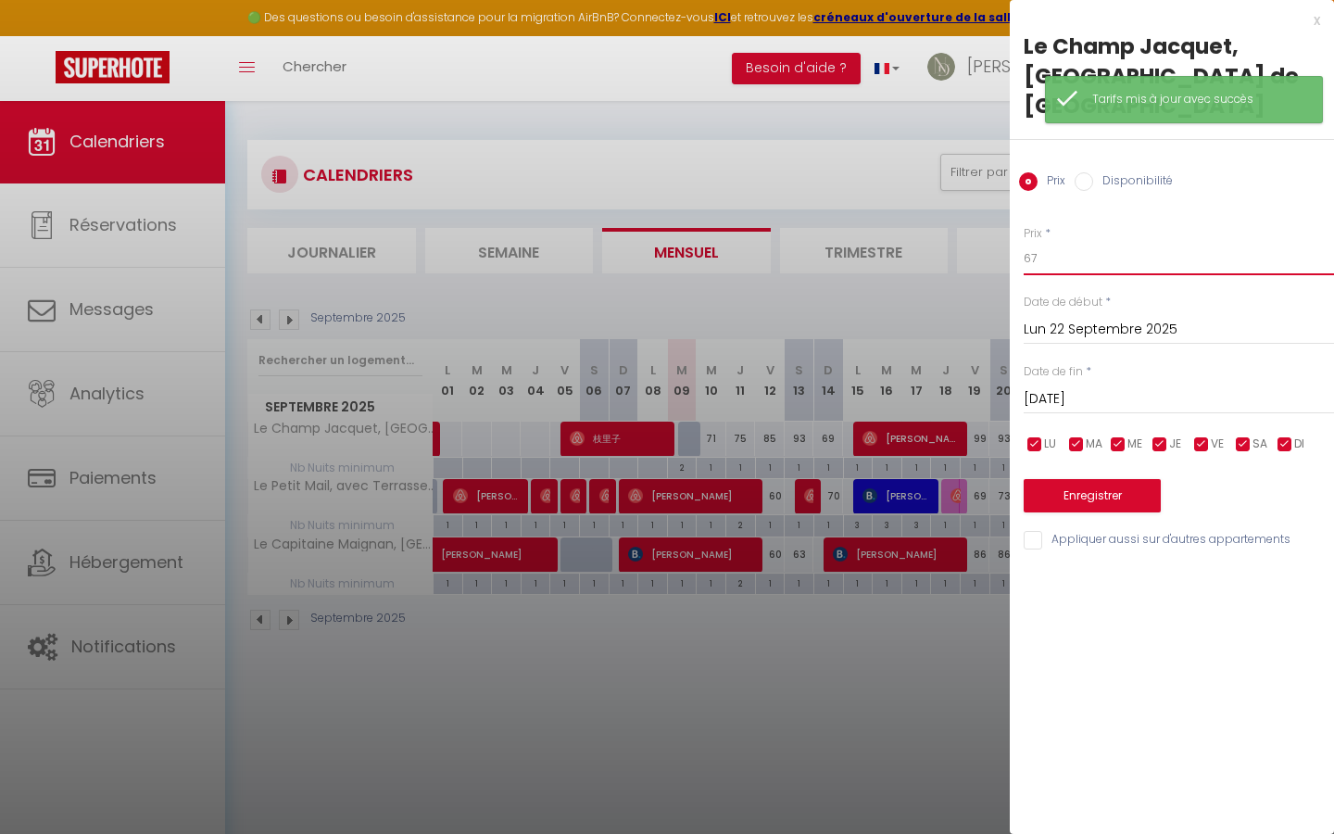
click at [1094, 242] on input "67" at bounding box center [1178, 258] width 310 height 33
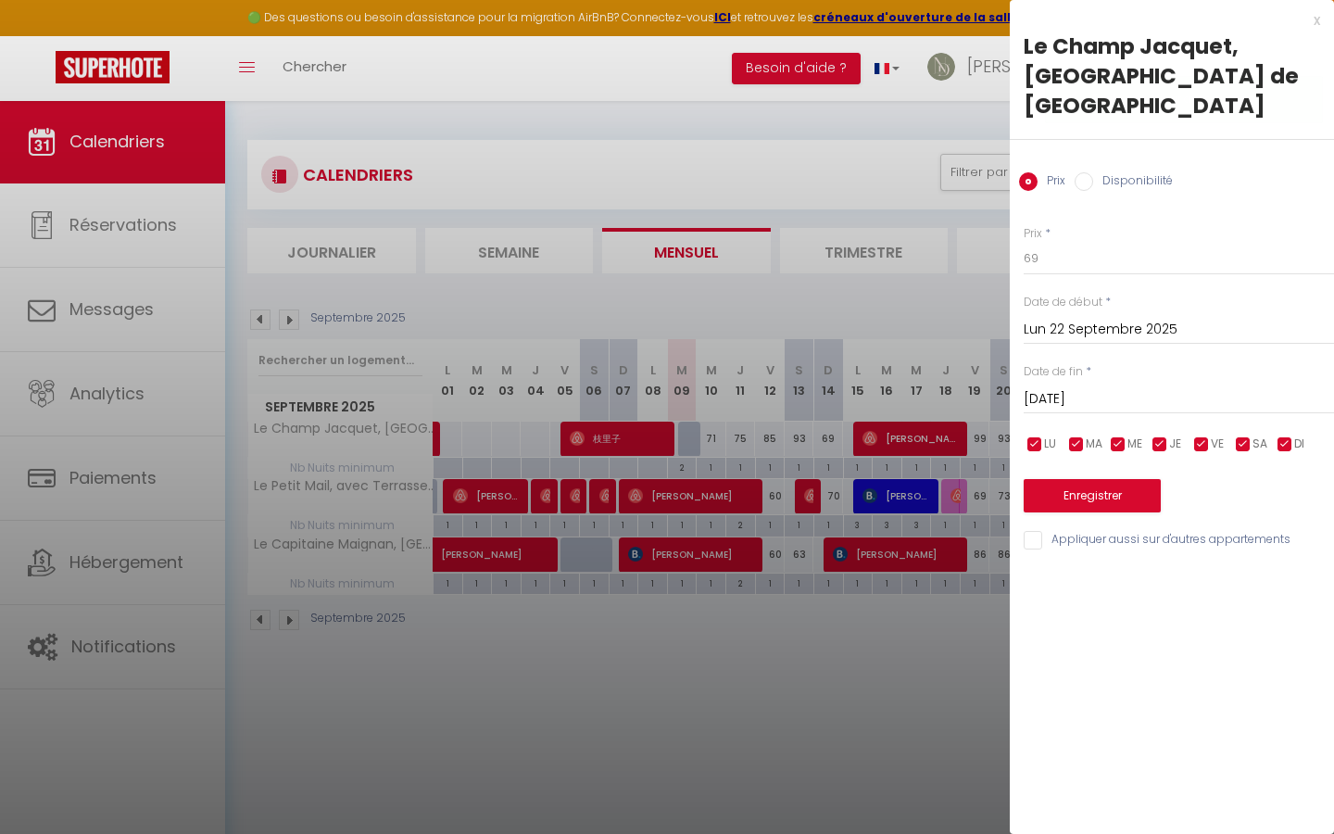
click at [1086, 479] on button "Enregistrer" at bounding box center [1091, 495] width 137 height 33
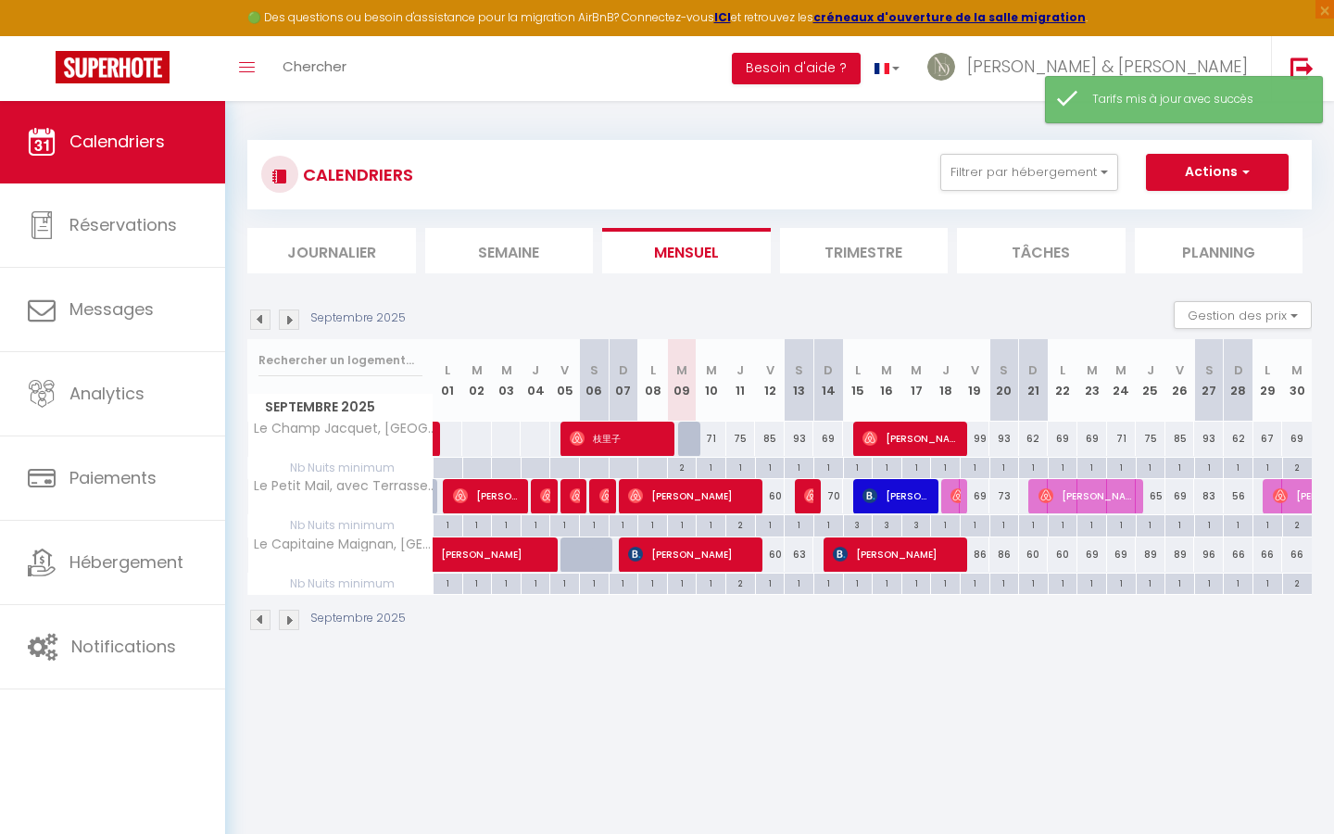
click at [1292, 437] on div "69" at bounding box center [1297, 438] width 30 height 34
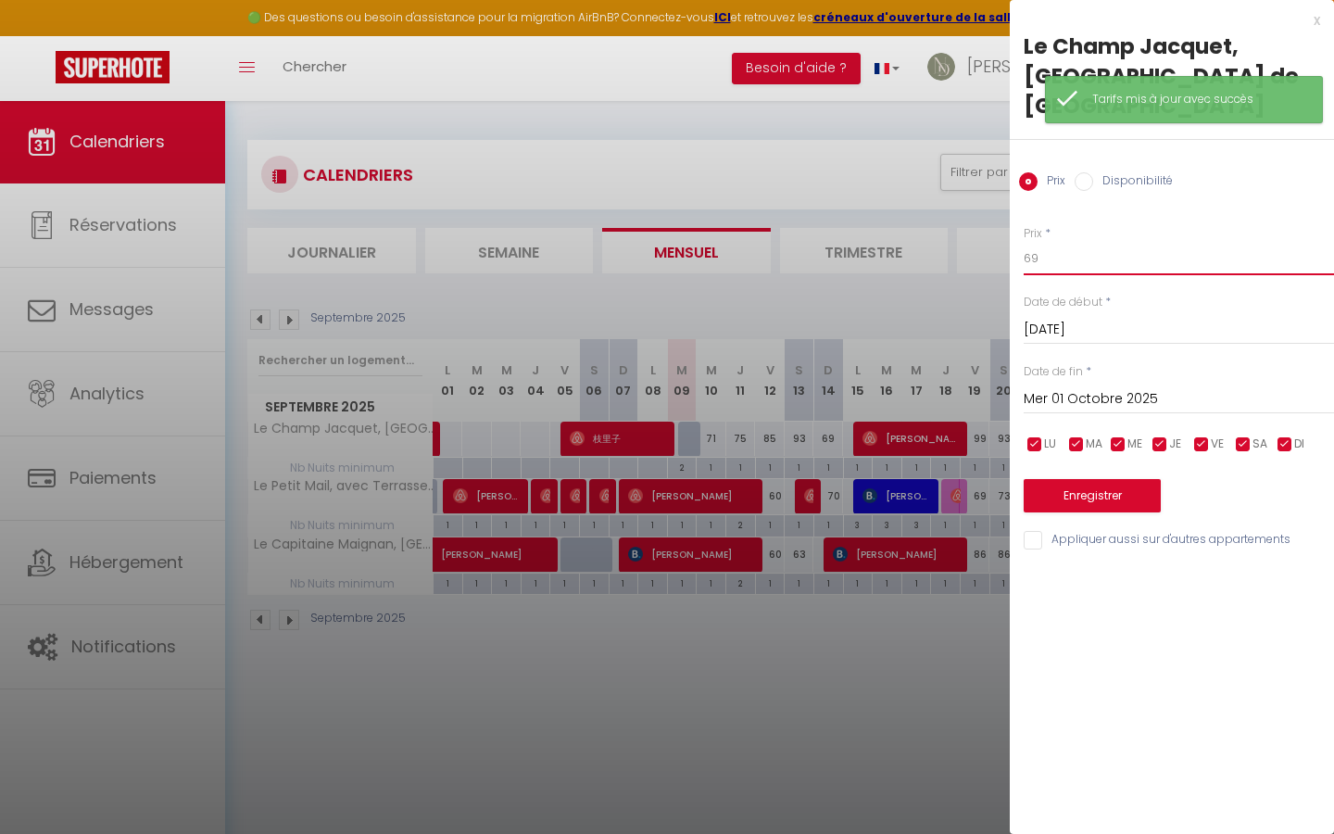
click at [1114, 242] on input "69" at bounding box center [1178, 258] width 310 height 33
click at [973, 287] on div at bounding box center [667, 417] width 1334 height 834
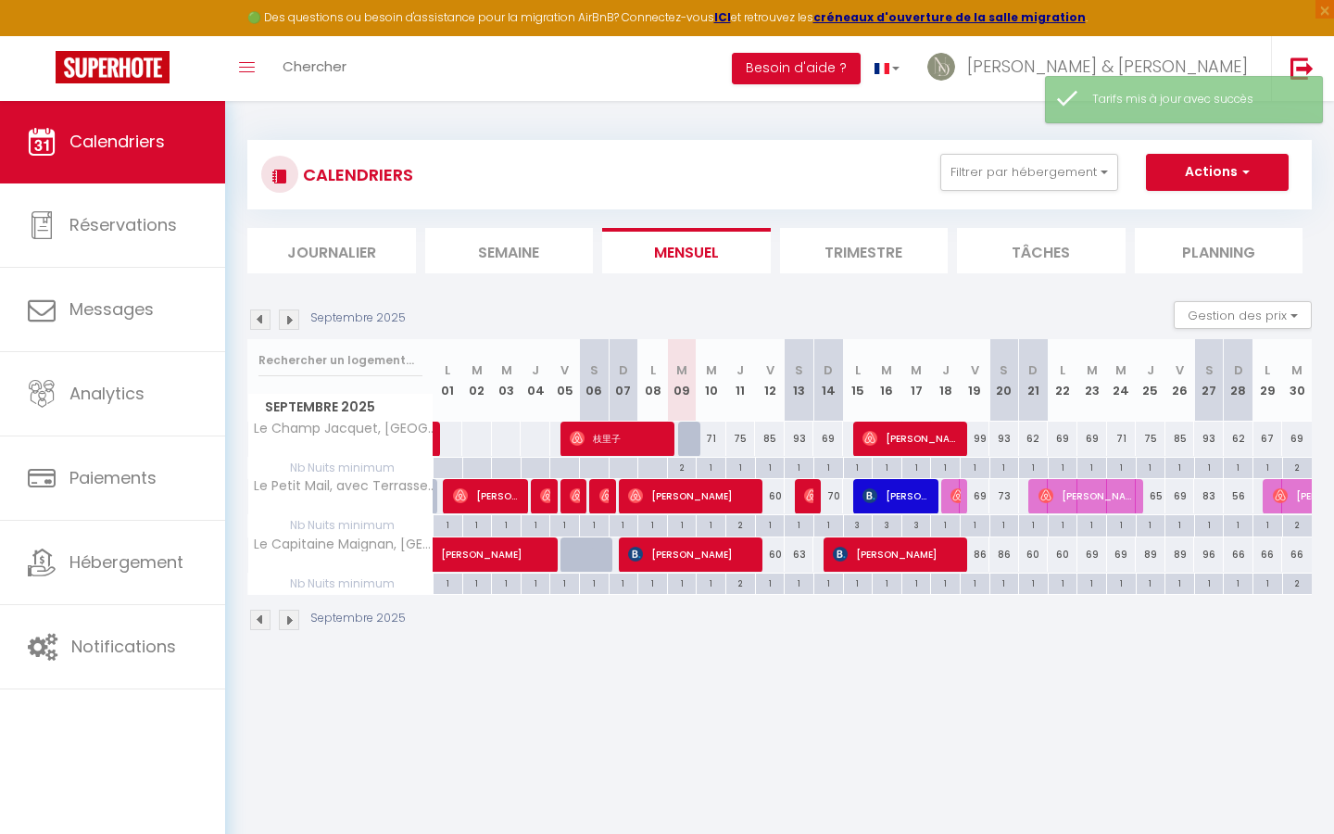
click at [1266, 438] on div "67" at bounding box center [1268, 438] width 30 height 34
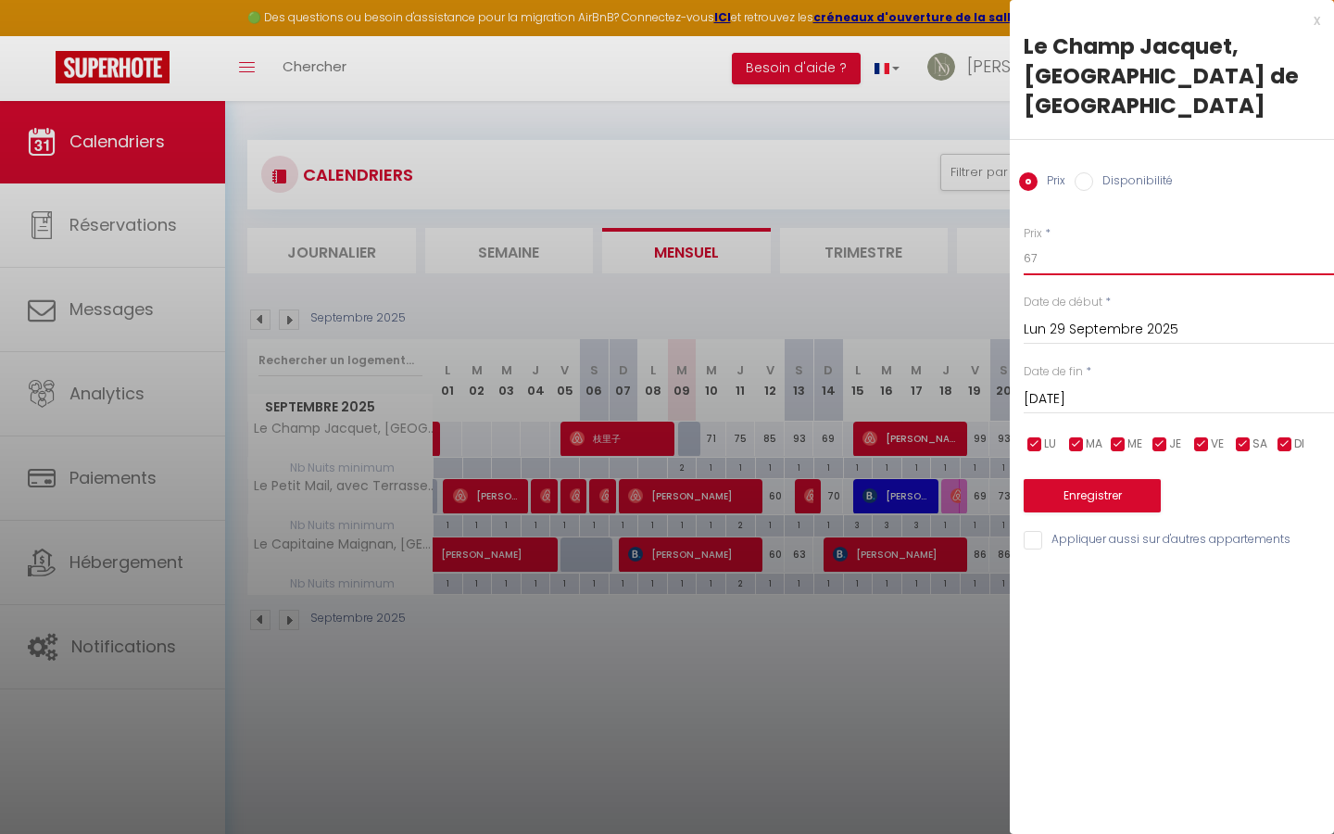
click at [1083, 242] on input "67" at bounding box center [1178, 258] width 310 height 33
click at [1066, 479] on button "Enregistrer" at bounding box center [1091, 495] width 137 height 33
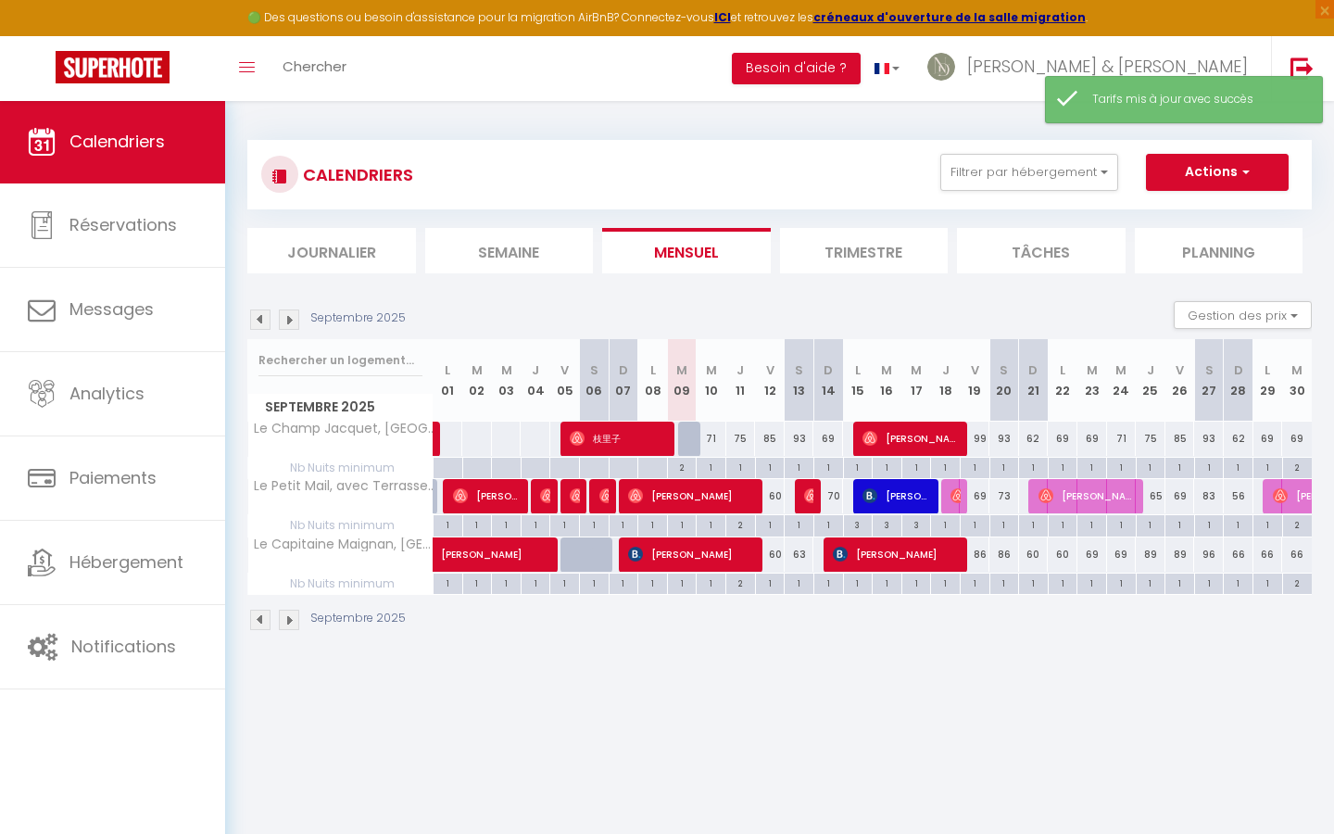
click at [714, 433] on div "71" at bounding box center [711, 438] width 30 height 34
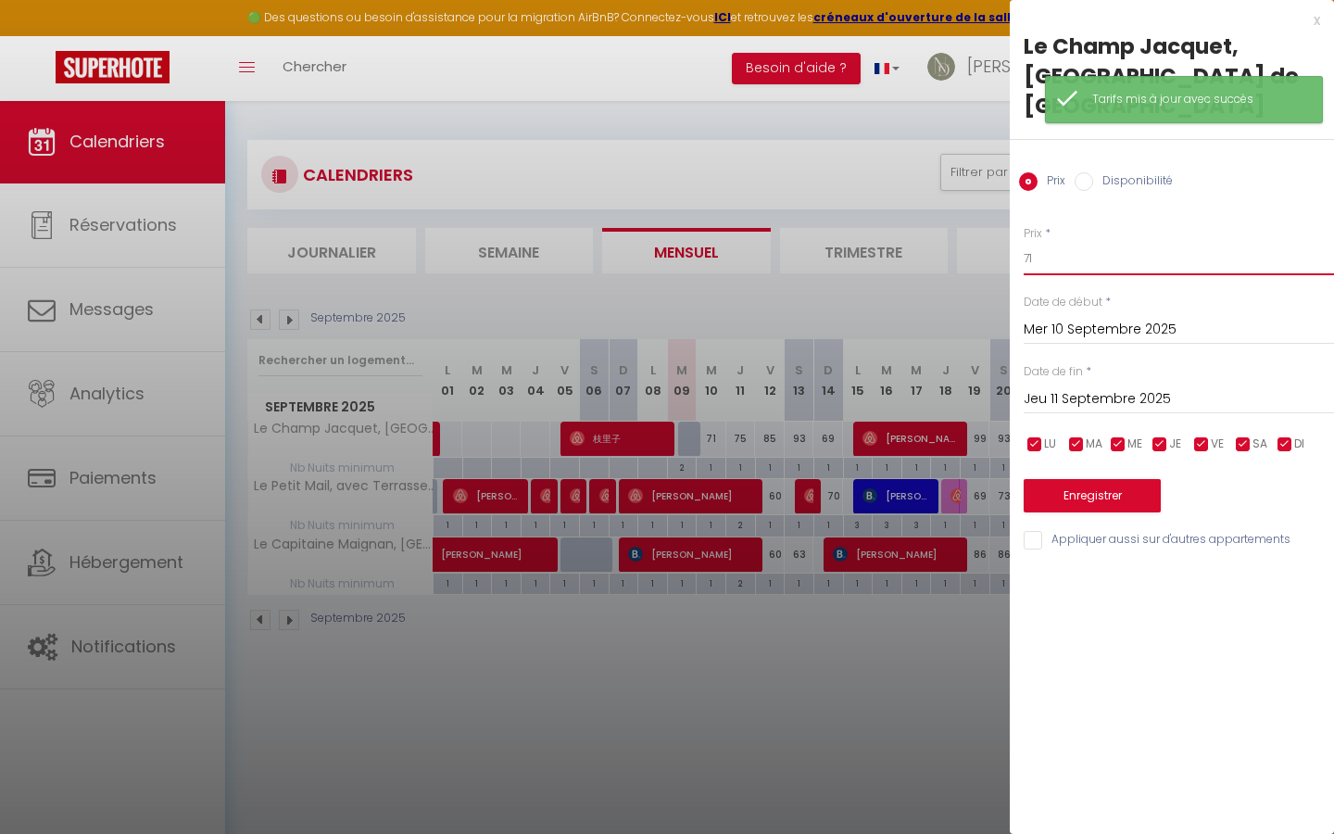
click at [1056, 242] on input "71" at bounding box center [1178, 258] width 310 height 33
click at [1070, 479] on button "Enregistrer" at bounding box center [1091, 495] width 137 height 33
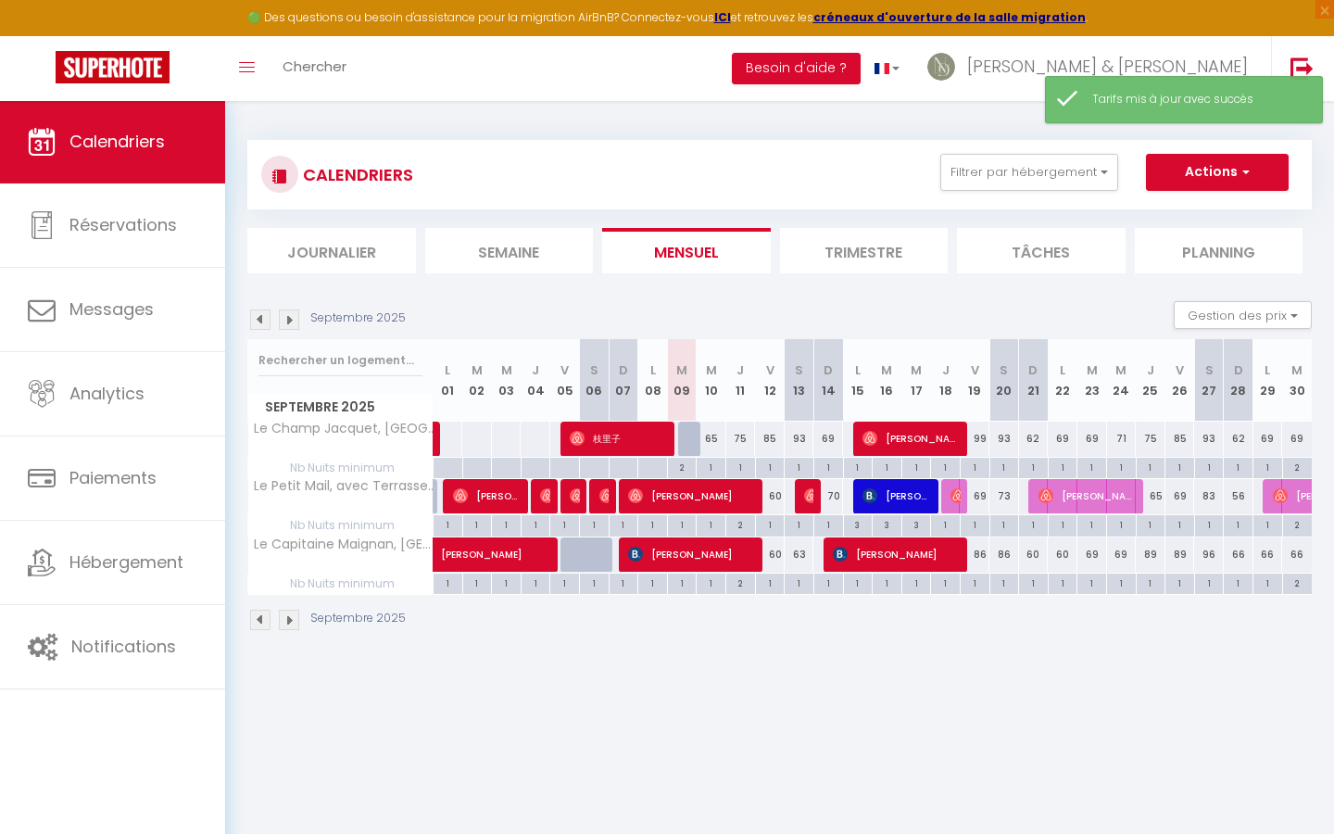
click at [740, 433] on div "75" at bounding box center [741, 438] width 30 height 34
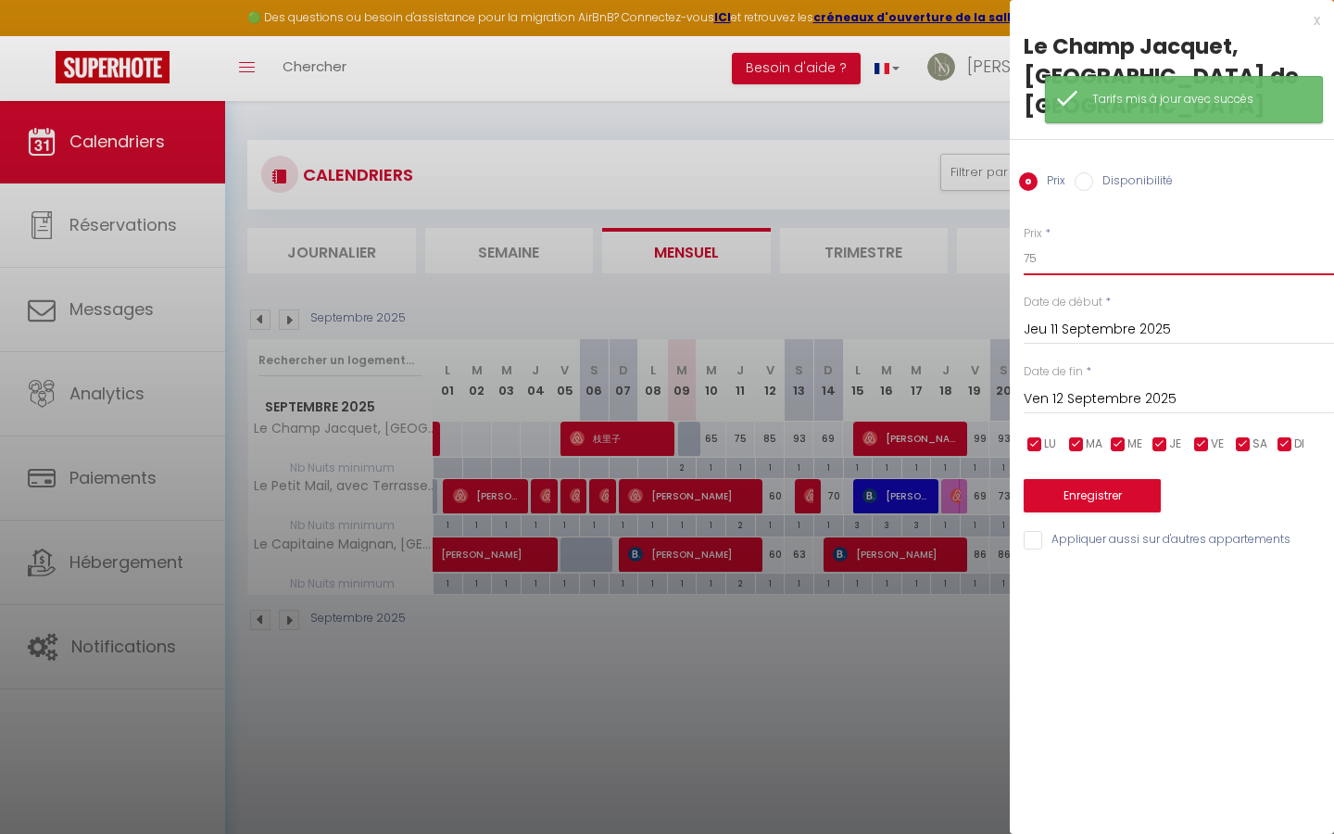
click at [1085, 242] on input "75" at bounding box center [1178, 258] width 310 height 33
click at [1070, 479] on button "Enregistrer" at bounding box center [1091, 495] width 137 height 33
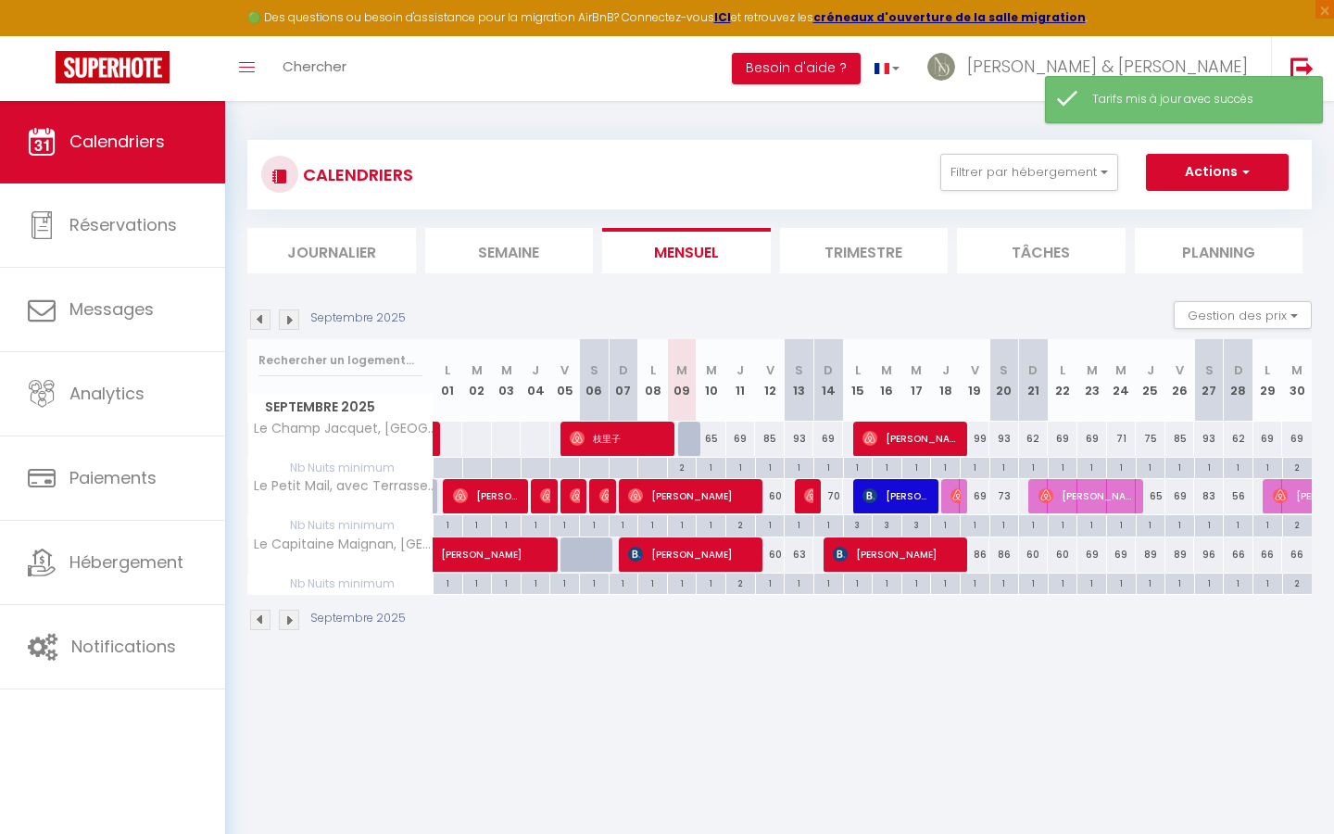
click at [772, 434] on div "85" at bounding box center [770, 438] width 30 height 34
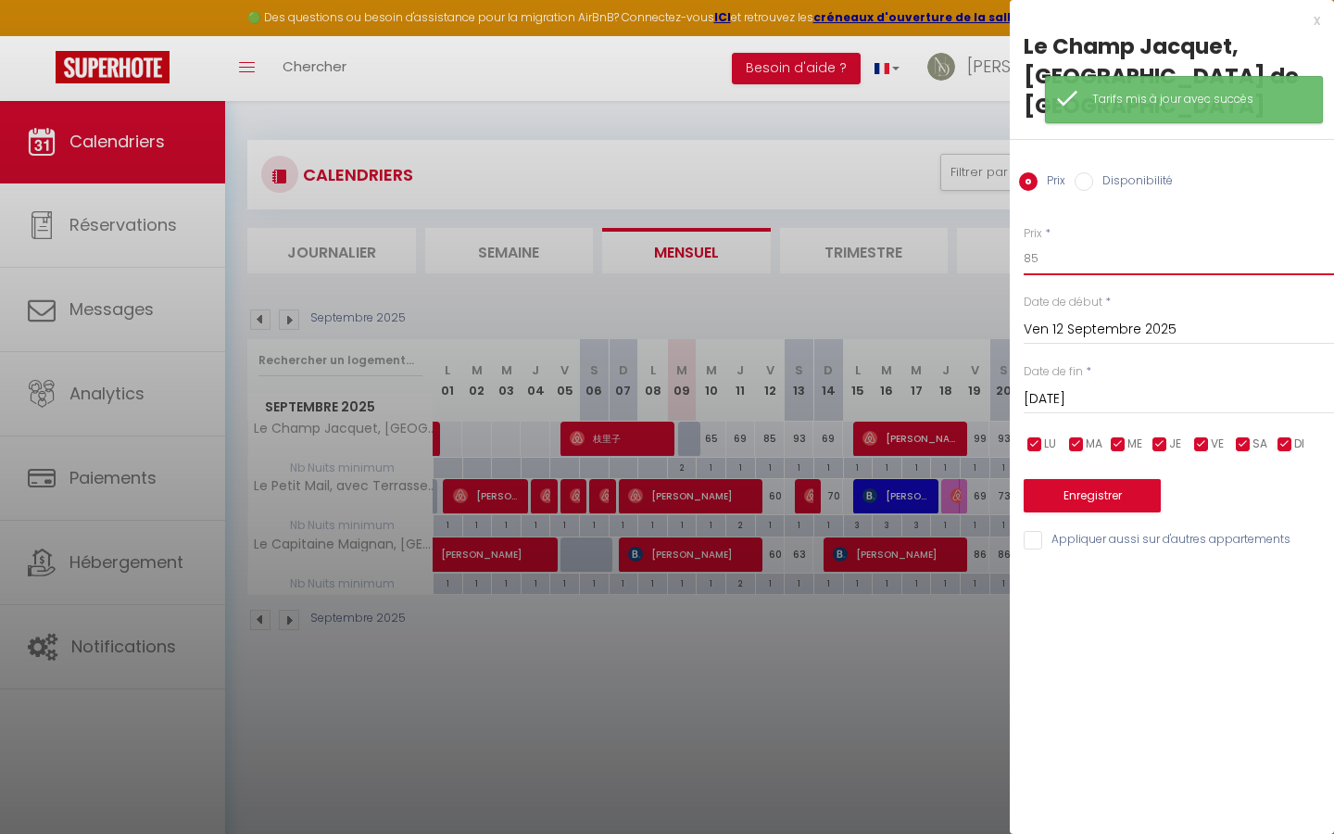
click at [1146, 242] on input "85" at bounding box center [1178, 258] width 310 height 33
click at [1121, 479] on button "Enregistrer" at bounding box center [1091, 495] width 137 height 33
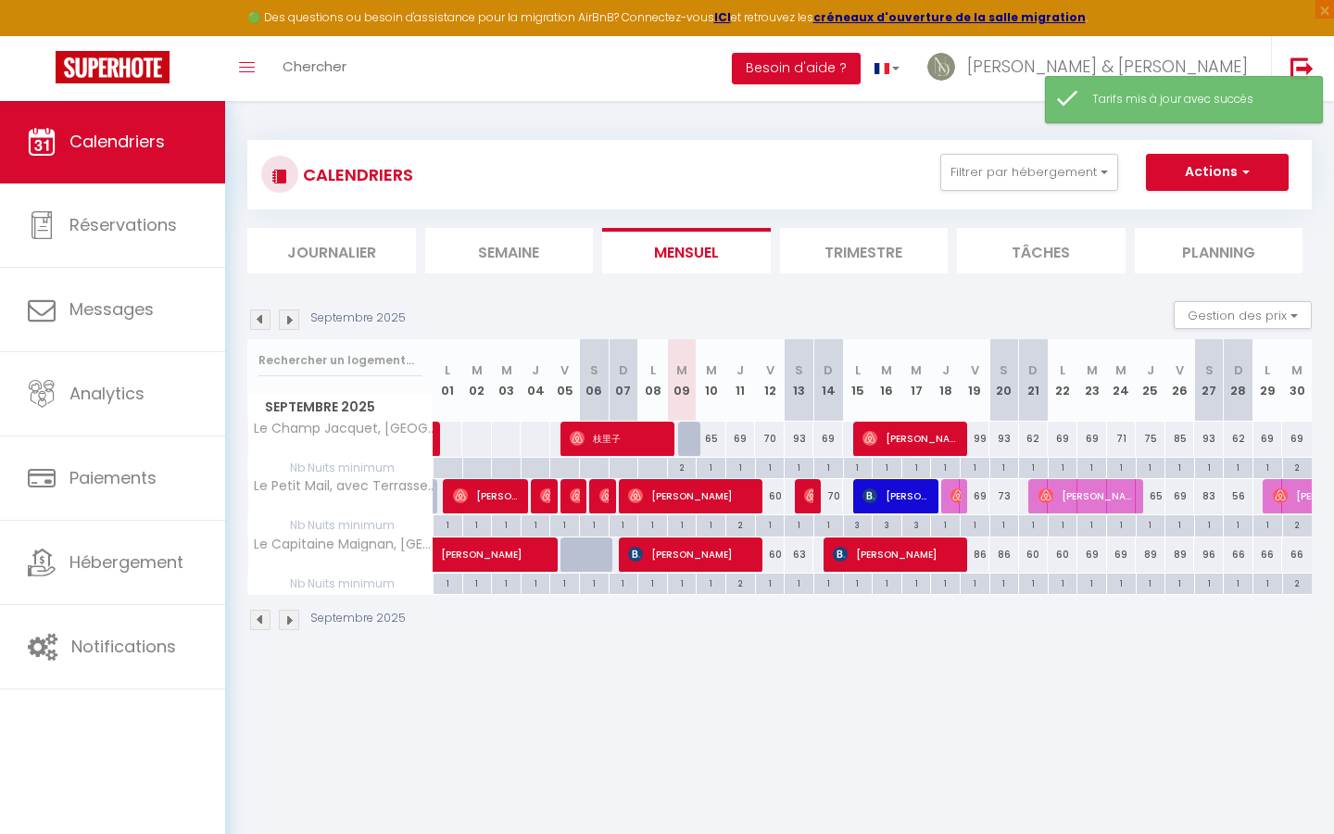
click at [802, 438] on div "93" at bounding box center [799, 438] width 30 height 34
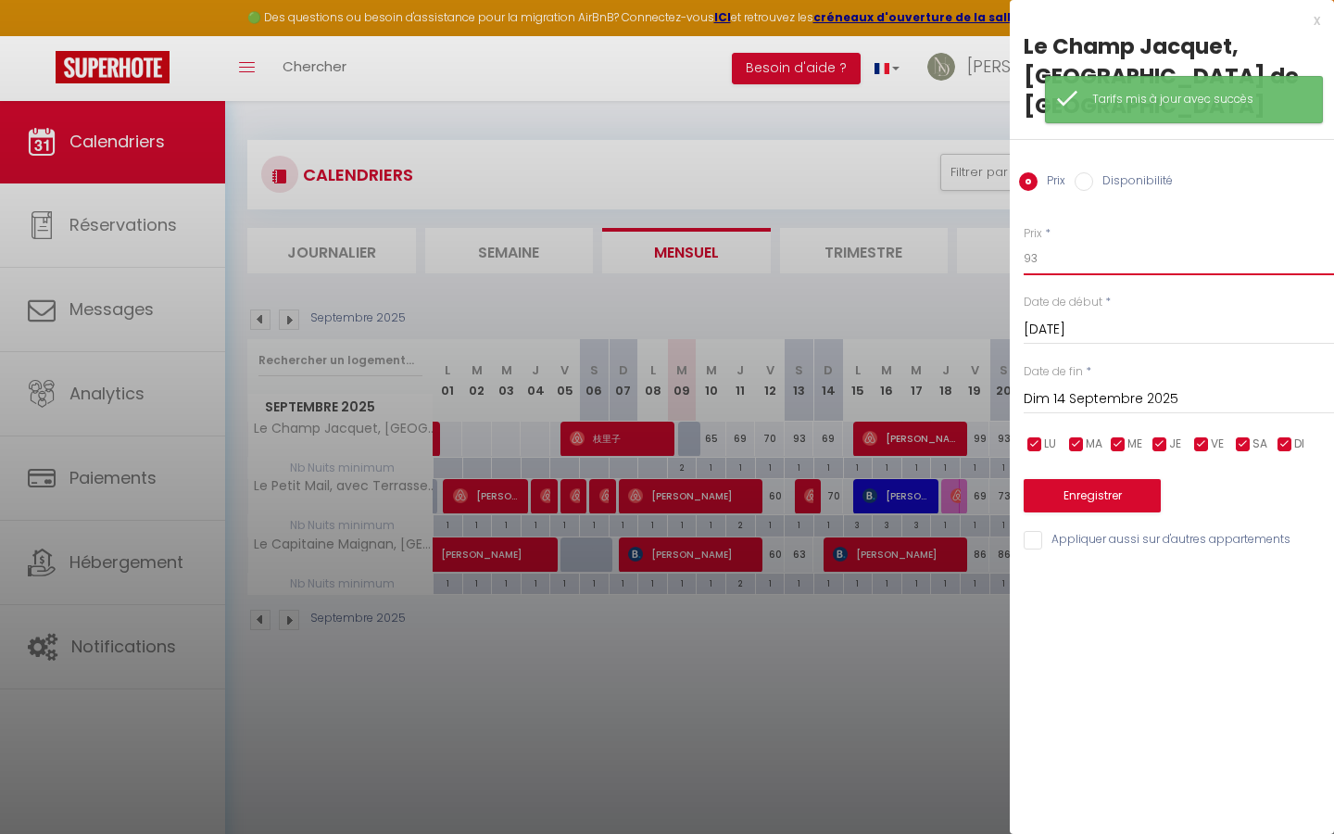
click at [1100, 242] on input "93" at bounding box center [1178, 258] width 310 height 33
click at [1103, 479] on button "Enregistrer" at bounding box center [1091, 495] width 137 height 33
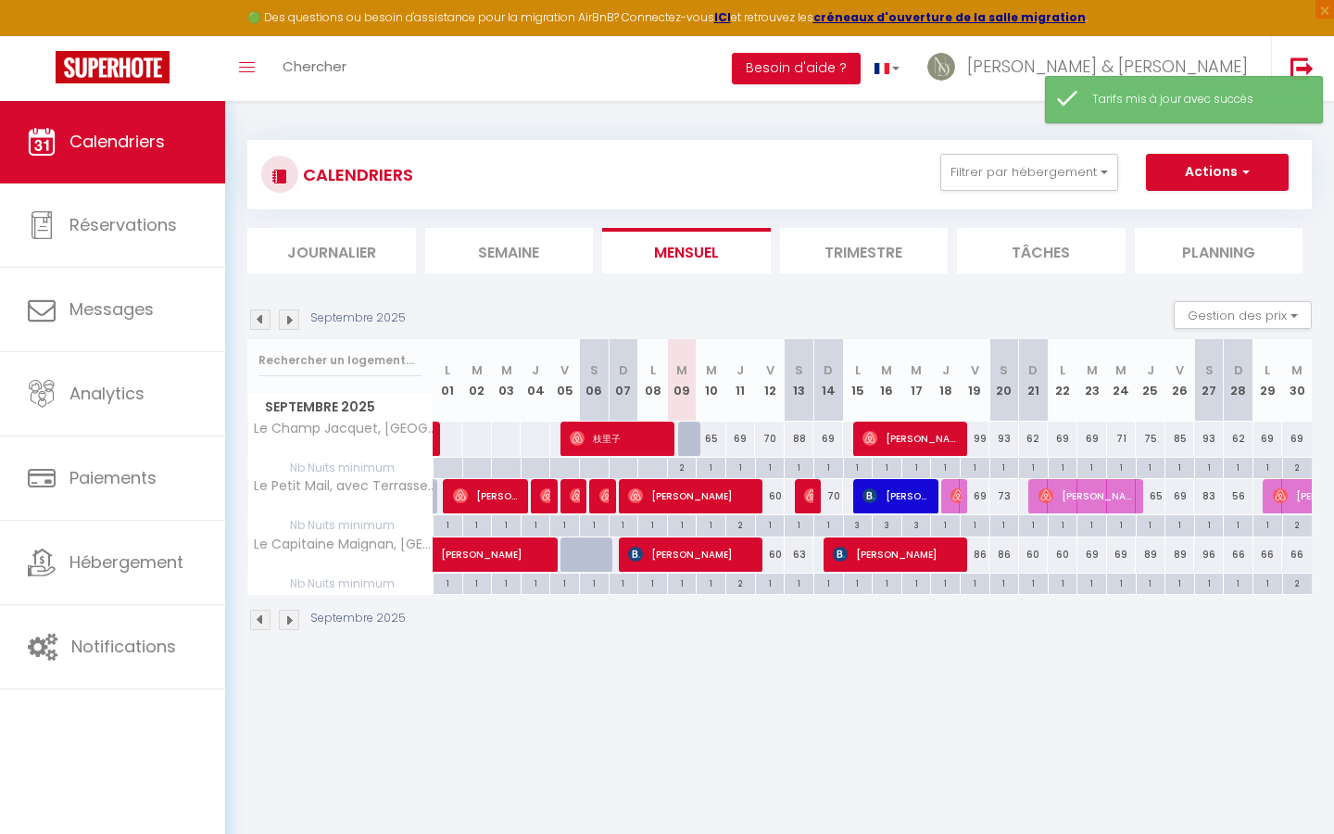
click at [756, 306] on div "Septembre 2025 Gestion des prix Nb Nuits minimum Règles Disponibilité" at bounding box center [779, 320] width 1064 height 38
